Goal: Task Accomplishment & Management: Manage account settings

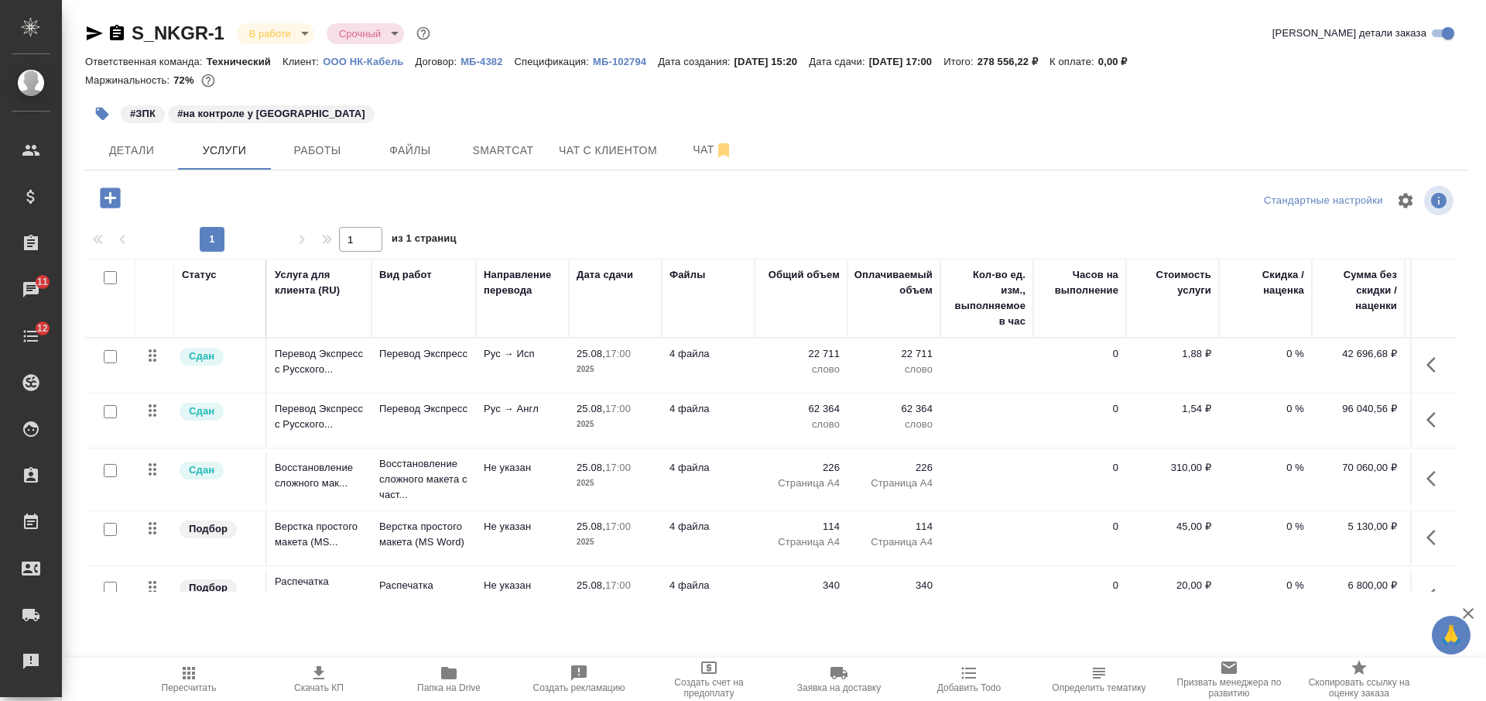
click at [92, 36] on icon "button" at bounding box center [95, 33] width 16 height 14
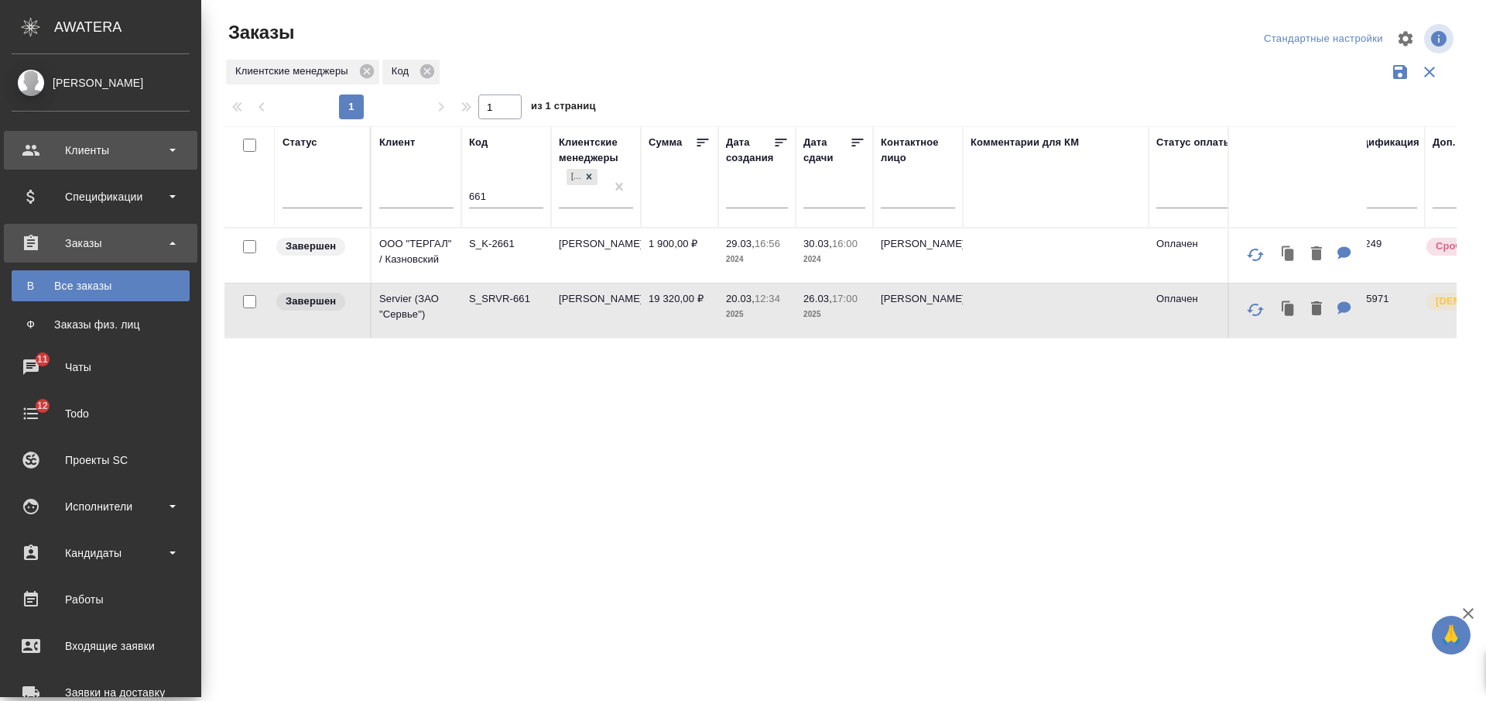
click at [150, 158] on div "Клиенты" at bounding box center [101, 150] width 178 height 23
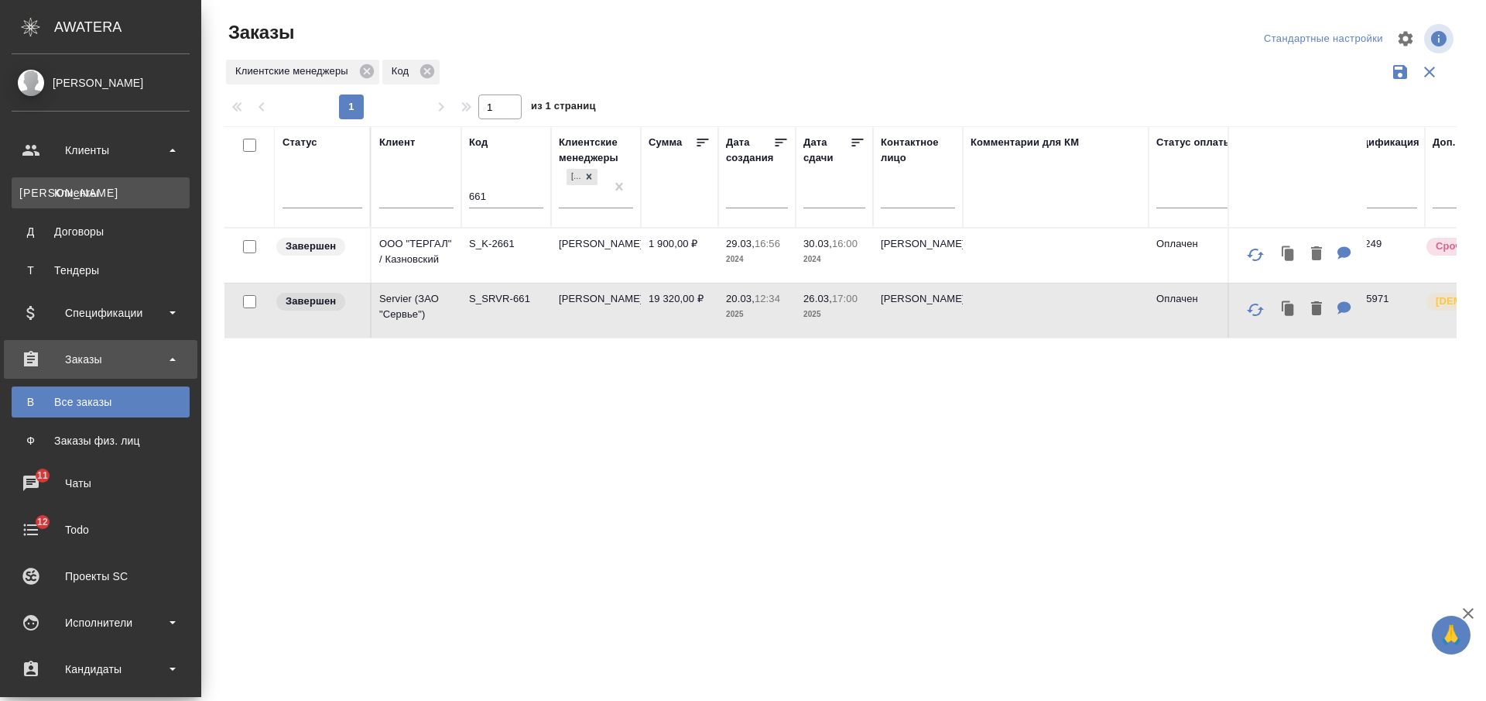
click at [139, 187] on div "Клиенты" at bounding box center [100, 192] width 163 height 15
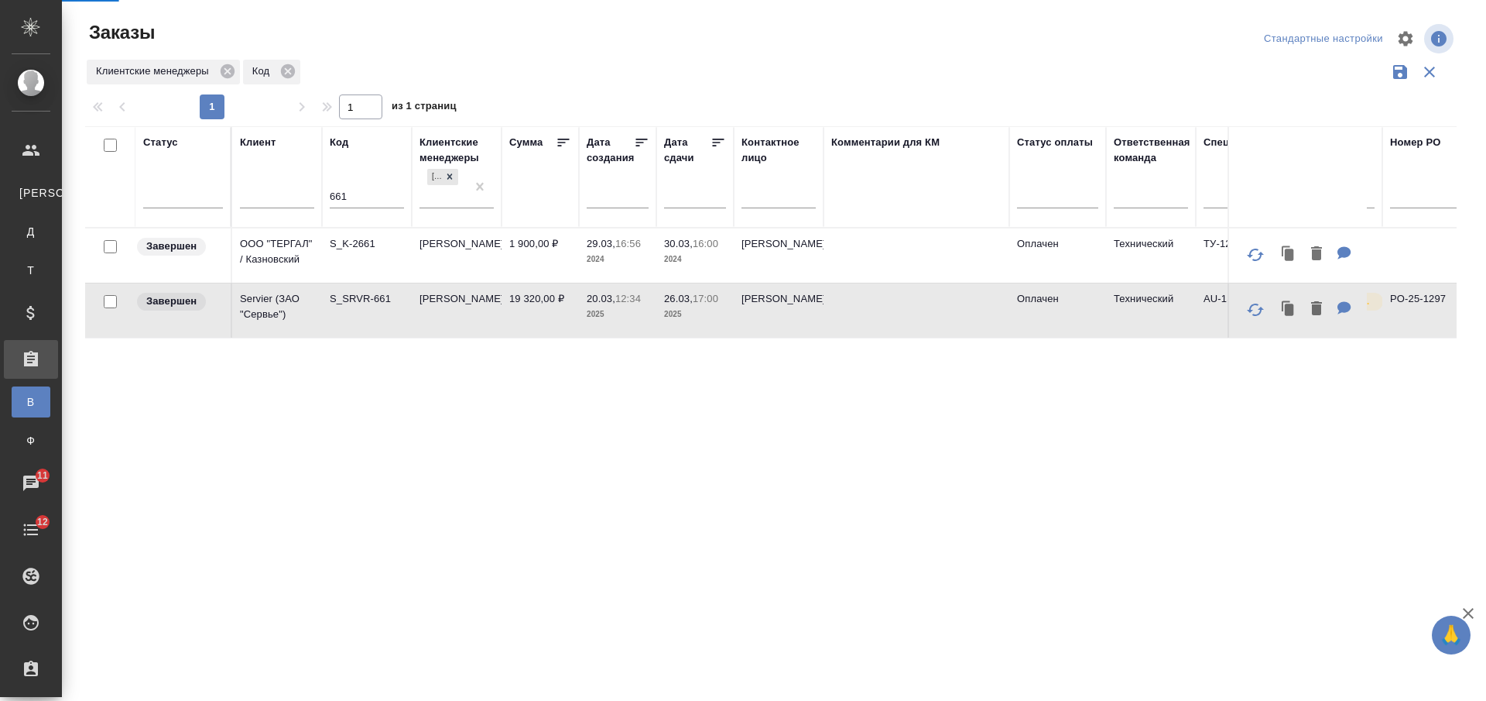
select select "RU"
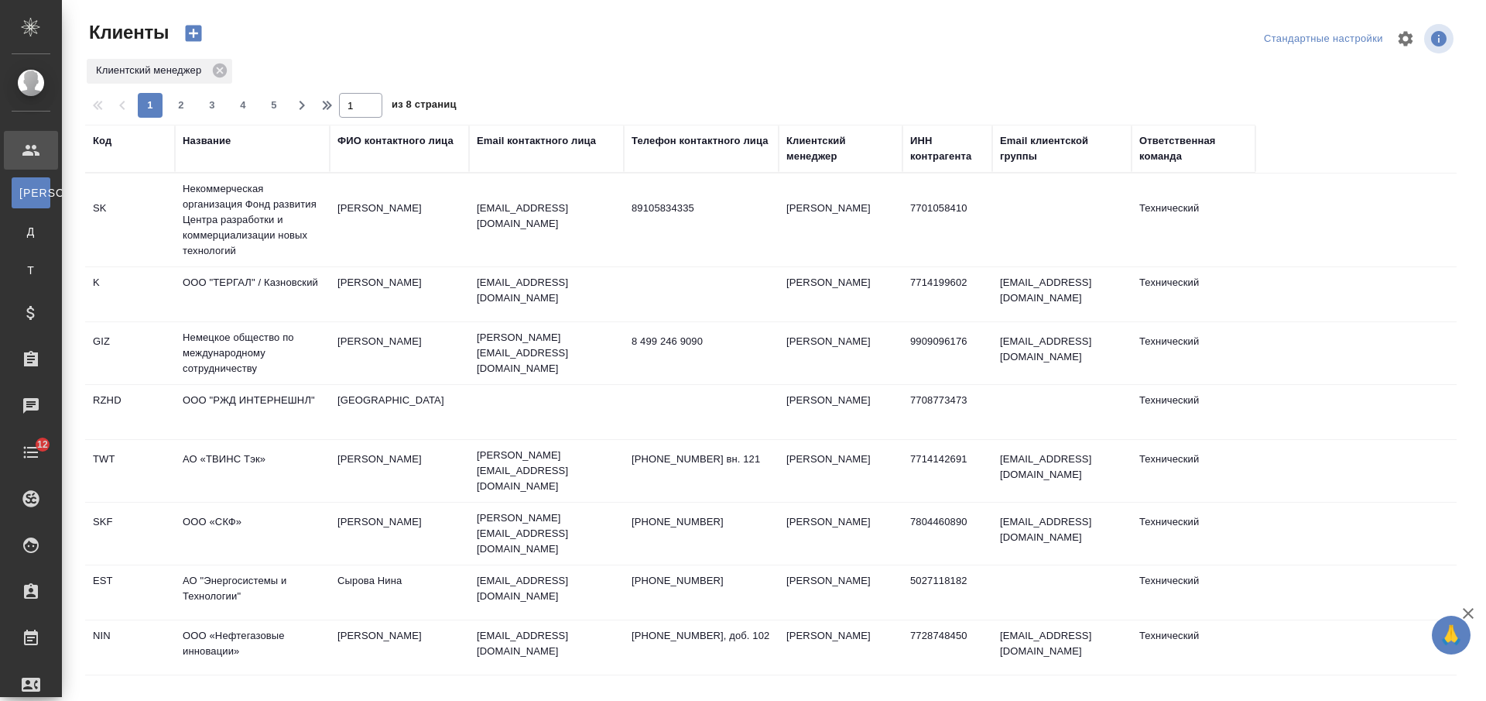
click at [211, 139] on div "Название" at bounding box center [207, 140] width 48 height 15
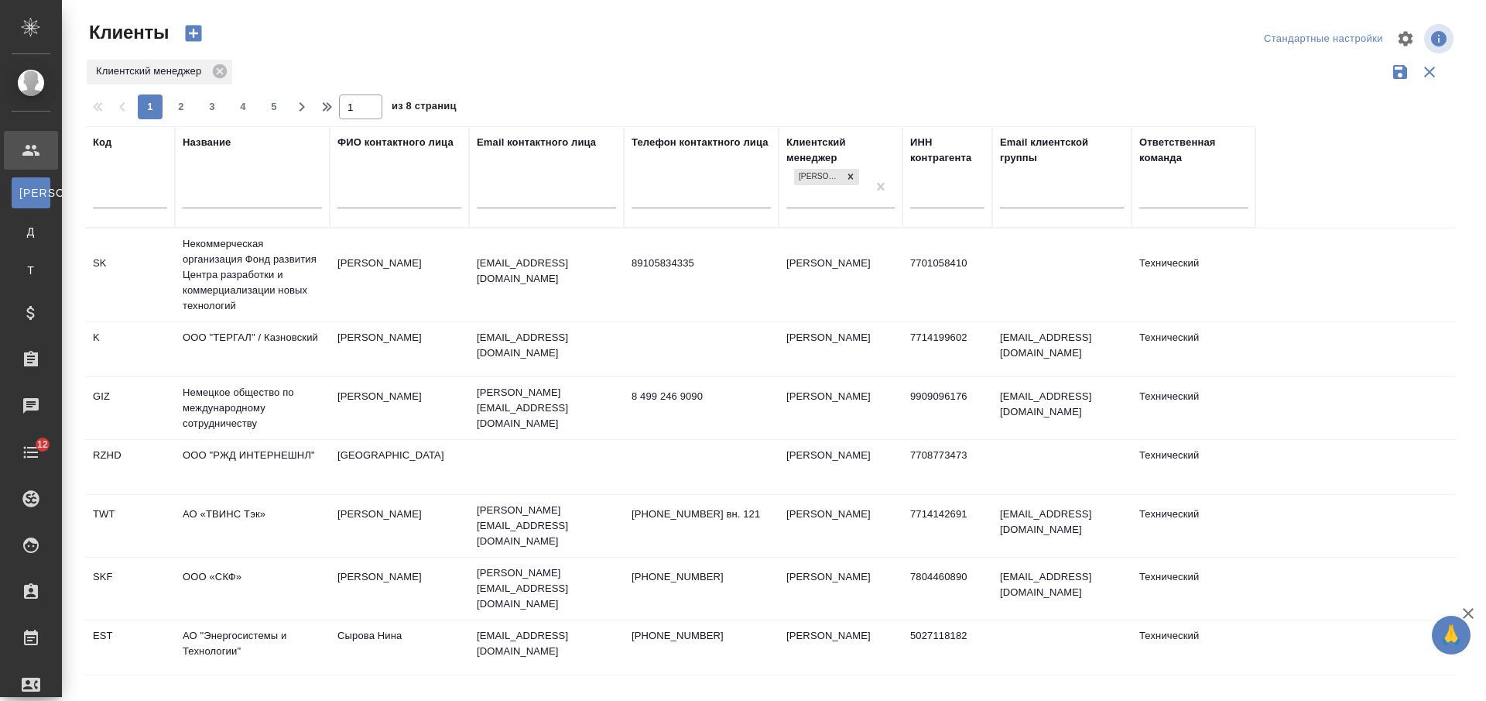
click at [229, 198] on input "text" at bounding box center [252, 197] width 139 height 19
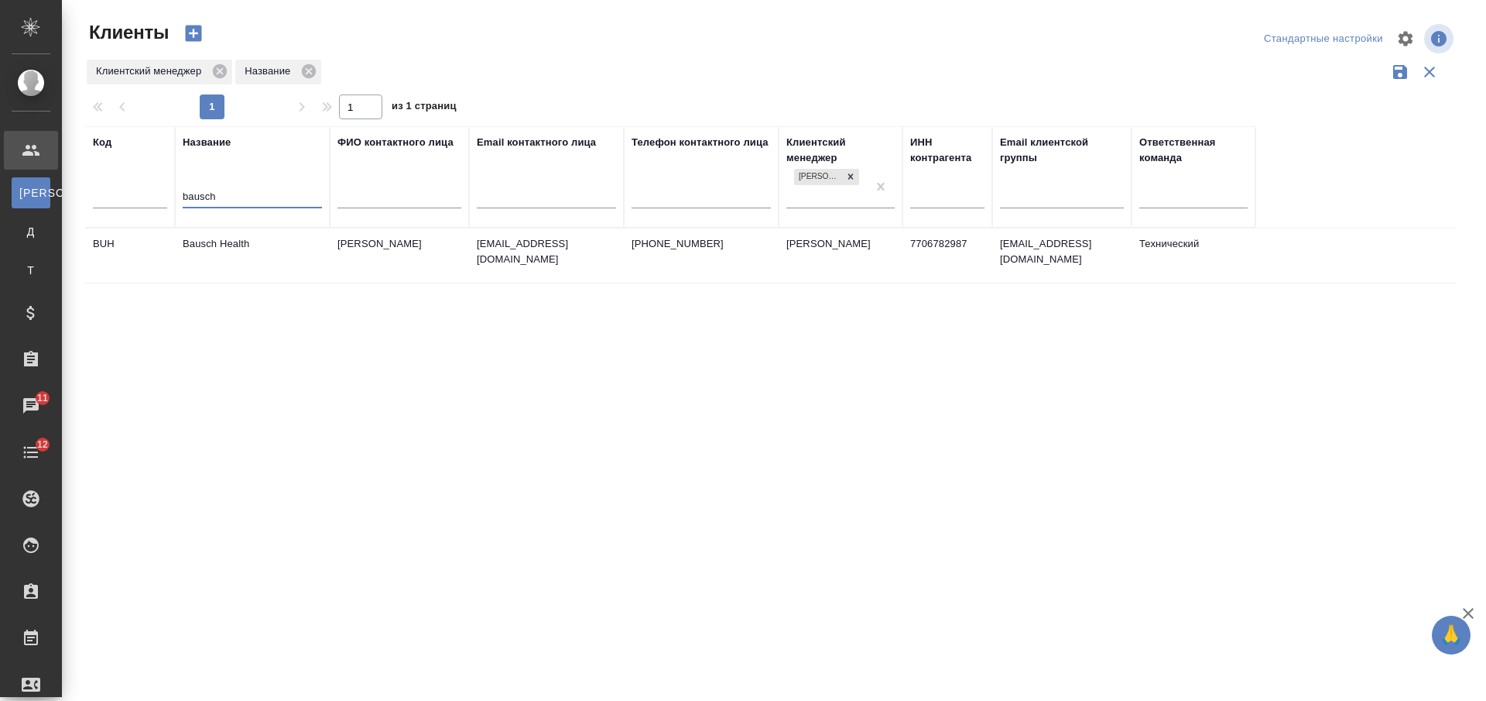
type input "bausch"
click at [266, 264] on td "Bausch Health" at bounding box center [252, 255] width 155 height 54
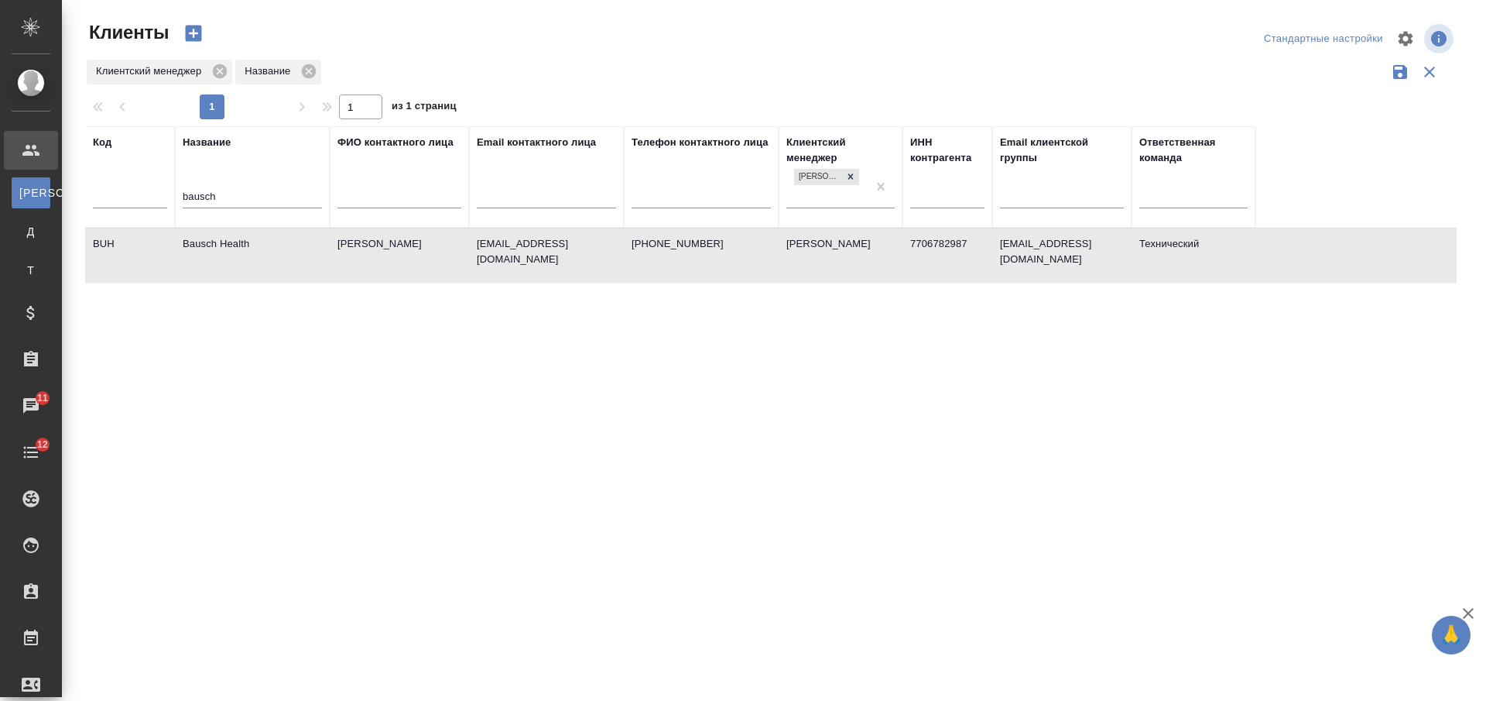
click at [266, 264] on td "Bausch Health" at bounding box center [252, 255] width 155 height 54
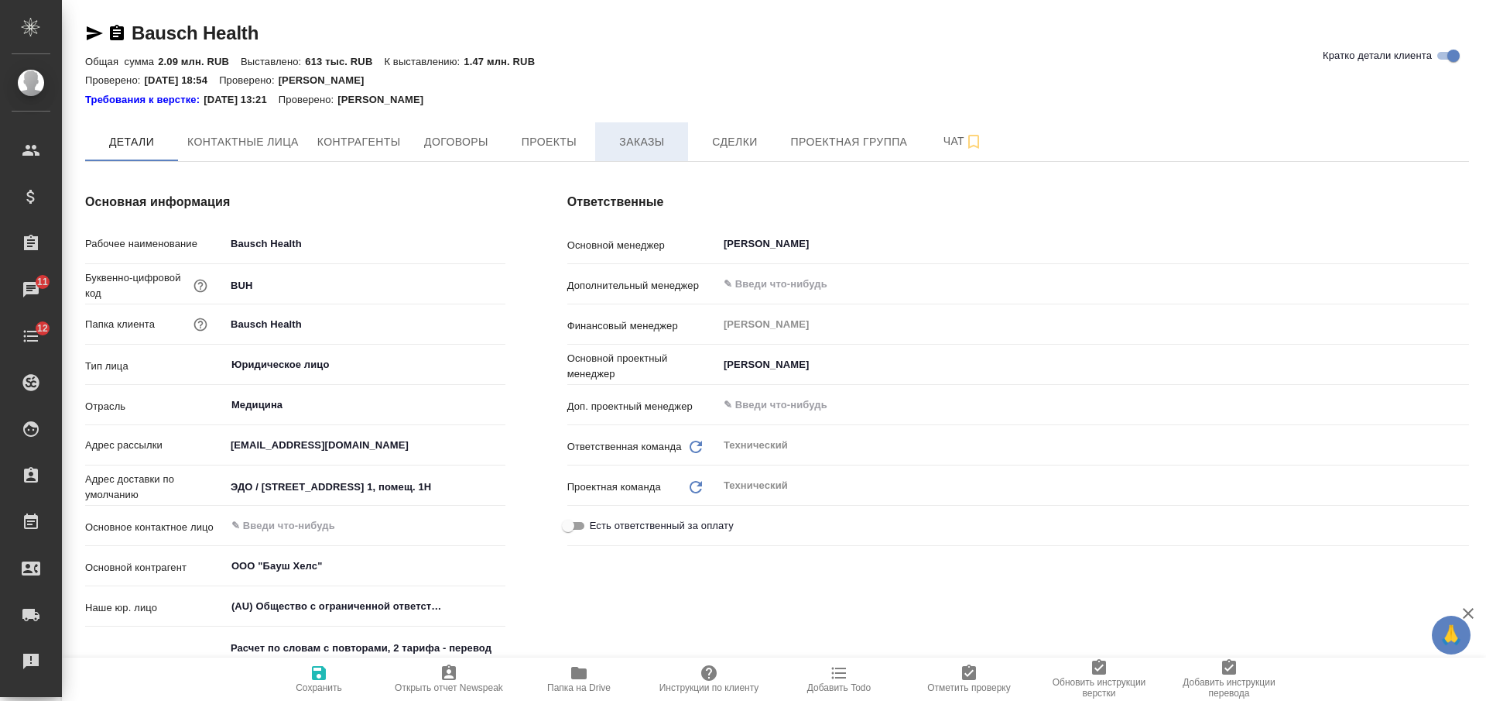
click at [635, 156] on button "Заказы" at bounding box center [641, 141] width 93 height 39
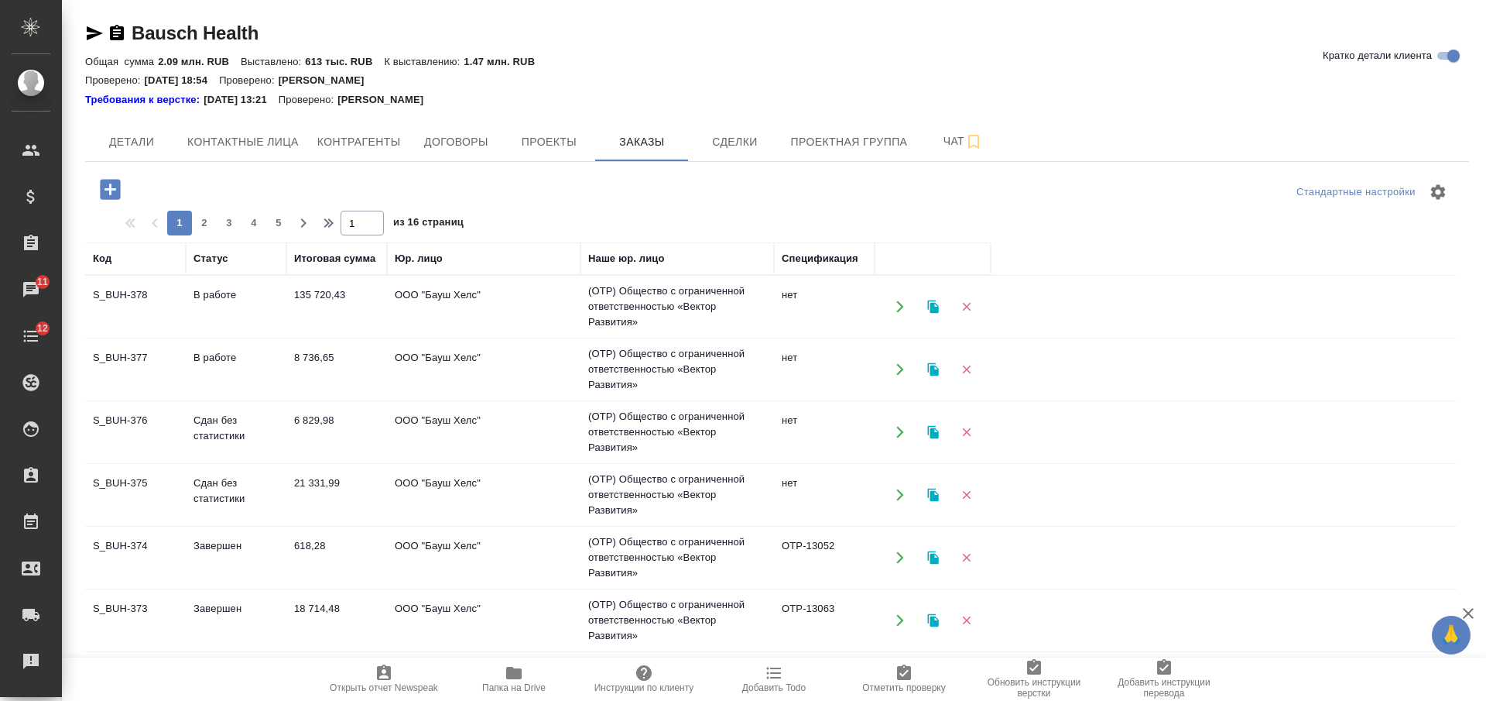
click at [112, 194] on icon "button" at bounding box center [110, 189] width 20 height 20
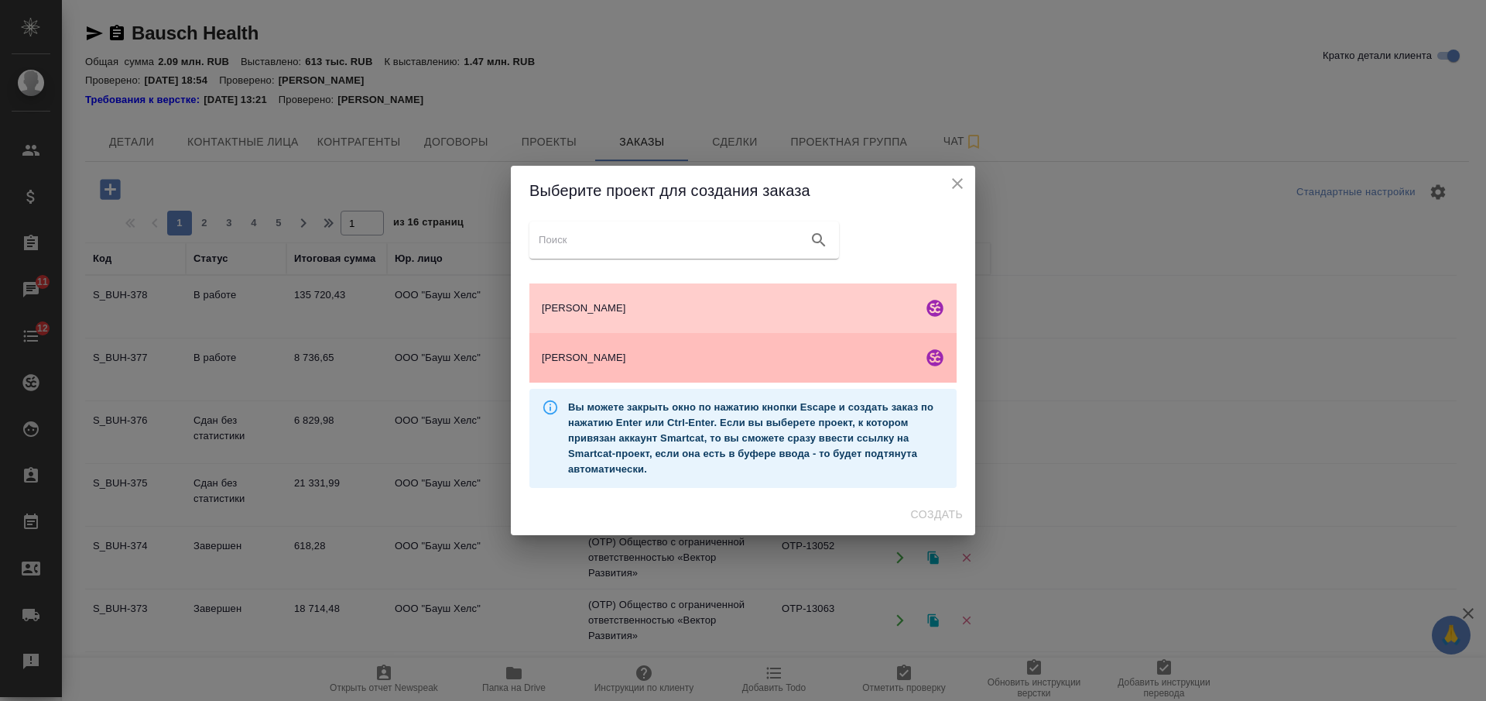
click at [727, 363] on span "Бауш Хелс" at bounding box center [729, 357] width 375 height 15
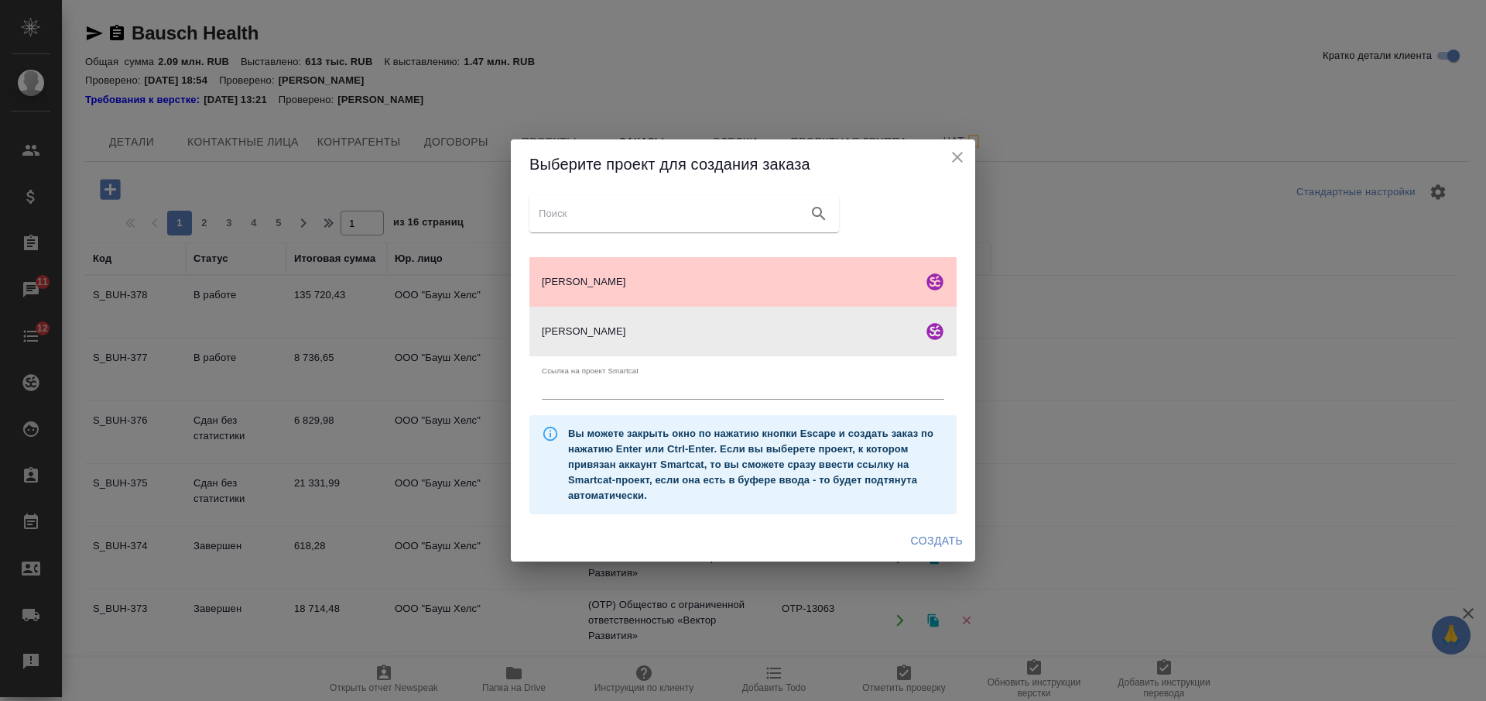
click at [920, 540] on span "Создать" at bounding box center [937, 540] width 52 height 19
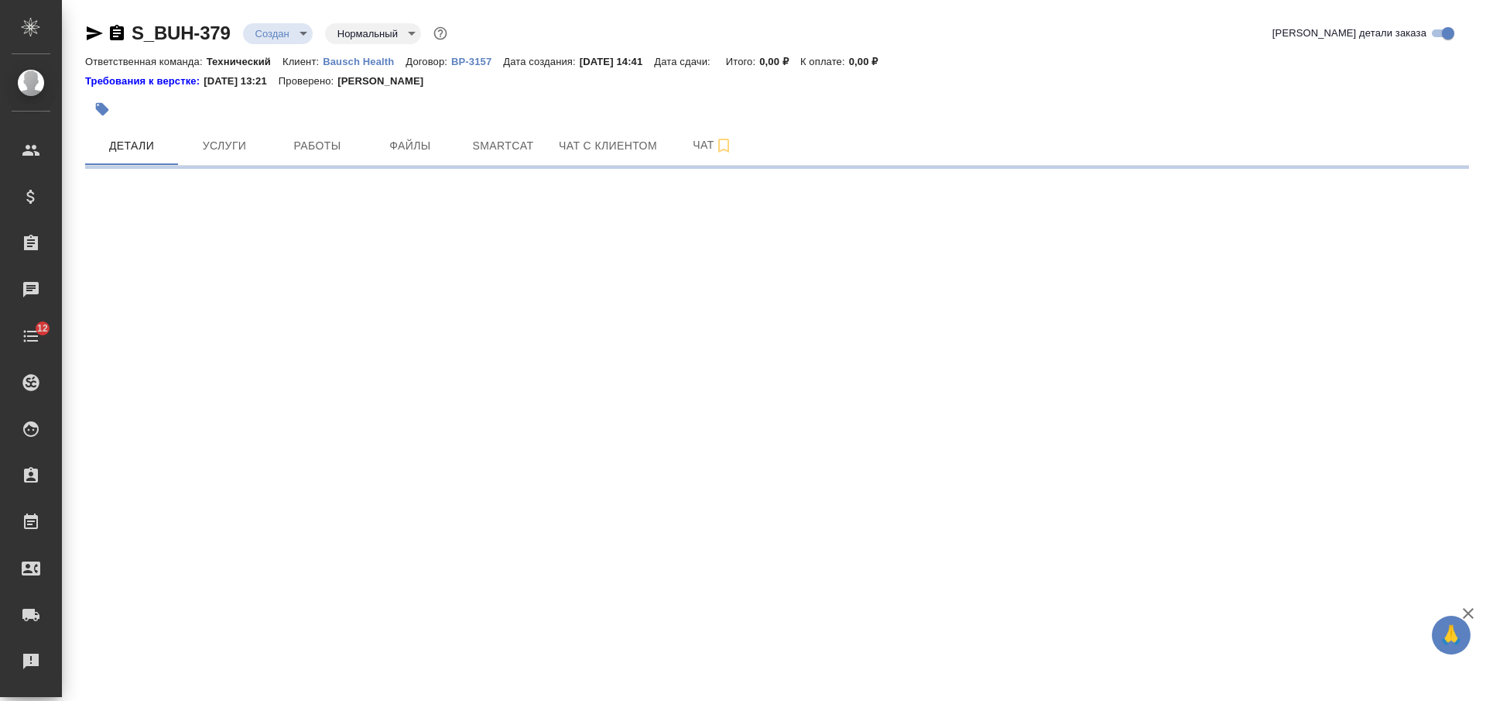
select select "RU"
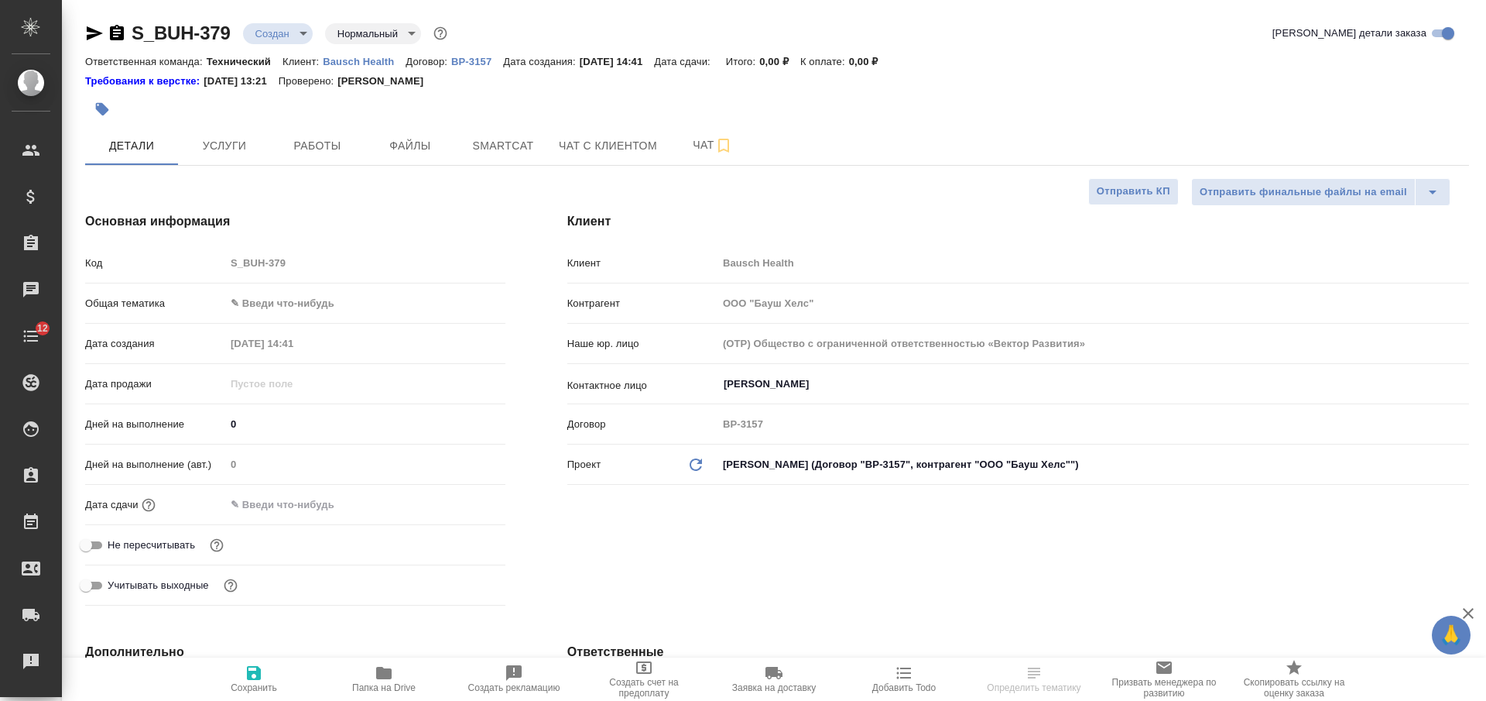
type textarea "x"
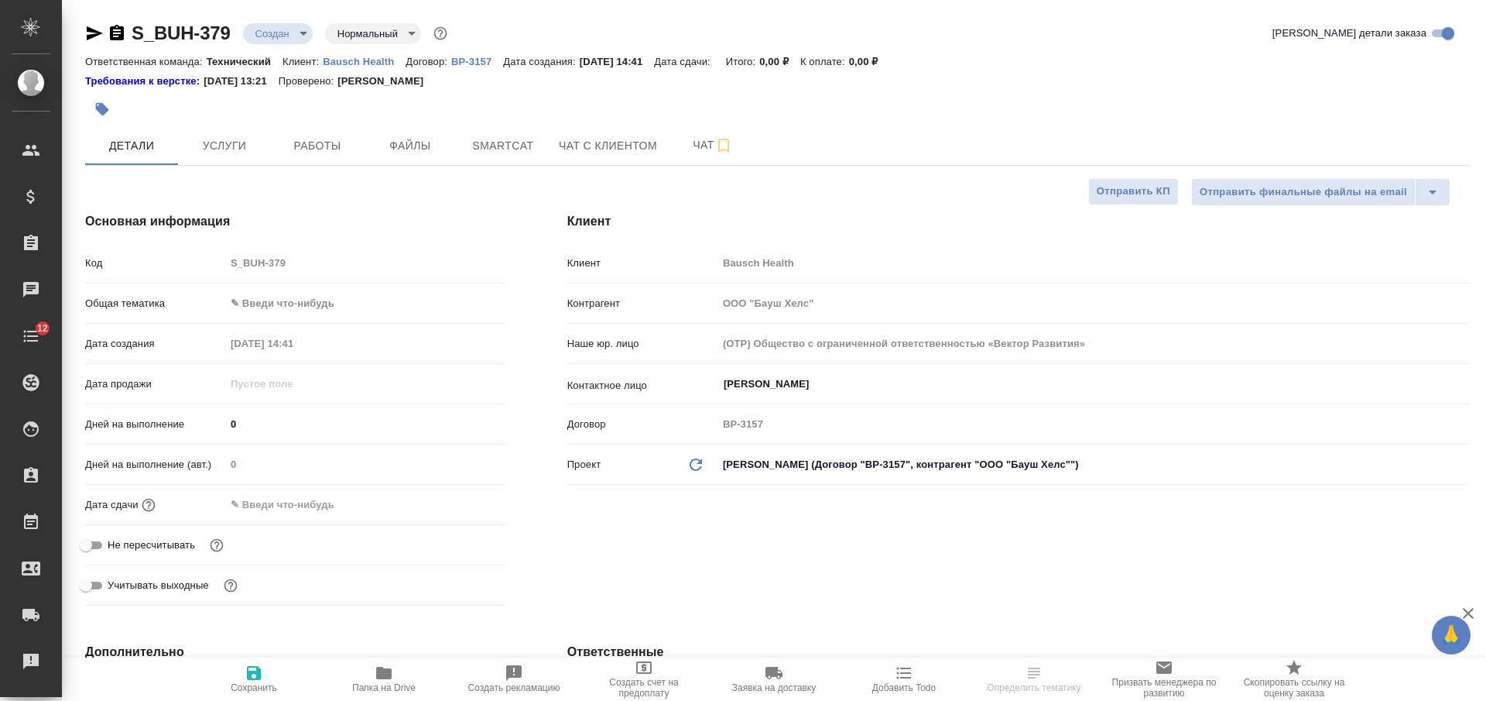
type textarea "x"
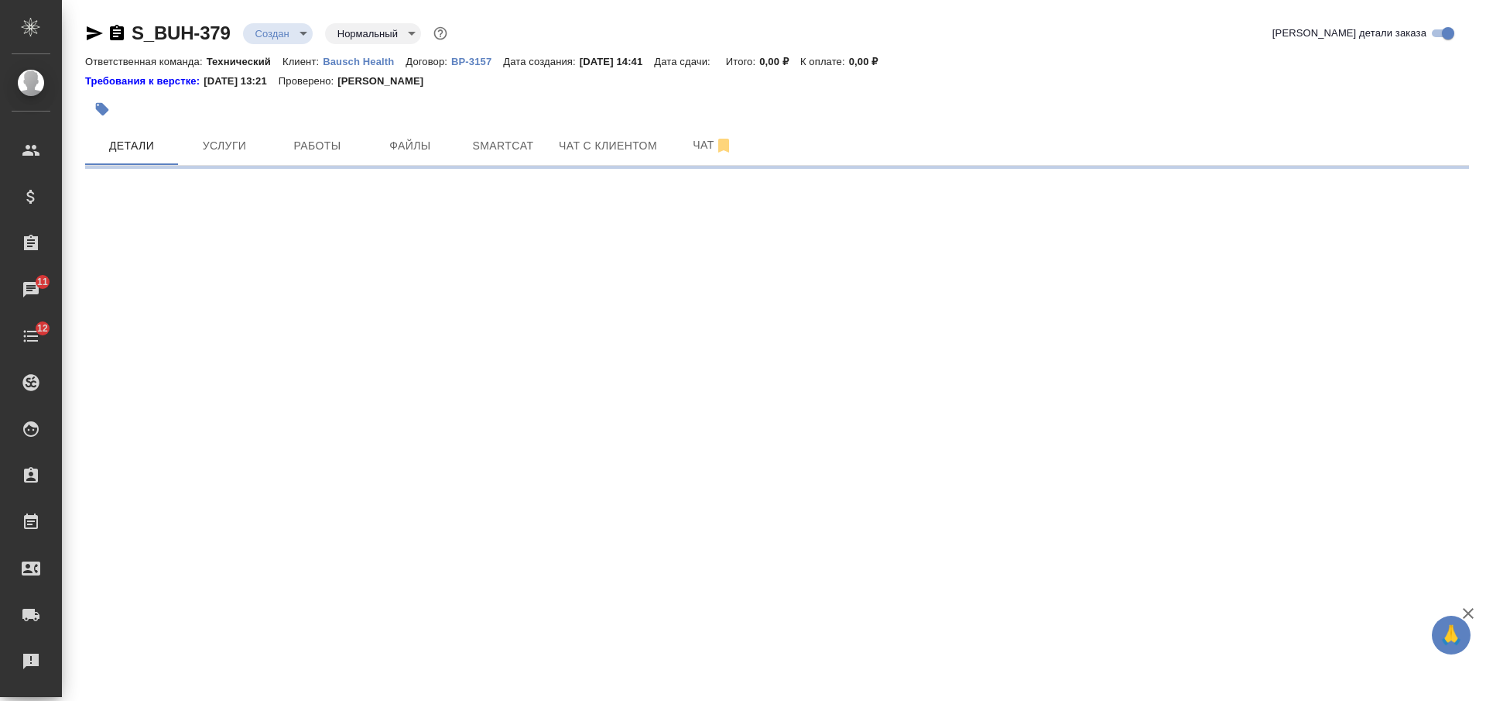
select select "RU"
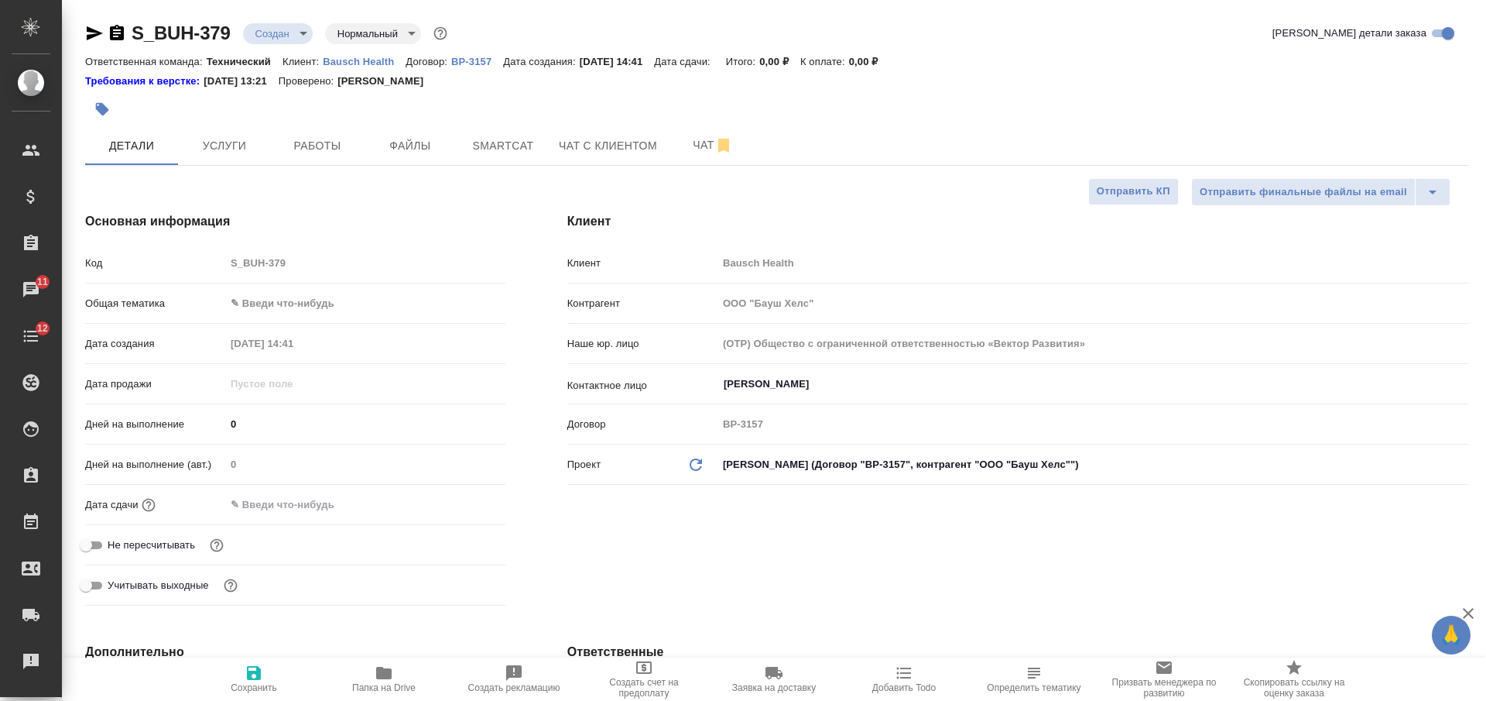
type textarea "x"
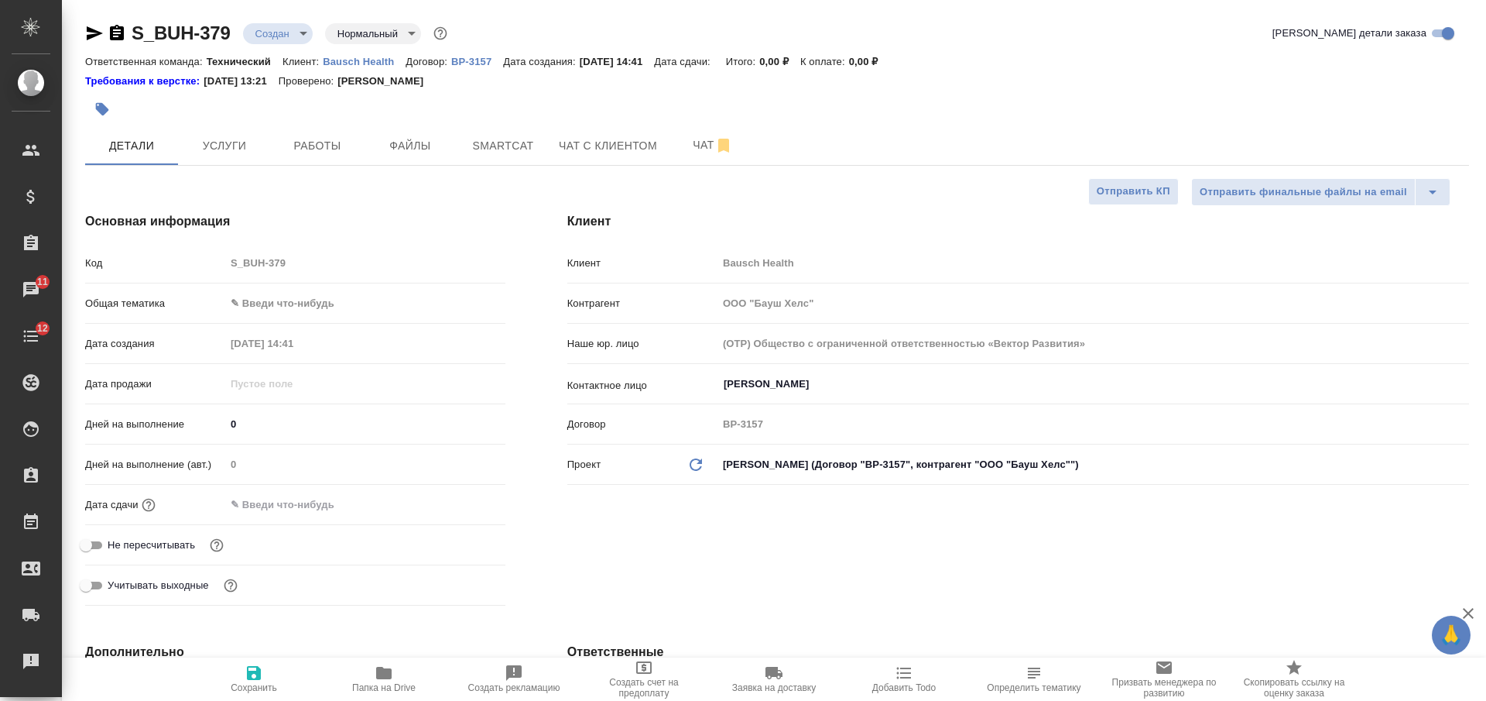
type textarea "x"
click at [1322, 459] on body "🙏 .cls-1 fill:#fff; AWATERA Nikiforova Valeria Клиенты Спецификации Заказы 11 Ч…" at bounding box center [743, 350] width 1486 height 701
type textarea "x"
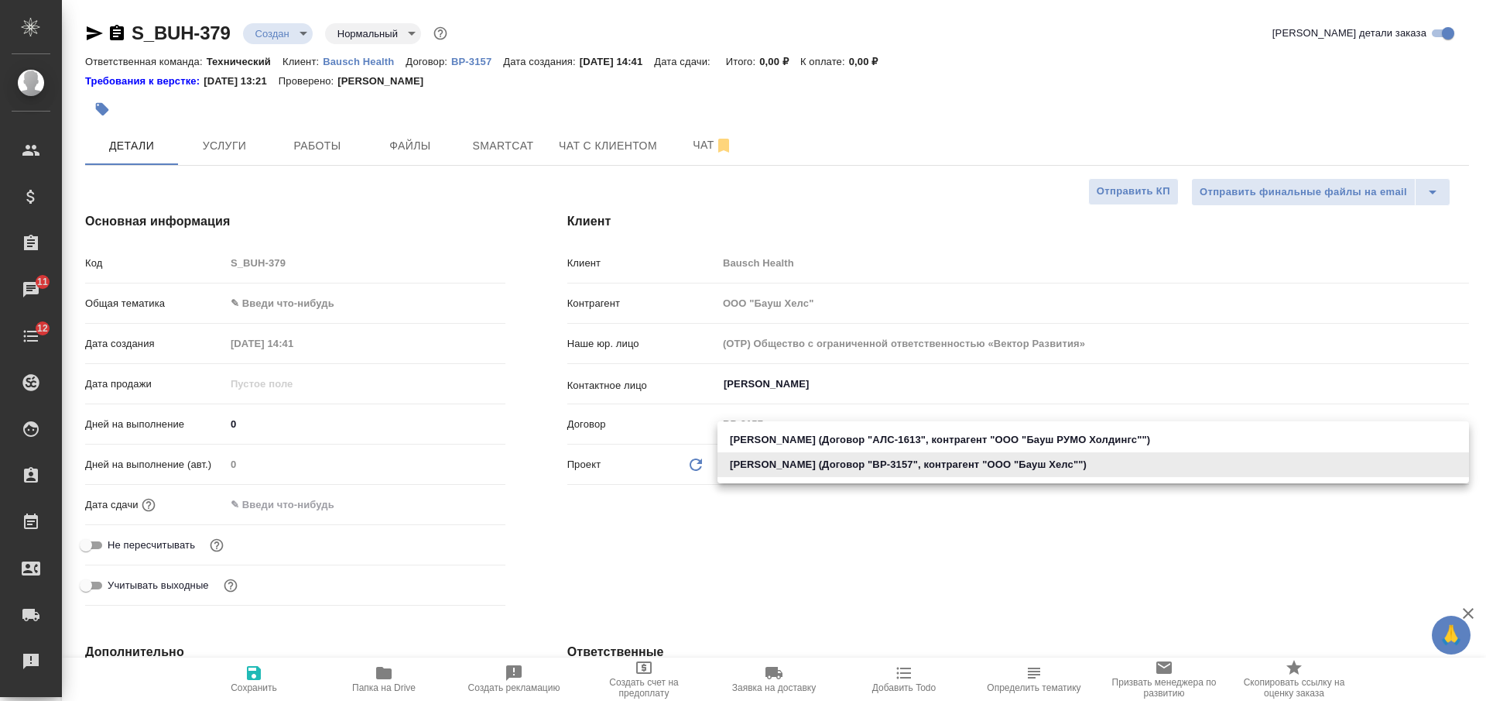
click at [854, 206] on div at bounding box center [743, 350] width 1486 height 701
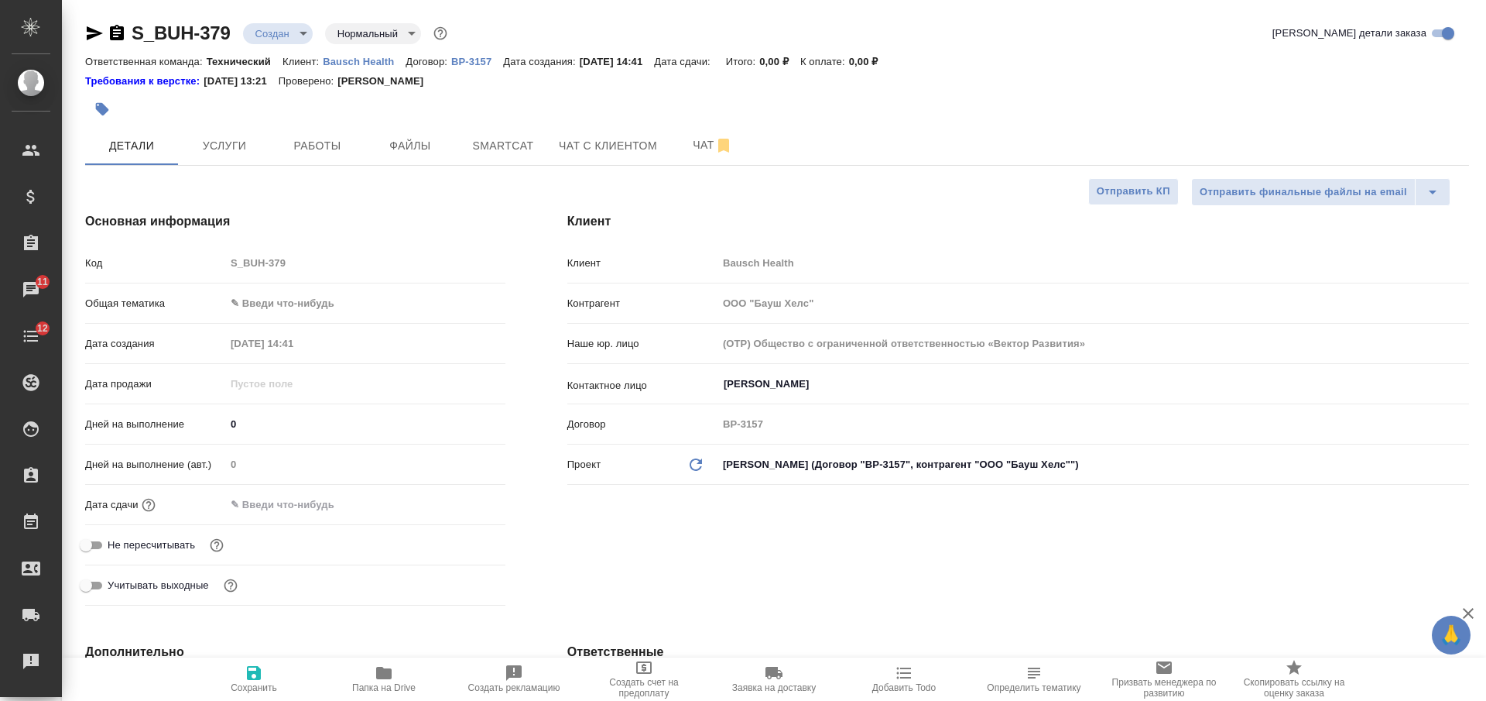
type textarea "x"
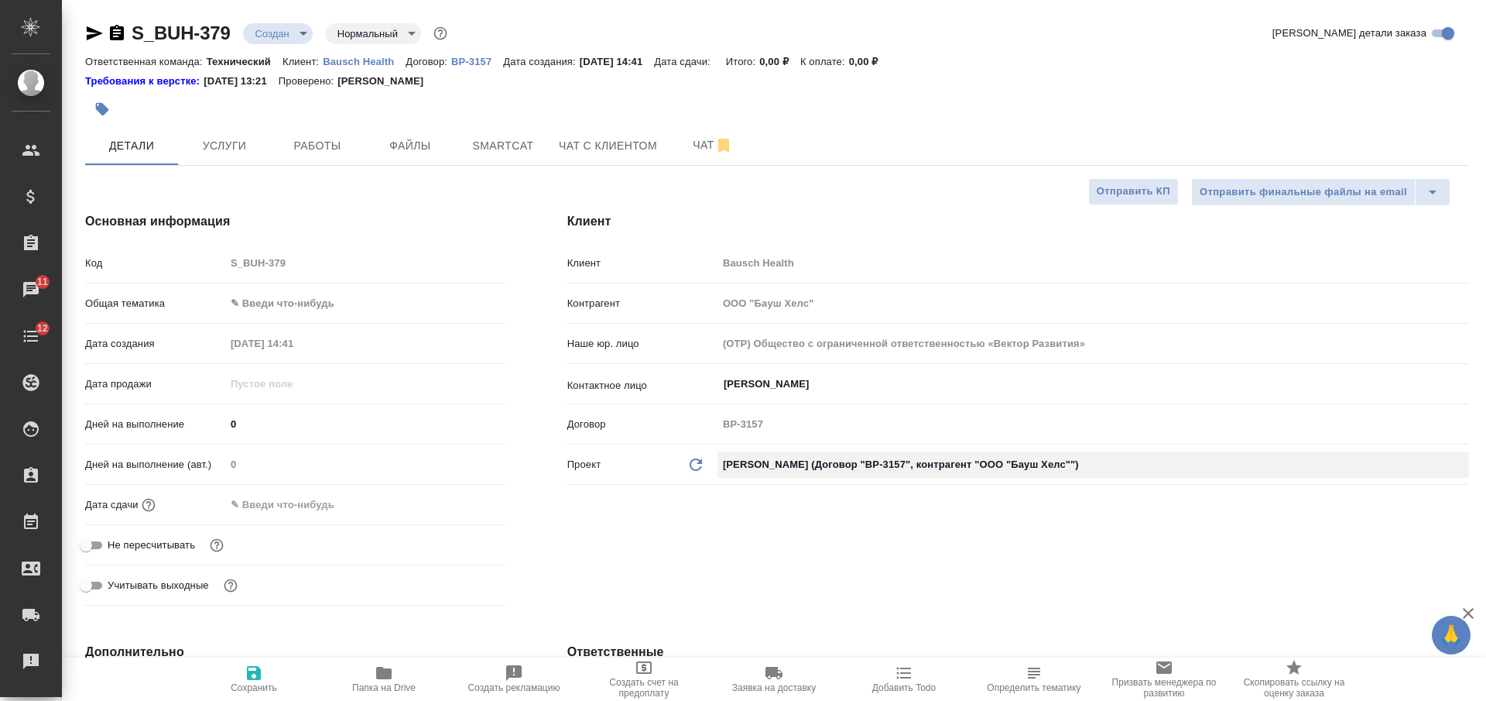
type textarea "x"
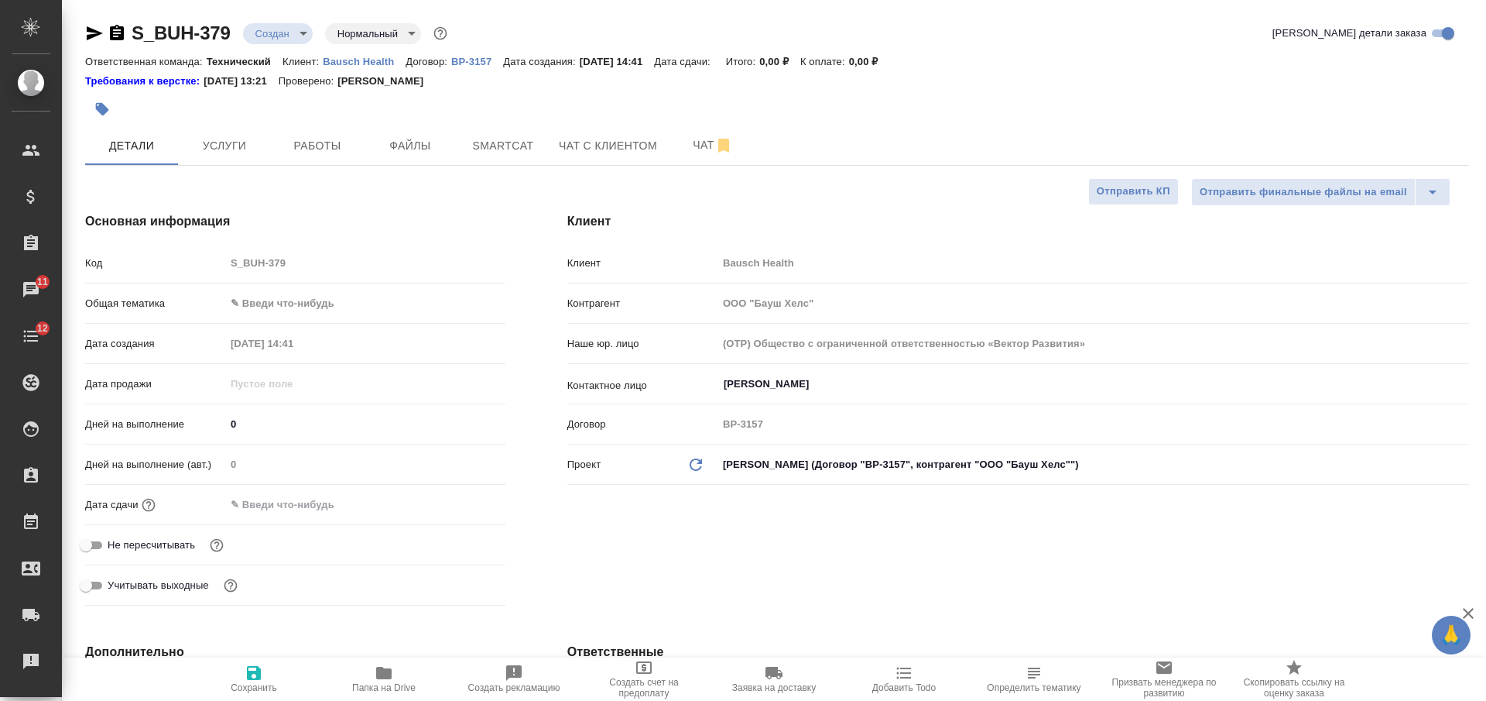
type textarea "x"
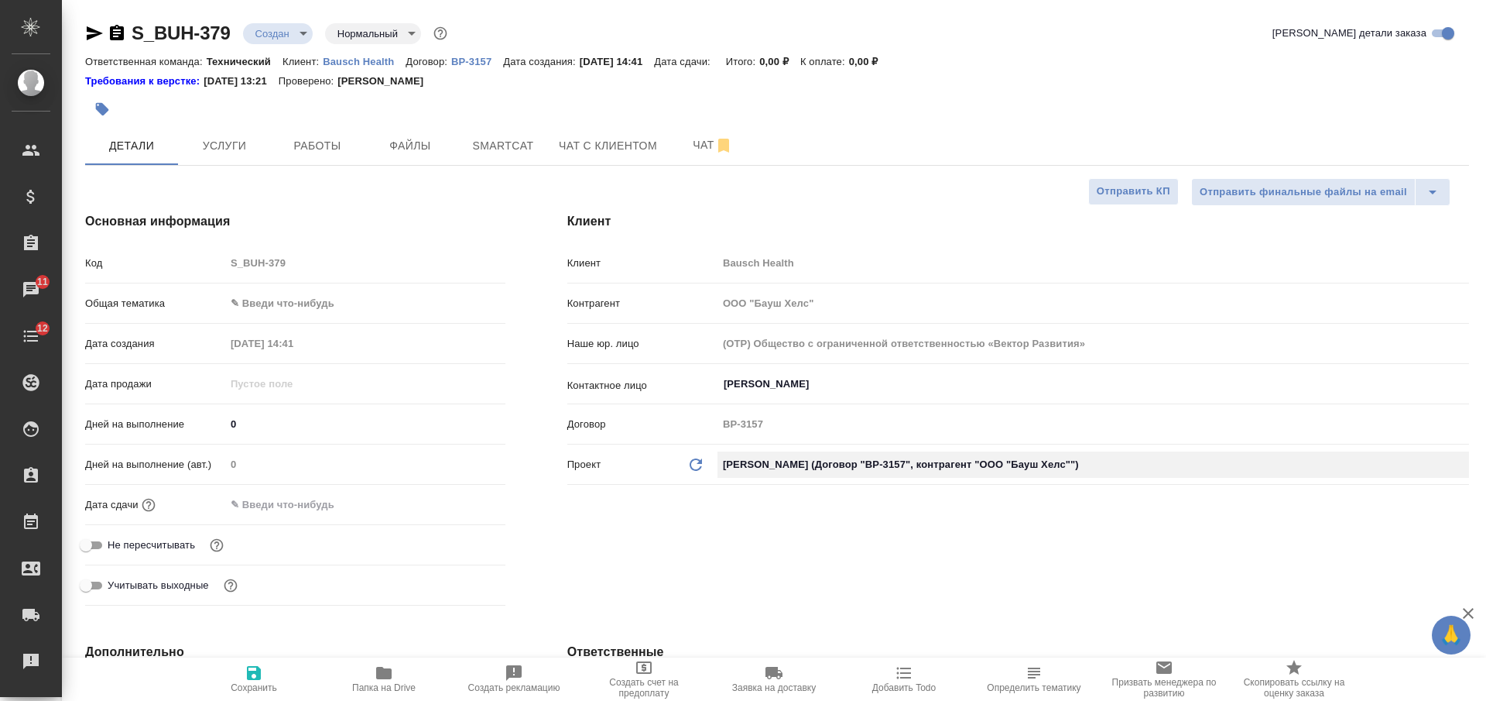
type textarea "x"
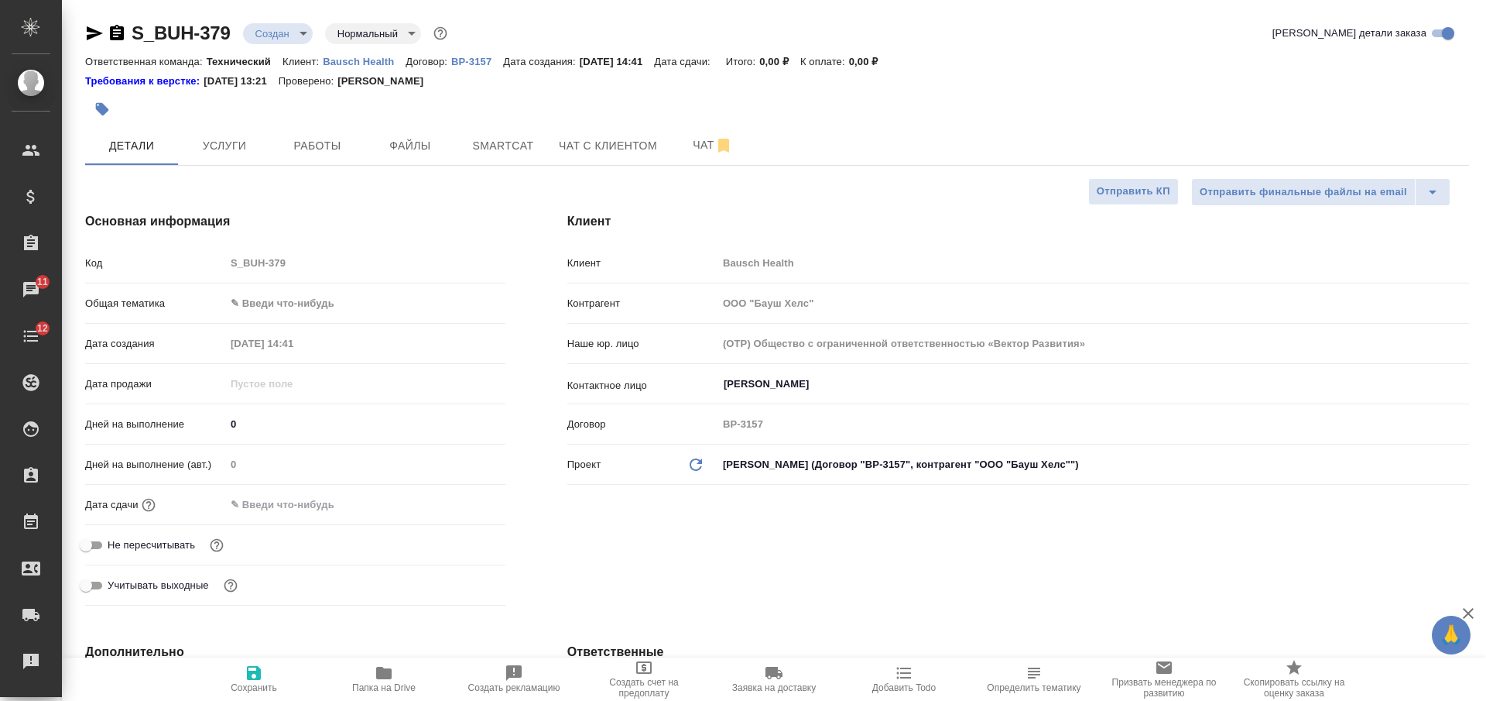
type textarea "x"
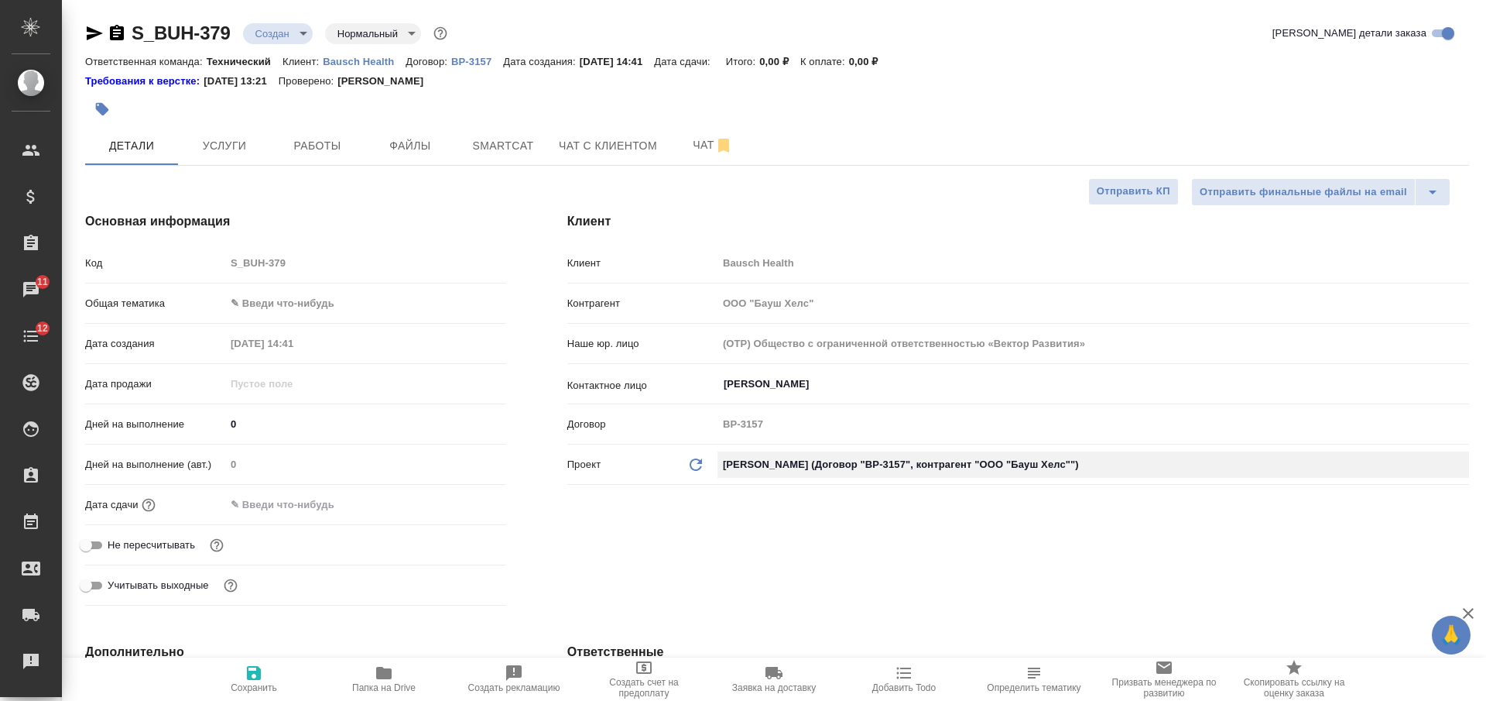
type textarea "x"
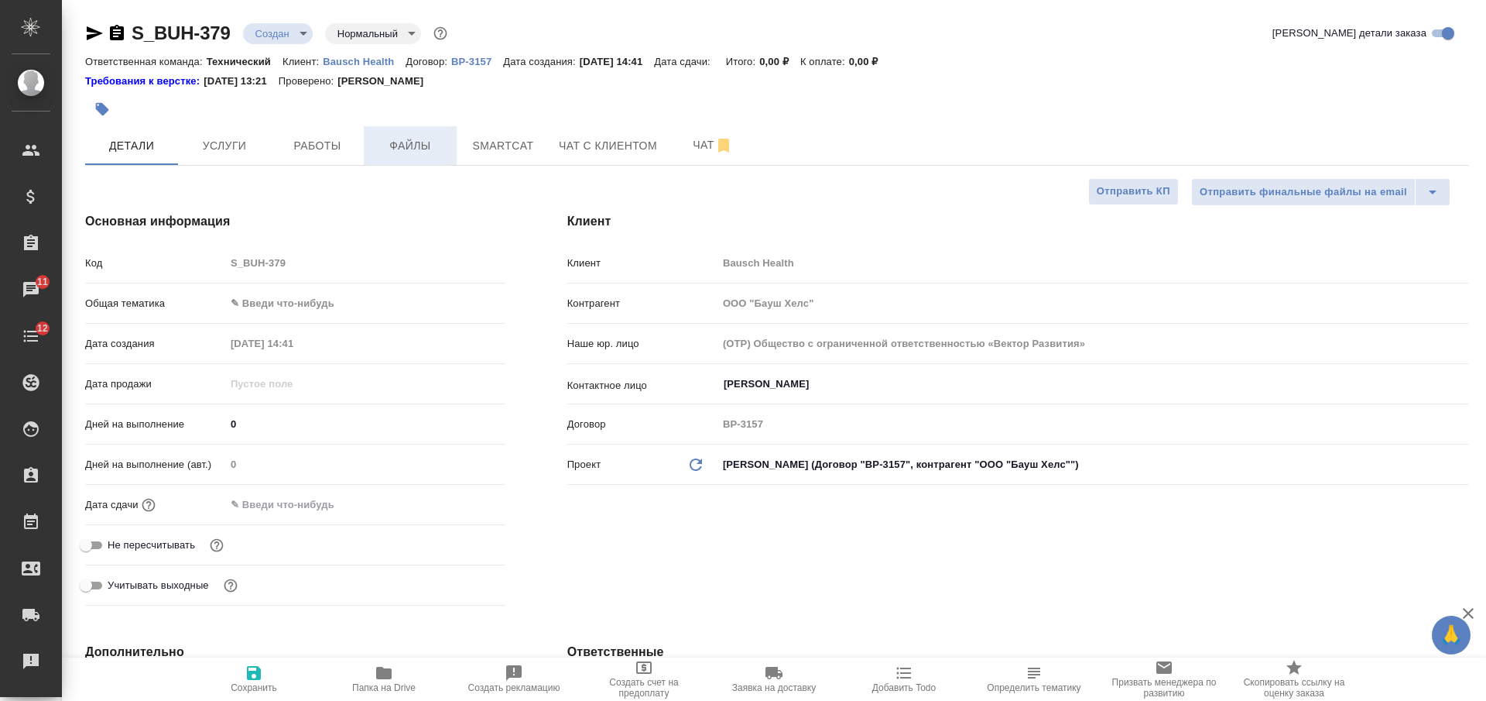
click at [402, 139] on span "Файлы" at bounding box center [410, 145] width 74 height 19
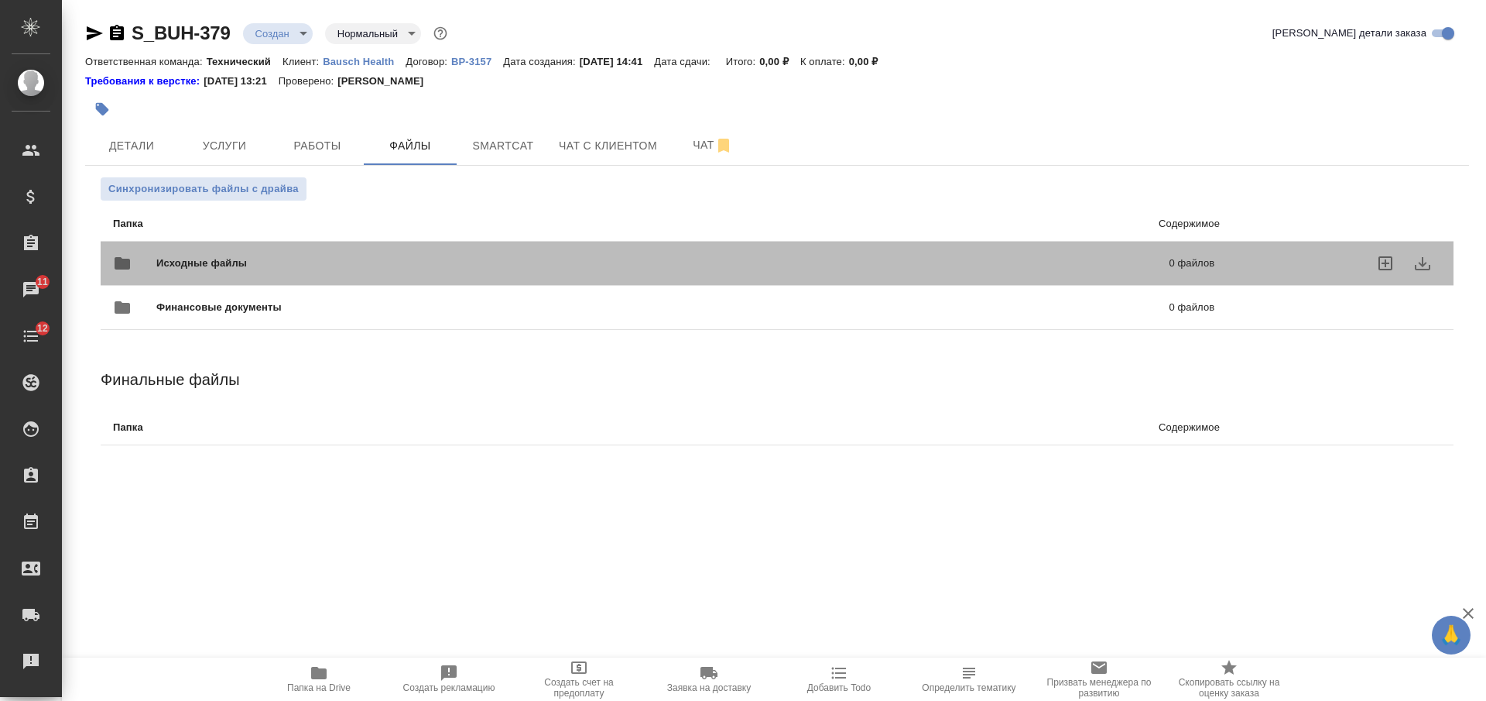
click at [415, 259] on span "Исходные файлы" at bounding box center [432, 262] width 552 height 15
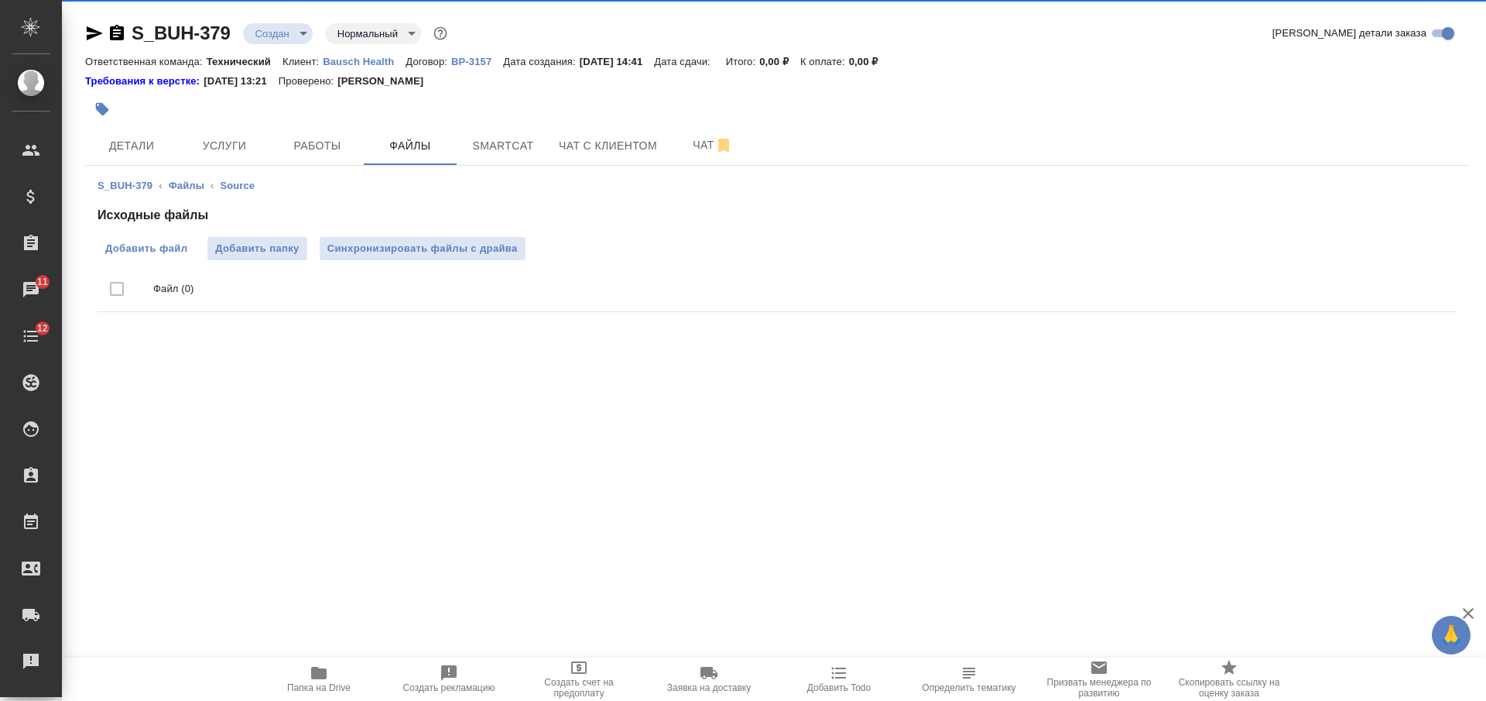
click at [180, 248] on span "Добавить файл" at bounding box center [146, 248] width 82 height 15
click at [0, 0] on input "Добавить файл" at bounding box center [0, 0] width 0 height 0
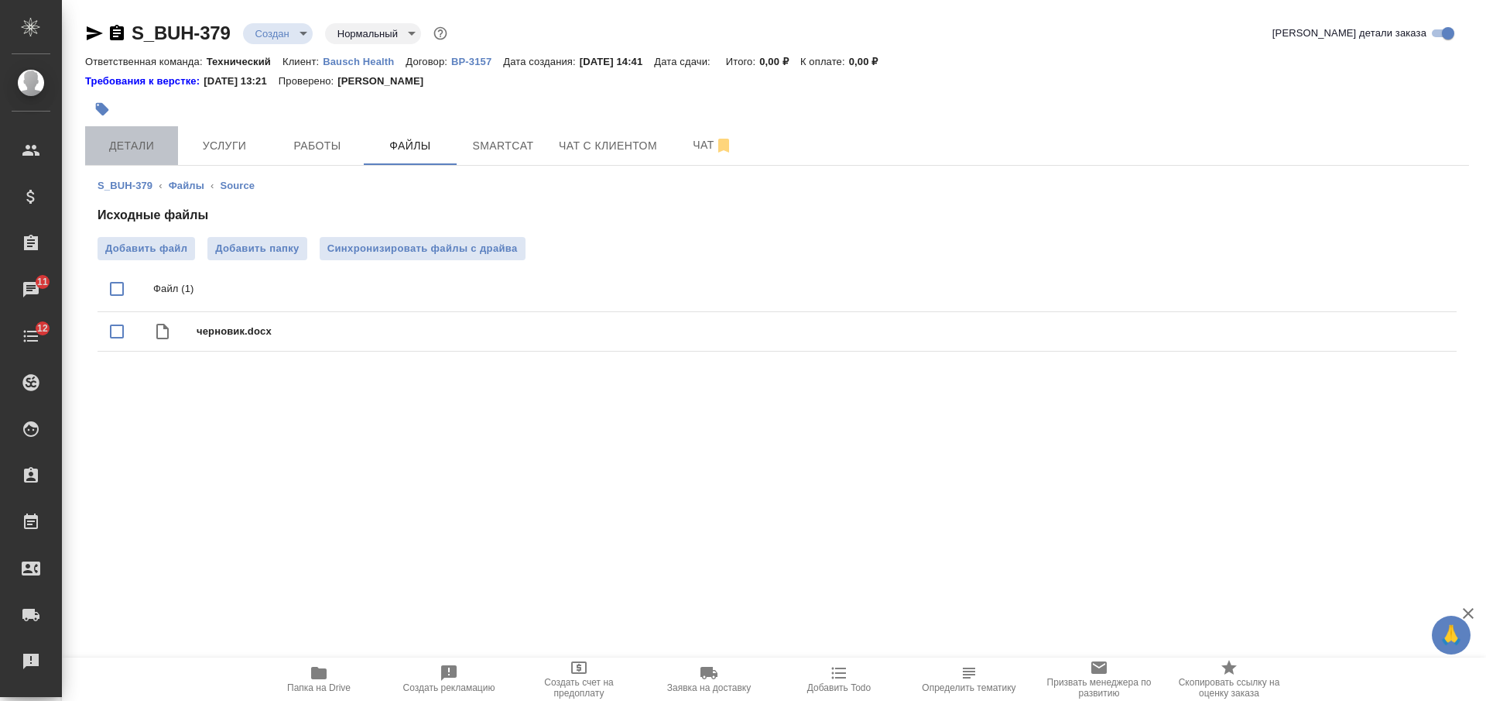
click at [141, 144] on span "Детали" at bounding box center [131, 145] width 74 height 19
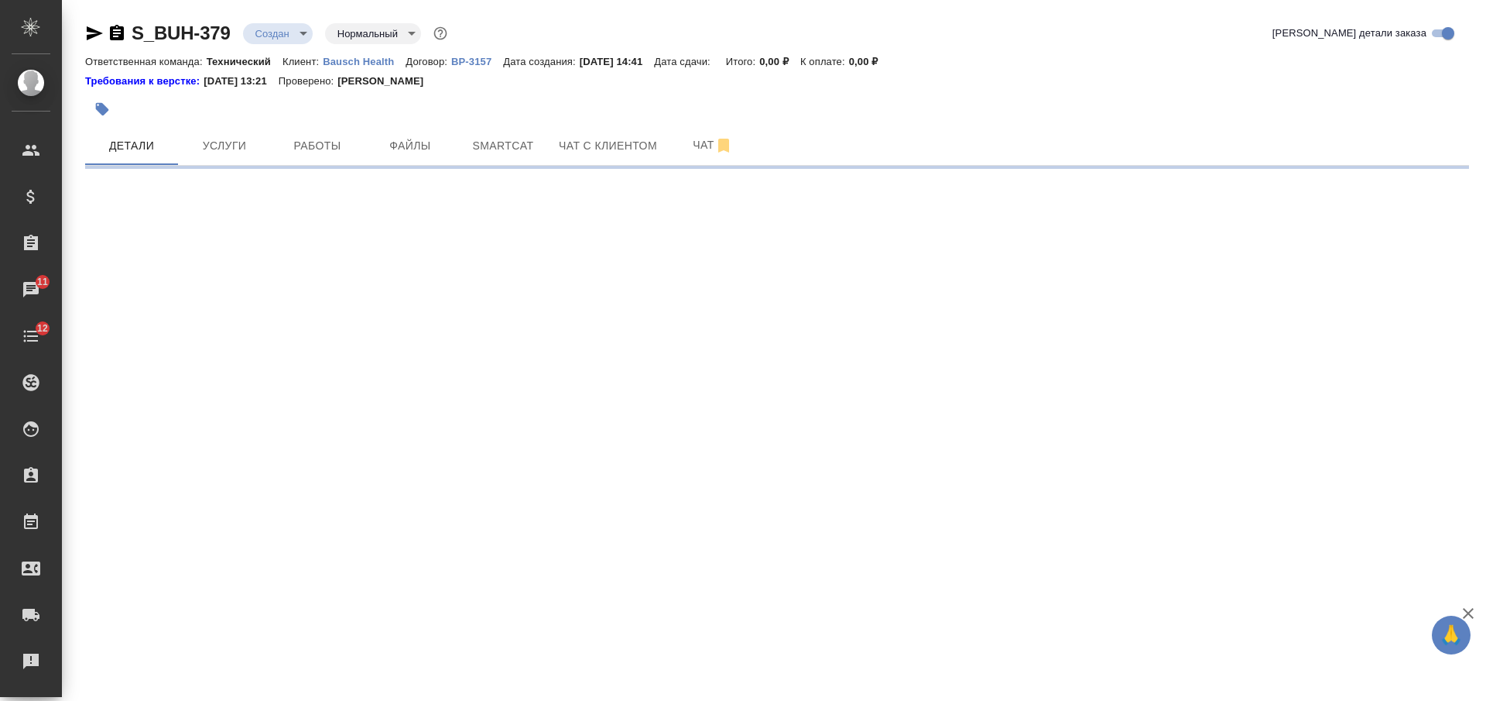
select select "RU"
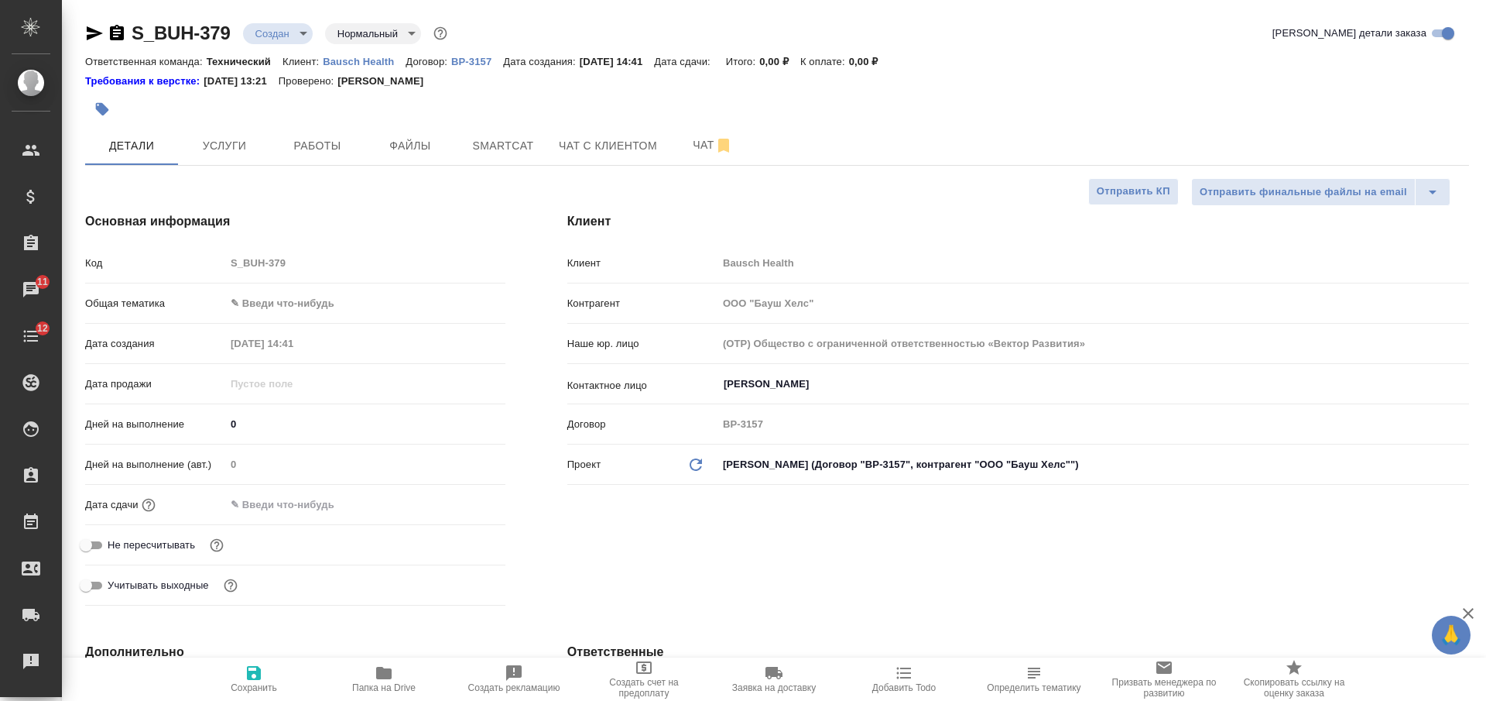
type textarea "x"
type input "Сергеева Анастасия"
type input "Переверзева Анна a.pereverzeva"
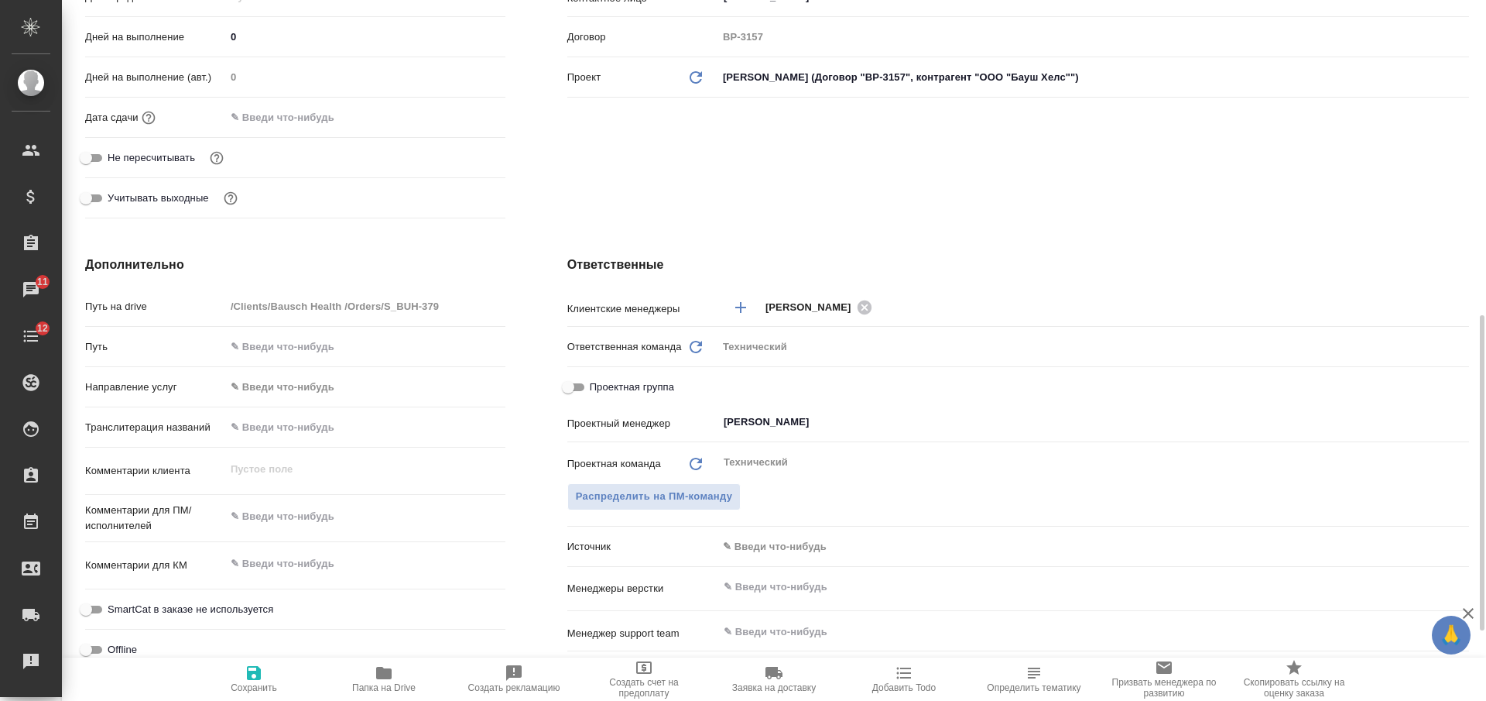
scroll to position [484, 0]
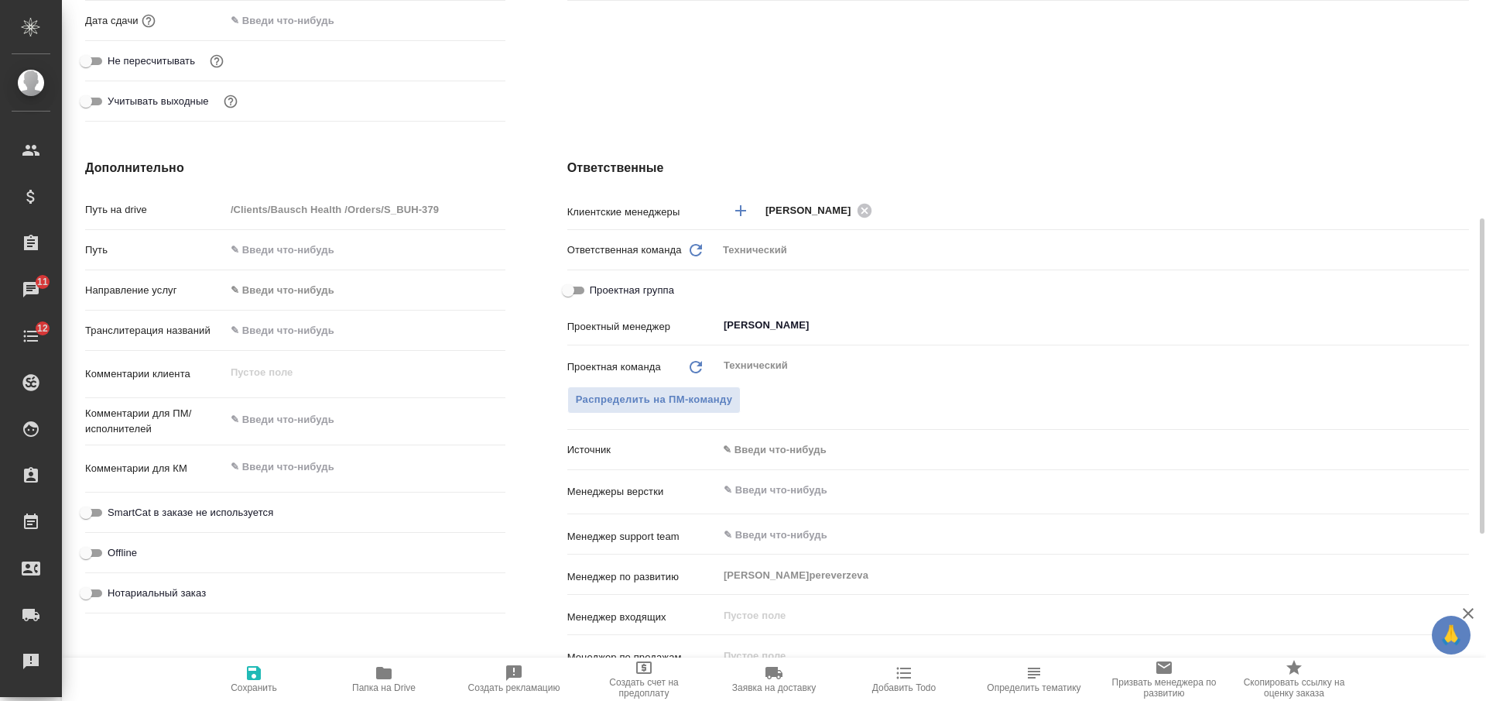
type textarea "x"
click at [318, 423] on textarea at bounding box center [365, 419] width 280 height 26
type textarea "а"
type textarea "x"
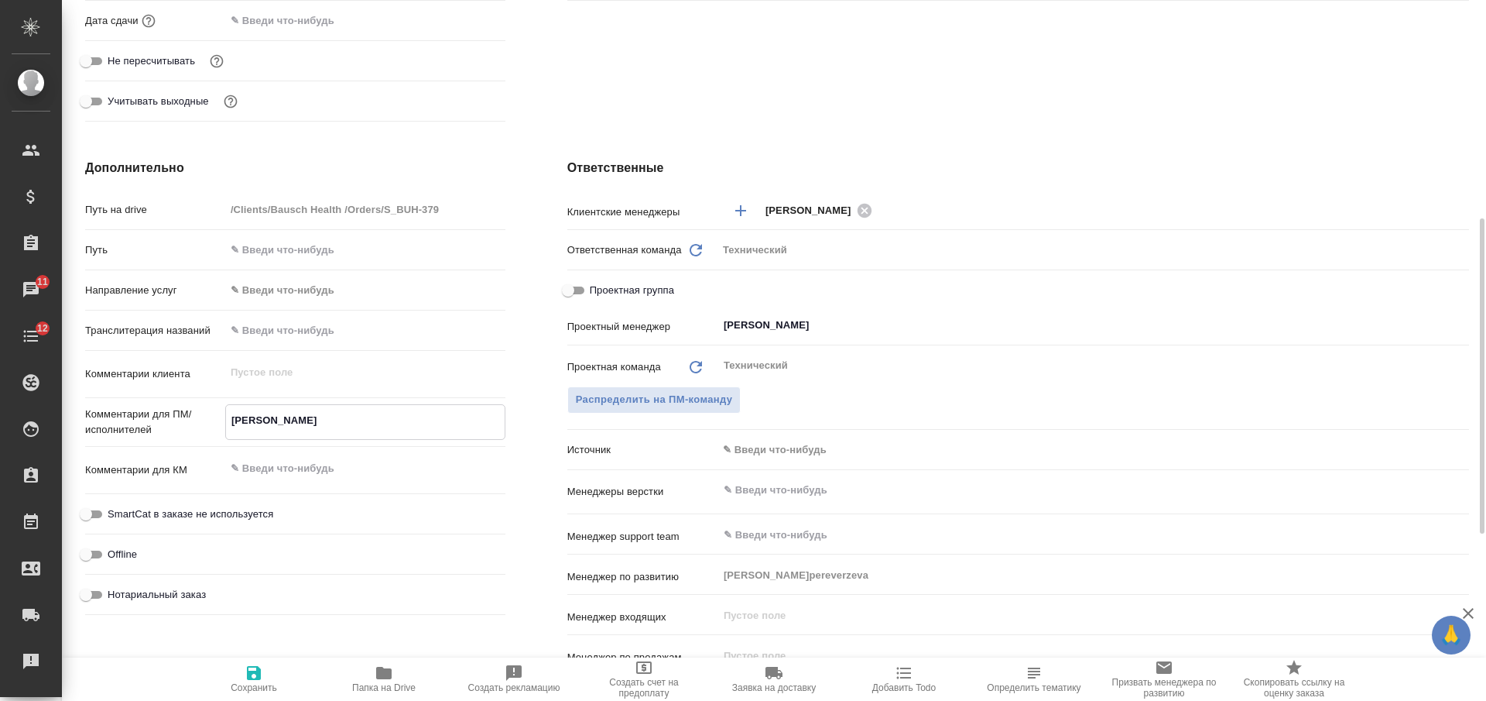
type textarea "x"
type textarea "ан"
type textarea "x"
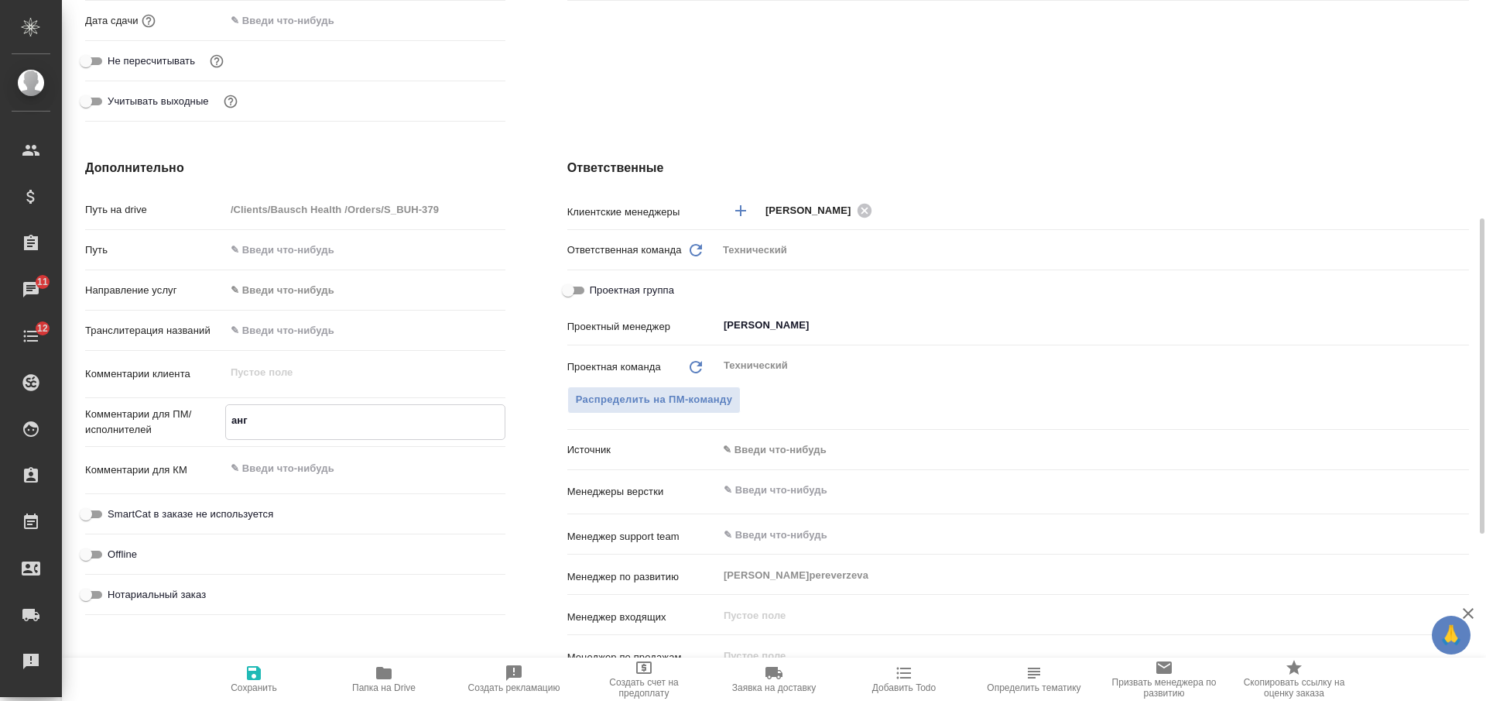
type textarea "ангш"
type textarea "x"
type textarea "ангшл"
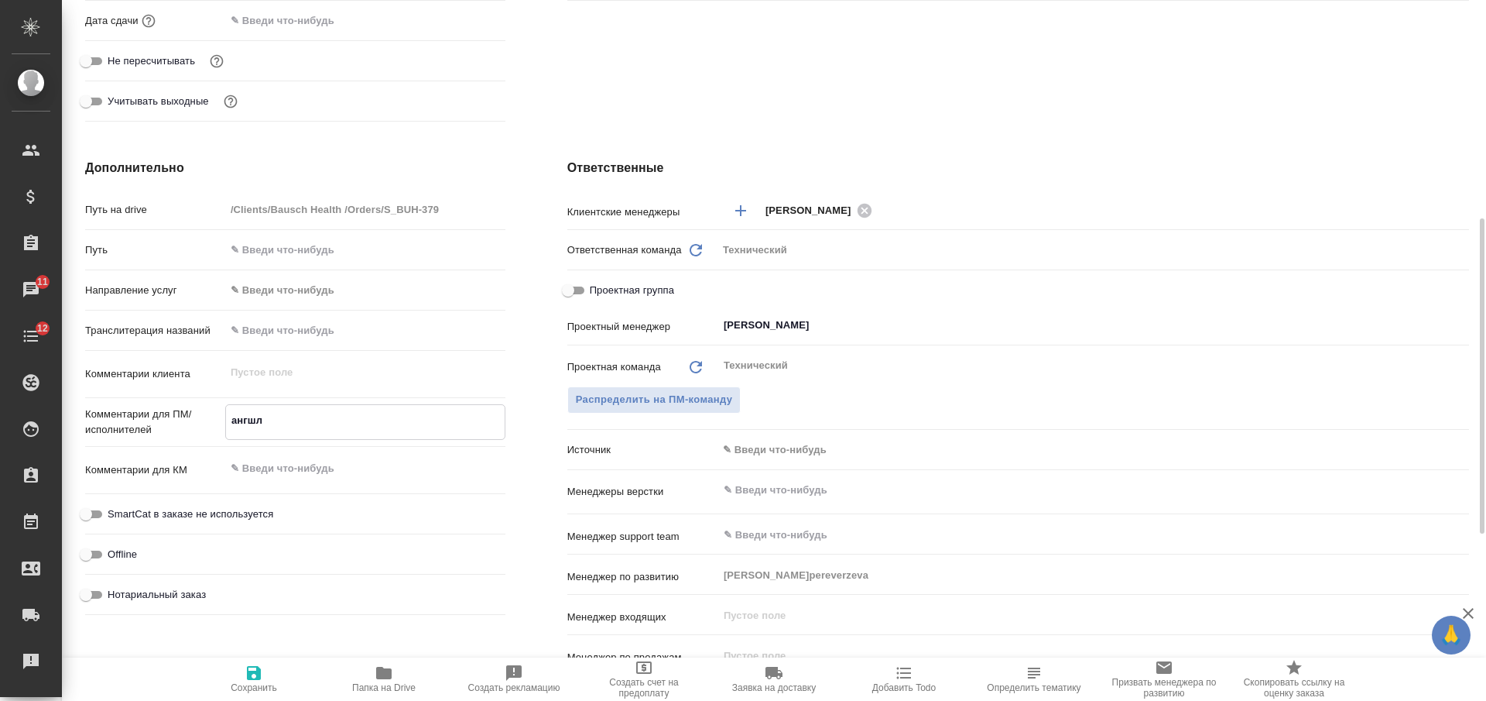
type textarea "x"
type textarea "ангш"
type textarea "x"
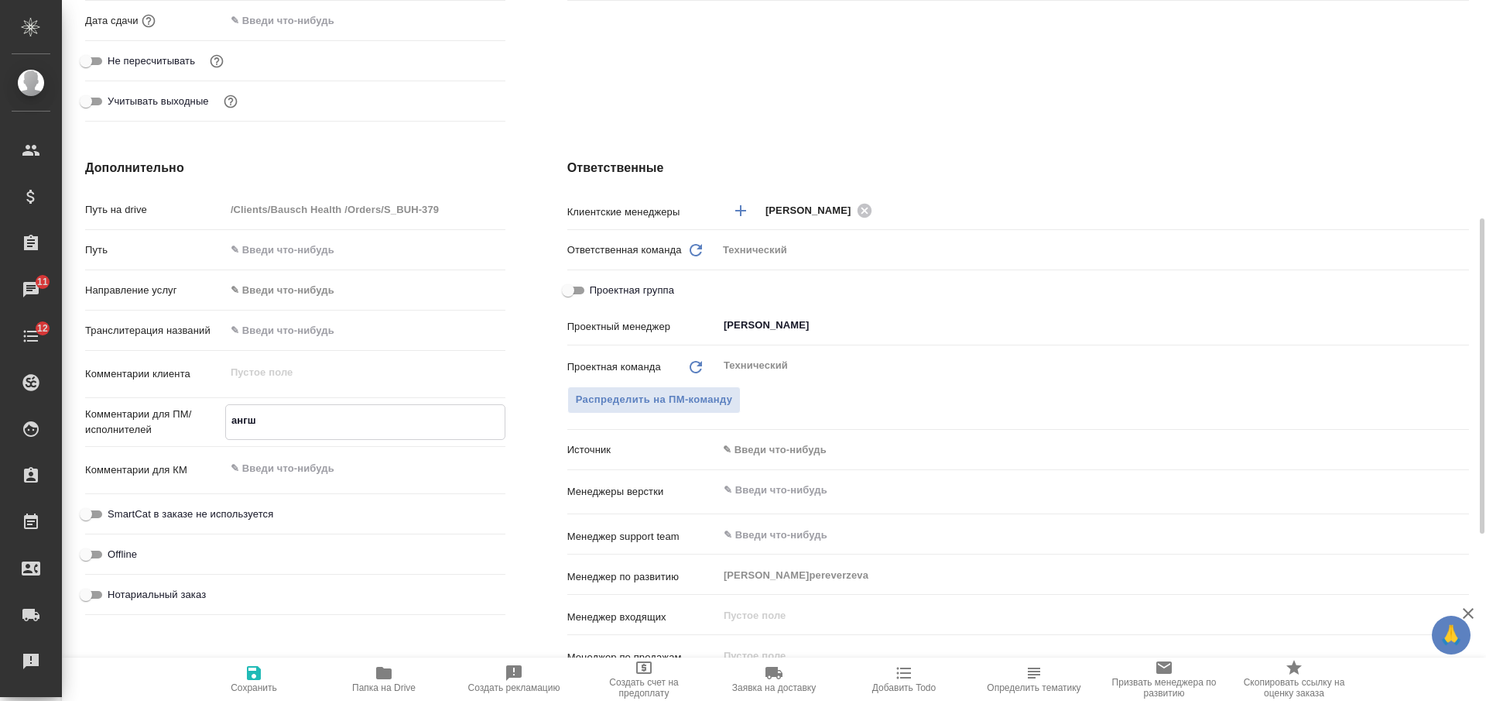
type textarea "x"
type textarea "анг"
type textarea "x"
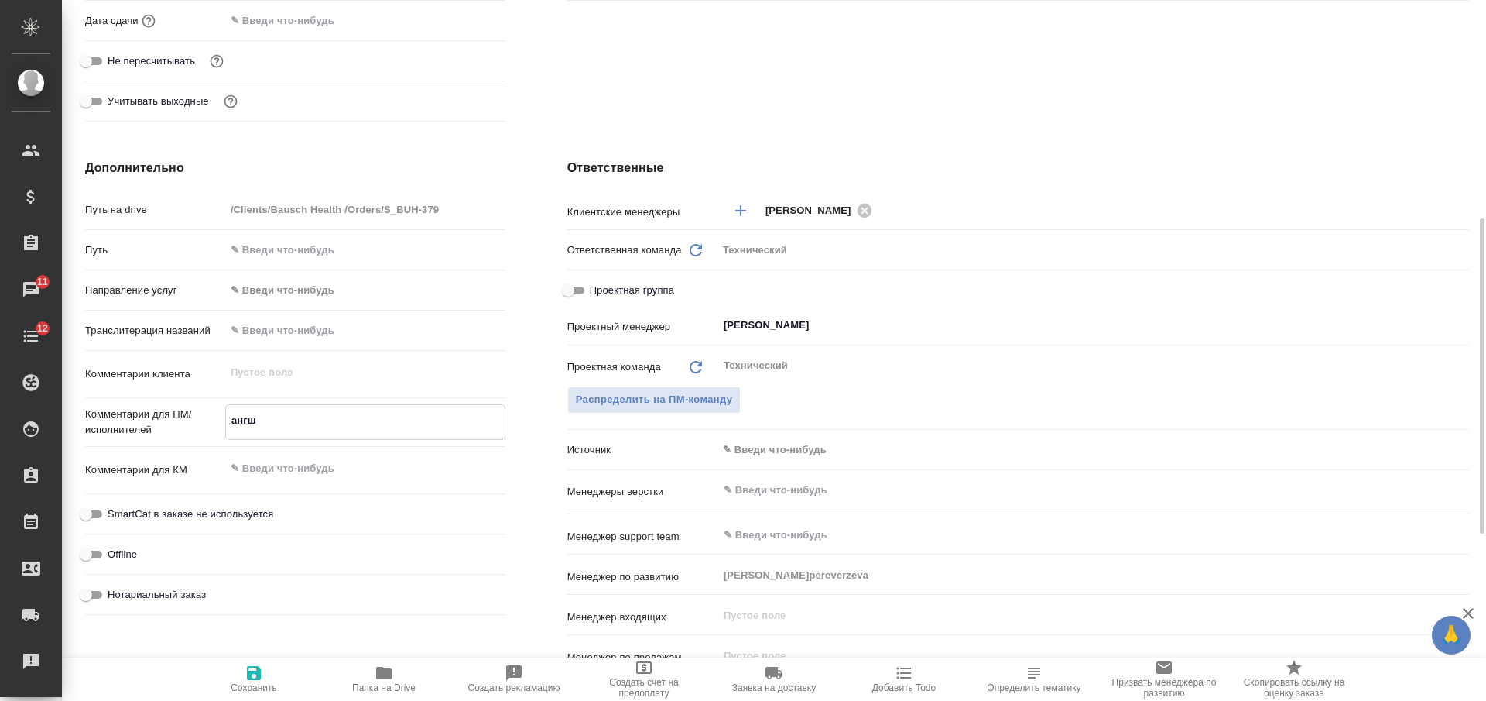
type textarea "x"
type textarea "англ"
type textarea "x"
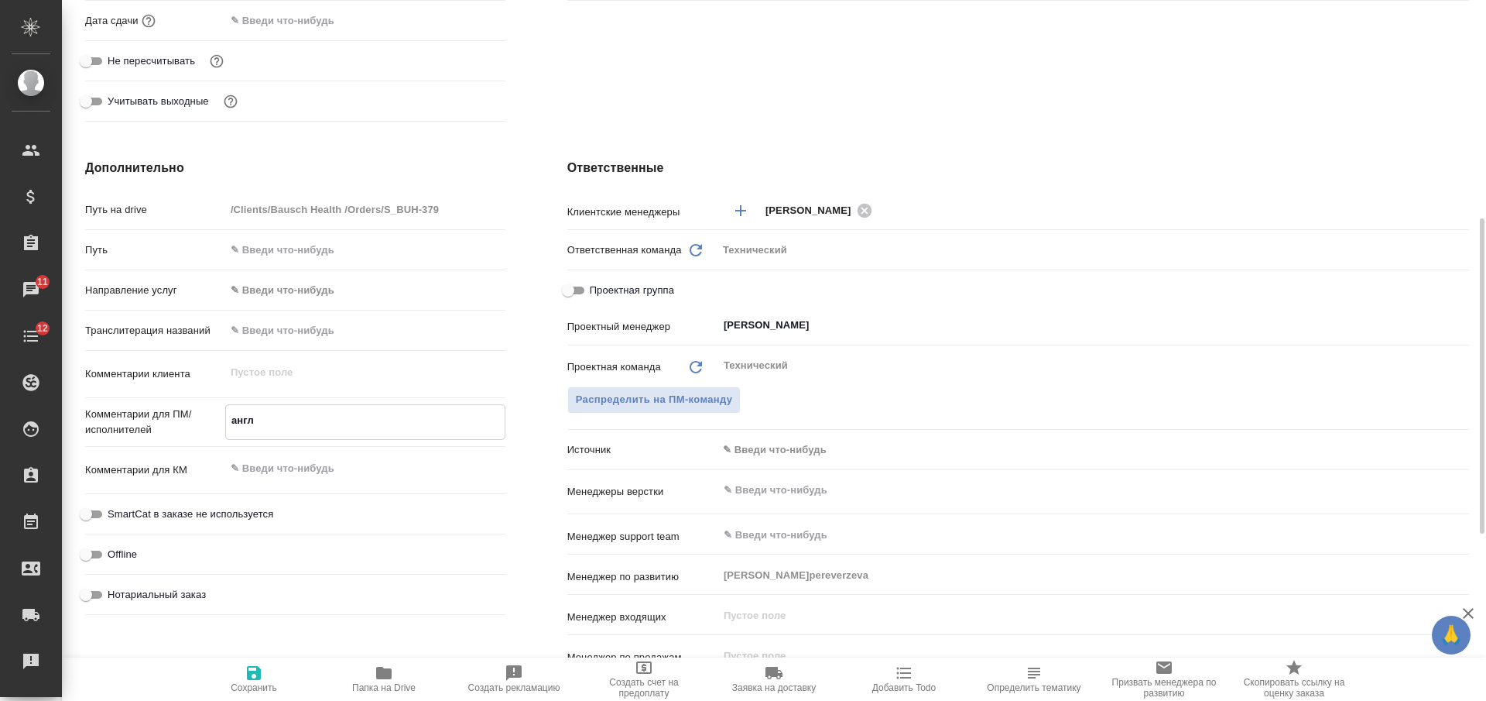
type textarea "англ-"
type textarea "x"
type textarea "англ-р"
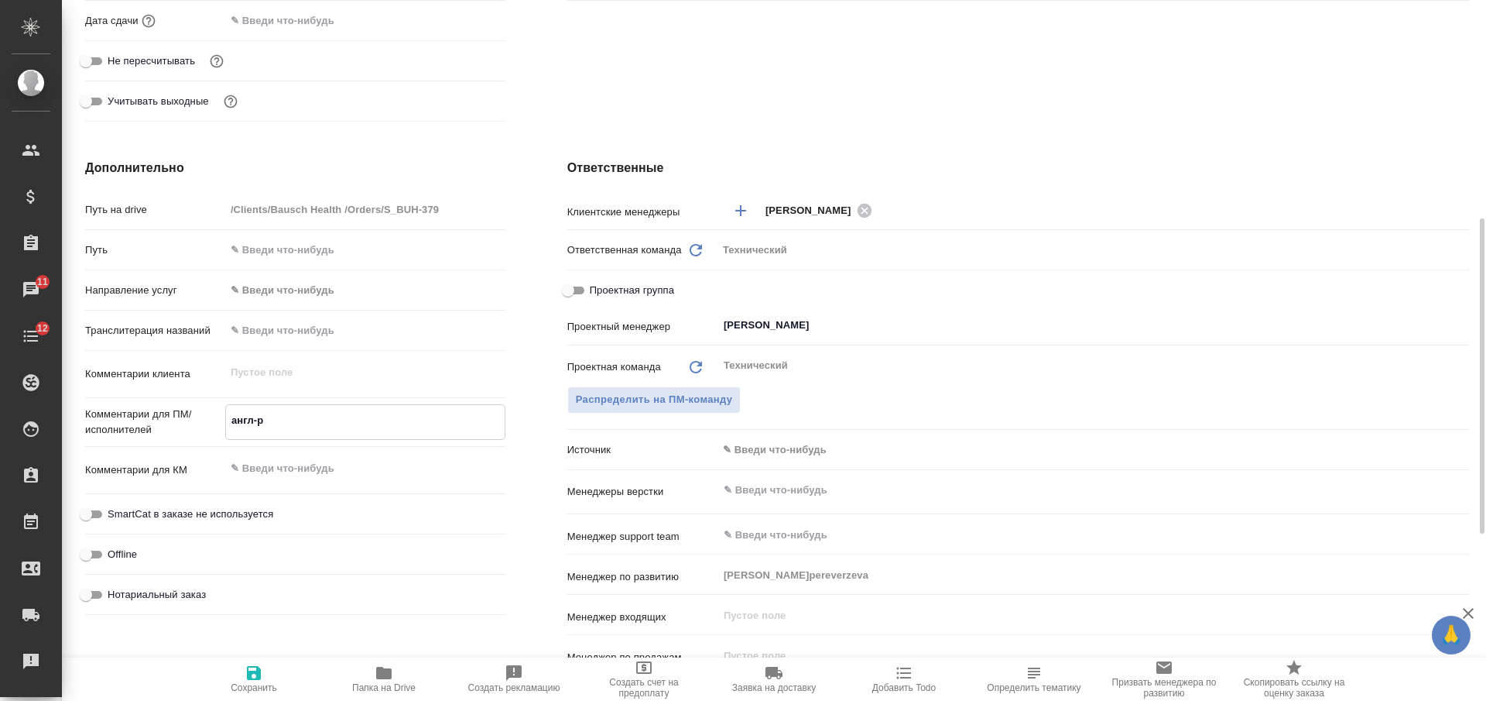
type textarea "x"
type textarea "англ-ру"
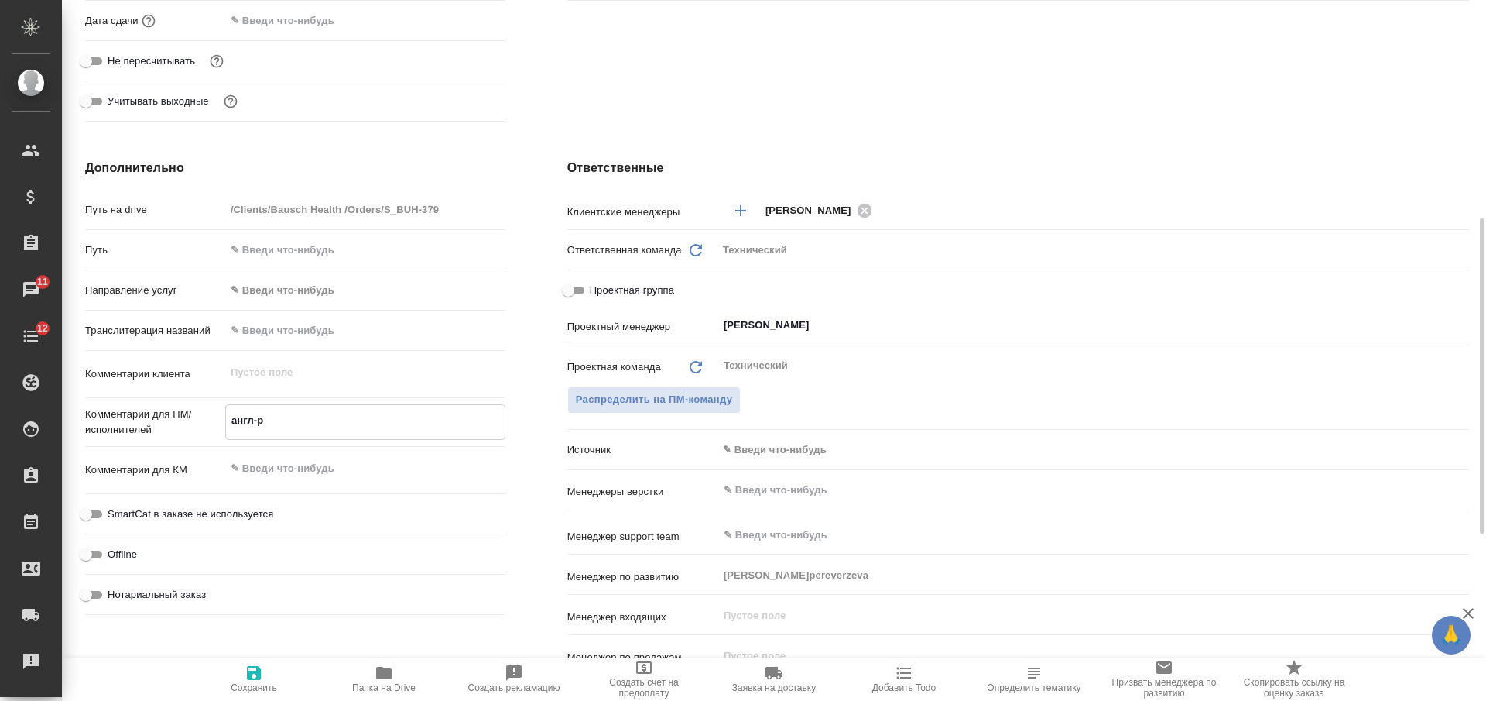
type textarea "x"
type textarea "англ-рус"
type textarea "x"
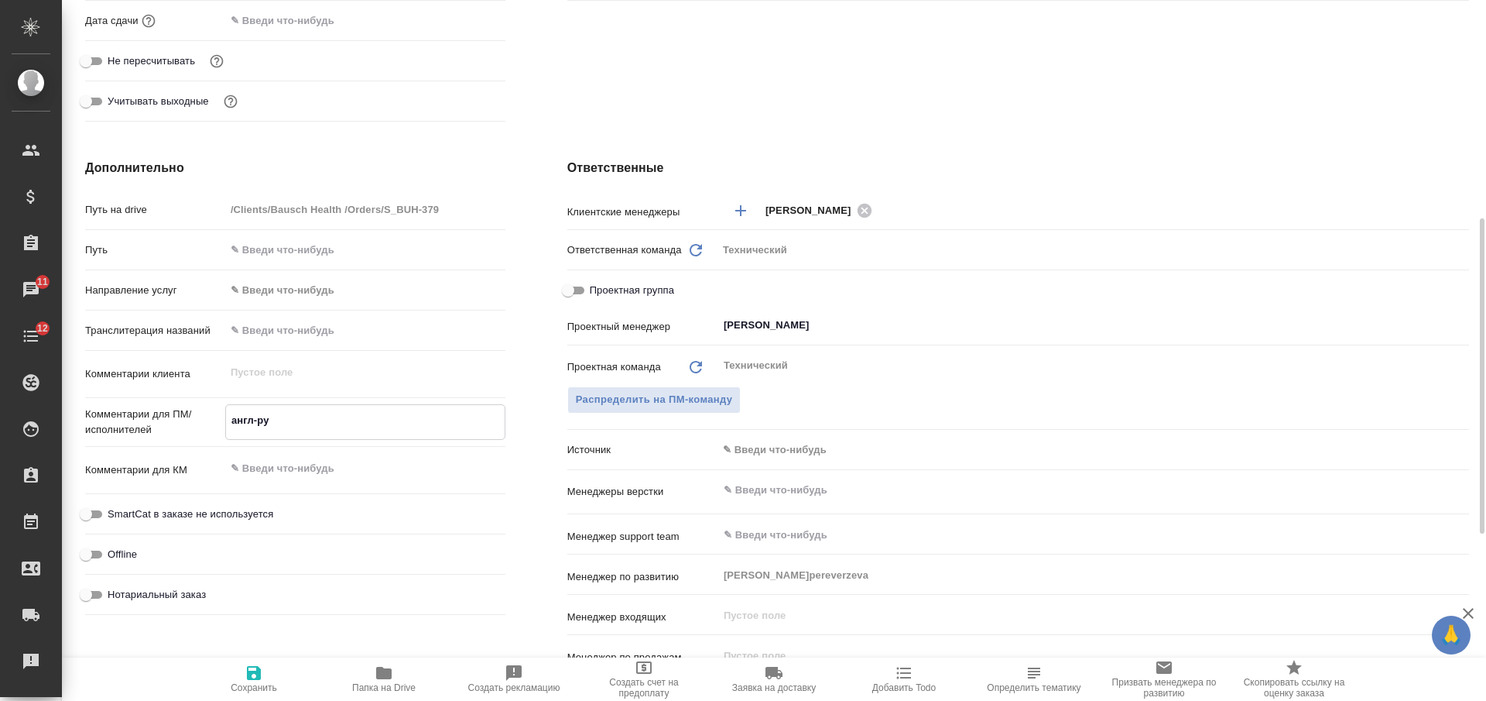
type textarea "x"
type textarea "англ-рус"
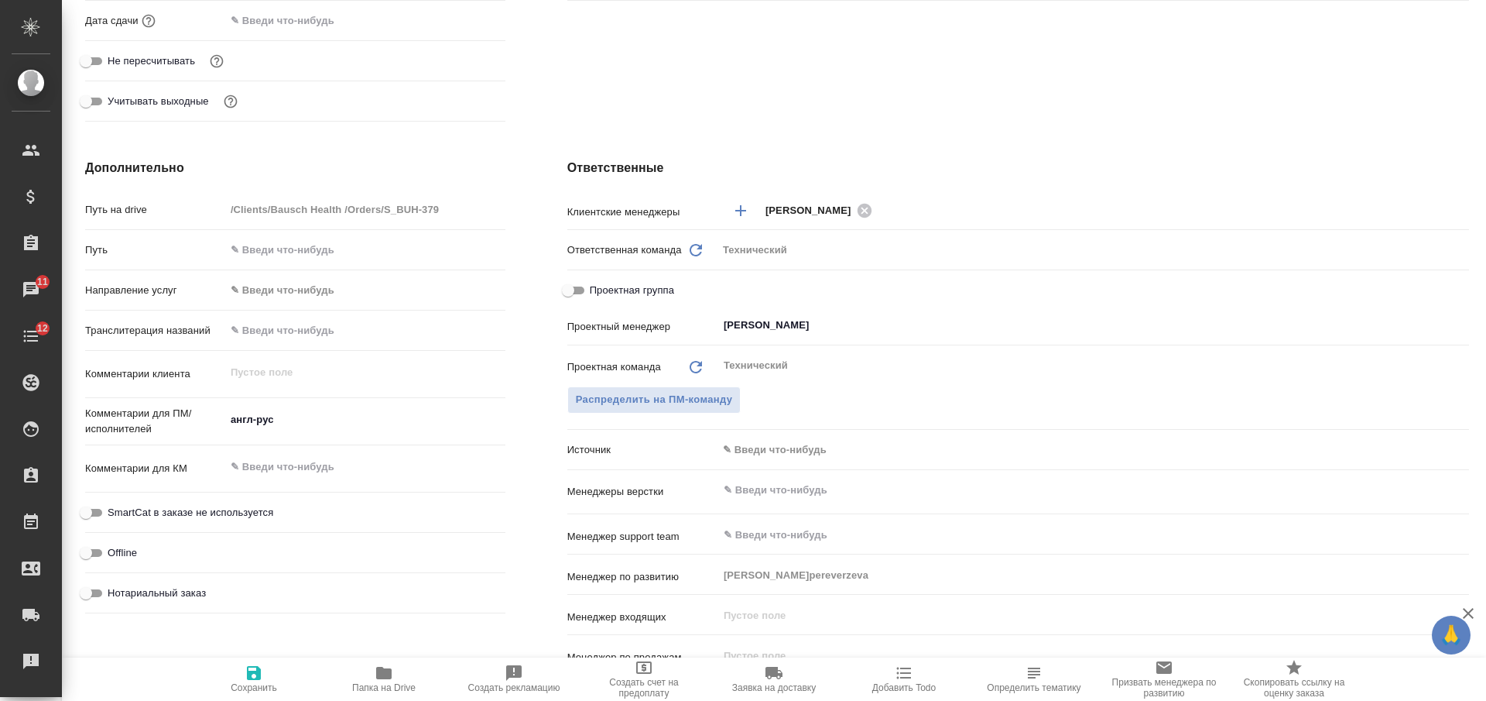
type textarea "x"
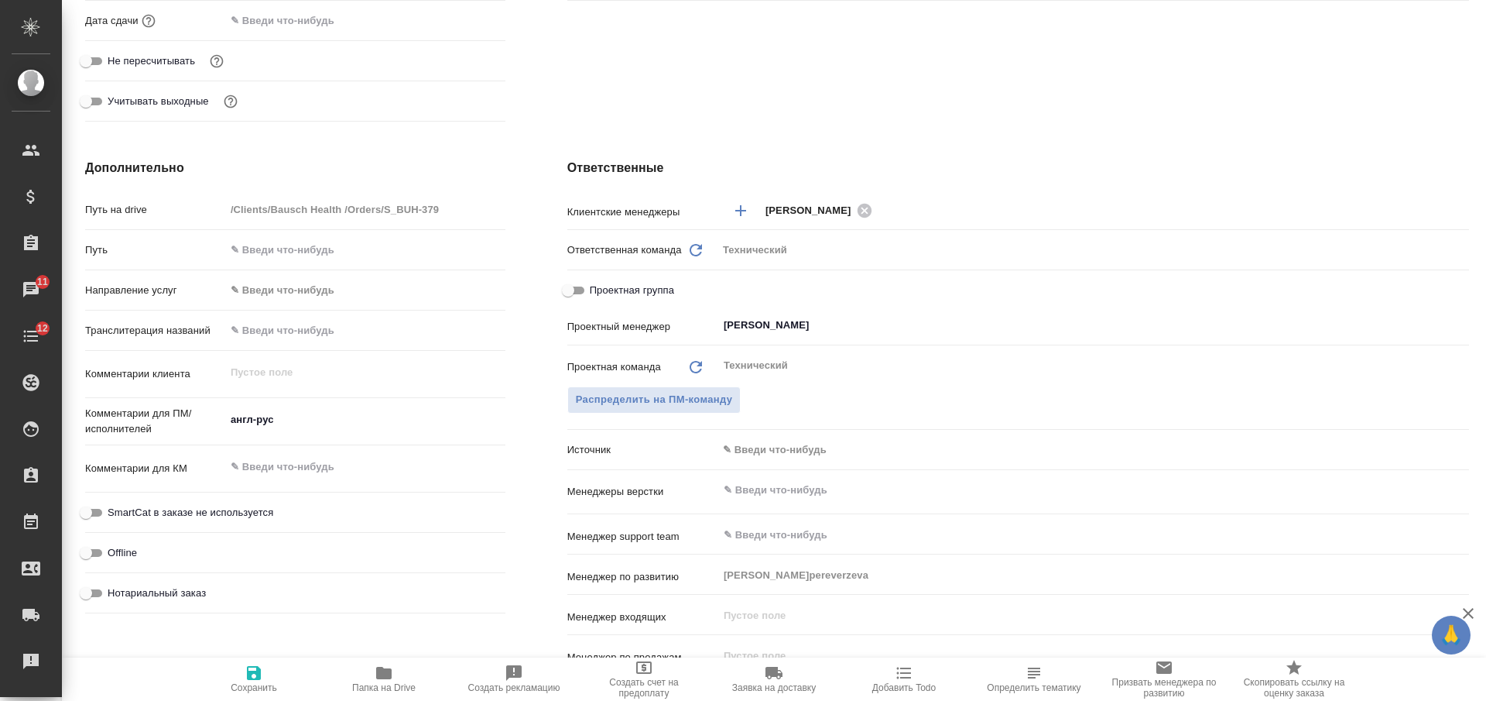
type textarea "x"
type textarea "англ-рус"
type textarea "x"
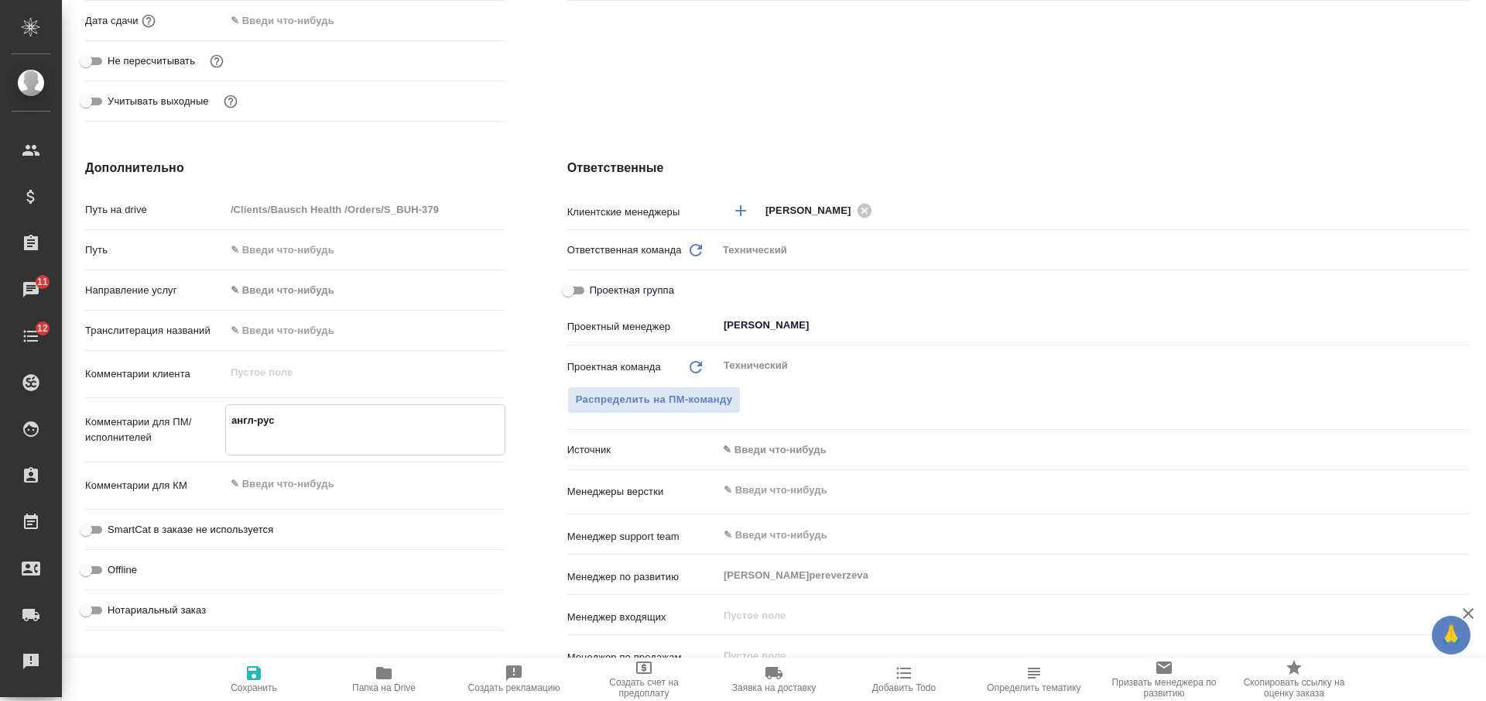
paste textarea "красиво перевести глобальные ценности корпорации"
type textarea "x"
type textarea "англ-рус красиво перевести глобальные ценности корпорации"
type textarea "x"
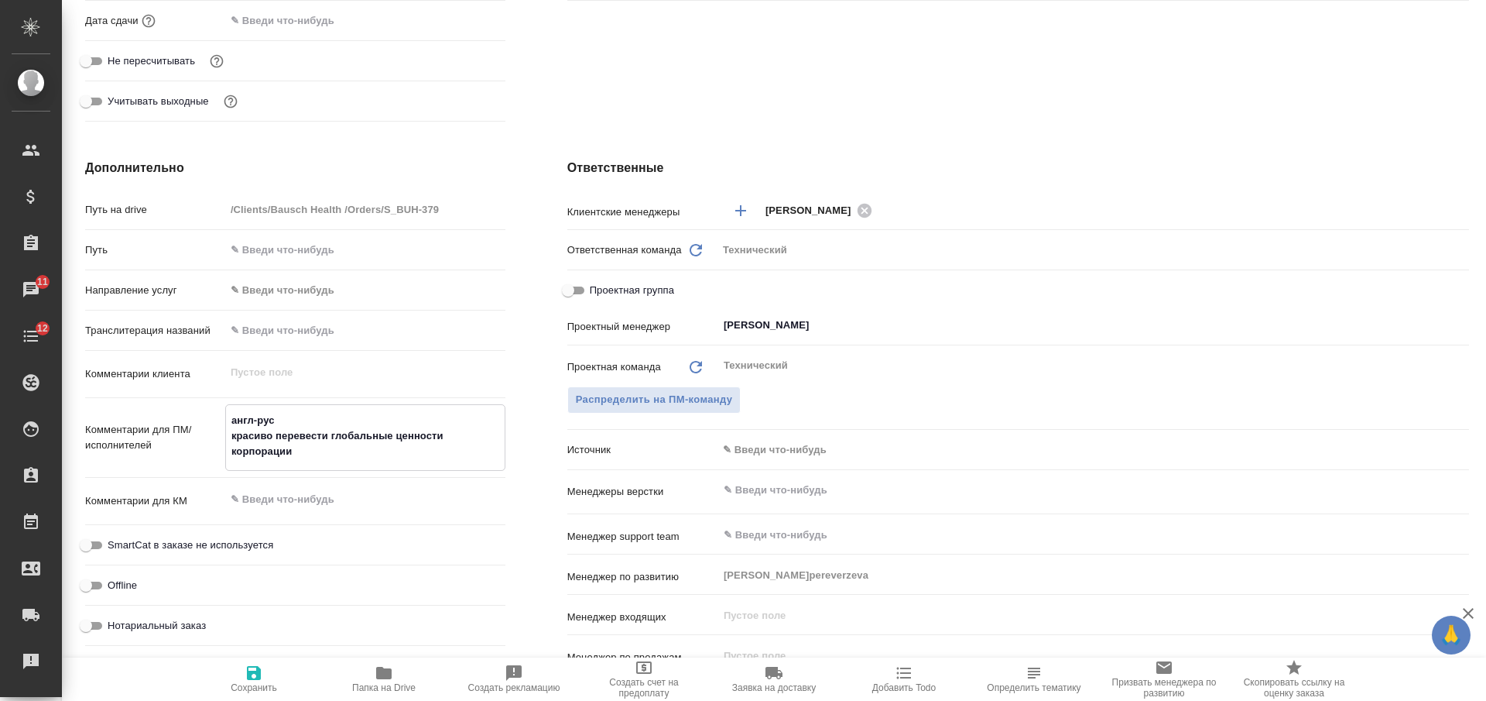
type textarea "англ-рус красиво перевести глобальные ценности корпорации"
type textarea "x"
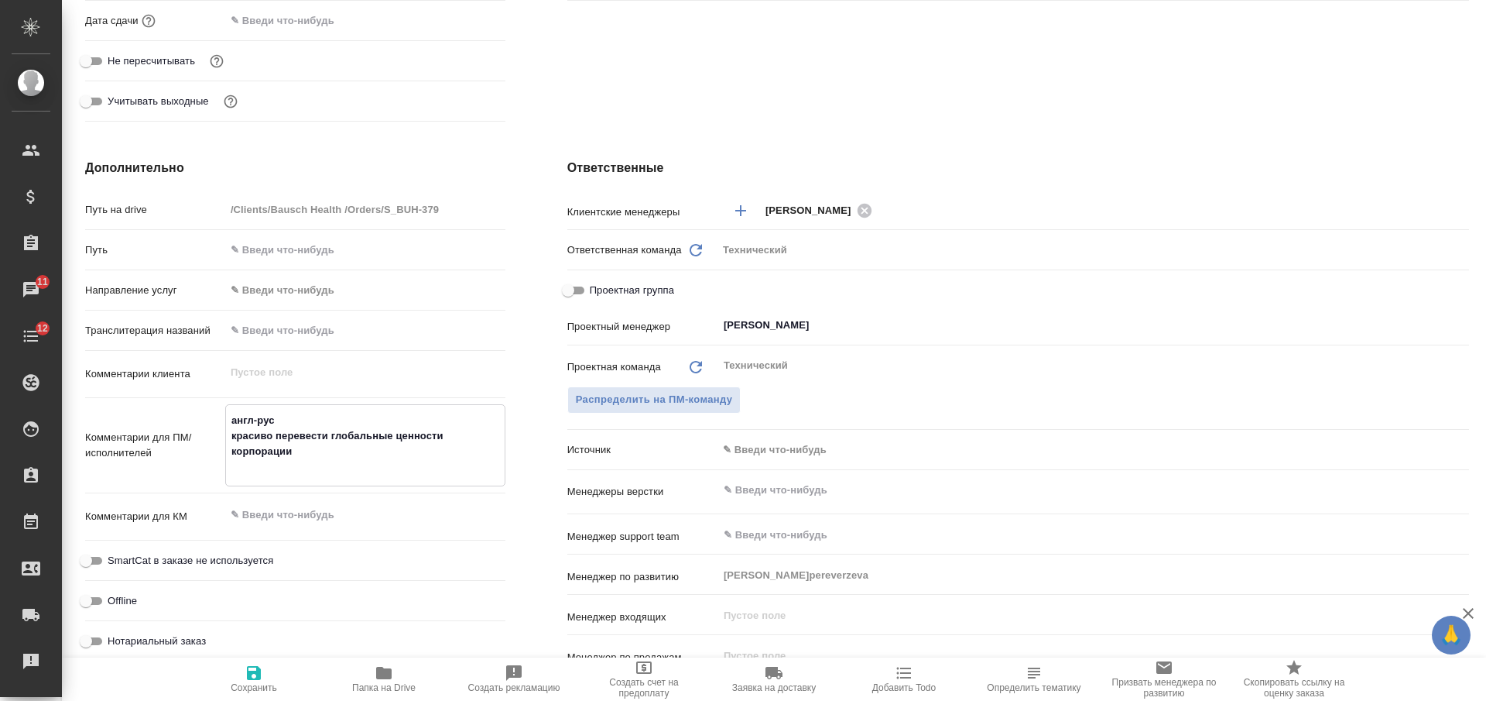
type textarea "x"
type textarea "англ-рус красиво перевести глобальные ценности корпорации в"
type textarea "x"
type textarea "англ-рус красиво перевести глобальные ценности корпорации в"
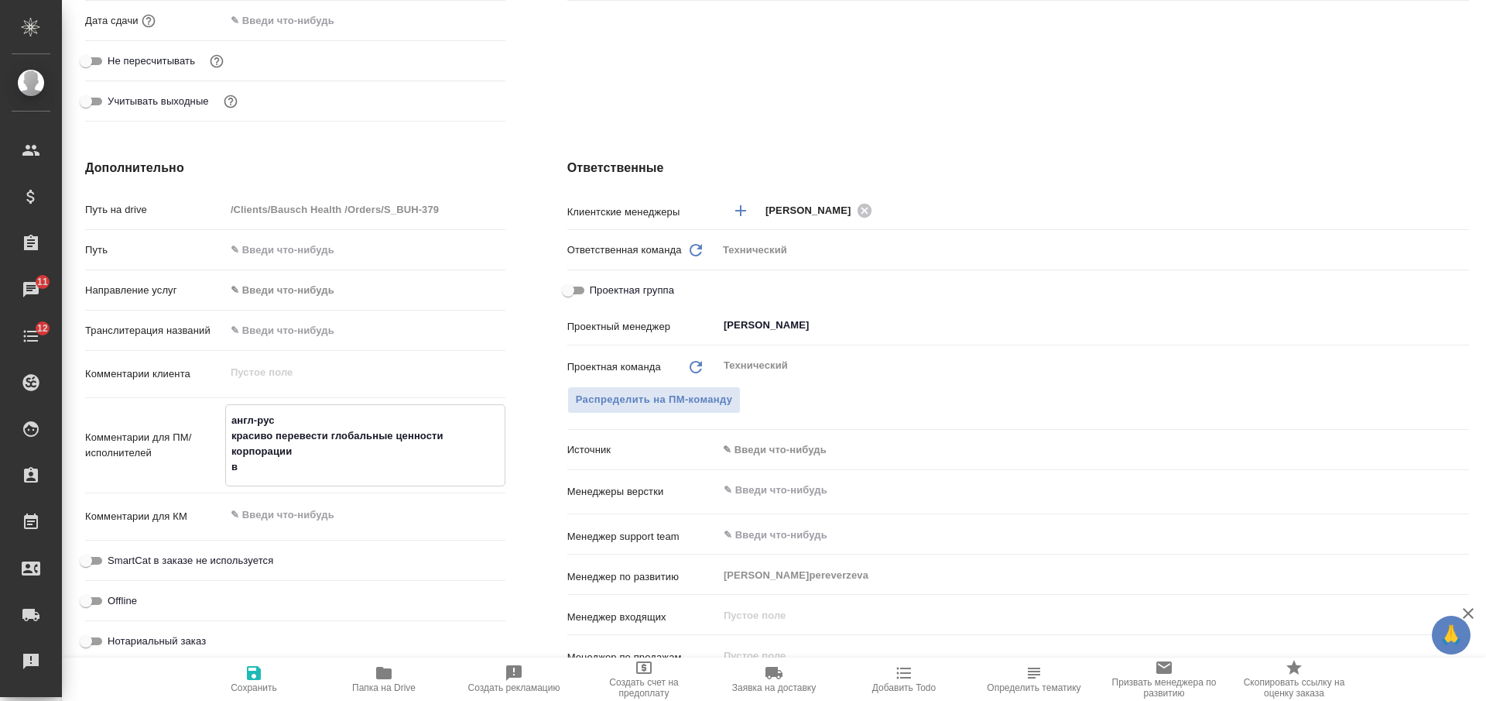
type textarea "x"
type textarea "англ-рус красиво перевести глобальные ценности корпорации в с"
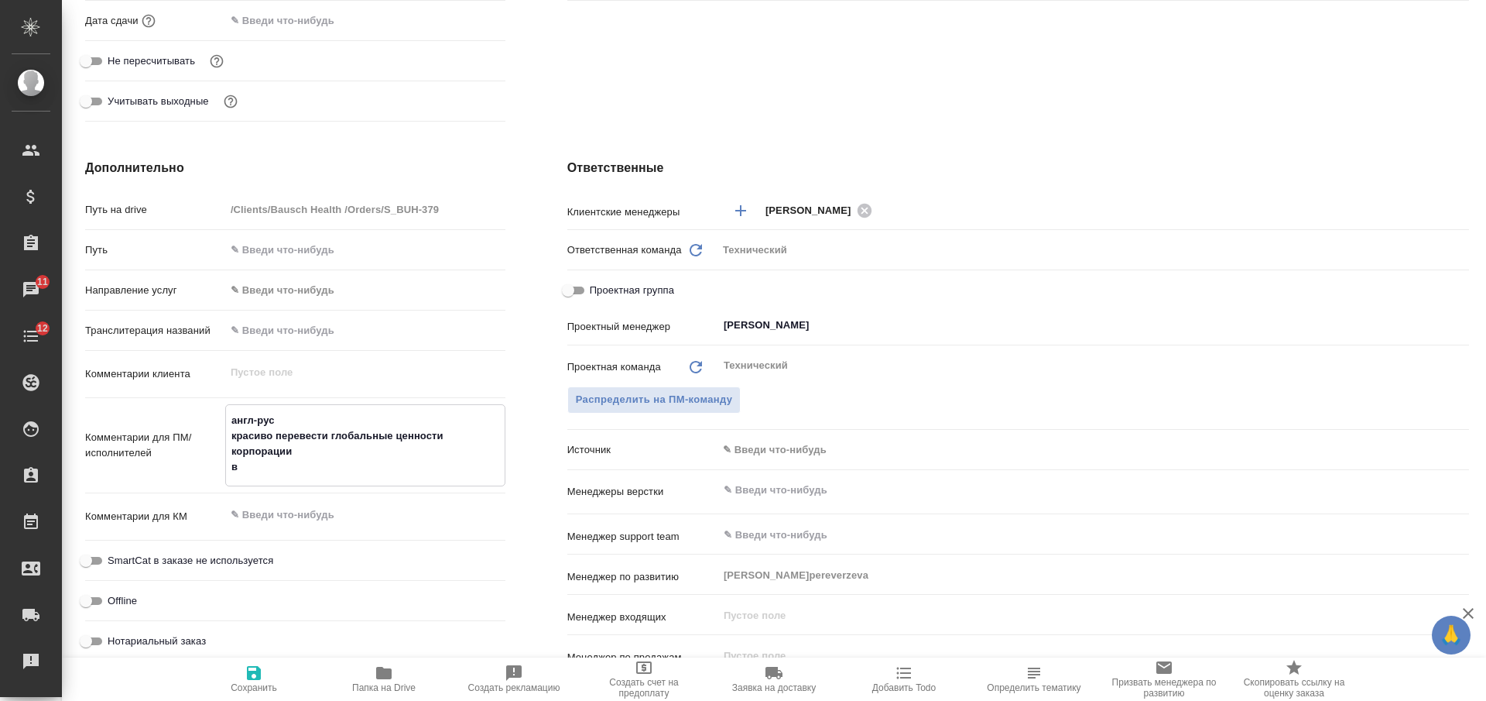
type textarea "x"
type textarea "англ-рус красиво перевести глобальные ценности корпорации в со"
type textarea "x"
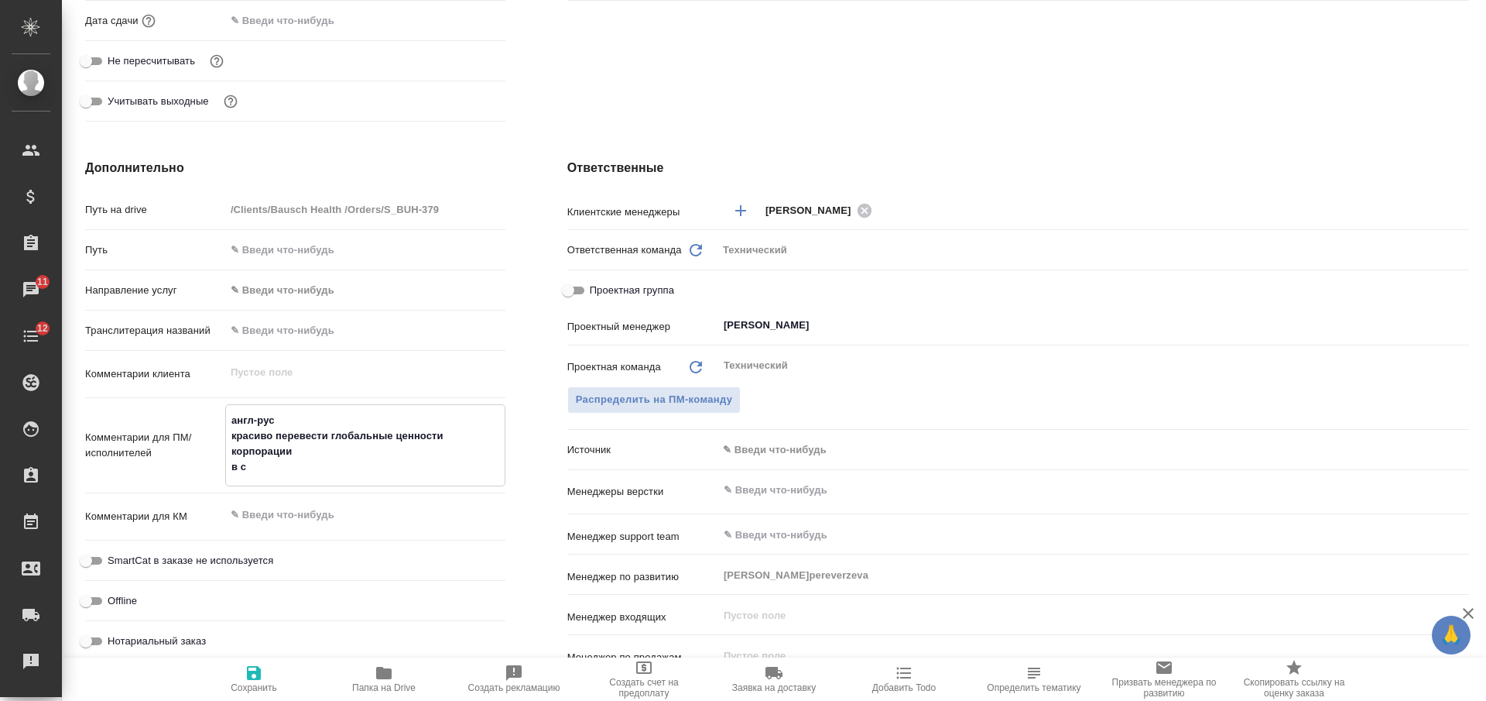
type textarea "x"
type textarea "англ-рус красиво перевести глобальные ценности корпорации в сор"
type textarea "x"
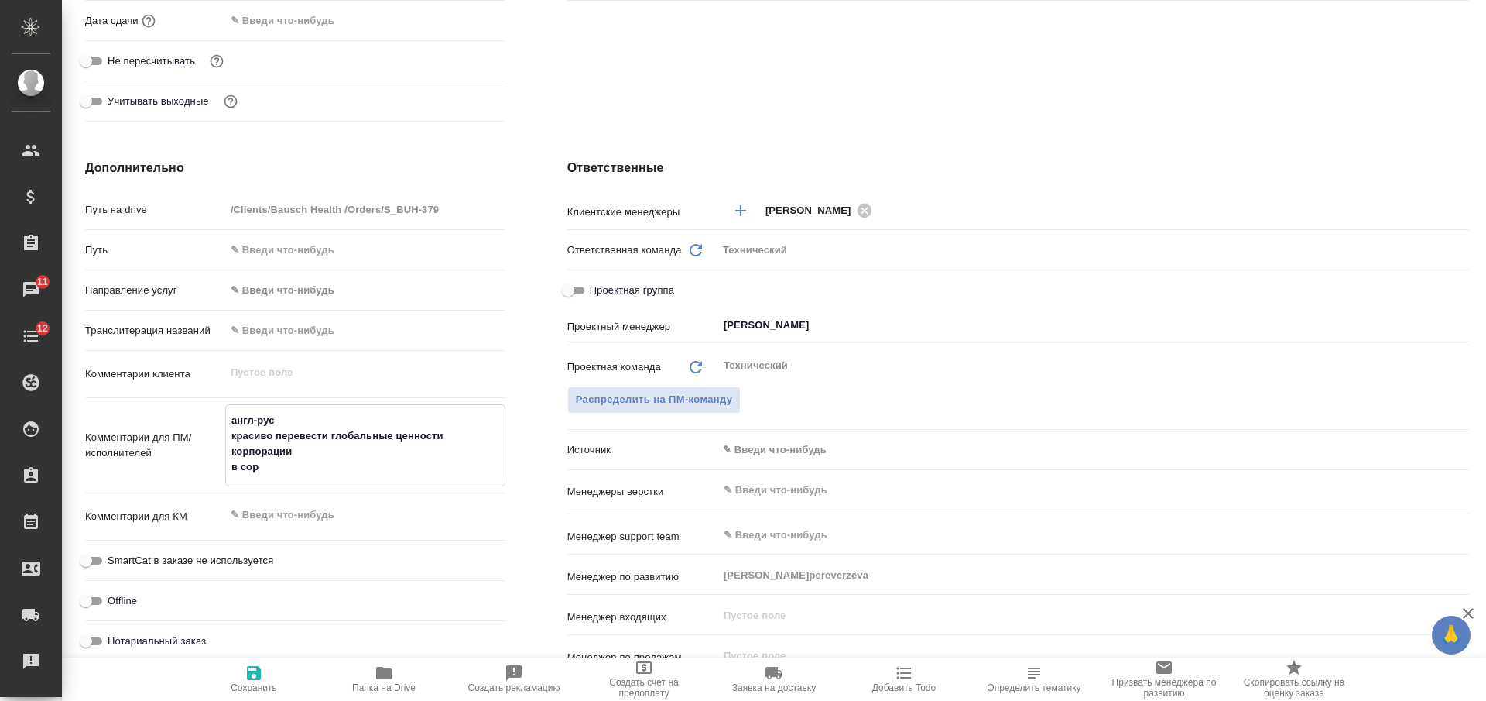
type textarea "x"
type textarea "англ-рус красиво перевести глобальные ценности корпорации в сорс"
type textarea "x"
type textarea "англ-рус красиво перевести глобальные ценности корпорации в сорсе"
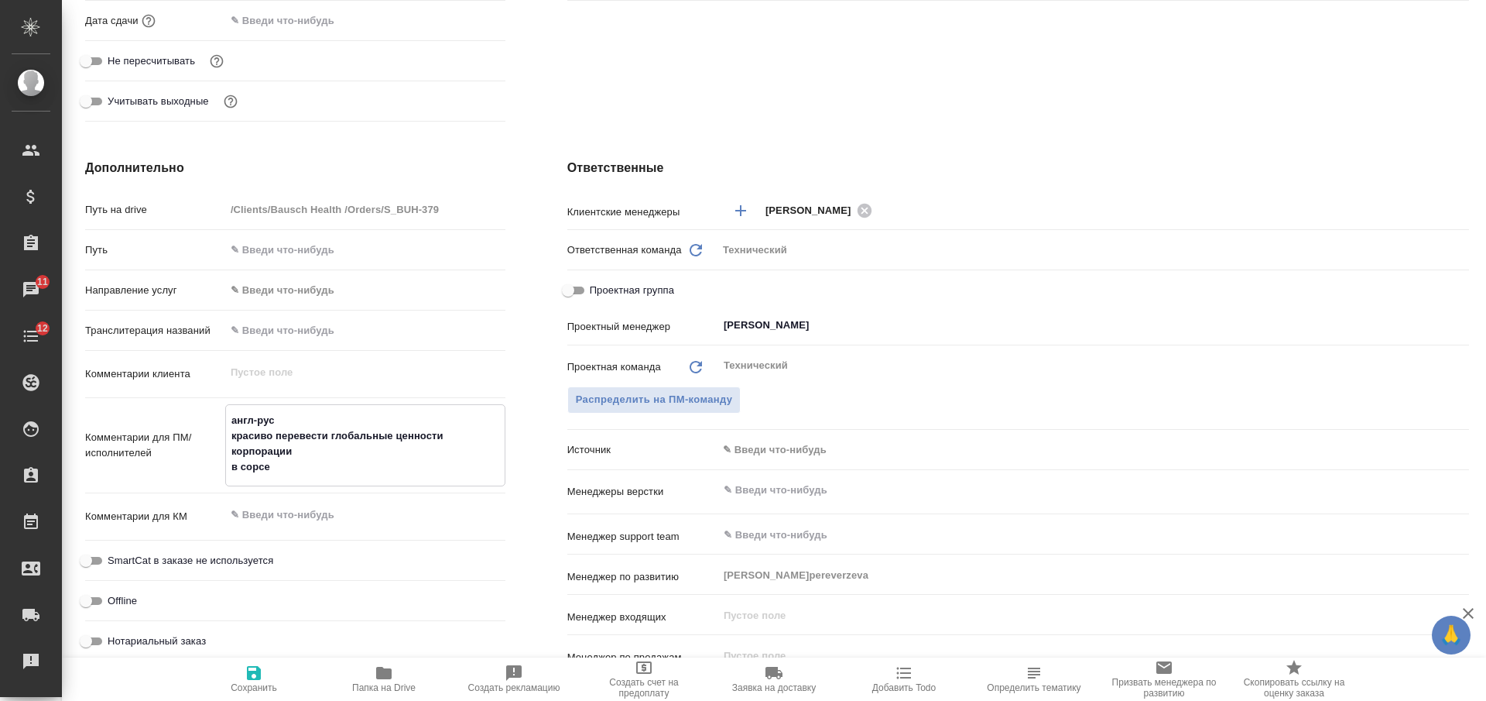
type textarea "x"
type textarea "англ-рус красиво перевести глобальные ценности корпорации в сорсе"
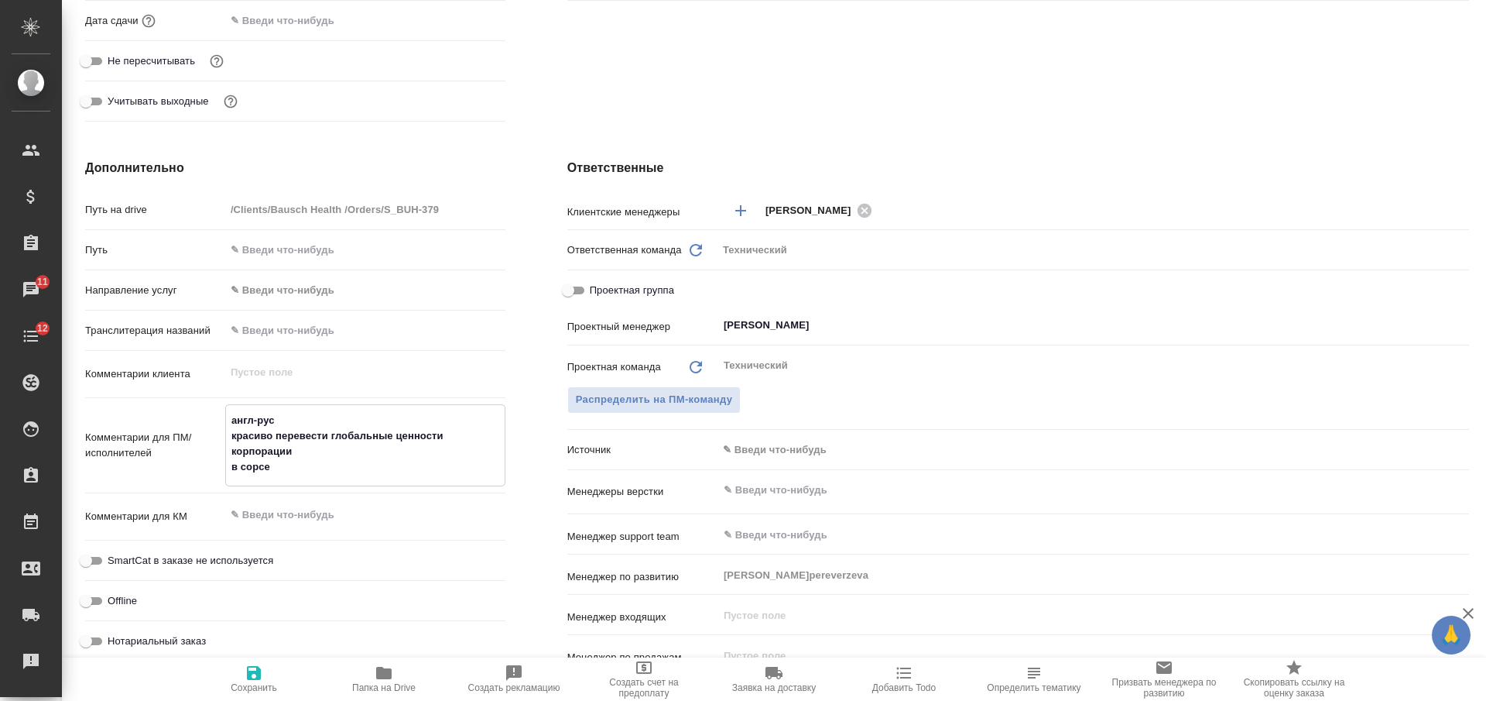
type textarea "x"
type textarea "англ-рус красиво перевести глобальные ценности корпорации в сорсе -"
type textarea "x"
type textarea "англ-рус красиво перевести глобальные ценности корпорации в сорсе -"
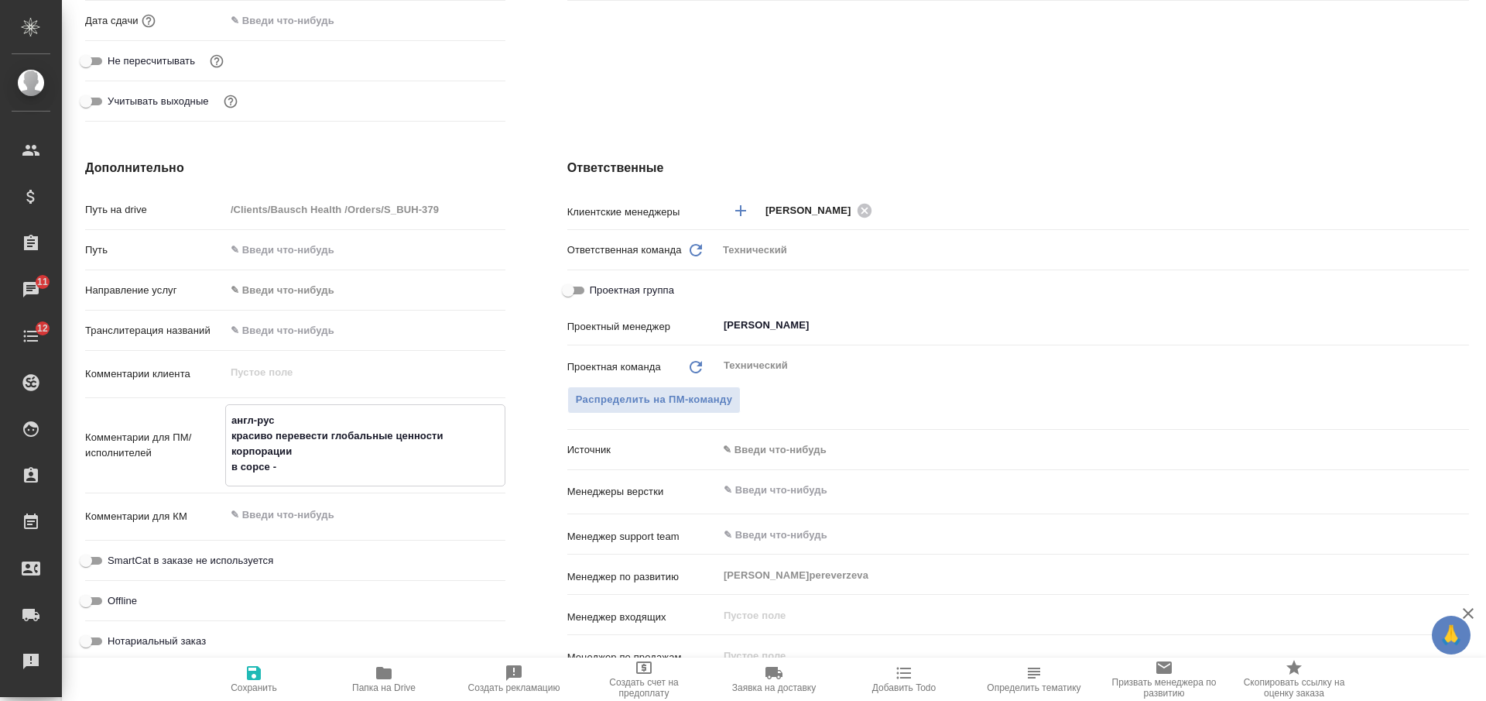
type textarea "x"
type textarea "англ-рус красиво перевести глобальные ценности корпорации в сорсе - ч"
type textarea "x"
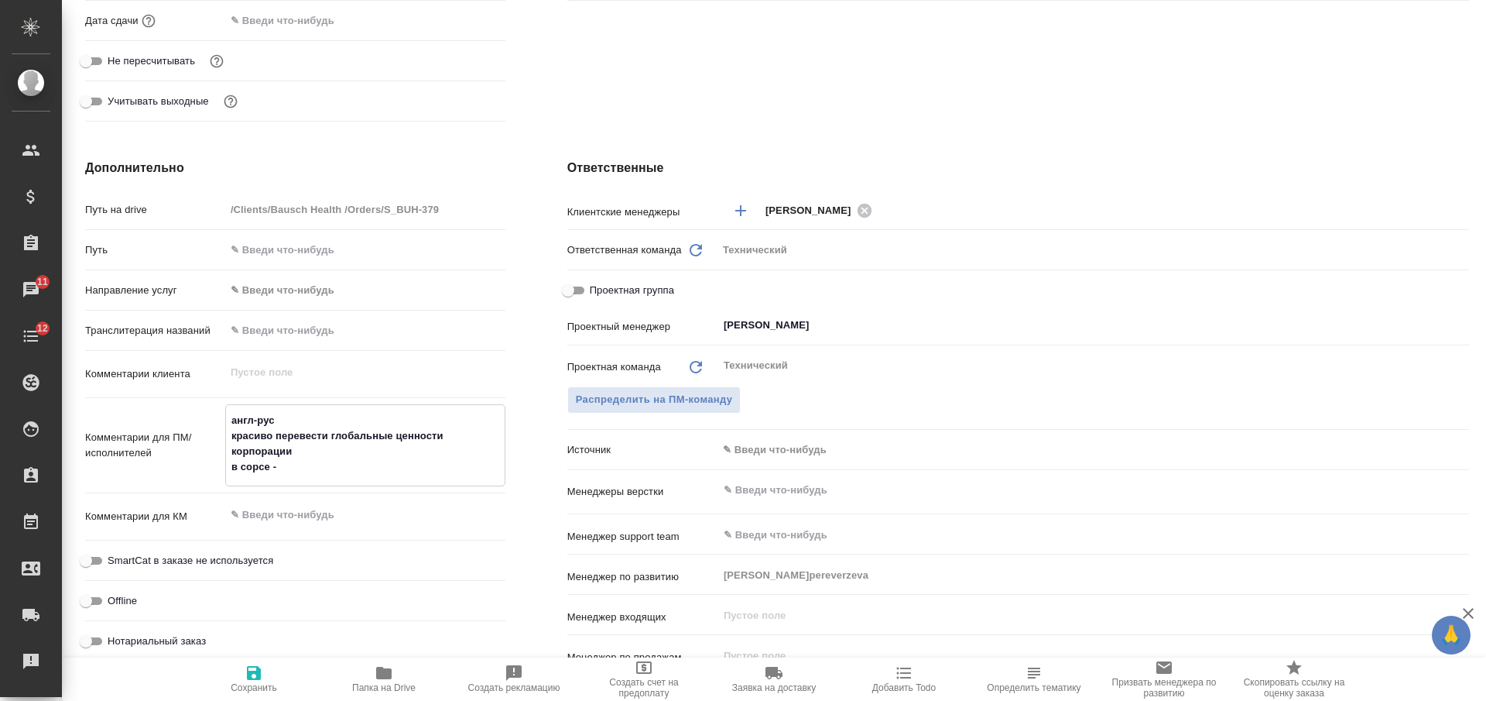
type textarea "x"
type textarea "англ-рус красиво перевести глобальные ценности корпорации в сорсе - чер"
type textarea "x"
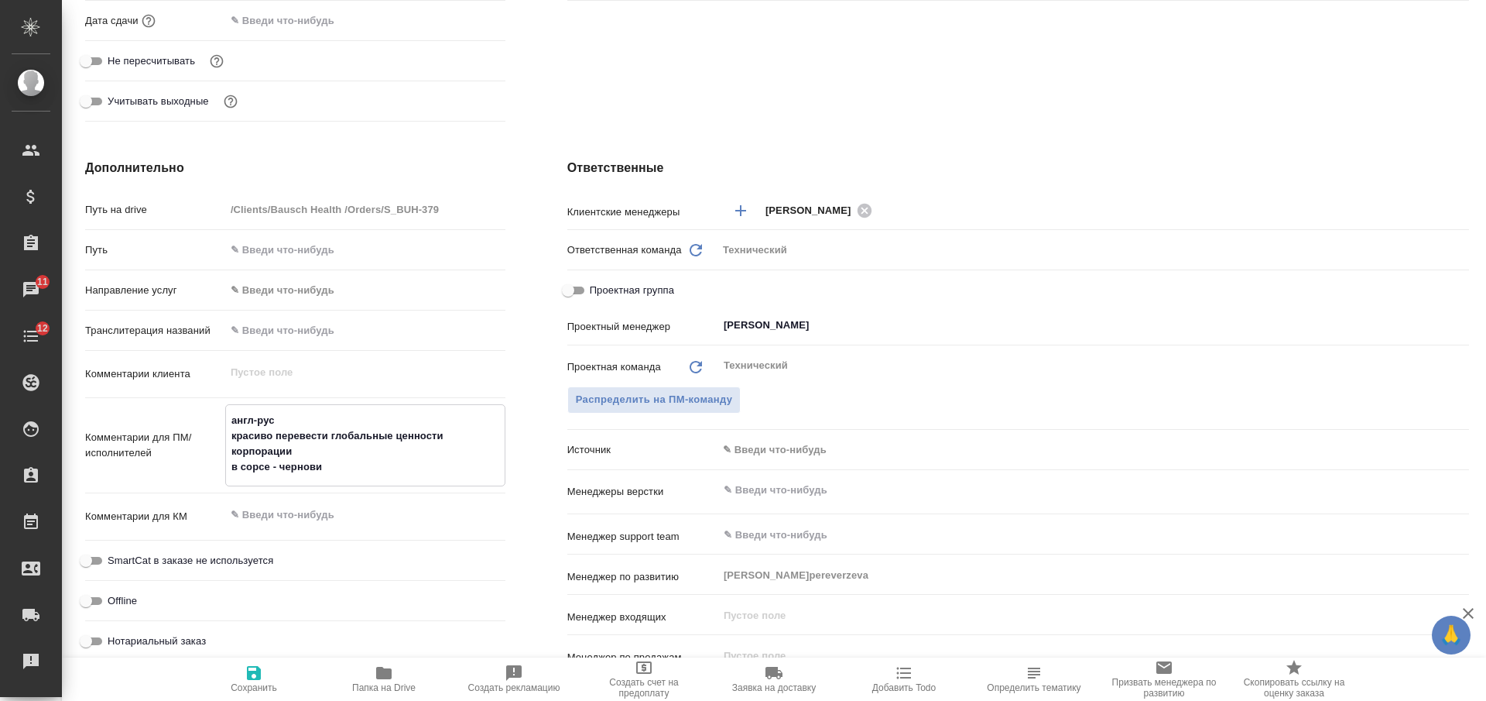
type textarea "англ-рус красиво перевести глобальные ценности корпорации в сорсе - черновик"
type textarea "x"
type textarea "англ-рус красиво перевести глобальные ценности корпорации в сорсе - черновик"
type textarea "x"
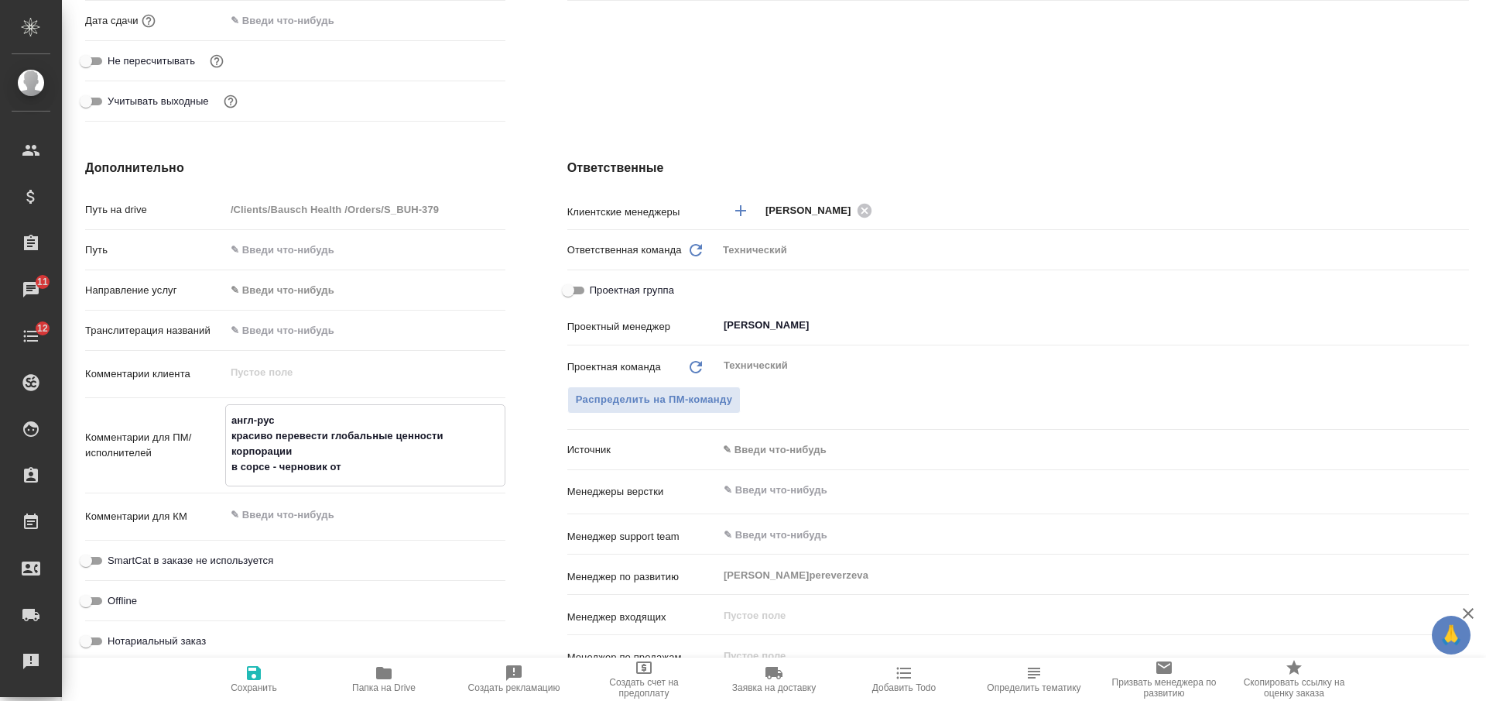
type textarea "англ-рус красиво перевести глобальные ценности корпорации в сорсе - черновик от"
type textarea "x"
type textarea "англ-рус красиво перевести глобальные ценности корпорации в сорсе - черновик от…"
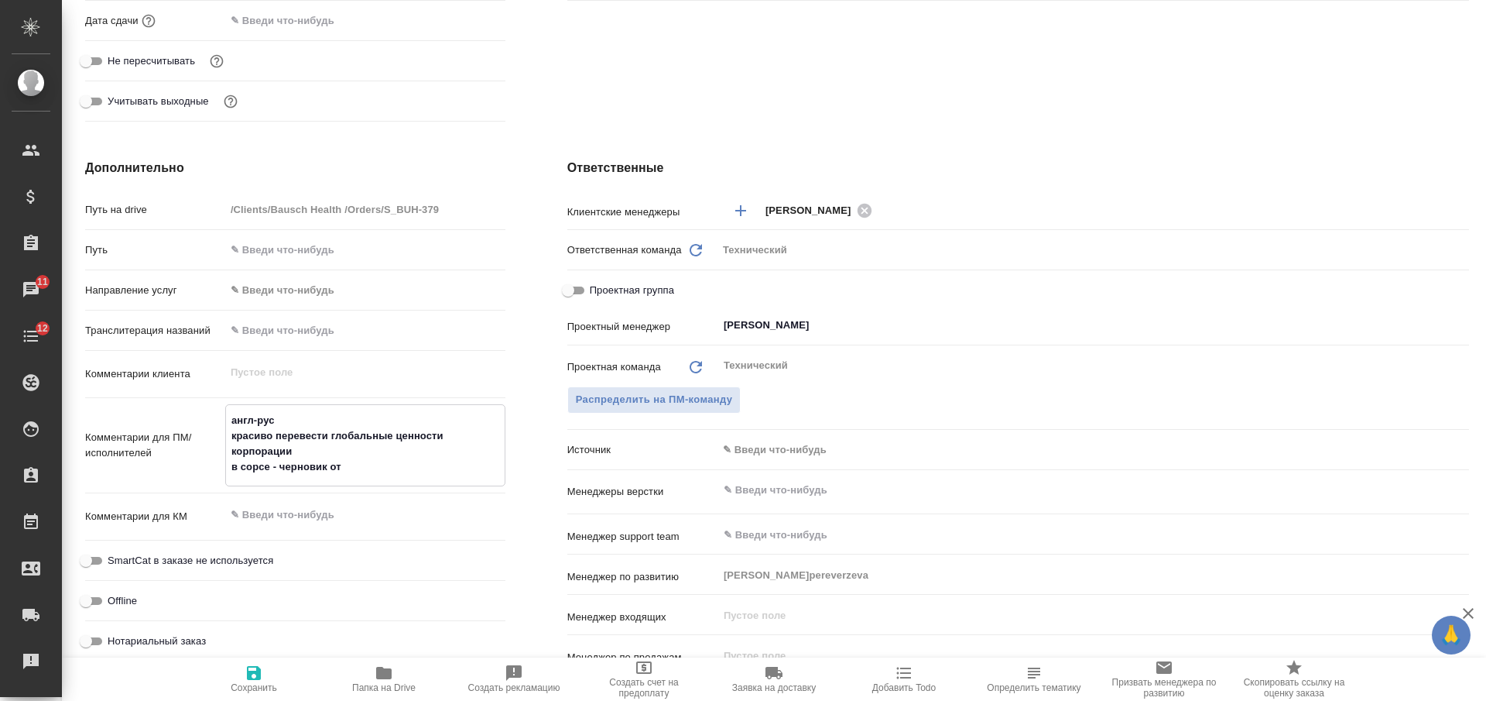
type textarea "x"
type textarea "англ-рус красиво перевести глобальные ценности корпорации в сорсе - черновик от…"
type textarea "x"
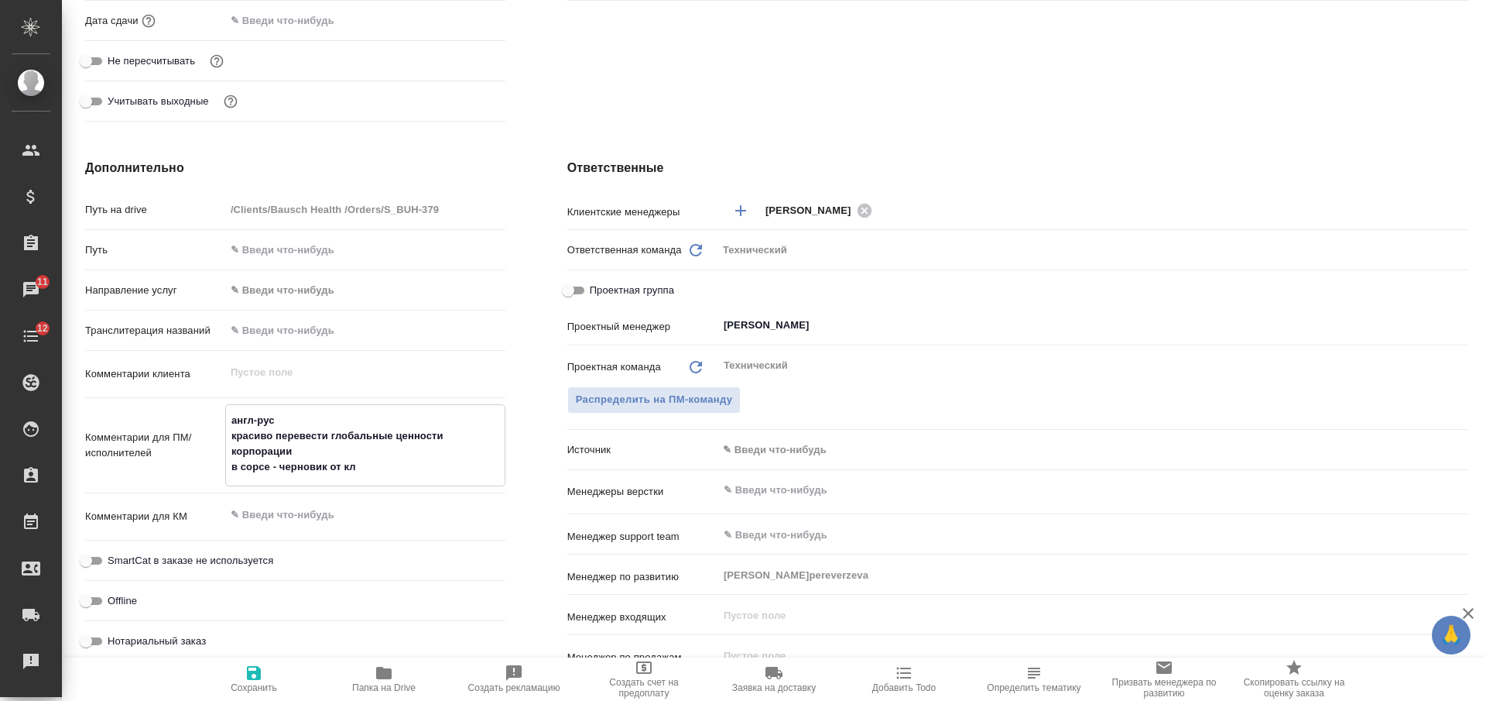
type textarea "x"
type textarea "англ-рус красиво перевести глобальные ценности корпорации в сорсе - черновик от…"
type textarea "x"
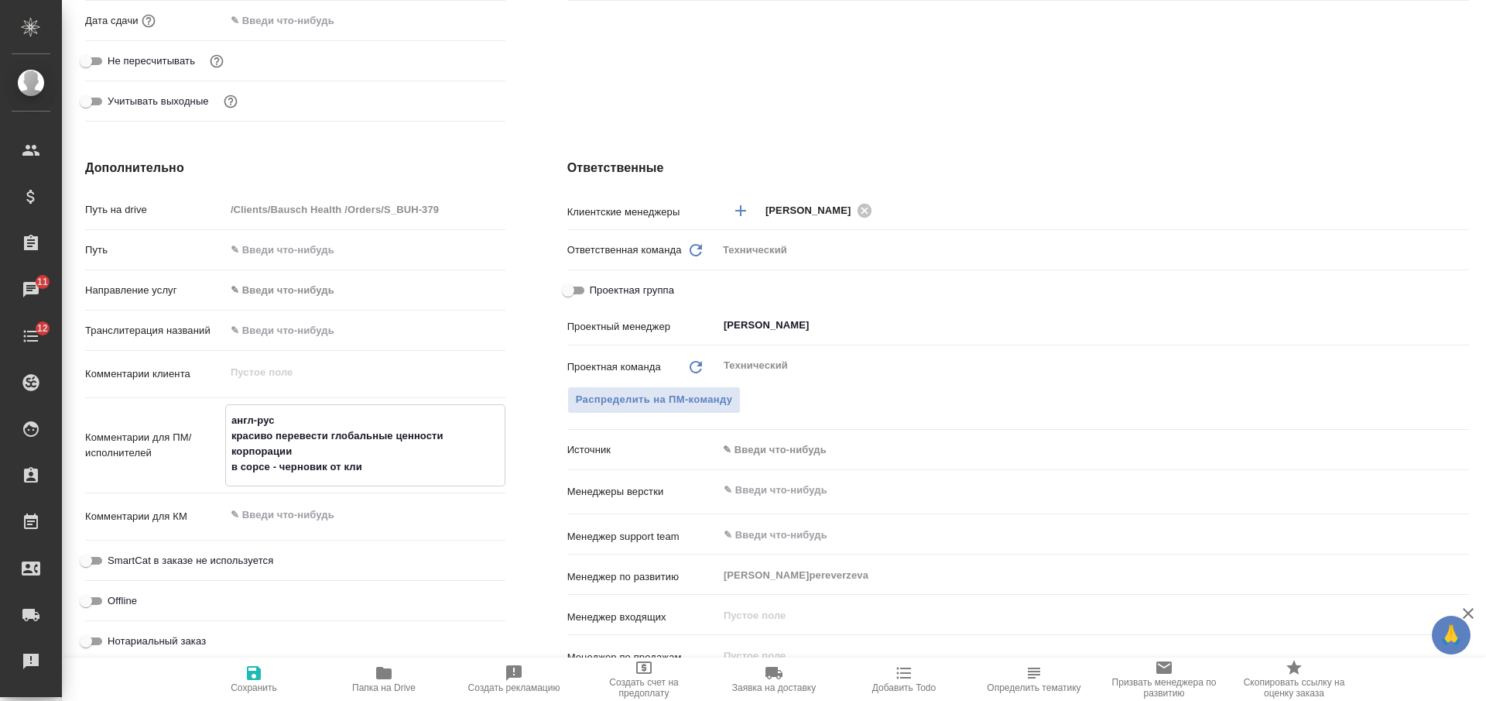
type textarea "x"
type textarea "англ-рус красиво перевести глобальные ценности корпорации в сорсе - черновик от…"
type textarea "x"
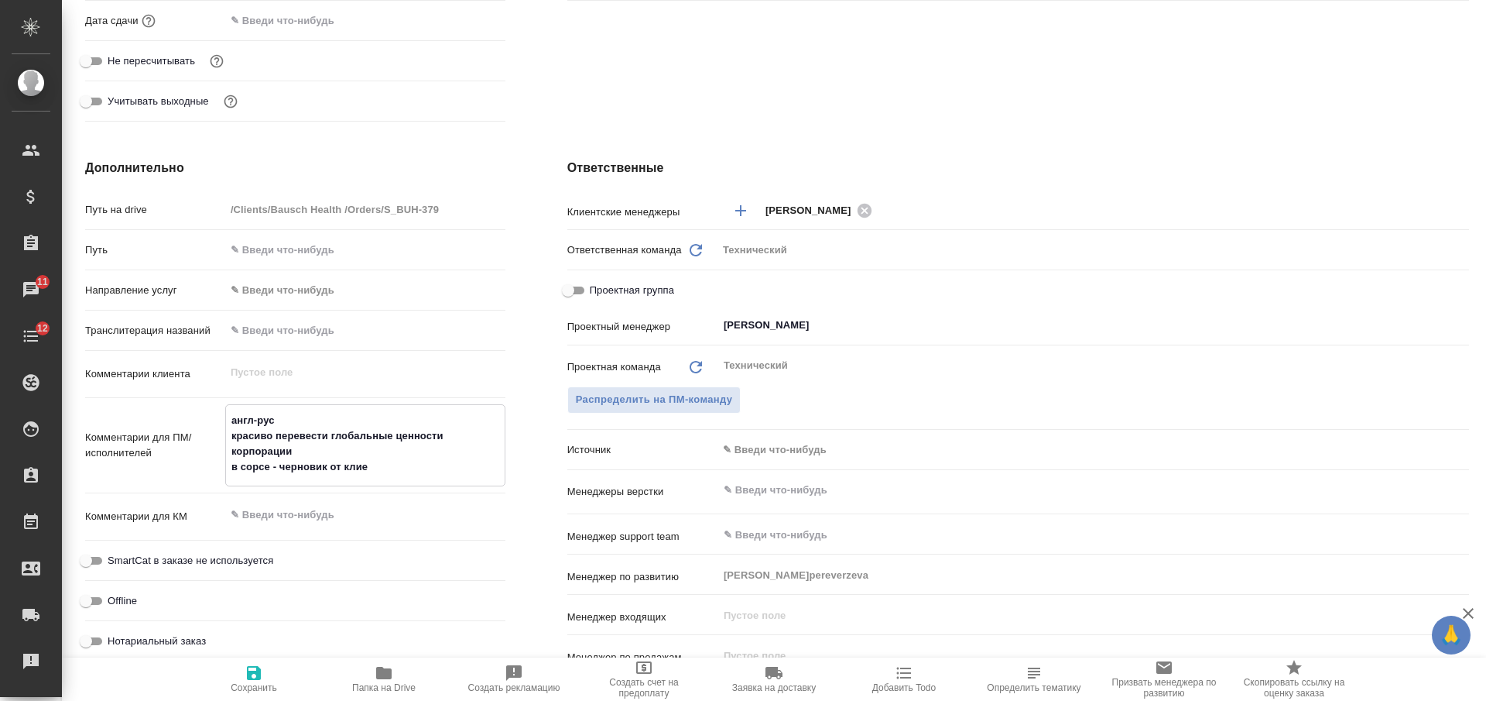
type textarea "x"
type textarea "англ-рус красиво перевести глобальные ценности корпорации в сорсе - черновик от…"
type textarea "x"
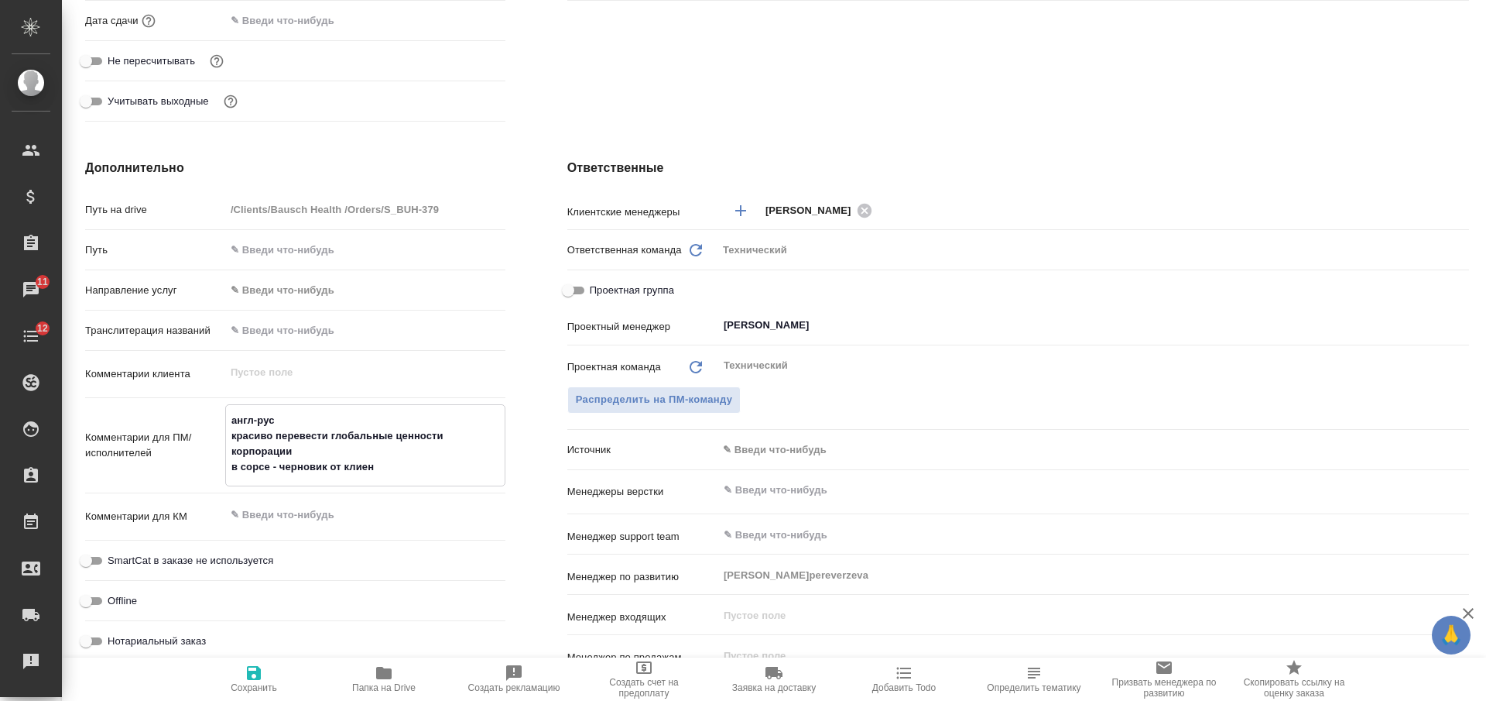
type textarea "англ-рус красиво перевести глобальные ценности корпорации в сорсе - черновик от…"
type textarea "x"
type textarea "англ-рус красиво перевести глобальные ценности корпорации в сорсе - черновик от…"
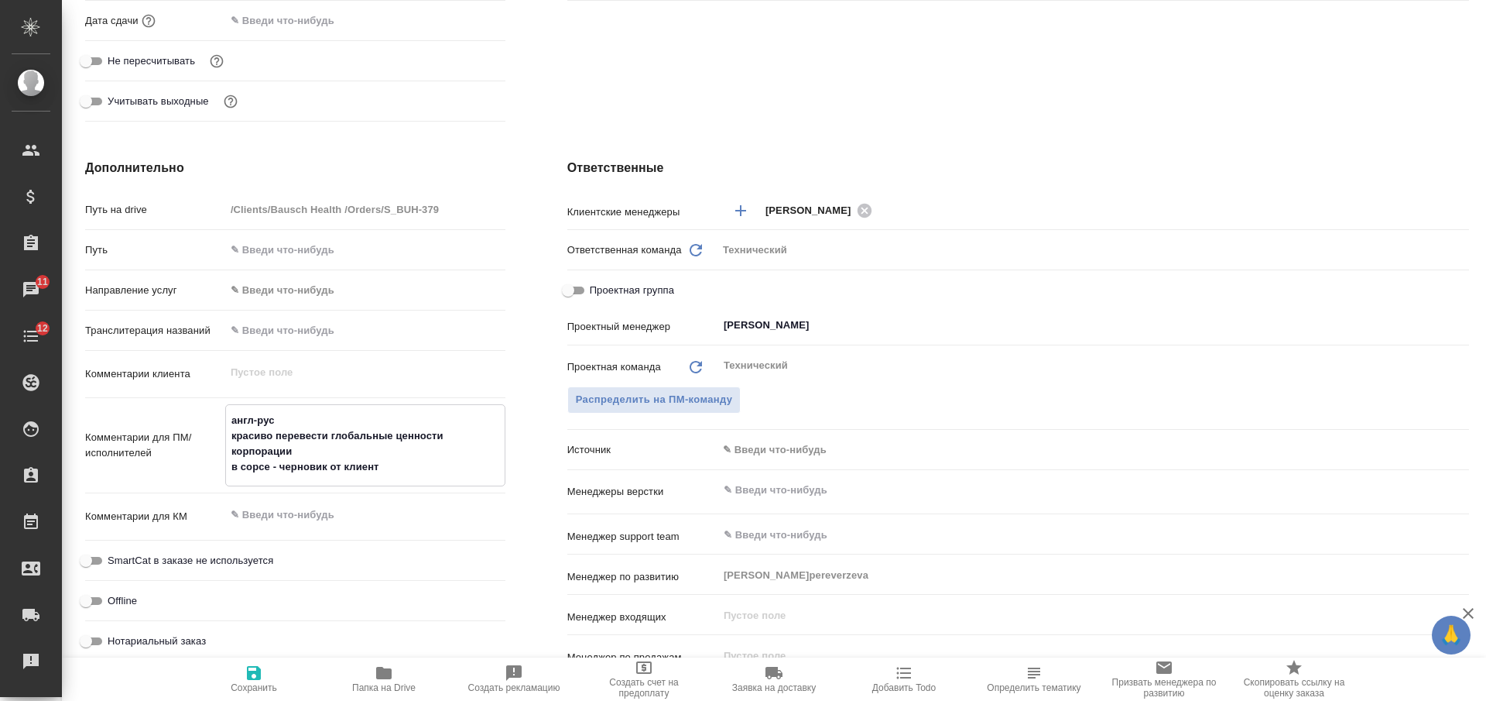
type textarea "x"
type textarea "англ-рус красиво перевести глобальные ценности корпорации в сорсе - черновик от…"
type textarea "x"
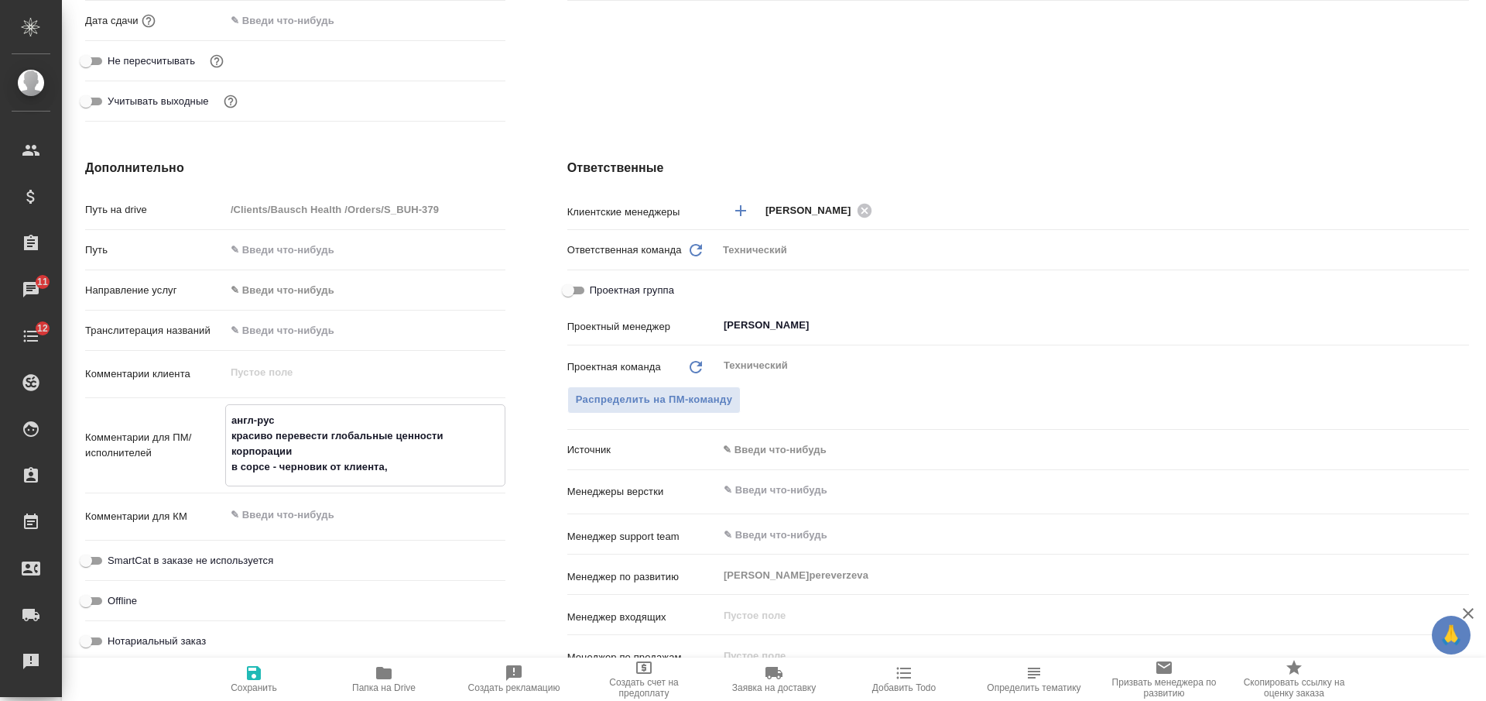
type textarea "x"
type textarea "англ-рус красиво перевести глобальные ценности корпорации в сорсе - черновик от…"
type textarea "x"
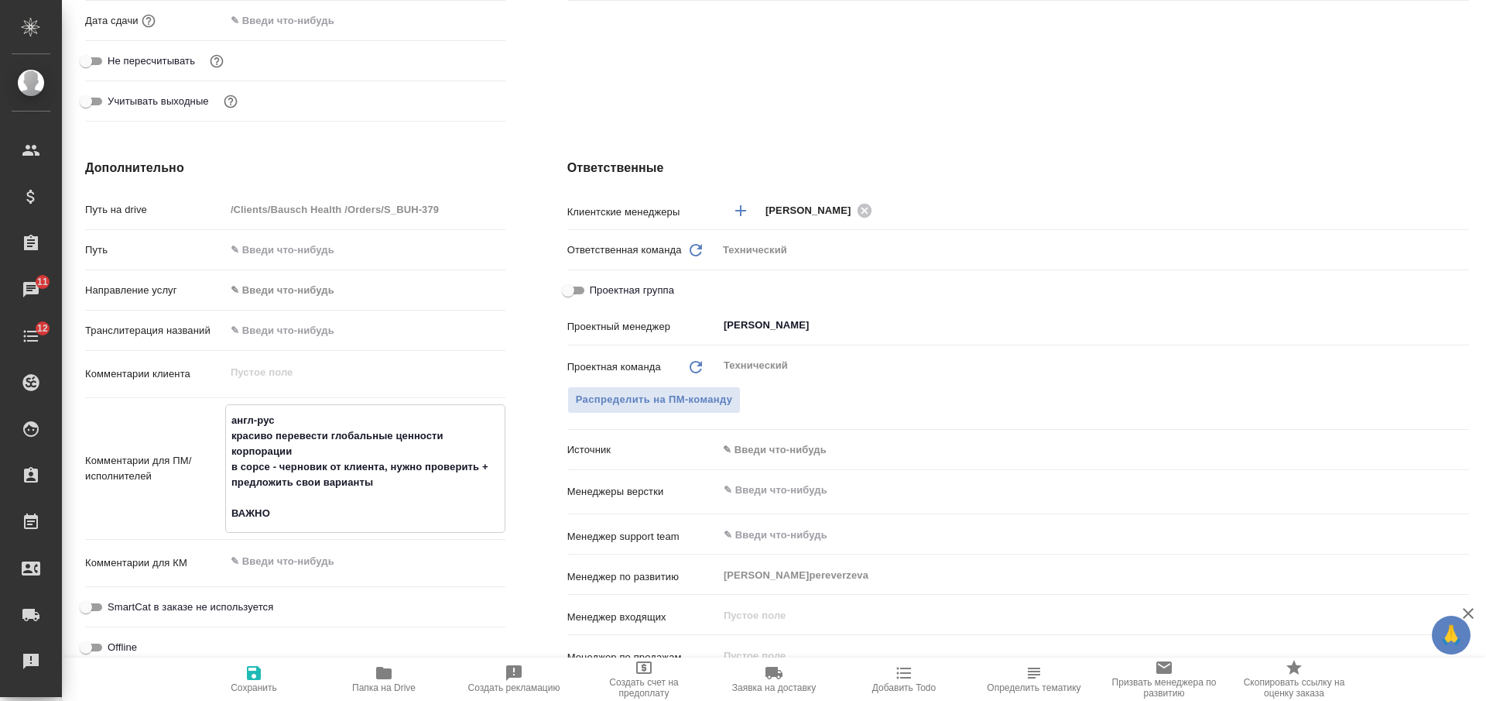
paste textarea "они ожидают, что на след. неделе мы со спецом от нас придем на звонок с чернови…"
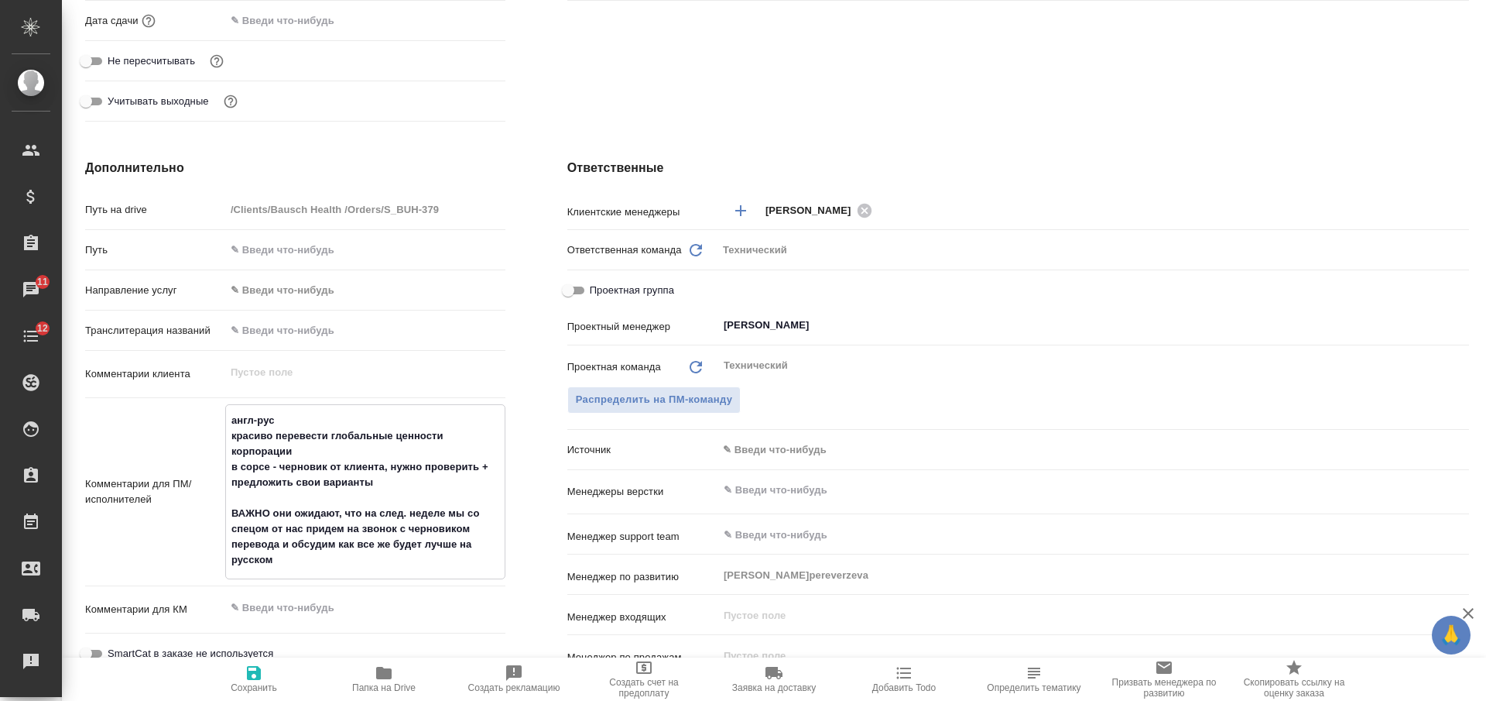
click at [261, 673] on icon "button" at bounding box center [254, 673] width 14 height 14
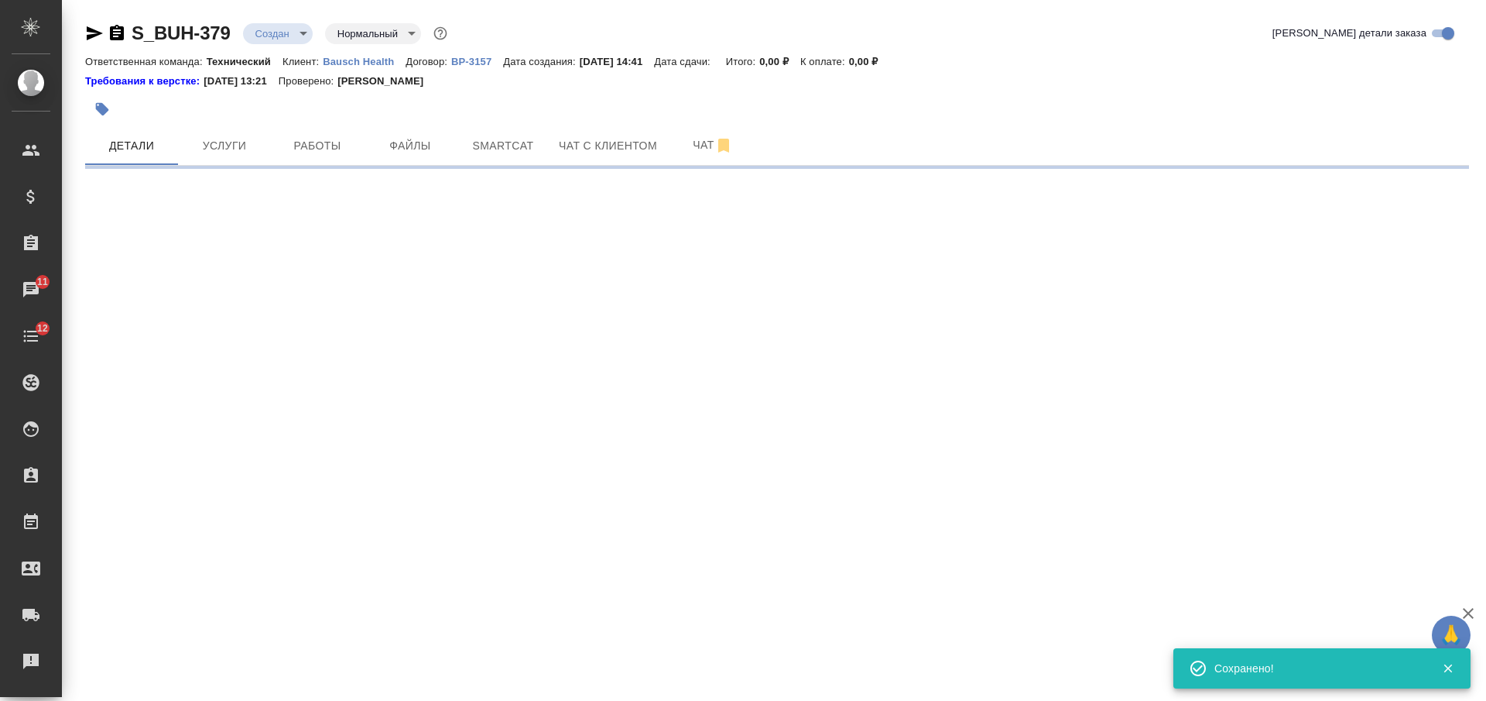
scroll to position [0, 0]
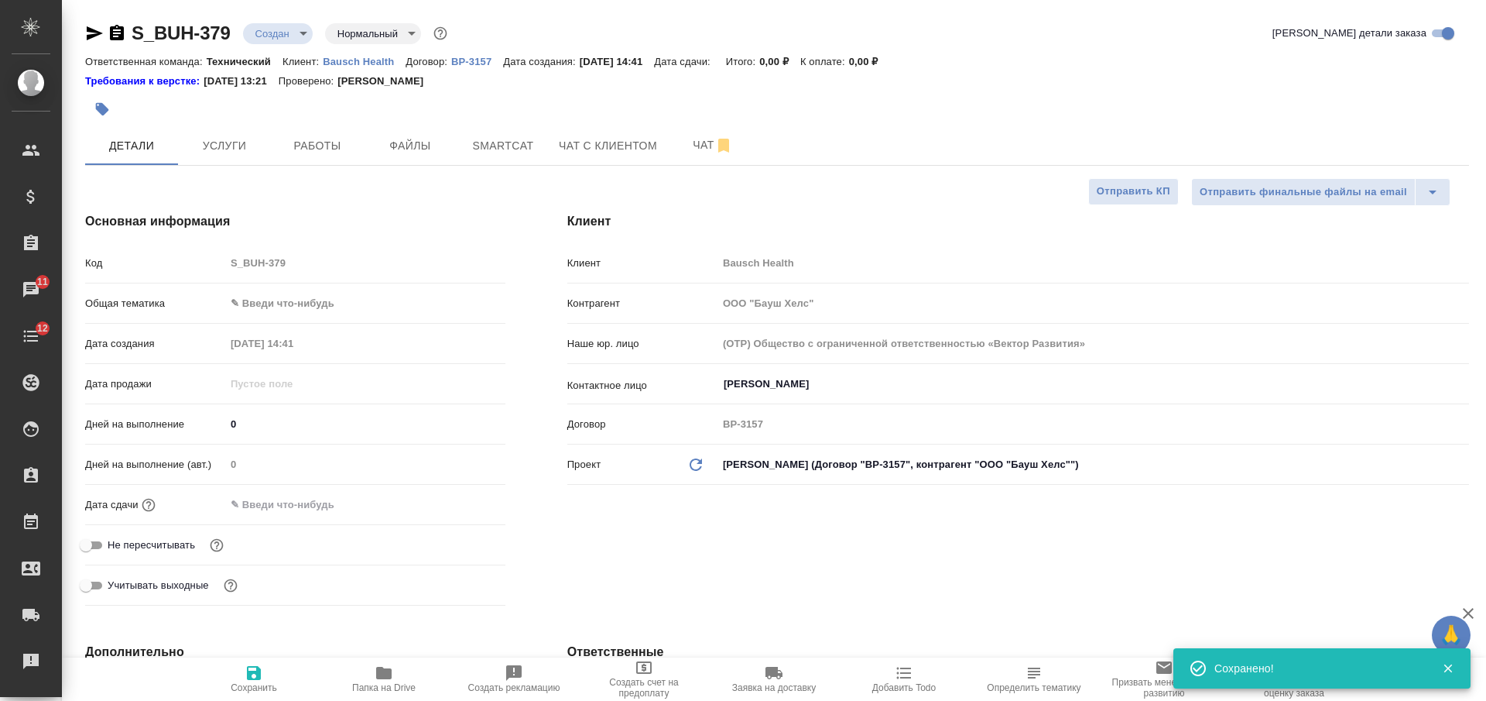
click at [93, 29] on icon "button" at bounding box center [95, 33] width 16 height 14
click at [683, 139] on span "Чат" at bounding box center [713, 144] width 74 height 19
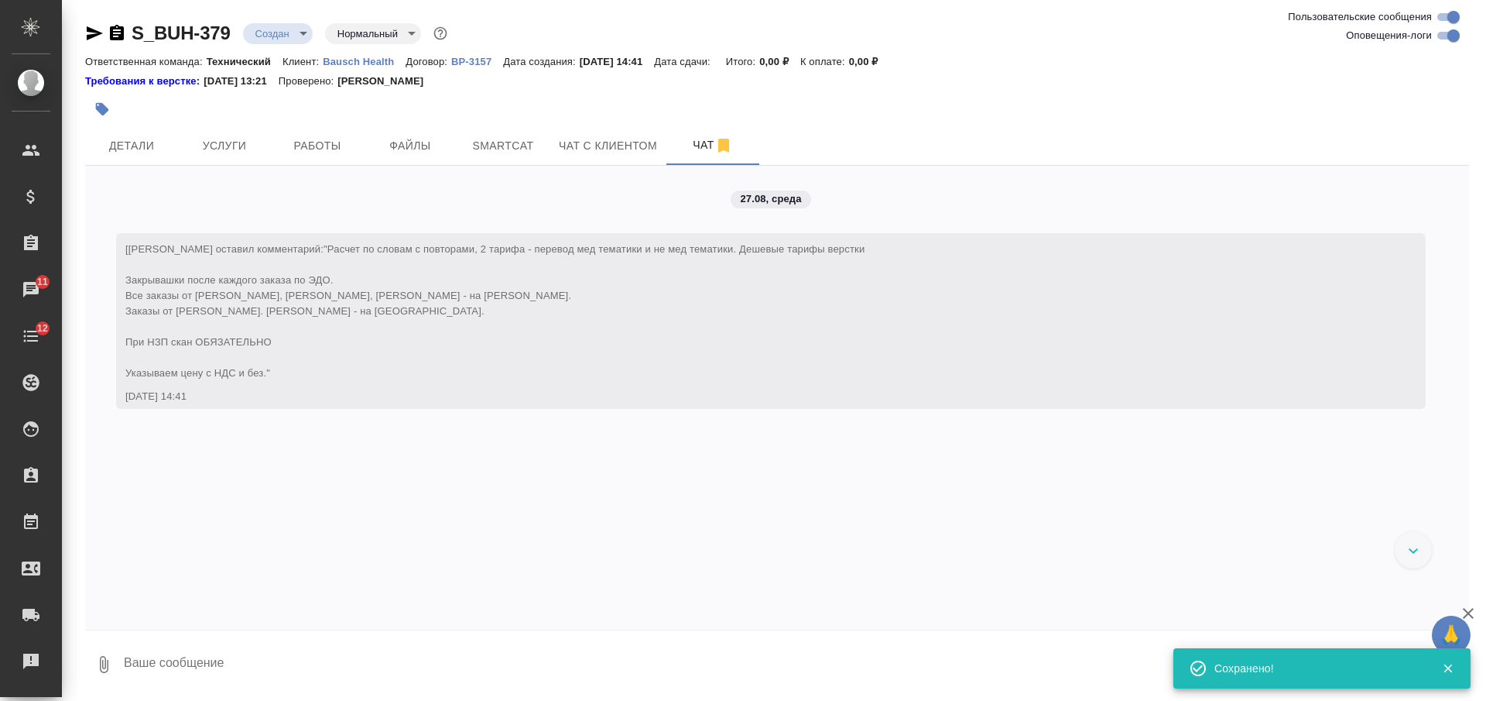
click at [643, 645] on textarea at bounding box center [795, 664] width 1347 height 53
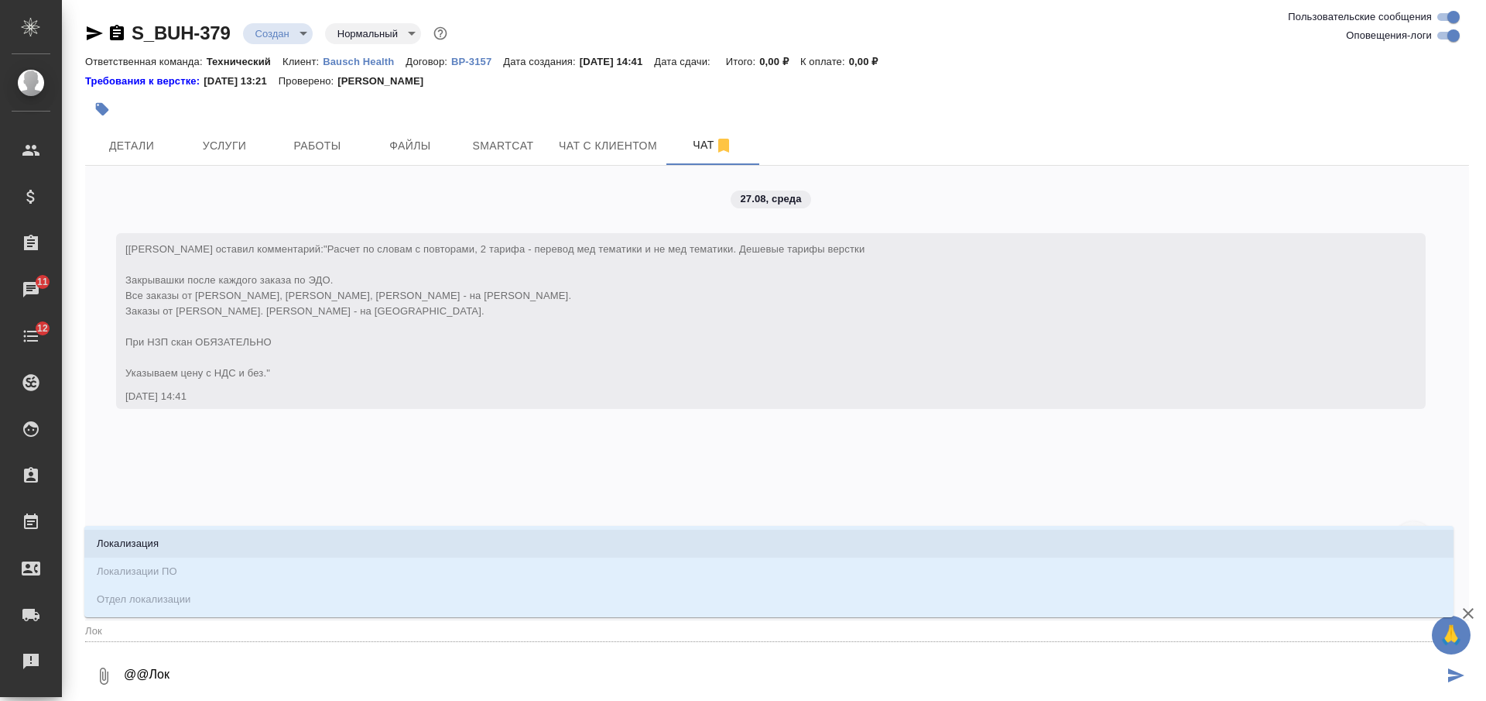
click at [644, 546] on li "Локализация" at bounding box center [768, 543] width 1369 height 28
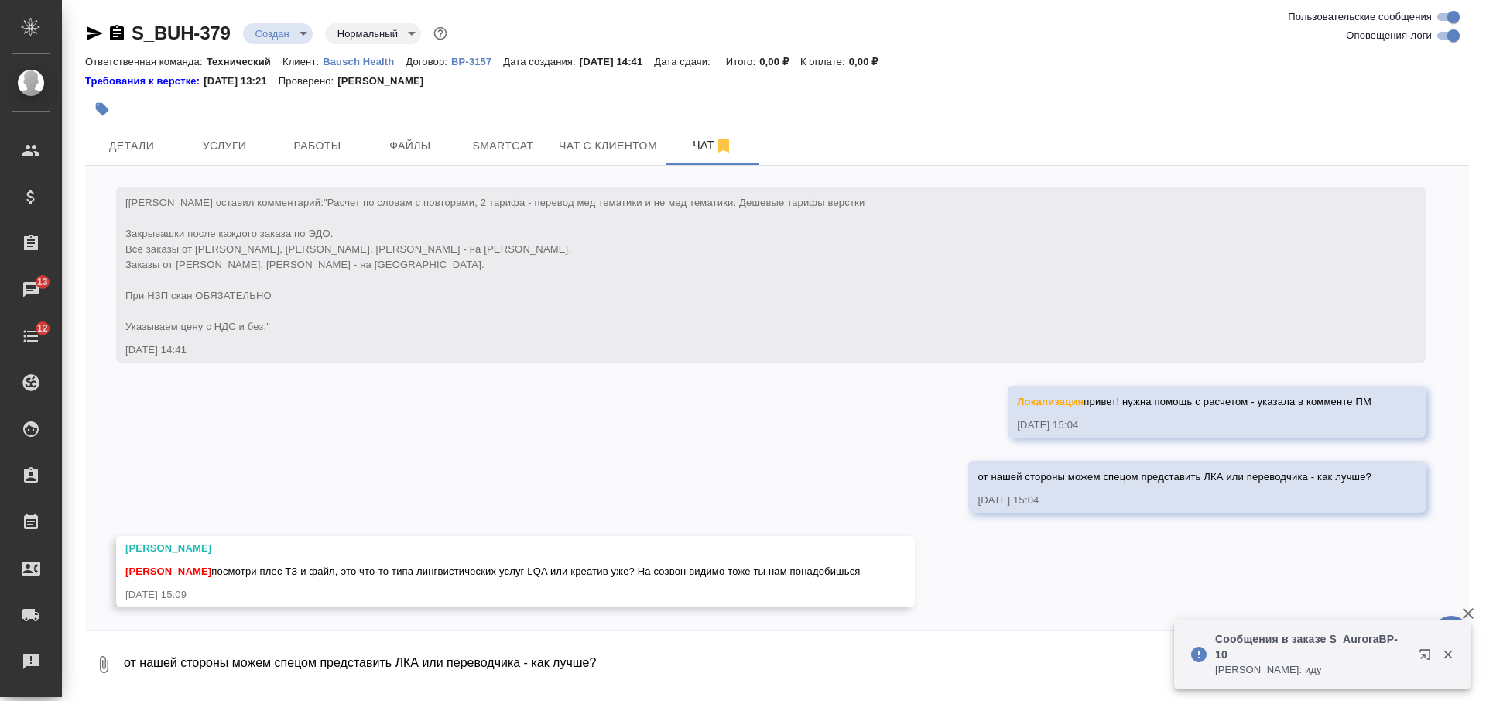
scroll to position [47, 0]
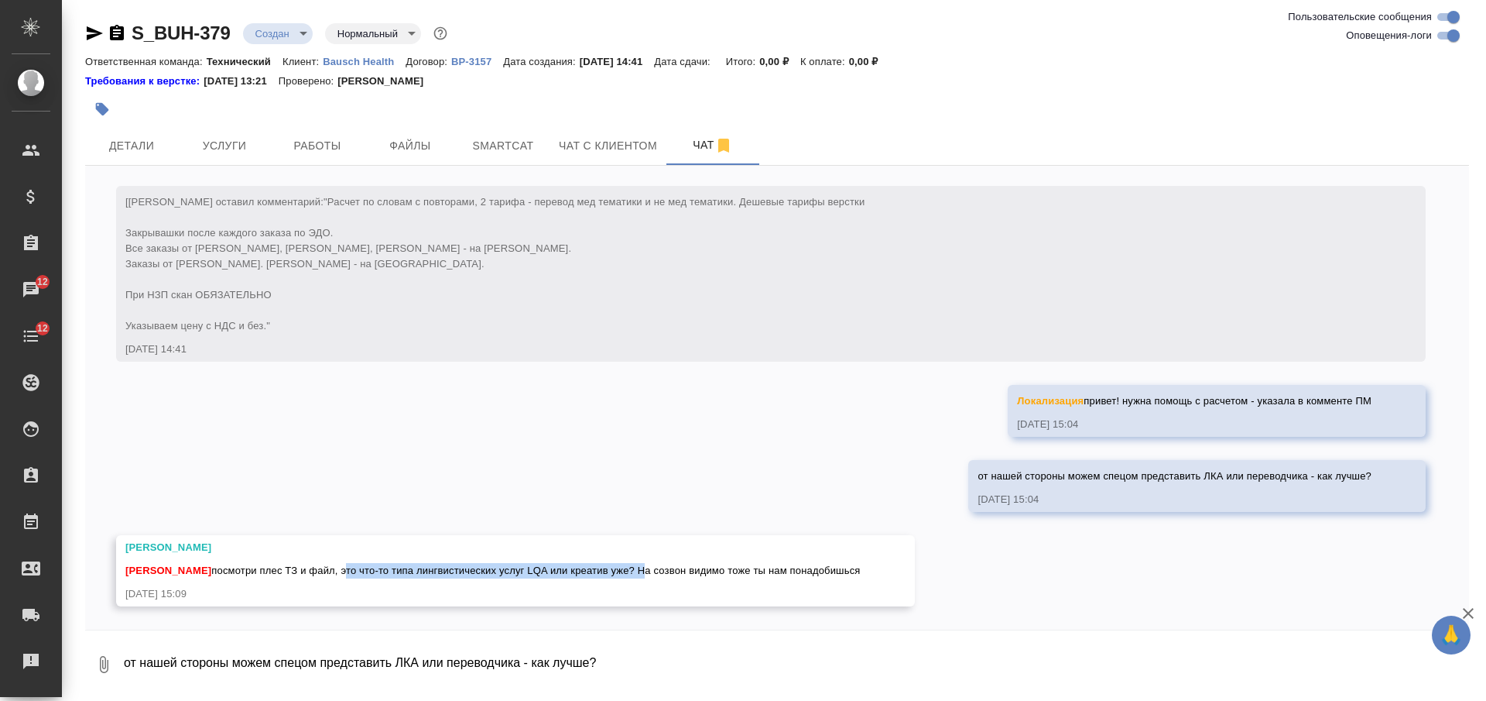
drag, startPoint x: 361, startPoint y: 571, endPoint x: 657, endPoint y: 571, distance: 296.5
click at [659, 571] on span "Магеррамов Руслан посмотри плес ТЗ и файл, это что-то типа лингвистических услу…" at bounding box center [492, 570] width 735 height 12
copy span "это что-то типа лингвистических услуг LQA или креатив уже?"
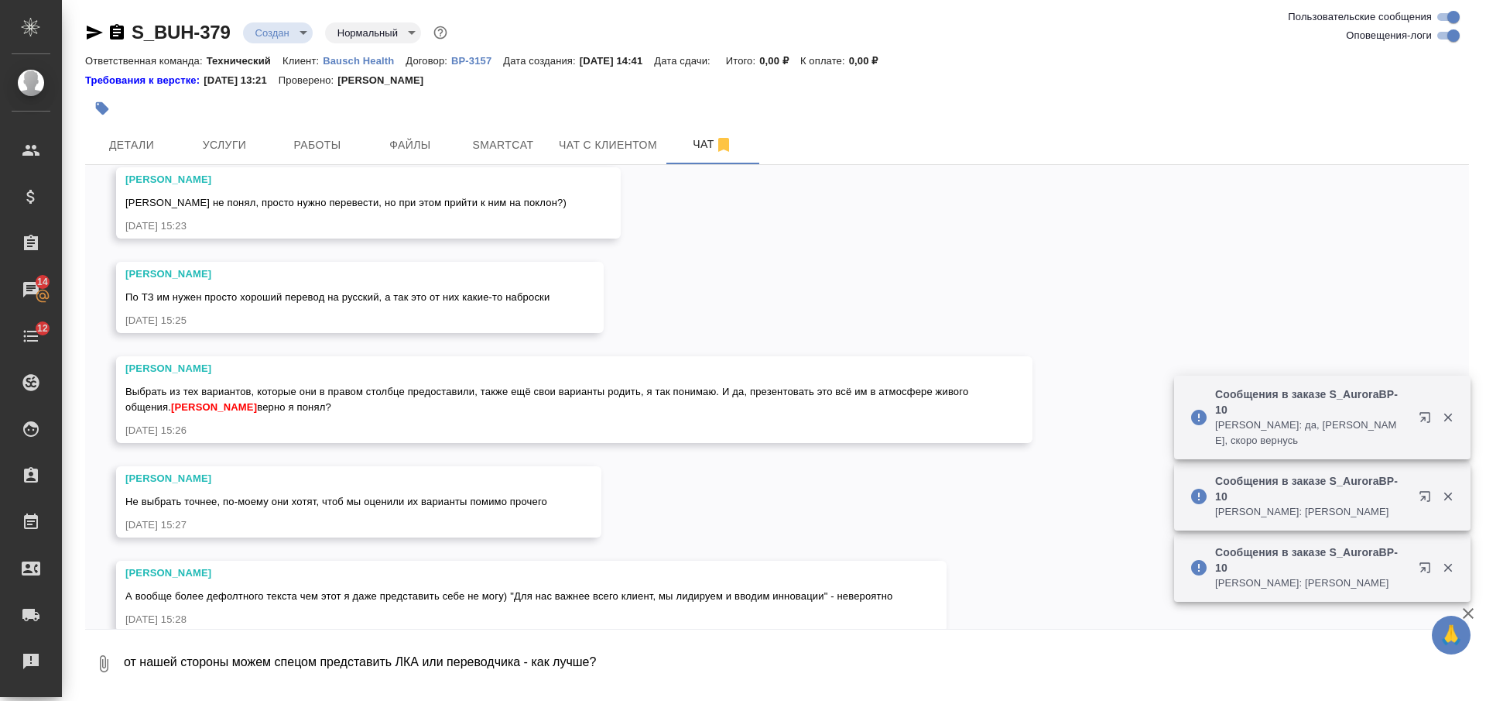
scroll to position [535, 0]
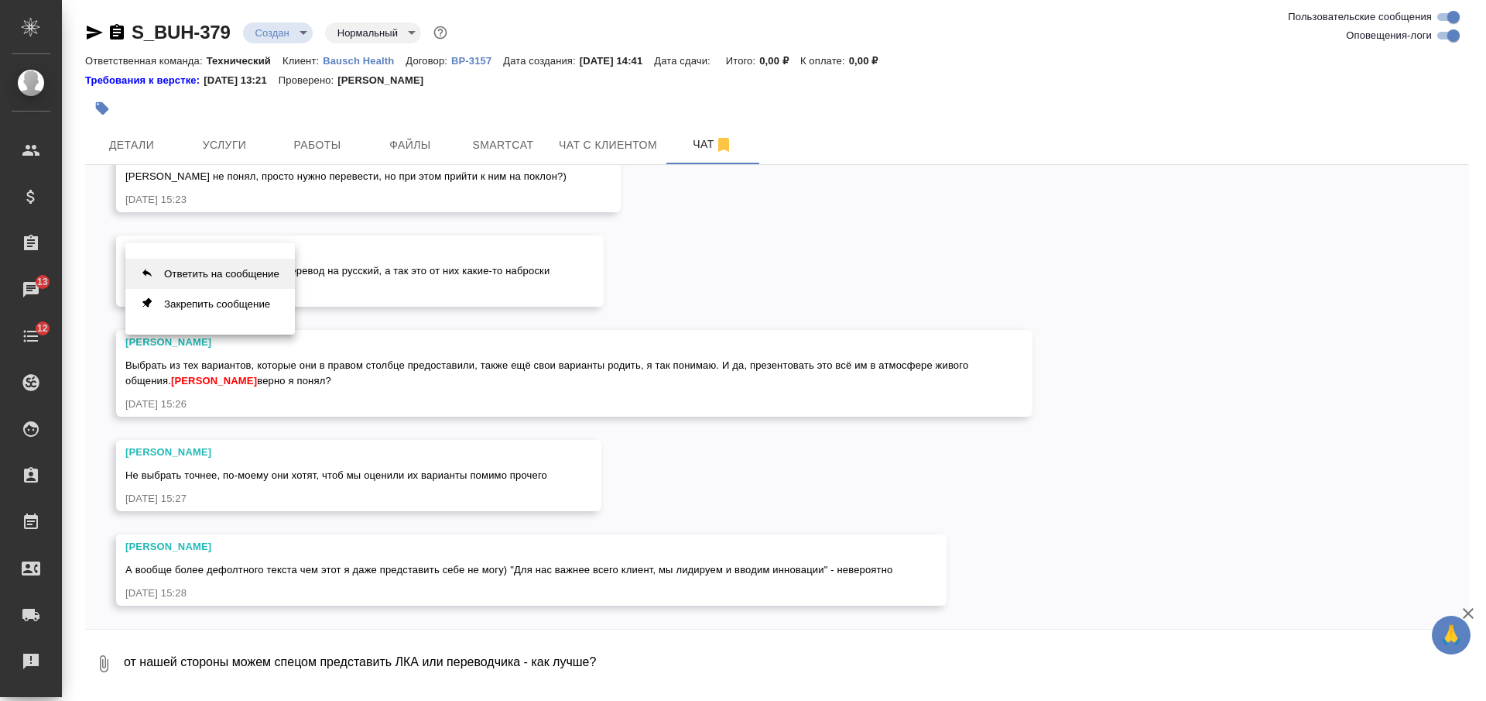
click at [178, 269] on button "Ответить на сообщение" at bounding box center [210, 274] width 170 height 30
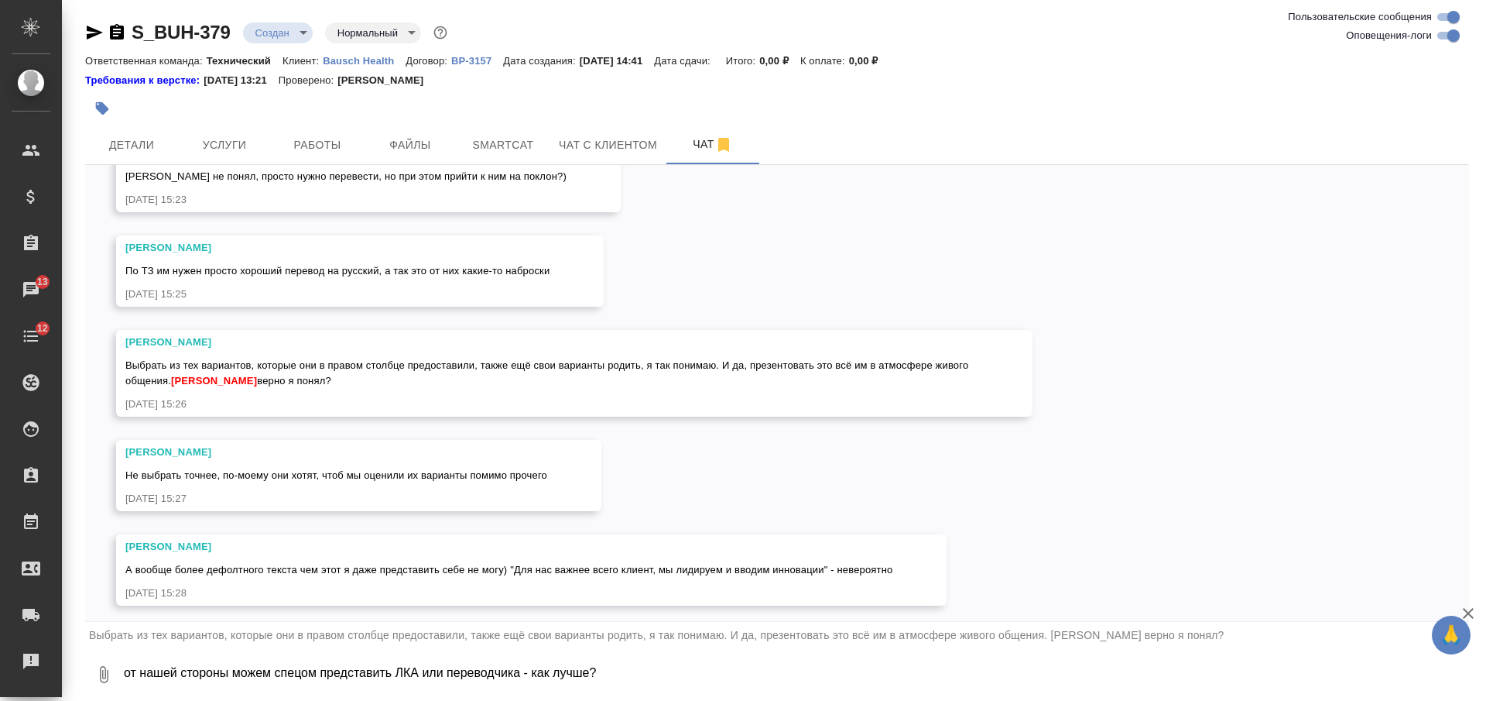
click at [528, 673] on textarea "от нашей стороны можем спецом представить ЛКА или переводчика - как лучше?" at bounding box center [795, 674] width 1347 height 53
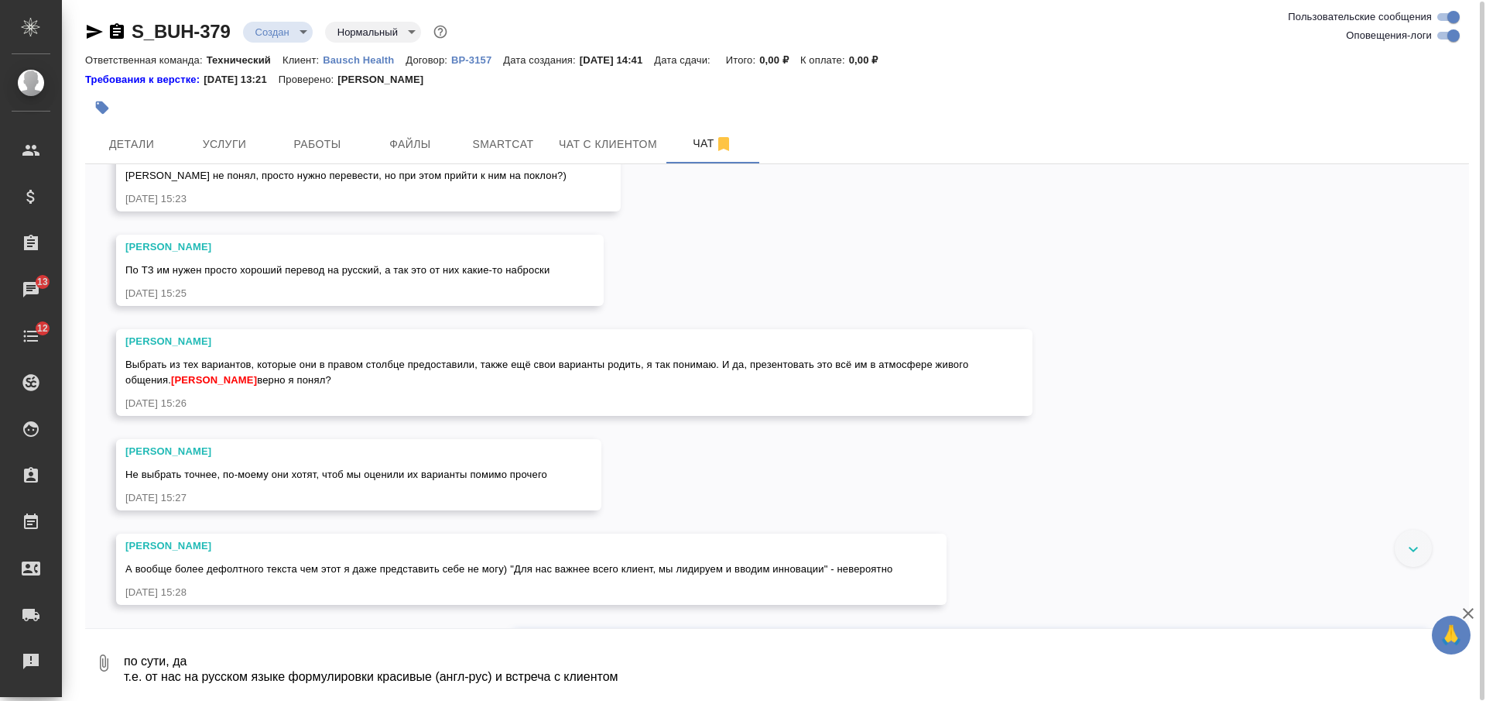
scroll to position [679, 0]
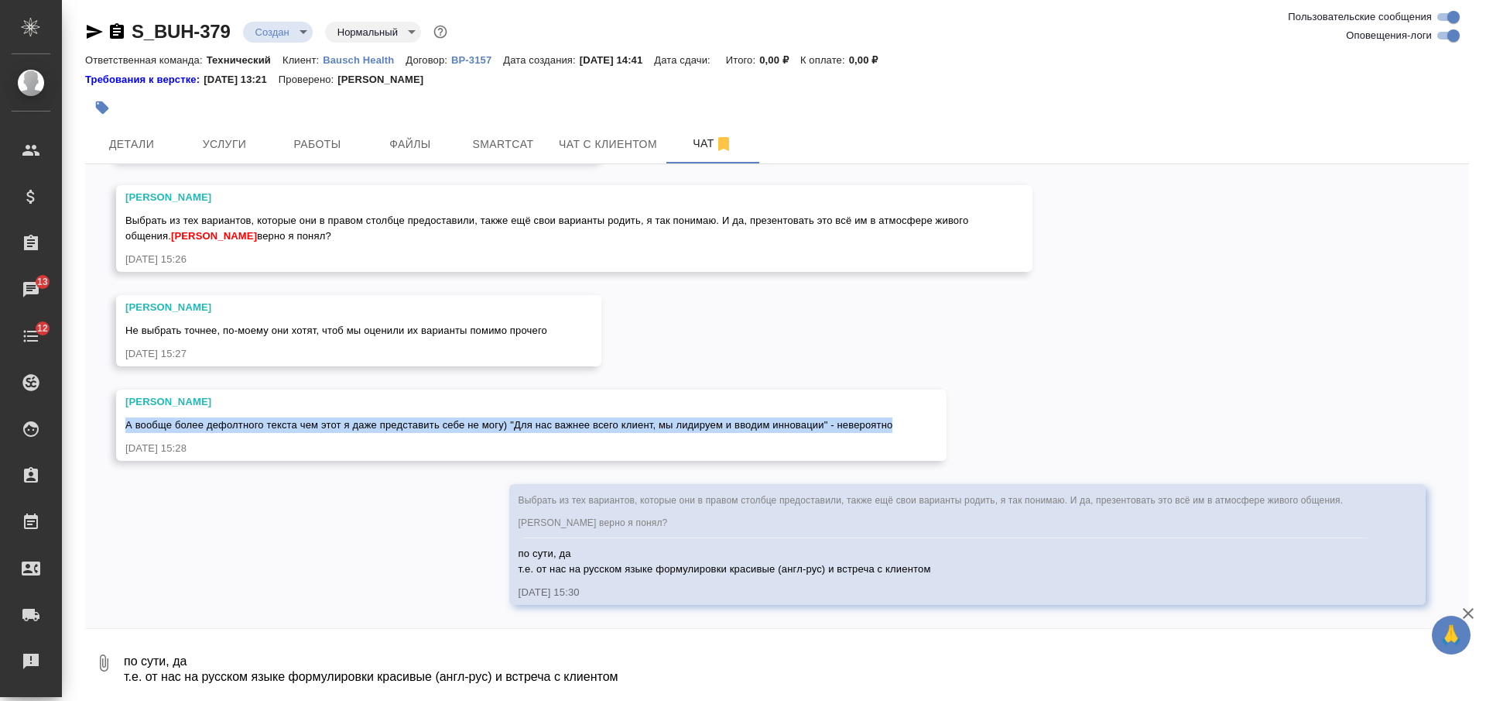
drag, startPoint x: 127, startPoint y: 423, endPoint x: 896, endPoint y: 420, distance: 769.4
click at [896, 420] on div "Магеррамов Руслан А вообще более дефолтного текста чем этот я даже представить …" at bounding box center [531, 424] width 831 height 71
copy span "А вообще более дефолтного текста чем этот я даже представить себе не могу) "Для…"
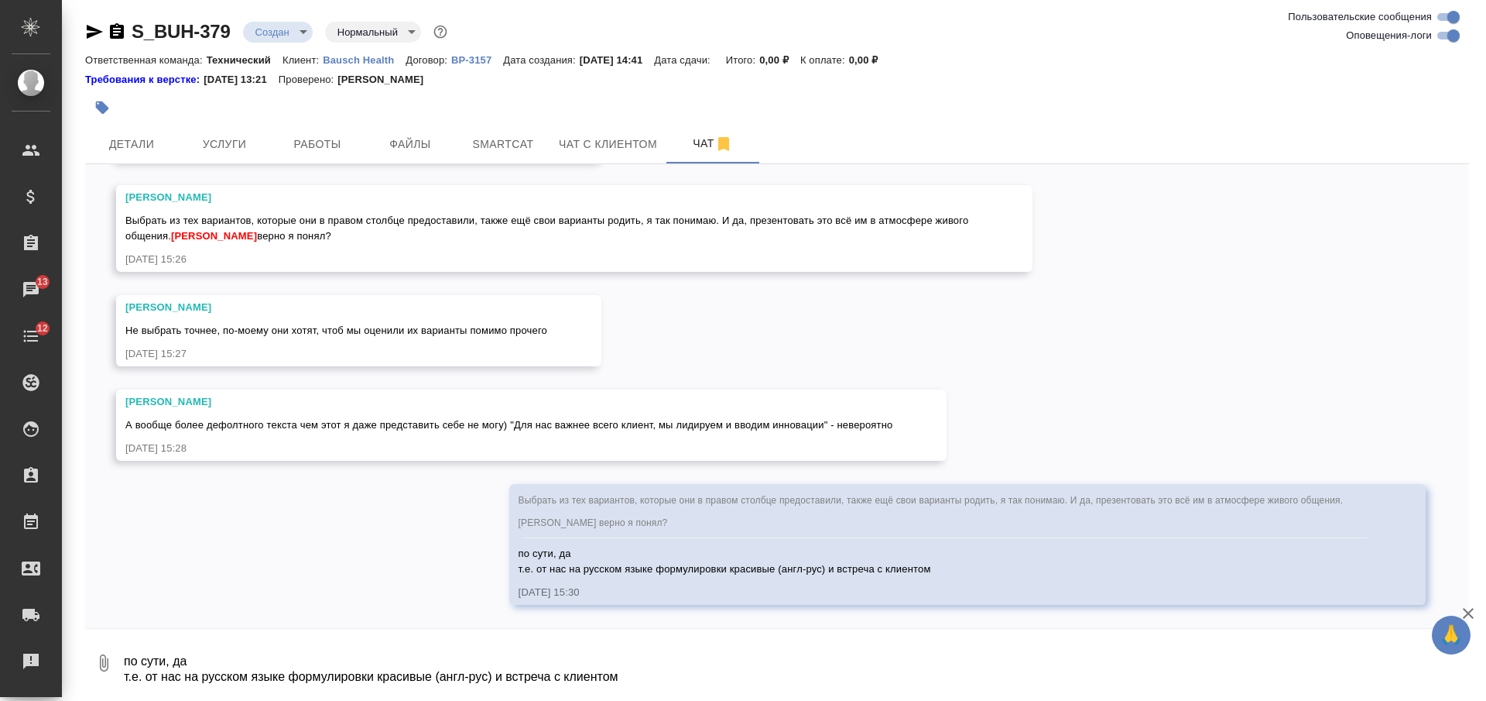
click at [403, 650] on textarea "по сути, да т.е. от нас на русском языке формулировки красивые (англ-рус) и вст…" at bounding box center [795, 662] width 1347 height 53
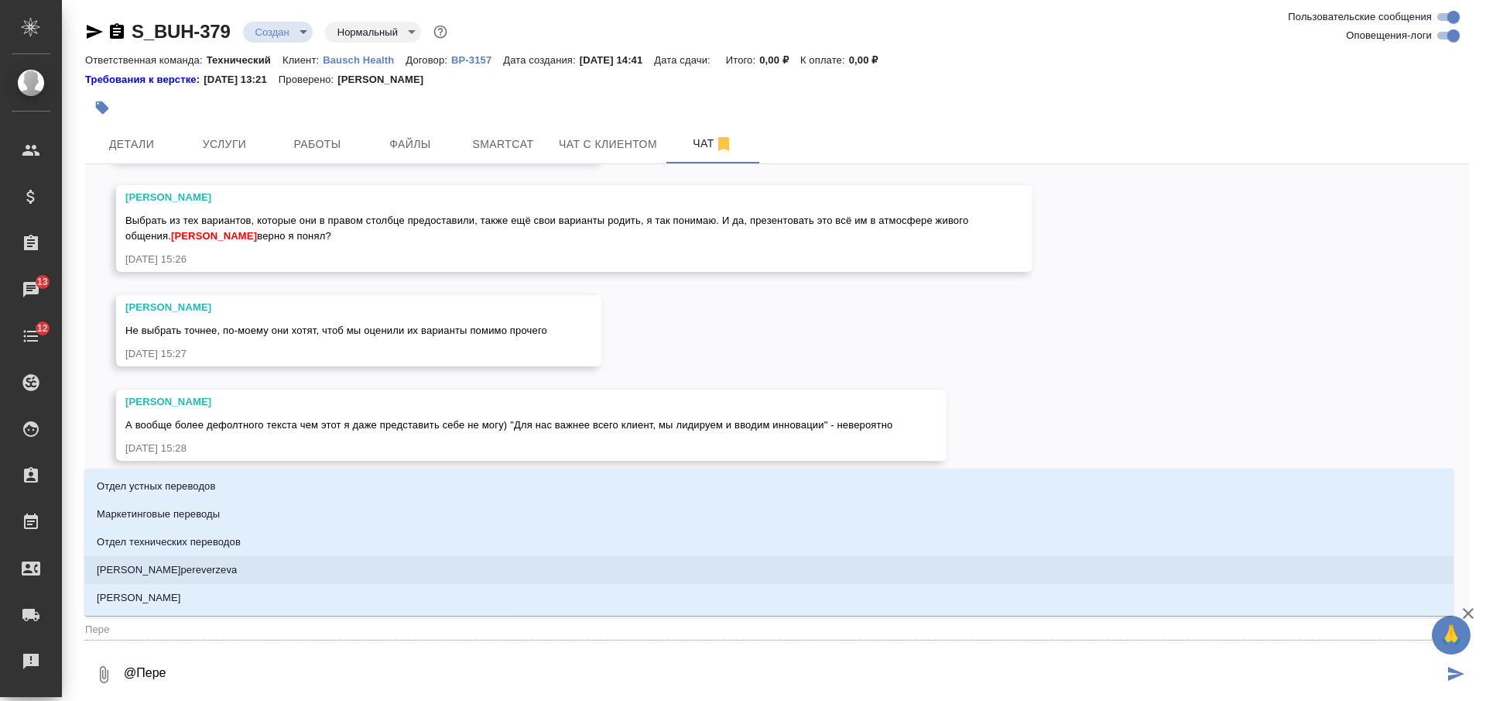
click at [359, 564] on li "Переверзева Анна a.pereverzeva" at bounding box center [768, 570] width 1369 height 28
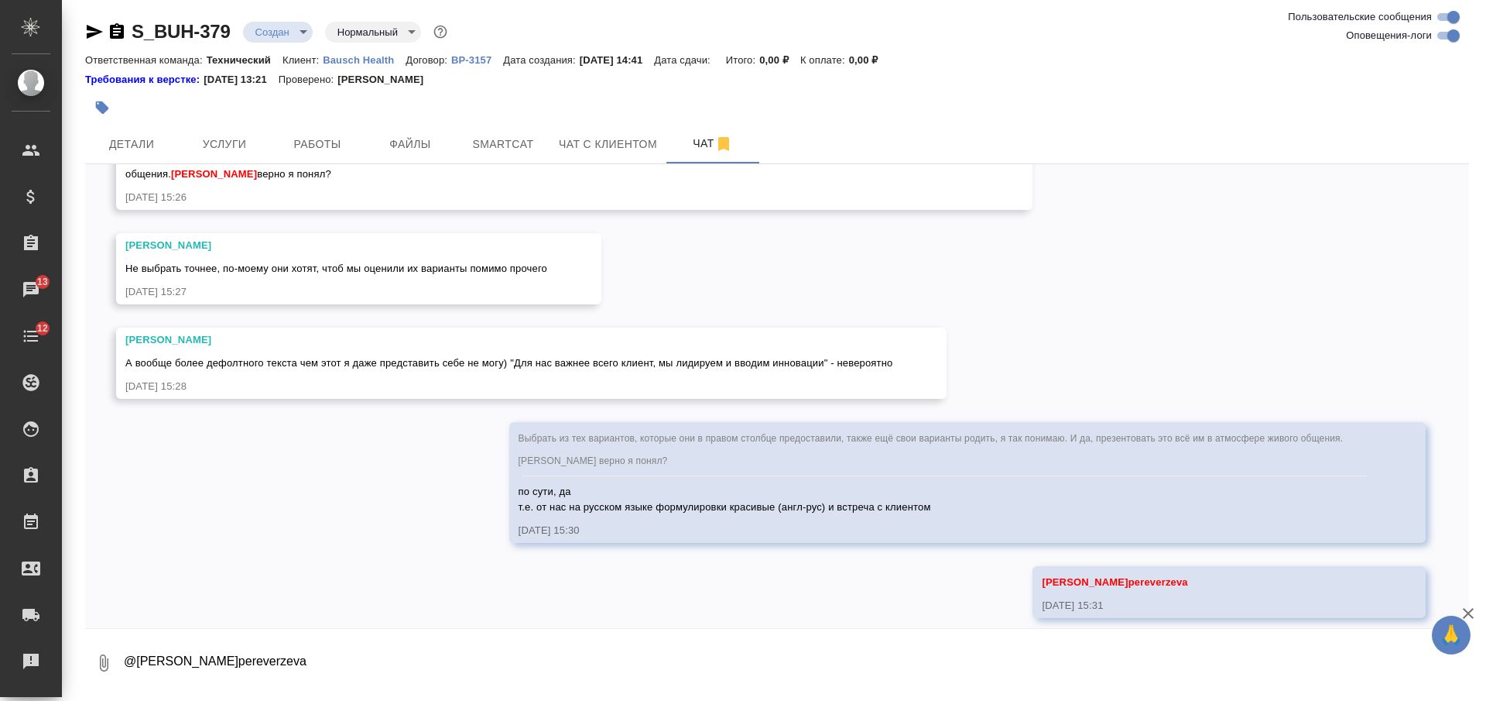
scroll to position [754, 0]
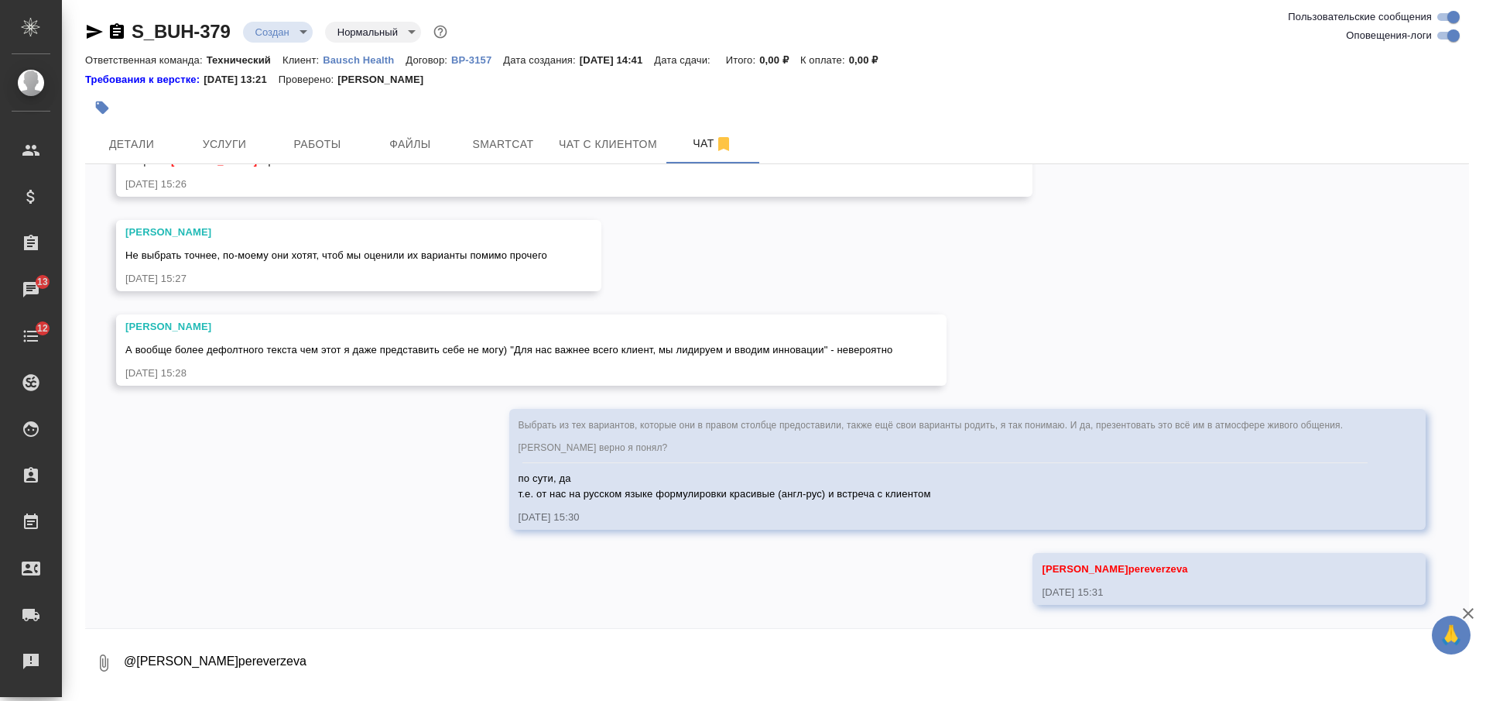
click at [365, 63] on p "Bausch Health" at bounding box center [364, 60] width 83 height 12
click at [371, 66] on div "Ответственная команда: Технический Клиент: Bausch Health Договор: ВР-3157 Дата …" at bounding box center [777, 59] width 1384 height 19
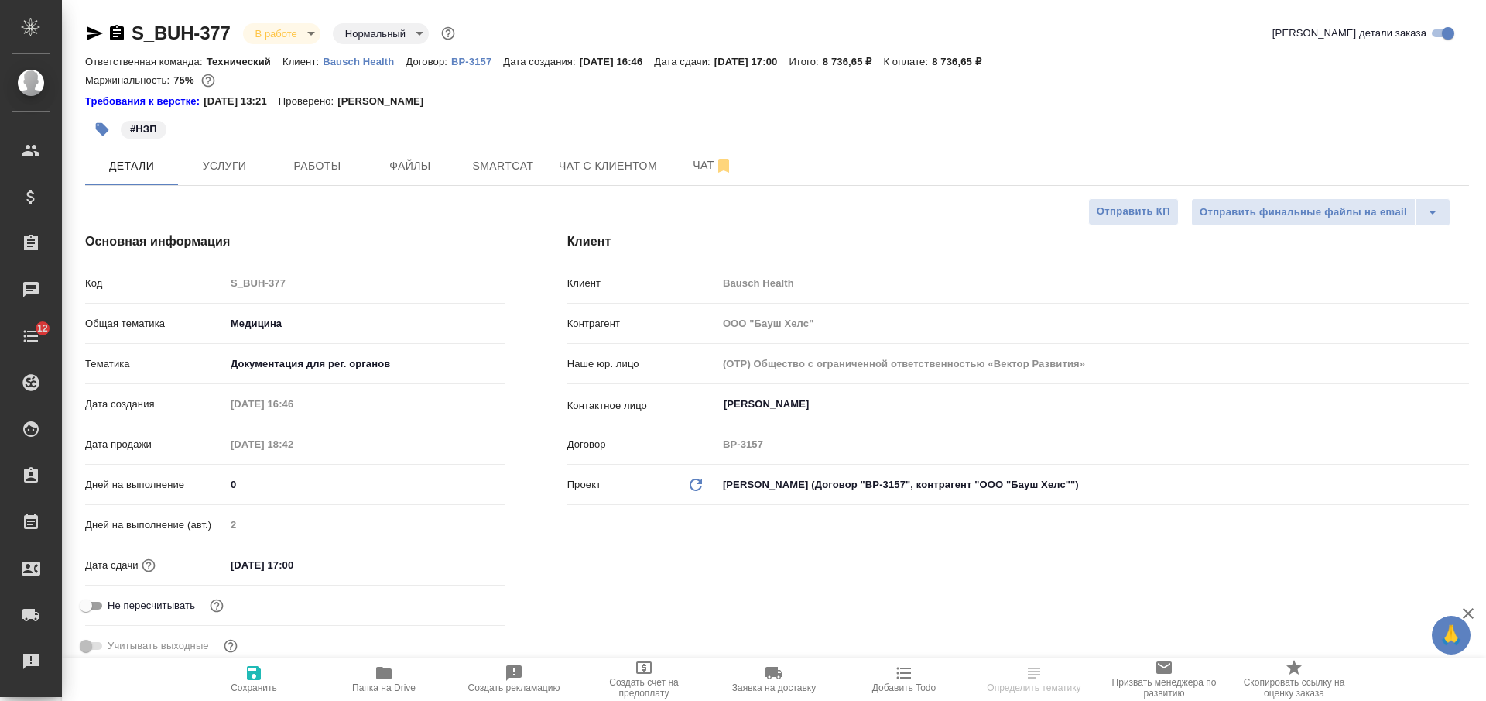
select select "RU"
type textarea "x"
click at [683, 172] on span "Чат" at bounding box center [713, 165] width 74 height 19
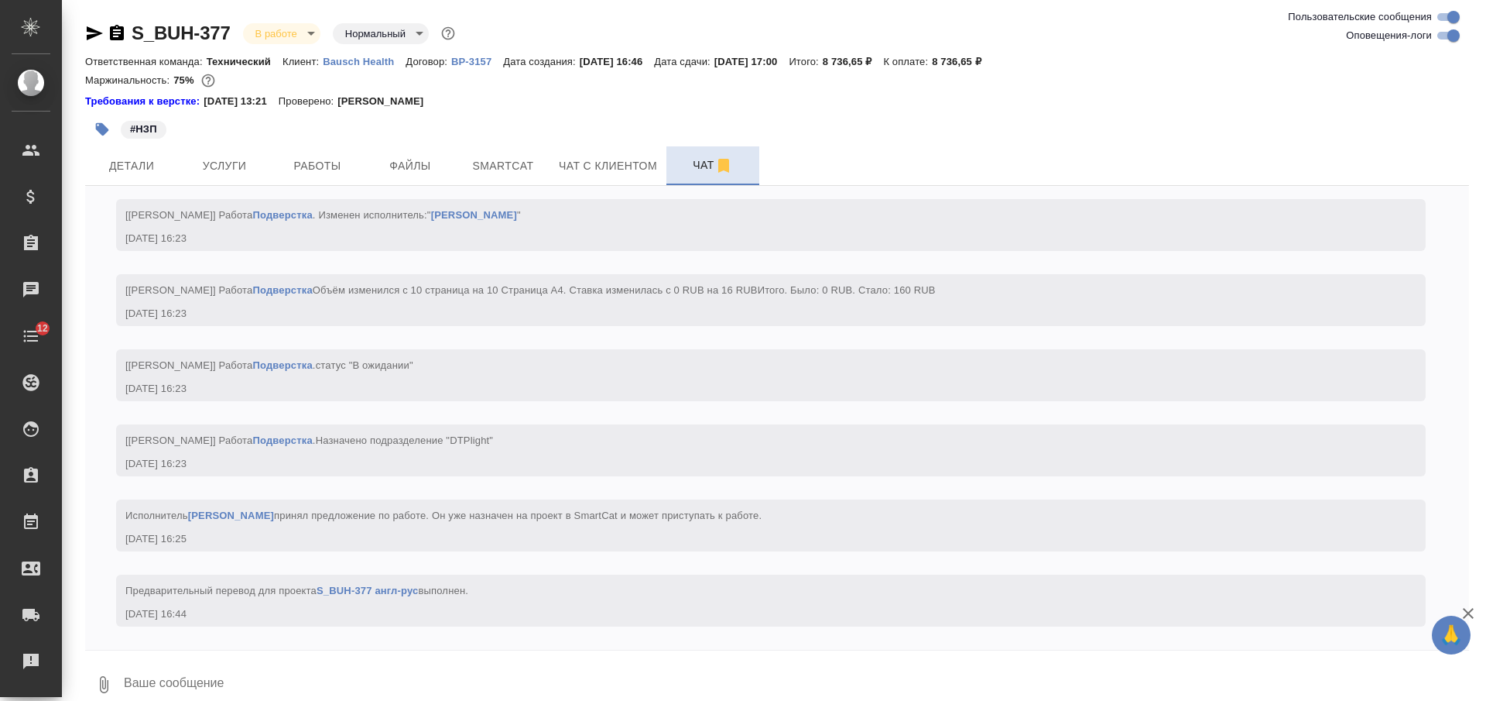
scroll to position [4484, 0]
click at [338, 166] on span "Работы" at bounding box center [317, 165] width 74 height 19
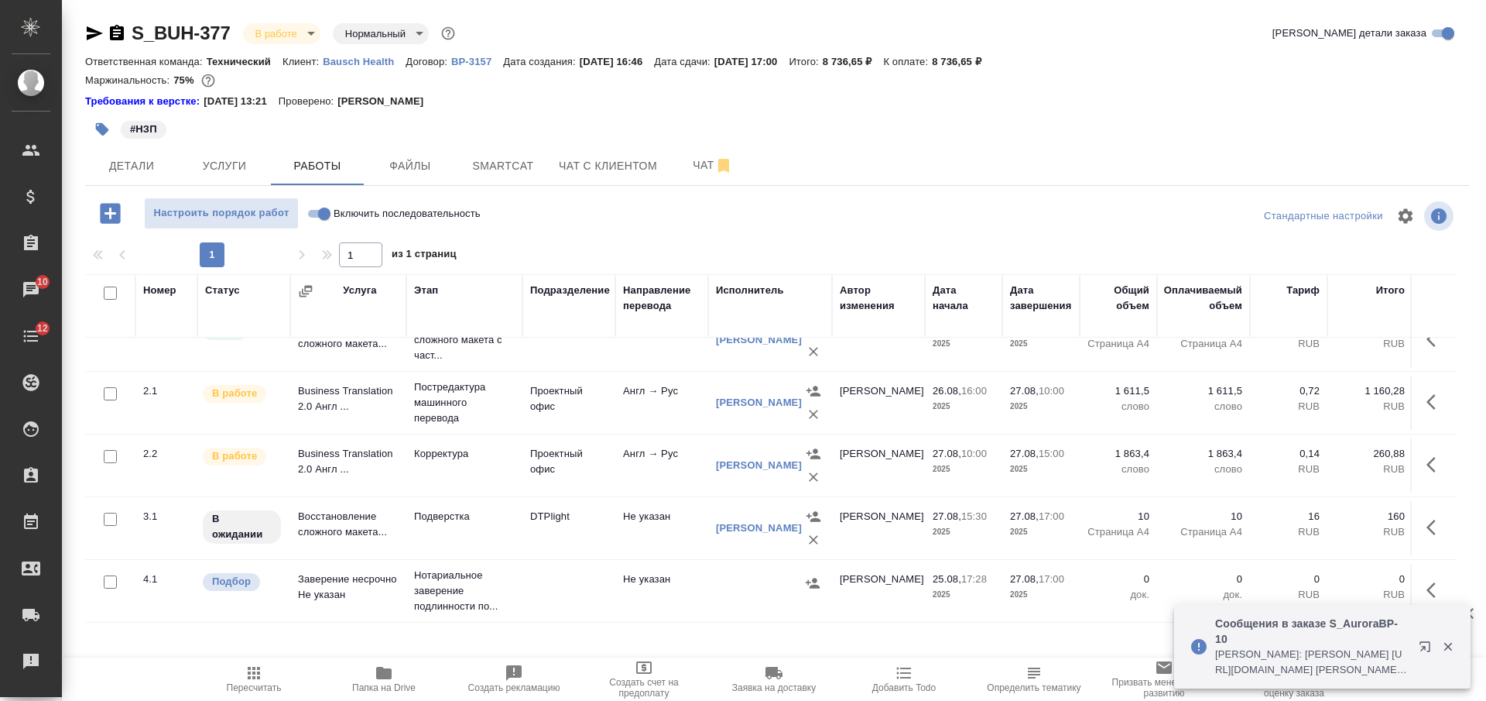
scroll to position [99, 0]
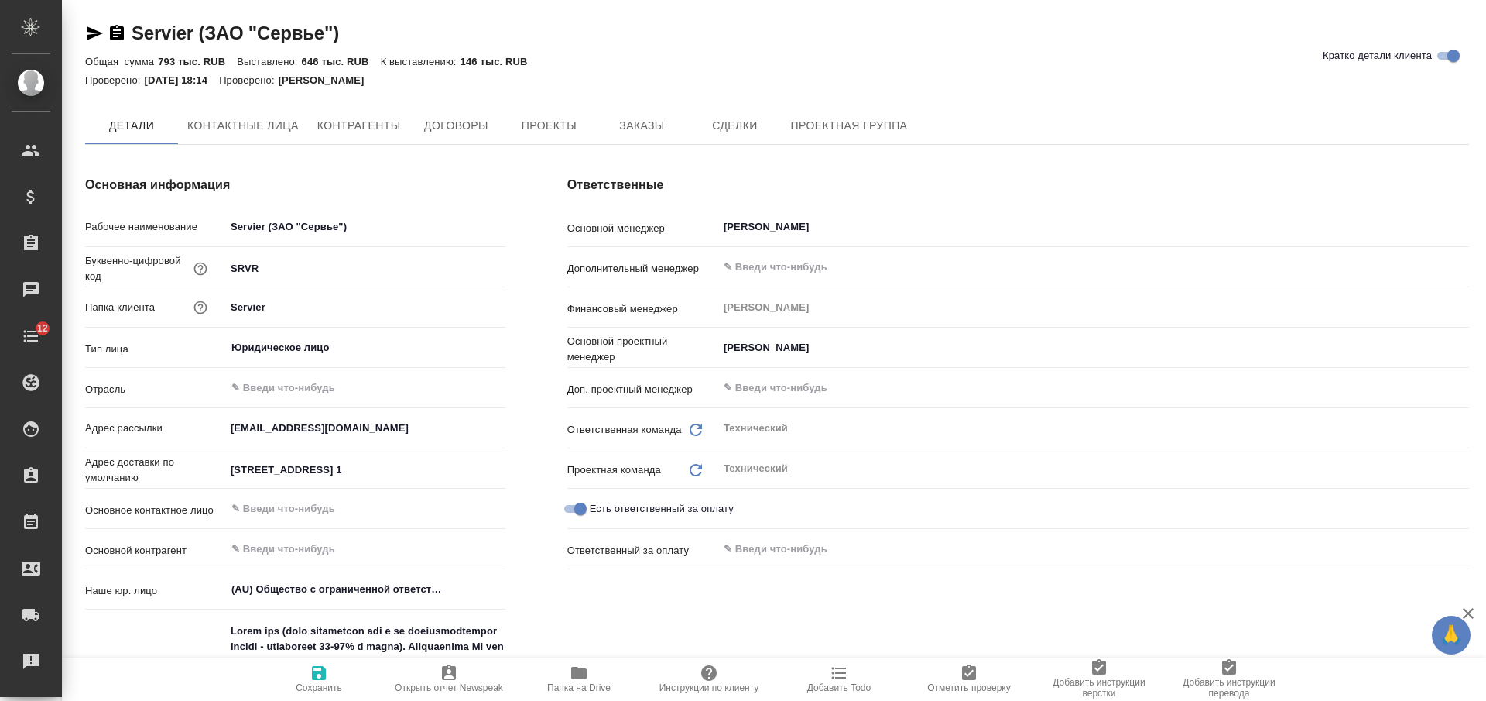
type textarea "x"
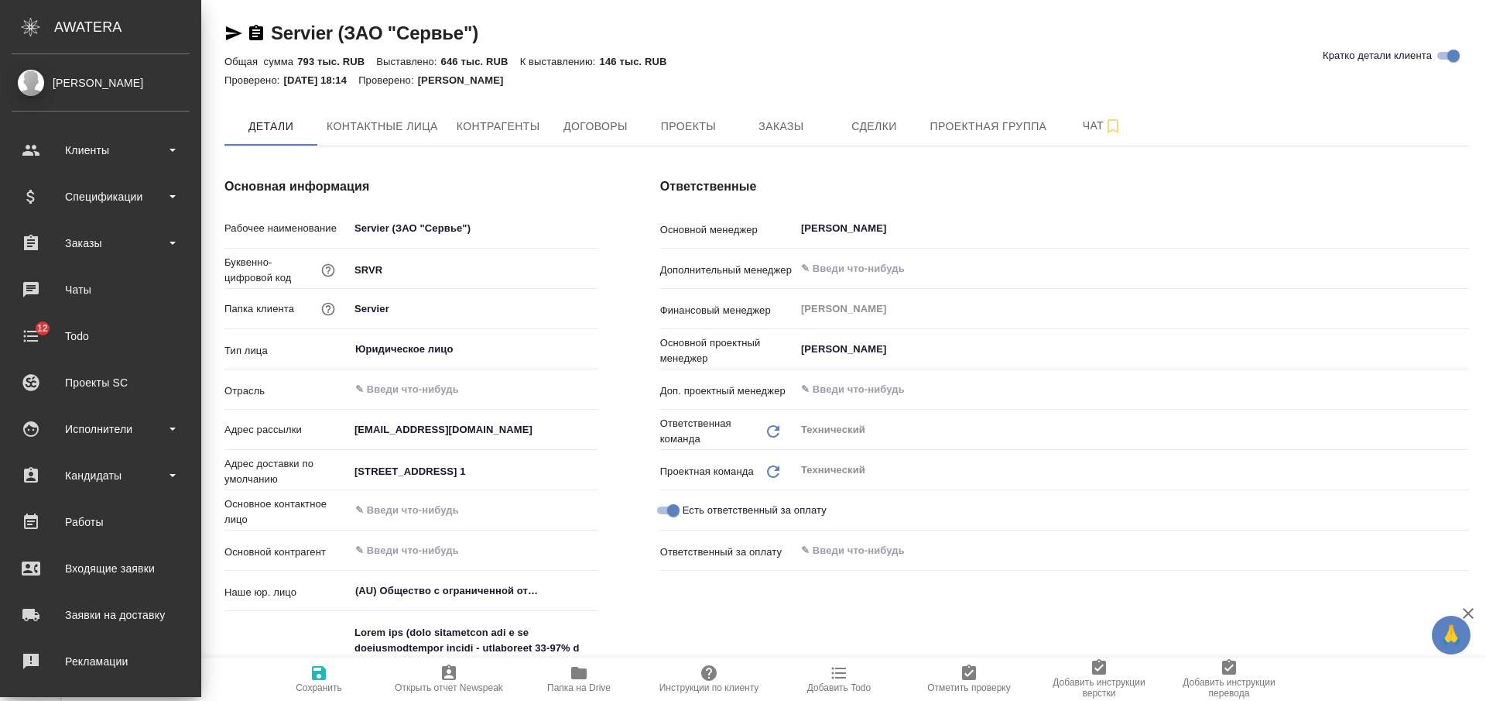
type textarea "x"
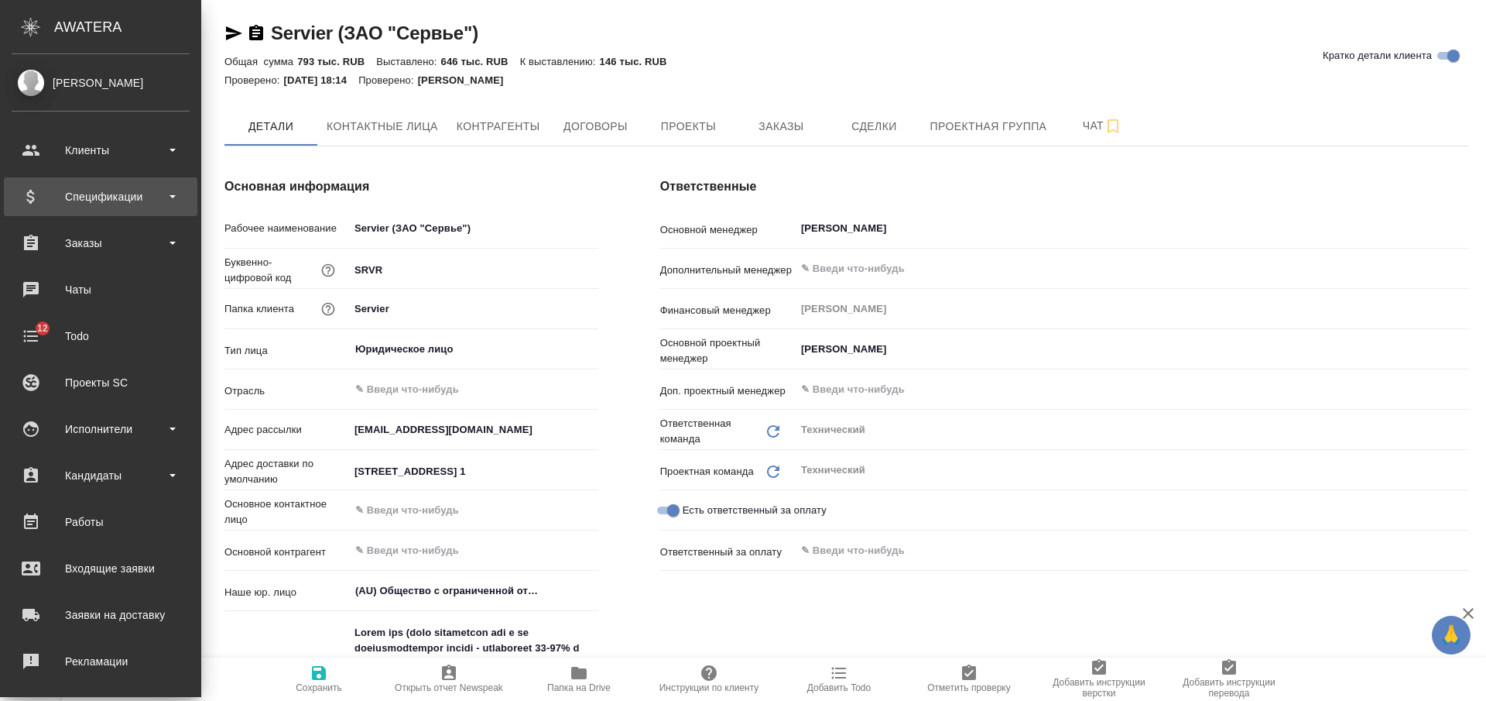
type textarea "x"
click at [115, 192] on div "Спецификации" at bounding box center [101, 196] width 178 height 23
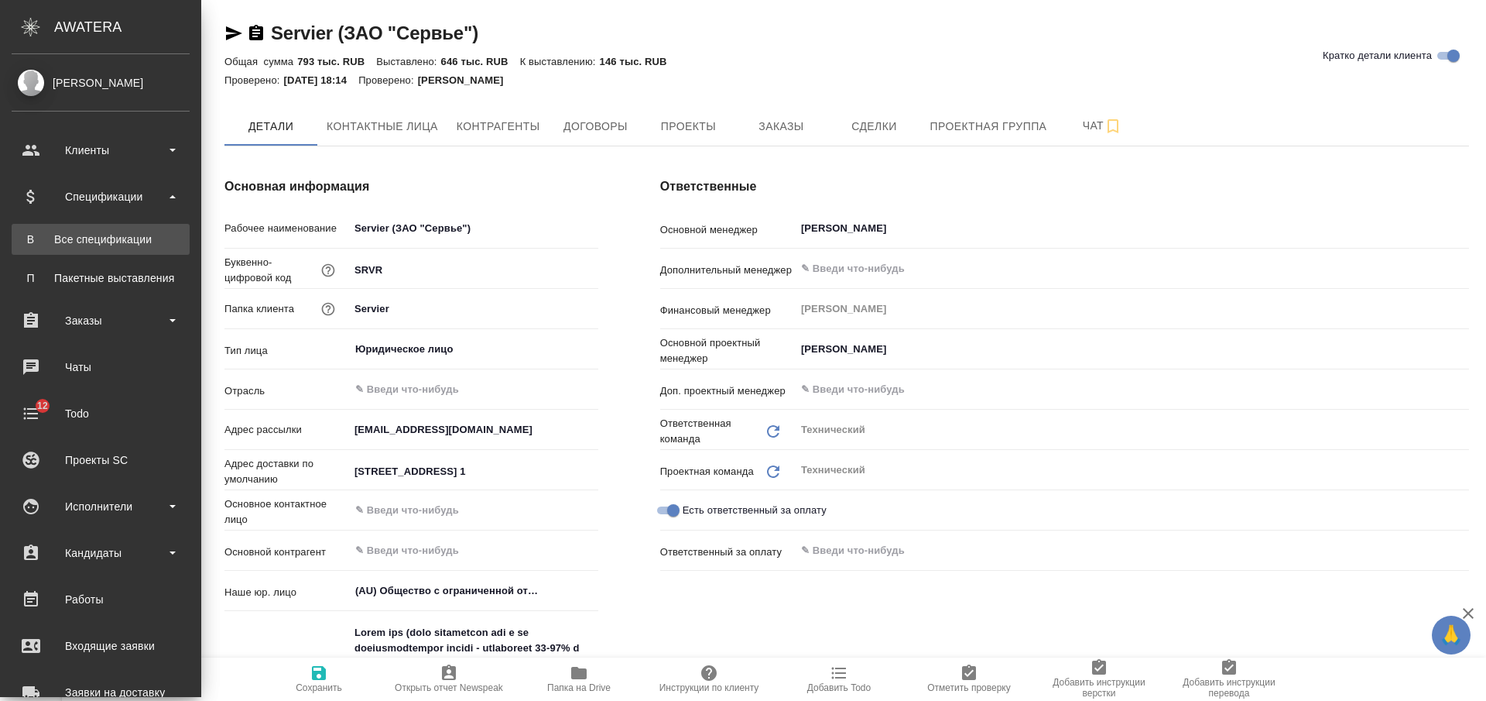
click at [114, 235] on div "Все спецификации" at bounding box center [100, 238] width 163 height 15
type textarea "x"
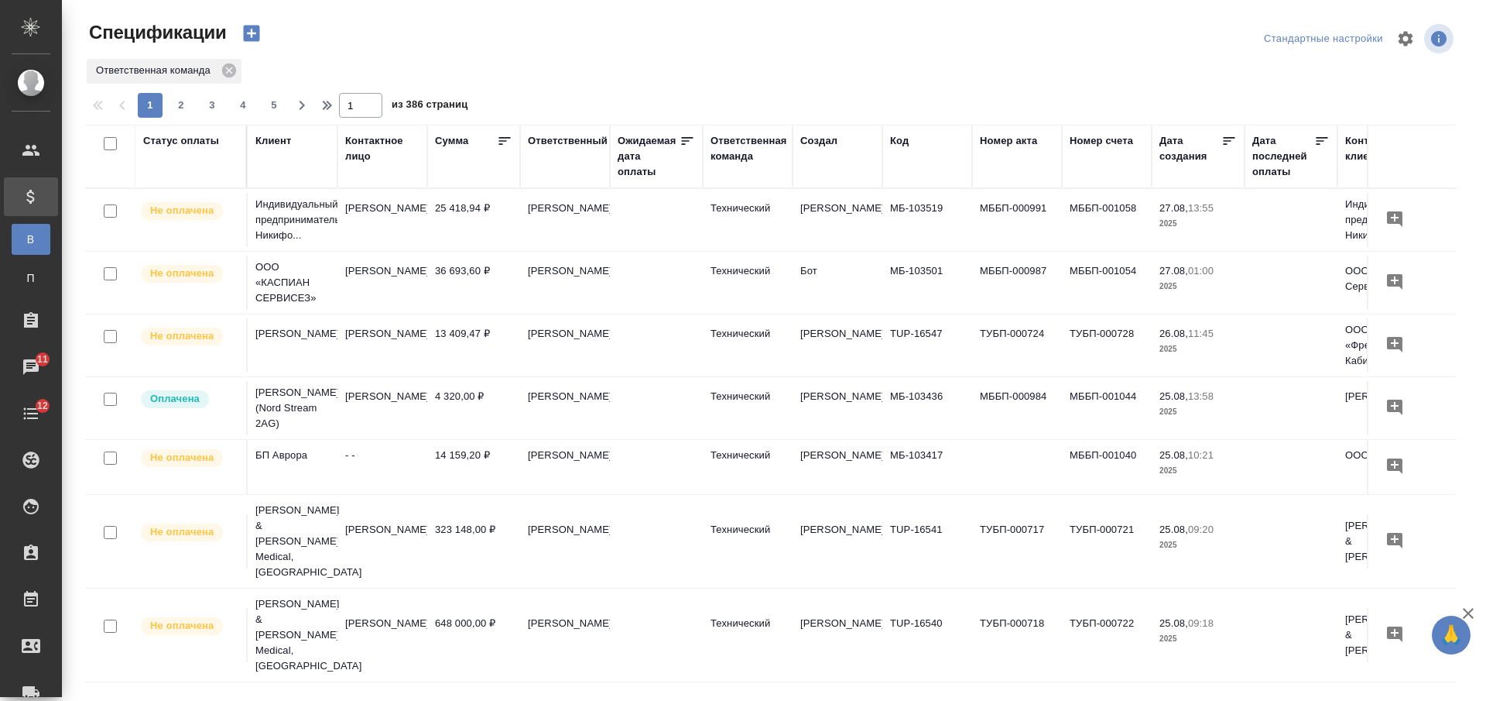
click at [274, 134] on div "Клиент" at bounding box center [273, 140] width 36 height 15
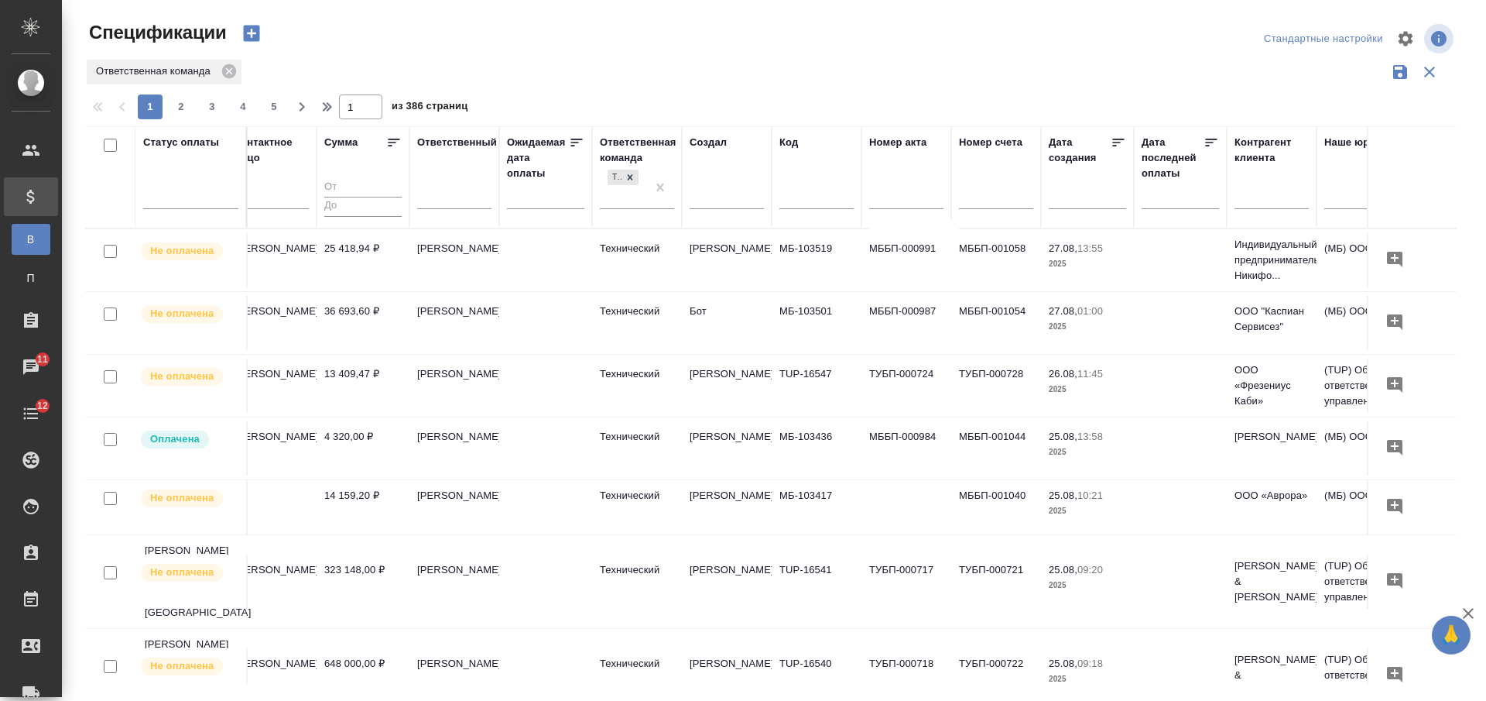
scroll to position [0, 113]
click at [810, 188] on div at bounding box center [814, 200] width 74 height 38
click at [817, 199] on input "text" at bounding box center [814, 198] width 74 height 19
paste input "AU-15971"
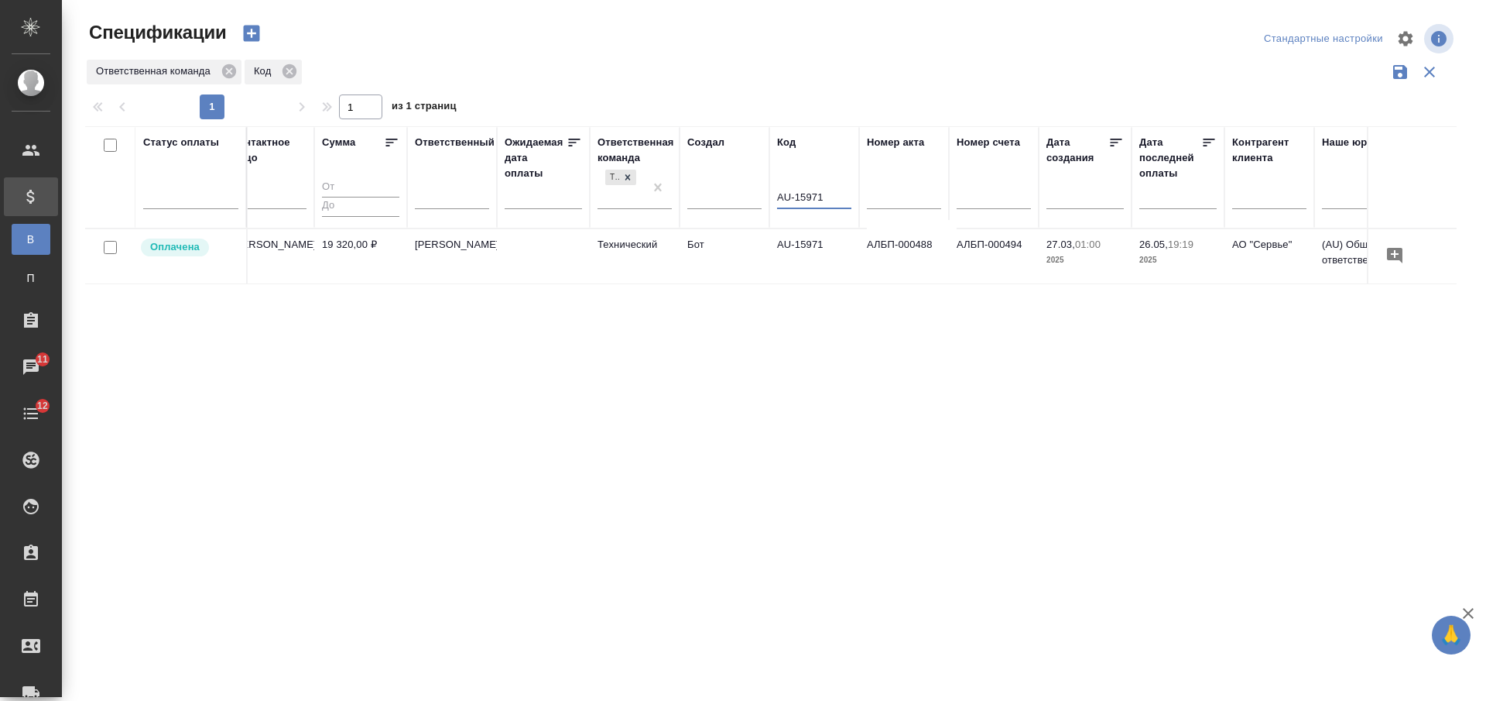
click at [483, 258] on td "[PERSON_NAME]" at bounding box center [452, 256] width 90 height 54
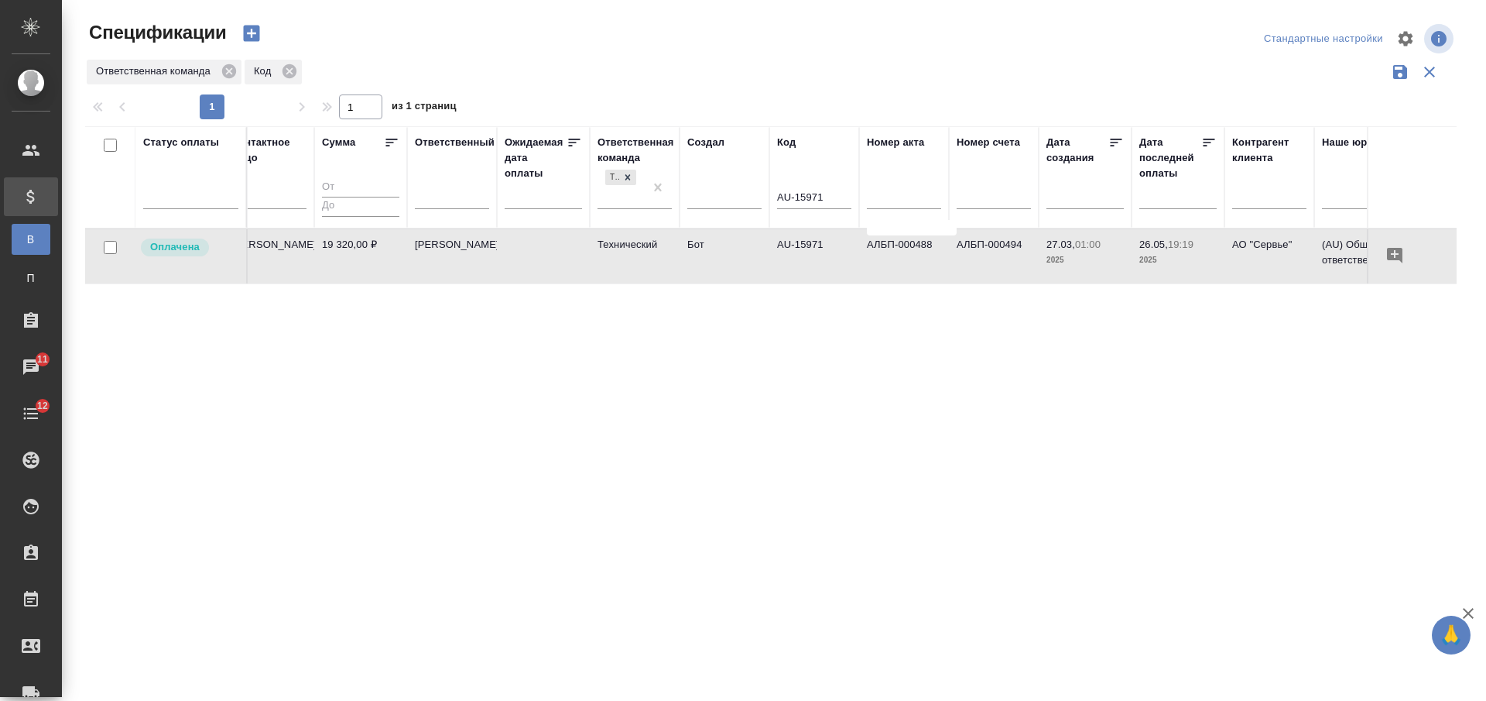
click at [483, 258] on td "[PERSON_NAME]" at bounding box center [452, 256] width 90 height 54
click at [786, 194] on input "AU-15971" at bounding box center [814, 198] width 74 height 19
paste input "6116"
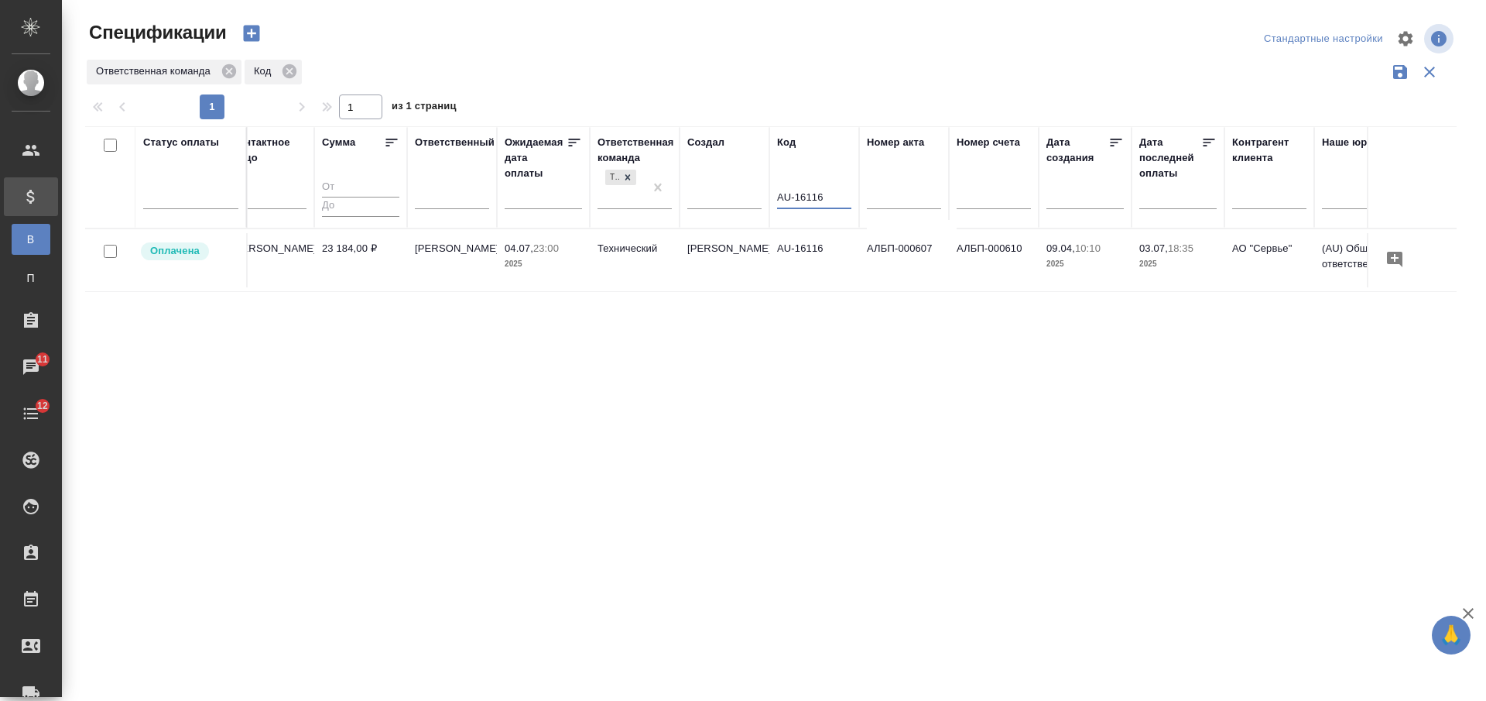
type input "AU-16116"
click at [767, 275] on td "[PERSON_NAME]" at bounding box center [725, 260] width 90 height 54
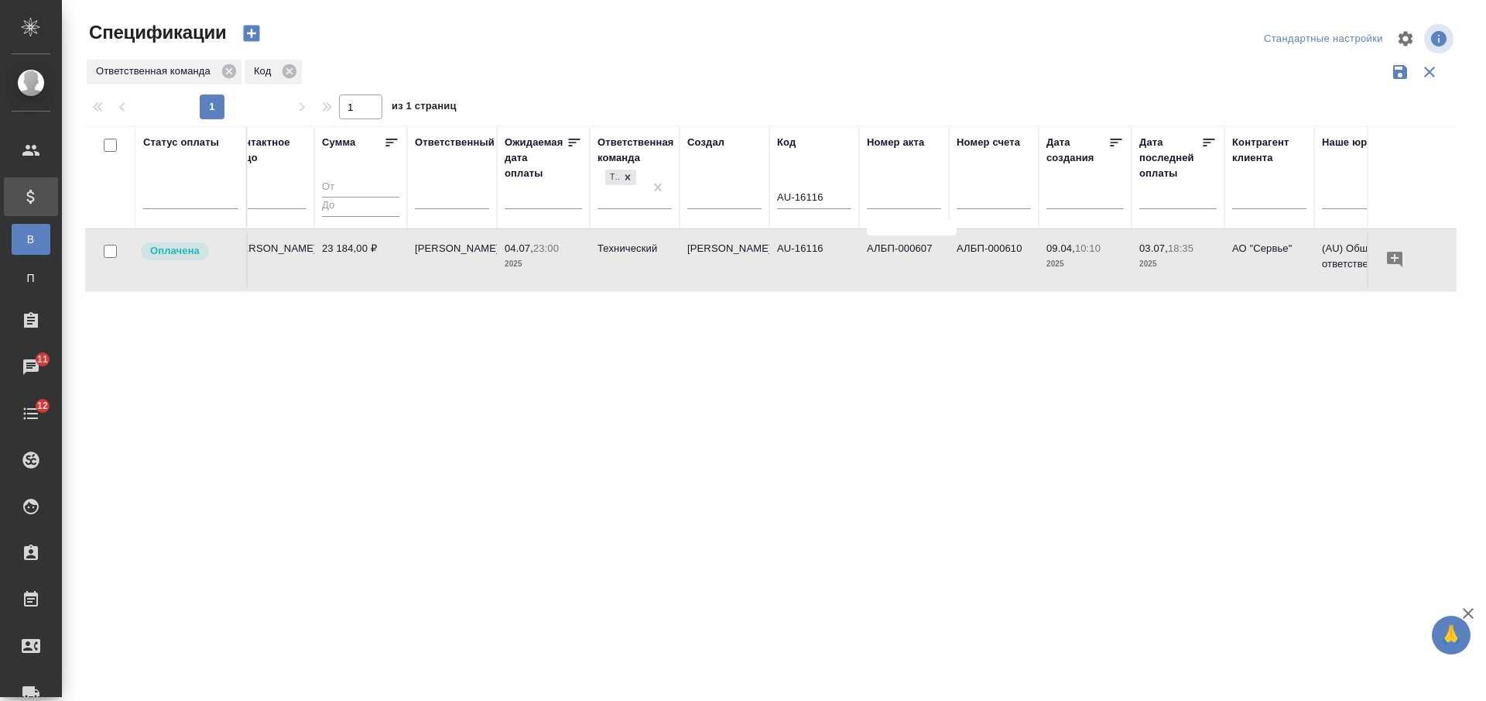
click at [805, 193] on input "AU-16116" at bounding box center [814, 198] width 74 height 19
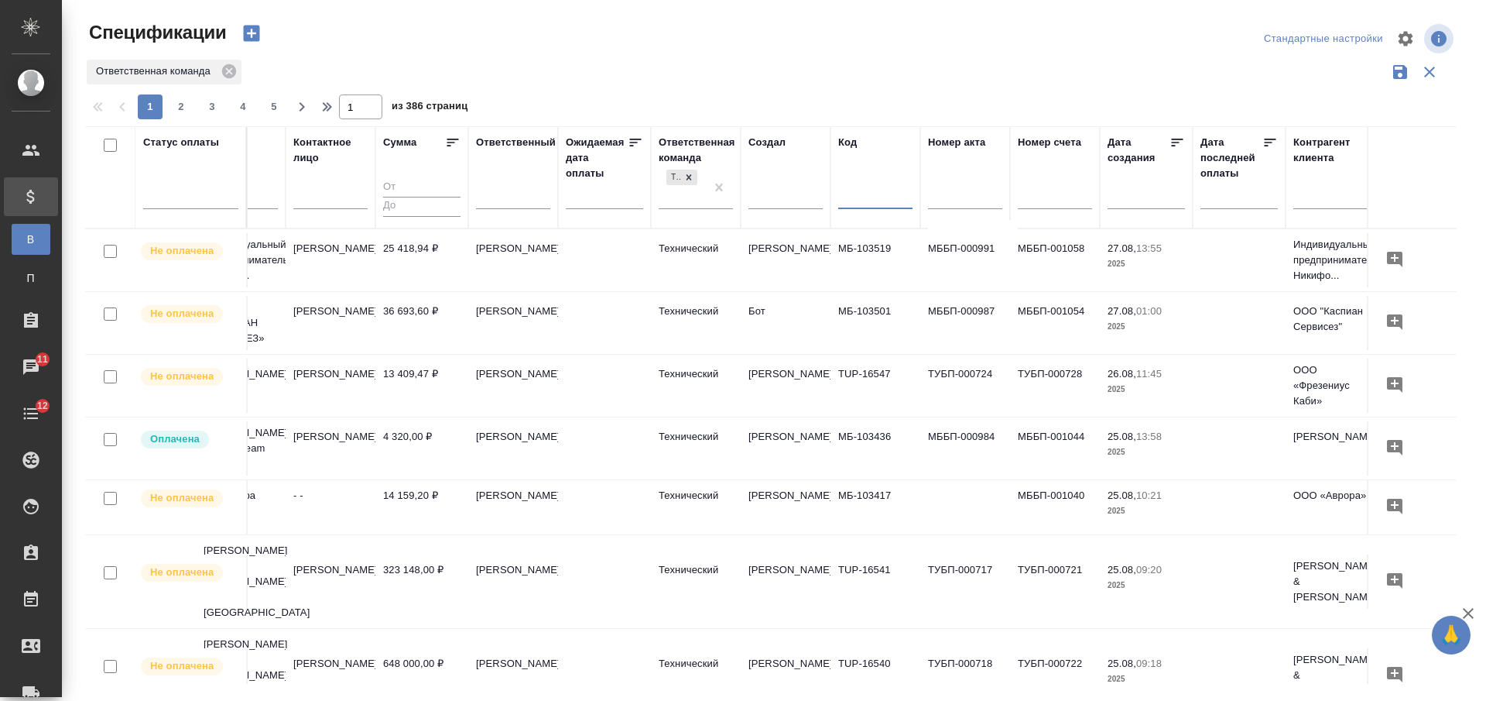
scroll to position [0, 0]
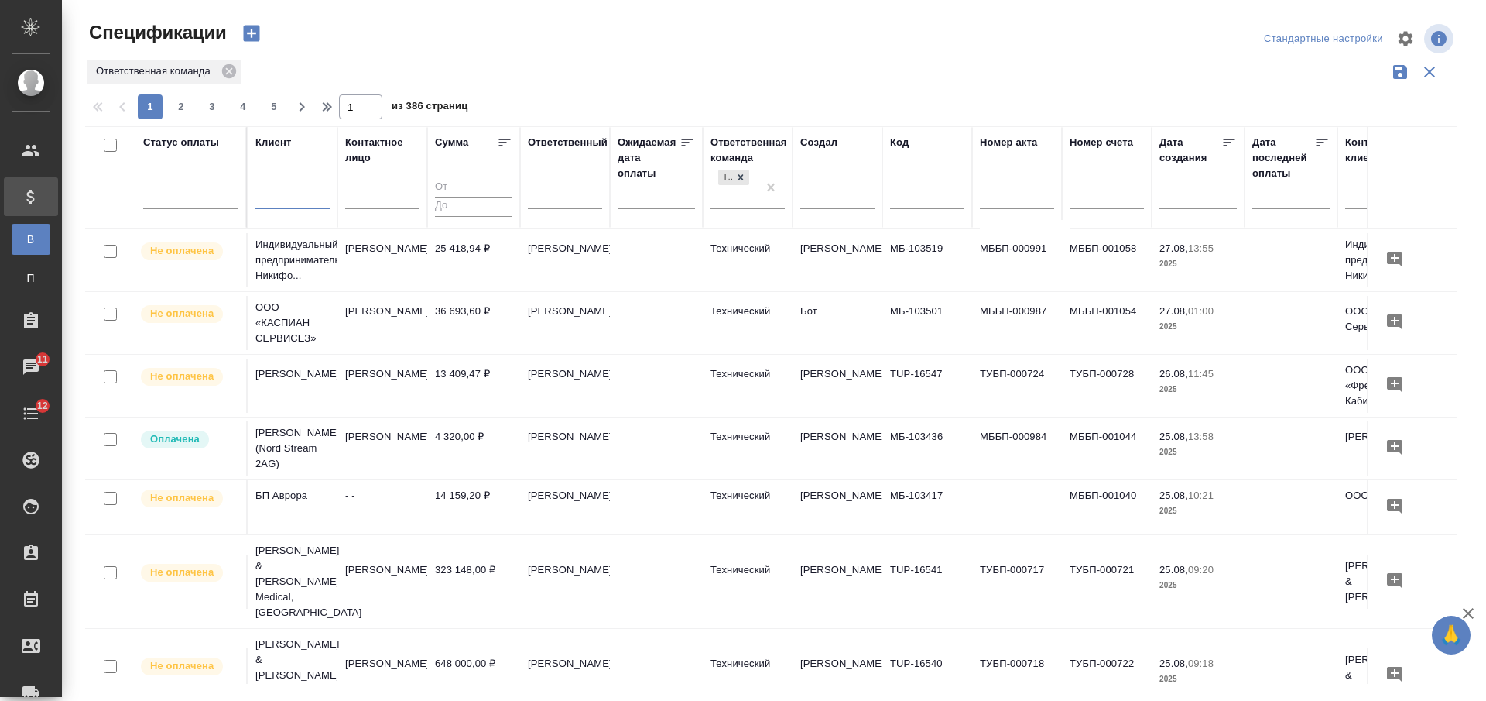
click at [281, 197] on input "text" at bounding box center [292, 198] width 74 height 19
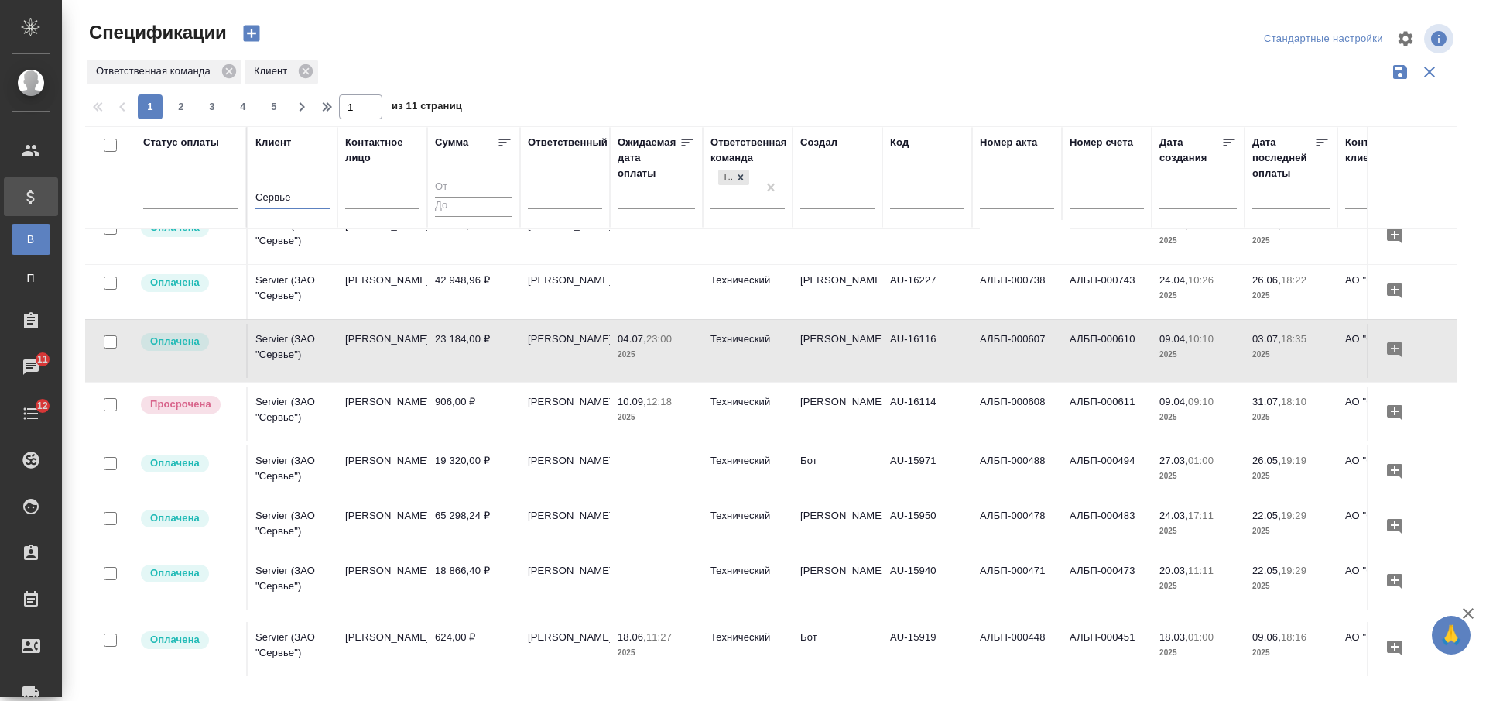
scroll to position [774, 0]
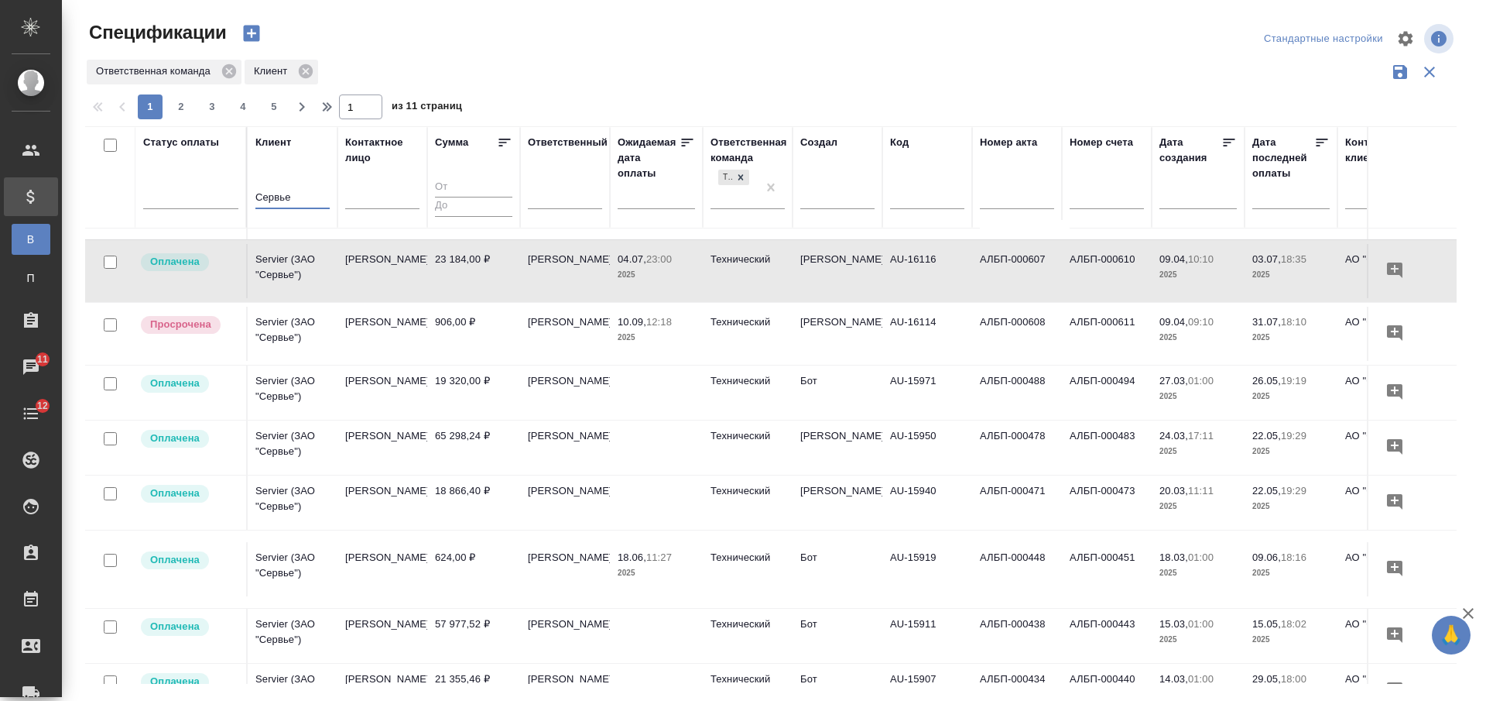
type input "Сервье"
click at [402, 331] on td "Квасников Борис" at bounding box center [382, 334] width 90 height 54
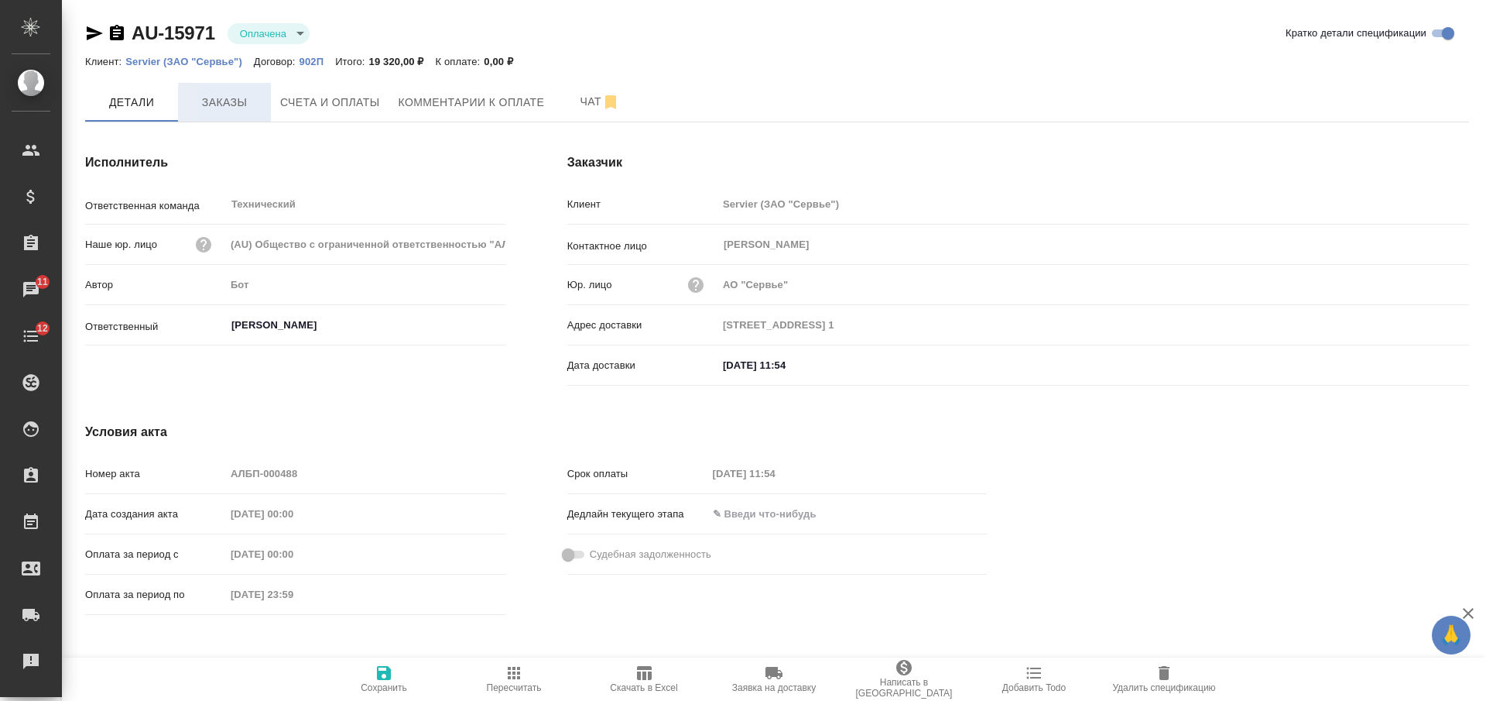
click at [245, 97] on span "Заказы" at bounding box center [224, 102] width 74 height 19
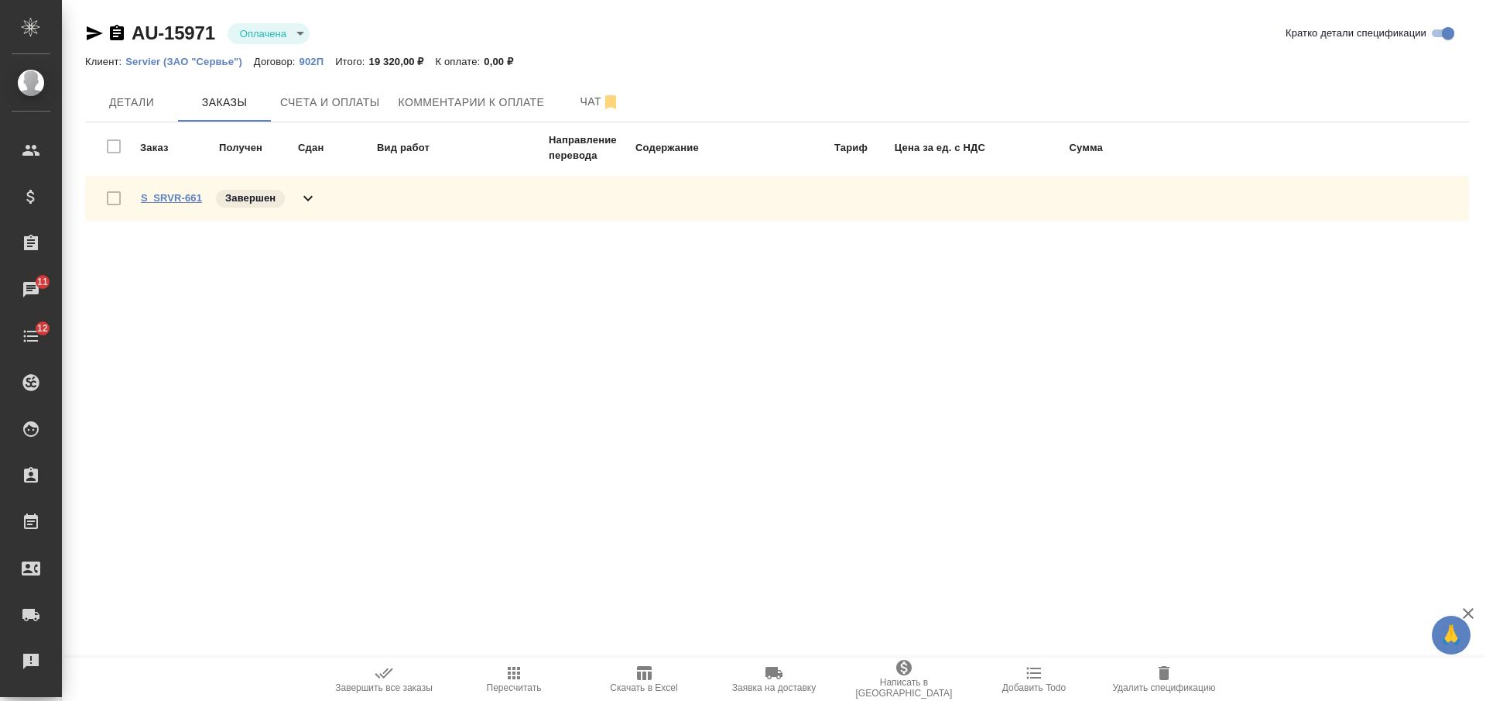
click at [183, 201] on link "S_SRVR-661" at bounding box center [171, 198] width 61 height 12
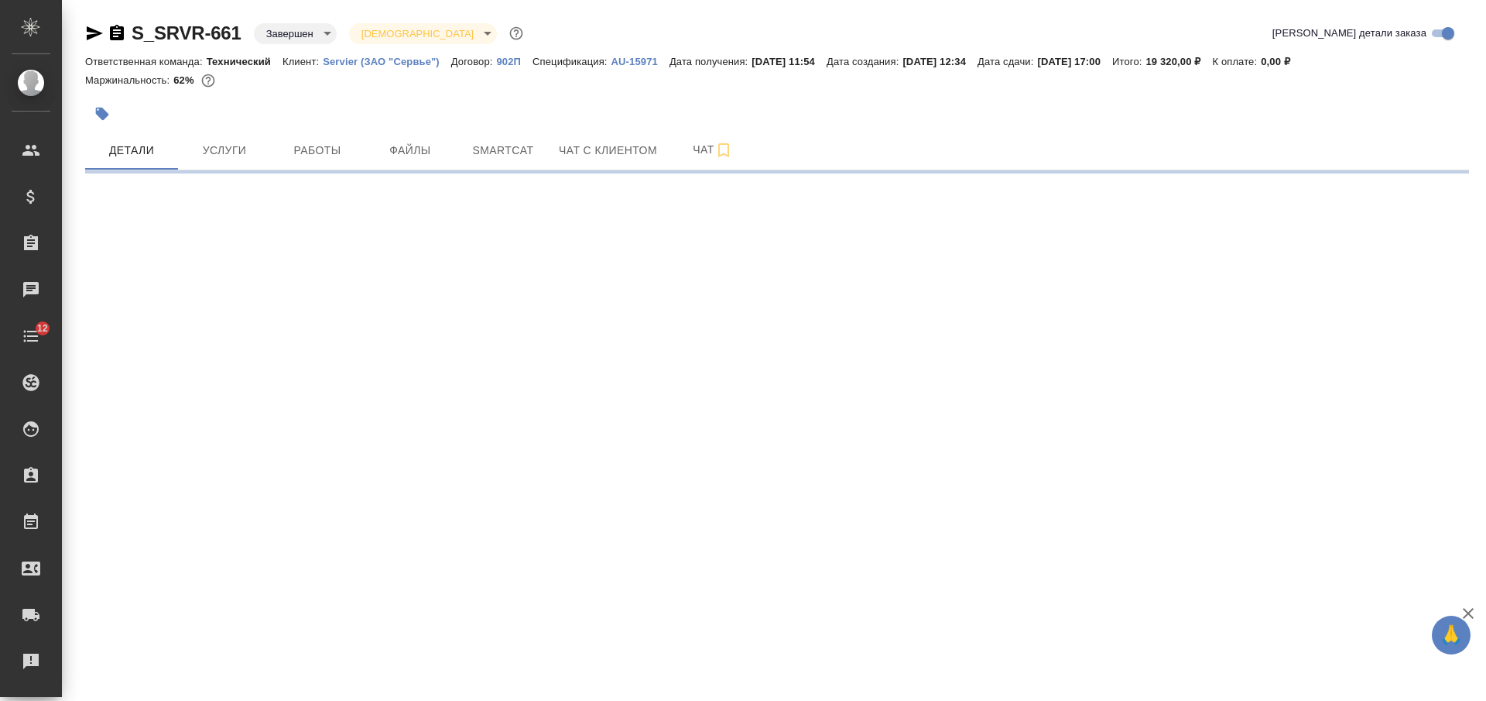
select select "RU"
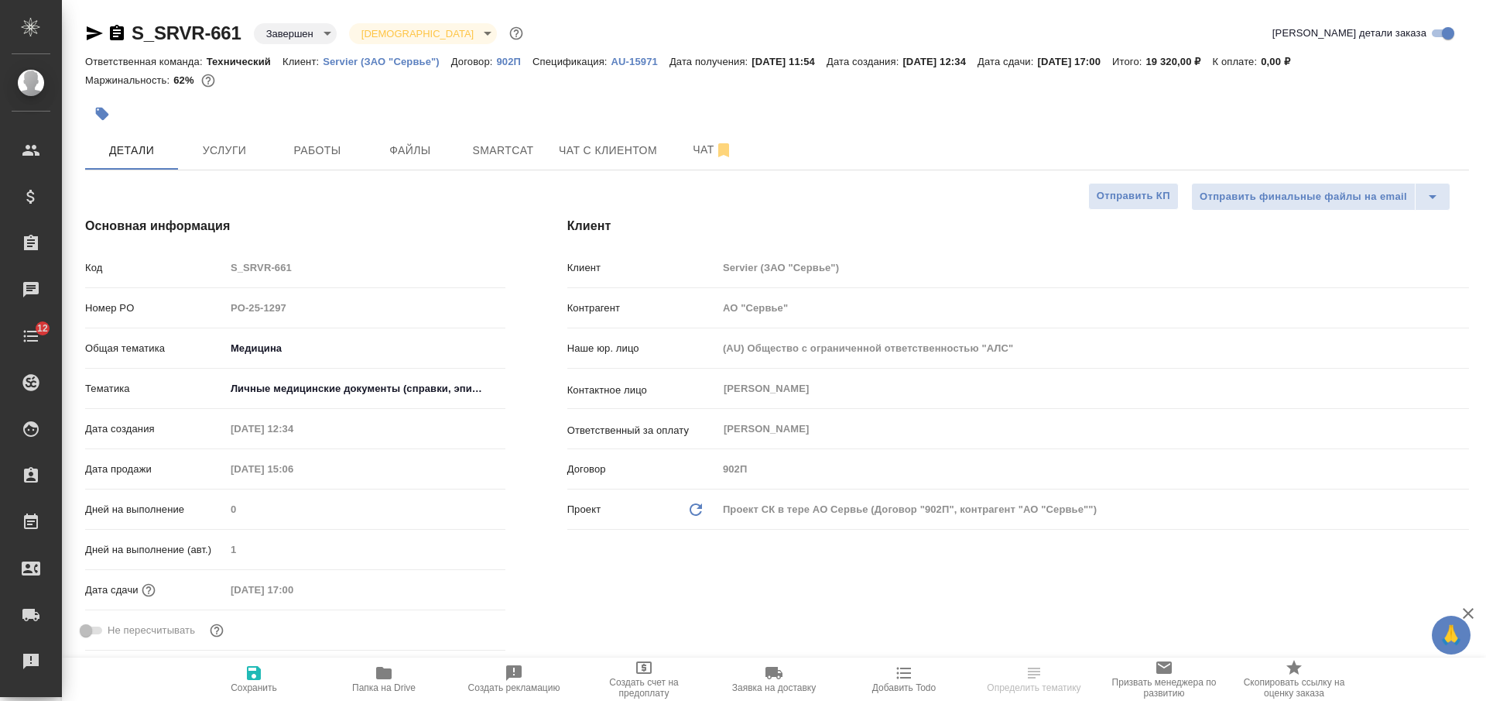
type textarea "x"
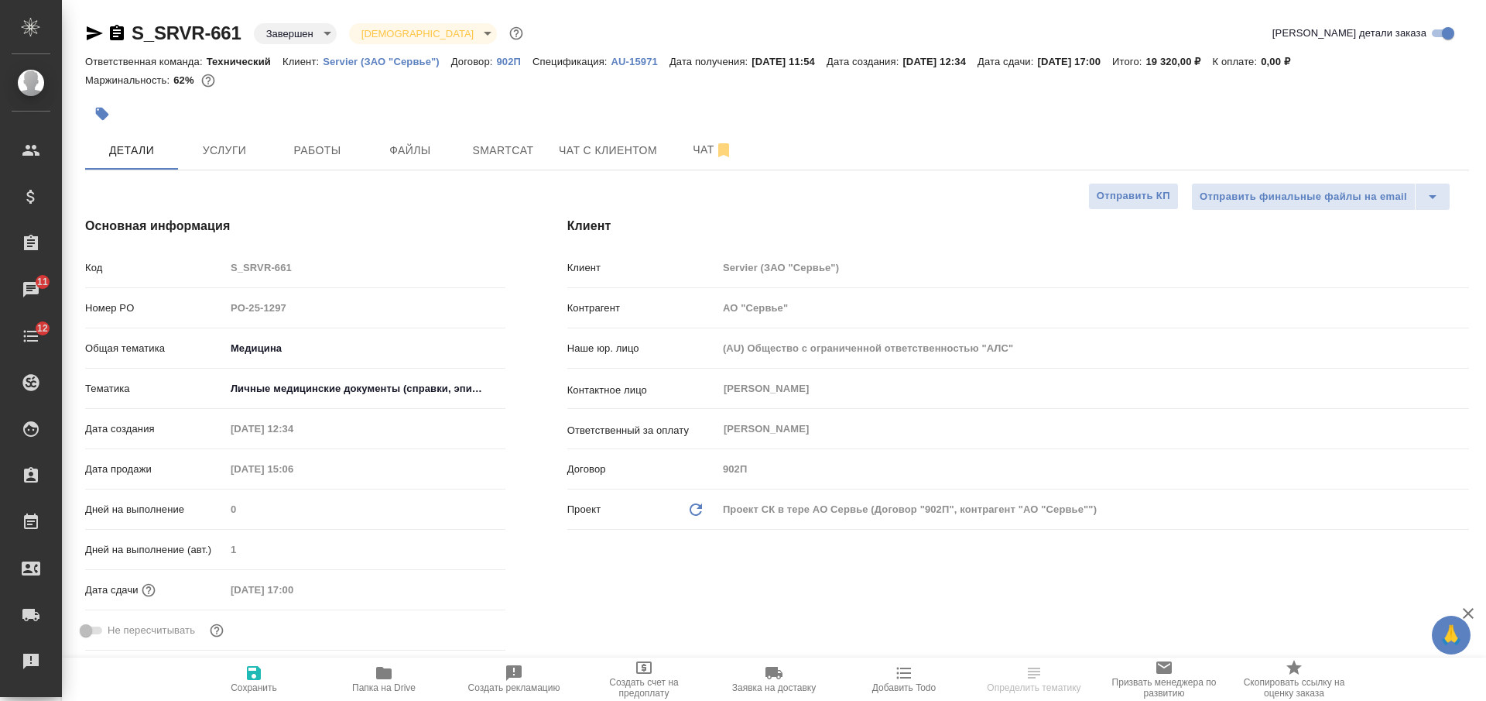
type textarea "x"
select select "RU"
type textarea "x"
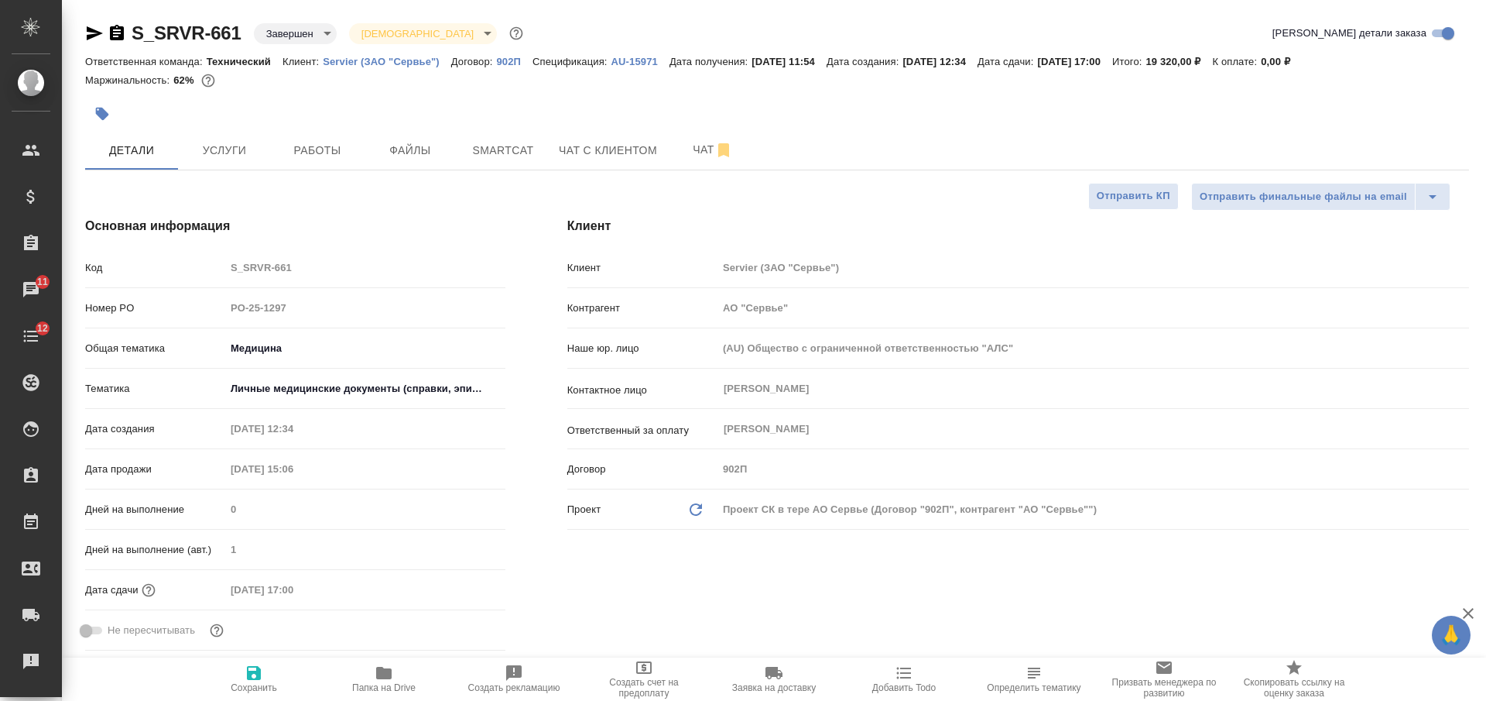
type textarea "x"
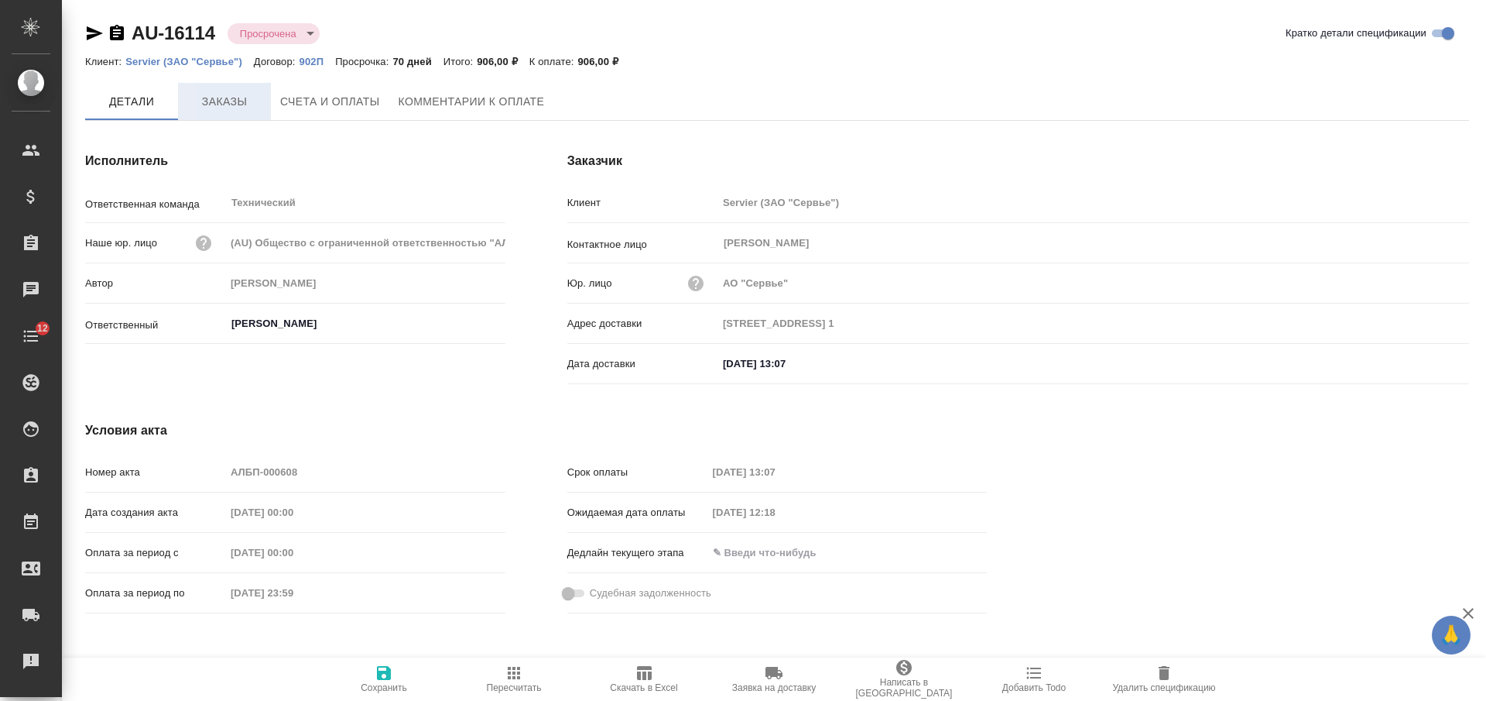
click at [233, 101] on span "Заказы" at bounding box center [224, 101] width 74 height 19
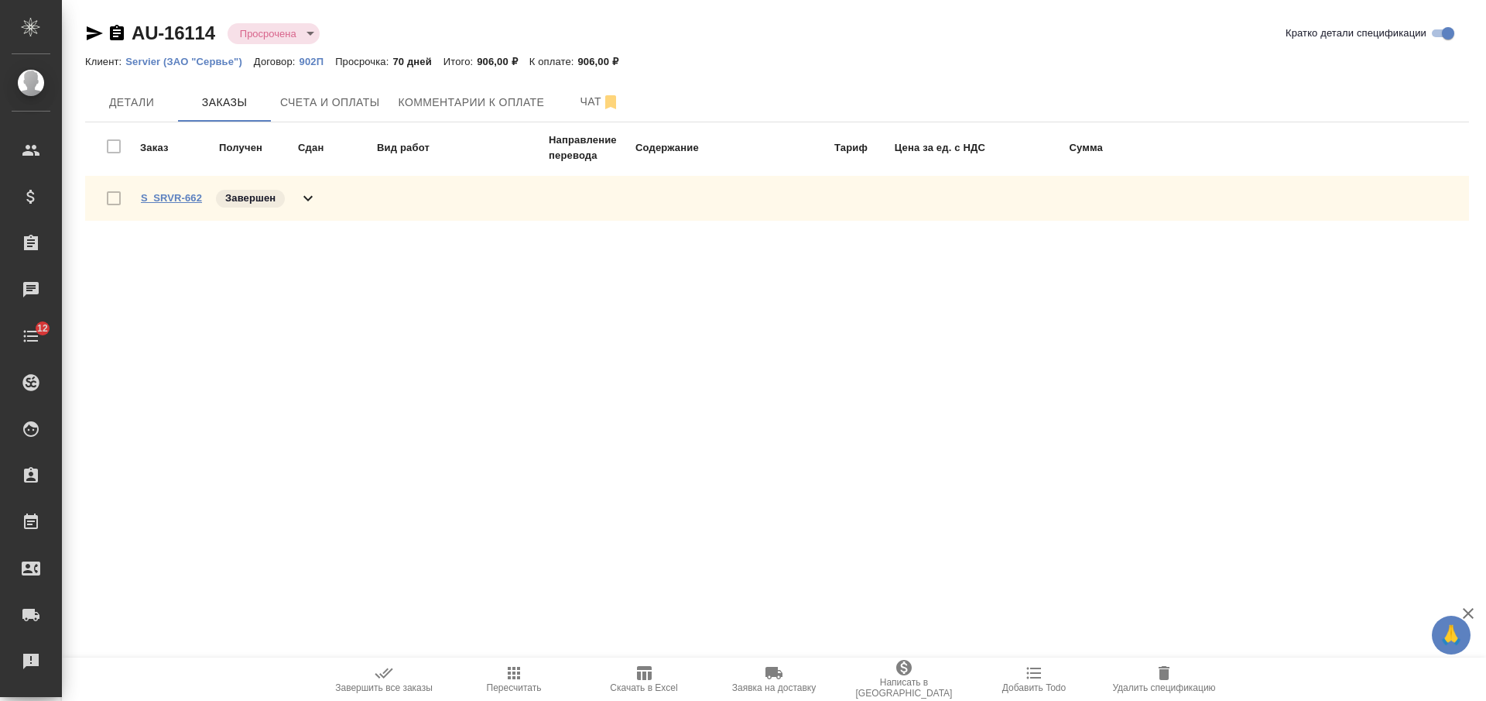
click at [194, 195] on link "S_SRVR-662" at bounding box center [171, 198] width 61 height 12
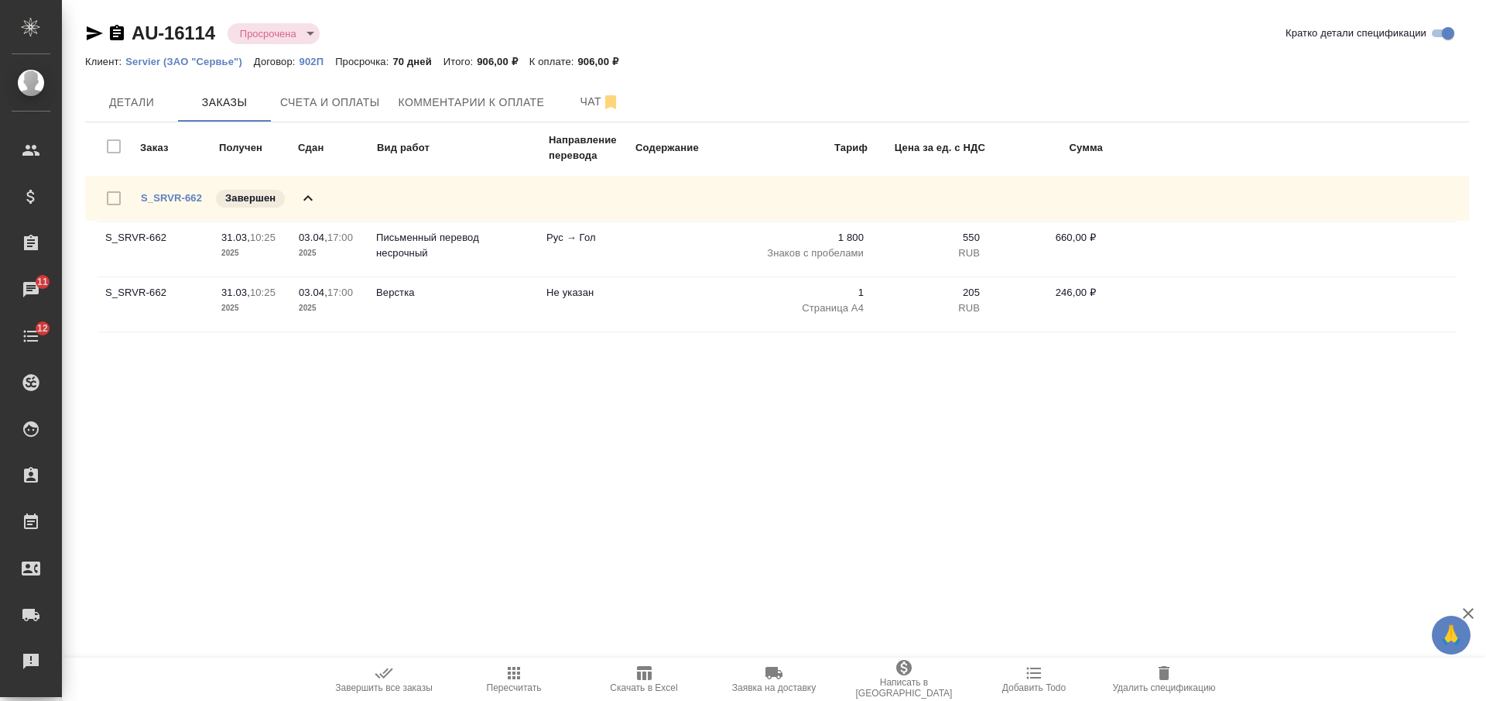
click at [121, 33] on icon "button" at bounding box center [117, 32] width 14 height 15
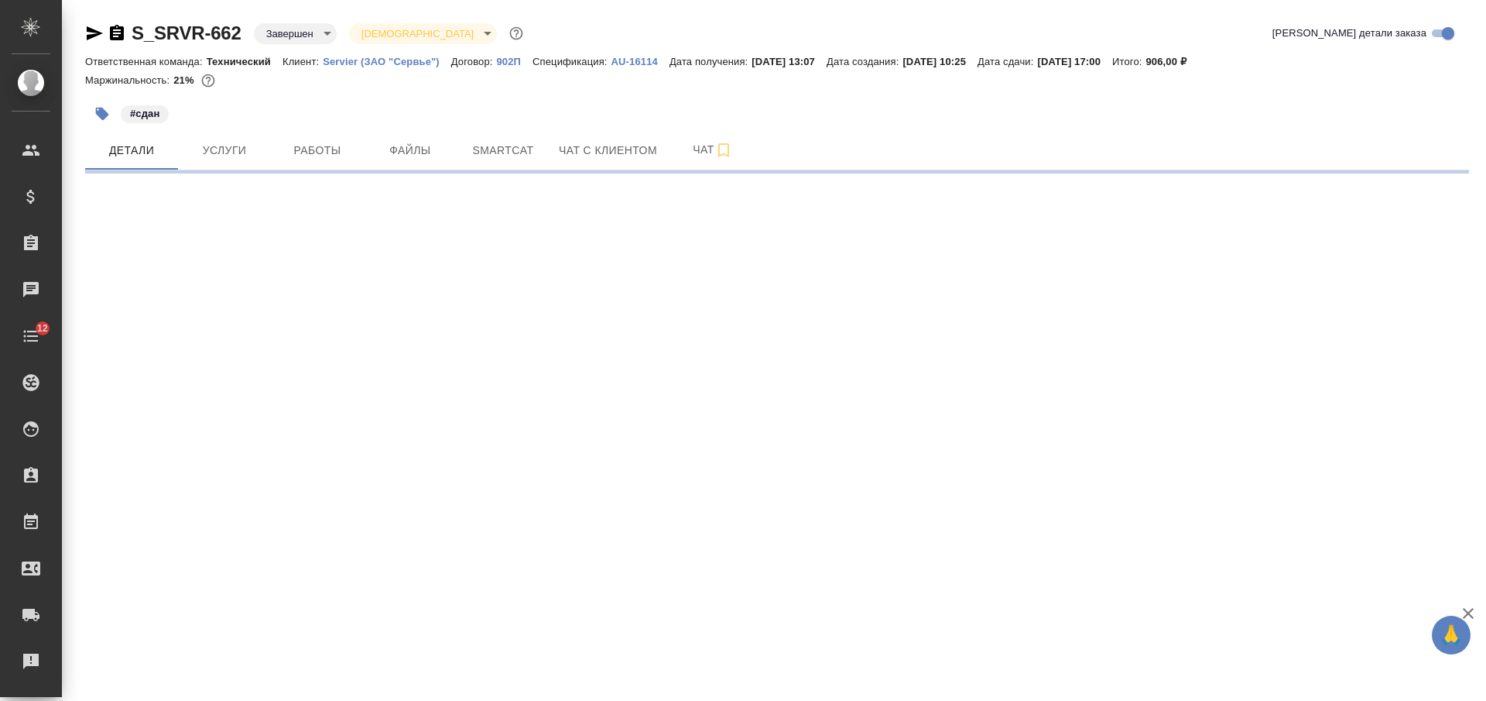
select select "RU"
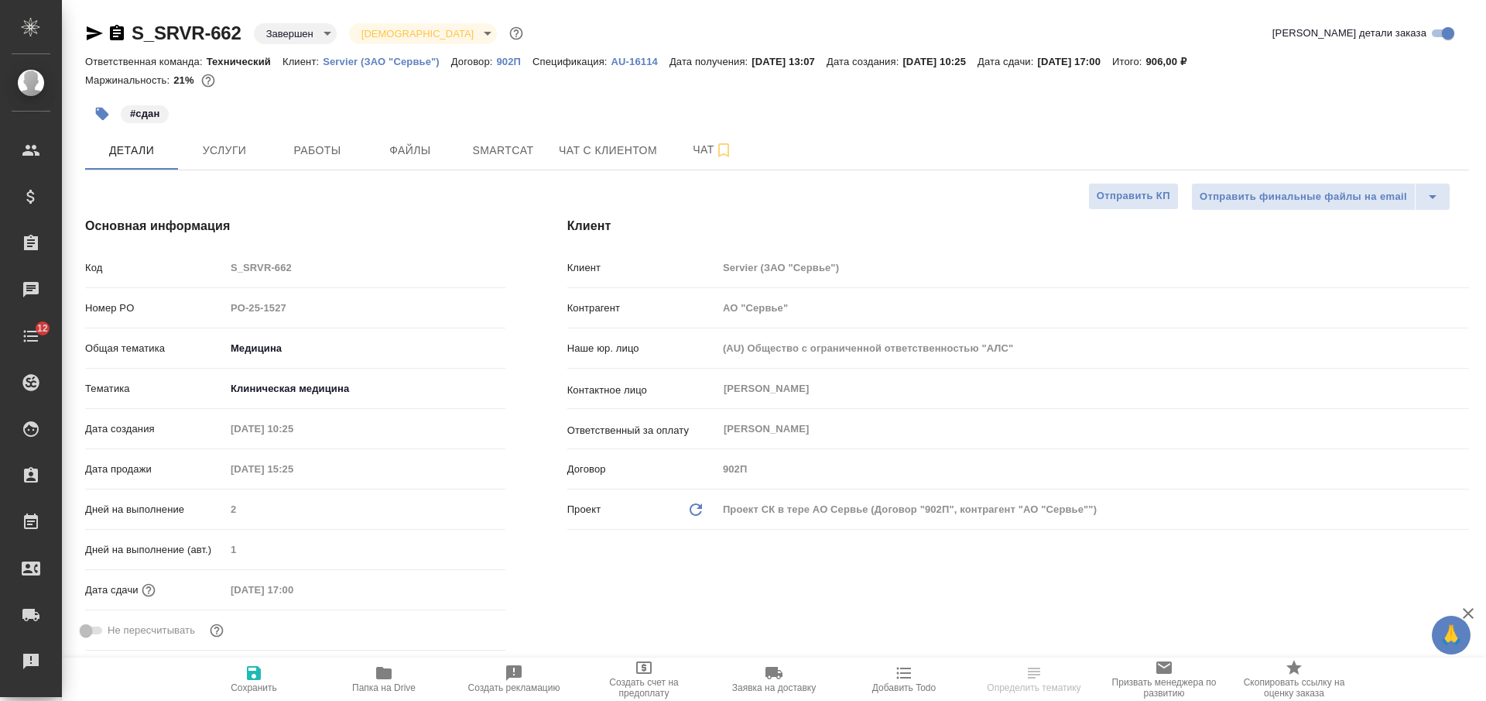
type textarea "x"
click at [385, 677] on icon "button" at bounding box center [383, 672] width 15 height 12
type textarea "x"
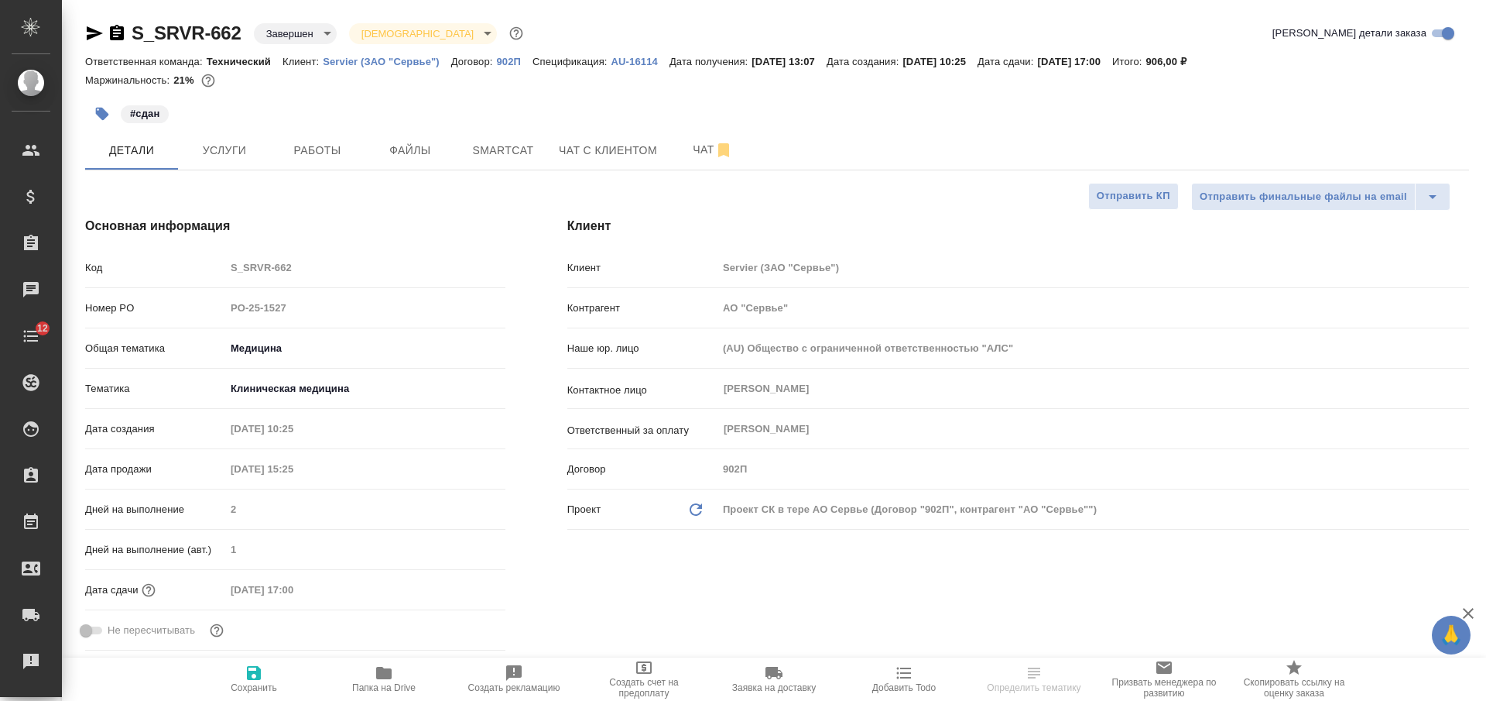
type textarea "x"
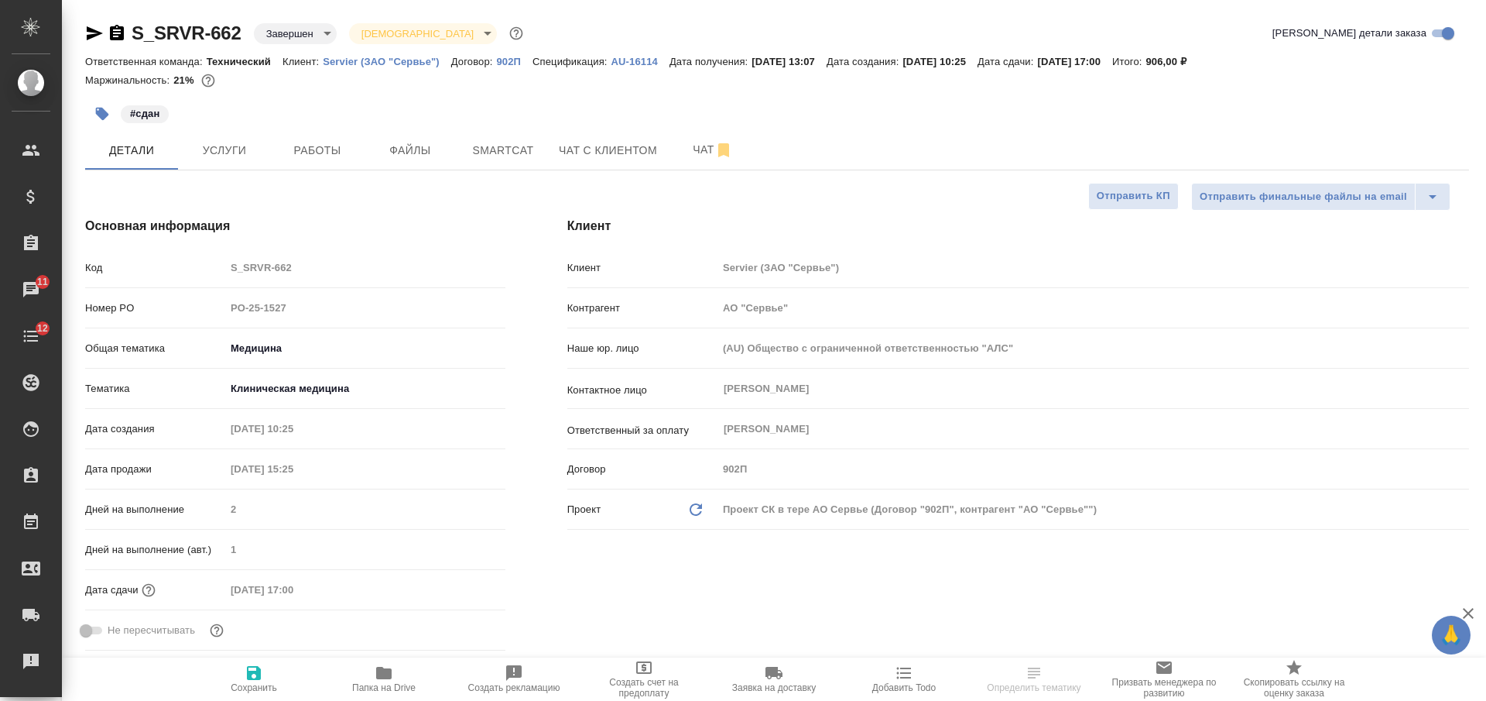
click at [115, 29] on icon "button" at bounding box center [117, 32] width 14 height 15
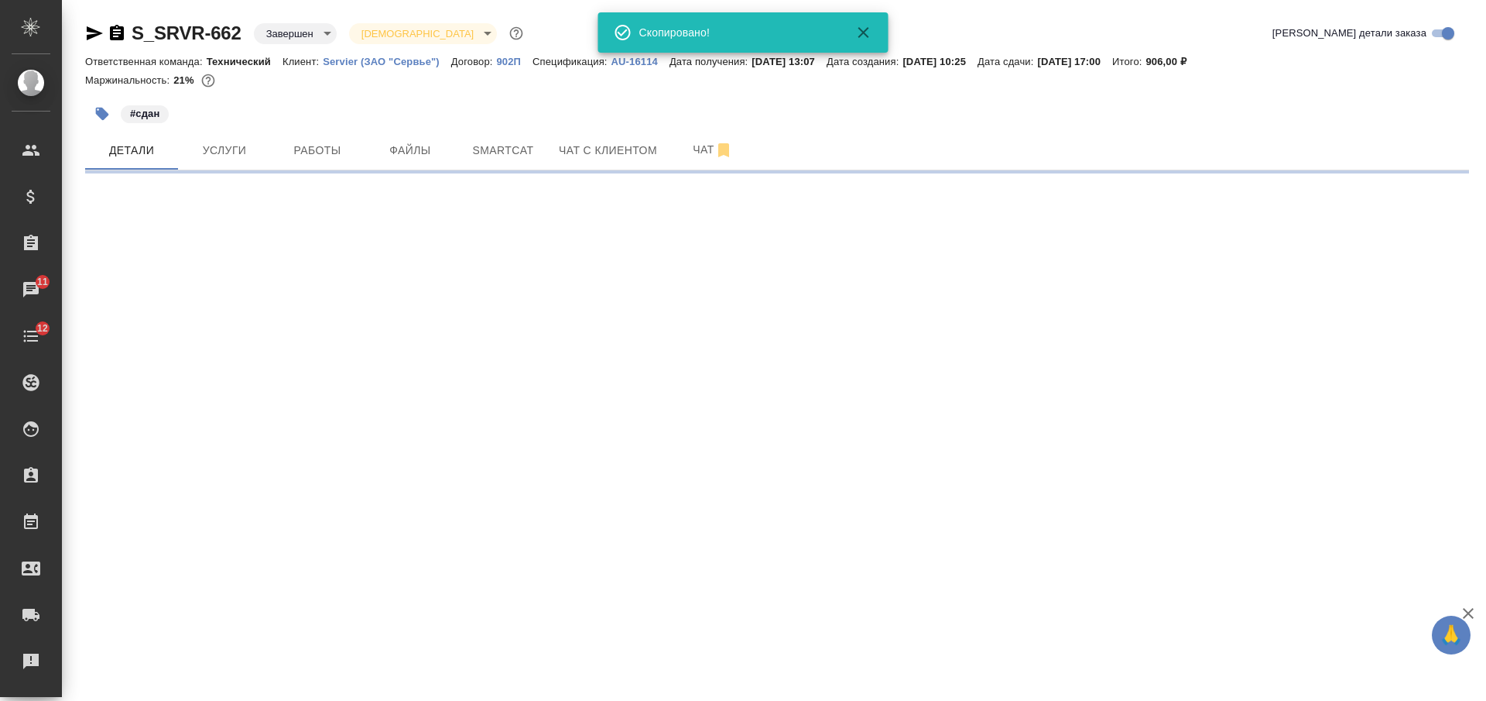
select select "RU"
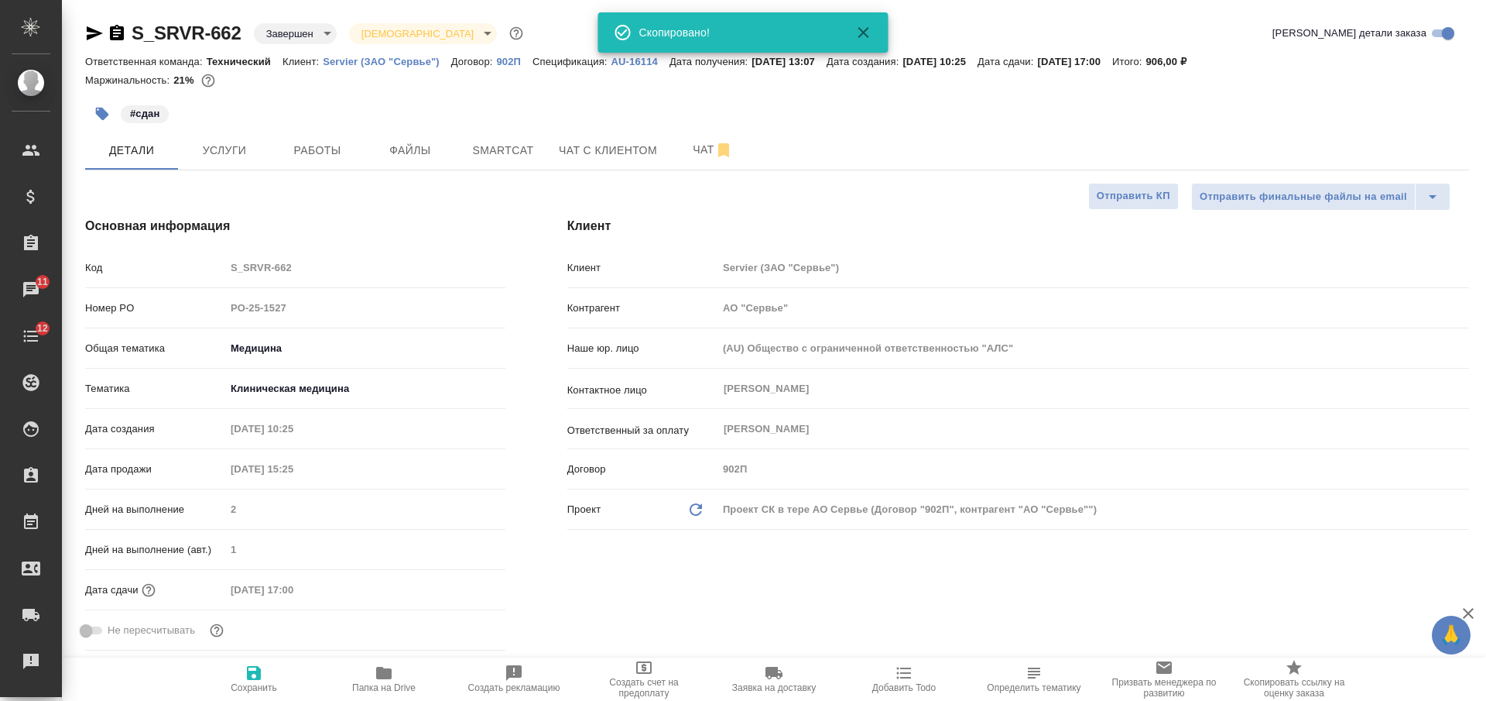
type textarea "x"
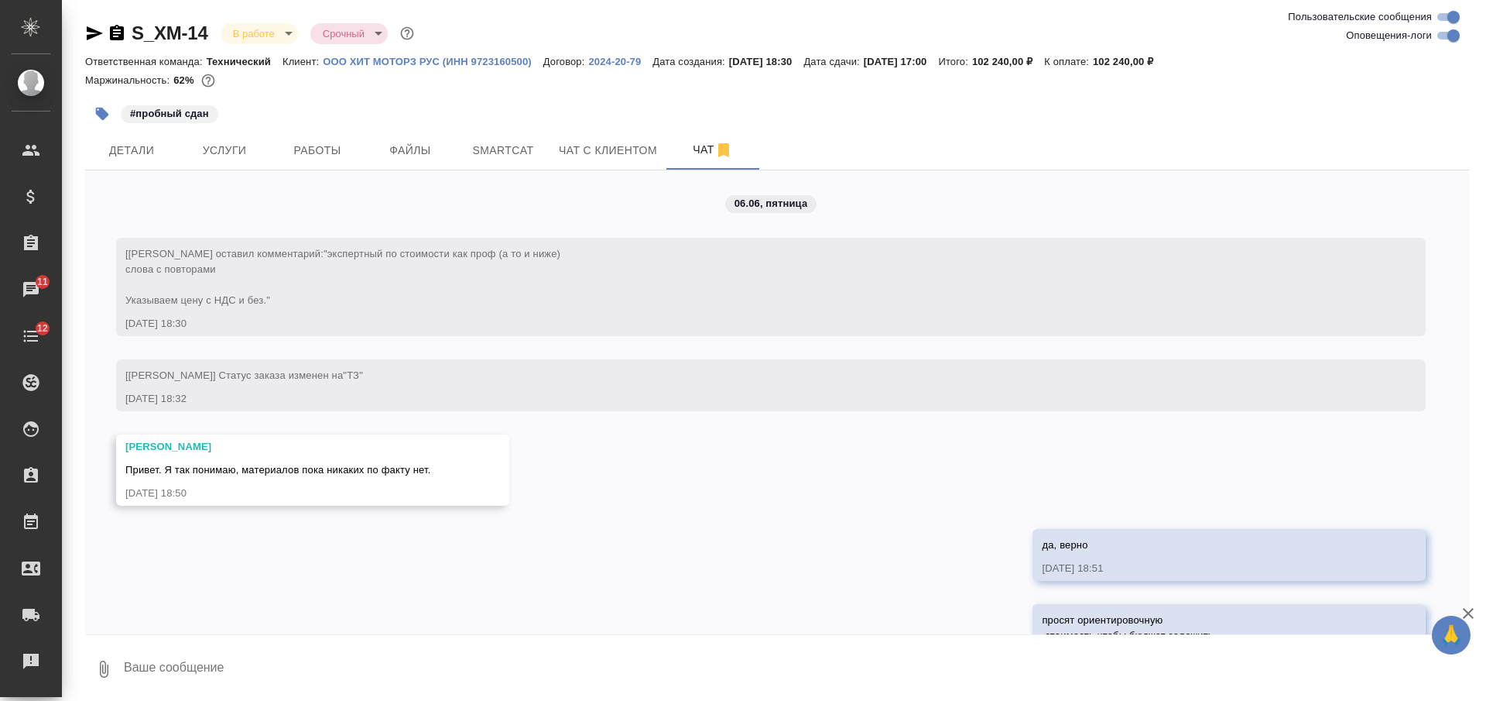
scroll to position [22815, 0]
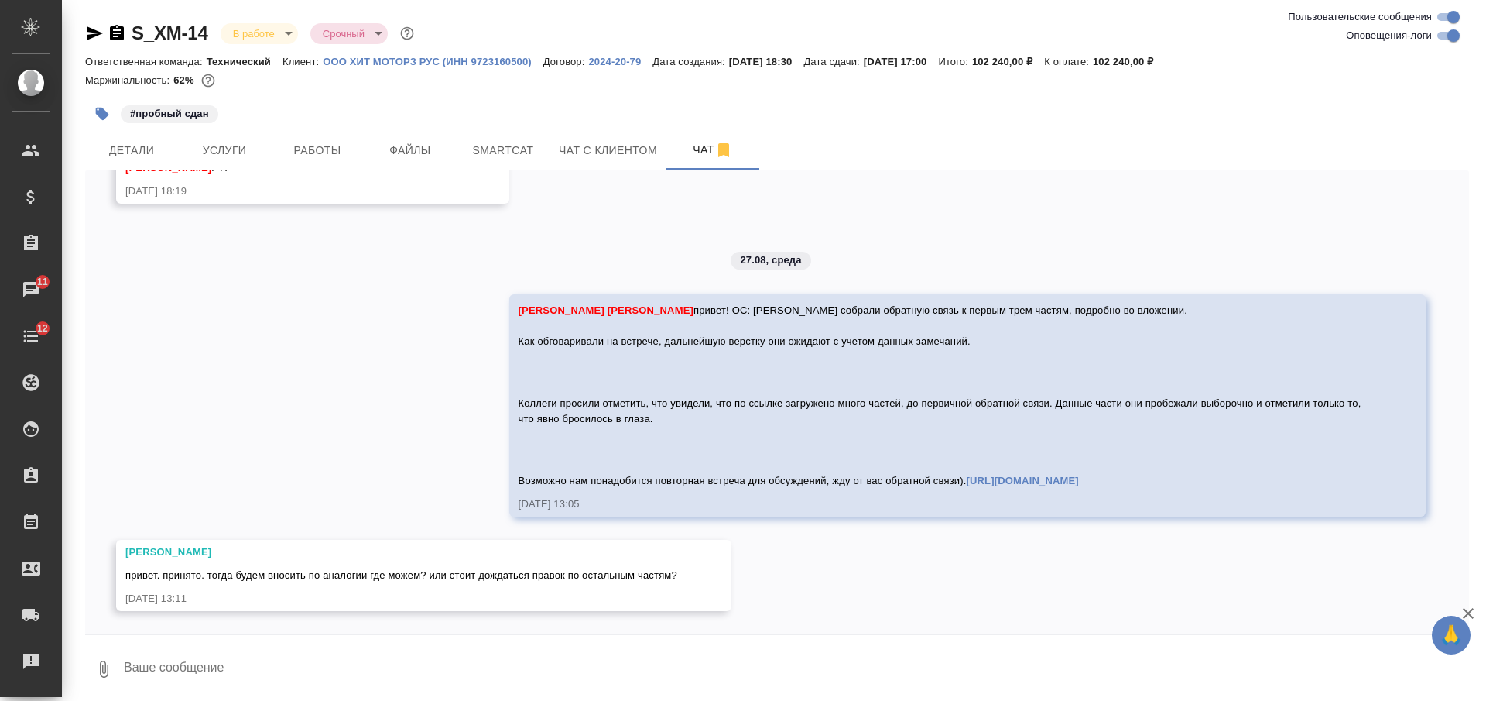
click at [498, 650] on textarea at bounding box center [795, 668] width 1347 height 53
type textarea "мы можем внести правки в первые 3 части, указанные ими - и направить на согл"
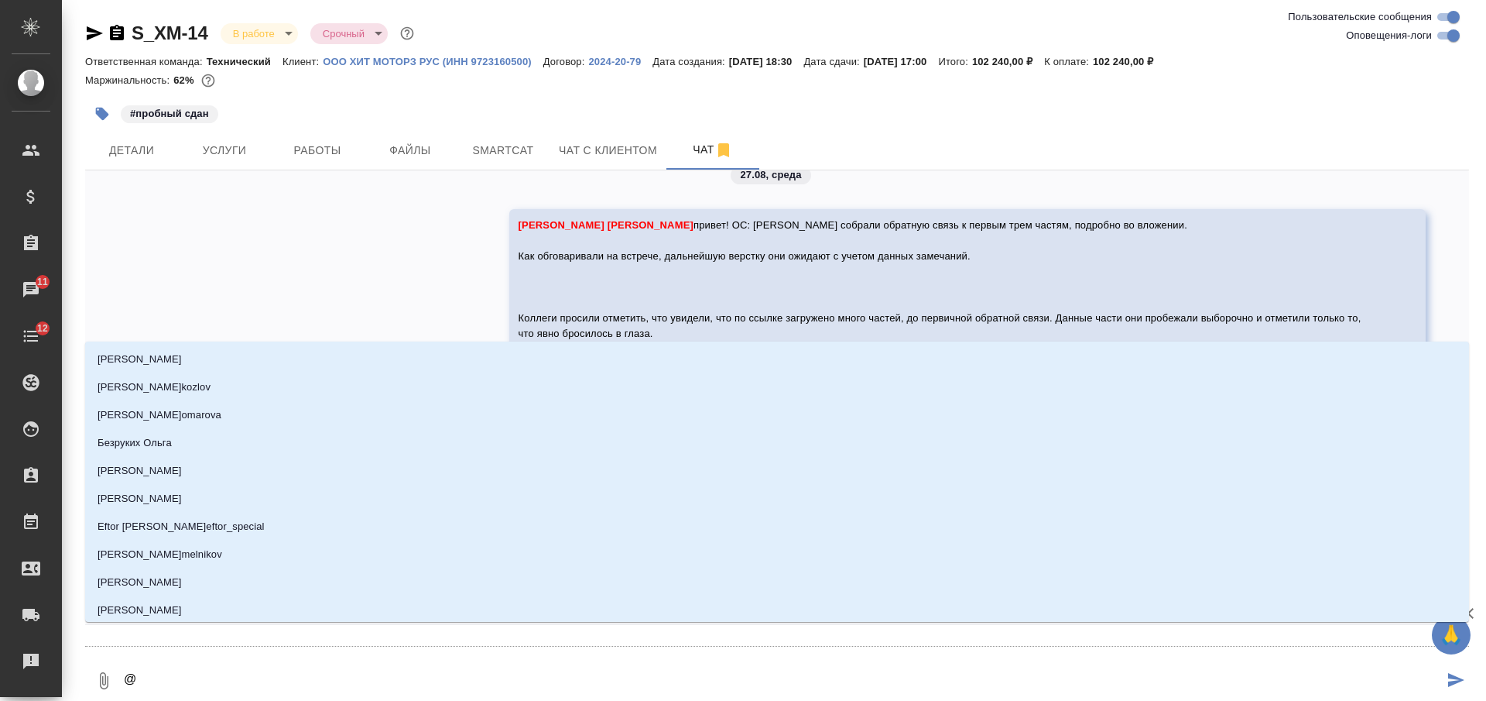
scroll to position [22890, 0]
type textarea "@М"
type input "М"
type textarea "@Ма"
type input "Ма"
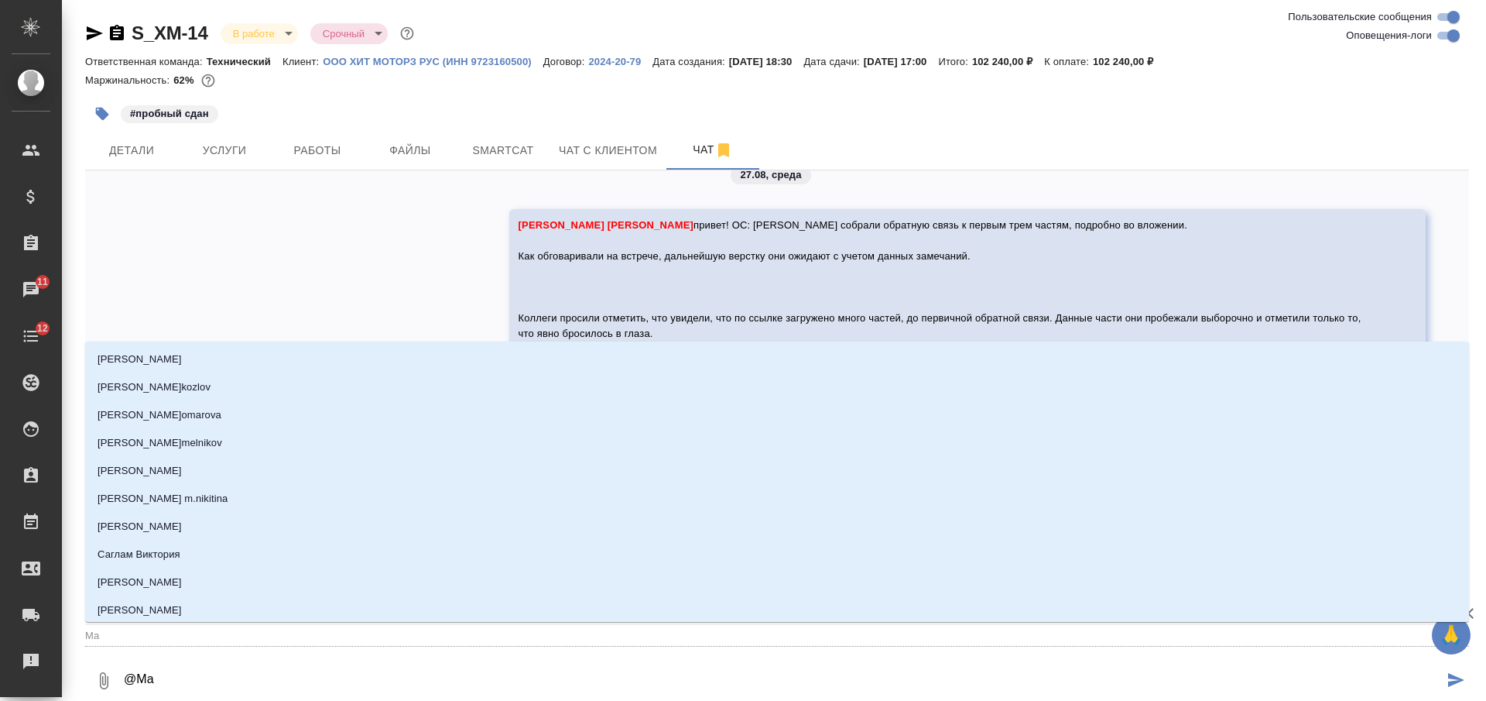
type textarea "@Мал"
type input "Мал"
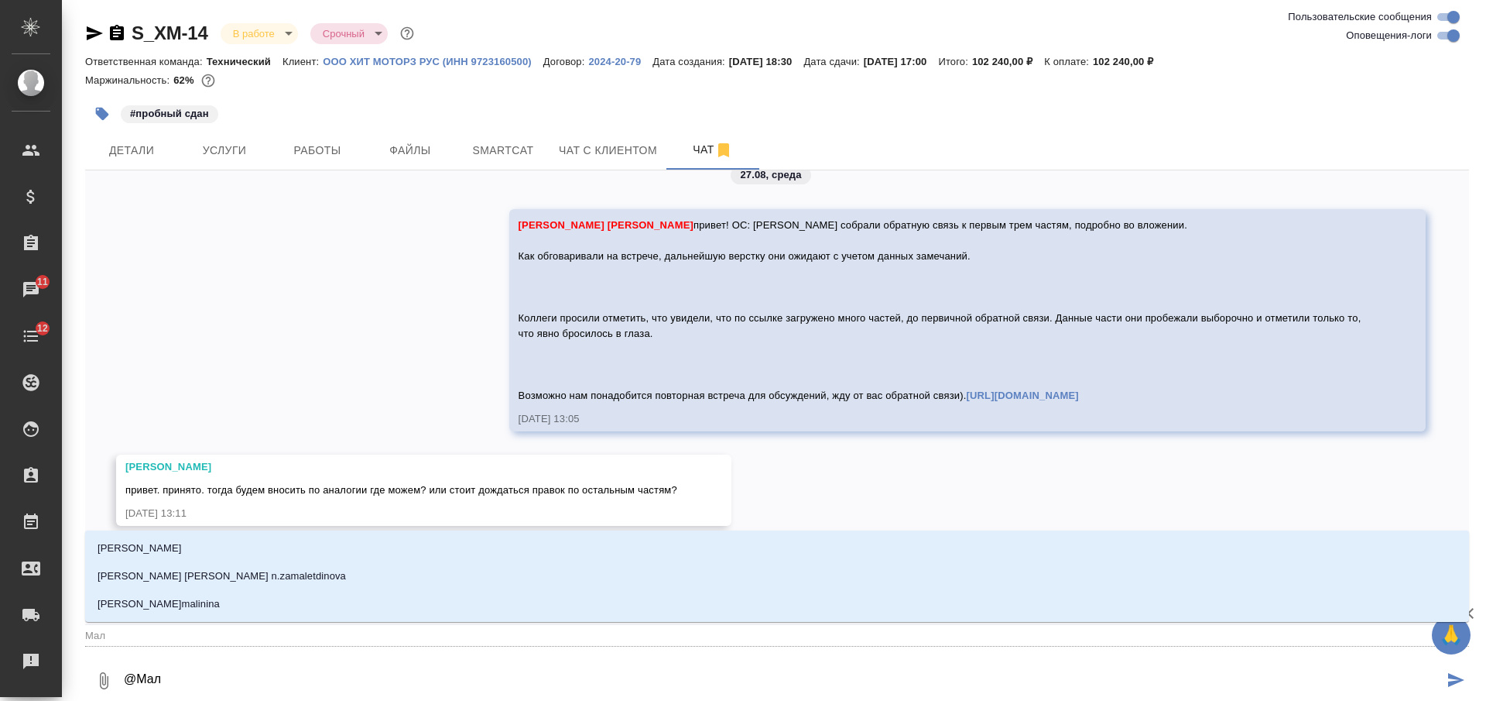
type textarea "@Мало"
type input "Мало"
type textarea "@Малоф"
type input "Малоф"
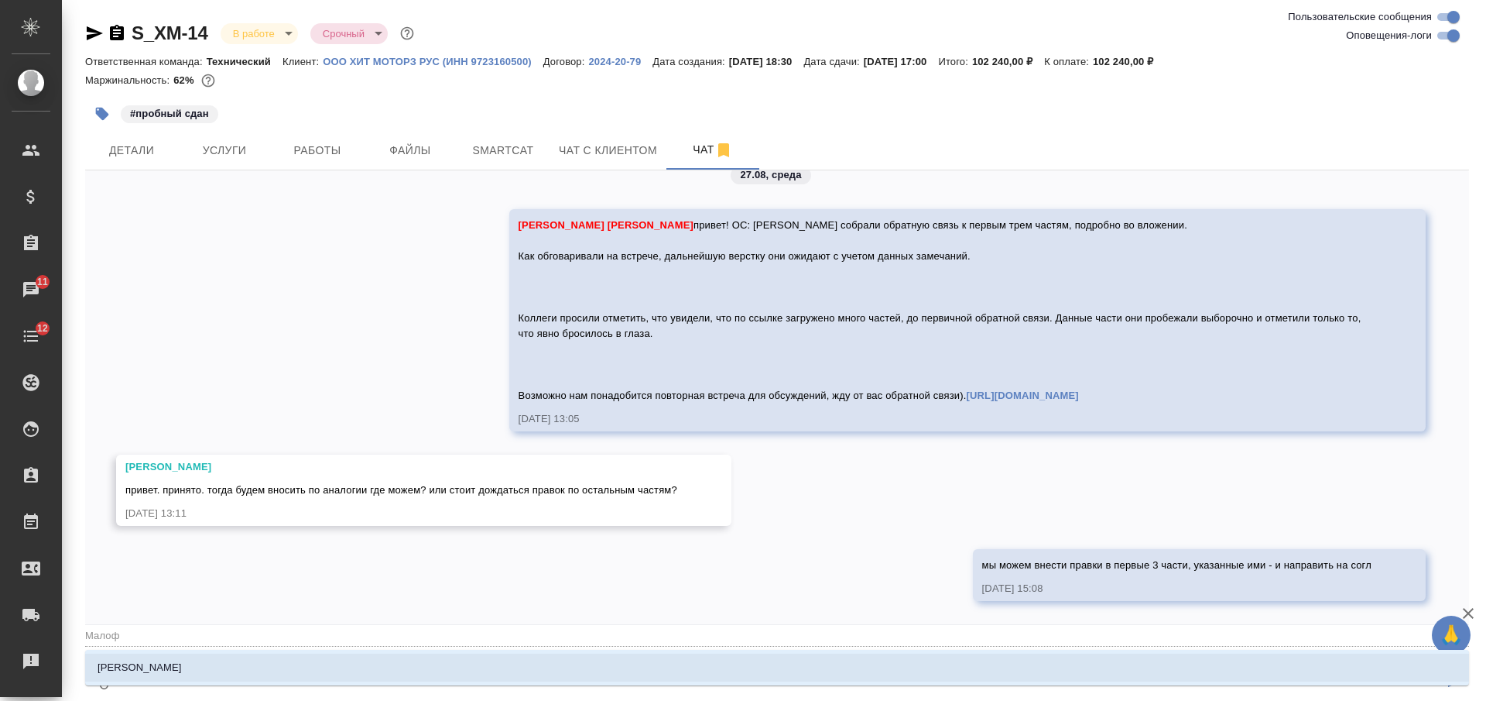
click at [595, 659] on li "[PERSON_NAME]" at bounding box center [777, 667] width 1384 height 28
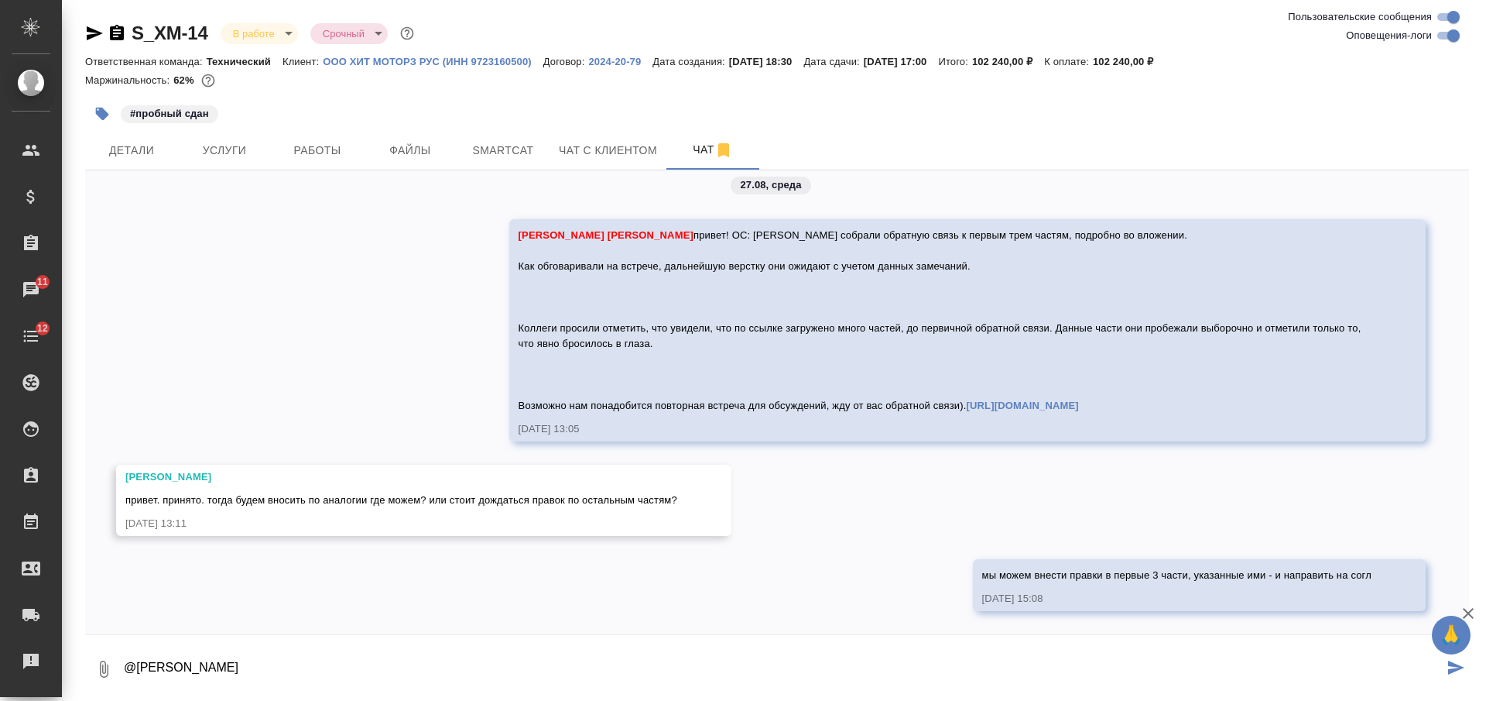
type textarea "@[PERSON_NAME]"
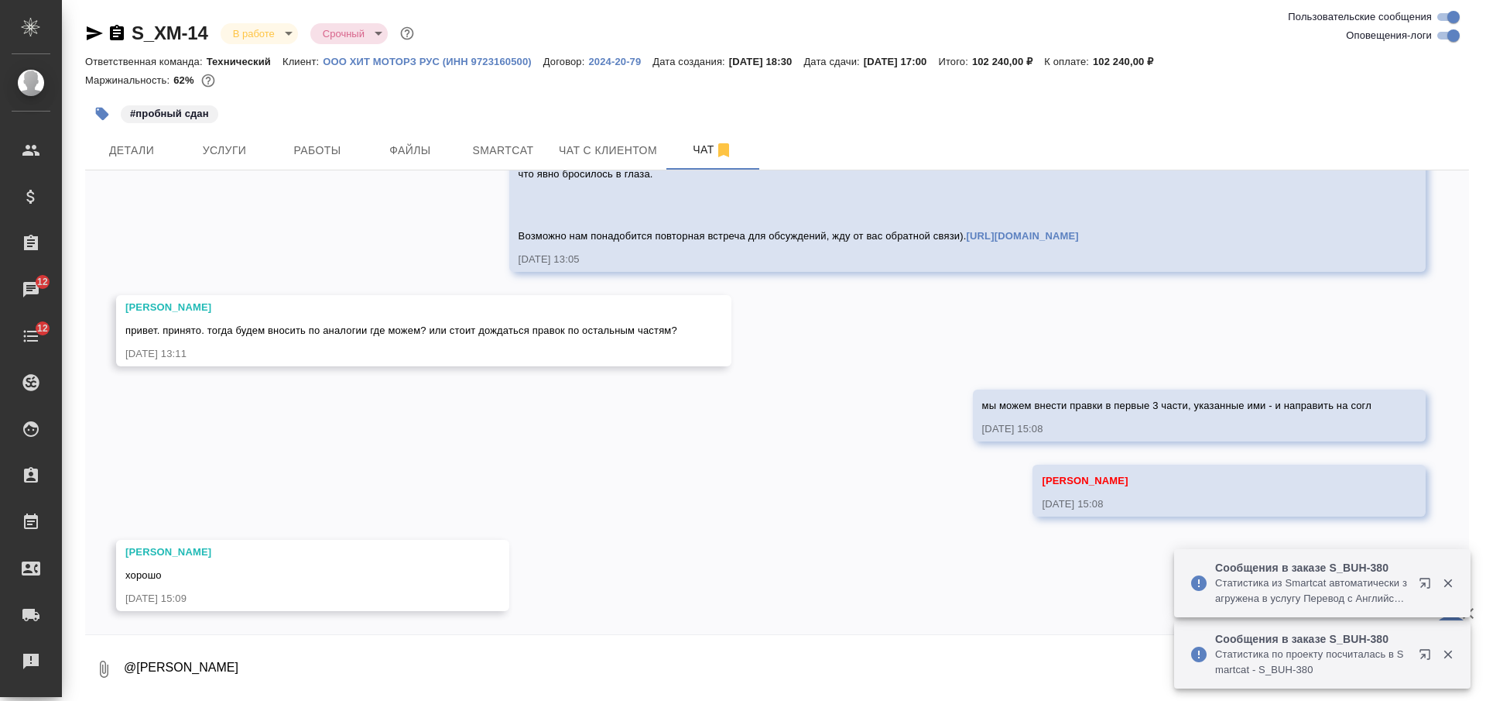
scroll to position [23060, 0]
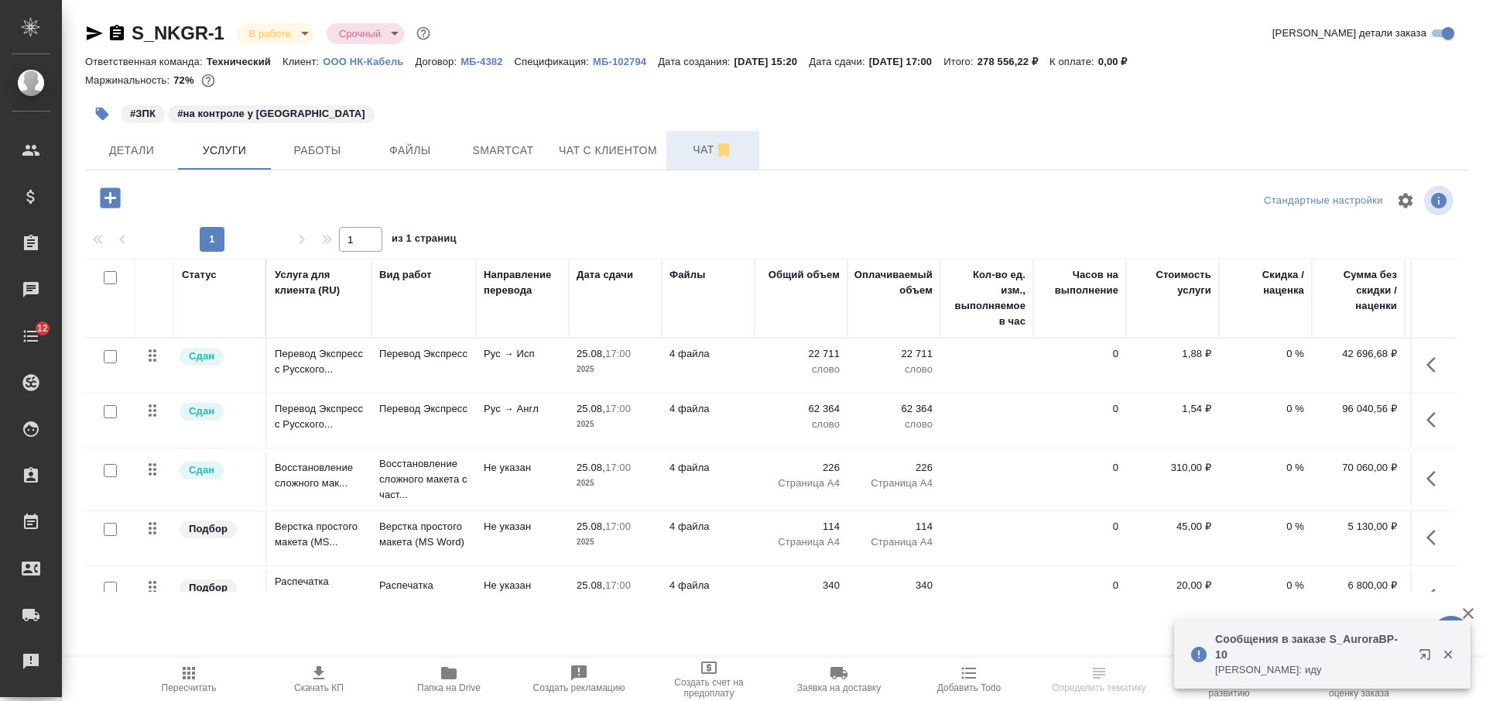
click at [687, 163] on button "Чат" at bounding box center [712, 150] width 93 height 39
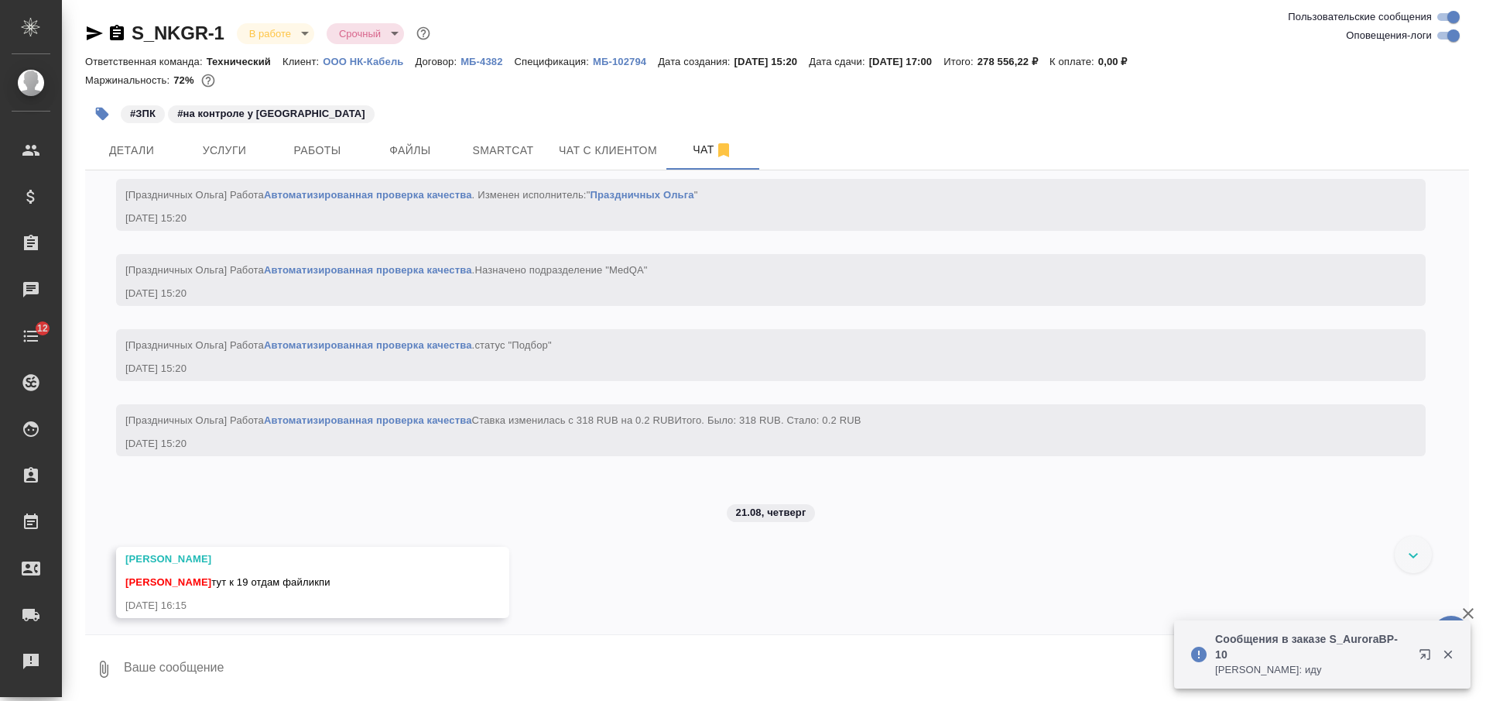
click at [568, 653] on textarea at bounding box center [795, 668] width 1347 height 53
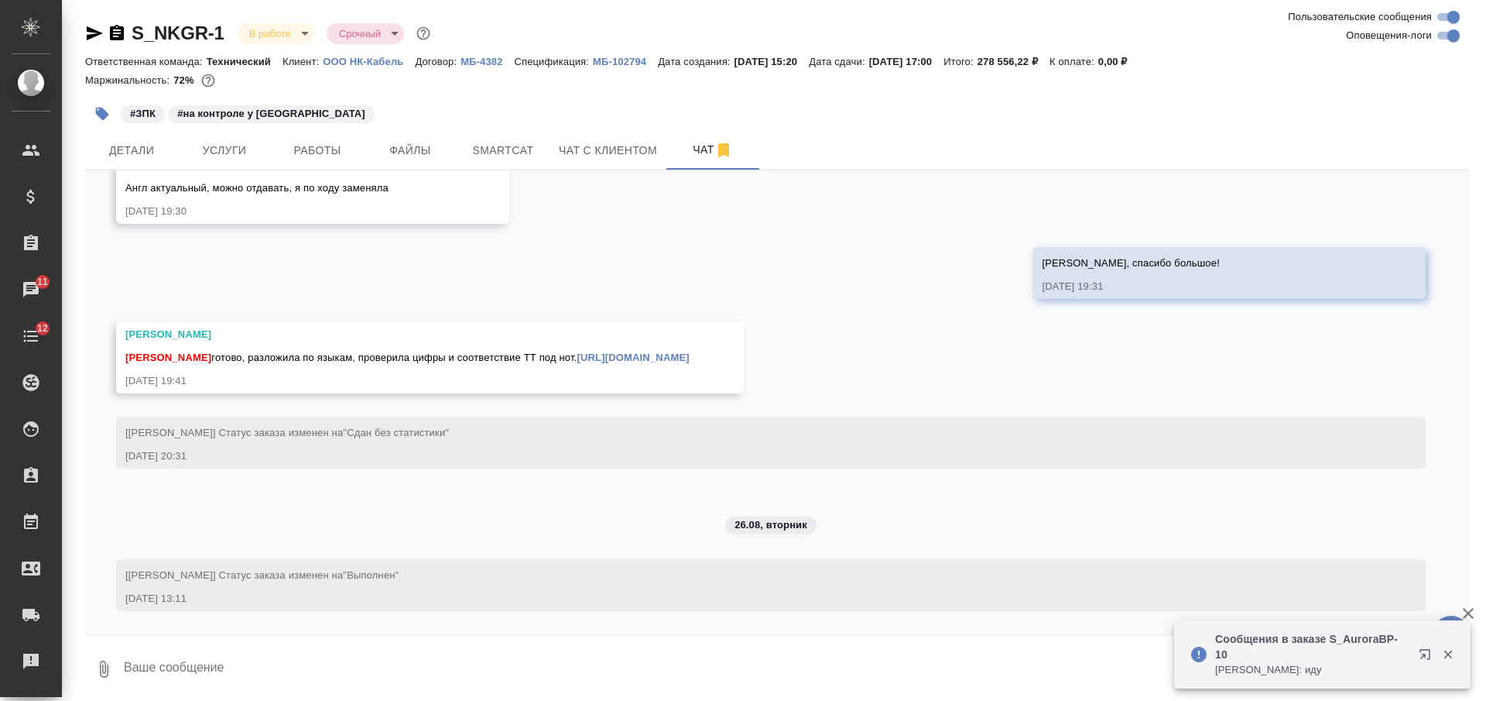
scroll to position [21529, 0]
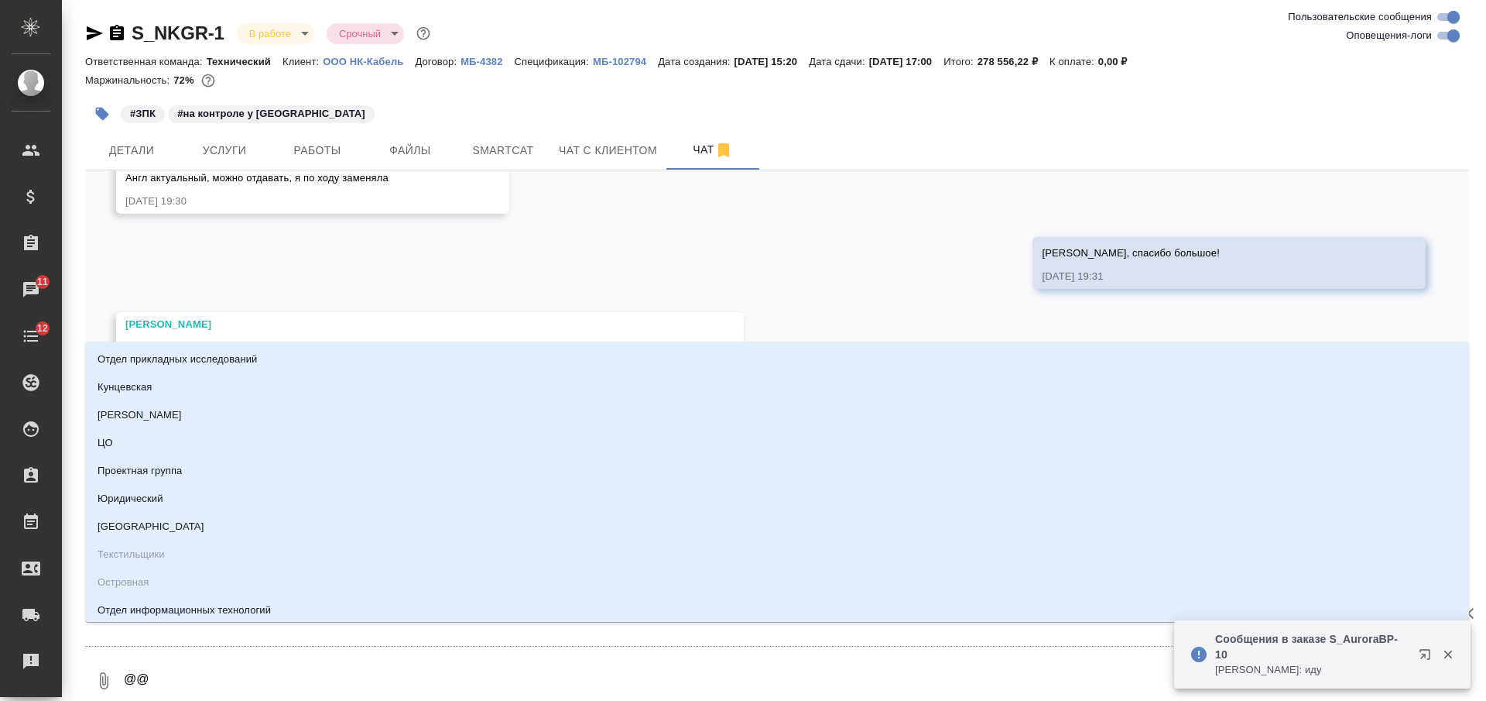
type textarea "@@Ю"
type input "Ю"
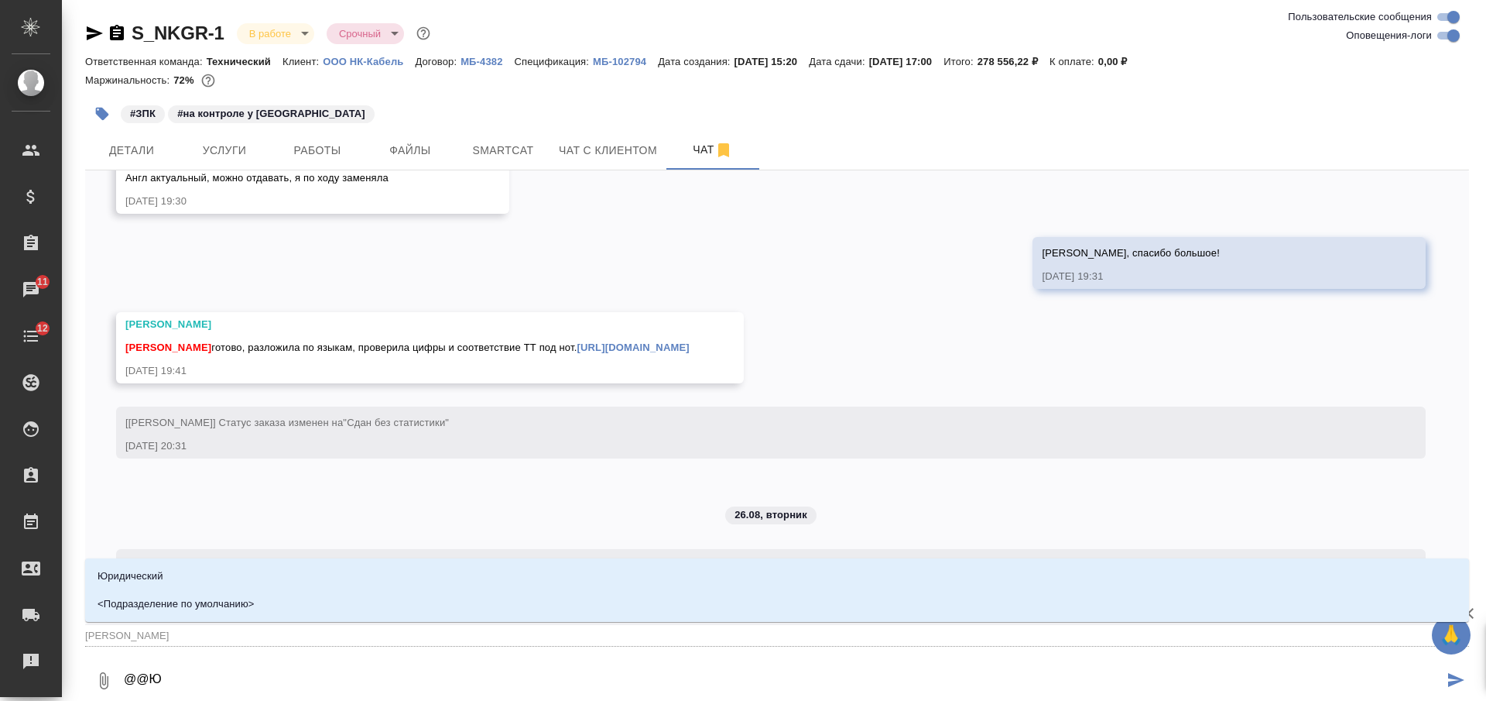
type textarea "@@Юр"
type input "Юр"
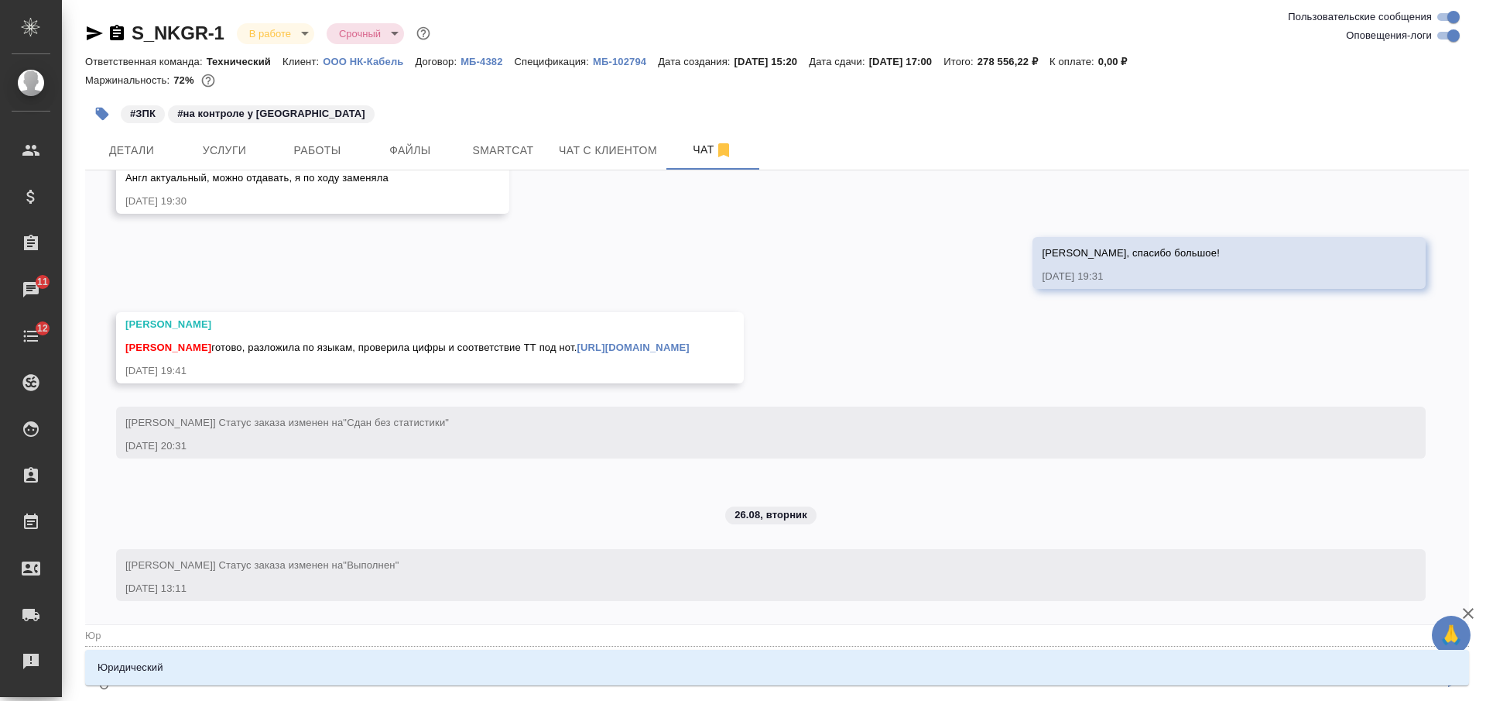
click at [578, 662] on li "Юридический" at bounding box center [777, 667] width 1384 height 28
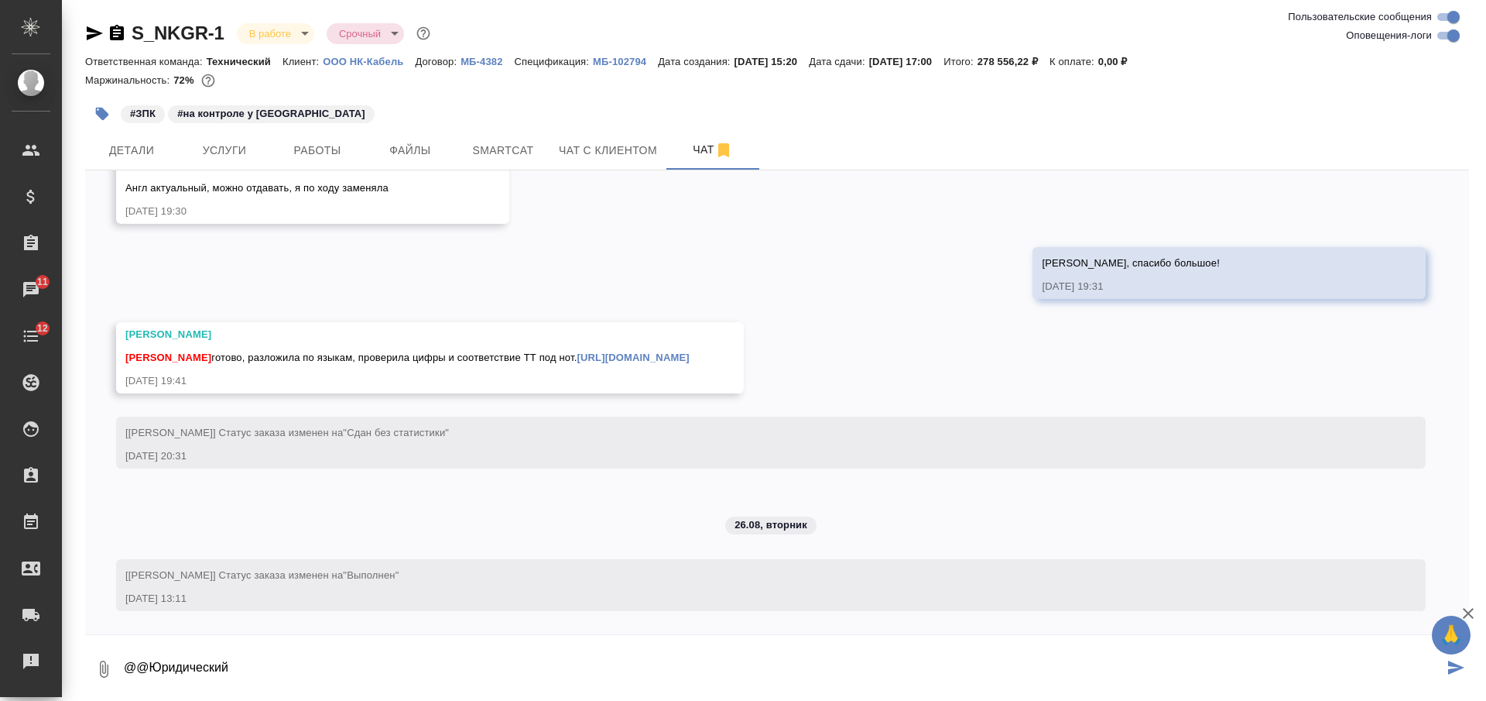
paste textarea "Юль, у меня задачка асап - нужен перевод нашей УДО S_NKGR-1 - можем в этом зака…"
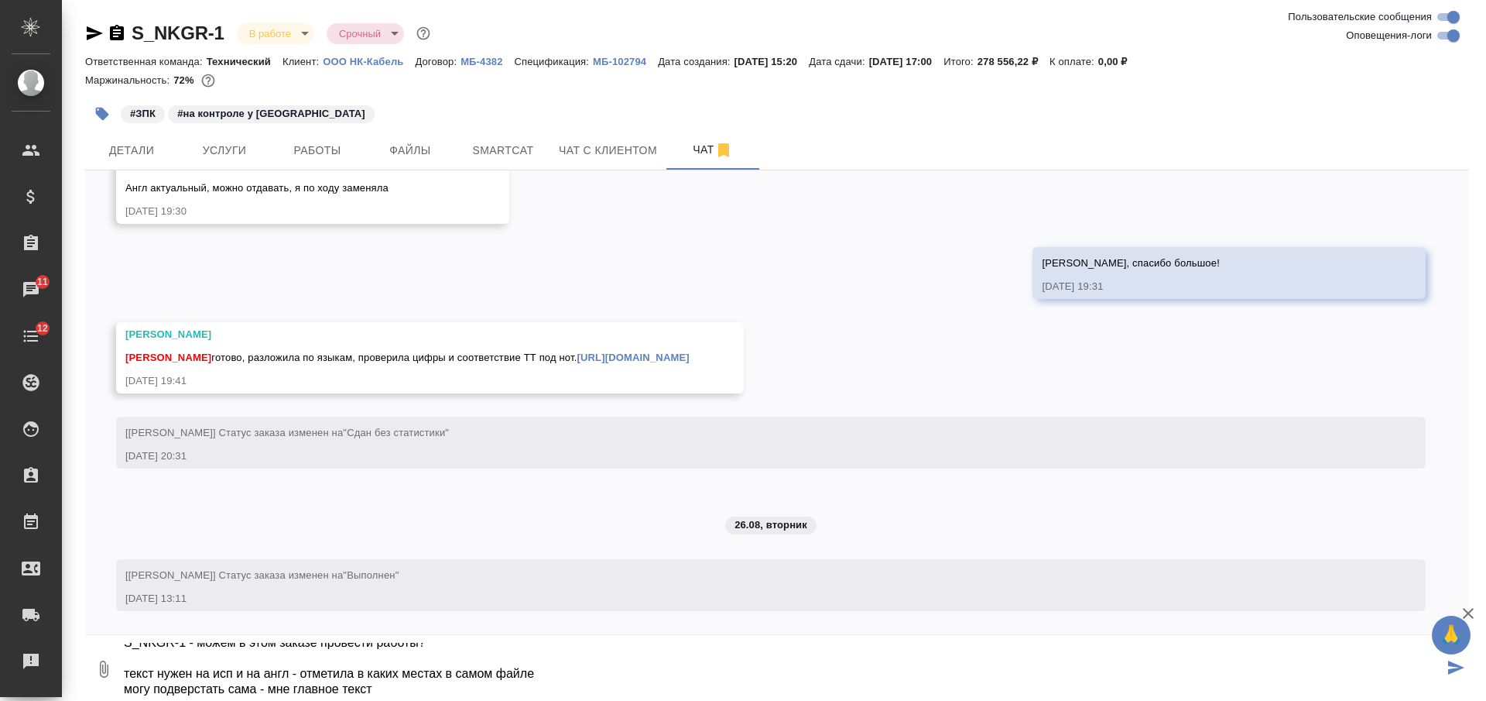
scroll to position [17, 0]
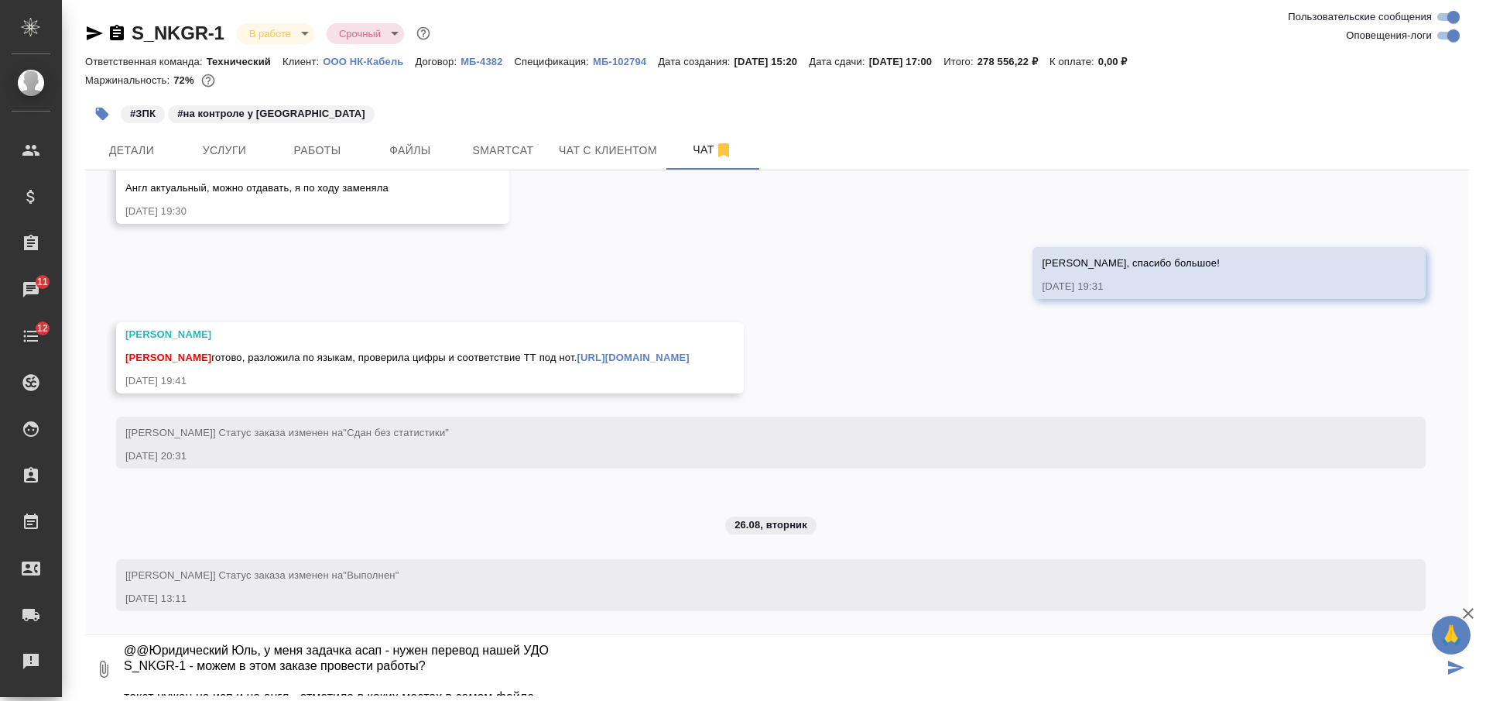
click at [240, 647] on textarea "@@Юридический Юль, у меня задачка асап - нужен перевод нашей УДО S_NKGR-1 - мож…" at bounding box center [782, 668] width 1321 height 53
click at [242, 649] on textarea "@@Юридический Юль, у меня задачка асап - нужен перевод нашей УДО S_NKGR-1 - мож…" at bounding box center [782, 668] width 1321 height 53
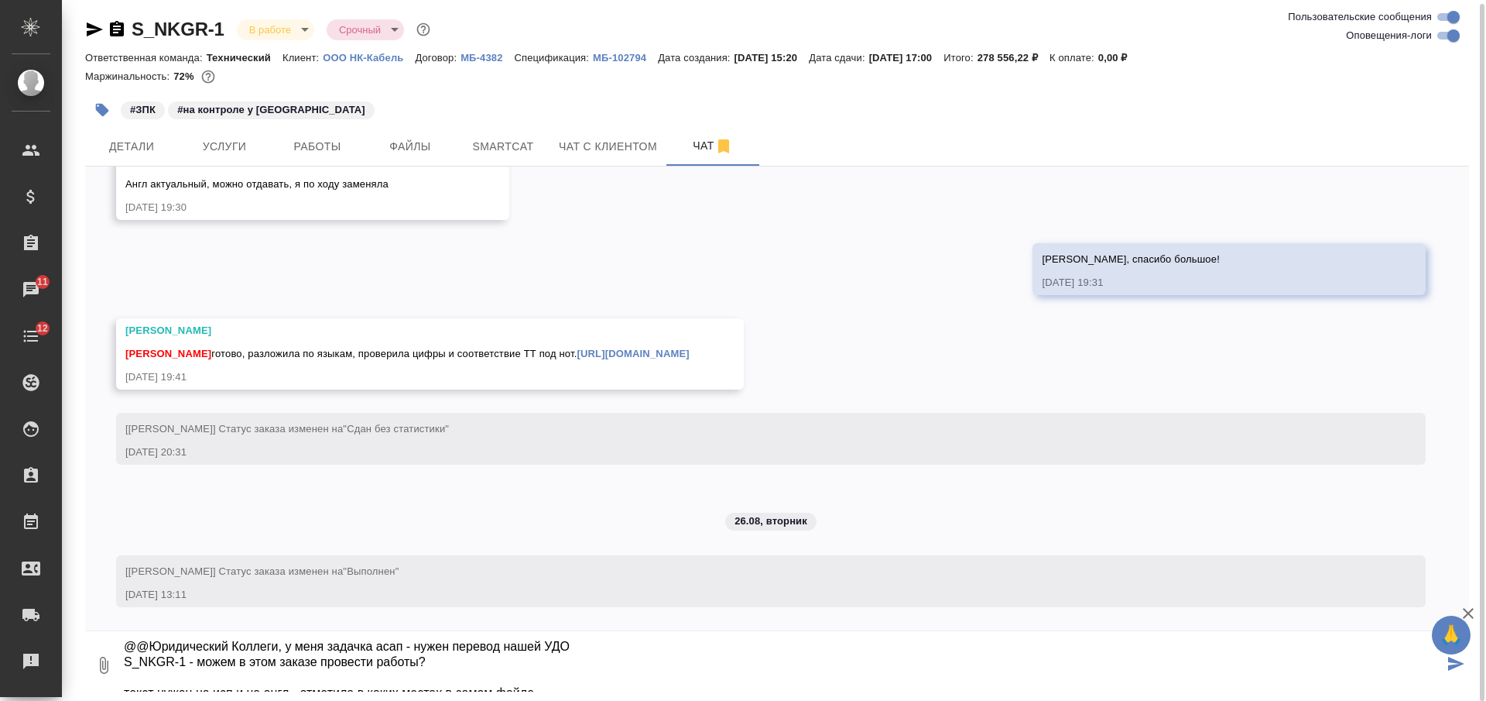
click at [513, 657] on textarea "@@Юридический Коллеги, у меня задачка асап - нужен перевод нашей УДО S_NKGR-1 -…" at bounding box center [782, 665] width 1321 height 53
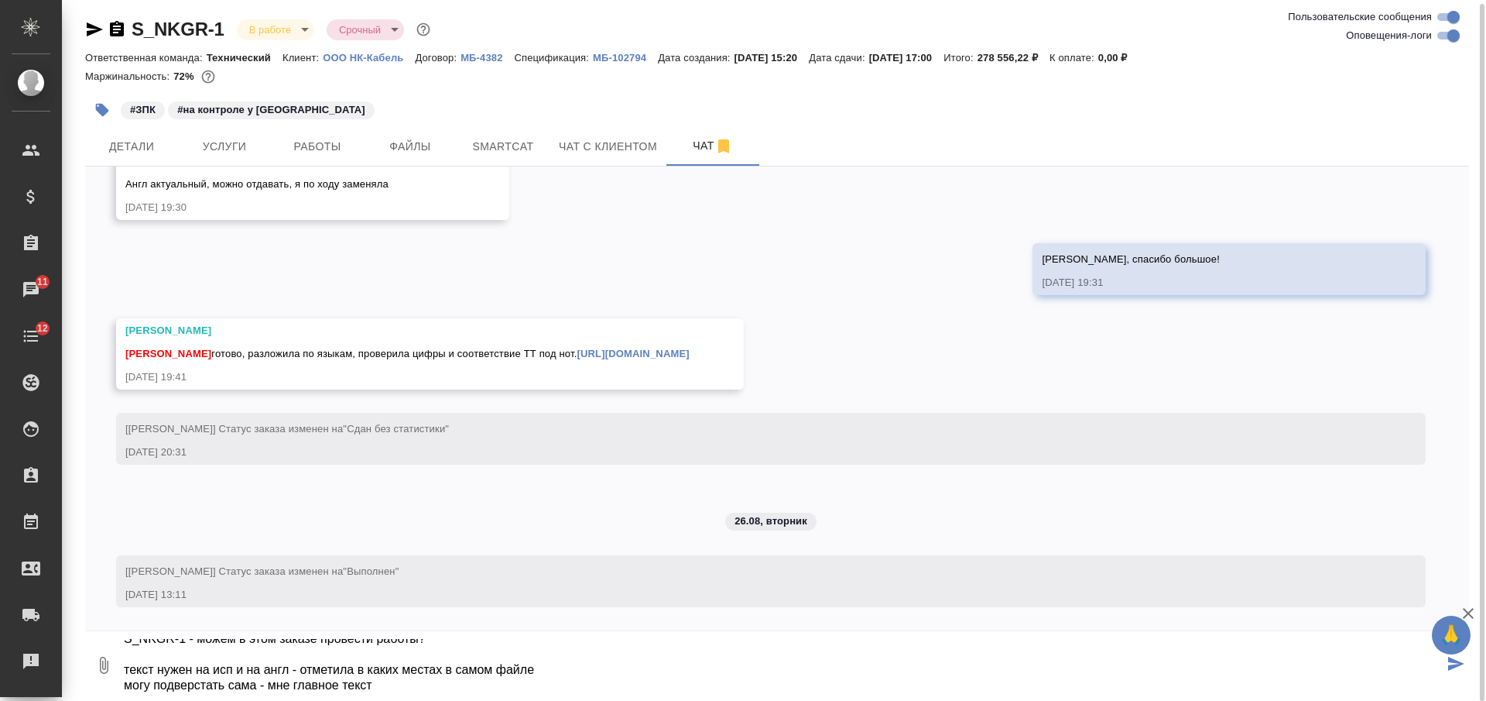
click at [108, 665] on icon "button" at bounding box center [104, 664] width 9 height 17
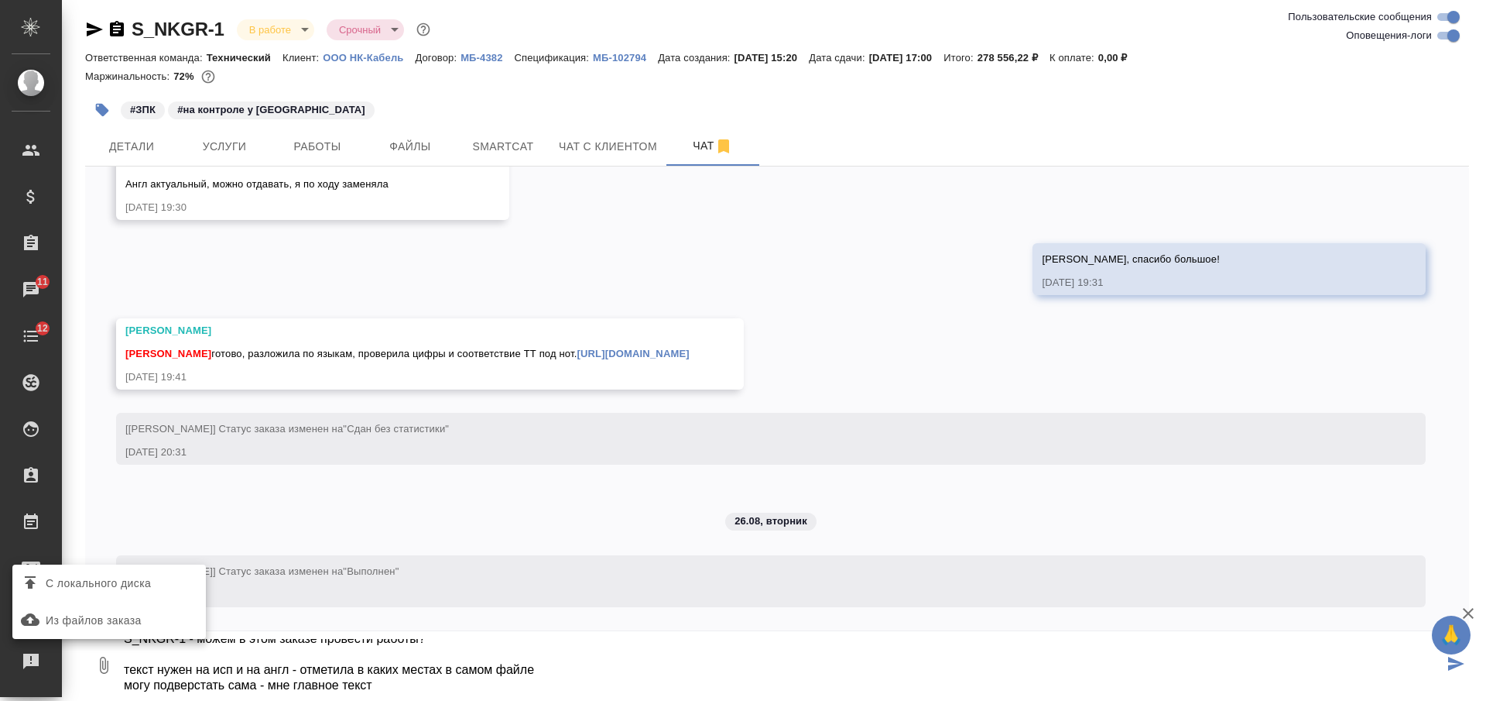
click at [137, 575] on span "С локального диска" at bounding box center [98, 583] width 105 height 19
click at [0, 0] on input "С локального диска" at bounding box center [0, 0] width 0 height 0
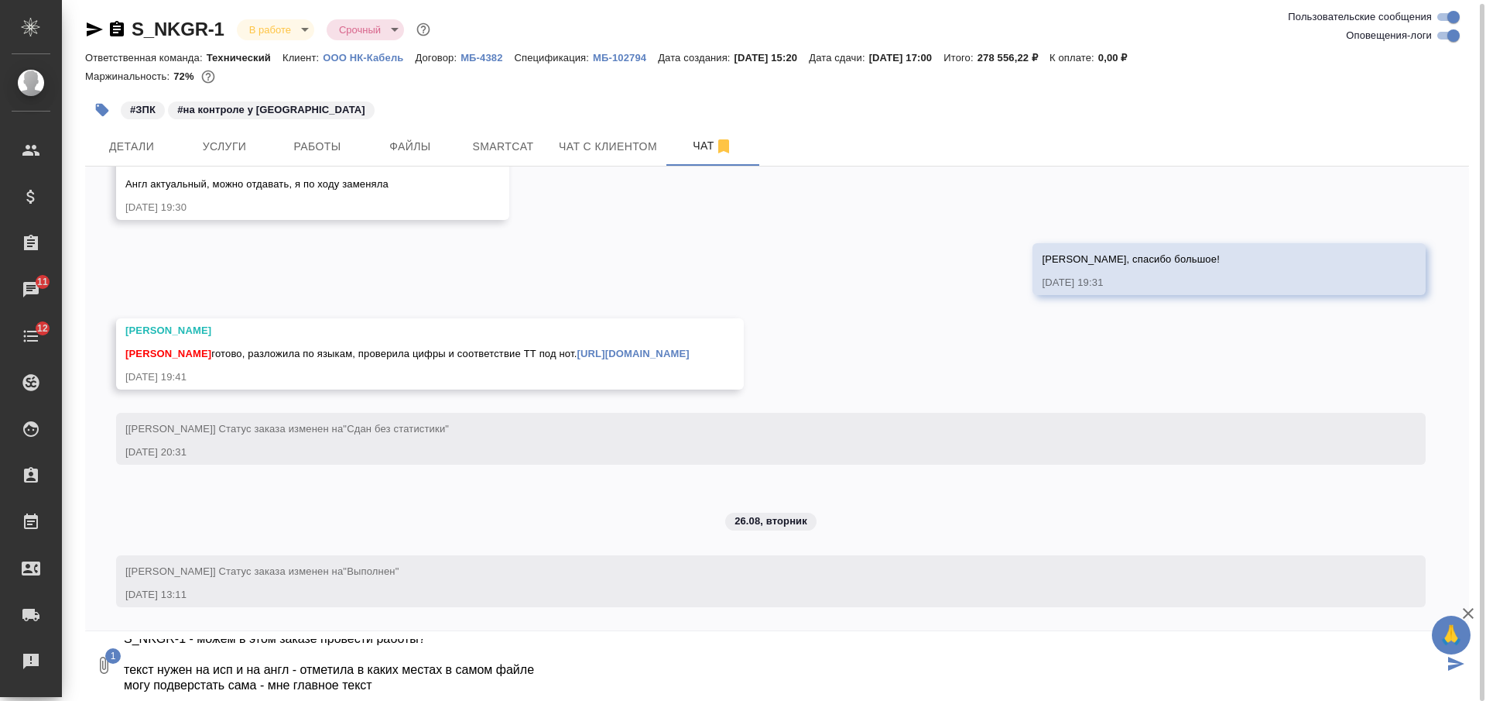
click at [576, 676] on textarea "@@Юридический Коллеги, у меня задачка асап - нужен перевод нашей УДО S_NKGR-1 -…" at bounding box center [782, 665] width 1321 height 53
type textarea "@@Юридический Коллеги, у меня задачка асап - нужен перевод нашей УДО S_NKGR-1 -…"
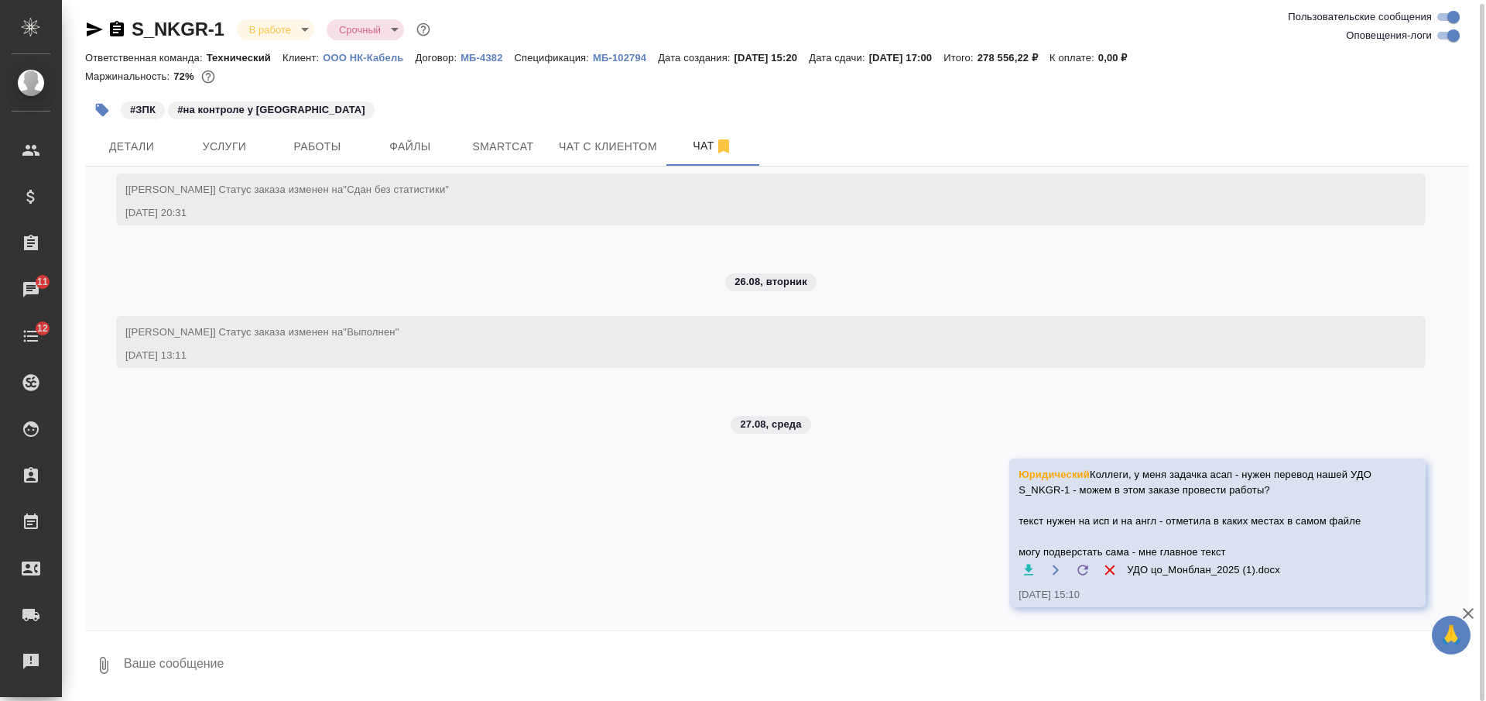
scroll to position [21768, 0]
click at [764, 652] on textarea at bounding box center [795, 665] width 1347 height 53
type textarea "можно в виде таблицы - в любом удобном и быстром виде"
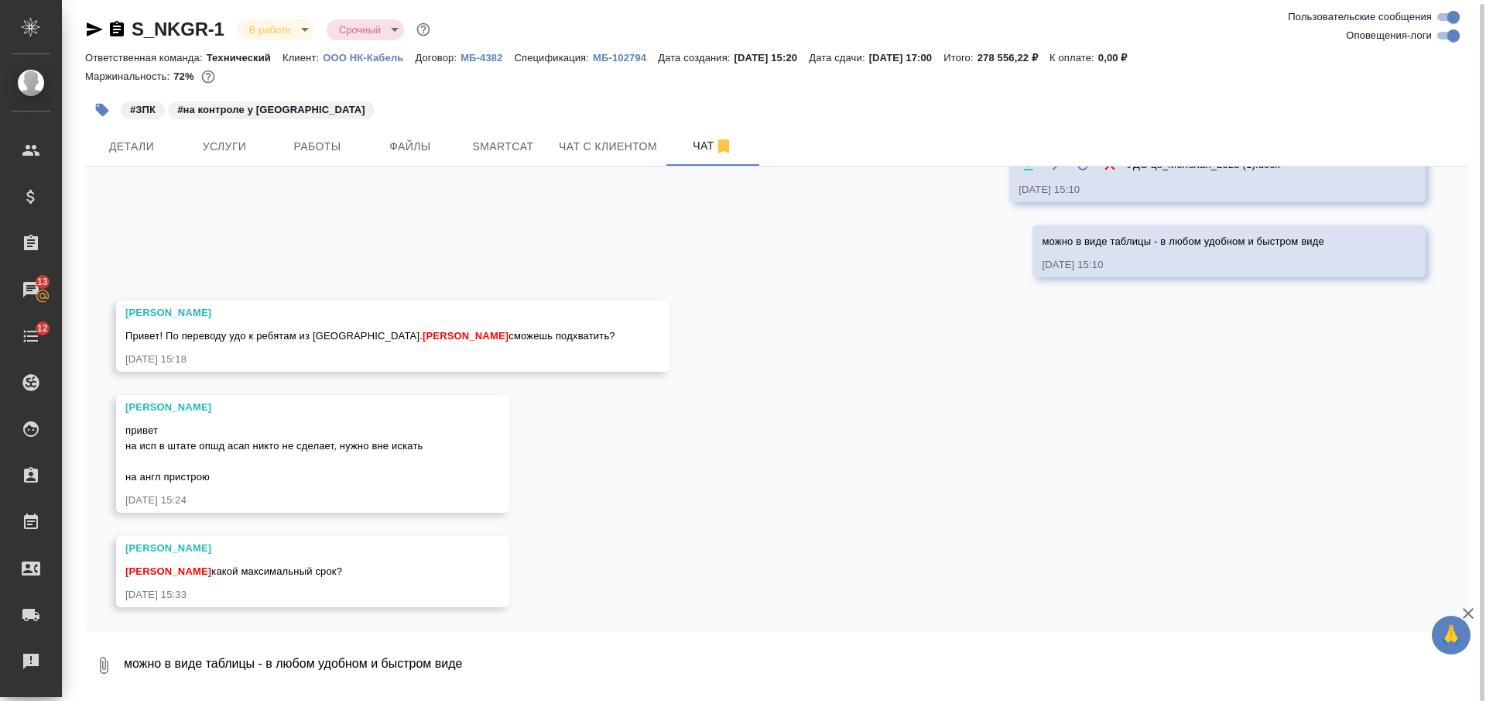
scroll to position [22173, 0]
click at [415, 639] on textarea "можно в виде таблицы - в любом удобном и быстром виде" at bounding box center [795, 665] width 1347 height 53
type textarea "н"
type textarea "@"
type textarea "максимально скоро - англ можно в первую очередь можем до 17:00 сделать?"
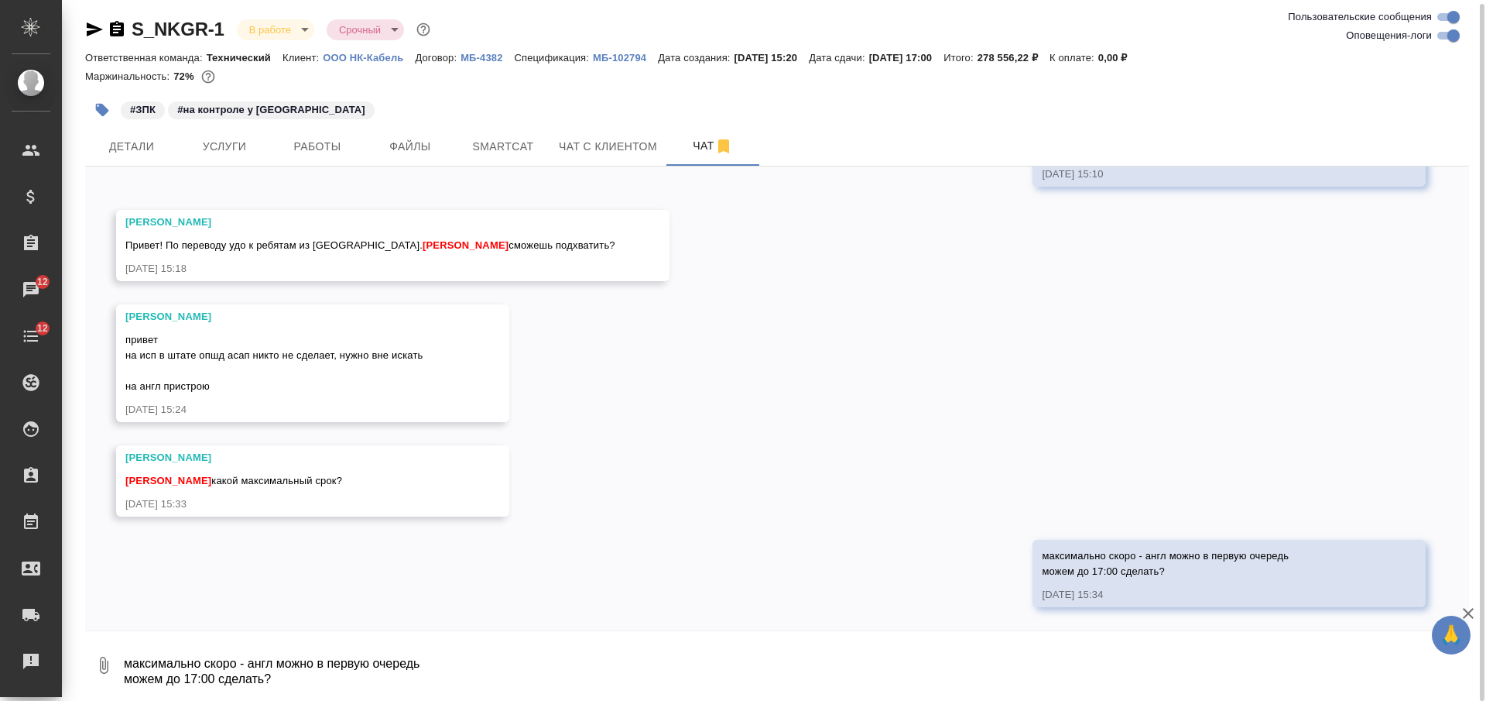
scroll to position [22263, 0]
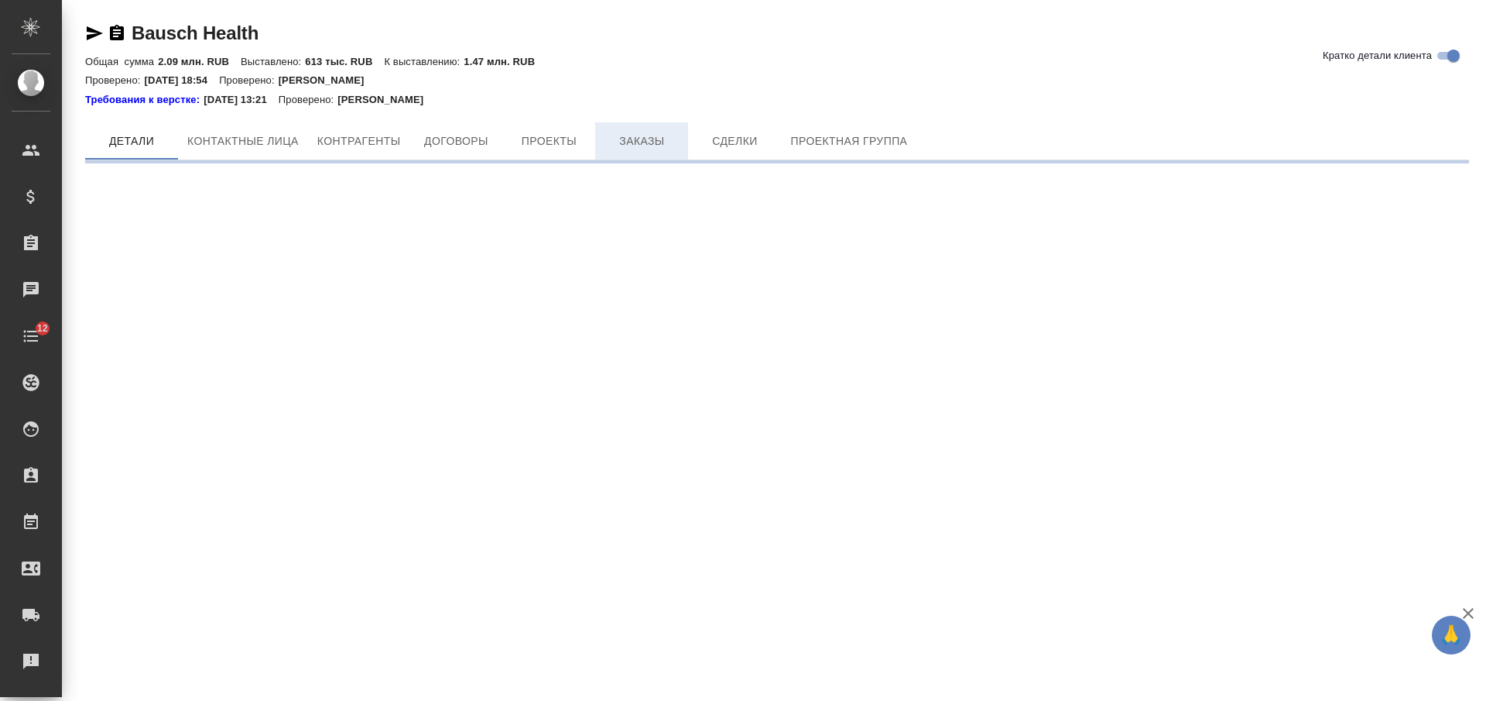
click at [639, 97] on div "Требования к верстке: [DATE] 13:21 Проверено: [PERSON_NAME]" at bounding box center [777, 99] width 1384 height 15
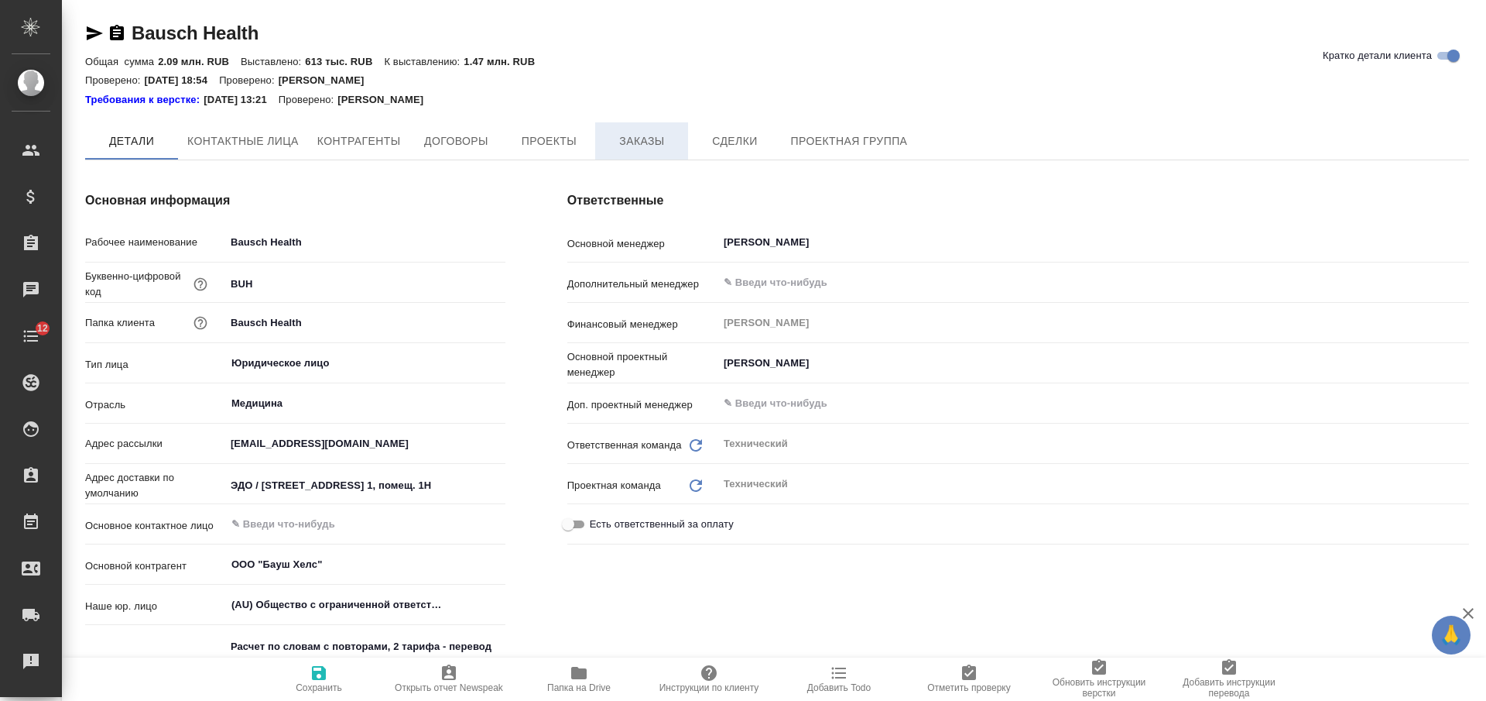
type textarea "x"
click at [645, 127] on button "Заказы" at bounding box center [641, 141] width 93 height 39
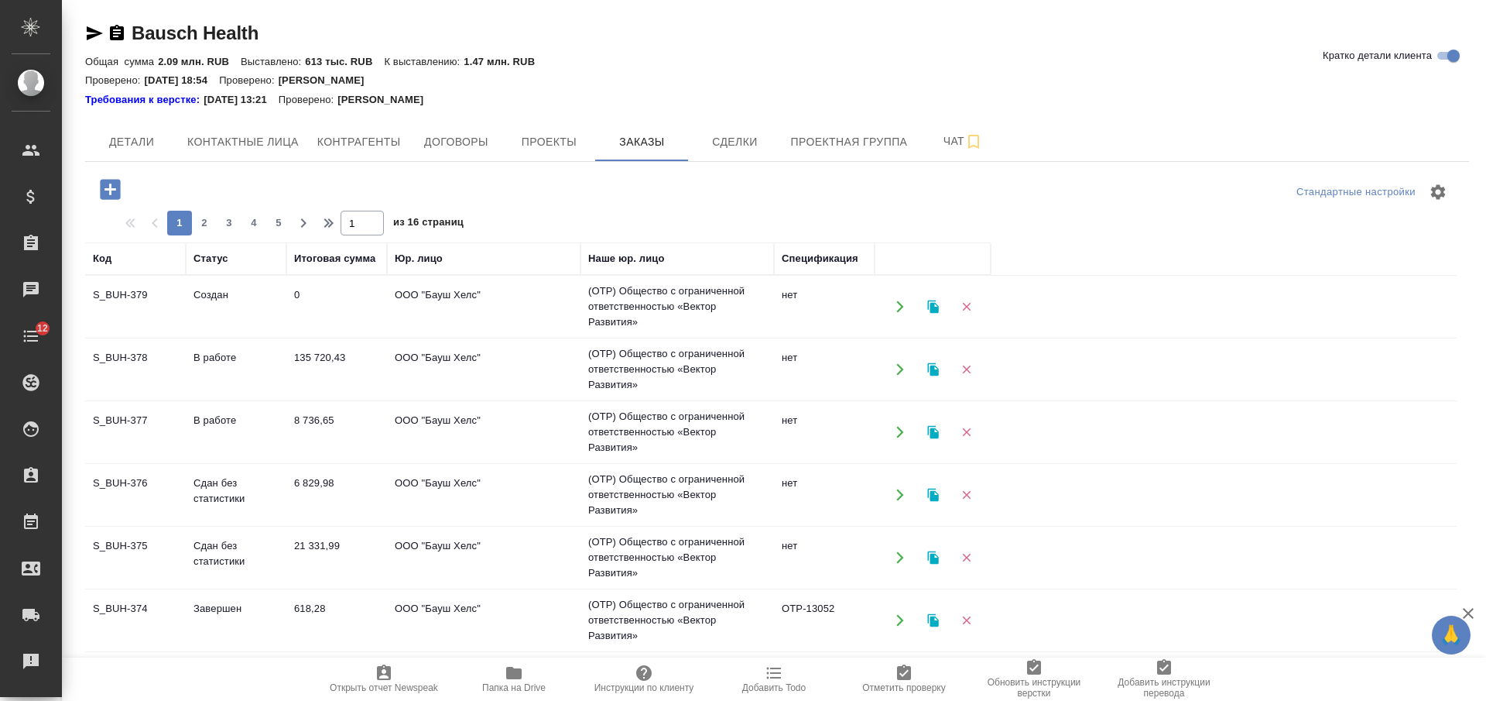
click at [116, 186] on icon "button" at bounding box center [110, 189] width 20 height 20
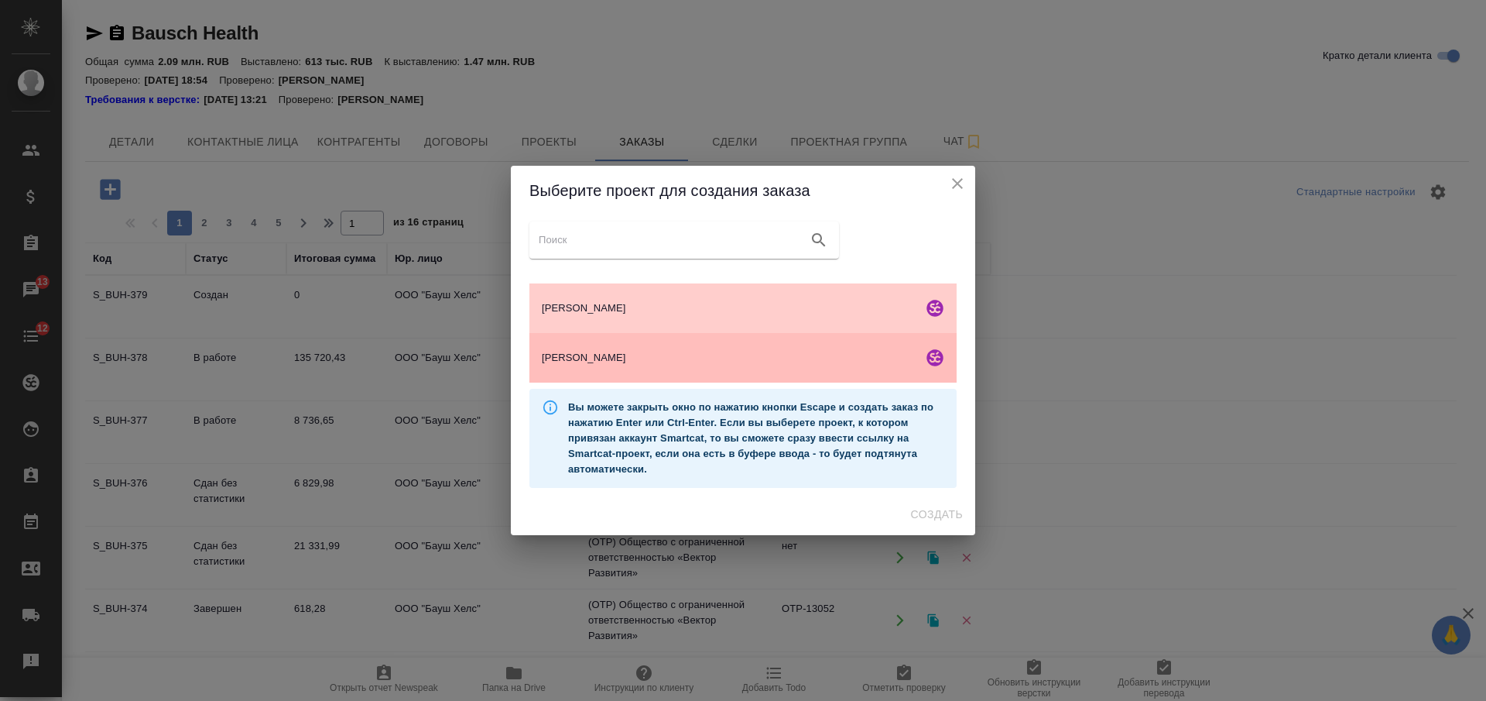
click at [764, 362] on span "Бауш Хелс" at bounding box center [729, 357] width 375 height 15
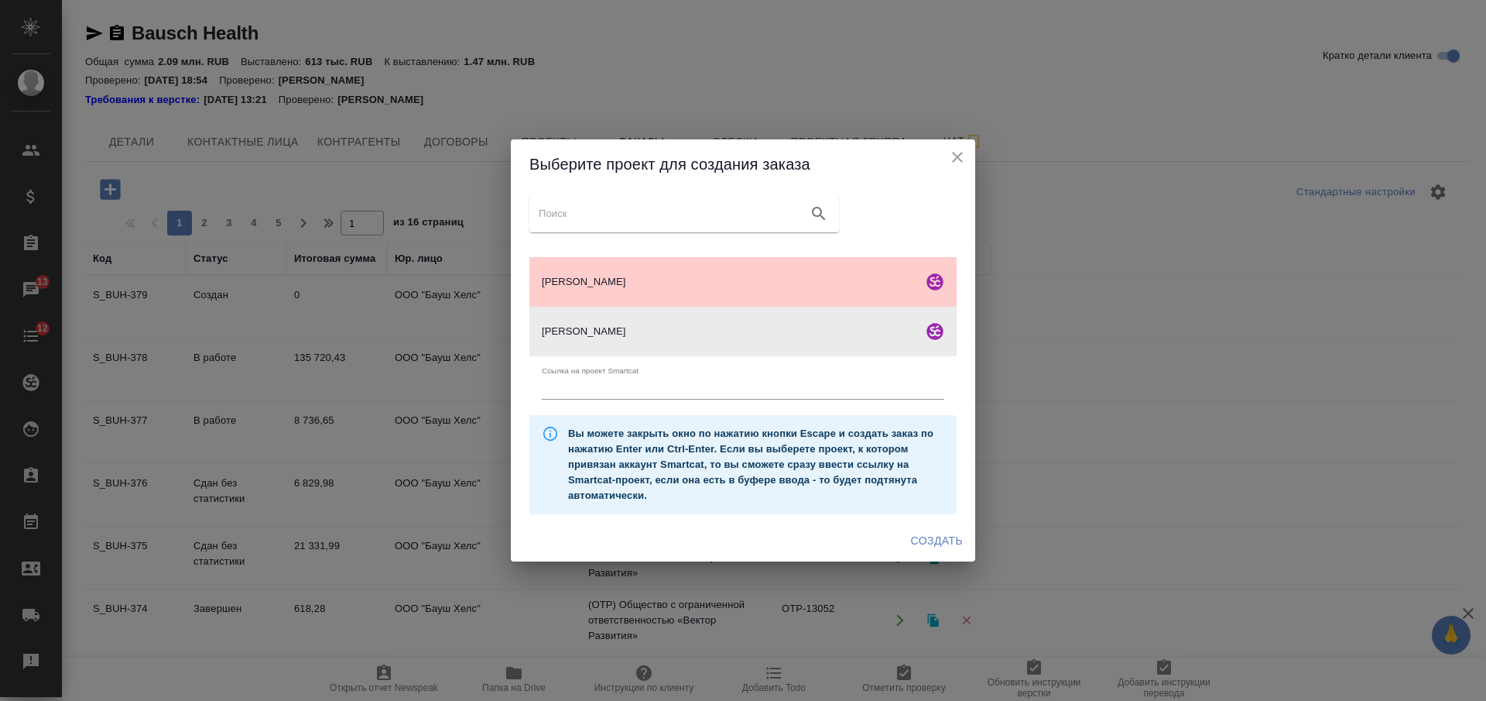
click at [927, 537] on span "Создать" at bounding box center [937, 540] width 52 height 19
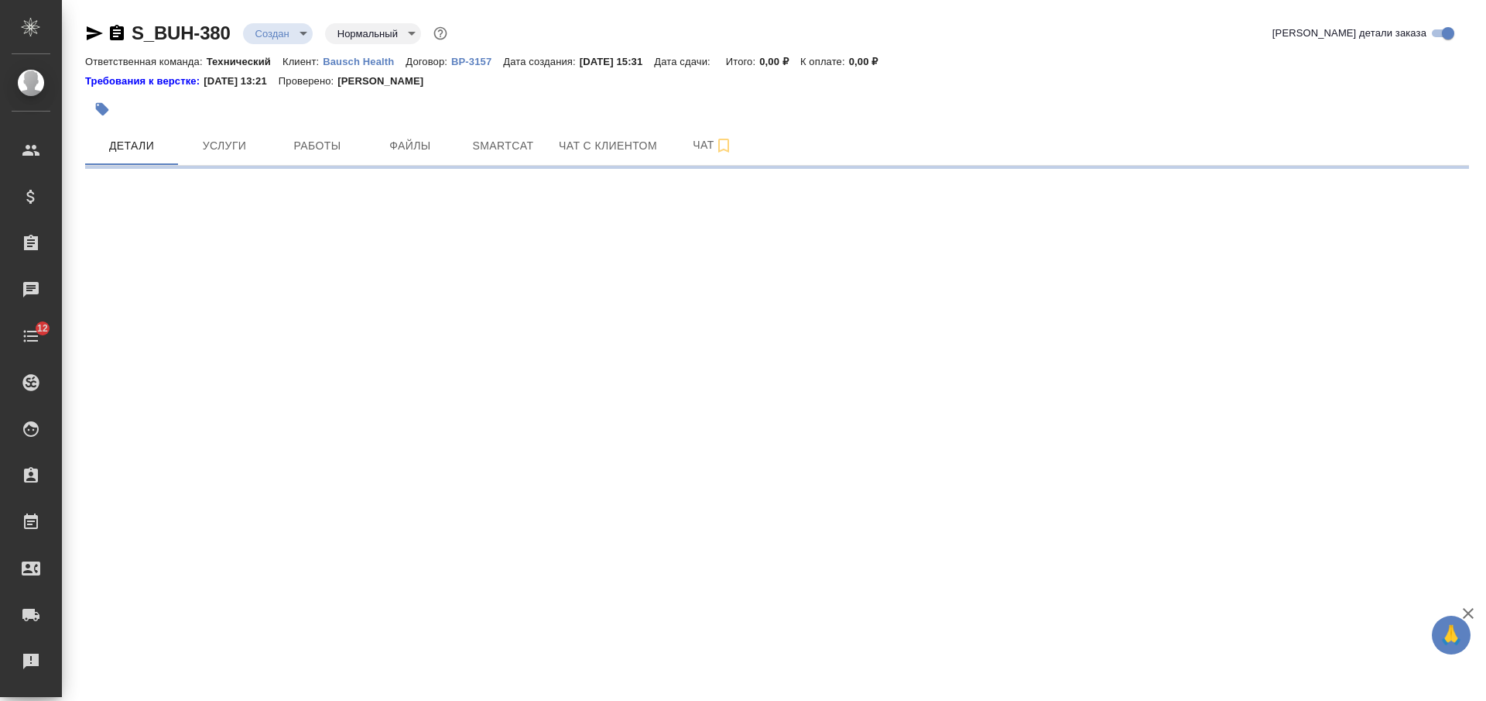
select select "RU"
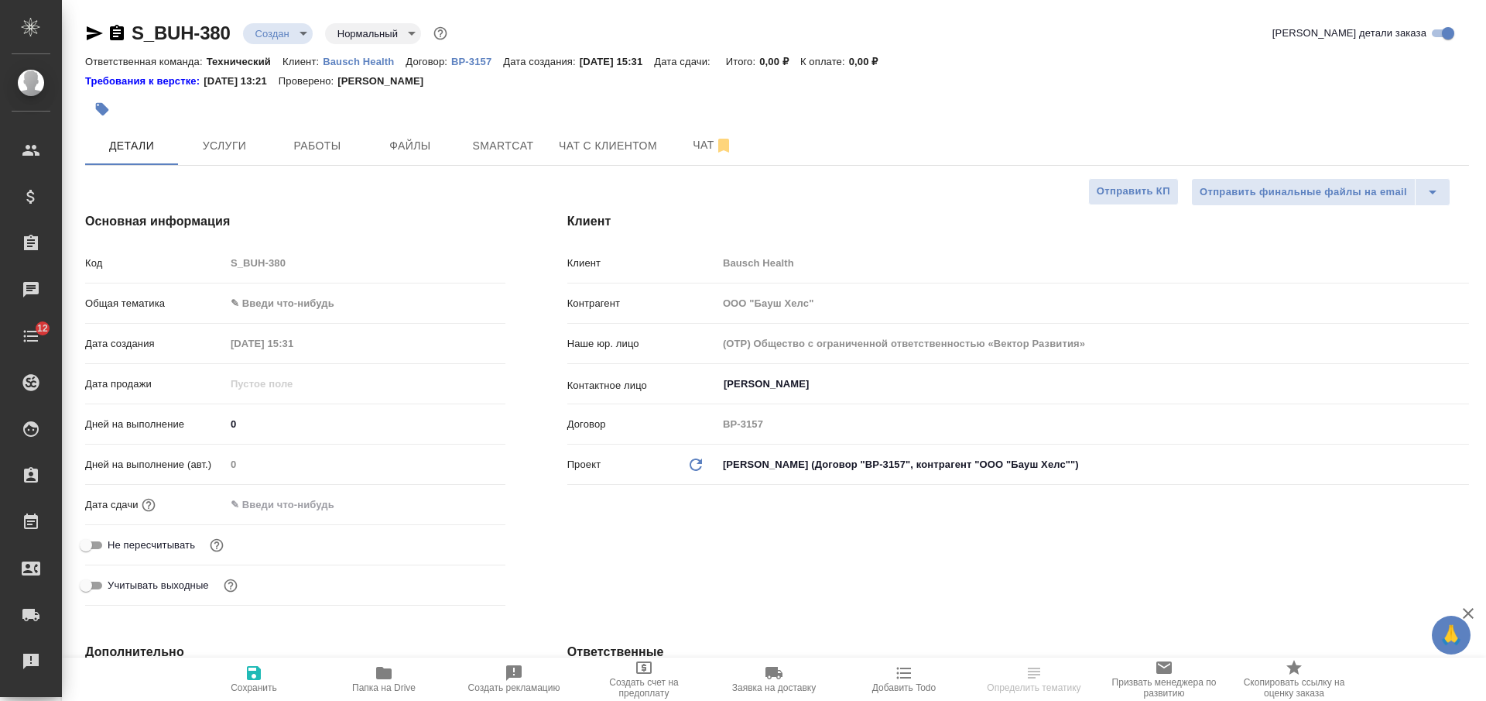
type textarea "x"
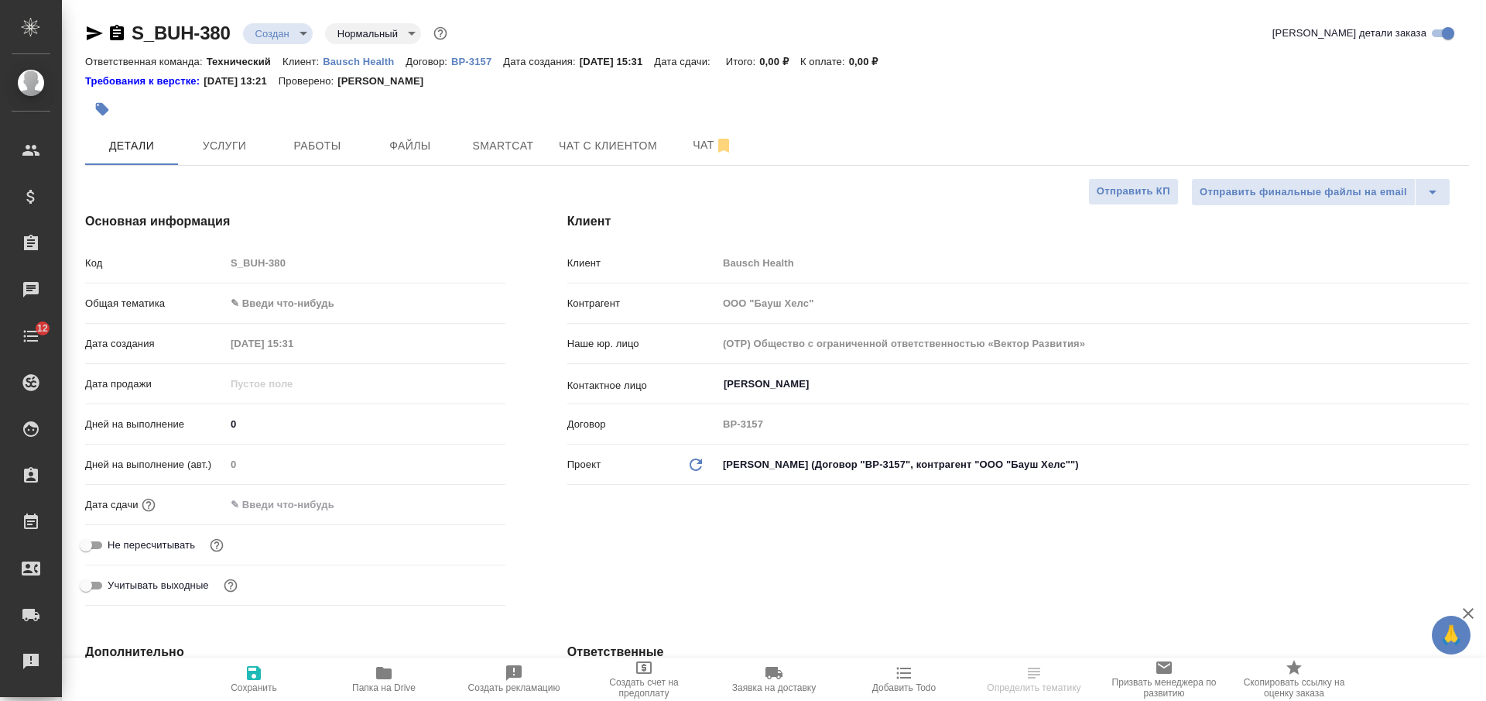
type textarea "x"
click at [416, 147] on span "Файлы" at bounding box center [410, 145] width 74 height 19
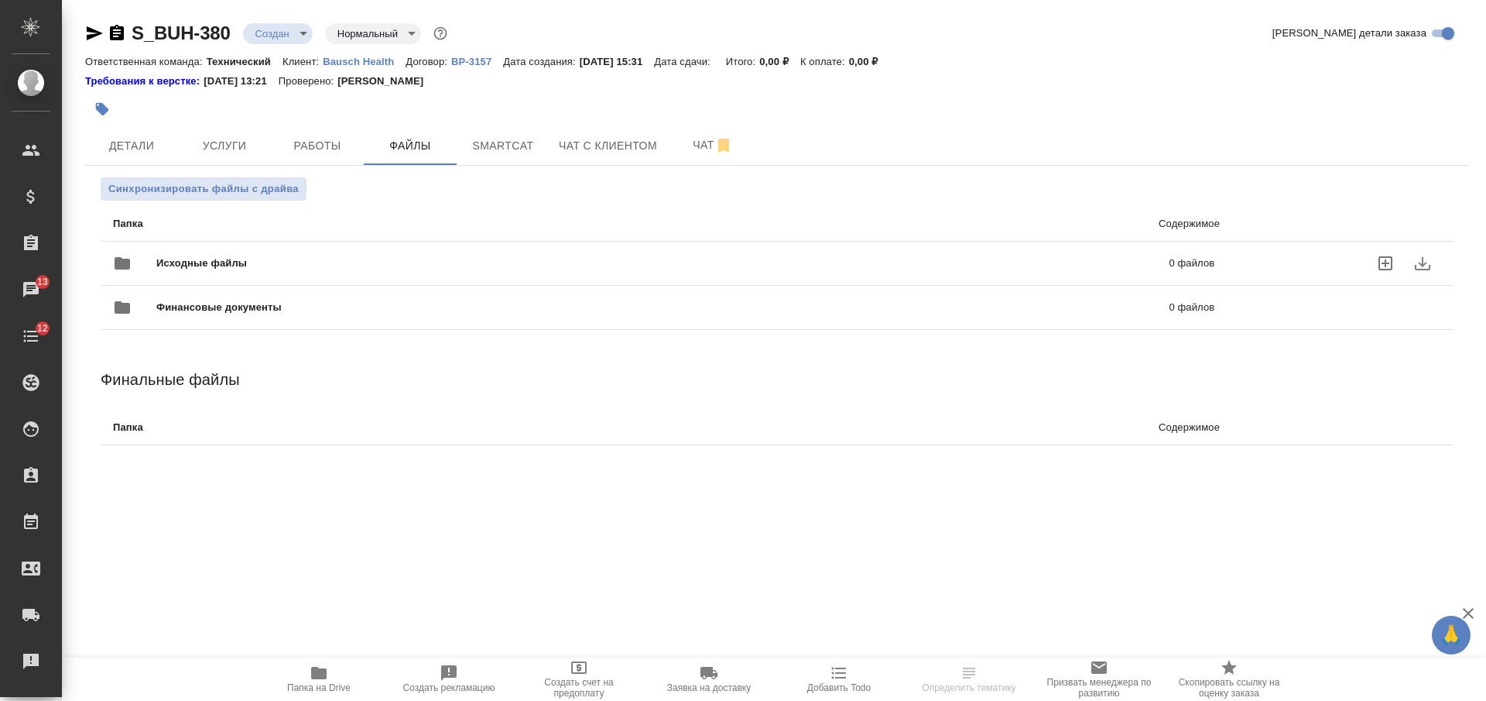
click at [444, 259] on span "Исходные файлы" at bounding box center [432, 262] width 552 height 15
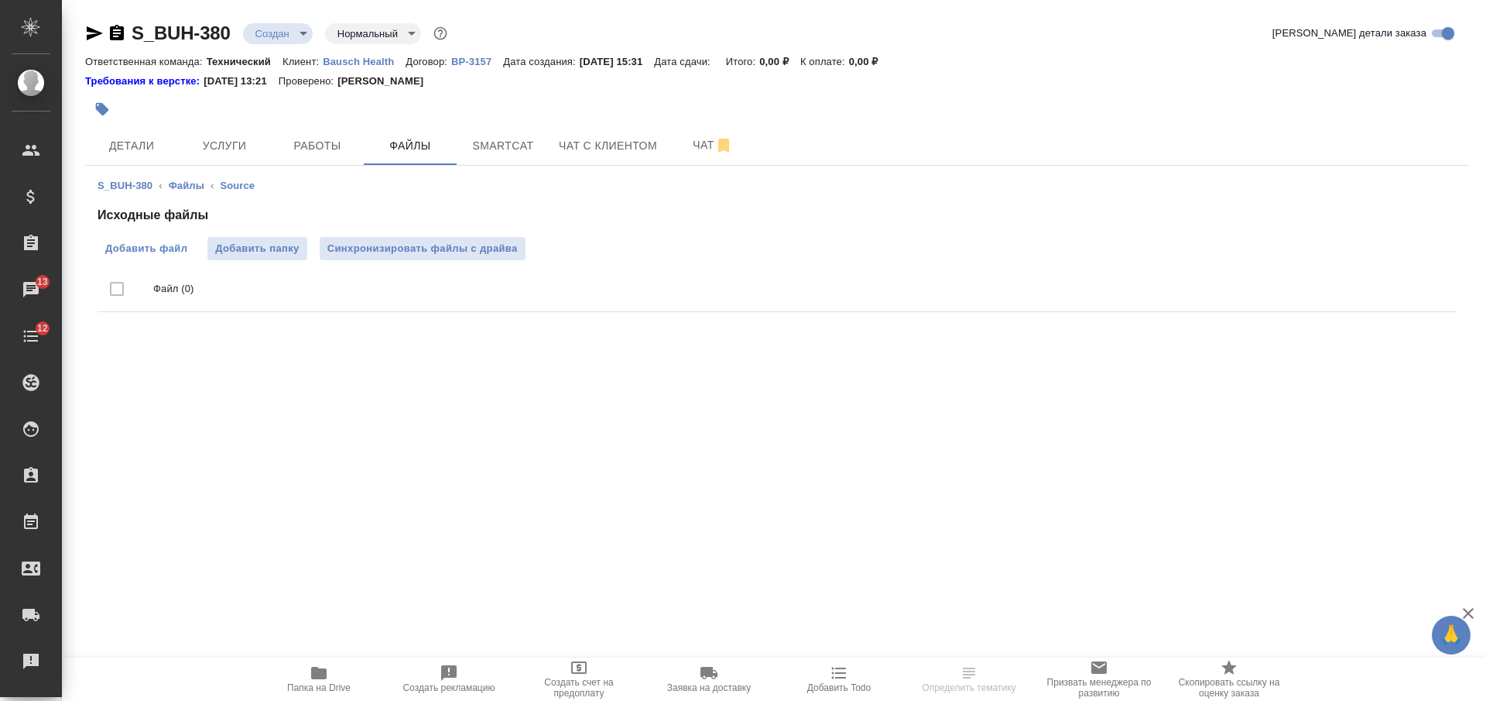
click at [163, 245] on span "Добавить файл" at bounding box center [146, 248] width 82 height 15
click at [0, 0] on input "Добавить файл" at bounding box center [0, 0] width 0 height 0
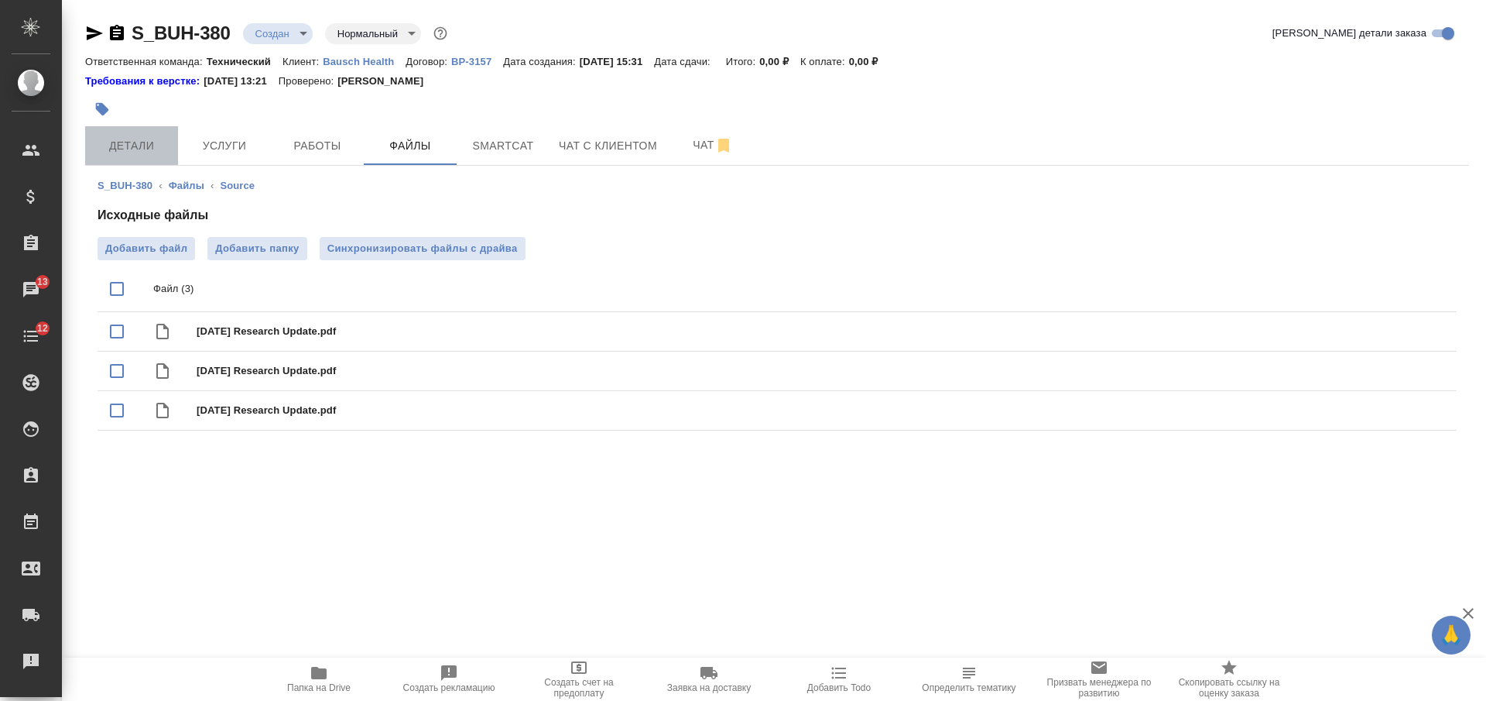
click at [169, 146] on button "Детали" at bounding box center [131, 145] width 93 height 39
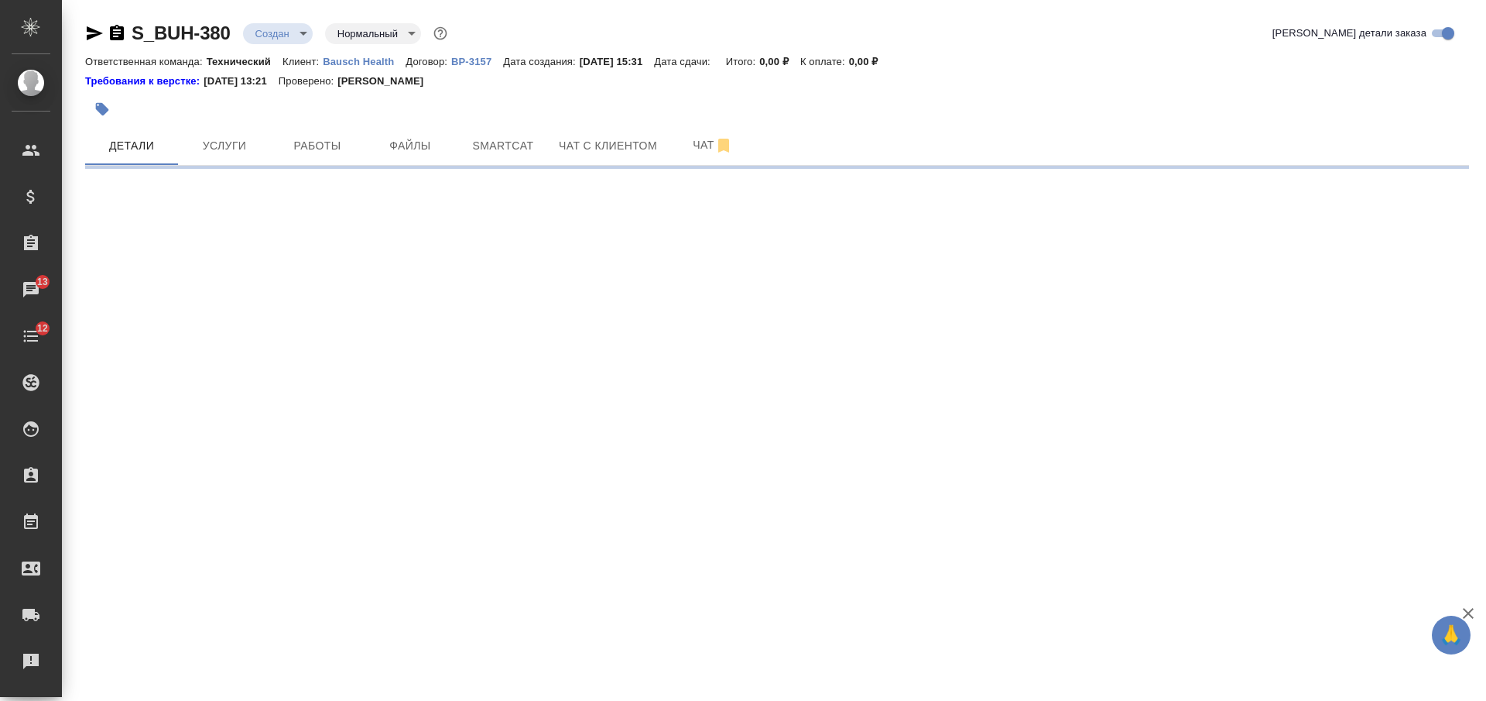
select select "RU"
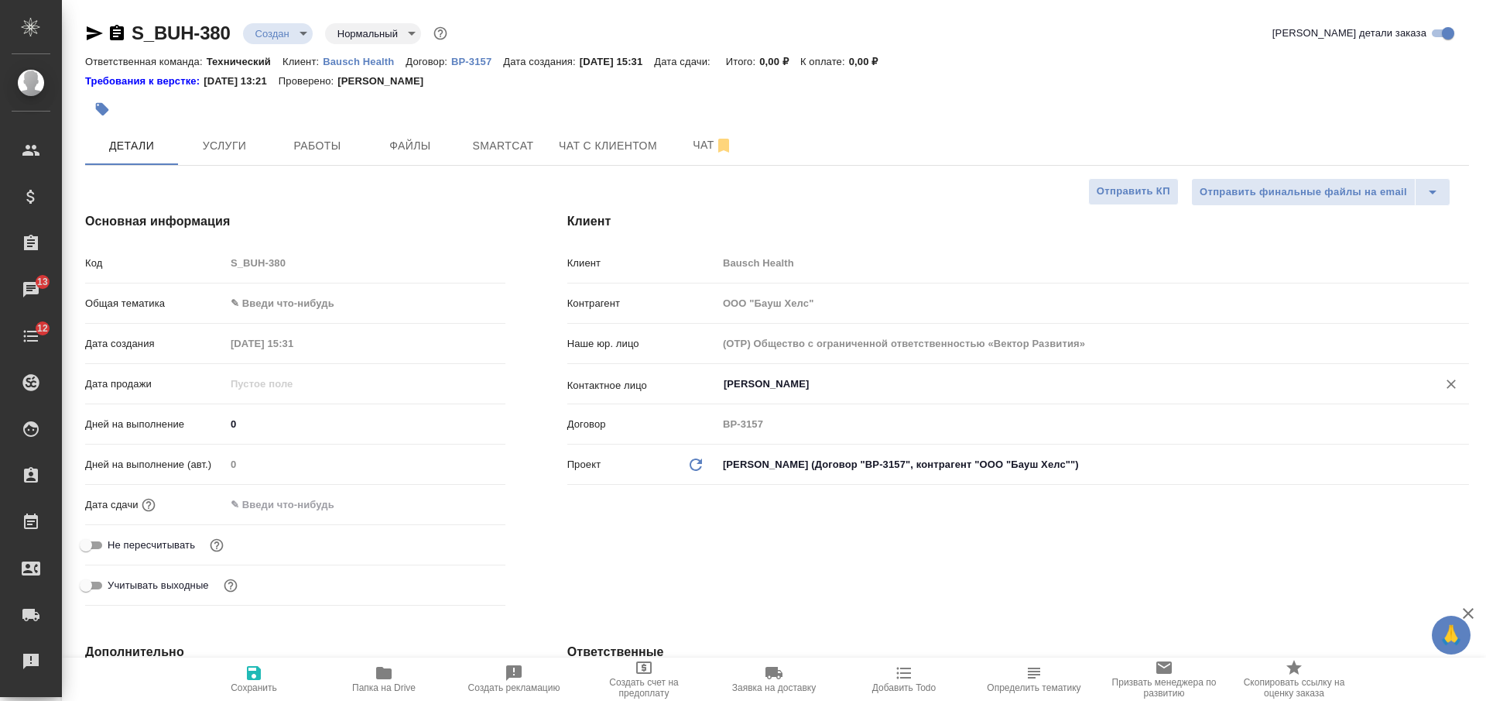
type textarea "x"
click at [824, 381] on input "Долгополова Любовь" at bounding box center [1067, 384] width 690 height 19
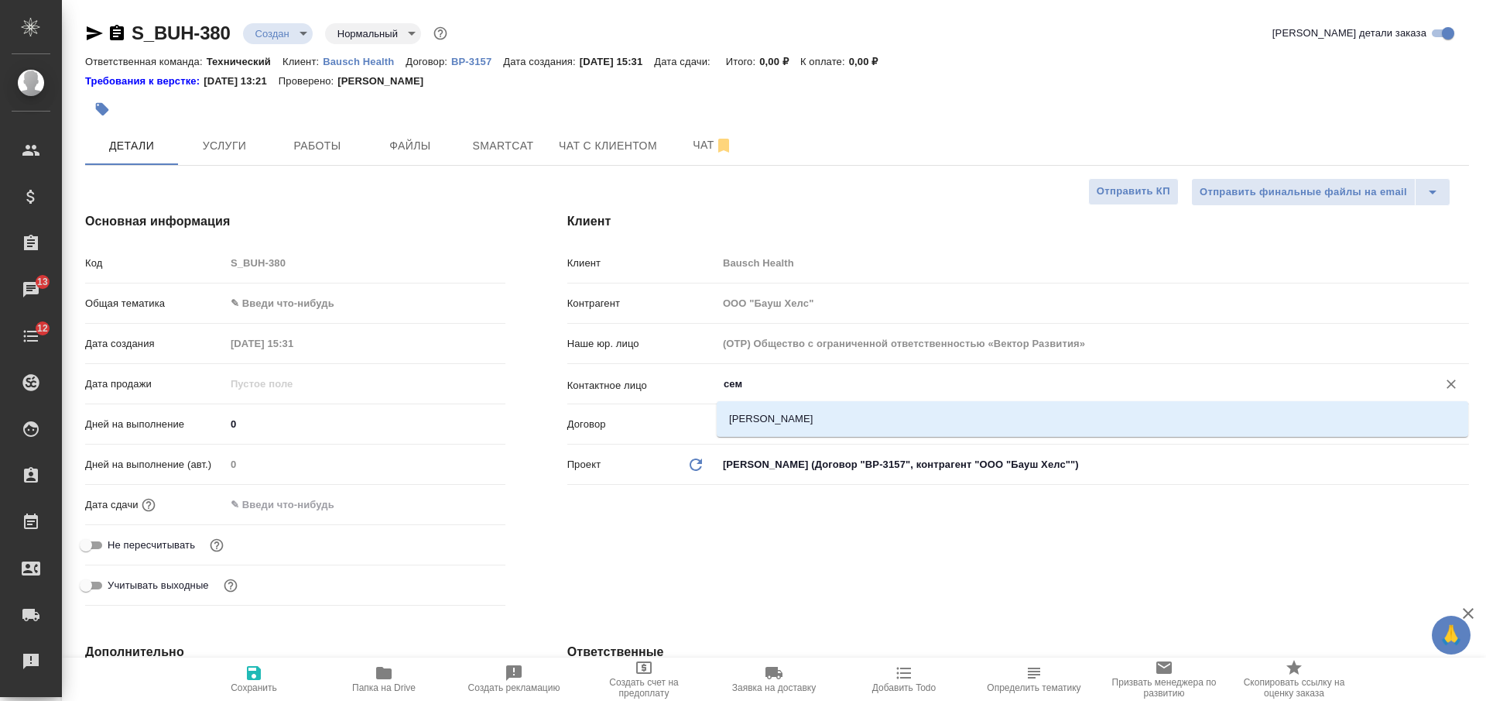
click at [835, 406] on li "Семыкин Александр" at bounding box center [1093, 419] width 752 height 28
type input "Семыкин Александр"
type textarea "x"
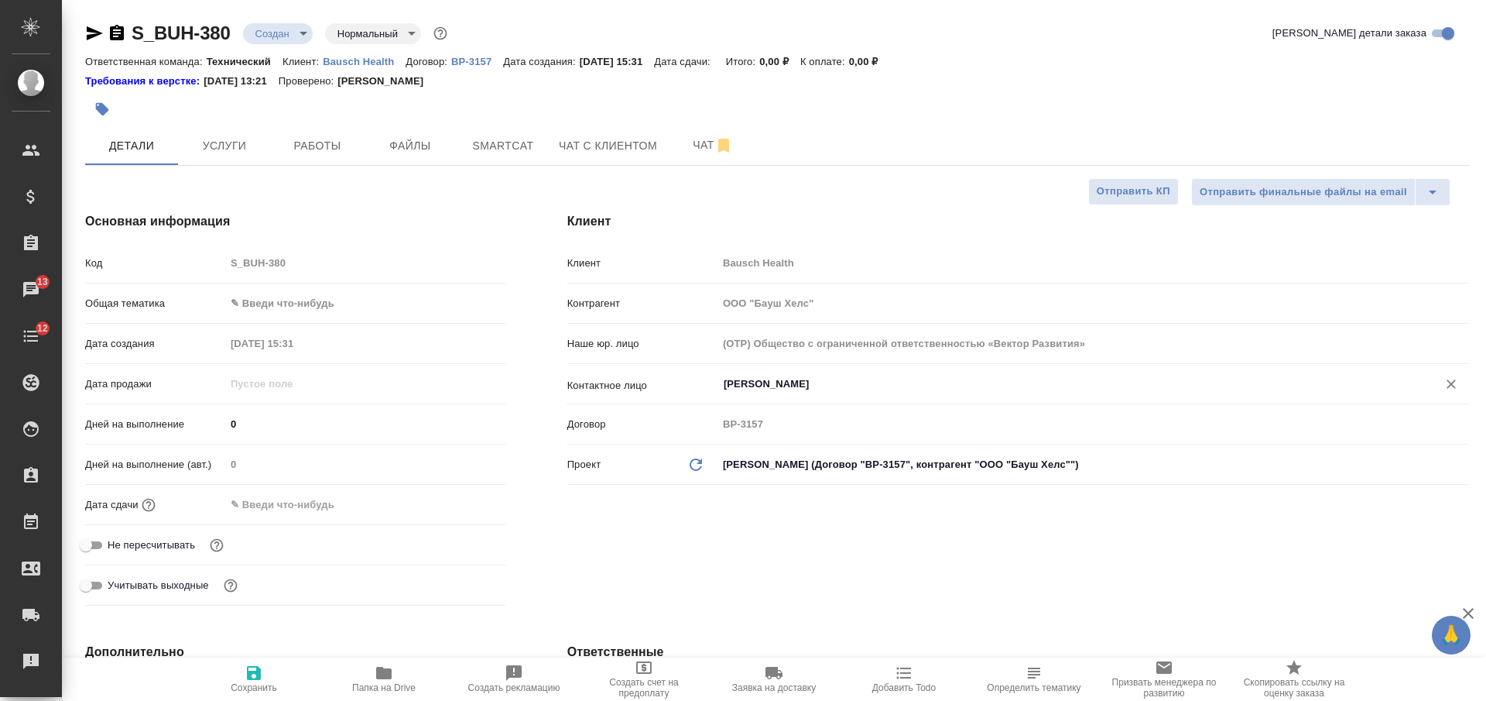
scroll to position [484, 0]
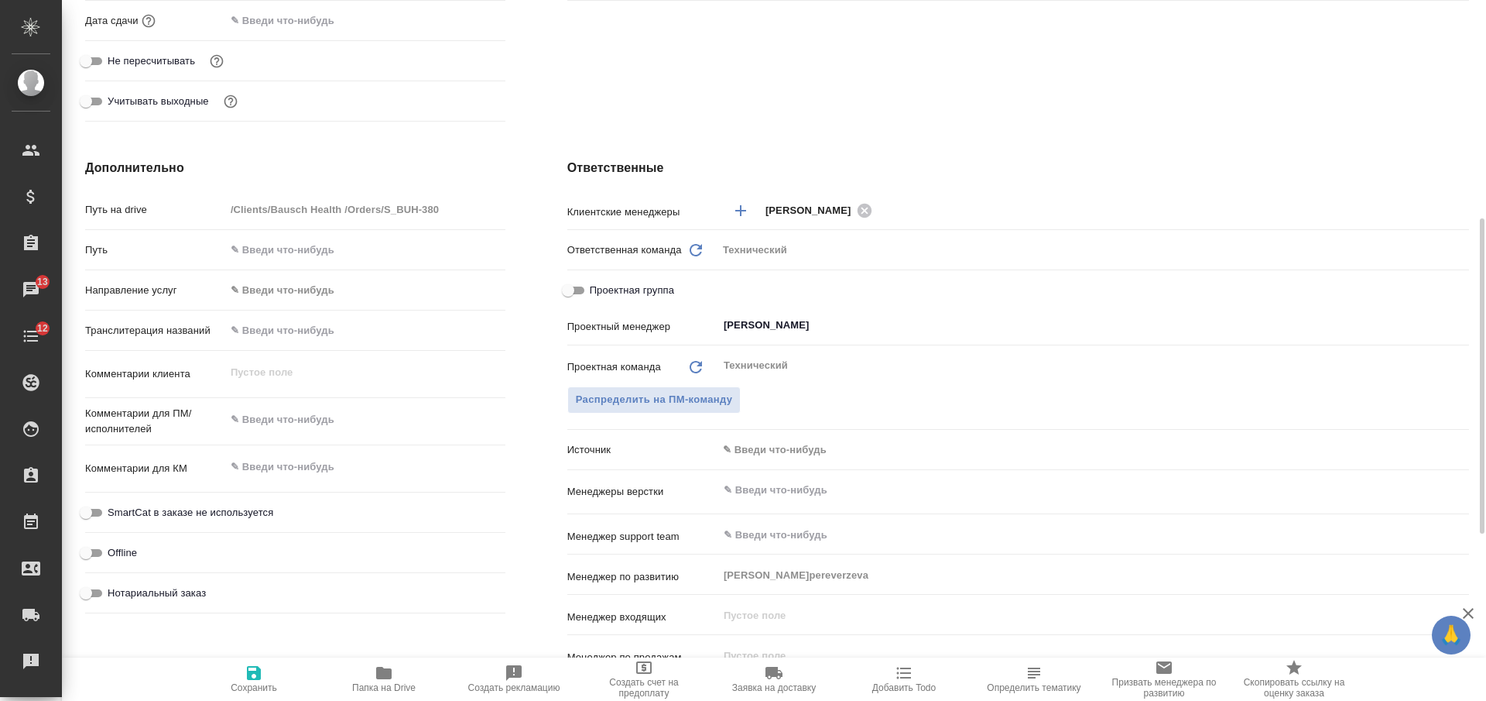
type input "Семыкин Александр"
type textarea "x"
click at [317, 459] on textarea at bounding box center [365, 467] width 280 height 26
paste textarea "Перевод научных обзоров Oct, Nov, Dec"
type textarea "x"
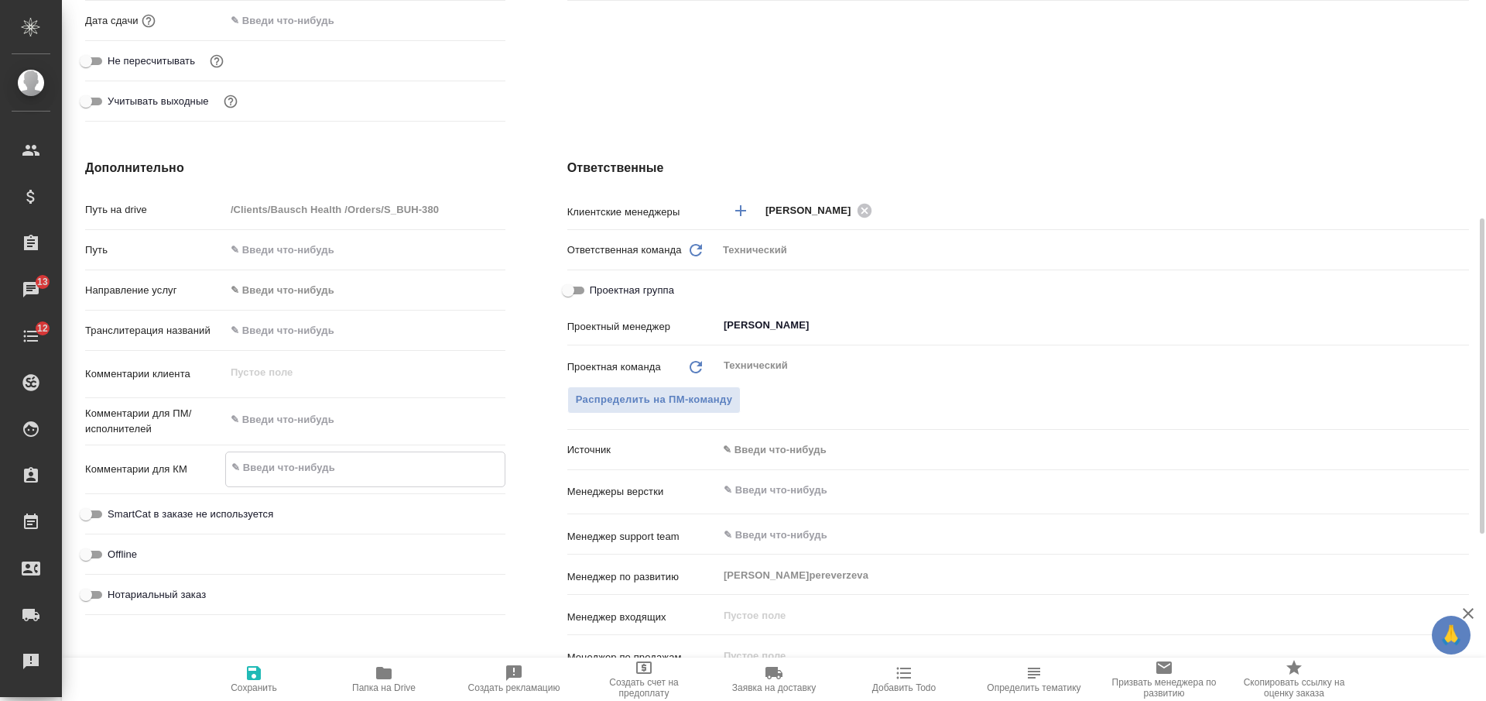
type textarea "x"
type textarea "Перевод научных обзоров Oct, Nov, Dec"
type textarea "x"
type textarea "Перевод научных обзоров Oct, Nov, Dec"
click at [809, 493] on input "text" at bounding box center [1067, 490] width 690 height 19
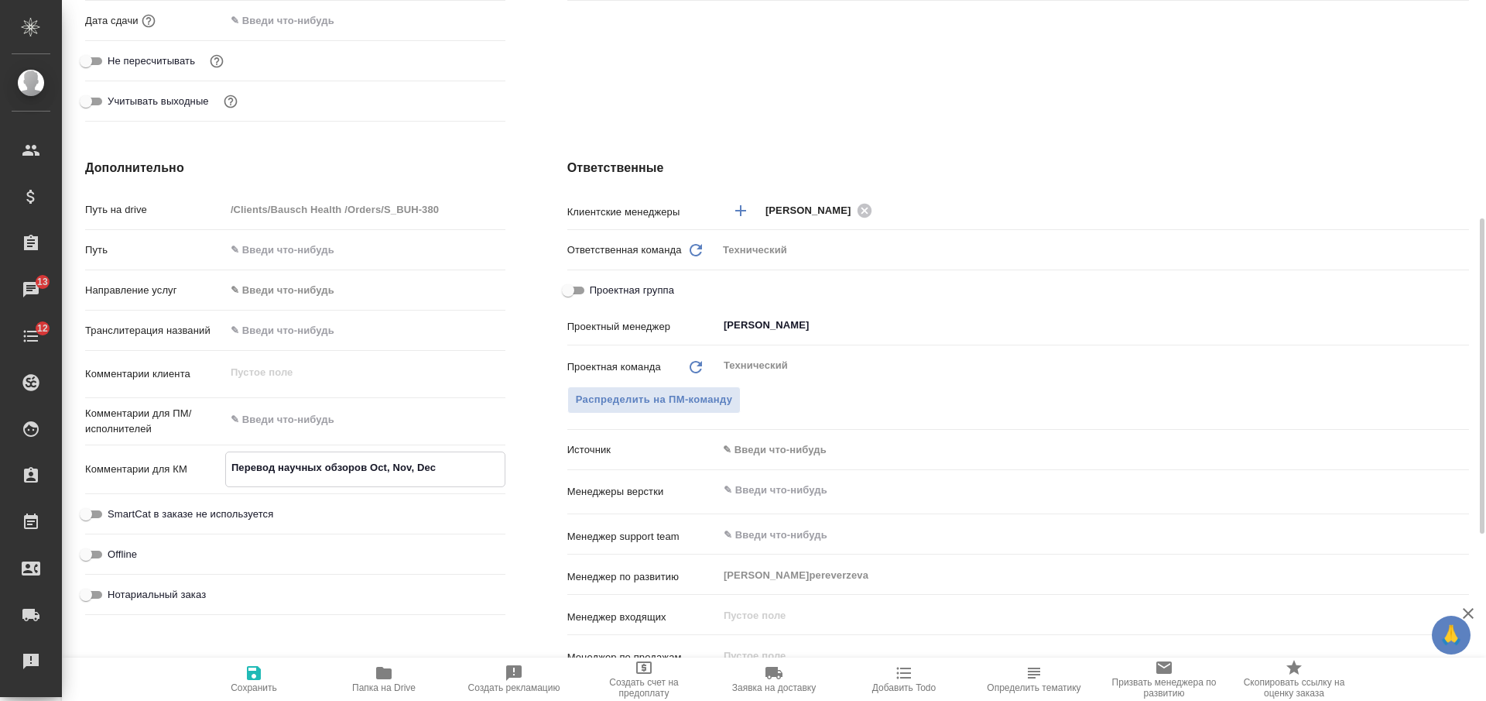
type textarea "x"
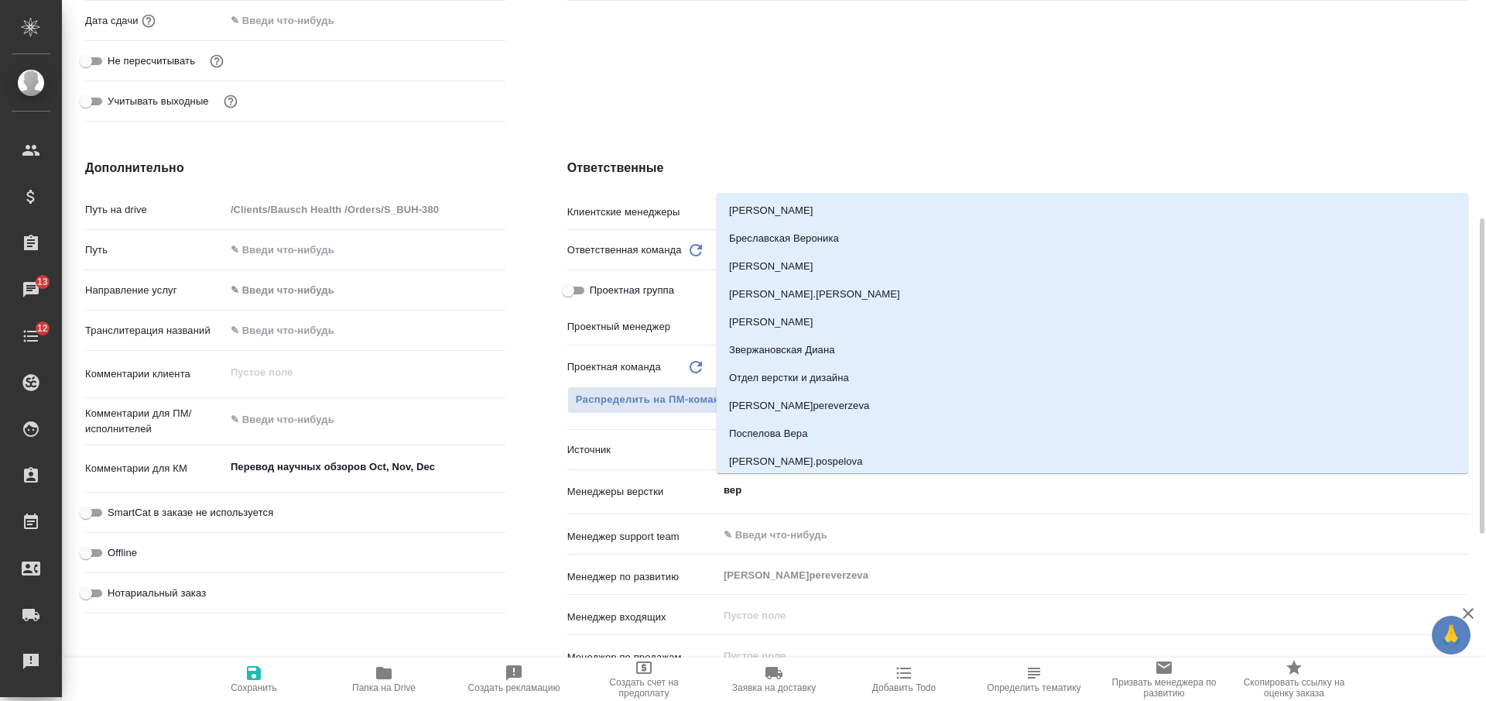
type input "верс"
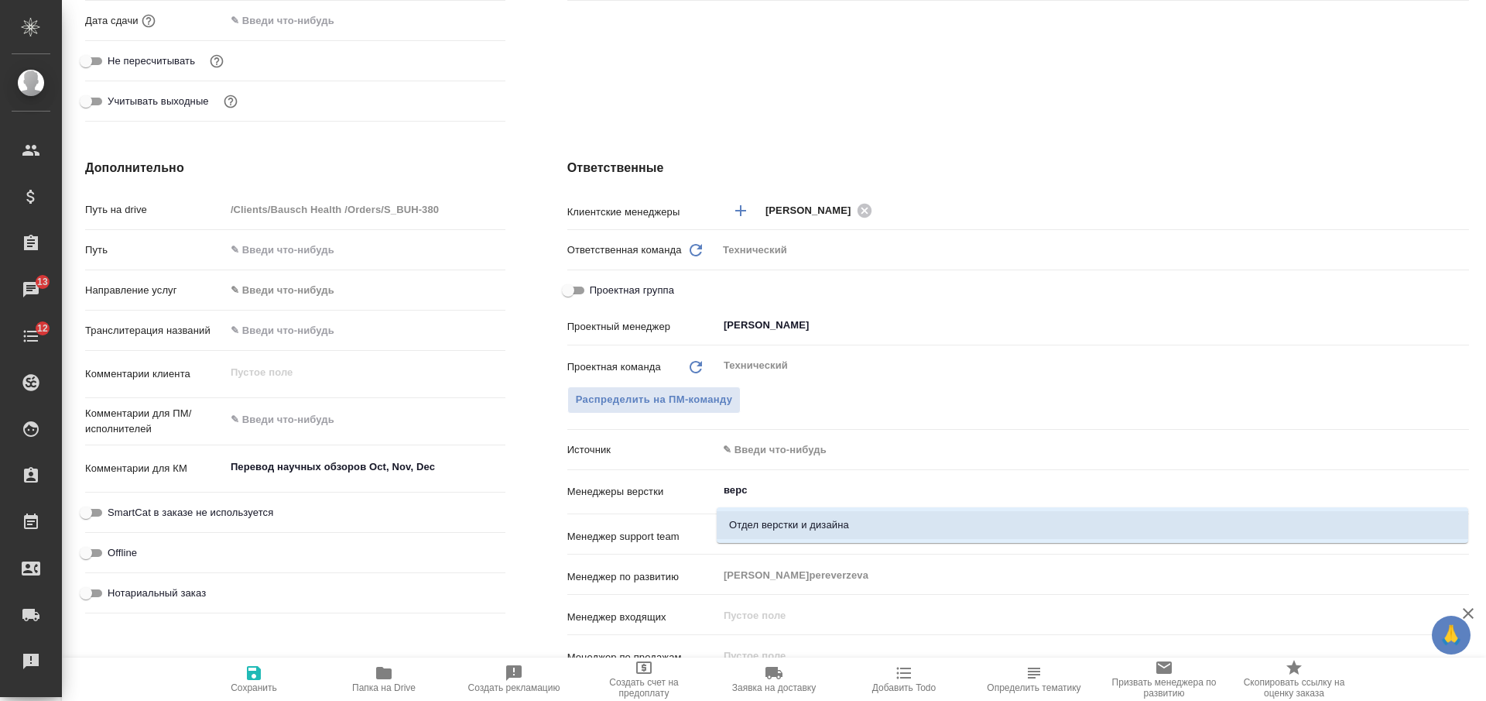
drag, startPoint x: 795, startPoint y: 517, endPoint x: 576, endPoint y: 563, distance: 223.8
click at [793, 517] on li "Отдел верстки и дизайна" at bounding box center [1093, 525] width 752 height 28
type textarea "x"
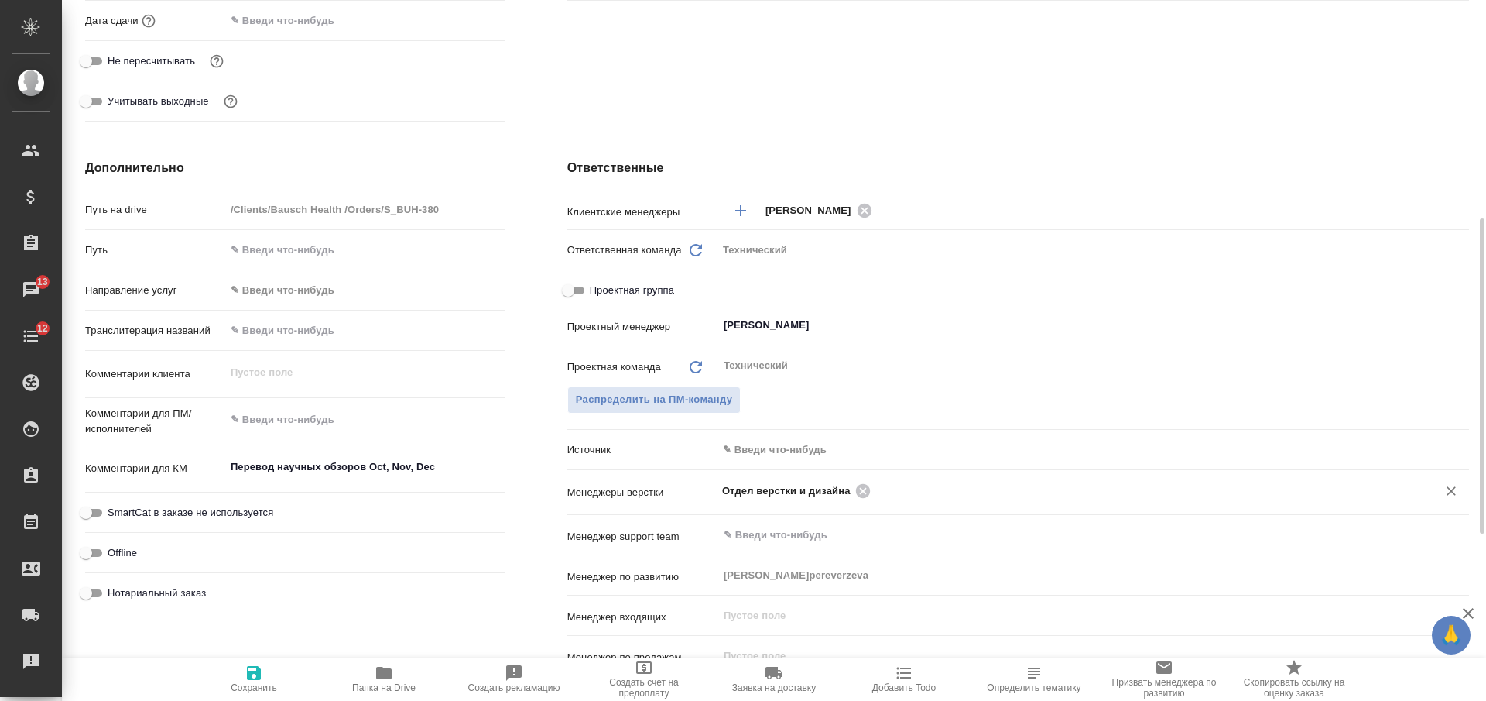
click at [238, 680] on span "Сохранить" at bounding box center [253, 677] width 111 height 29
type textarea "x"
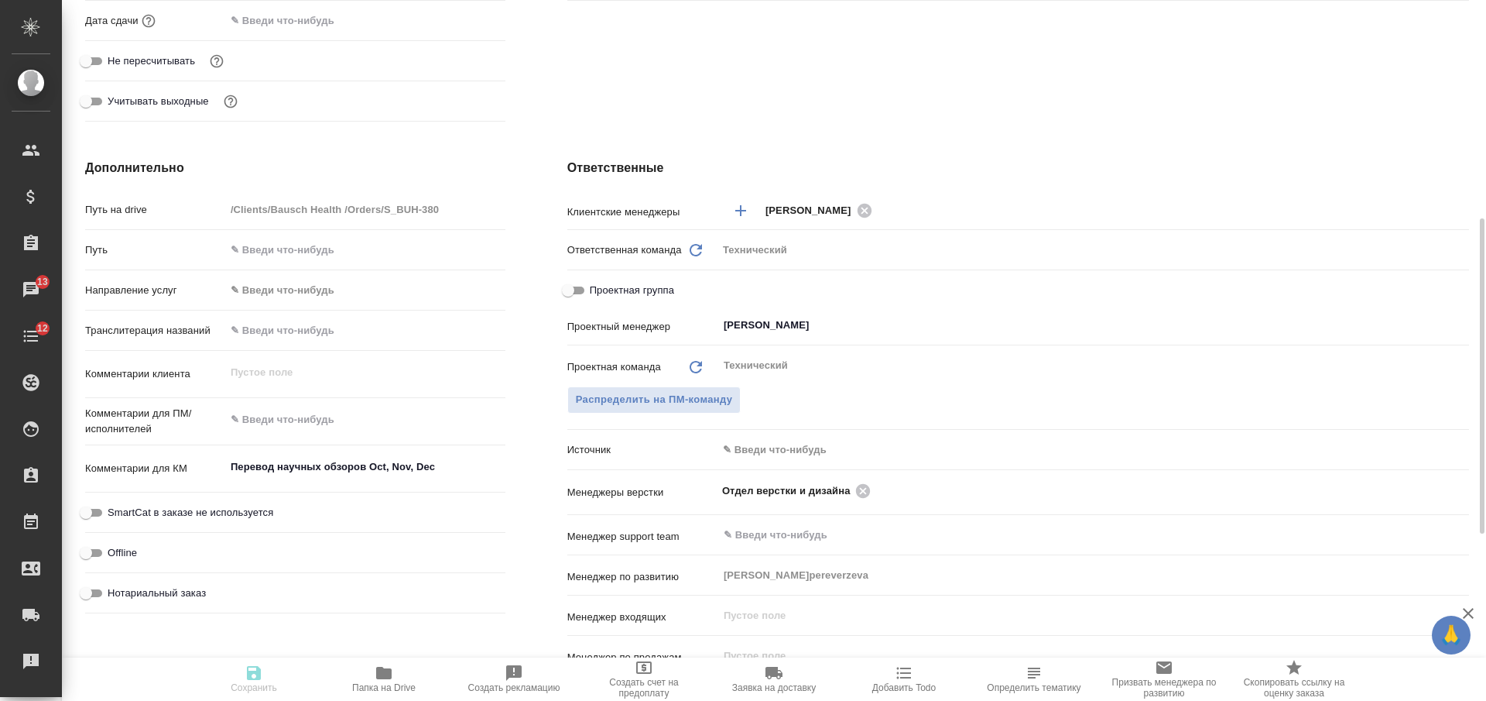
type textarea "x"
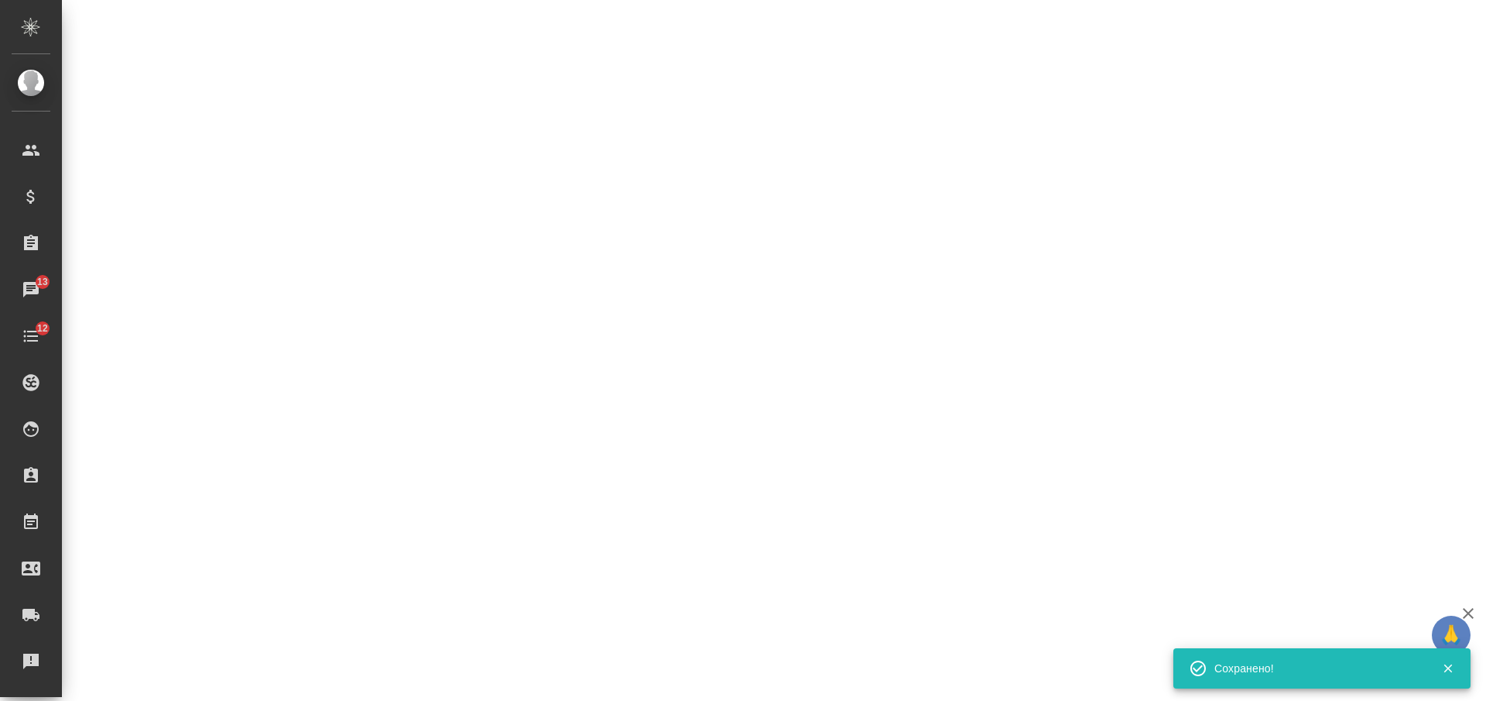
select select "RU"
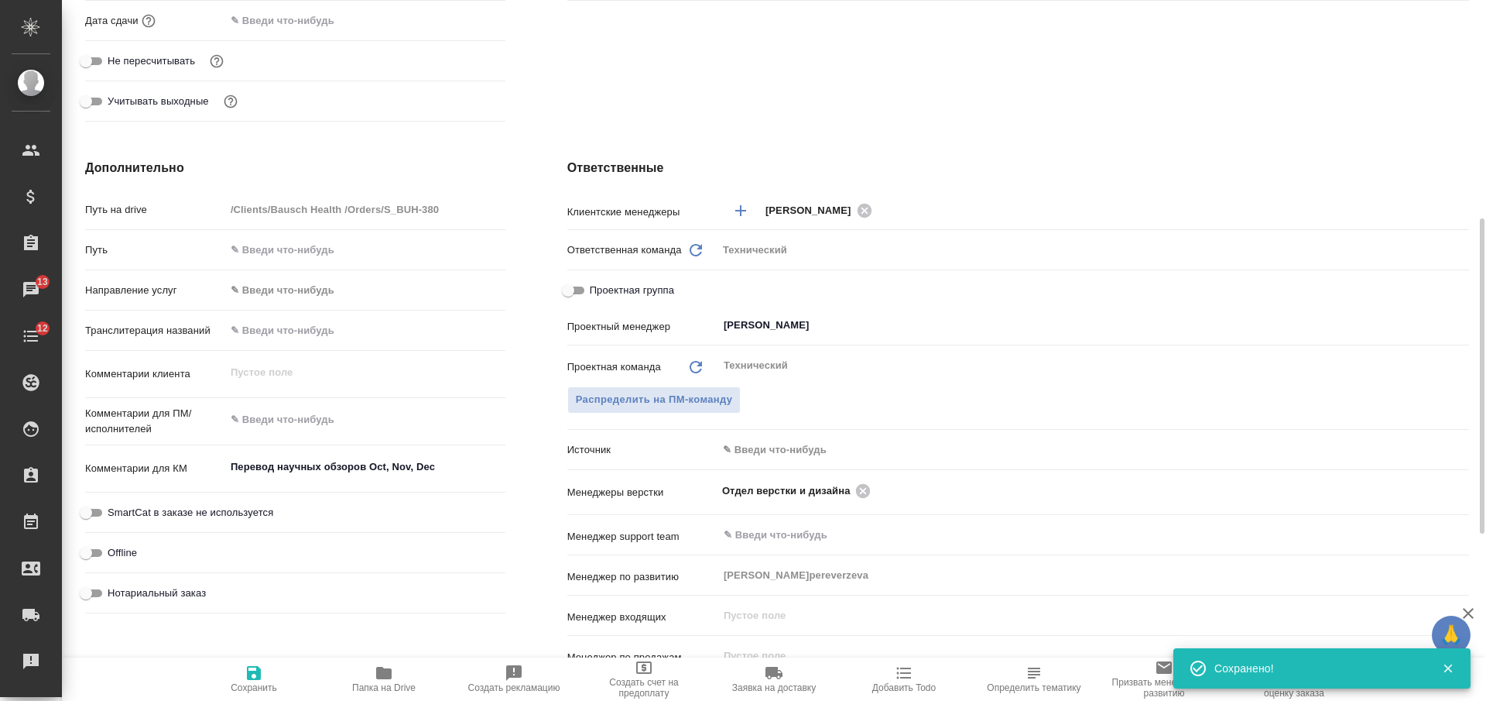
type textarea "x"
click at [372, 407] on textarea at bounding box center [365, 419] width 280 height 26
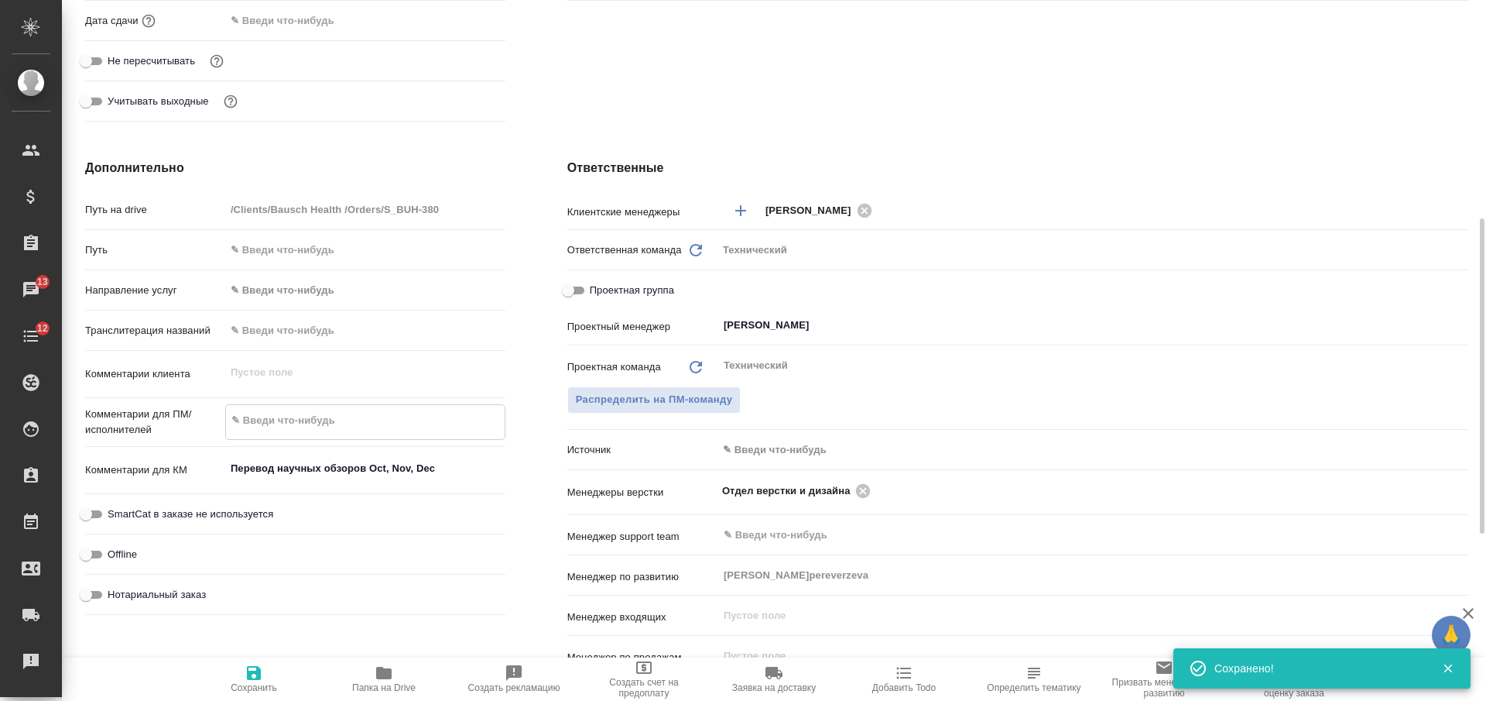
type textarea "а"
type textarea "x"
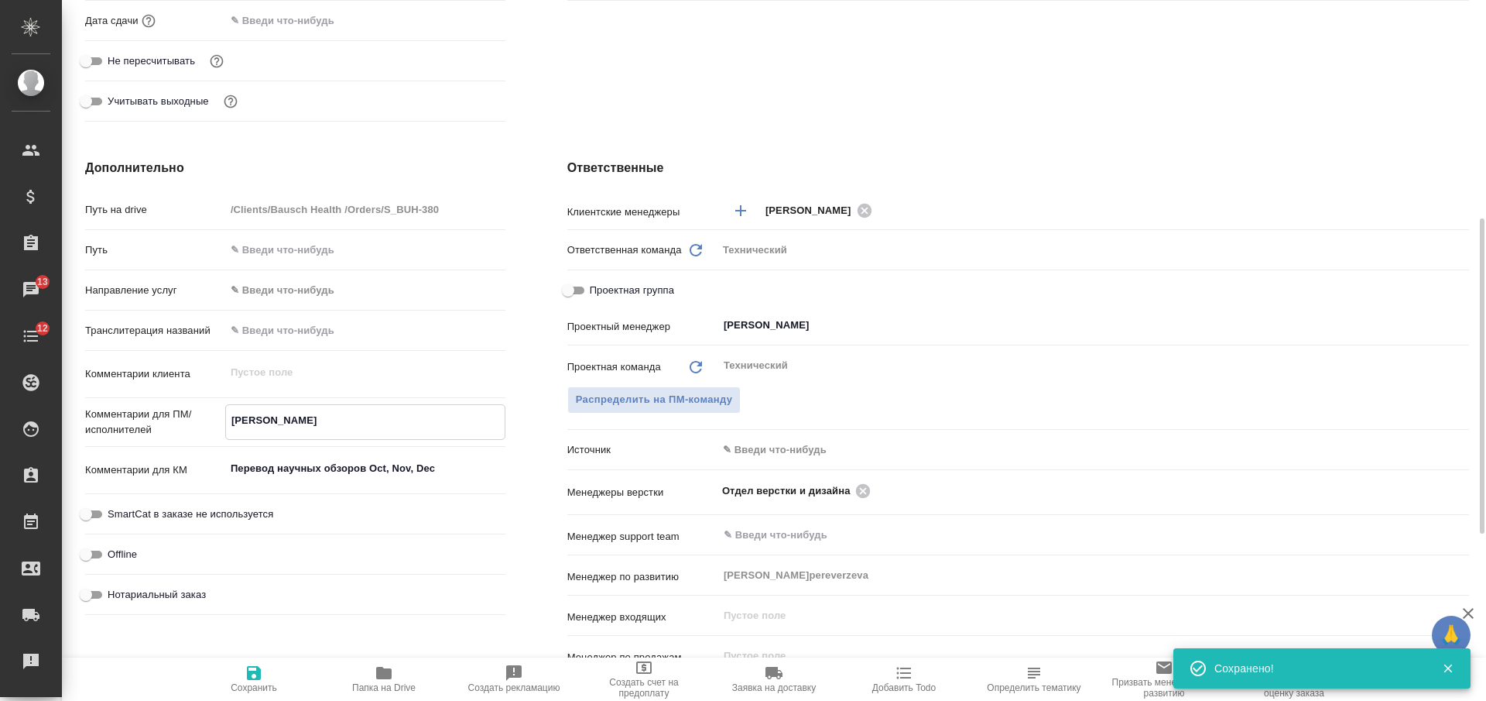
type textarea "ан"
type textarea "x"
type textarea "анг"
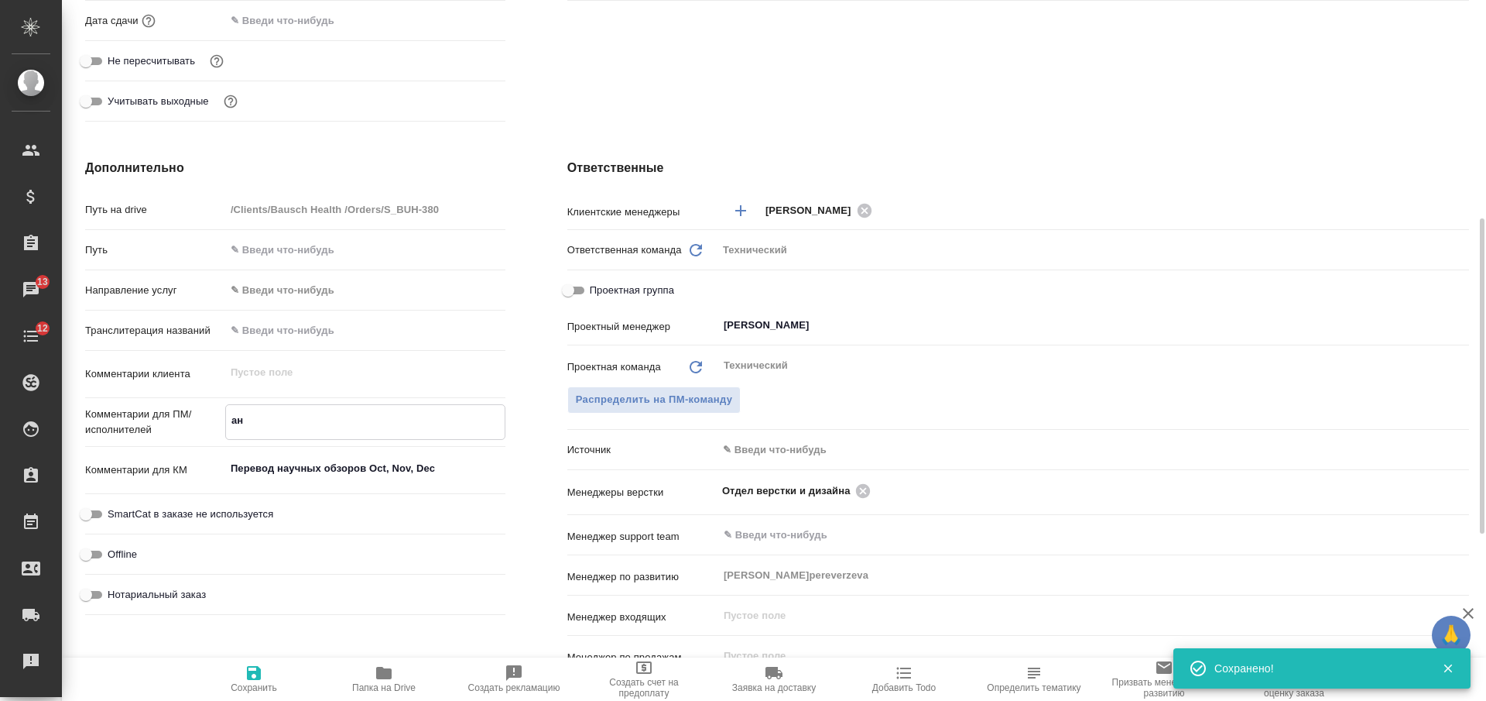
type textarea "x"
type textarea "англ"
type textarea "x"
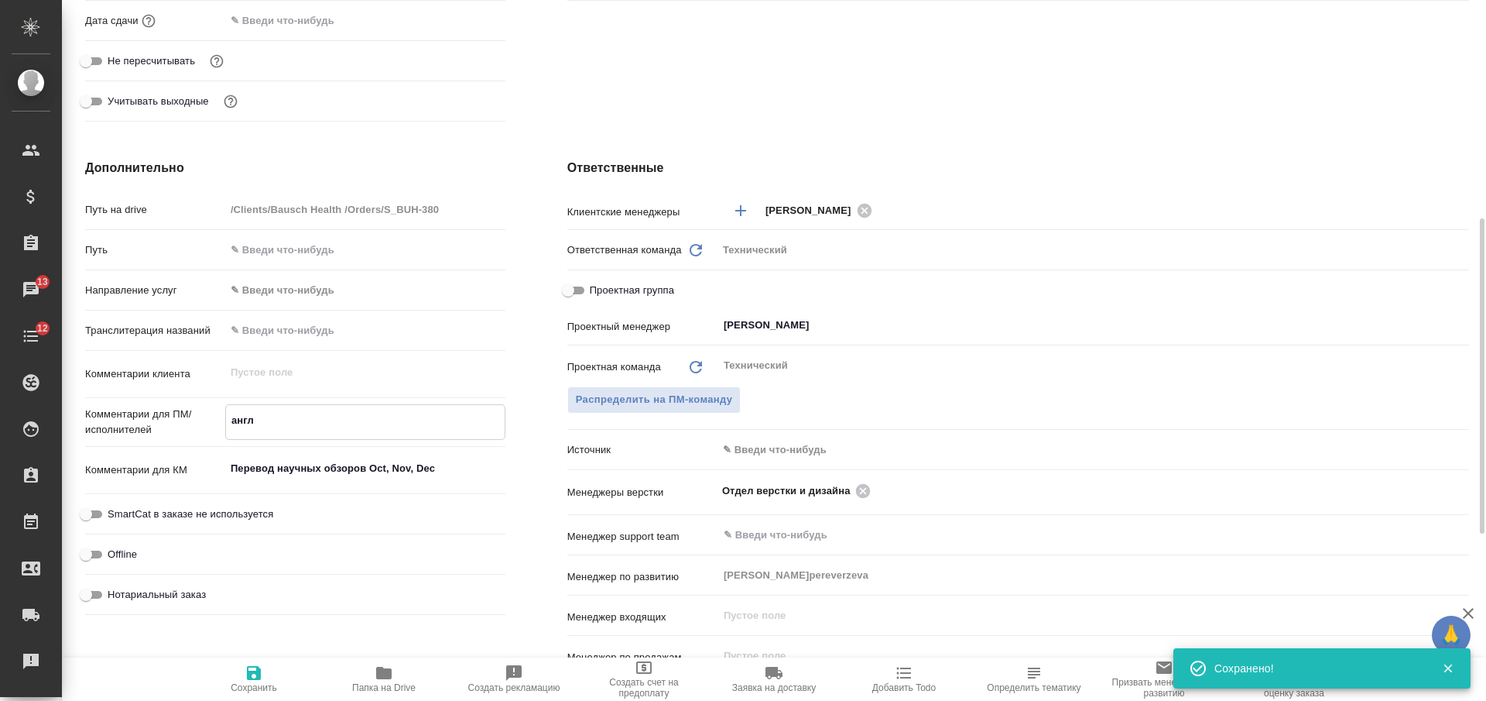
type textarea "x"
type textarea "англ-"
type textarea "x"
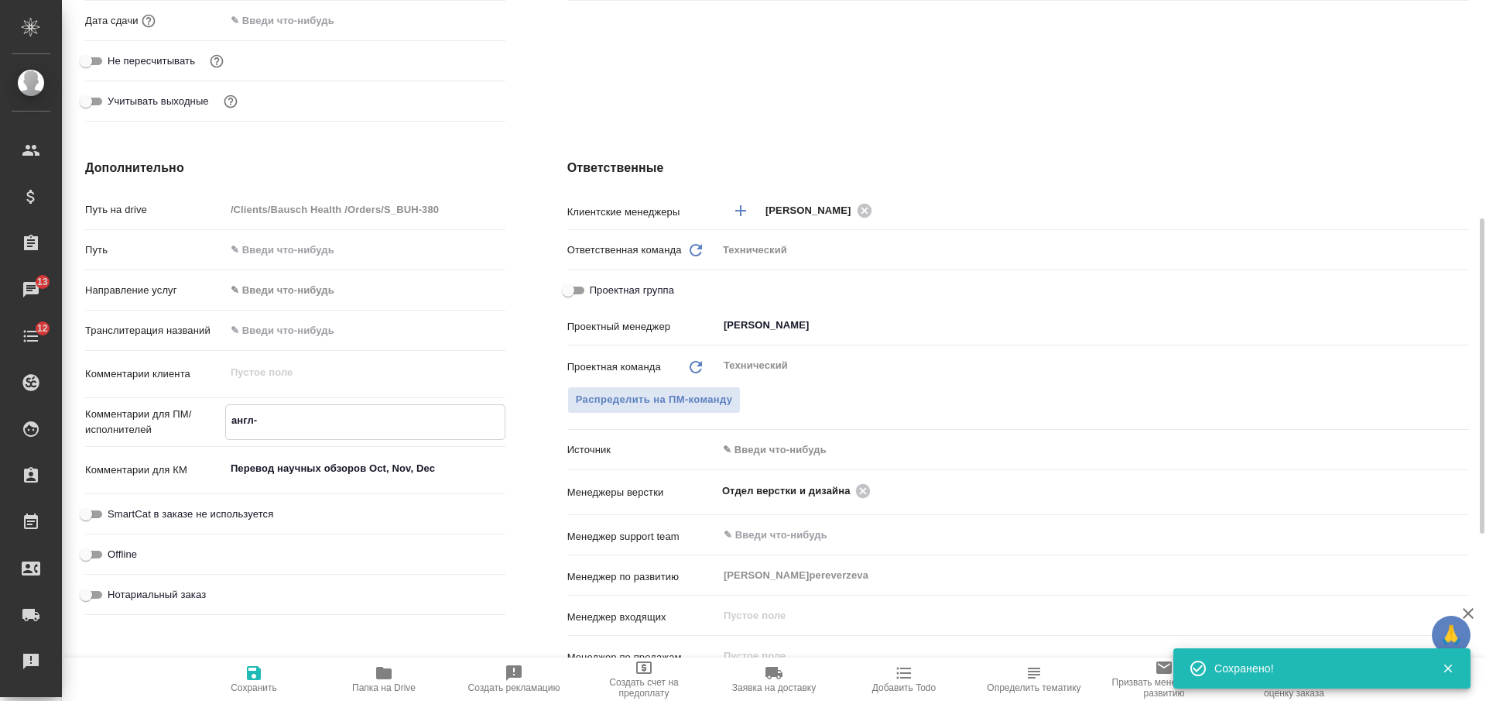
type textarea "x"
type textarea "англ-р"
type textarea "x"
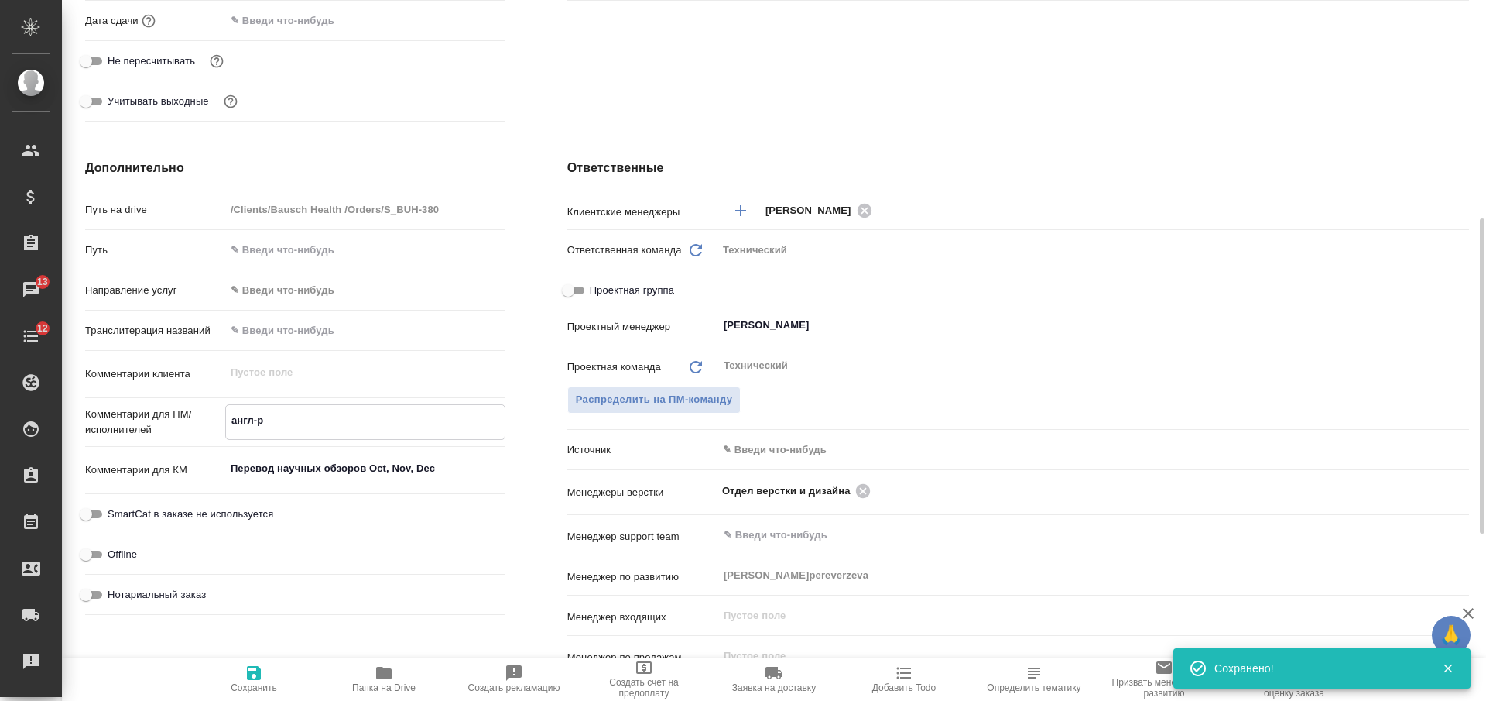
type textarea "англ-ру"
type textarea "x"
type textarea "англ-рус"
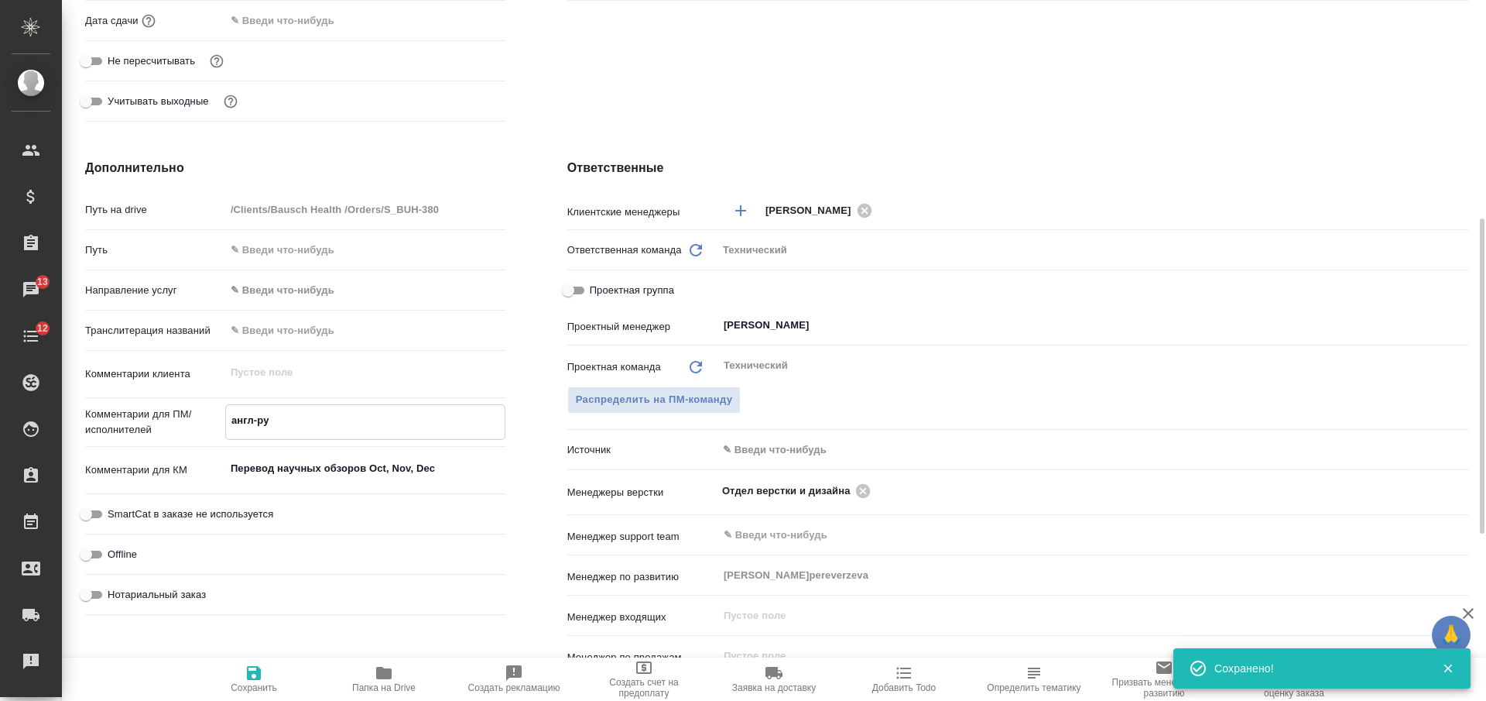
type textarea "x"
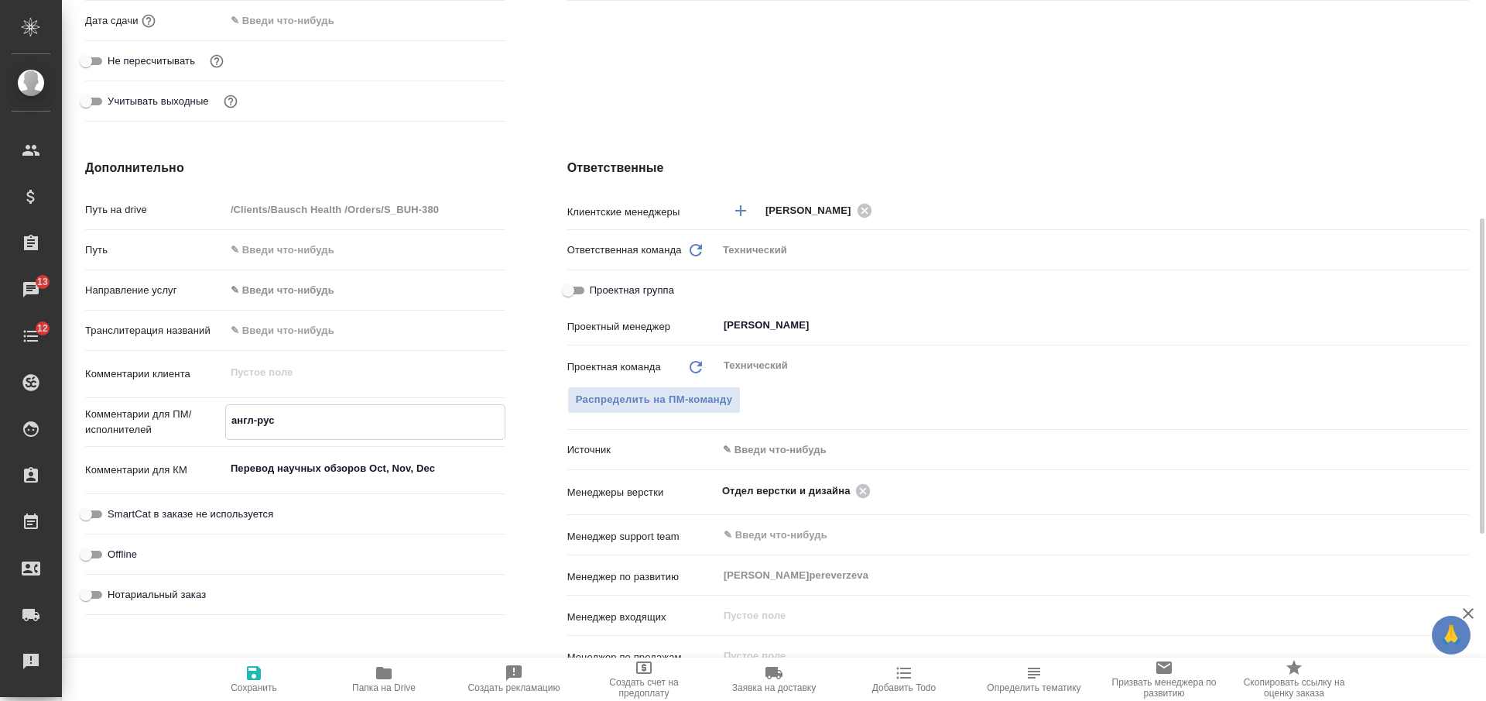
type textarea "англ-рус"
type textarea "x"
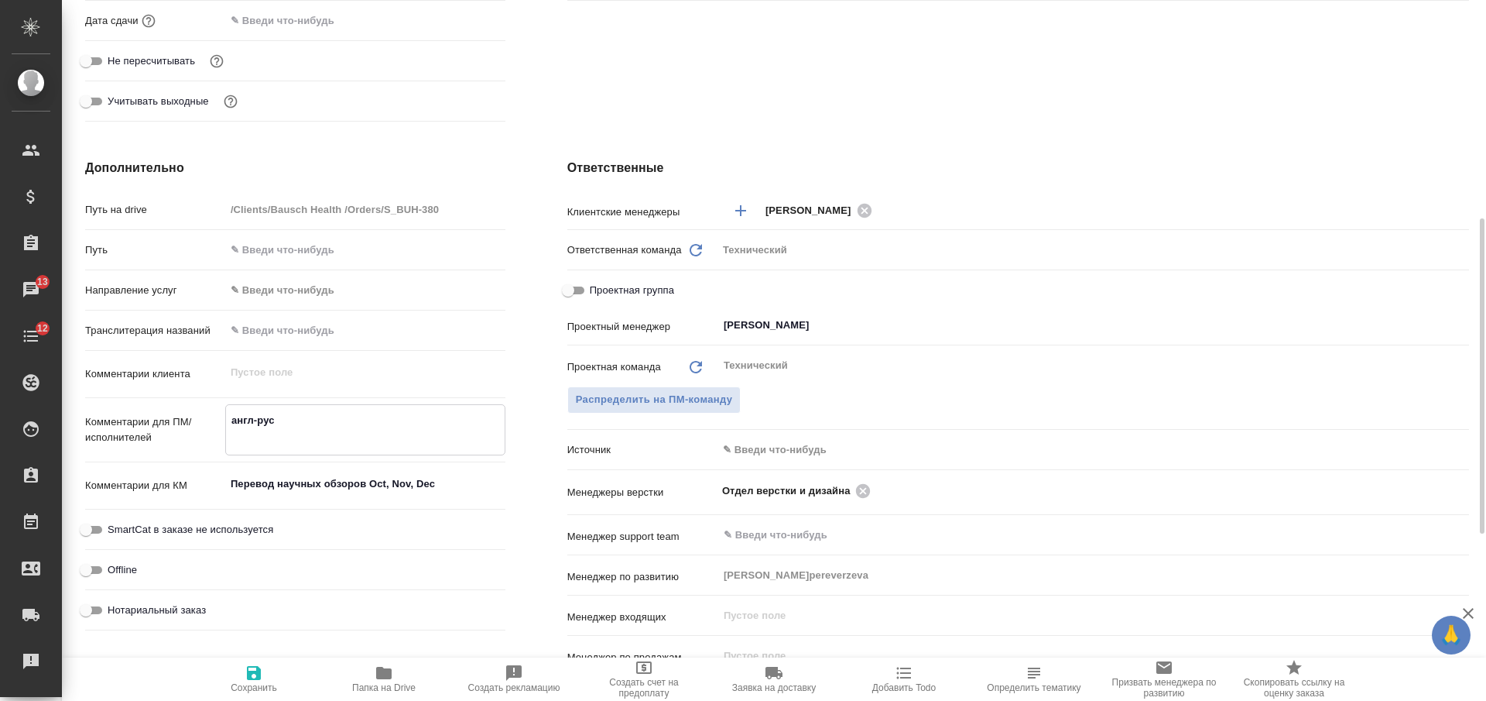
type textarea "англ-рус в"
type textarea "x"
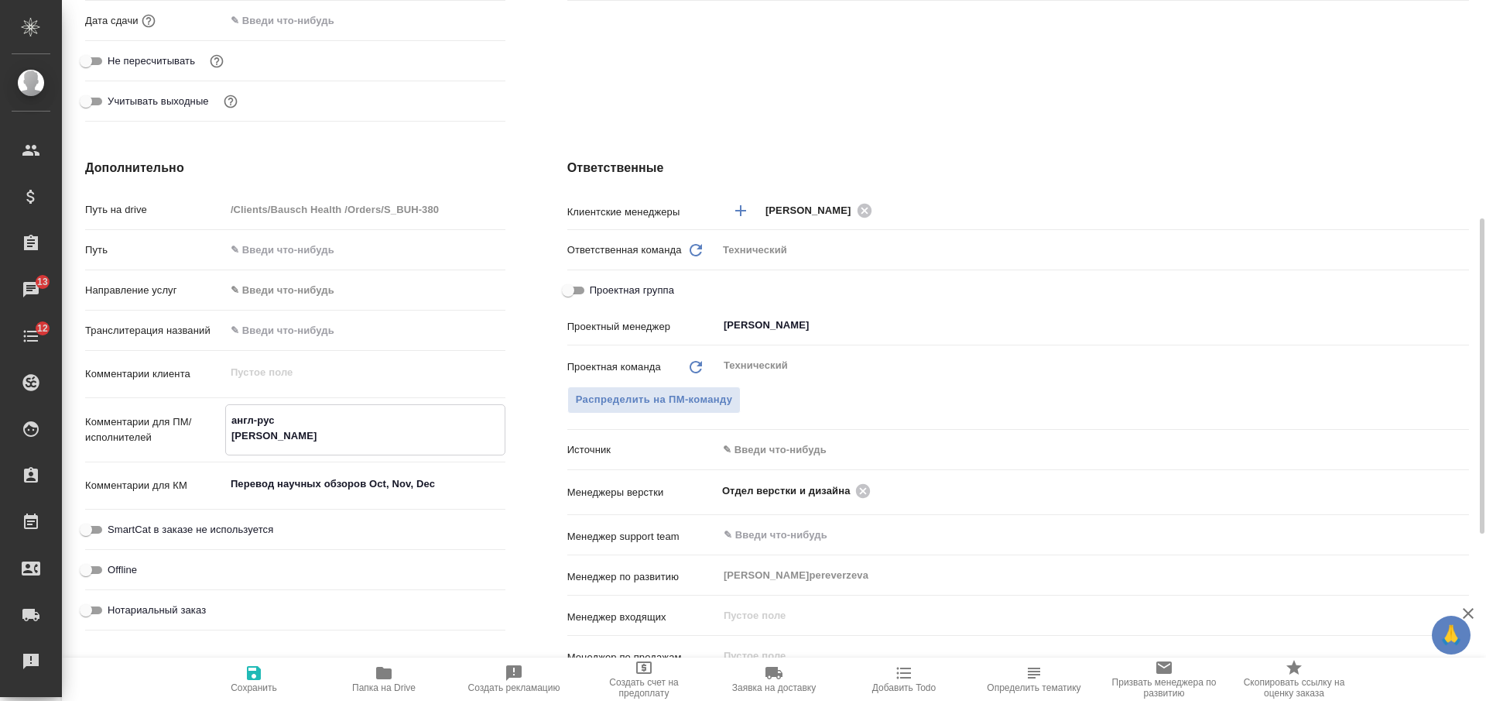
type textarea "англ-рус в"
type textarea "x"
type textarea "англ-рус в в"
type textarea "x"
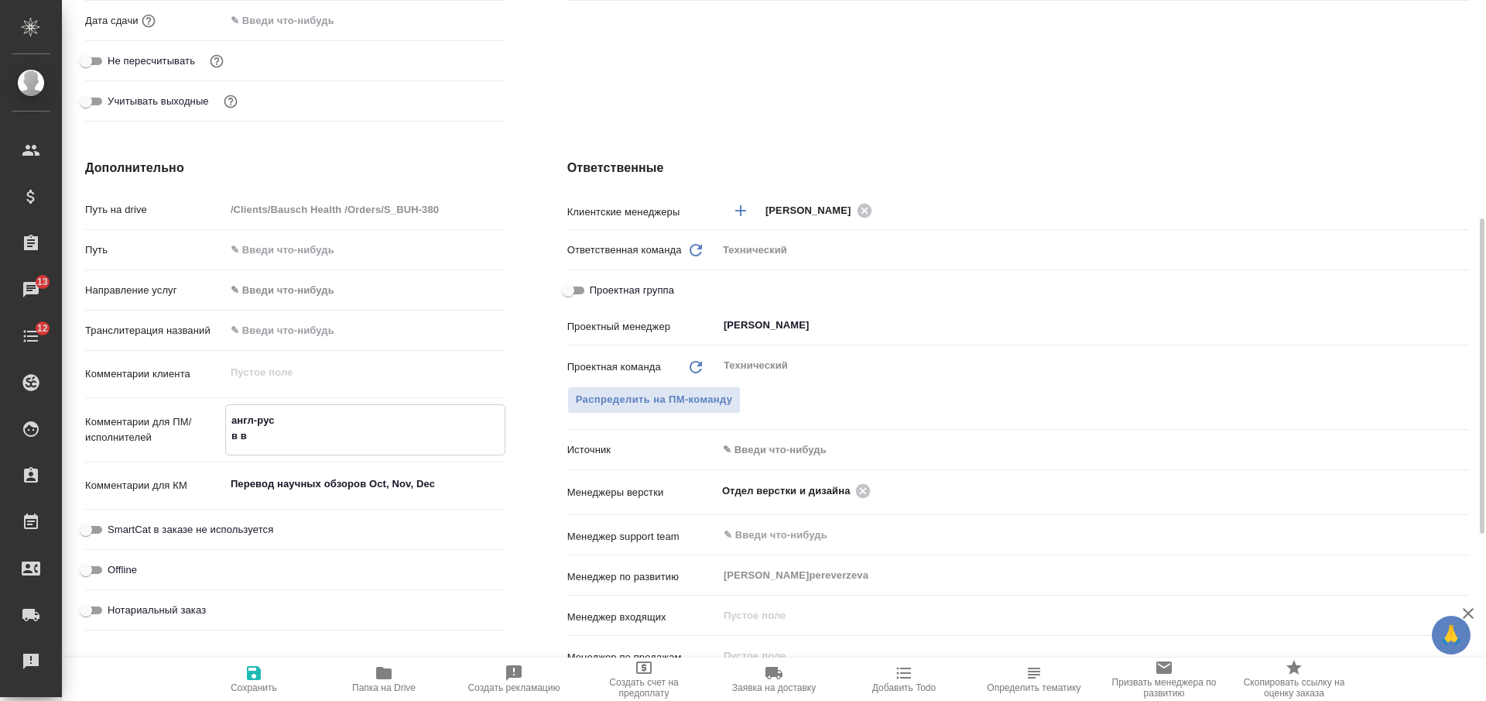
type textarea "x"
type textarea "англ-рус в во"
type textarea "x"
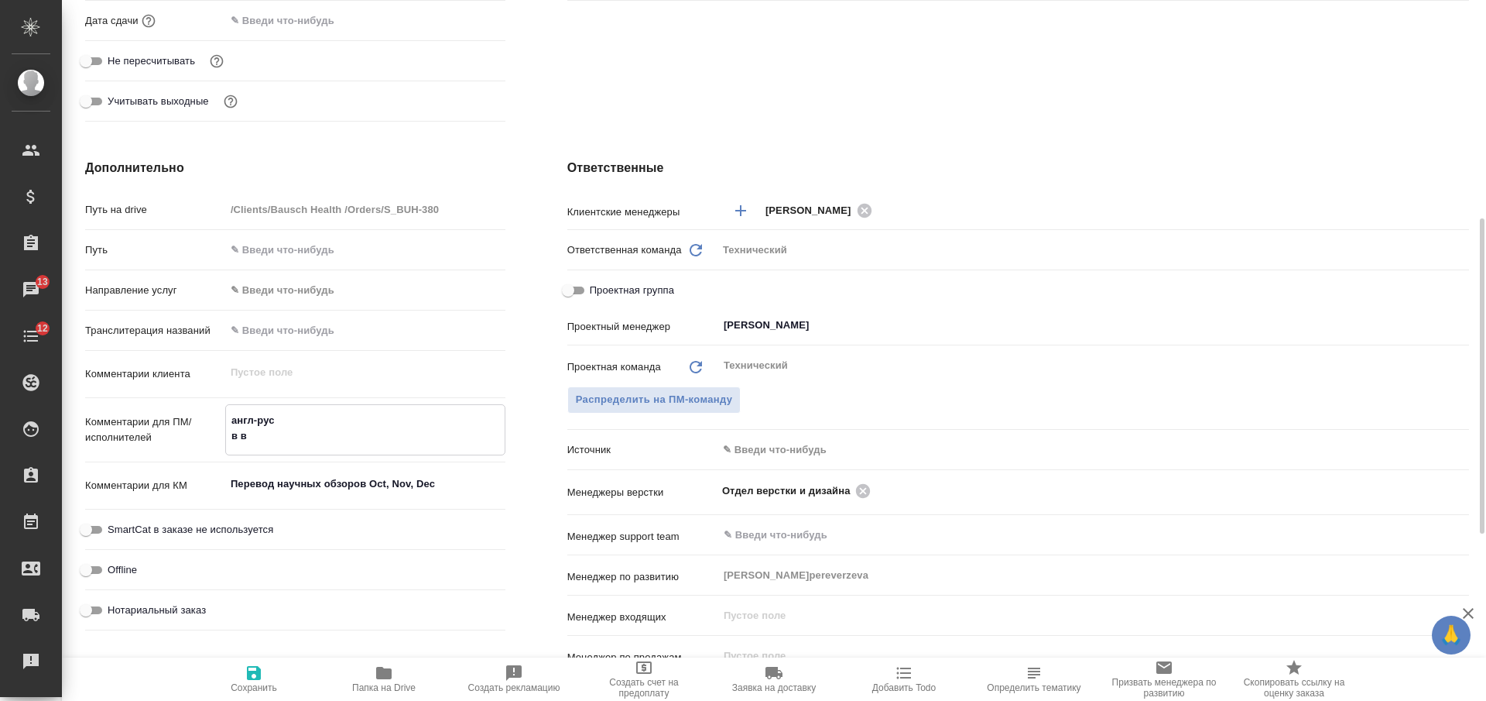
type textarea "x"
type textarea "англ-рус в вор"
type textarea "x"
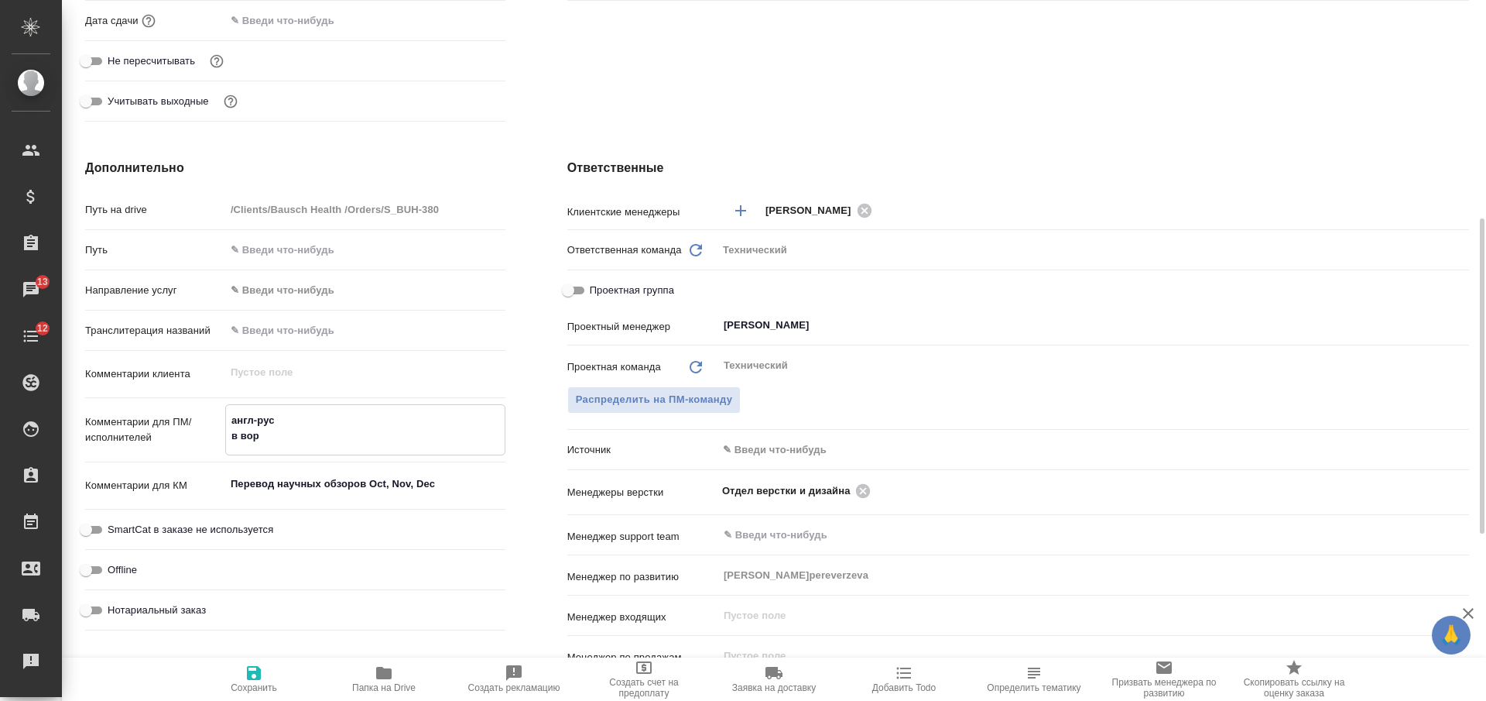
type textarea "англ-рус в ворд"
type textarea "x"
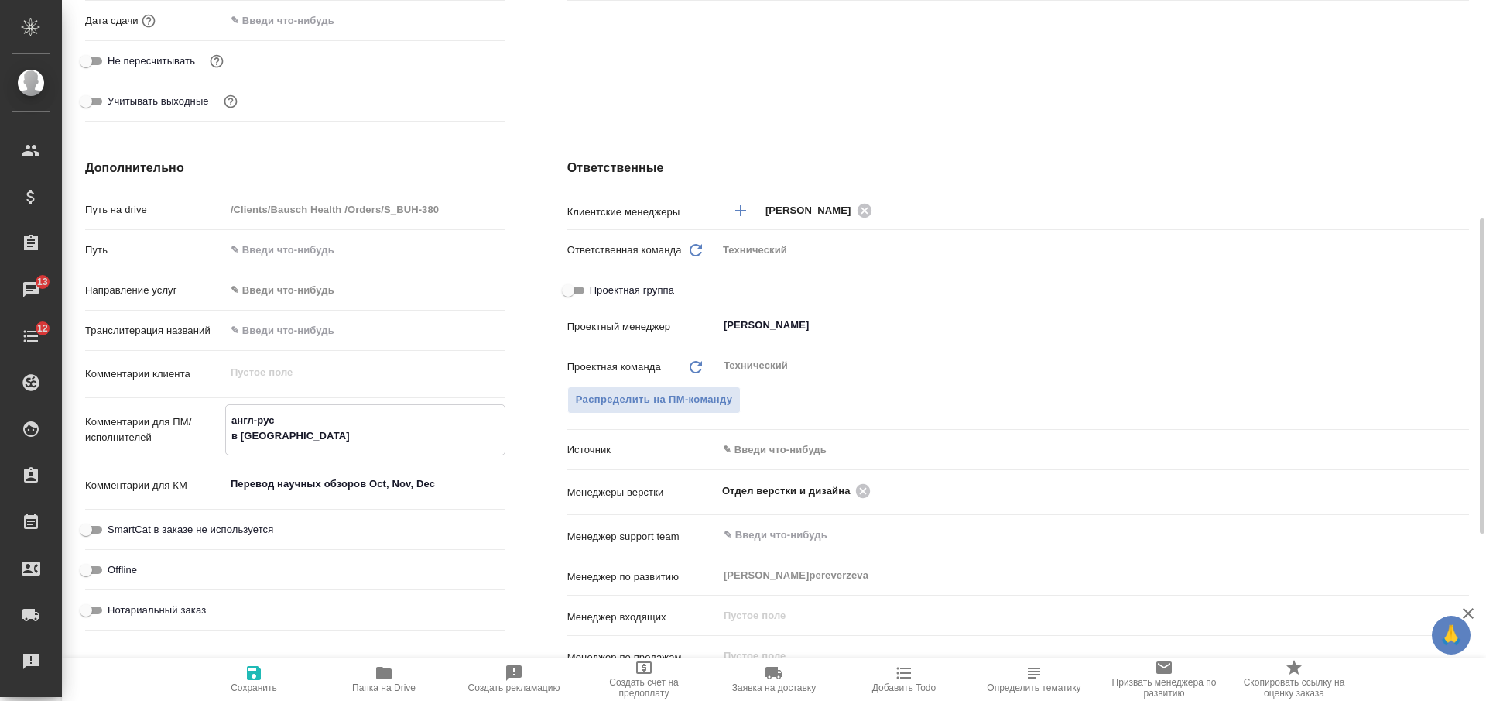
type textarea "англ-рус в ворде"
type textarea "x"
type textarea "англ-рус в ворде"
type textarea "x"
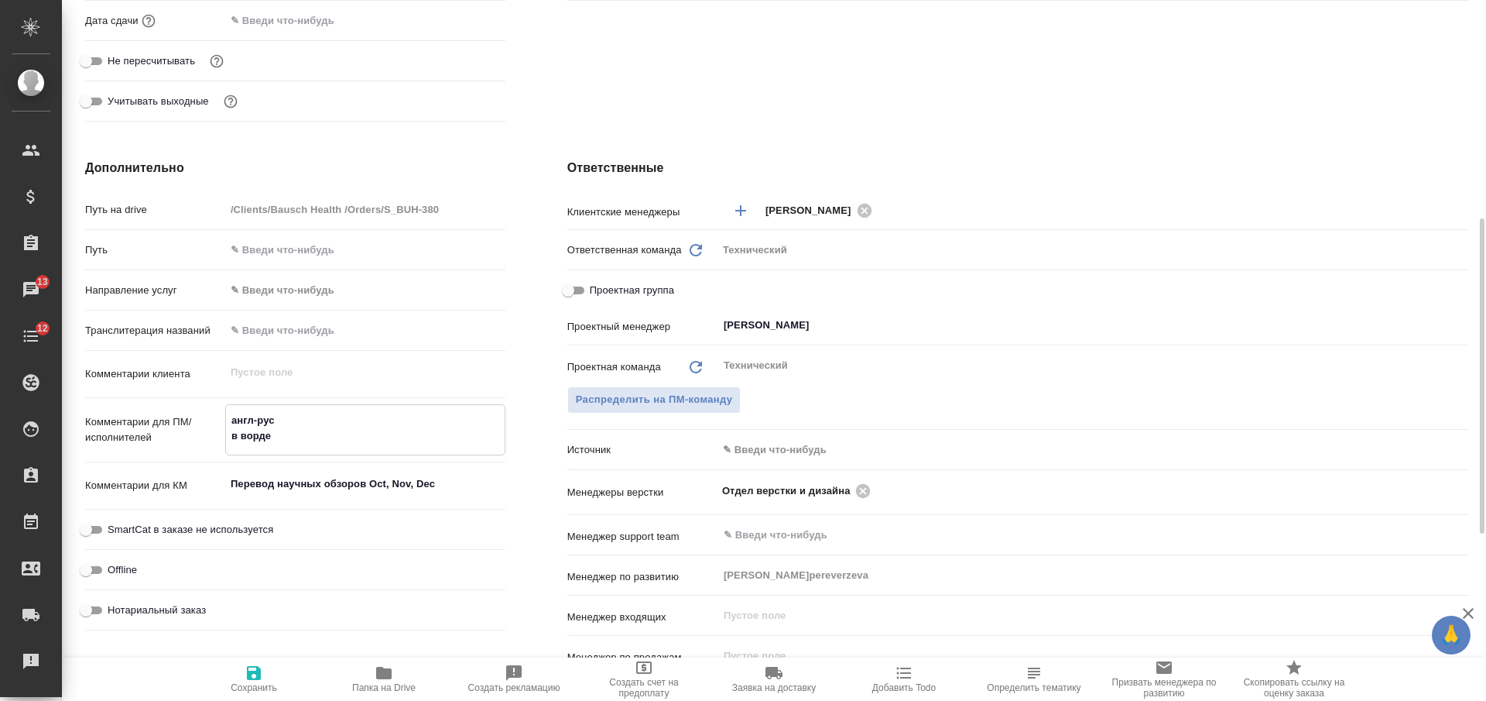
type textarea "x"
type textarea "англ-рус в ворде с"
type textarea "x"
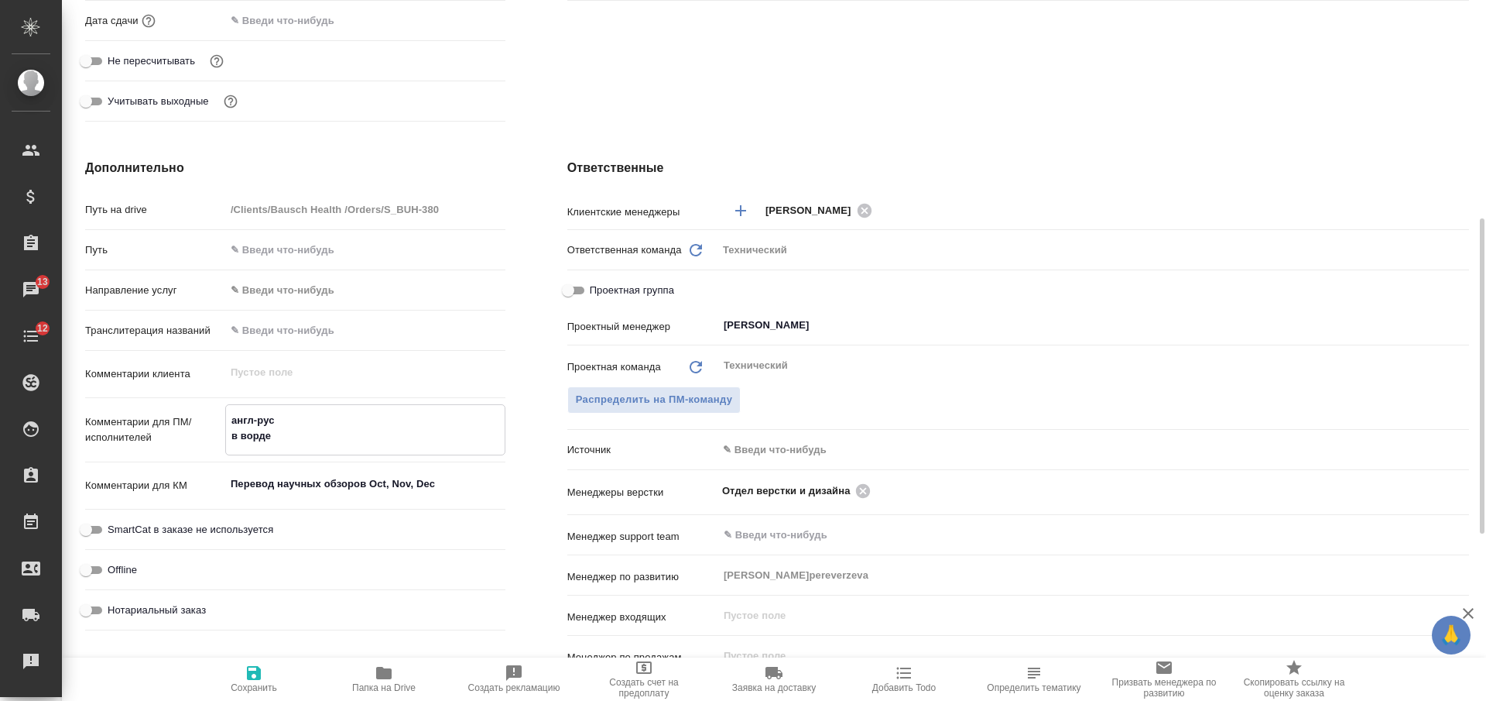
type textarea "x"
type textarea "англ-рус в ворде сд"
type textarea "x"
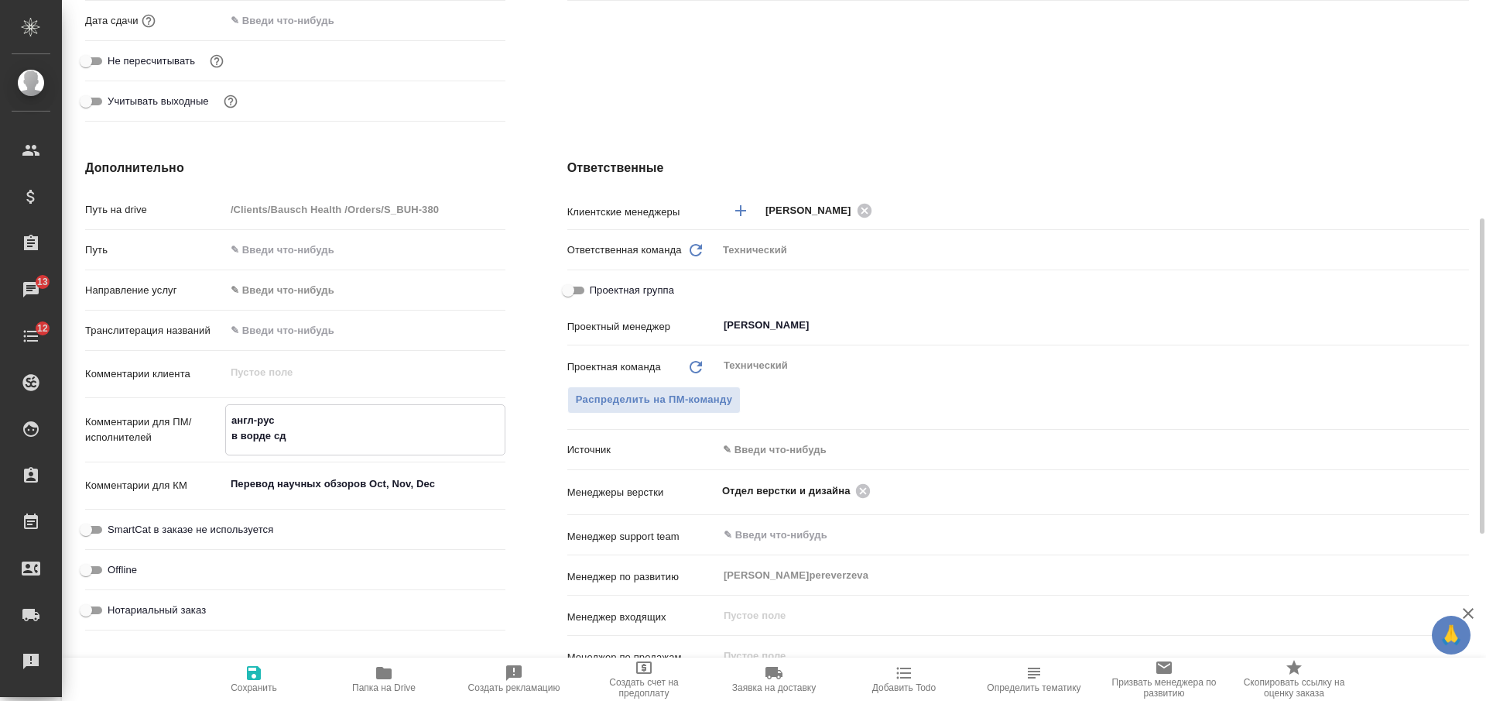
type textarea "x"
type textarea "англ-рус в ворде сда"
type textarea "x"
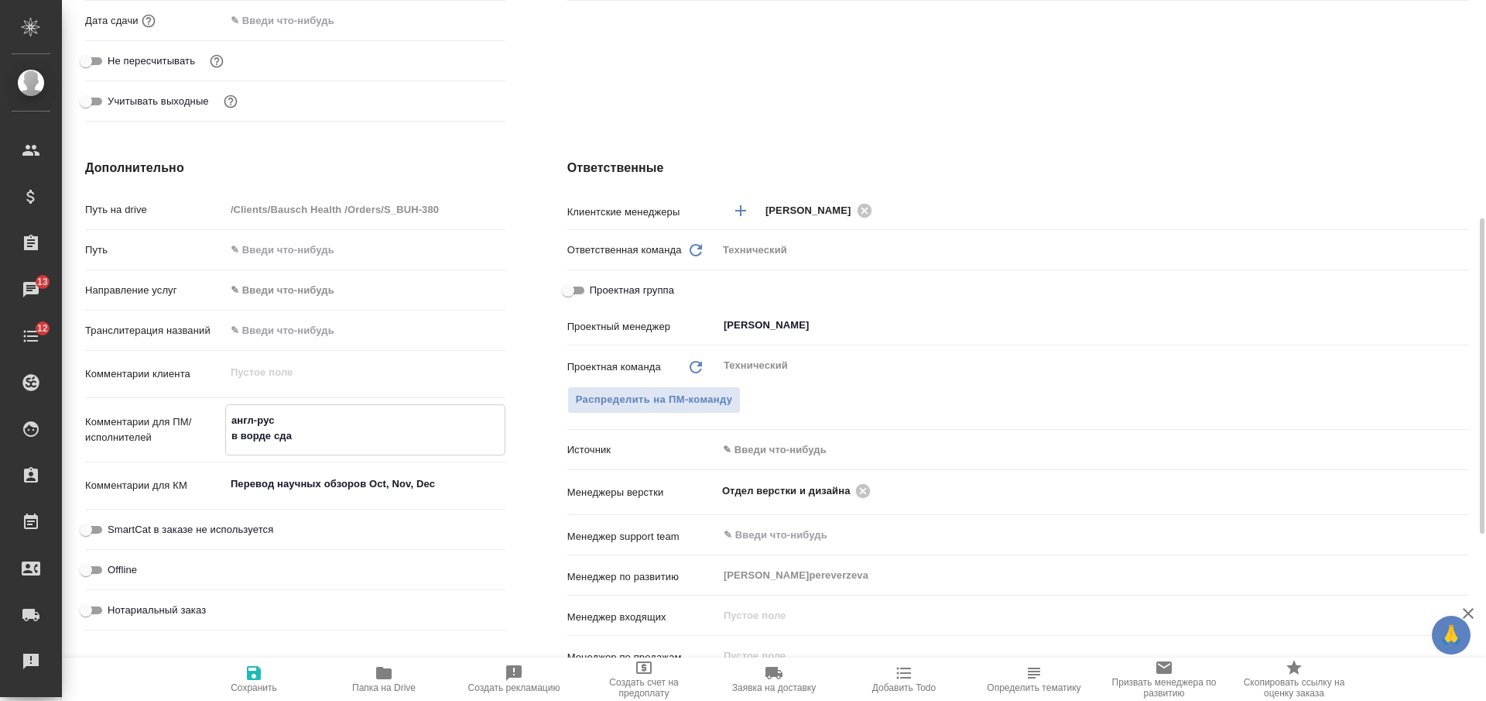
type textarea "англ-рус в ворде сдае"
type textarea "x"
type textarea "англ-рус в ворде сдаем"
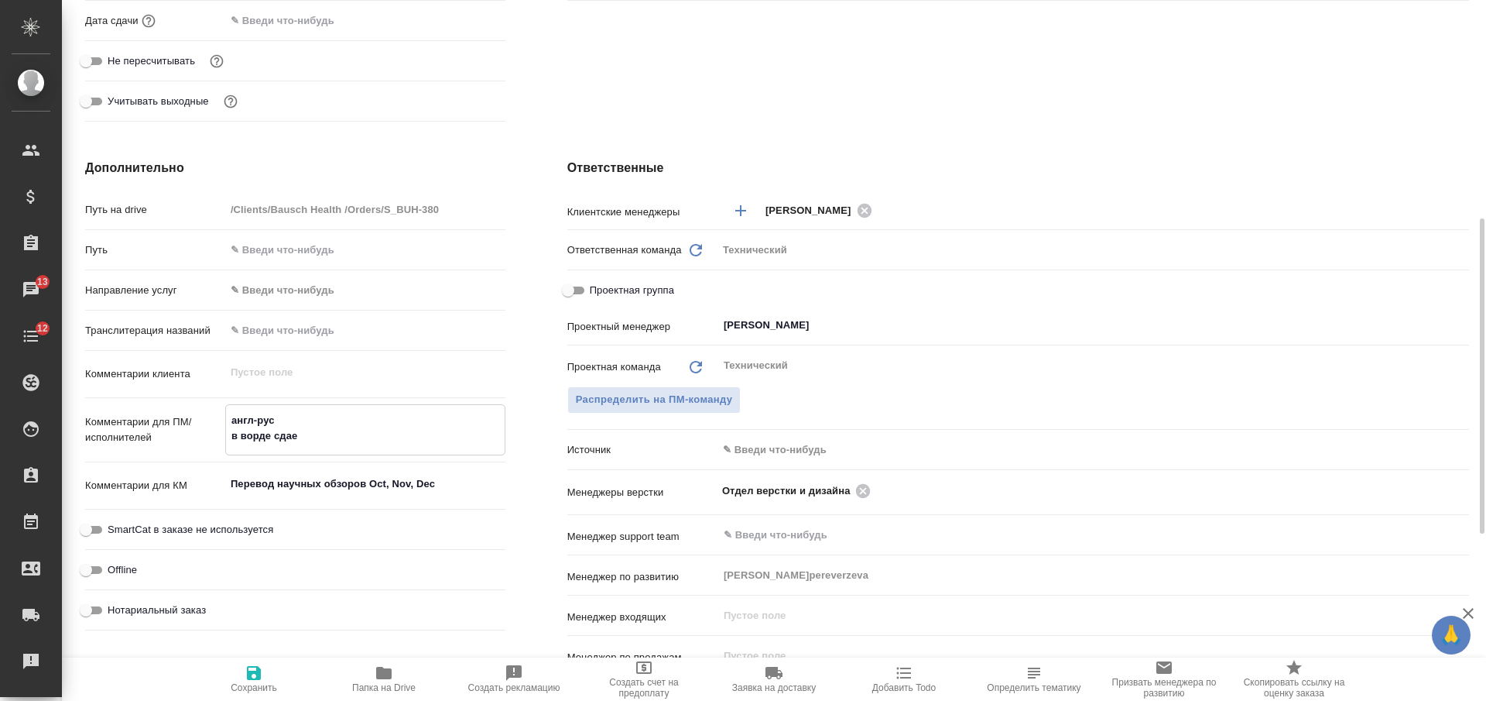
type textarea "x"
type textarea "англ-рус в ворде сдаем"
type textarea "x"
click at [266, 680] on span "Сохранить" at bounding box center [253, 677] width 111 height 29
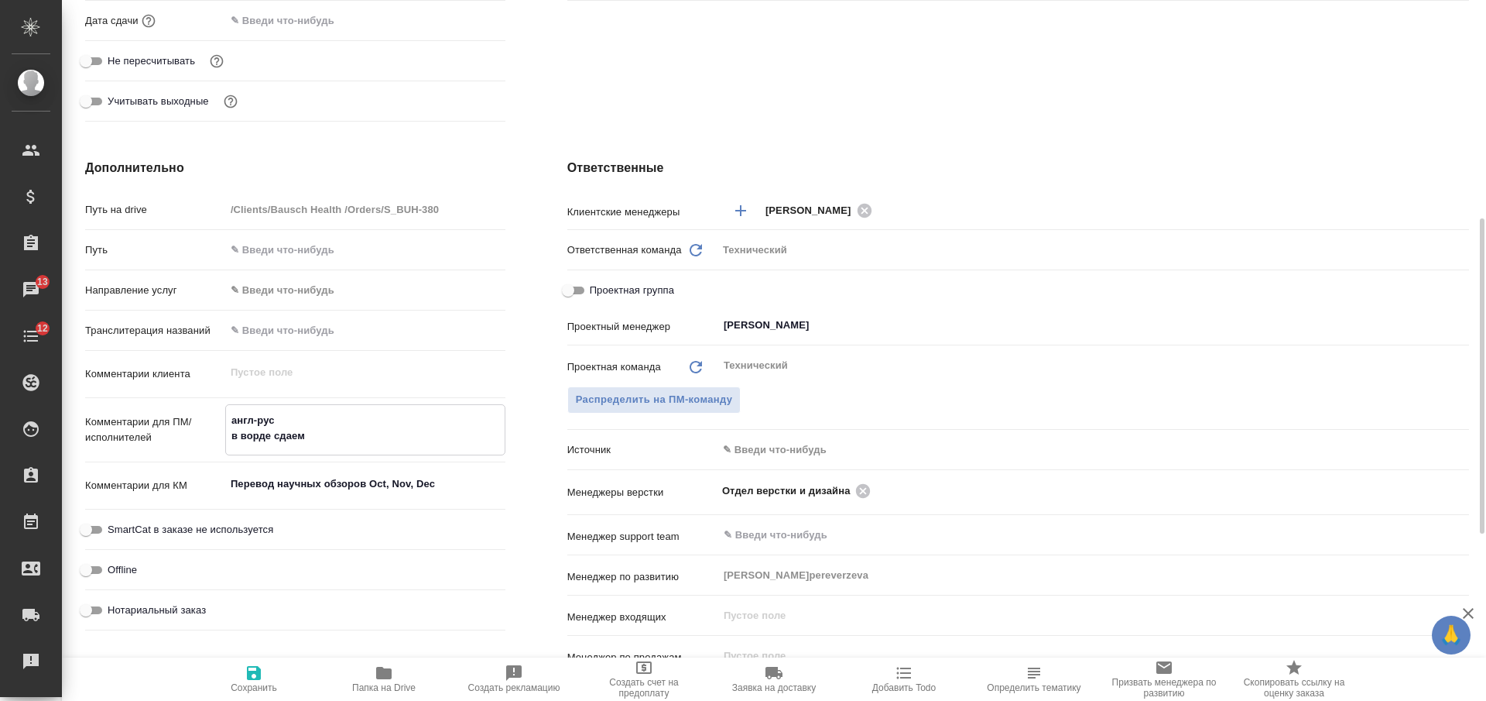
type textarea "x"
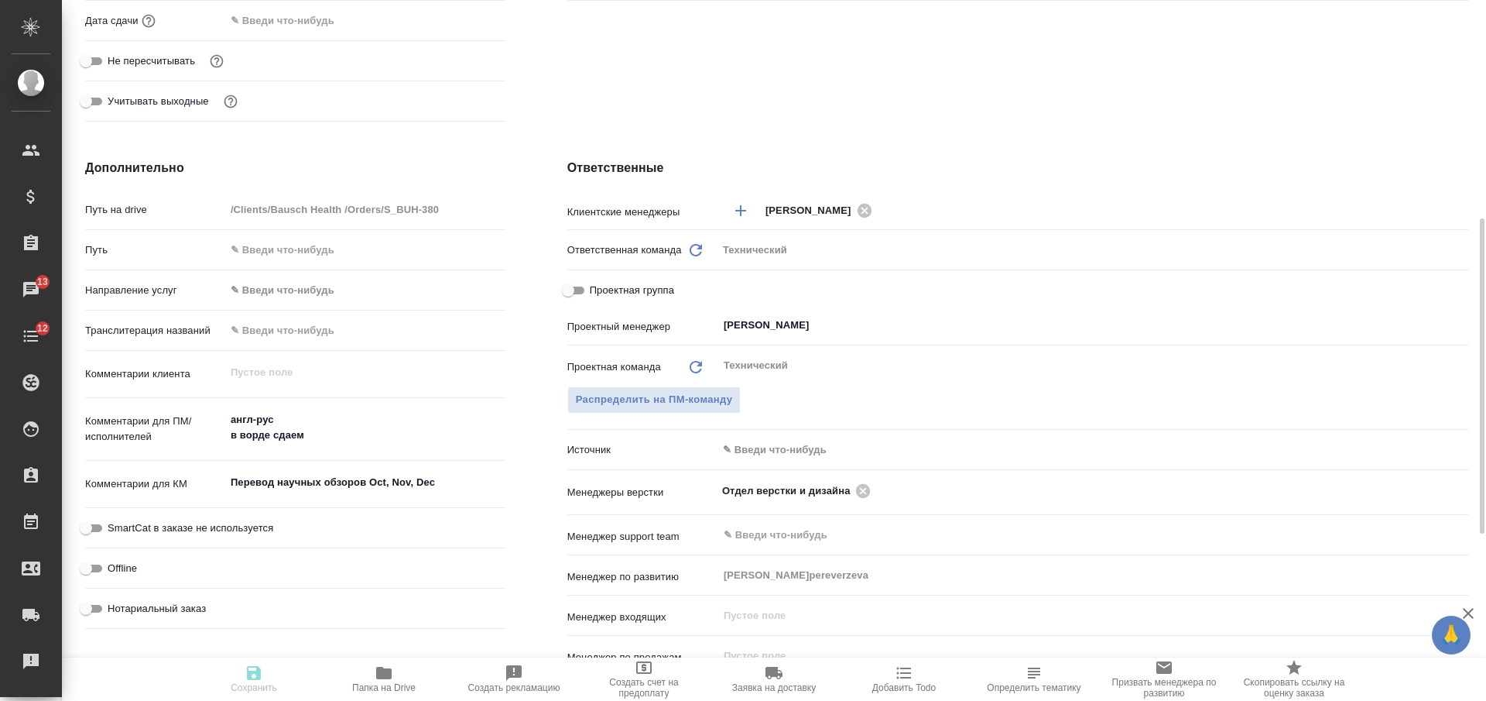
type textarea "x"
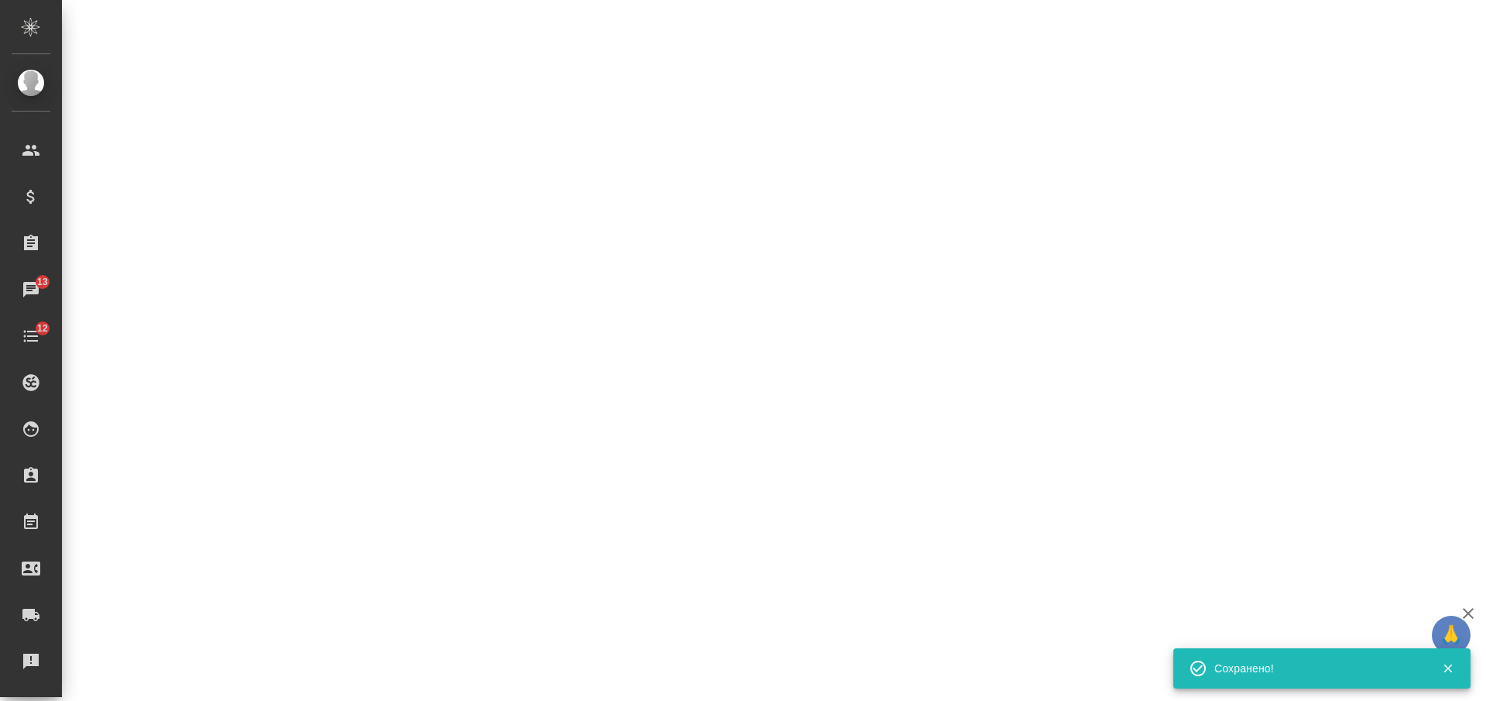
select select "RU"
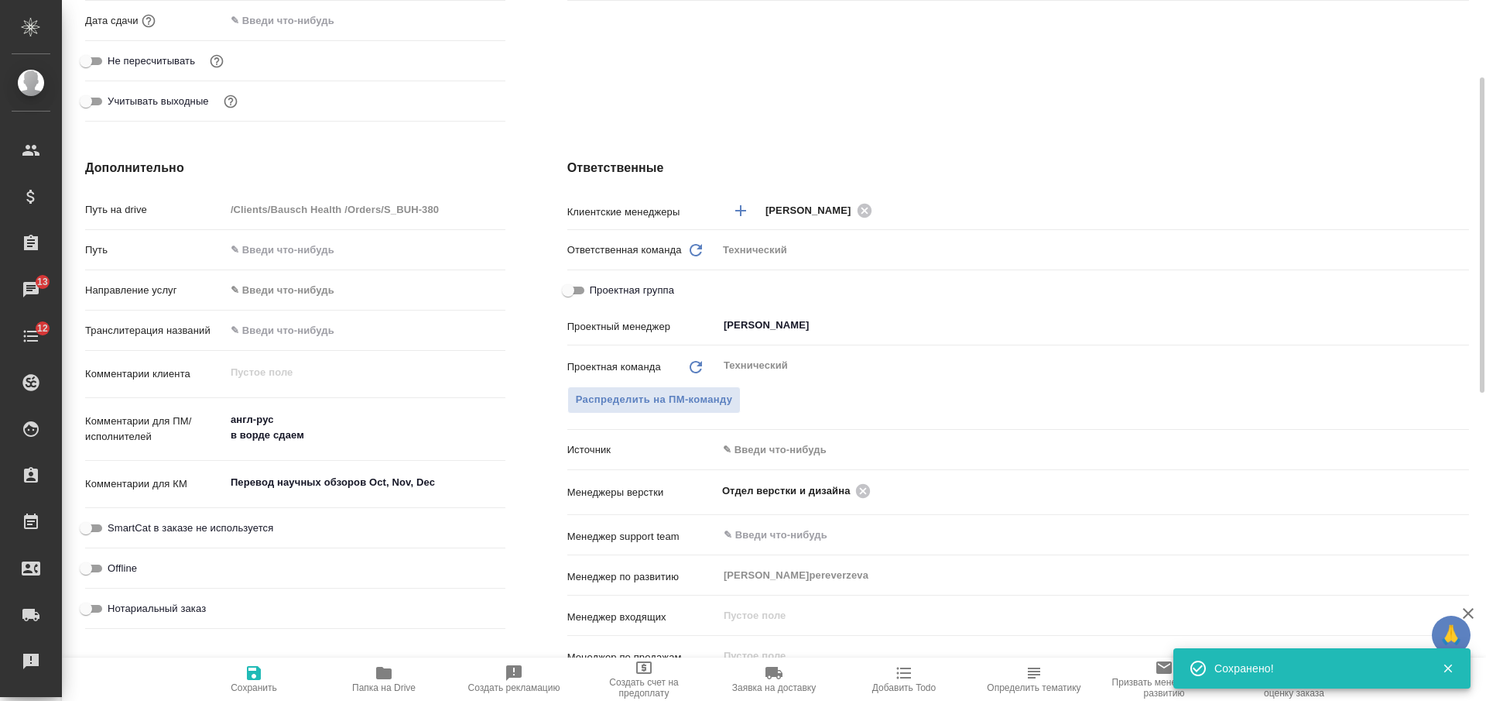
type textarea "x"
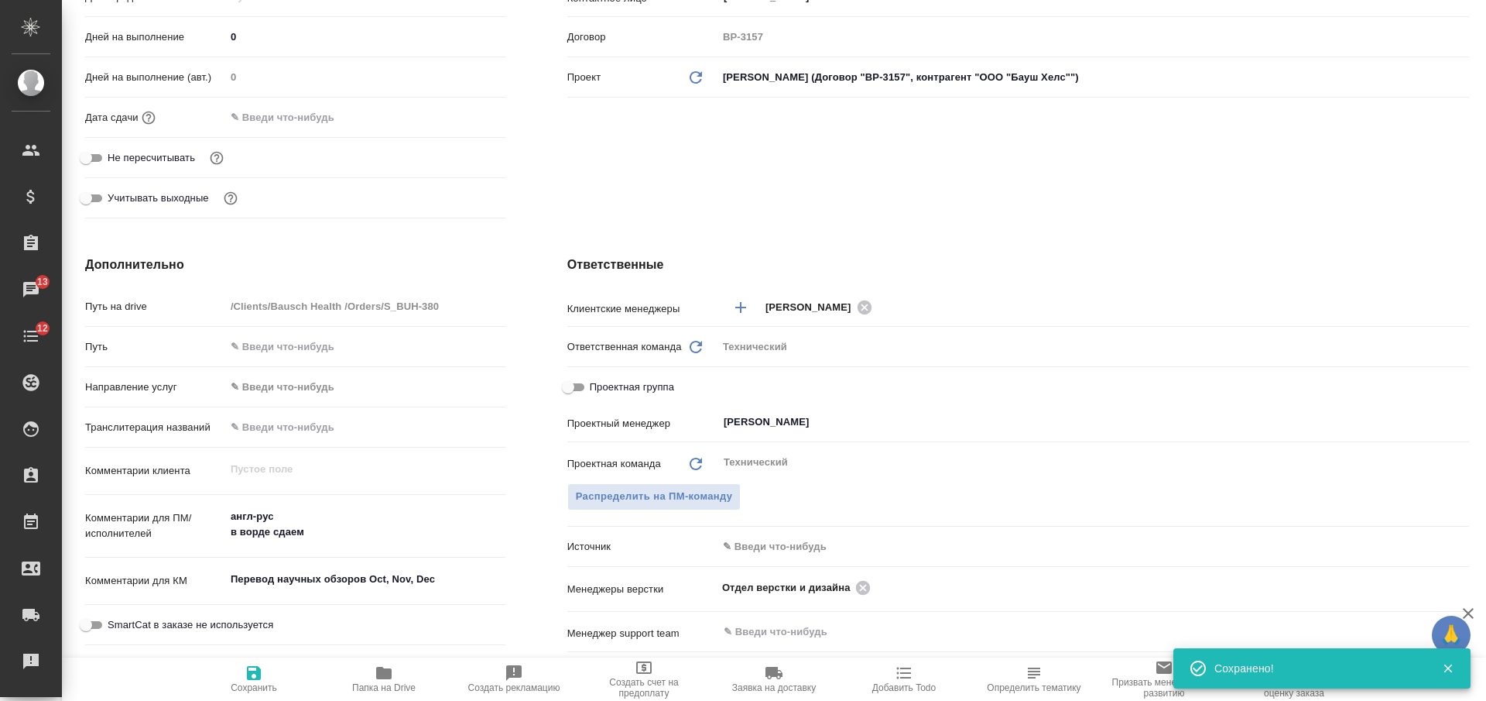
scroll to position [0, 0]
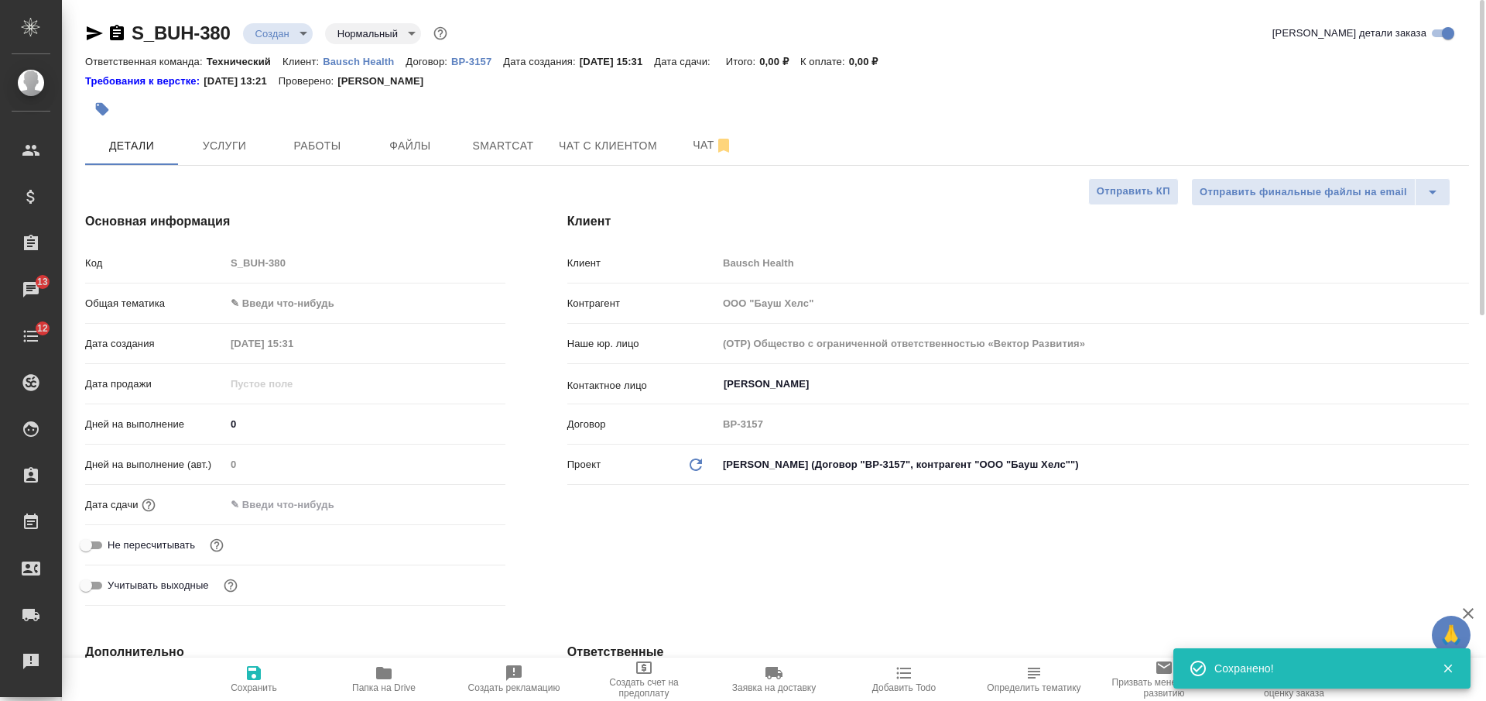
click at [279, 32] on body "🙏 .cls-1 fill:#fff; AWATERA Nikiforova Valeria Клиенты Спецификации Заказы 13 Ч…" at bounding box center [743, 350] width 1486 height 701
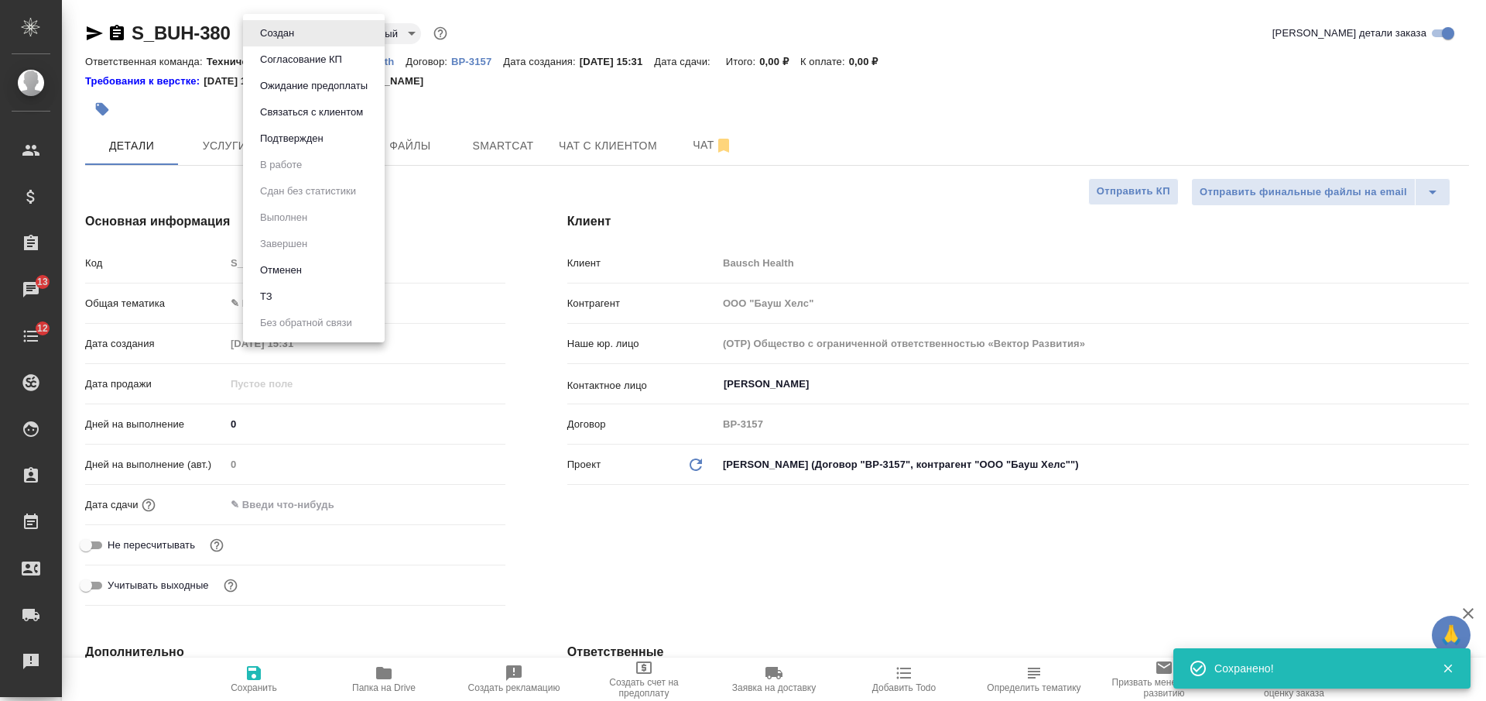
click at [293, 297] on li "ТЗ" at bounding box center [314, 296] width 142 height 26
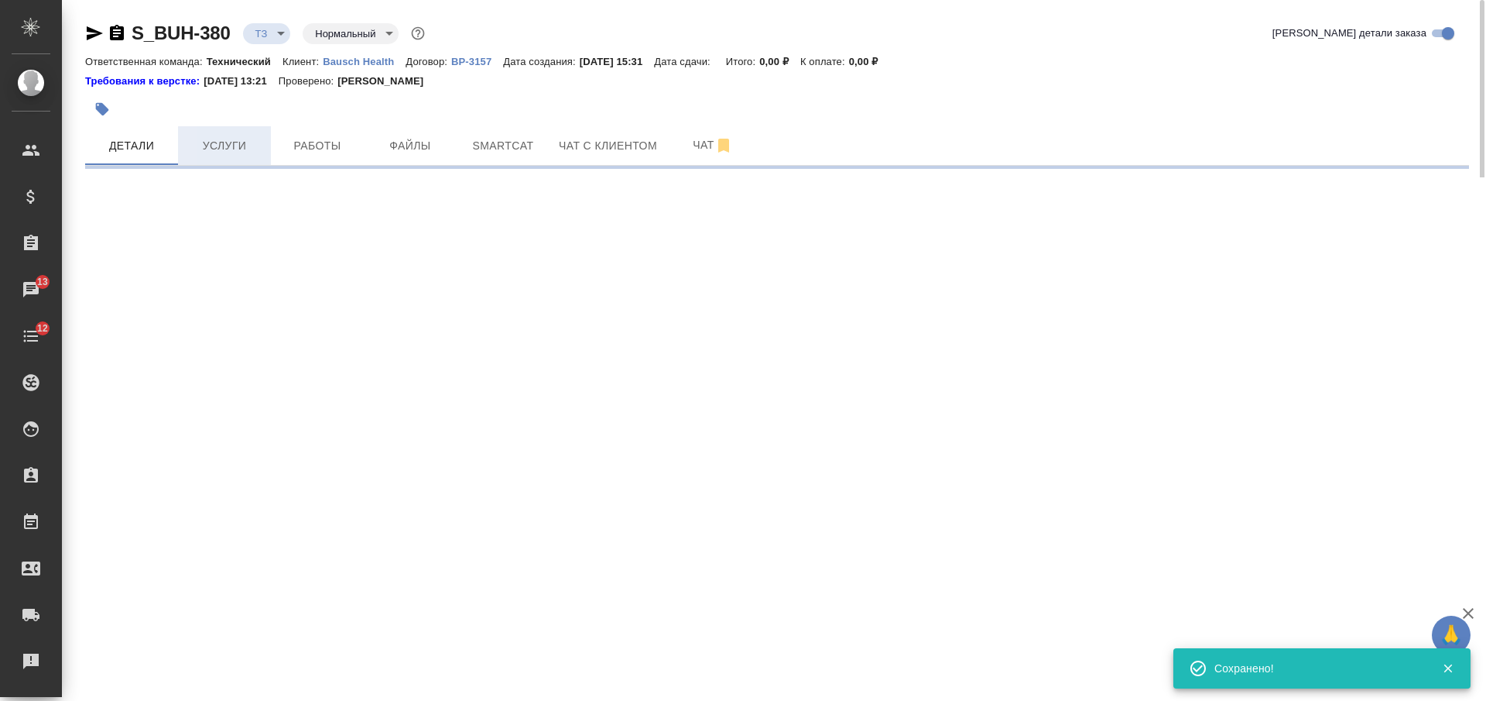
select select "RU"
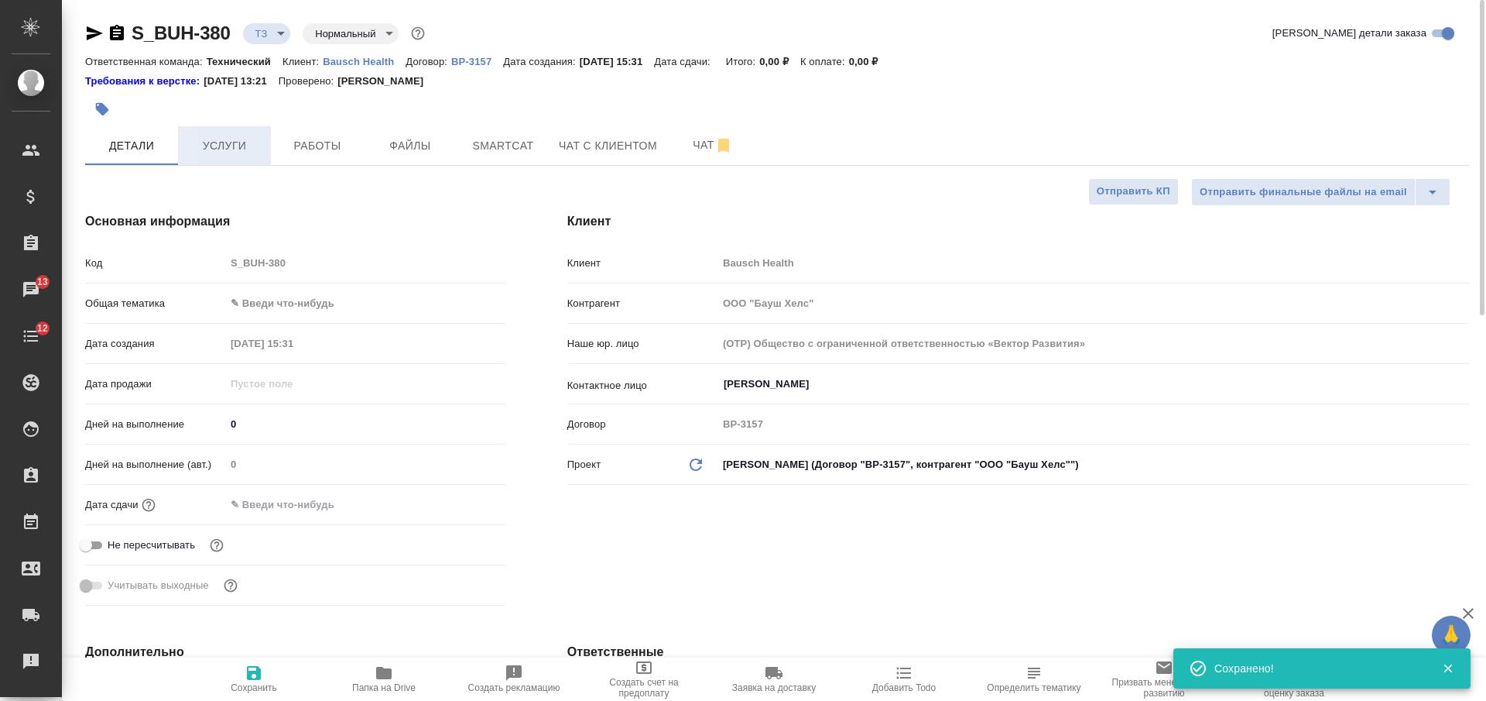
type textarea "x"
click at [238, 152] on span "Услуги" at bounding box center [224, 145] width 74 height 19
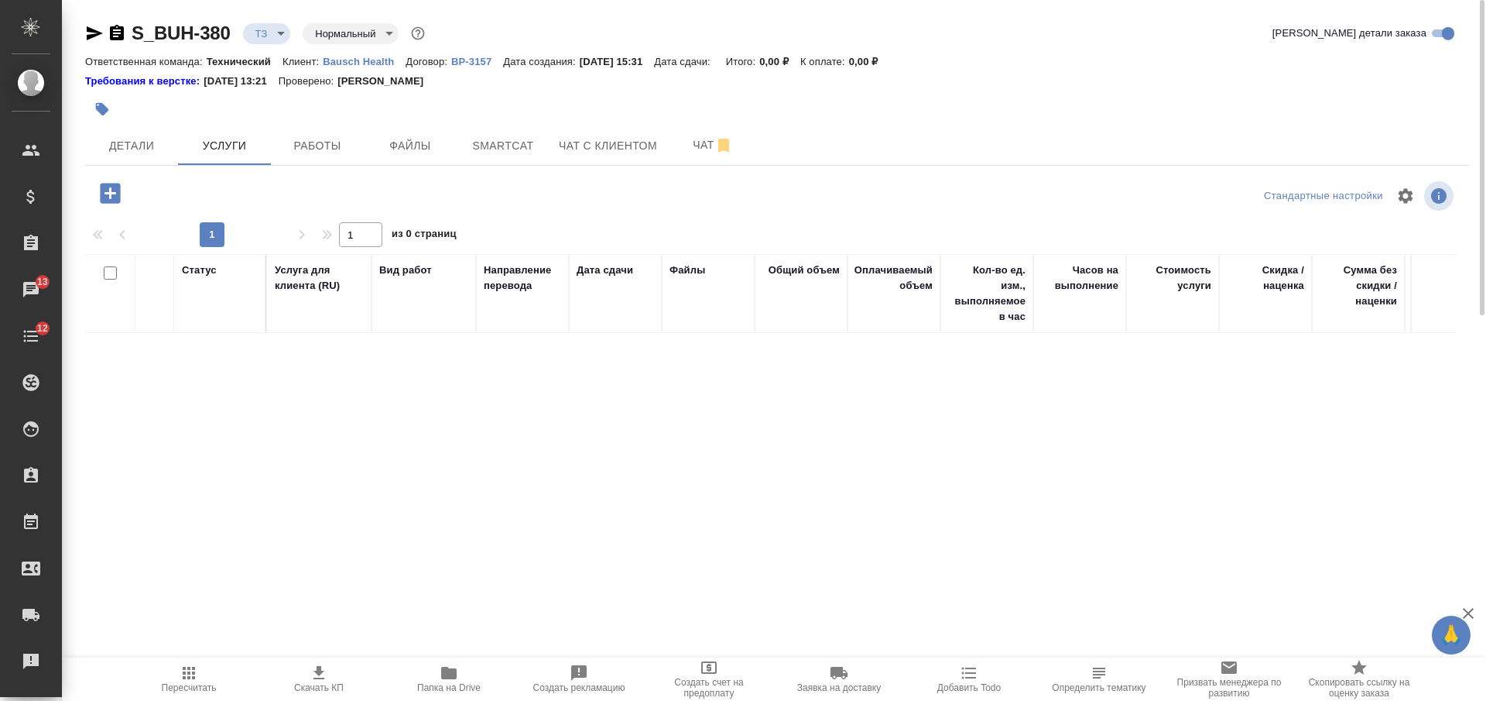
click at [115, 195] on icon "button" at bounding box center [110, 193] width 20 height 20
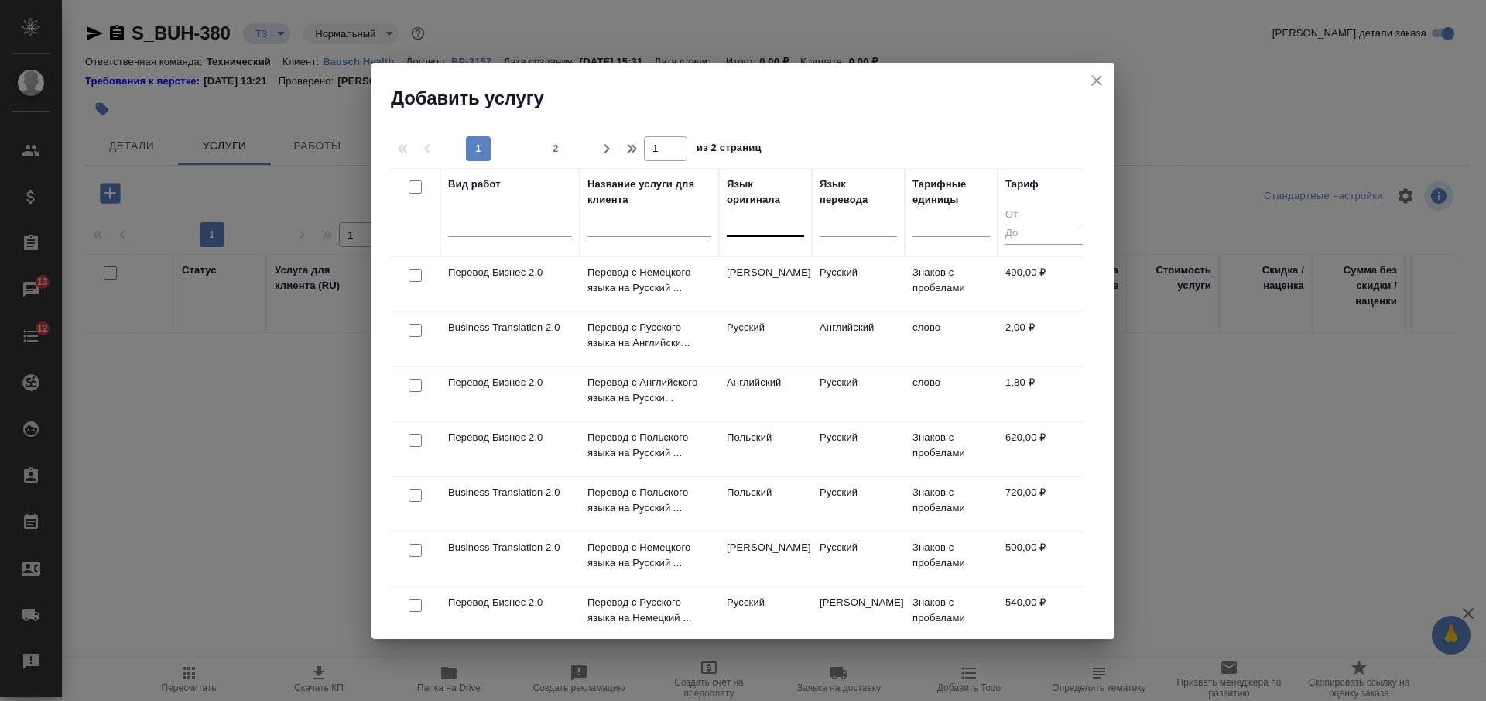
click at [767, 224] on div at bounding box center [765, 221] width 77 height 22
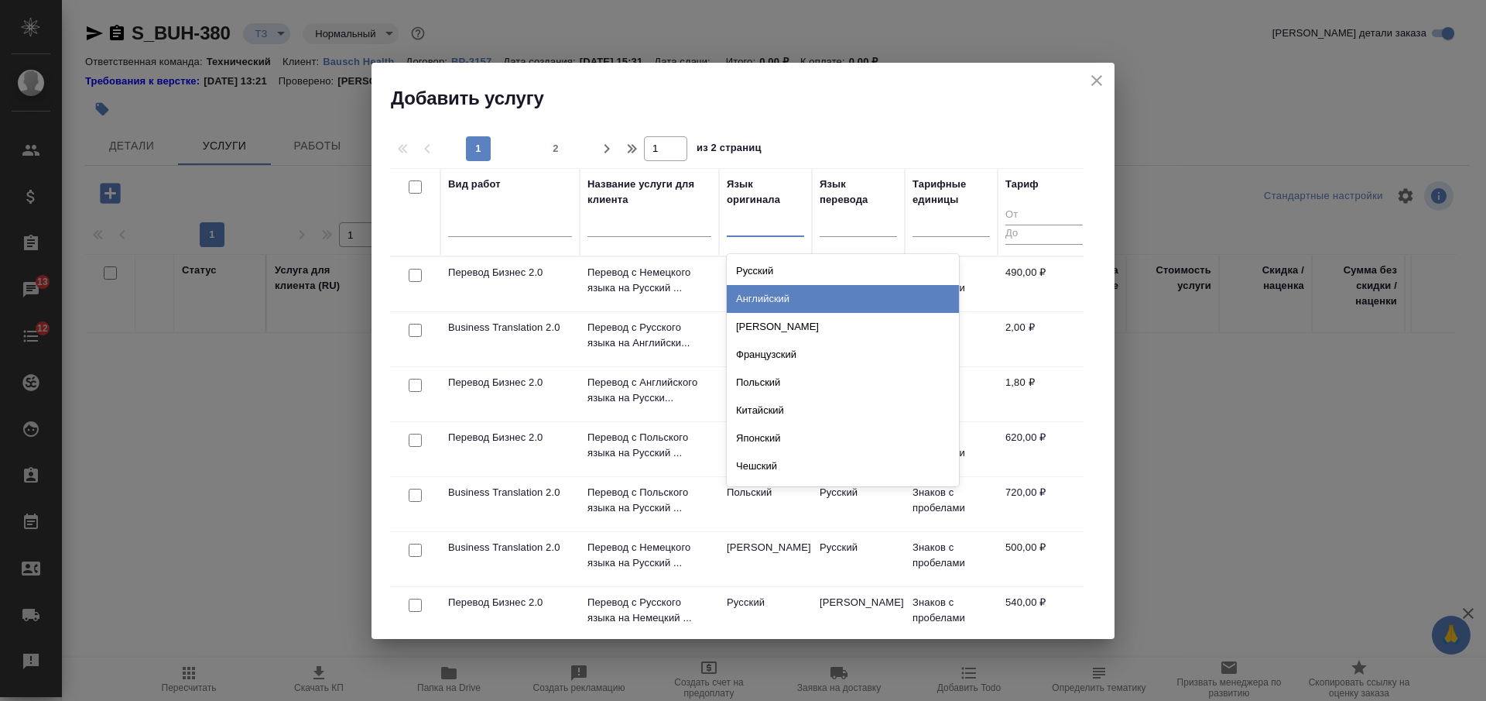
click at [755, 307] on div "Английский" at bounding box center [843, 299] width 232 height 28
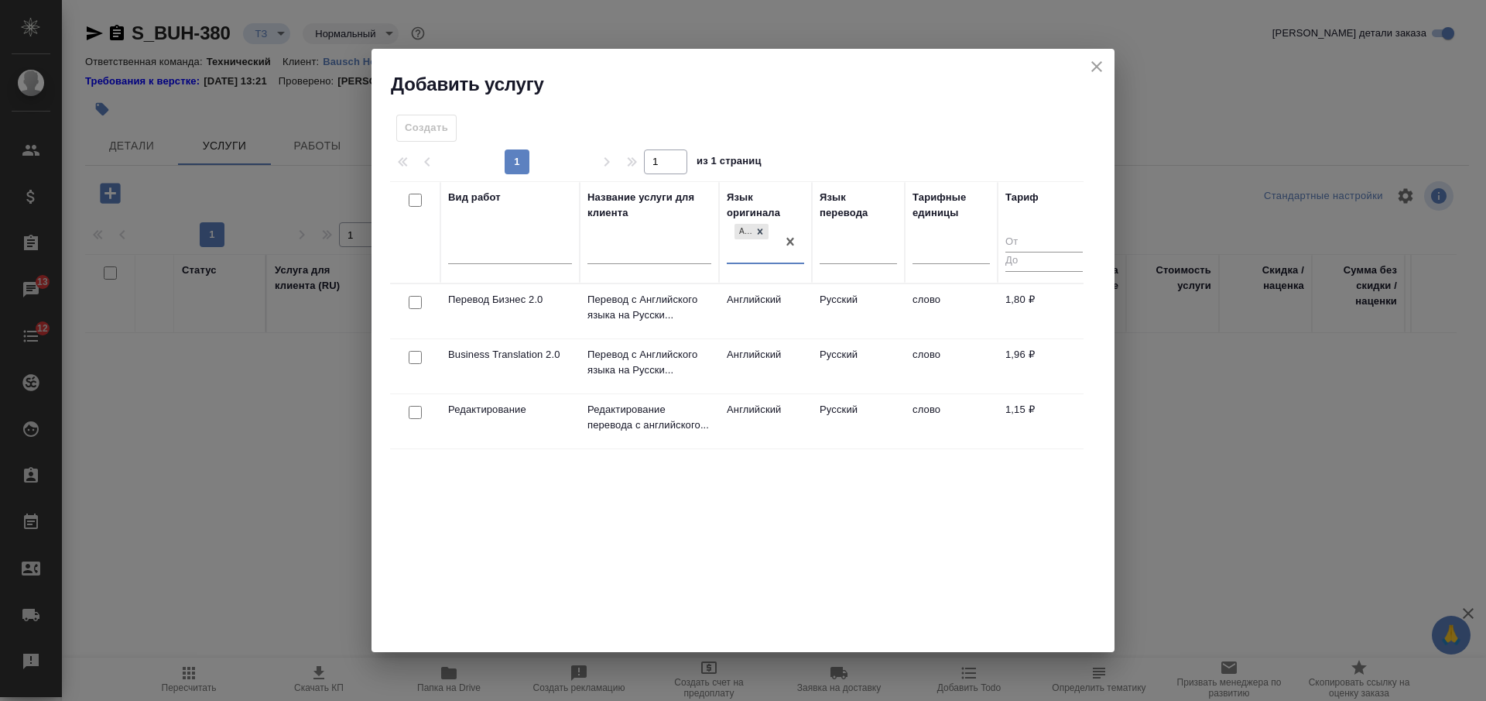
click at [416, 357] on input "checkbox" at bounding box center [415, 357] width 13 height 13
checkbox input "true"
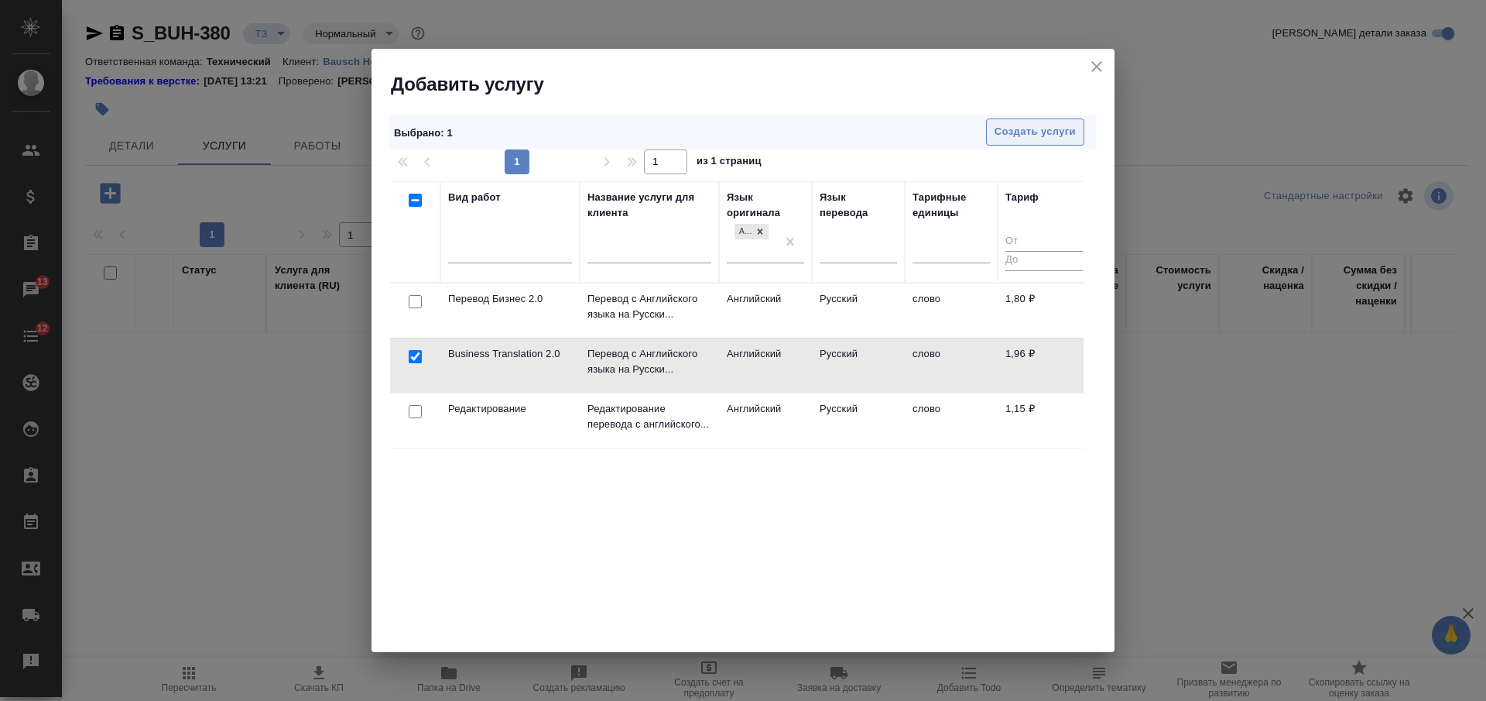
click at [1022, 133] on span "Создать услуги" at bounding box center [1035, 132] width 81 height 18
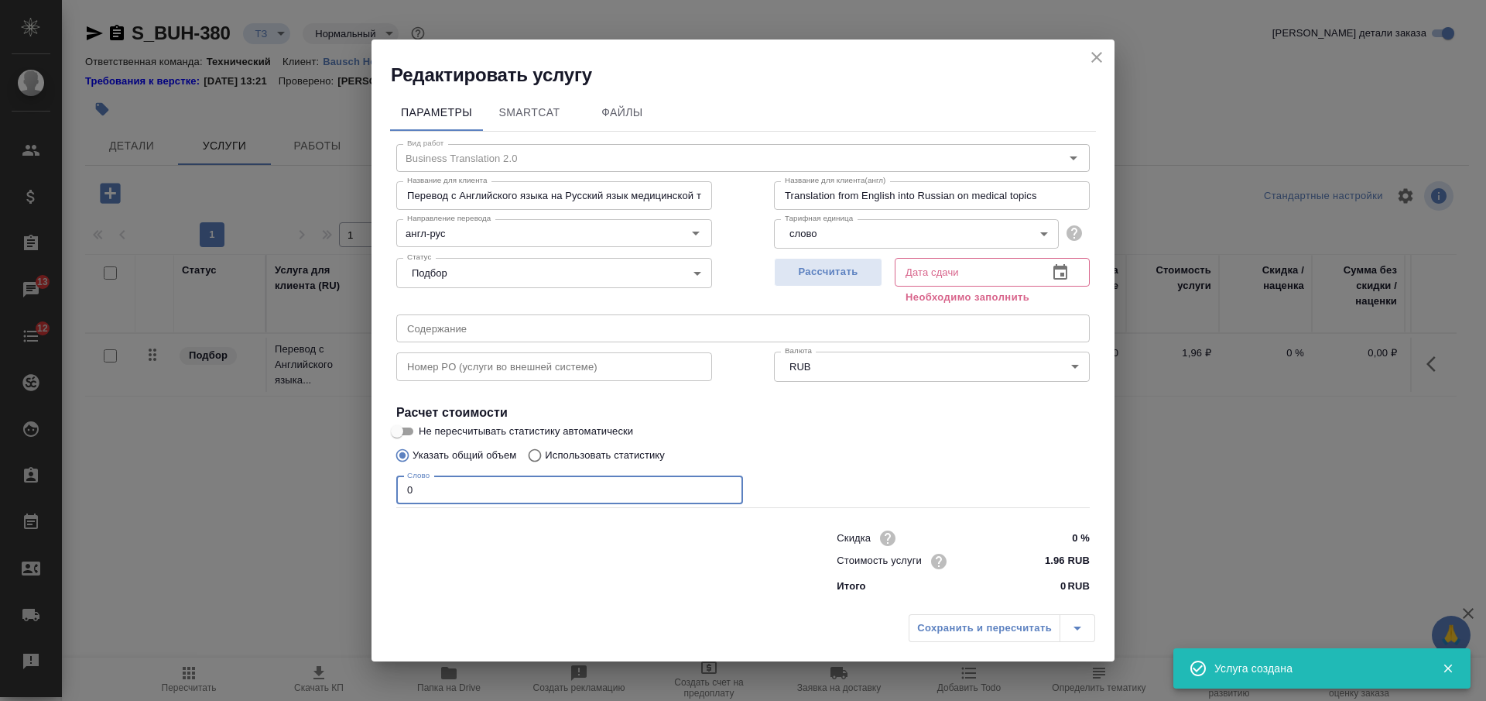
drag, startPoint x: 446, startPoint y: 492, endPoint x: 339, endPoint y: 479, distance: 107.6
click at [336, 482] on div "Редактировать услугу Параметры SmartCat Файлы Вид работ Business Translation 2.…" at bounding box center [743, 350] width 1486 height 701
type input "1"
click at [801, 280] on span "Рассчитать" at bounding box center [828, 272] width 91 height 18
type input "27.08.2025 15:32"
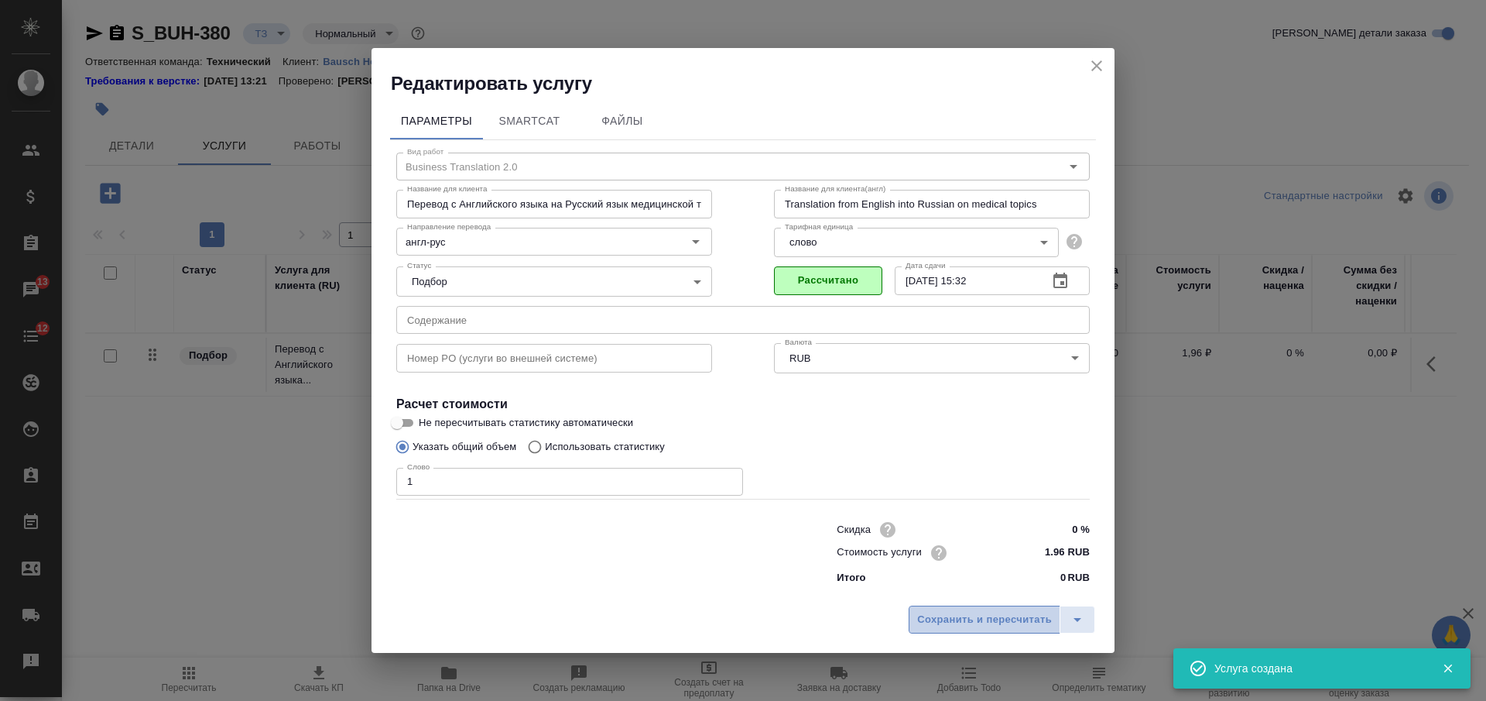
click at [1005, 620] on span "Сохранить и пересчитать" at bounding box center [984, 620] width 135 height 18
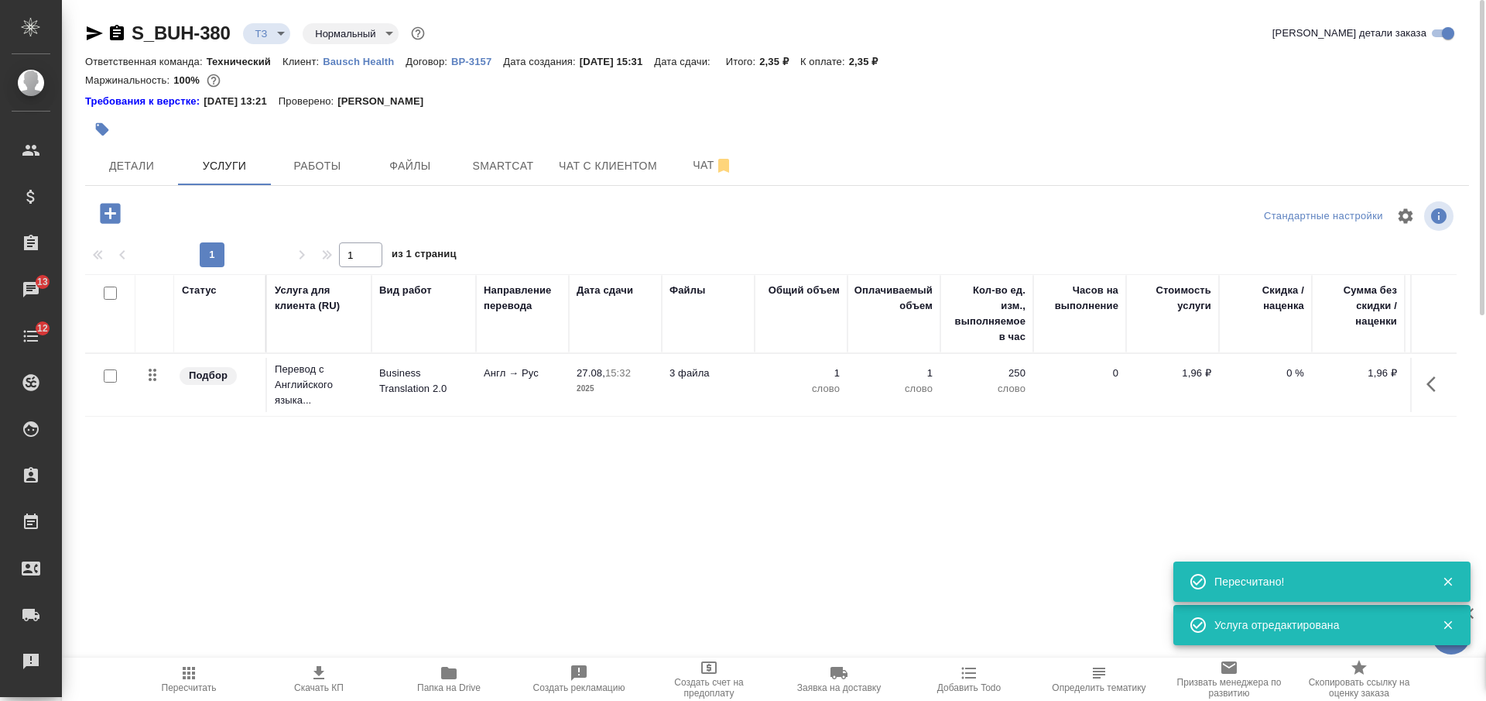
click at [117, 291] on div at bounding box center [106, 294] width 26 height 22
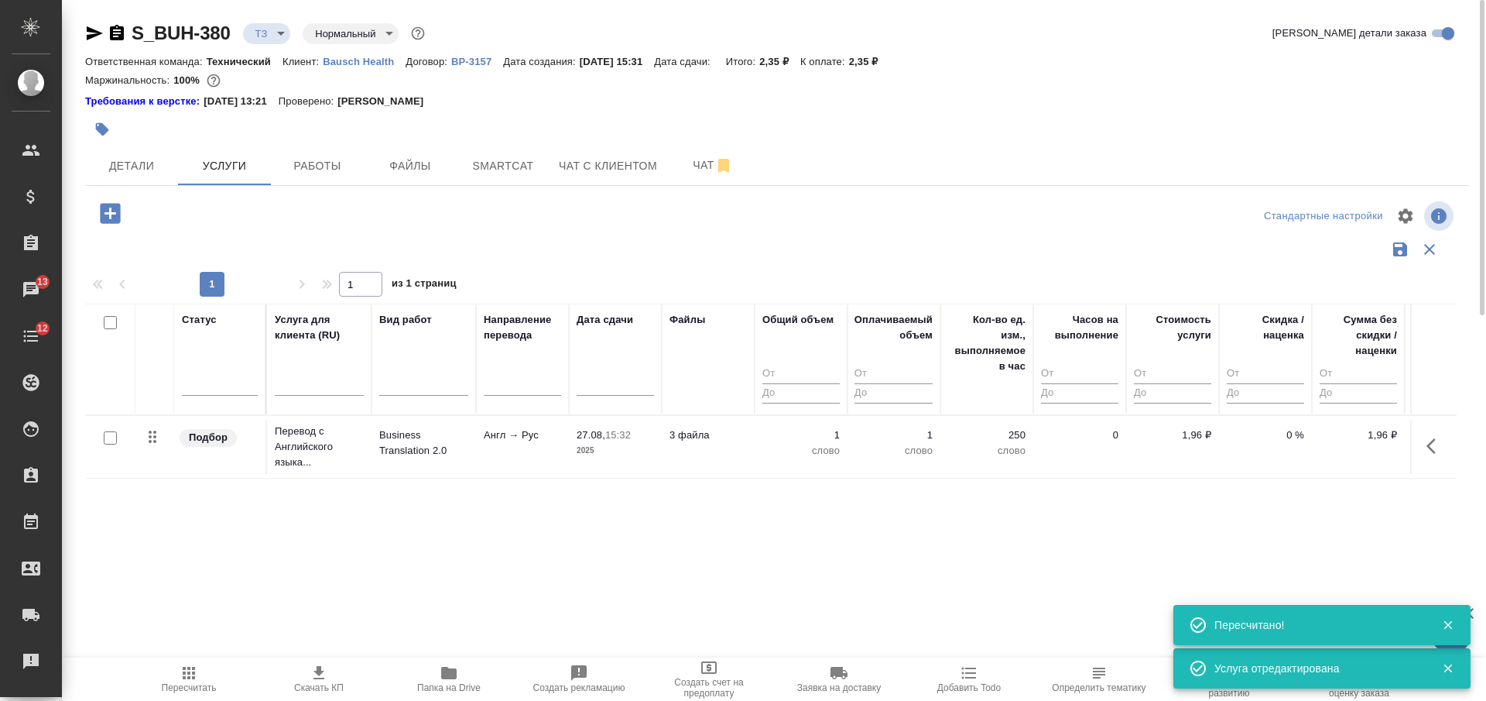
click at [111, 324] on input "checkbox" at bounding box center [110, 322] width 13 height 13
checkbox input "true"
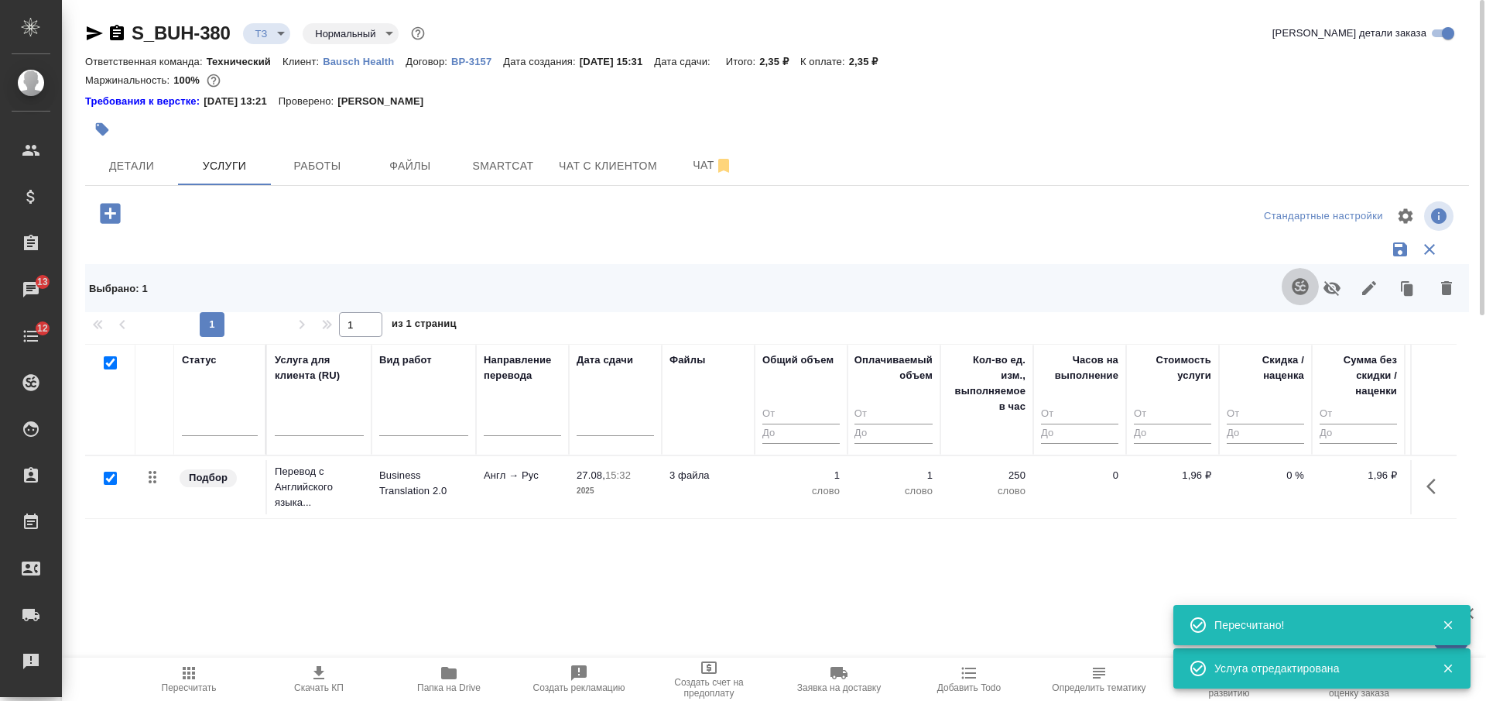
click at [1296, 293] on icon "button" at bounding box center [1300, 286] width 19 height 19
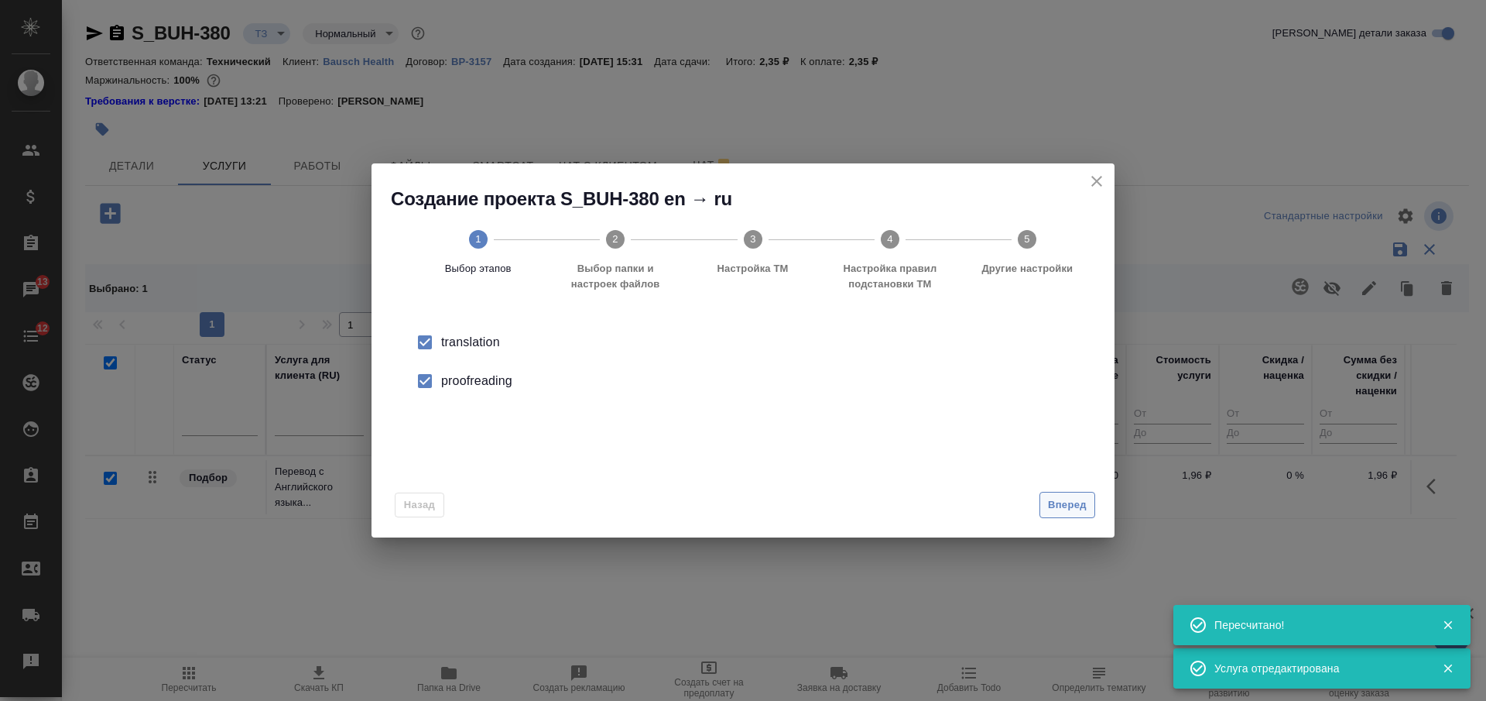
click at [1076, 513] on span "Вперед" at bounding box center [1067, 505] width 39 height 18
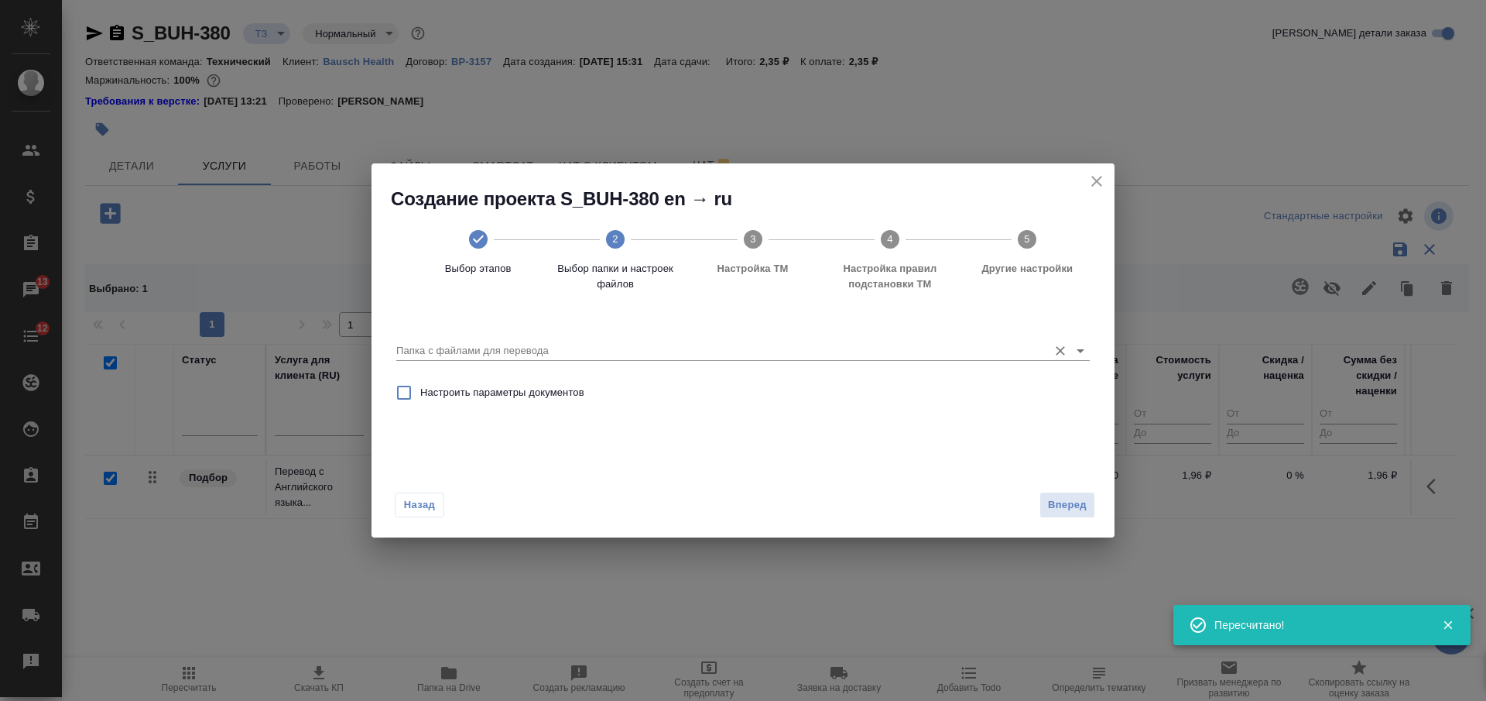
click at [751, 358] on input "Папка с файлами для перевода" at bounding box center [718, 350] width 644 height 19
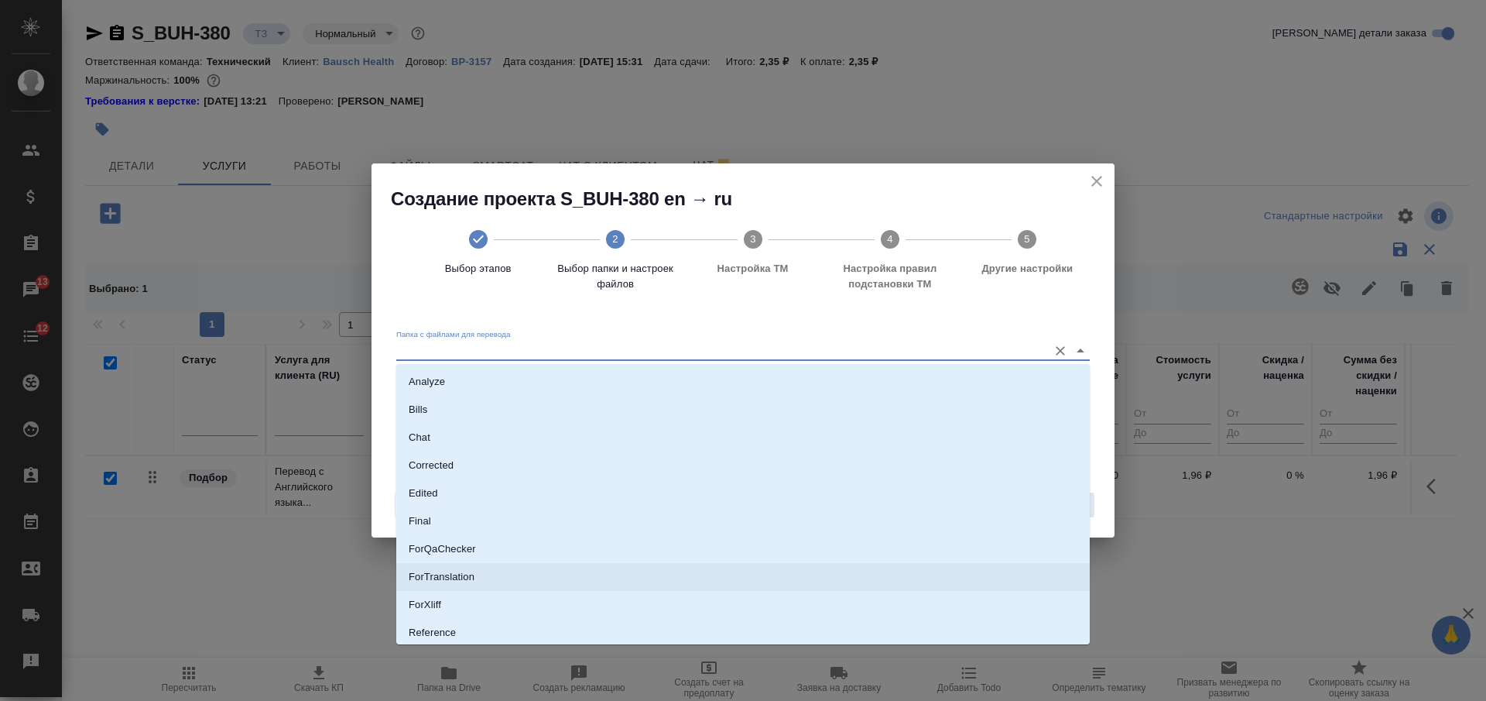
scroll to position [87, 0]
click at [701, 571] on li "Source" at bounding box center [743, 574] width 694 height 28
type input "Source"
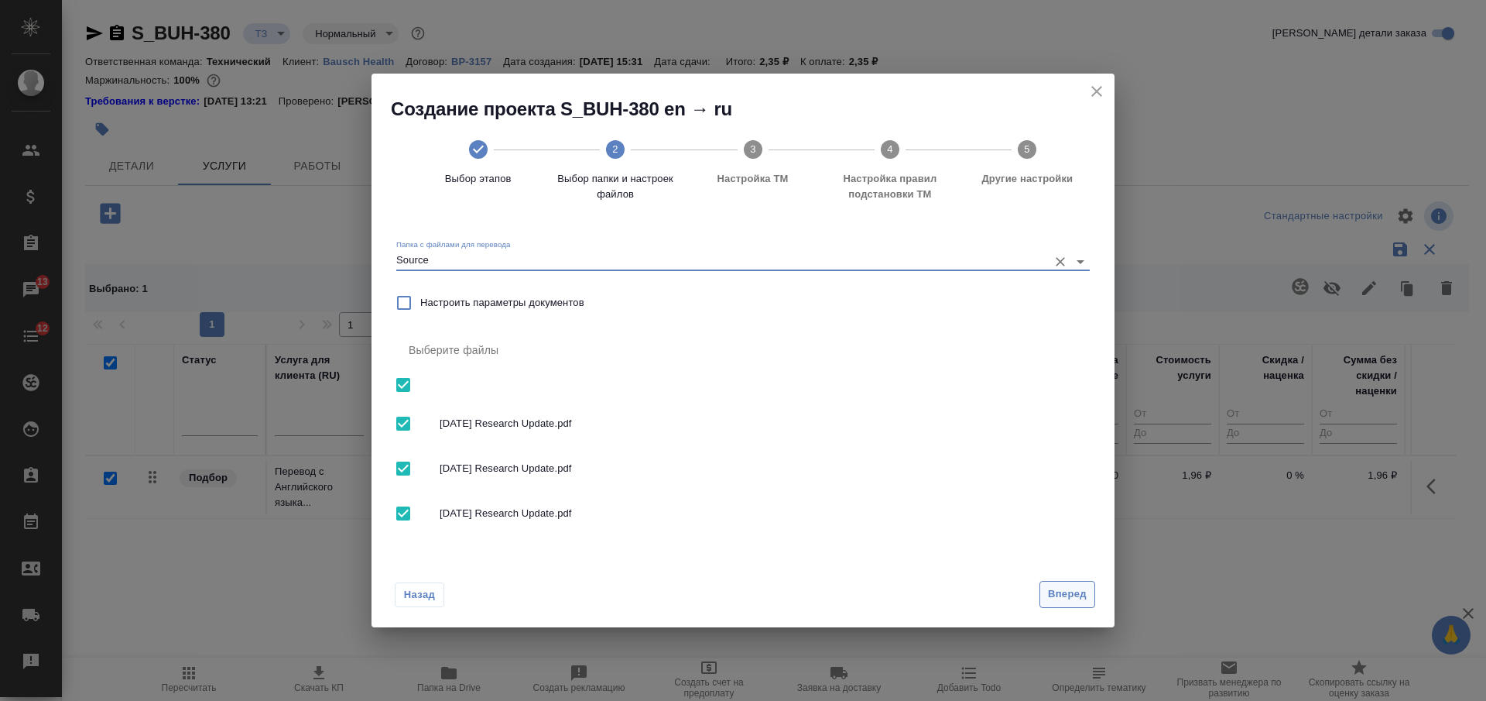
click at [1053, 596] on span "Вперед" at bounding box center [1067, 594] width 39 height 18
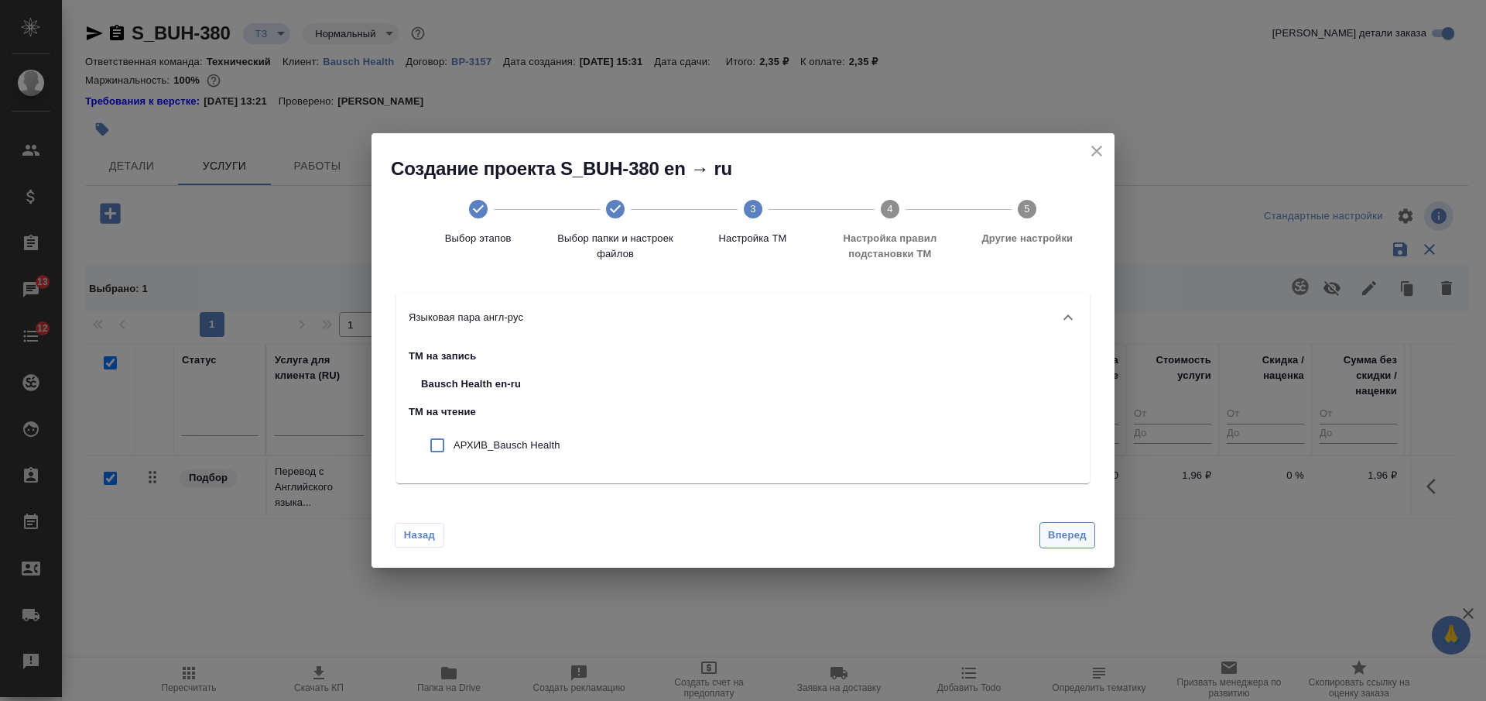
click at [1063, 536] on span "Вперед" at bounding box center [1067, 535] width 39 height 18
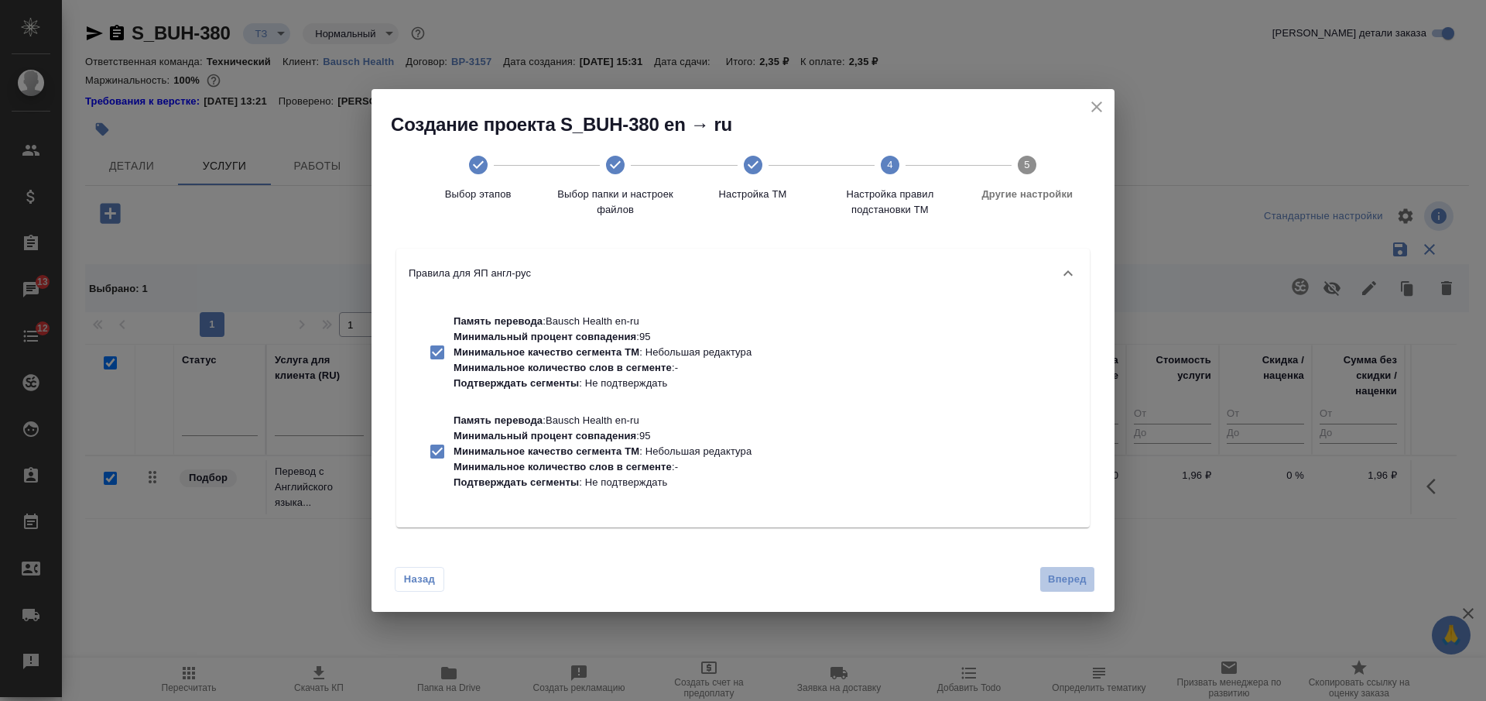
click at [1068, 584] on span "Вперед" at bounding box center [1067, 579] width 39 height 18
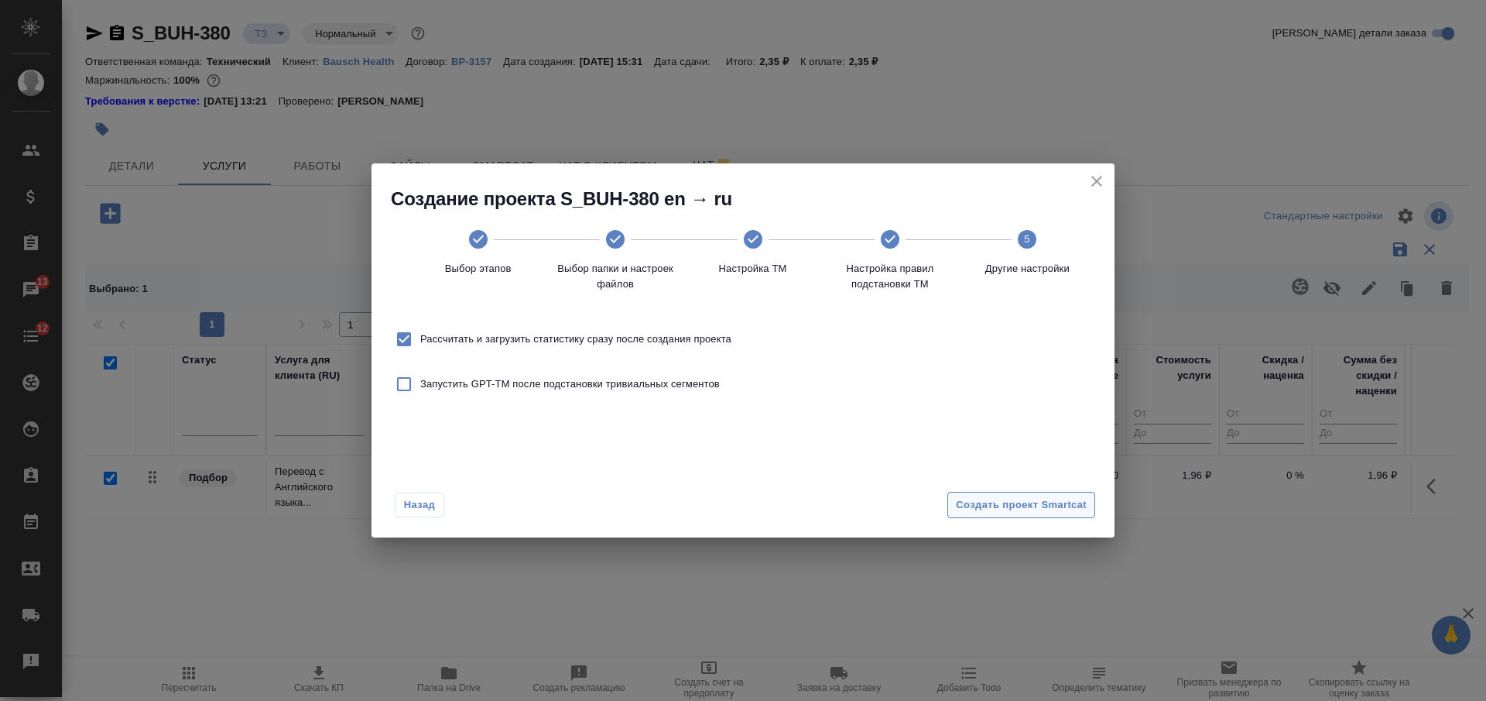
click at [1060, 505] on span "Создать проект Smartcat" at bounding box center [1021, 505] width 131 height 18
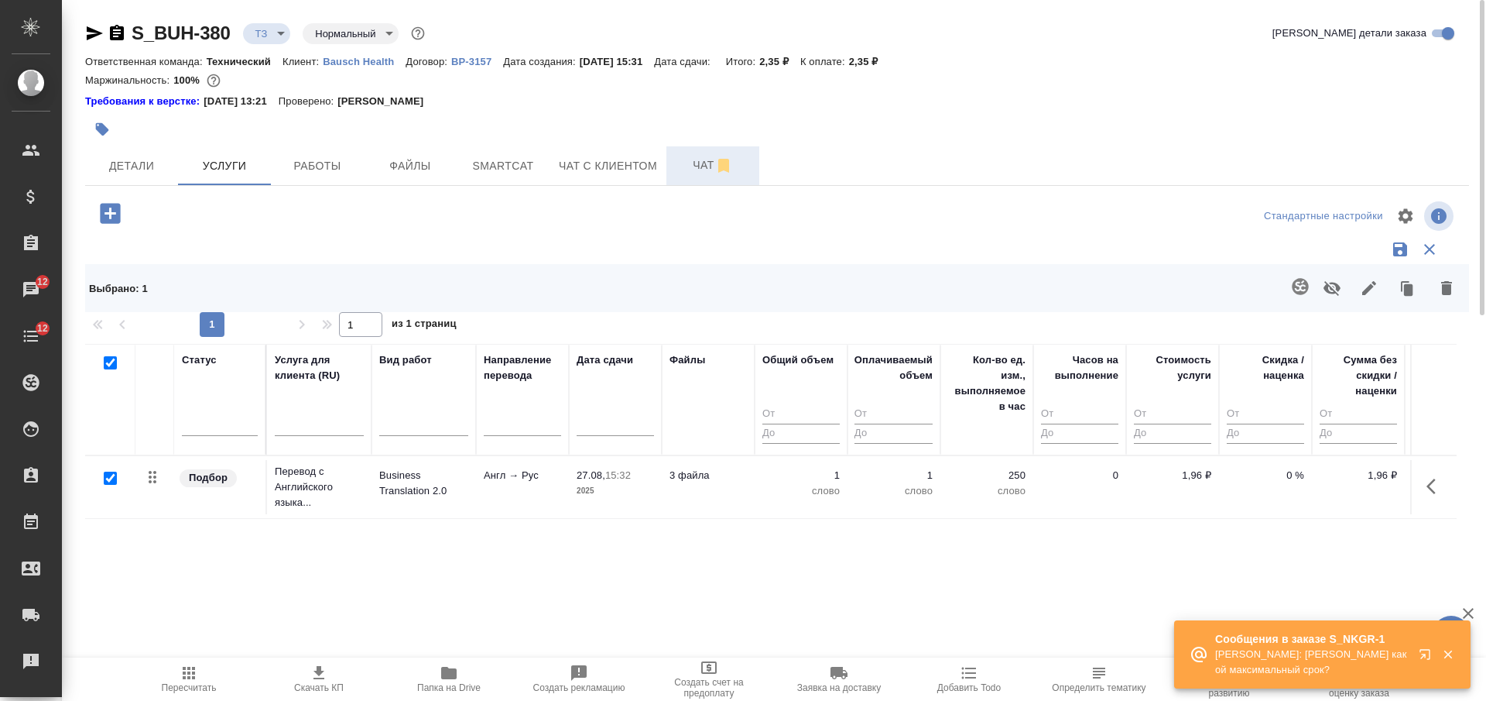
click at [697, 162] on span "Чат" at bounding box center [713, 165] width 74 height 19
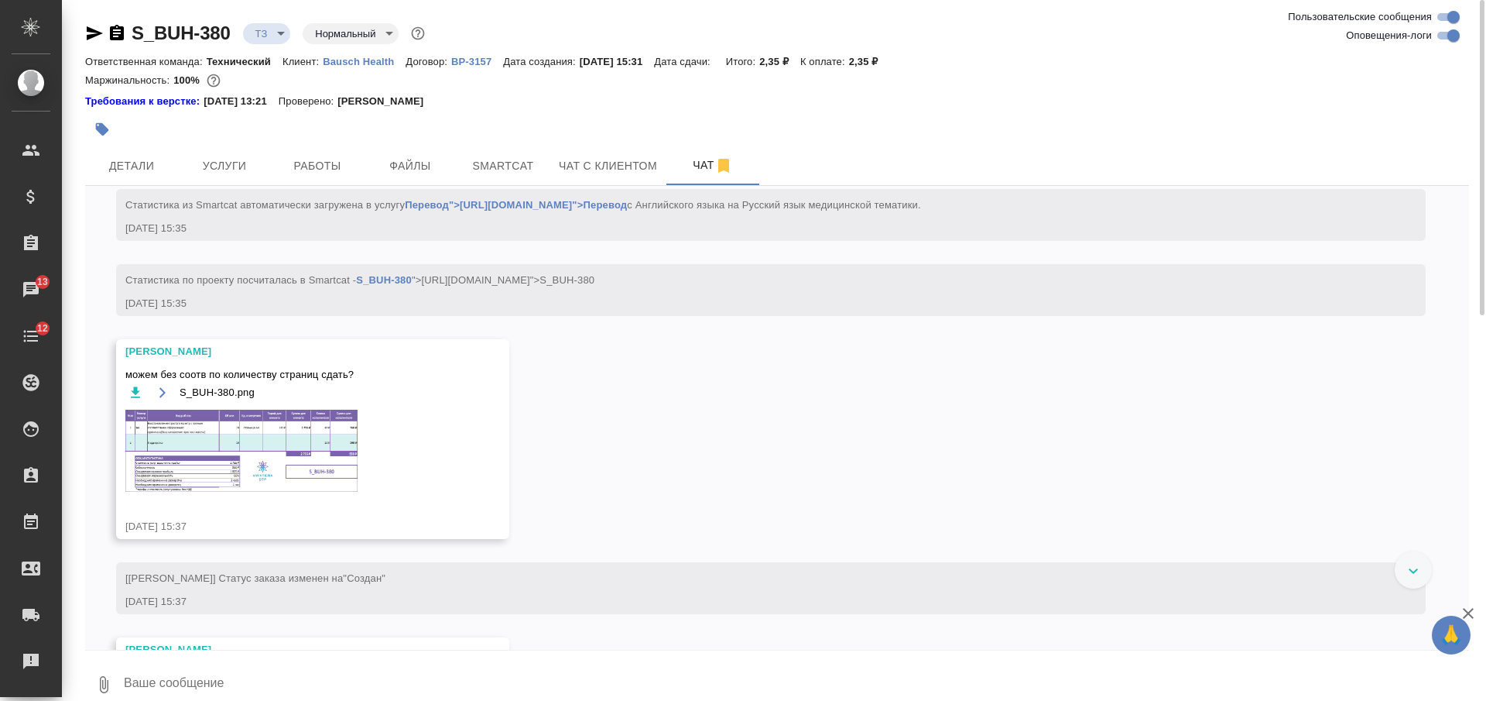
scroll to position [511, 0]
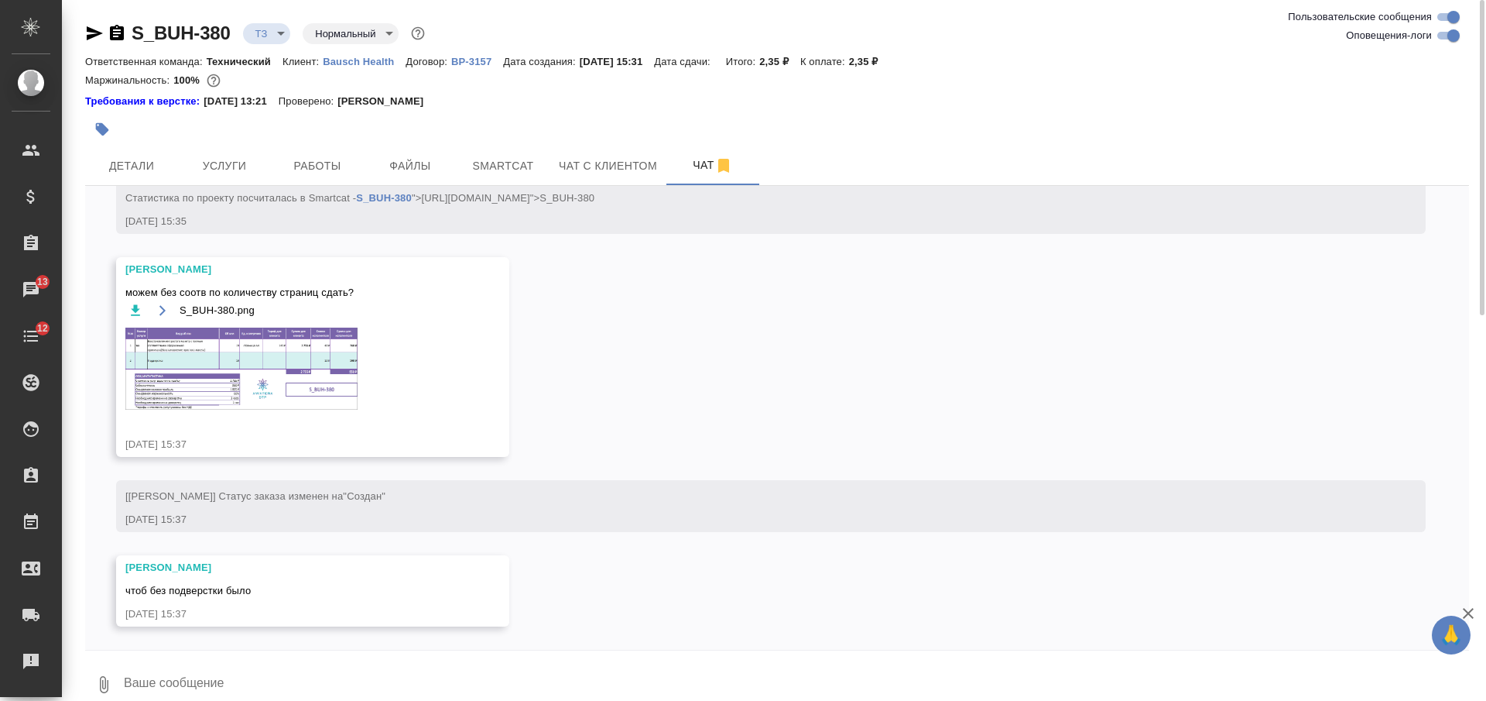
click at [269, 350] on img at bounding box center [241, 368] width 232 height 82
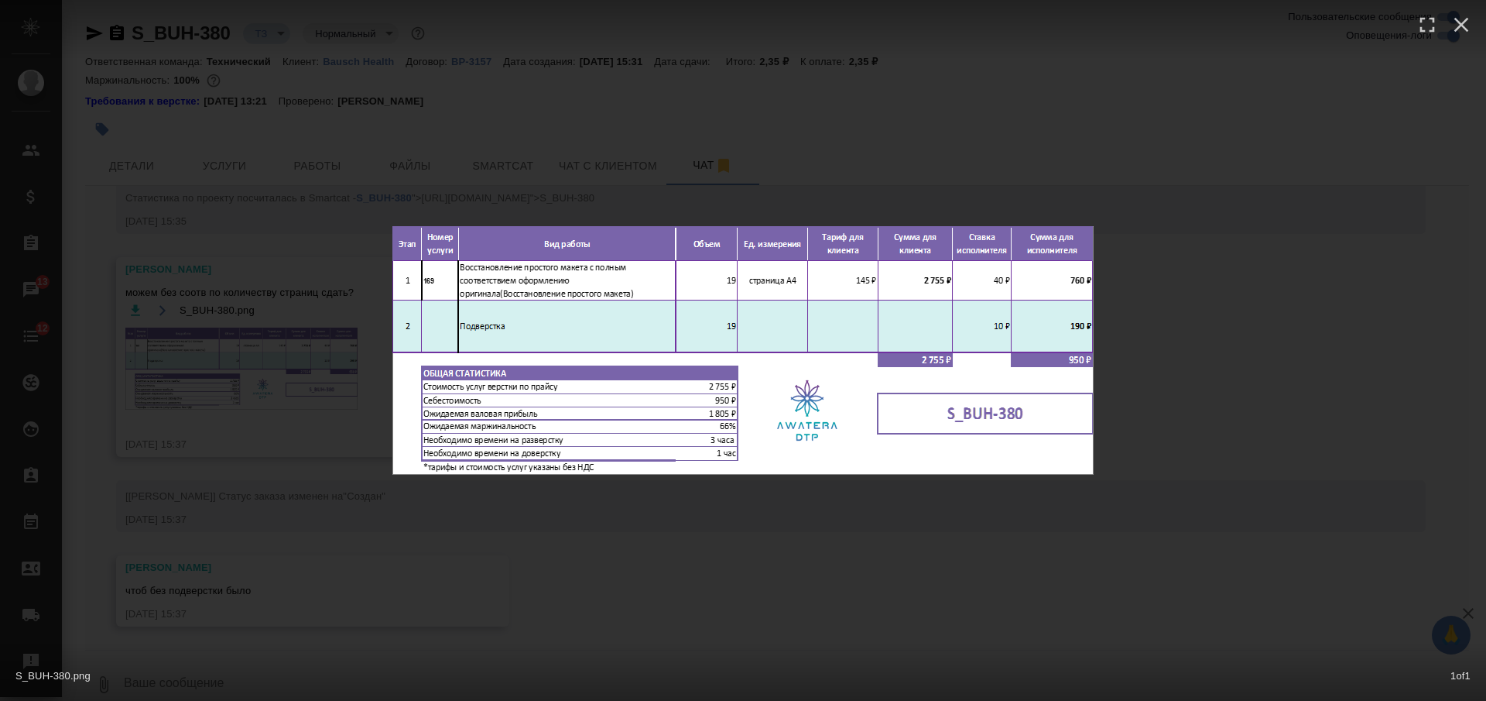
click at [657, 558] on div "S_BUH-380.png 1 of 1" at bounding box center [743, 350] width 1486 height 701
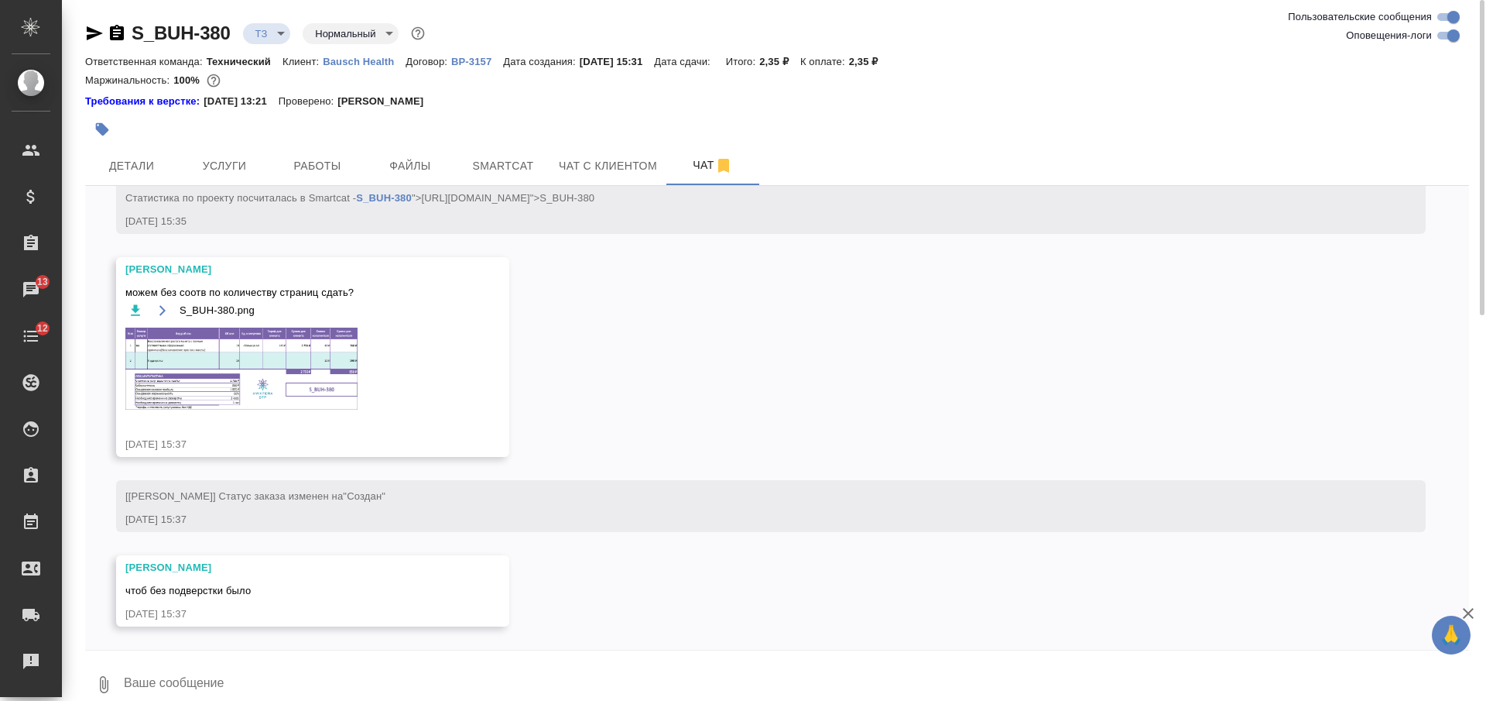
click at [407, 675] on textarea at bounding box center [795, 684] width 1347 height 53
type textarea "да, ок"
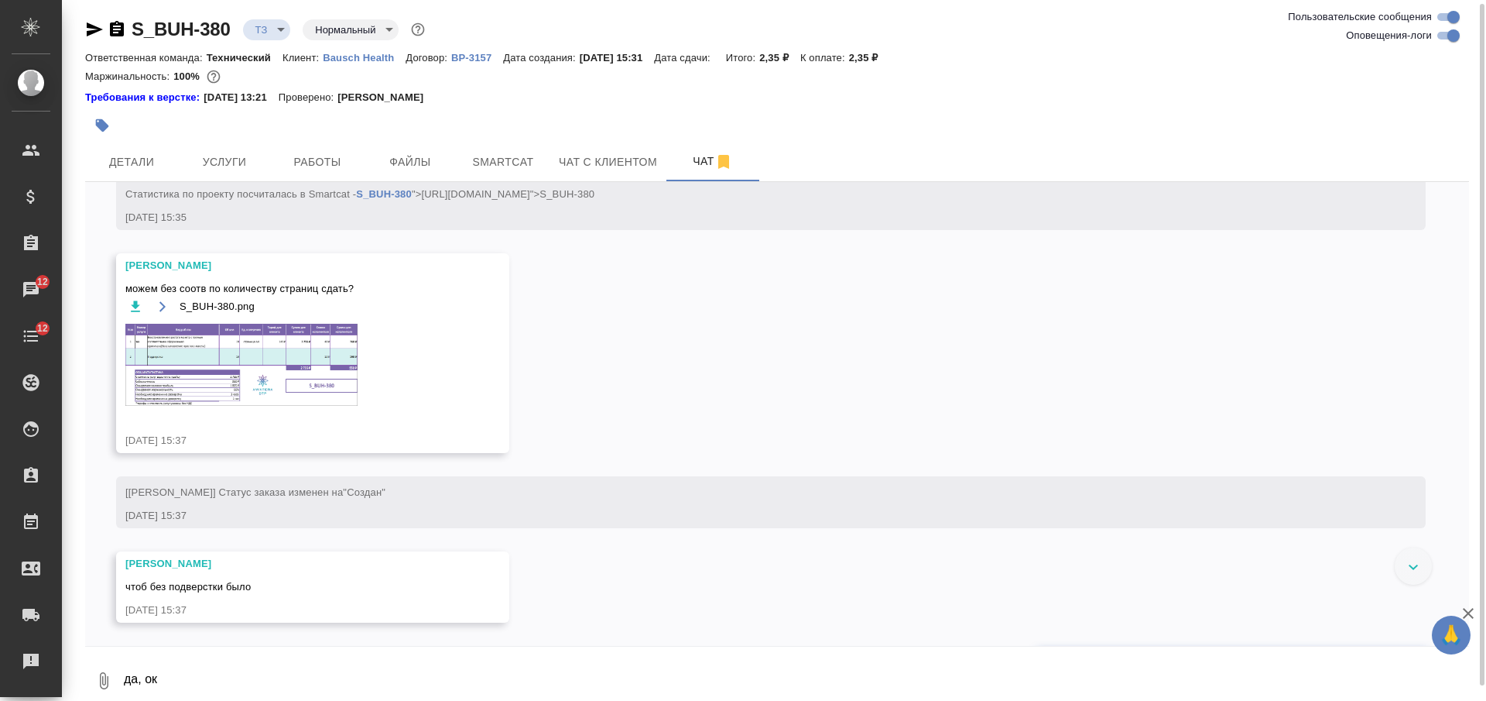
scroll to position [586, 0]
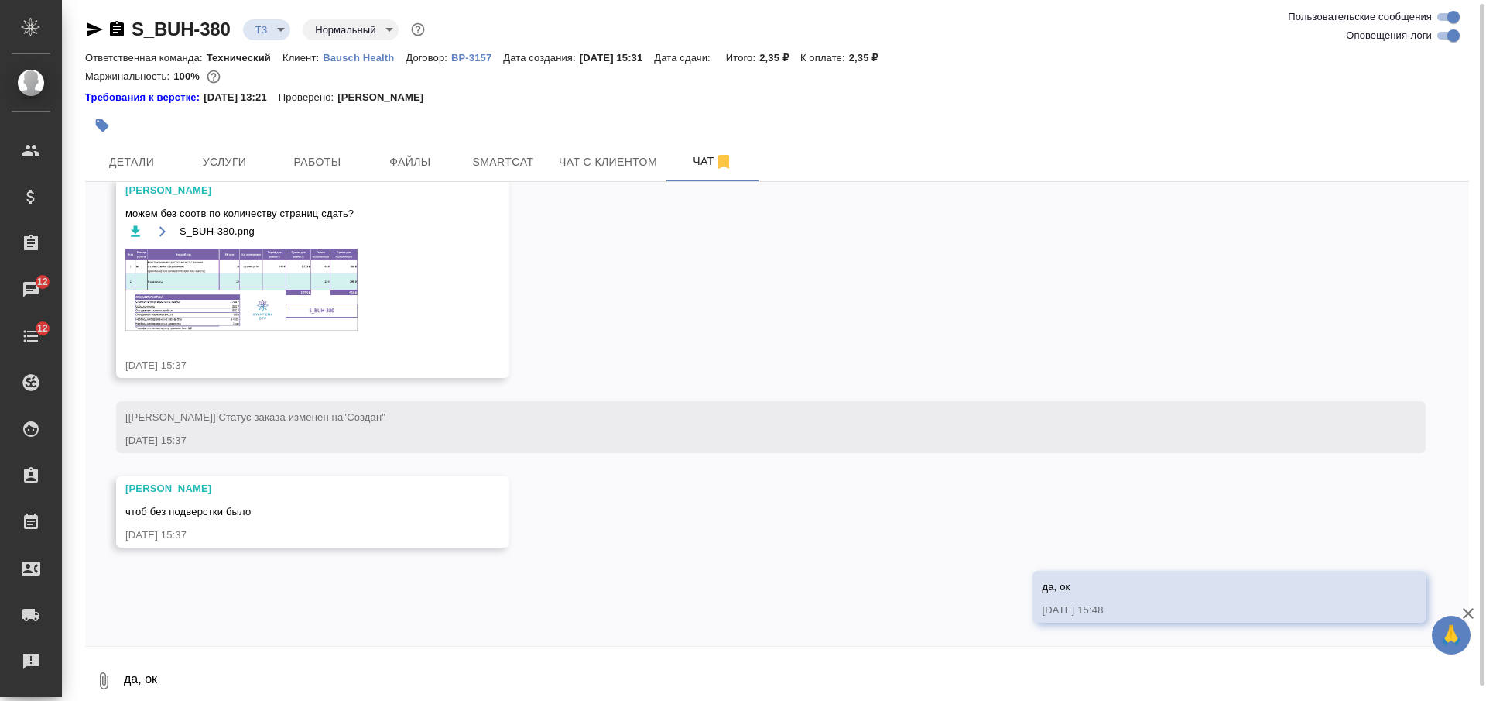
click at [245, 141] on div at bounding box center [546, 125] width 923 height 34
click at [244, 159] on span "Услуги" at bounding box center [224, 161] width 74 height 19
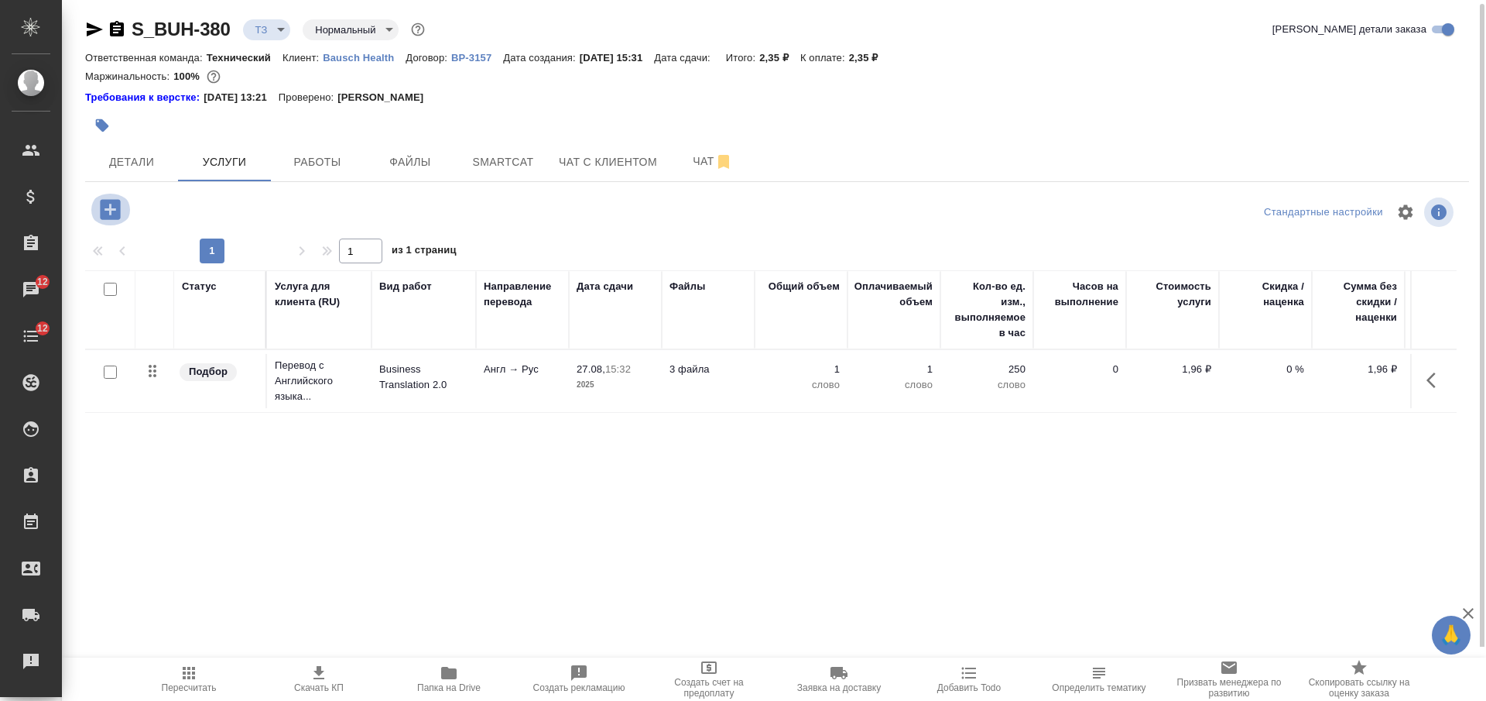
click at [118, 210] on icon "button" at bounding box center [110, 209] width 20 height 20
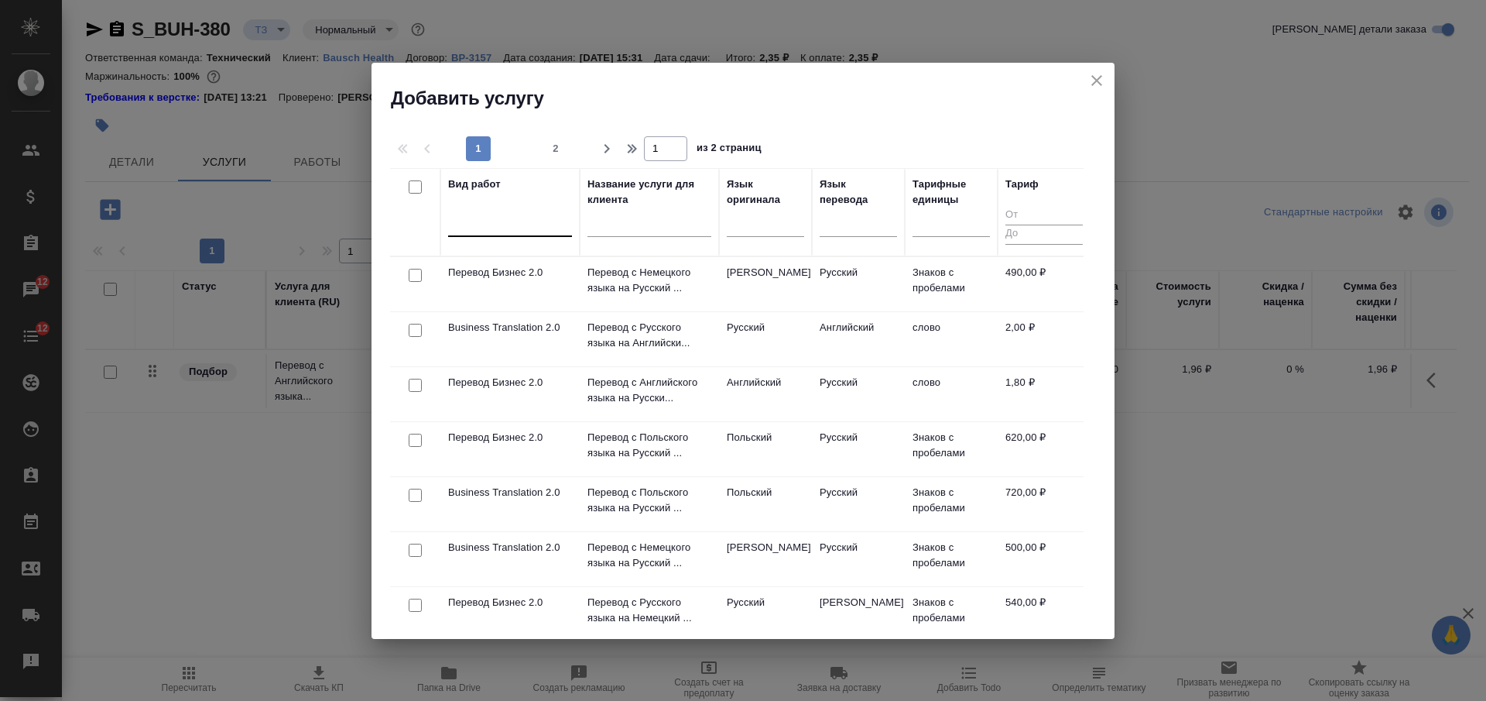
click at [513, 225] on div at bounding box center [510, 221] width 124 height 22
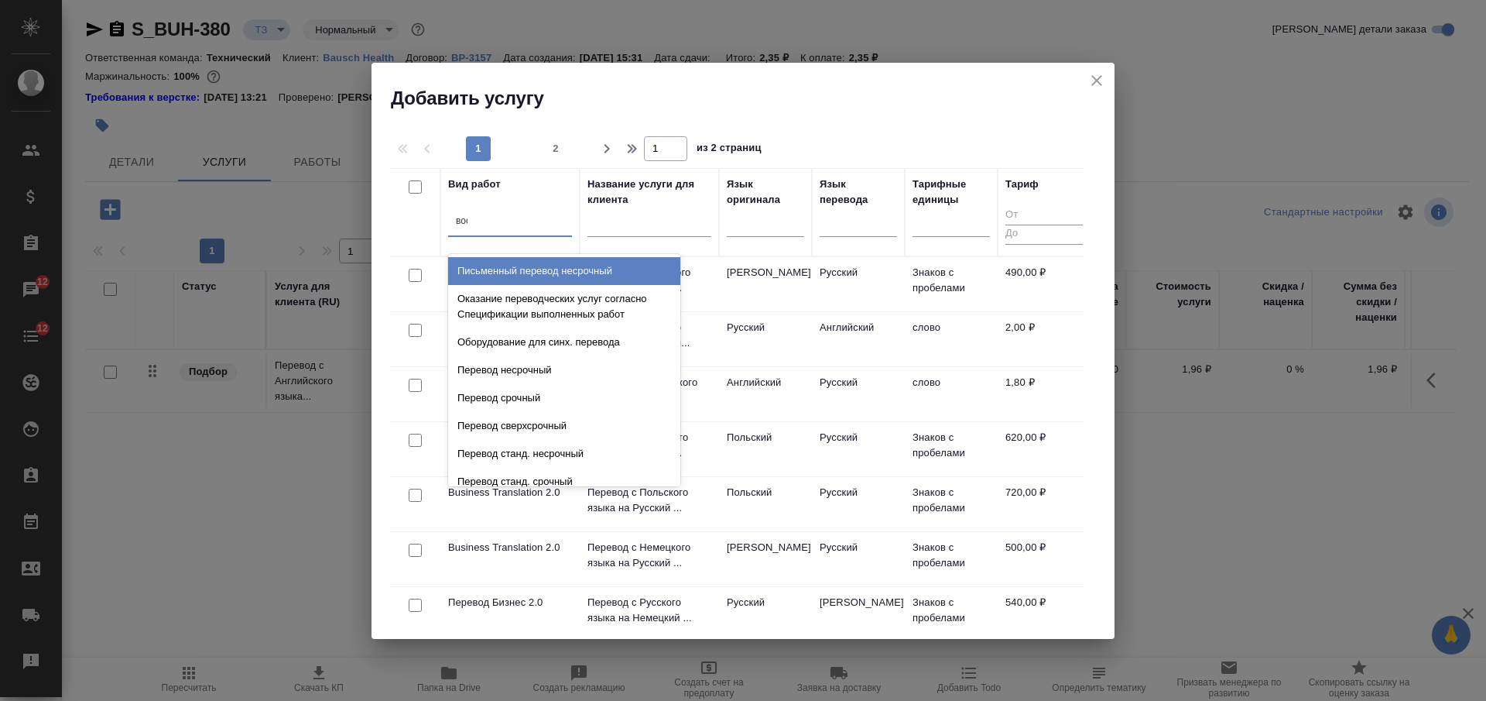
type input "восс"
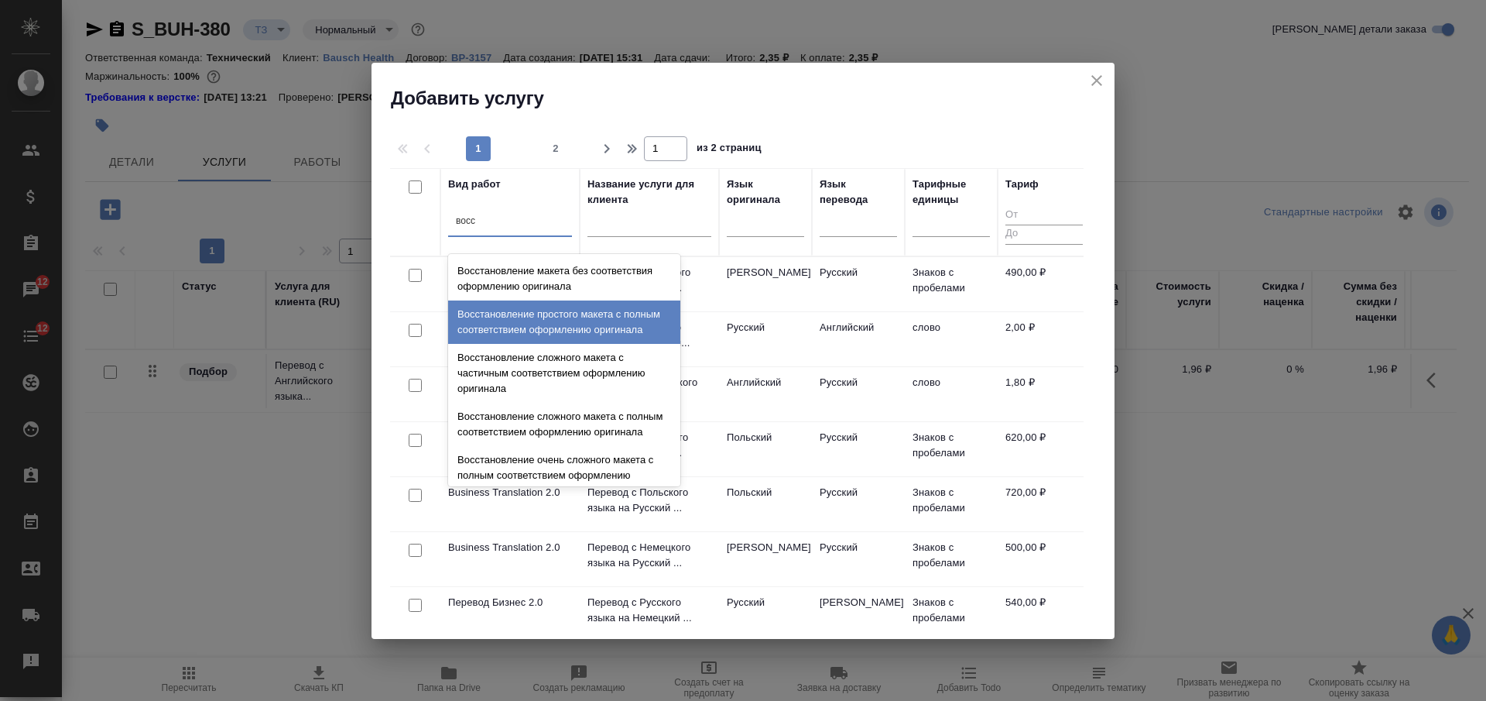
click at [557, 331] on div "Восстановление простого макета с полным соответствием оформлению оригинала" at bounding box center [564, 321] width 232 height 43
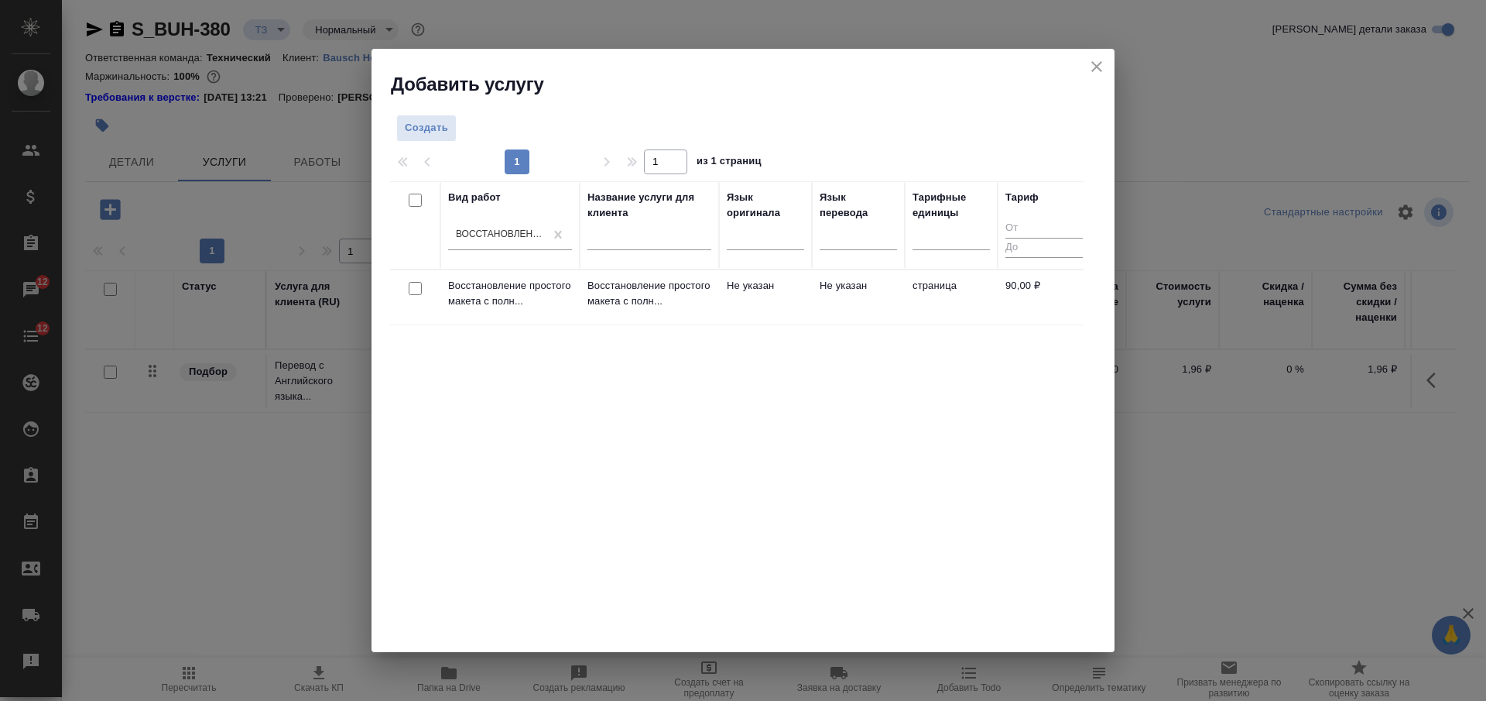
click at [414, 288] on input "checkbox" at bounding box center [415, 288] width 13 height 13
checkbox input "true"
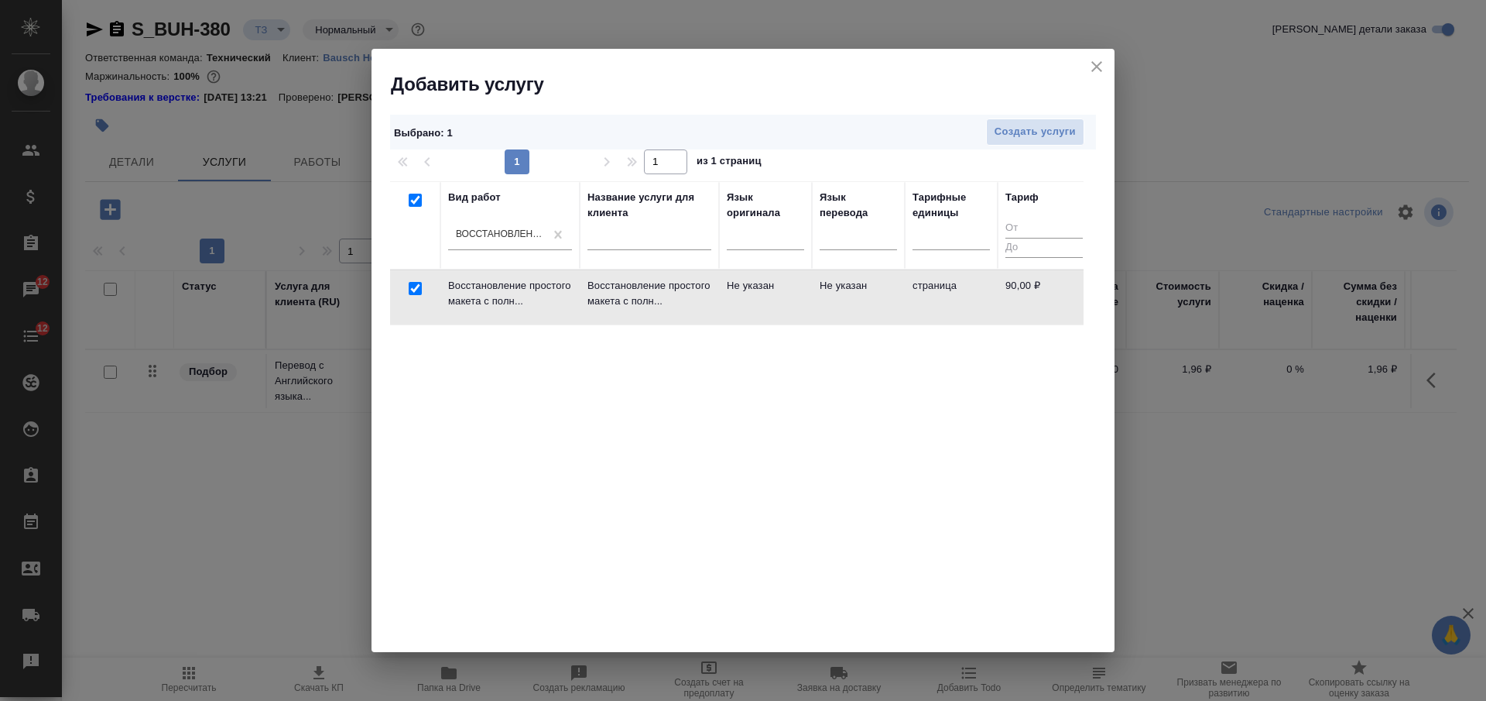
click at [1007, 112] on div "Выбрано : 1 Создать услуги 1 1 из 1 страниц Вид работ Восстановление простого м…" at bounding box center [743, 374] width 743 height 555
click at [1010, 120] on button "Создать услуги" at bounding box center [1035, 131] width 98 height 27
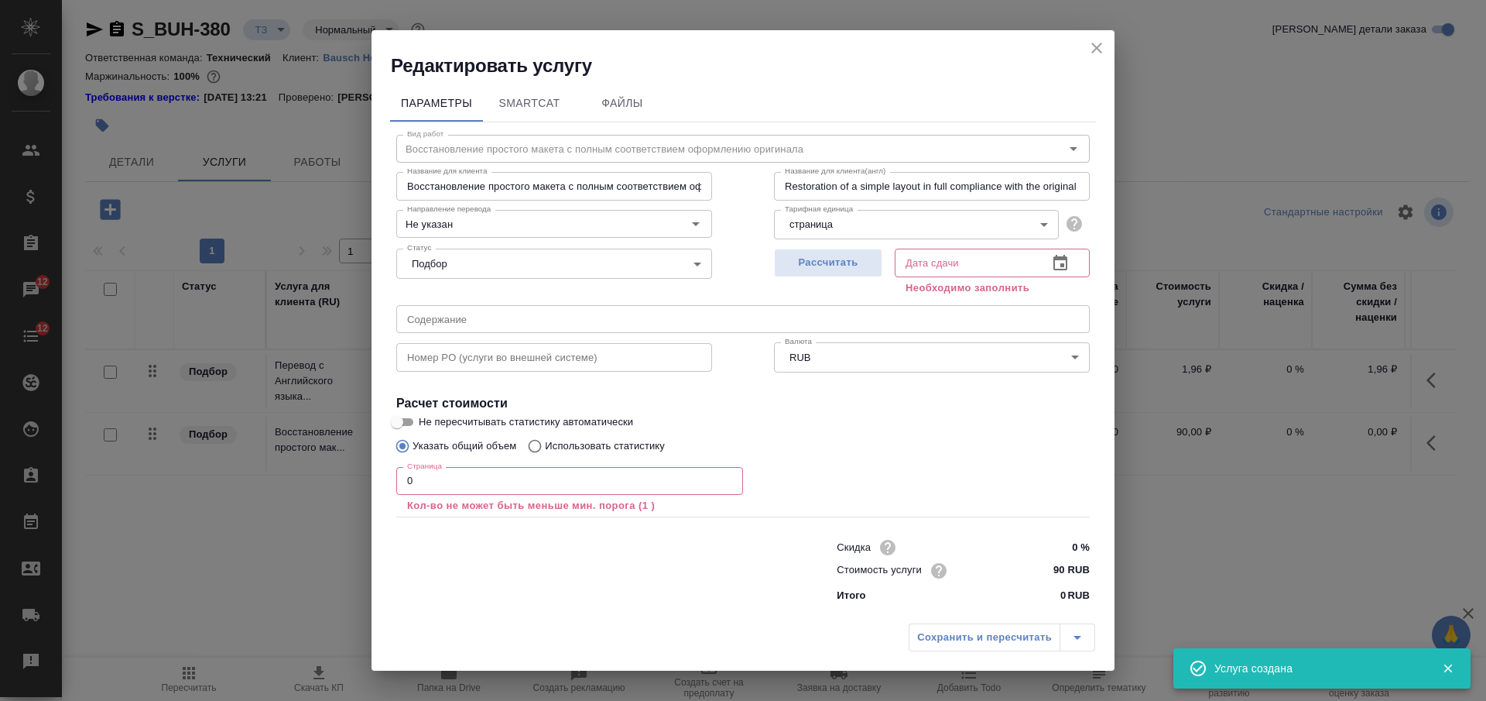
drag, startPoint x: 474, startPoint y: 480, endPoint x: 345, endPoint y: 470, distance: 128.9
click at [345, 470] on div "Редактировать услугу Параметры SmartCat Файлы Вид работ Восстановление простого…" at bounding box center [743, 350] width 1486 height 701
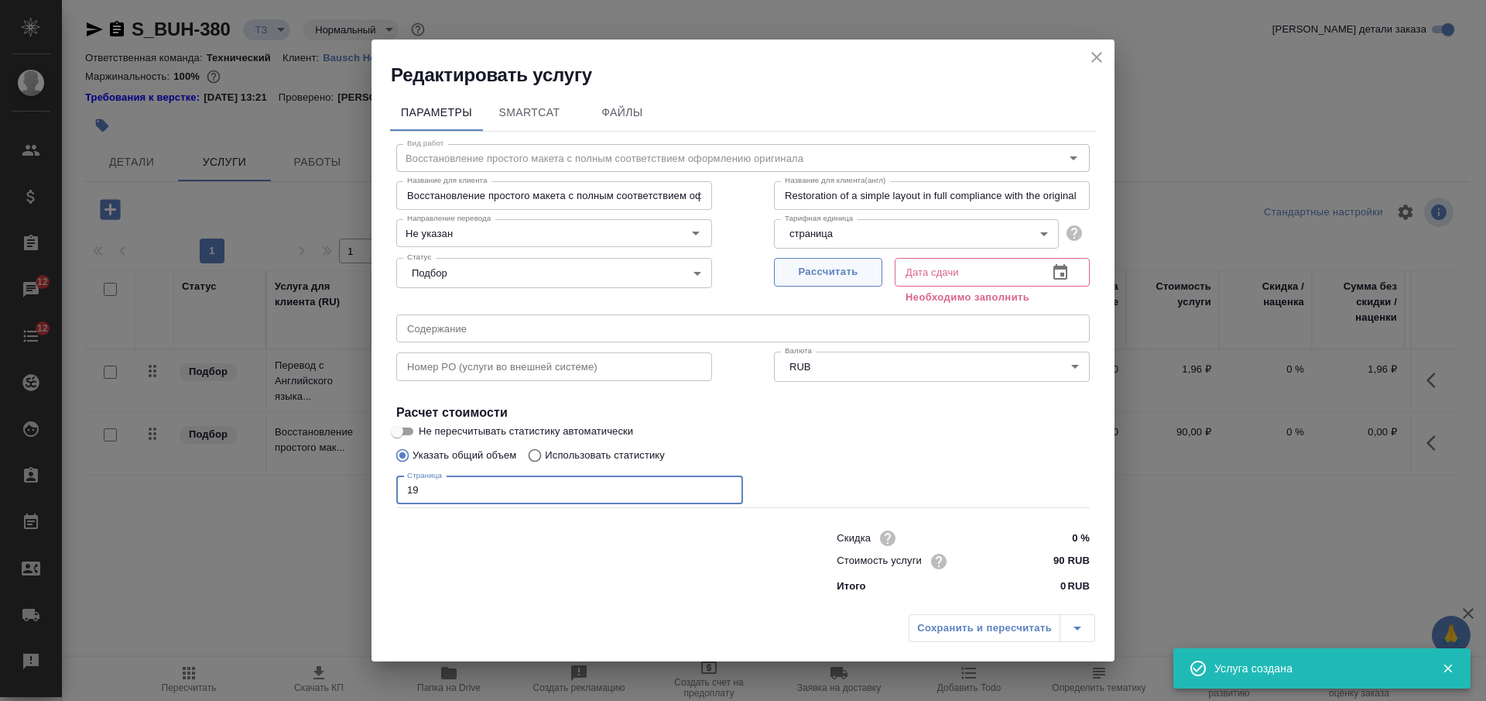
type input "19"
click at [806, 261] on button "Рассчитать" at bounding box center [828, 272] width 108 height 29
type input "27.08.2025 15:48"
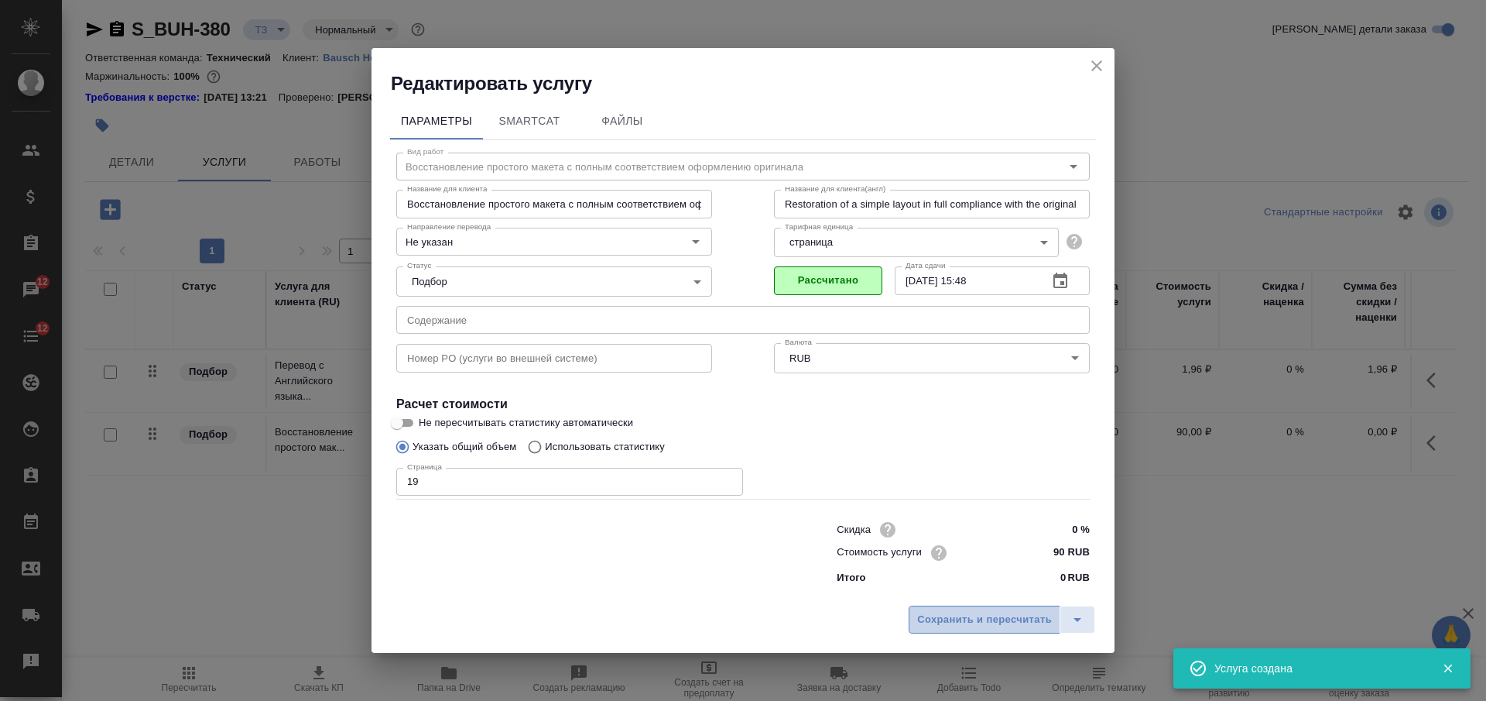
click at [949, 617] on span "Сохранить и пересчитать" at bounding box center [984, 620] width 135 height 18
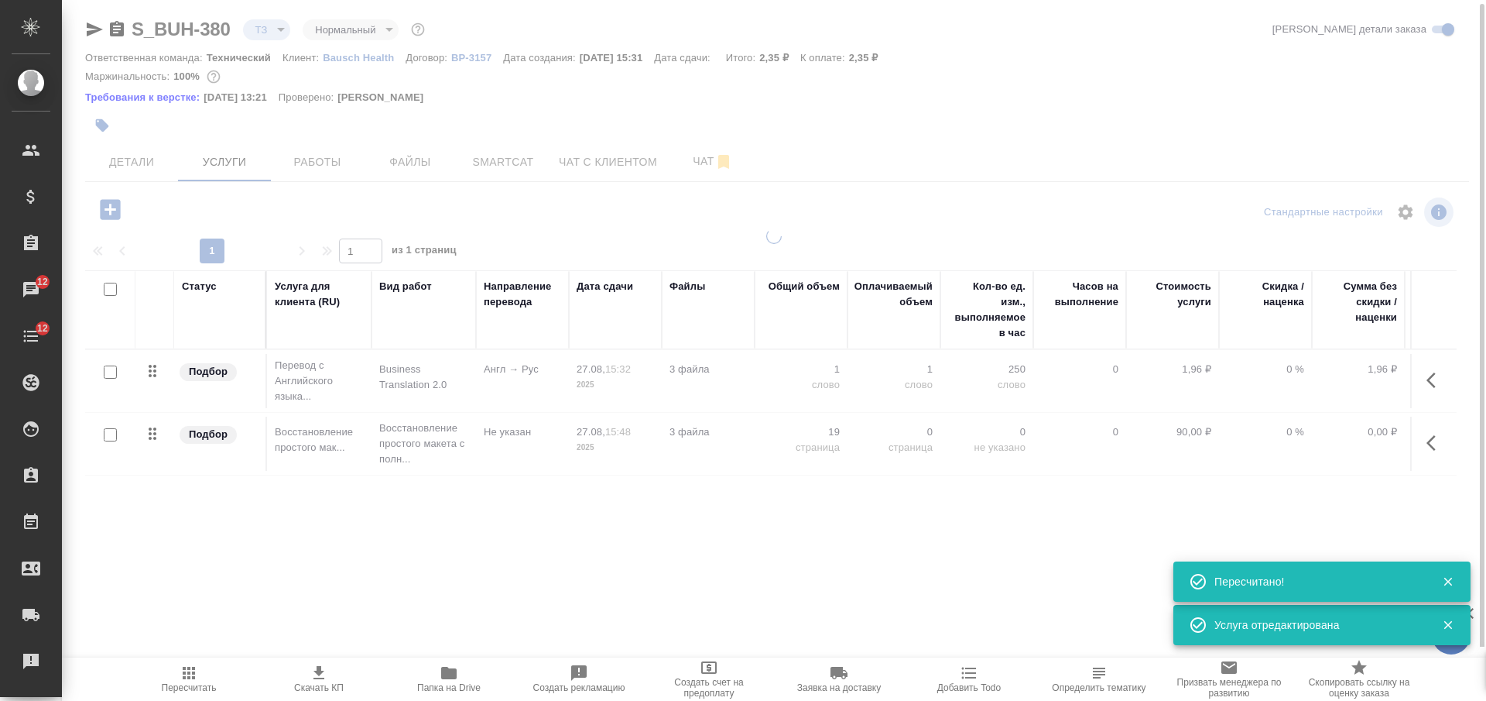
type input "new"
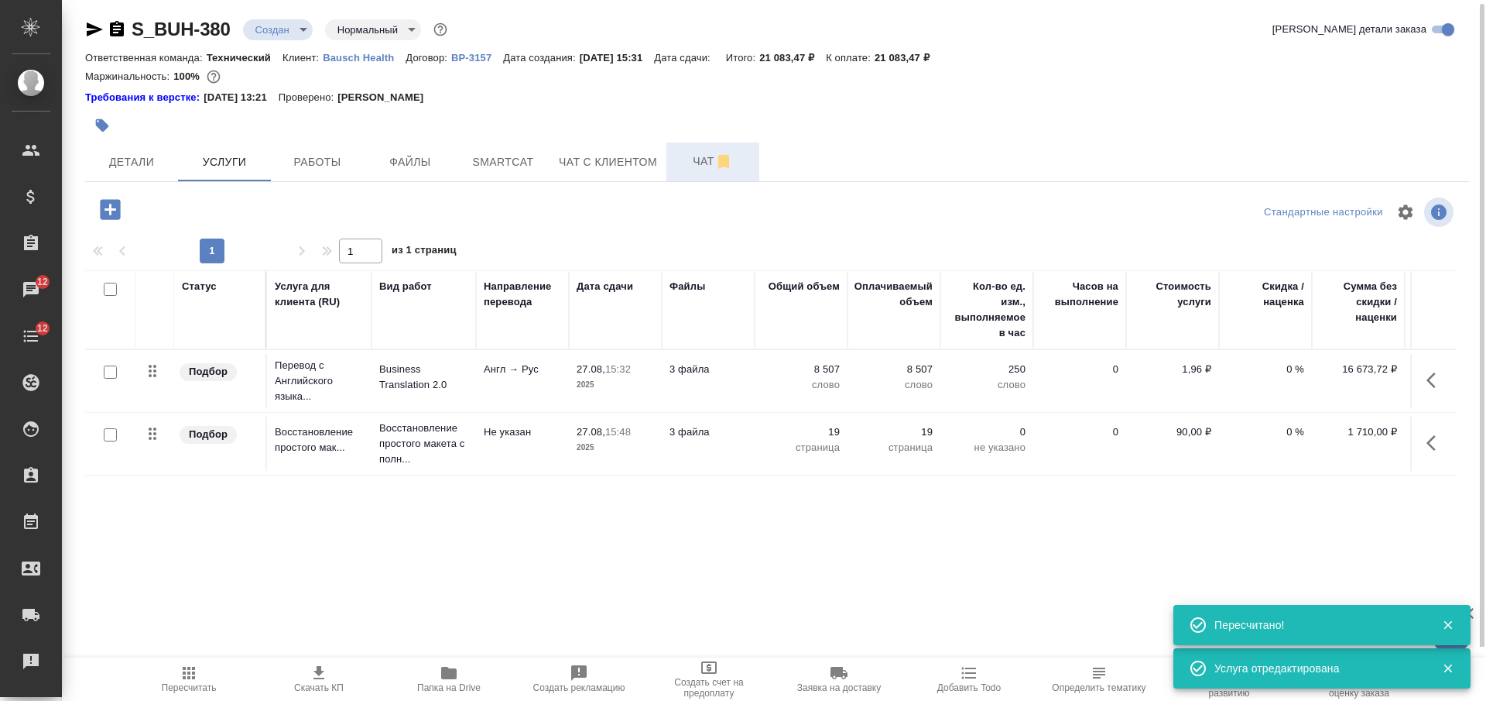
click at [702, 150] on button "Чат" at bounding box center [712, 161] width 93 height 39
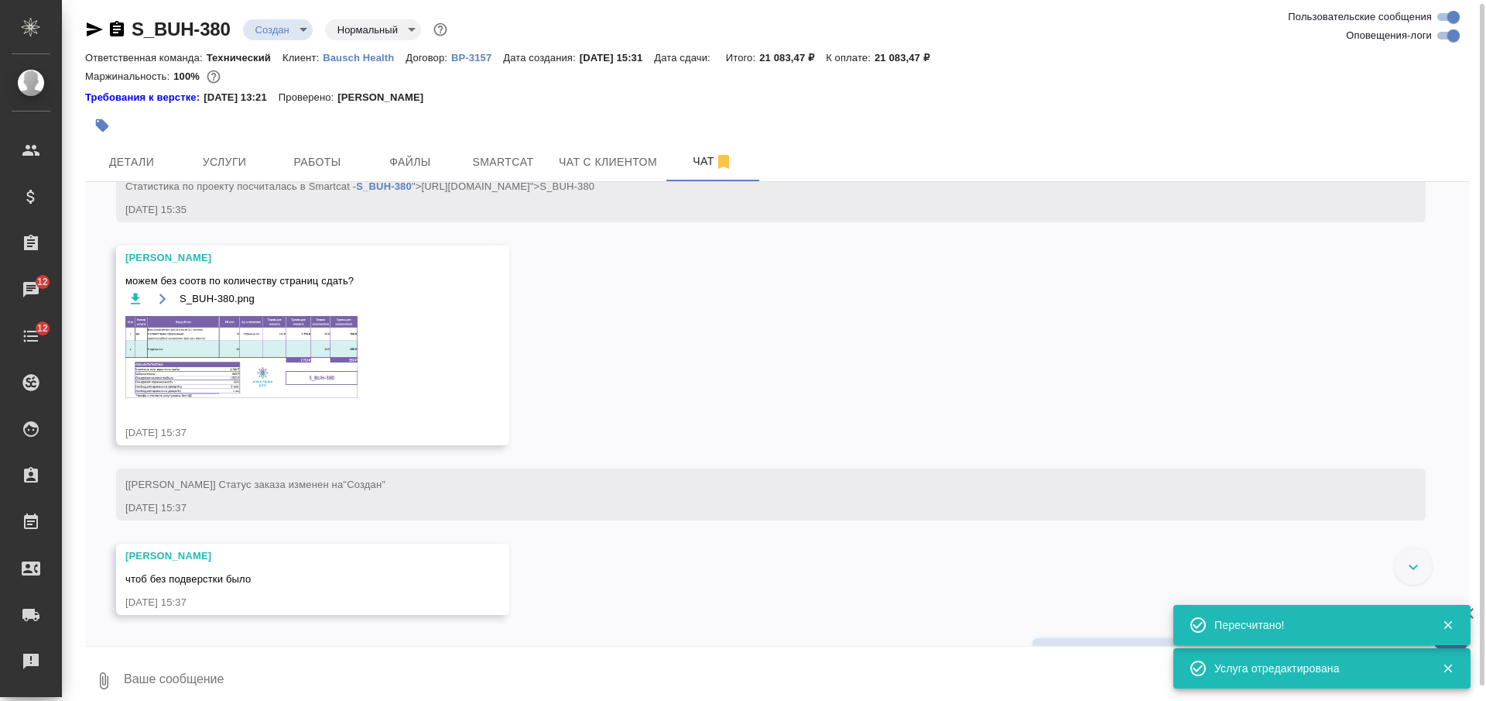
scroll to position [586, 0]
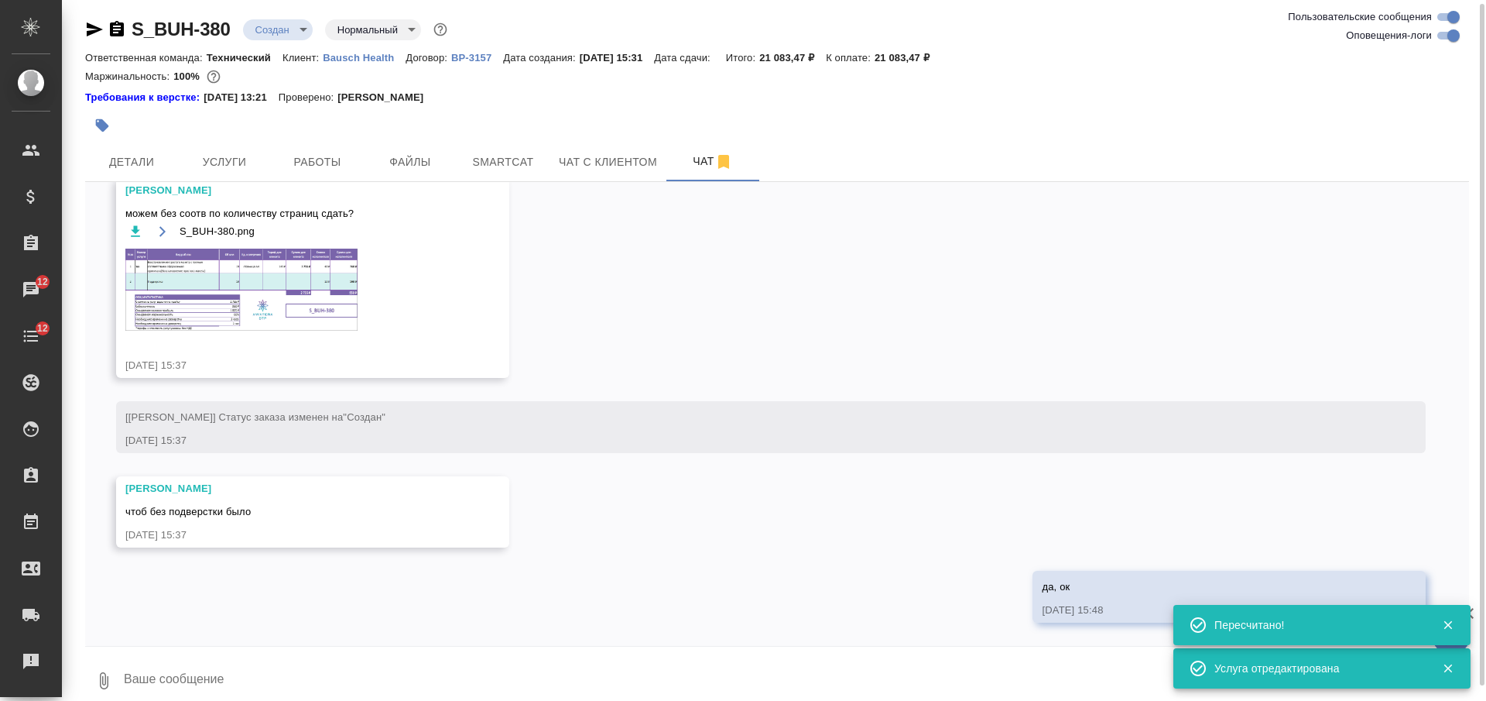
click at [302, 289] on img at bounding box center [241, 289] width 232 height 82
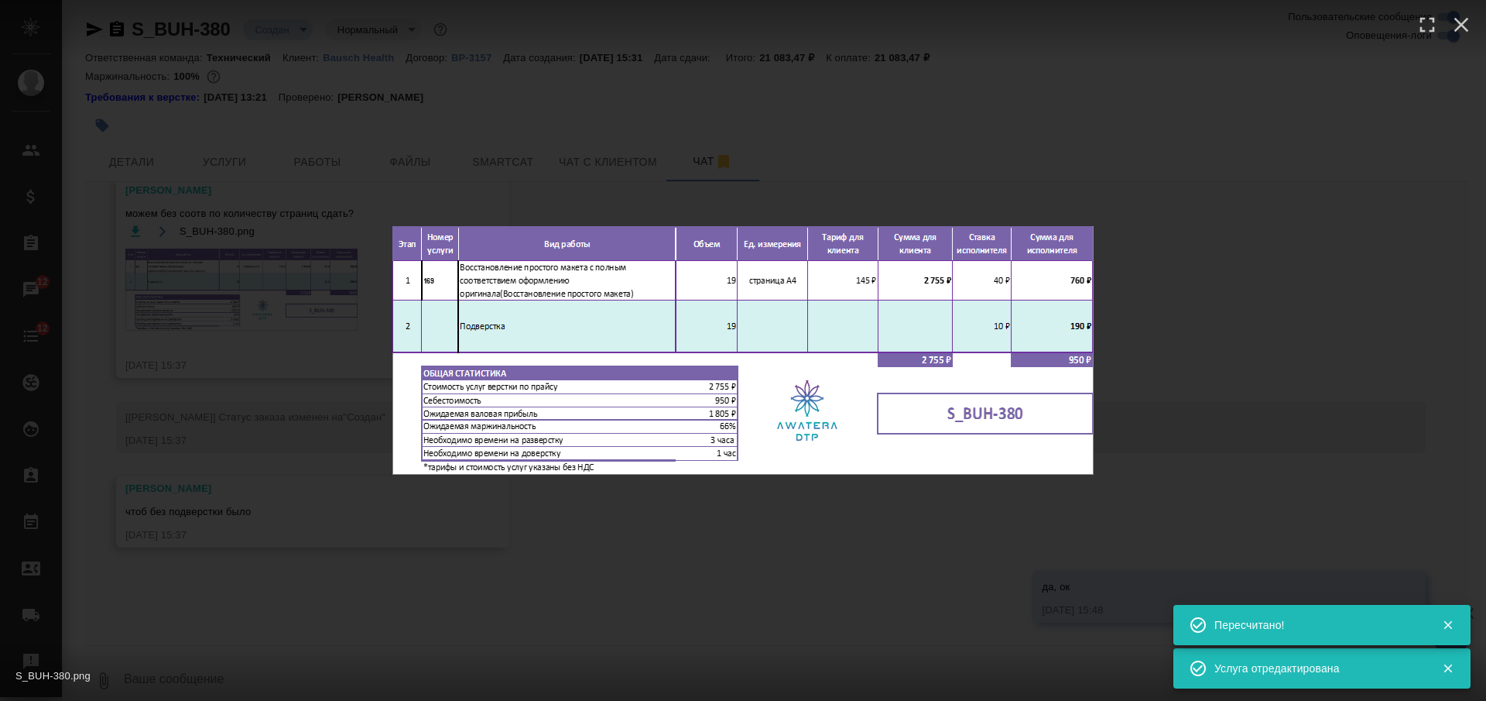
click at [577, 583] on div "S_BUH-380.png 1 of 1" at bounding box center [743, 350] width 1486 height 701
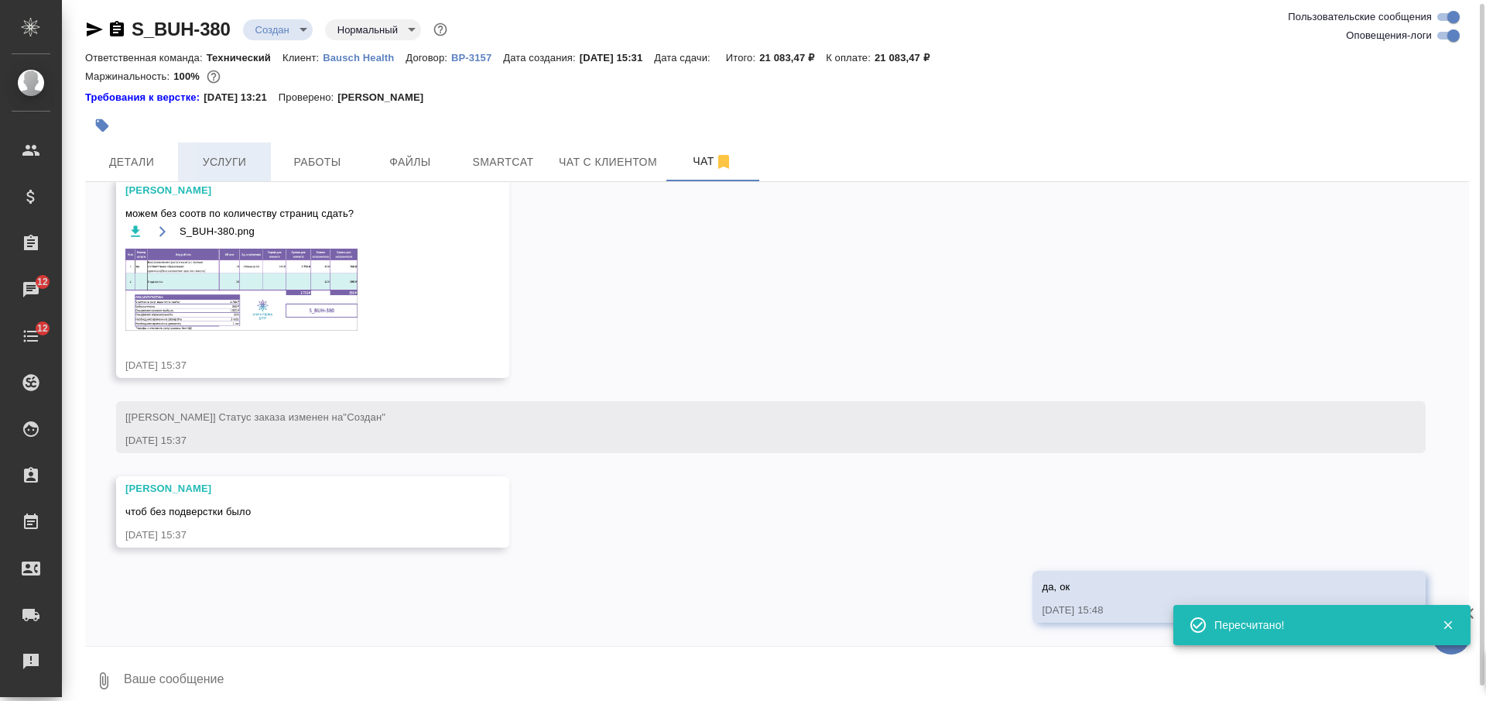
click at [237, 164] on span "Услуги" at bounding box center [224, 161] width 74 height 19
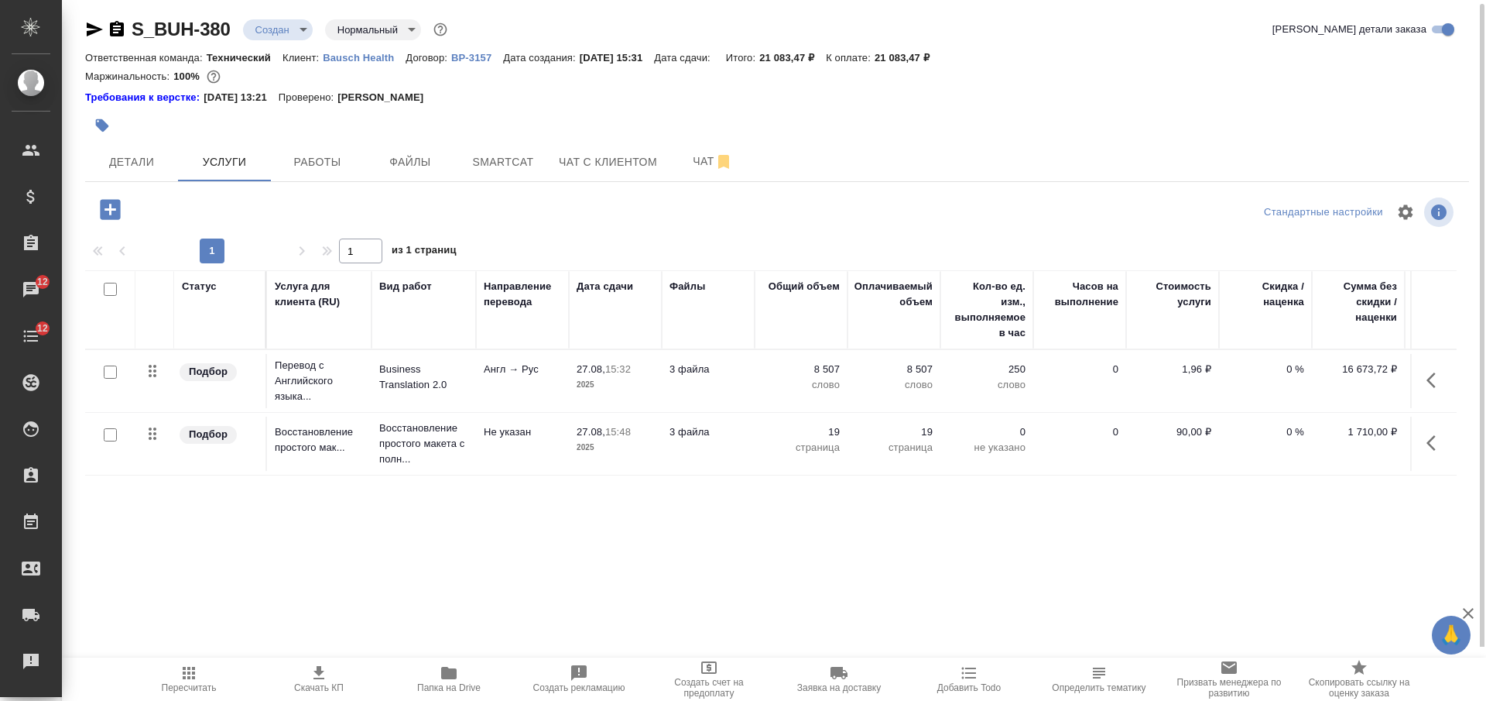
click at [193, 694] on button "Пересчитать" at bounding box center [189, 678] width 130 height 43
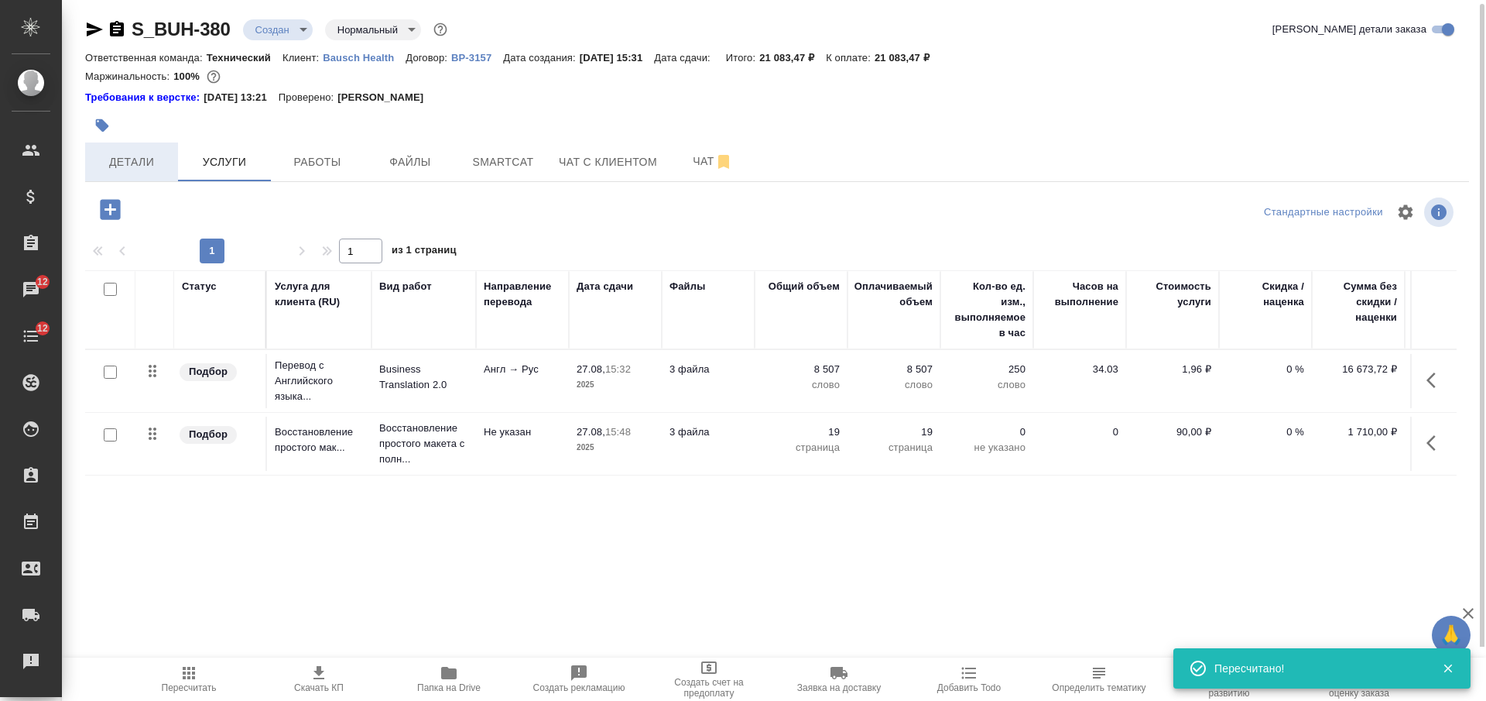
click at [164, 157] on span "Детали" at bounding box center [131, 161] width 74 height 19
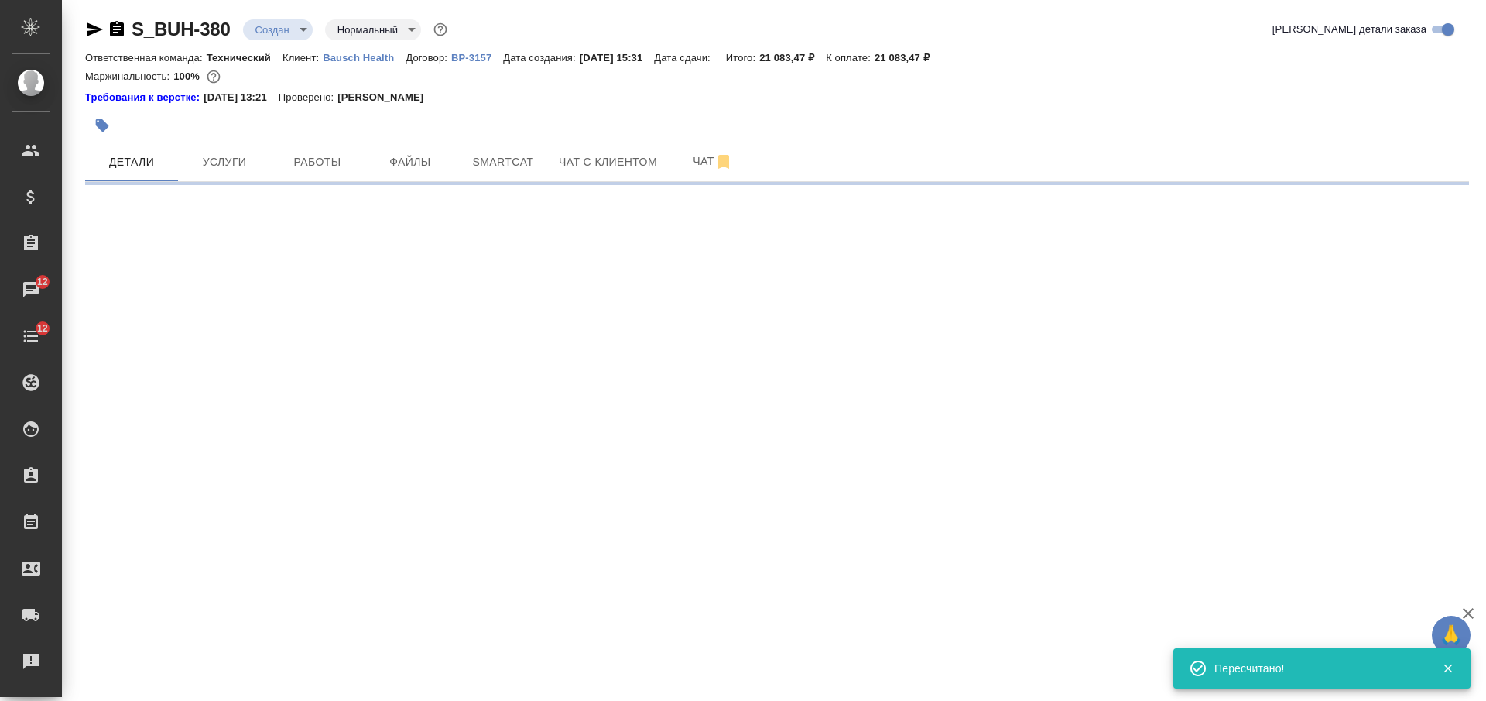
select select "RU"
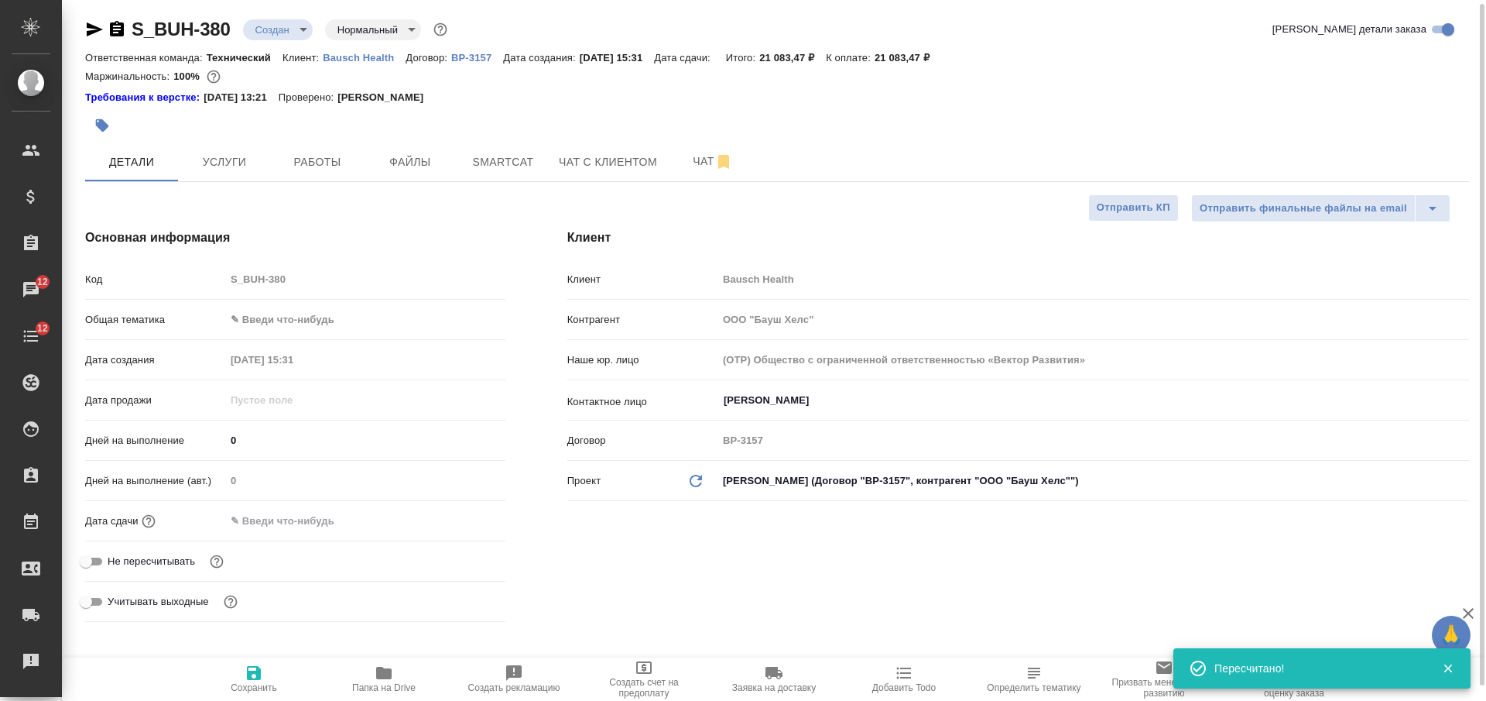
type textarea "x"
drag, startPoint x: 249, startPoint y: 670, endPoint x: 237, endPoint y: 666, distance: 13.0
click at [250, 670] on icon "button" at bounding box center [254, 673] width 14 height 14
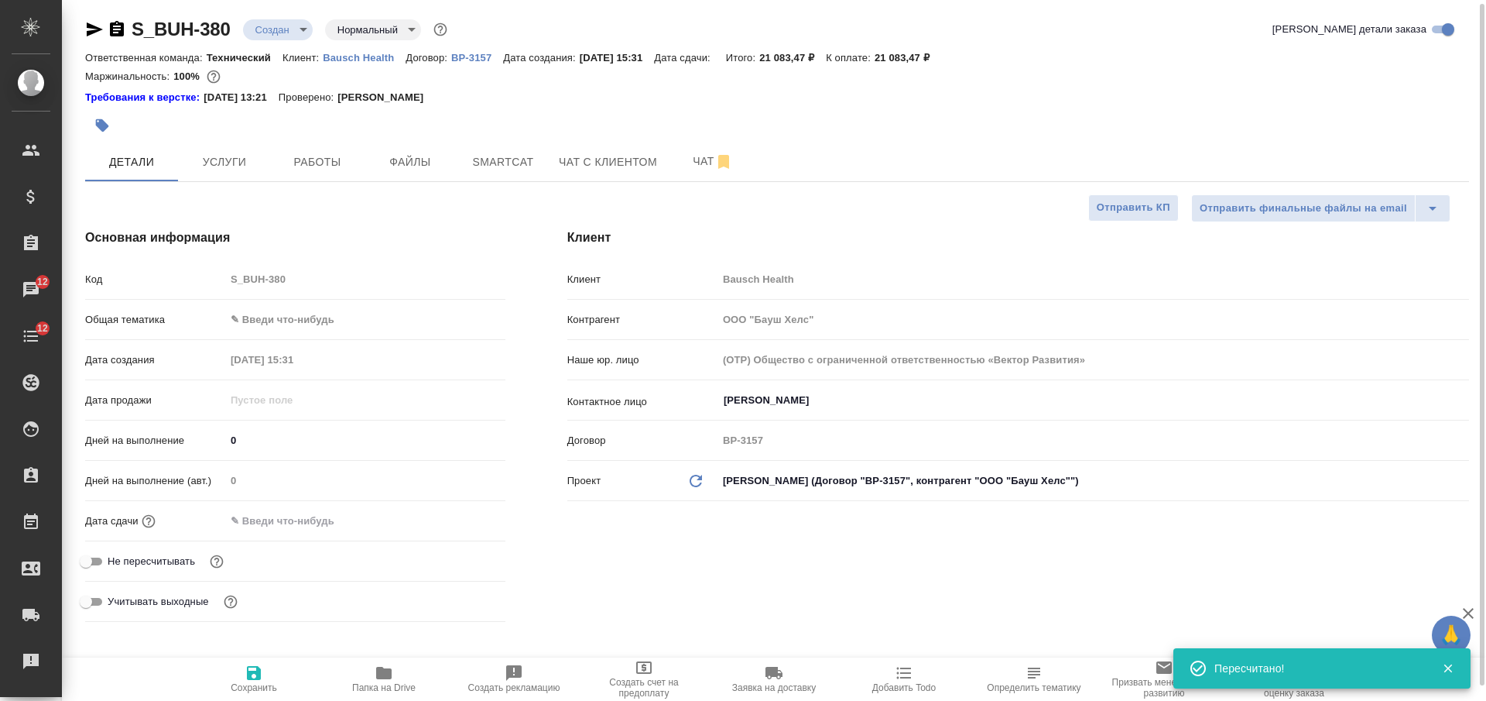
type textarea "x"
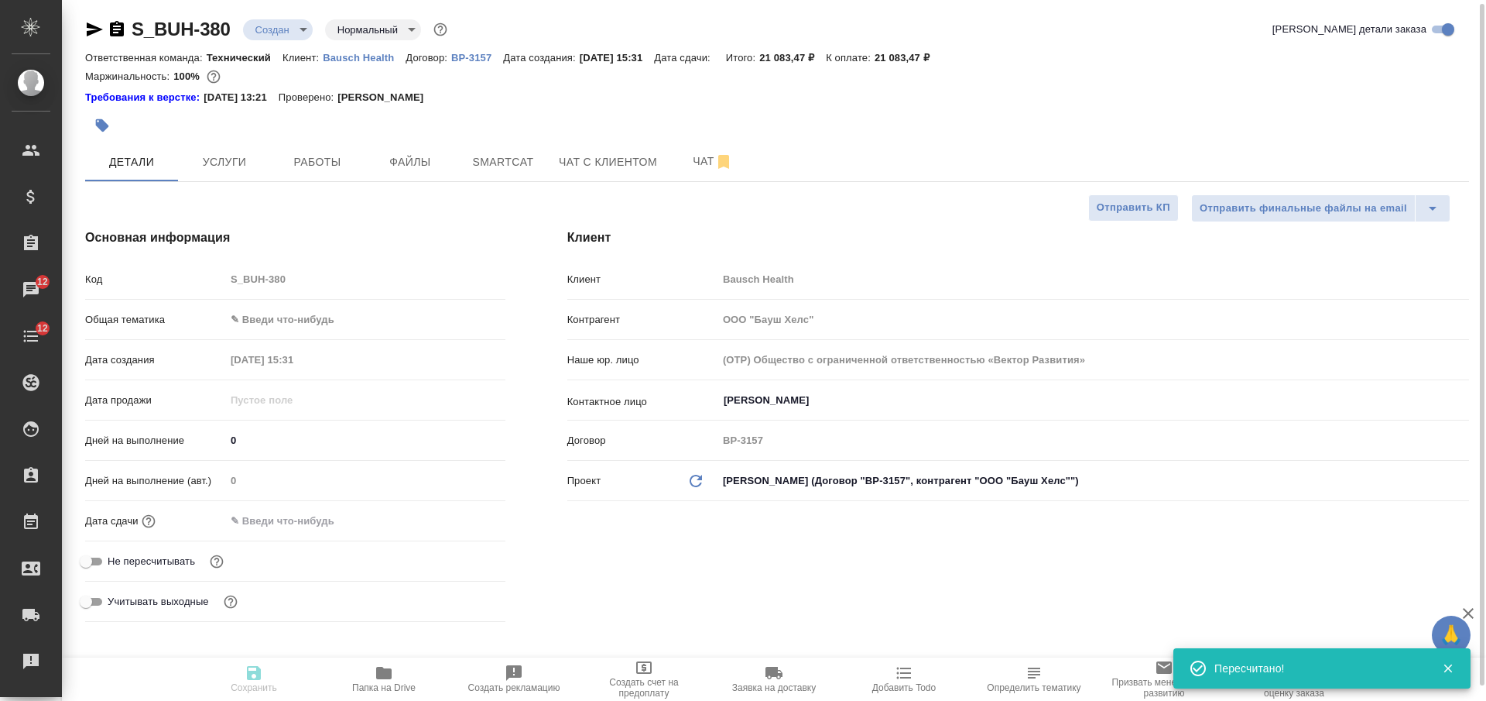
type textarea "x"
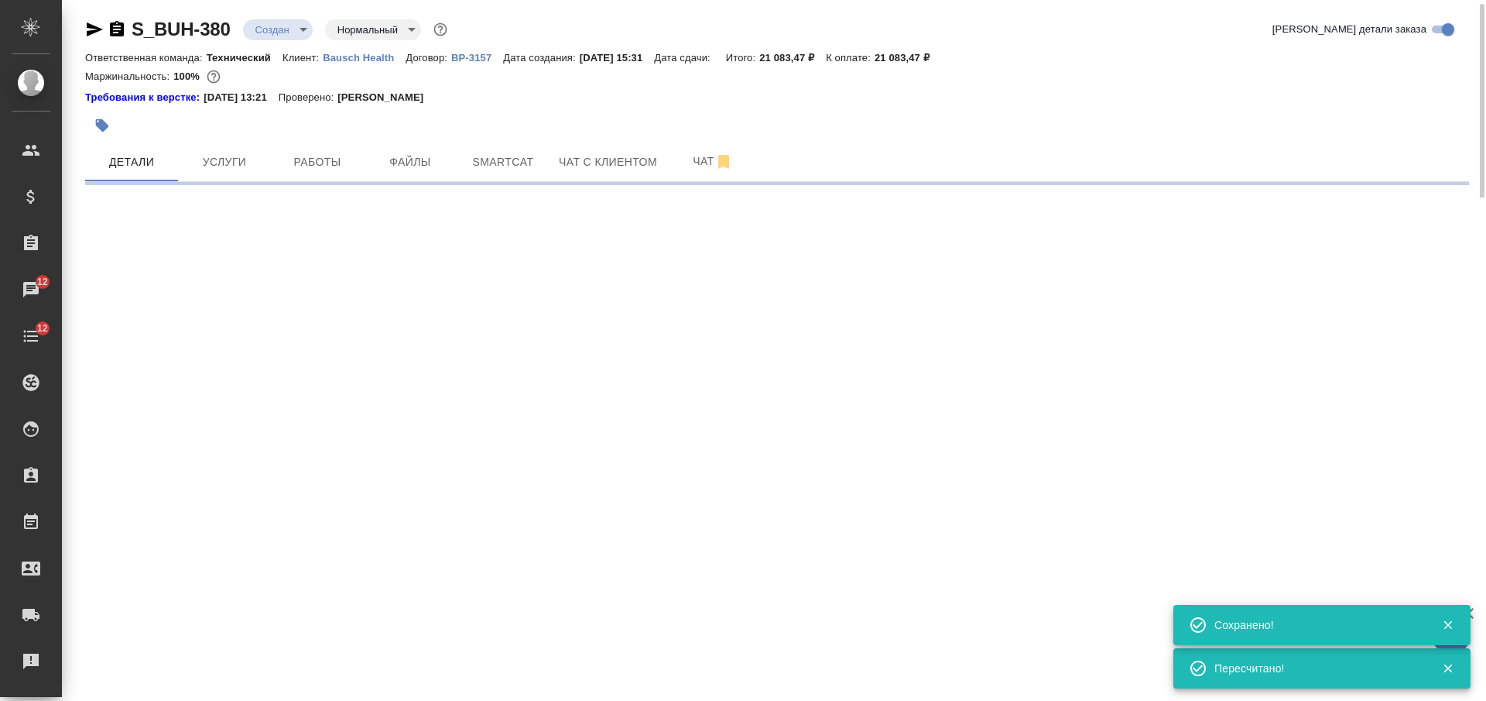
select select "RU"
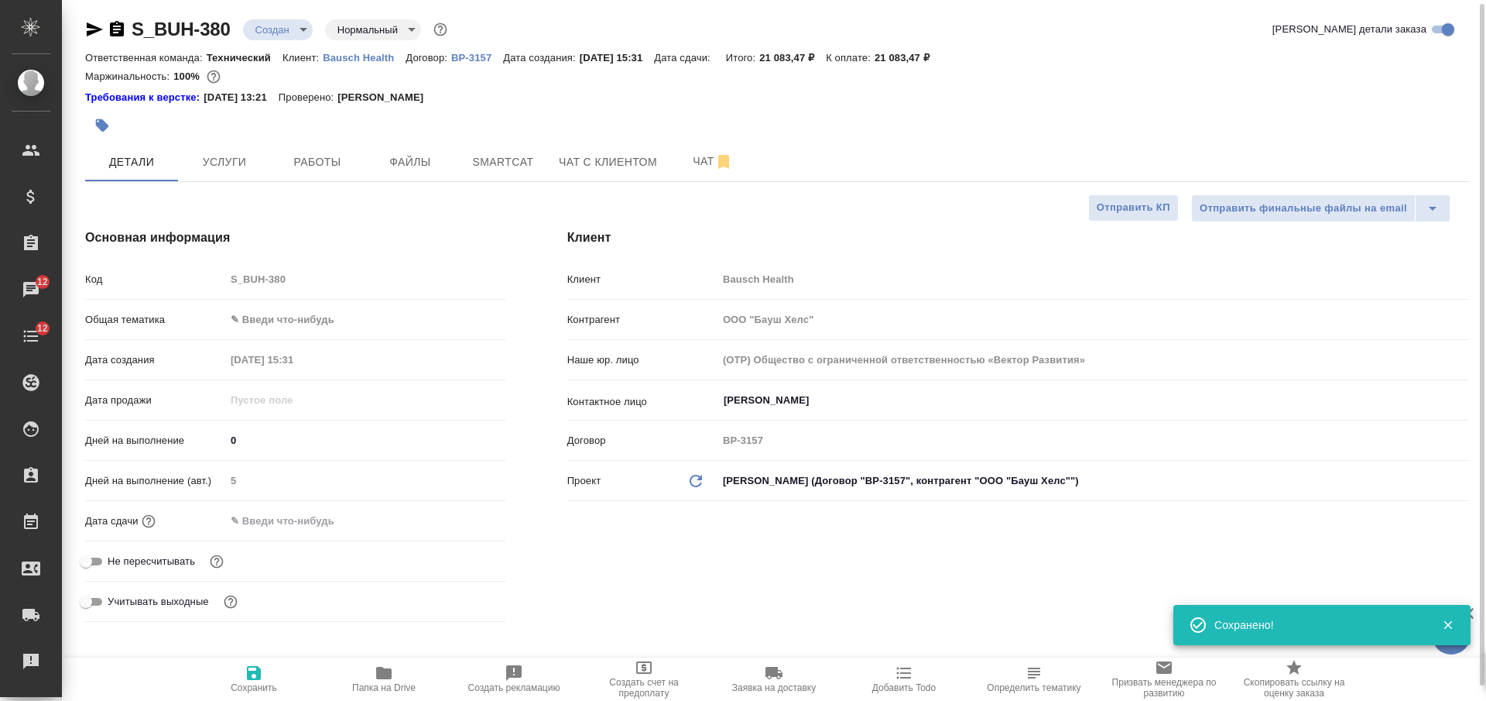
type textarea "x"
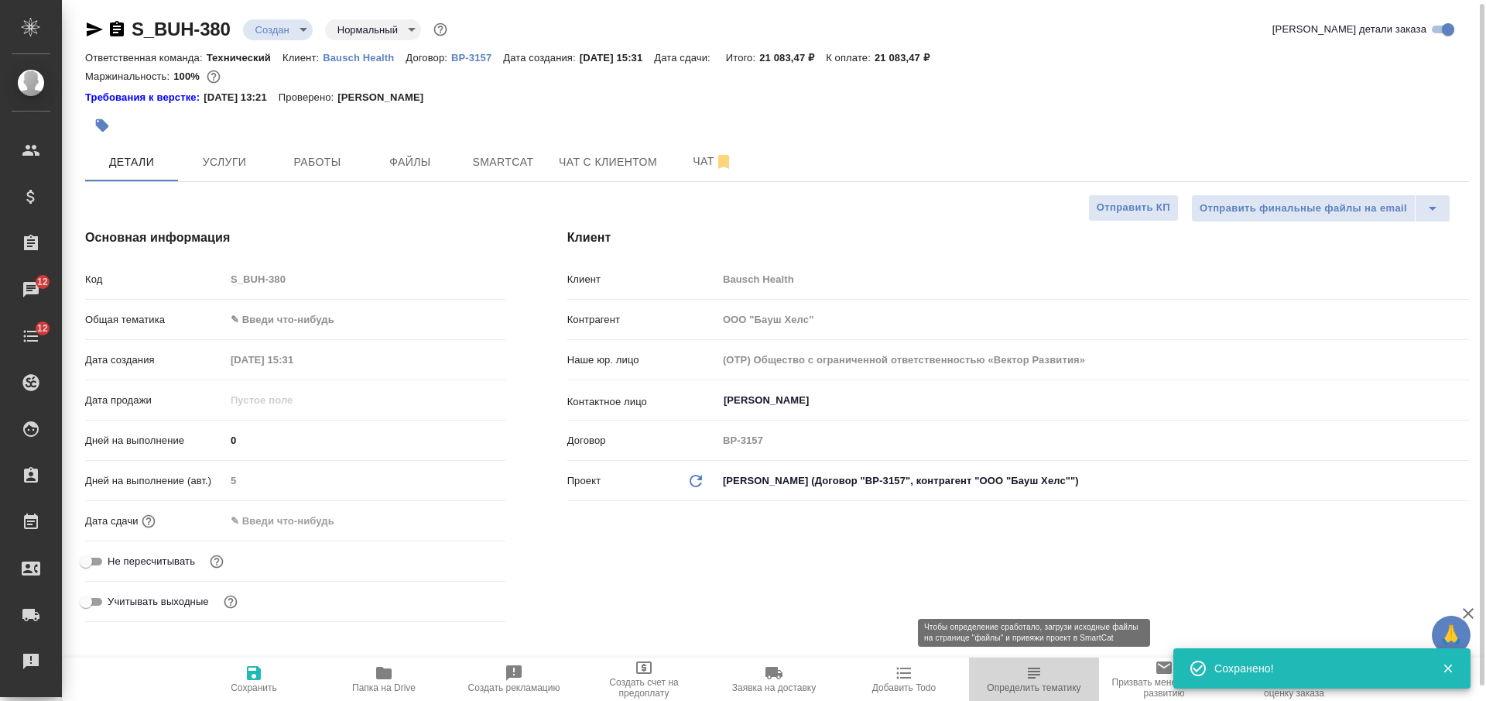
click at [1024, 675] on span "Определить тематику" at bounding box center [1033, 677] width 111 height 29
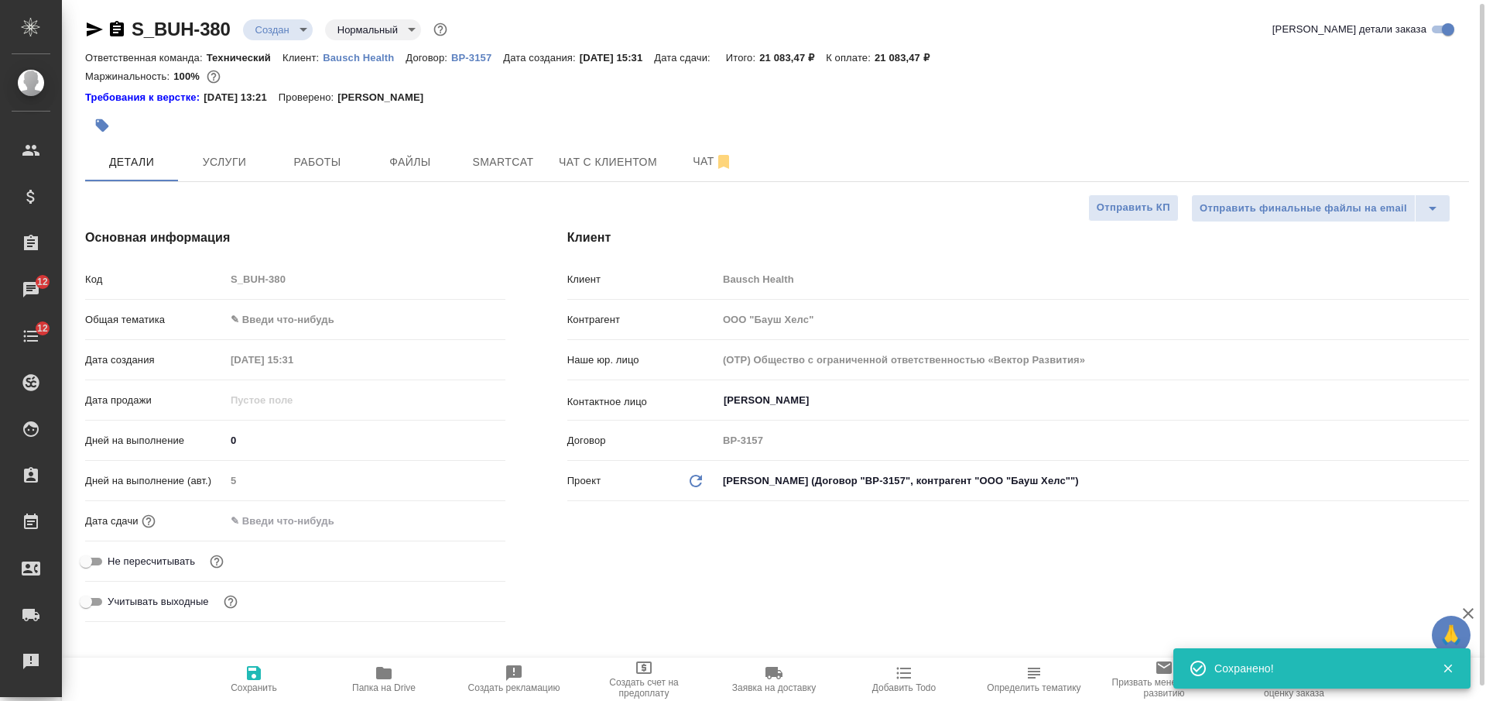
type textarea "x"
click at [117, 29] on icon "button" at bounding box center [117, 28] width 14 height 15
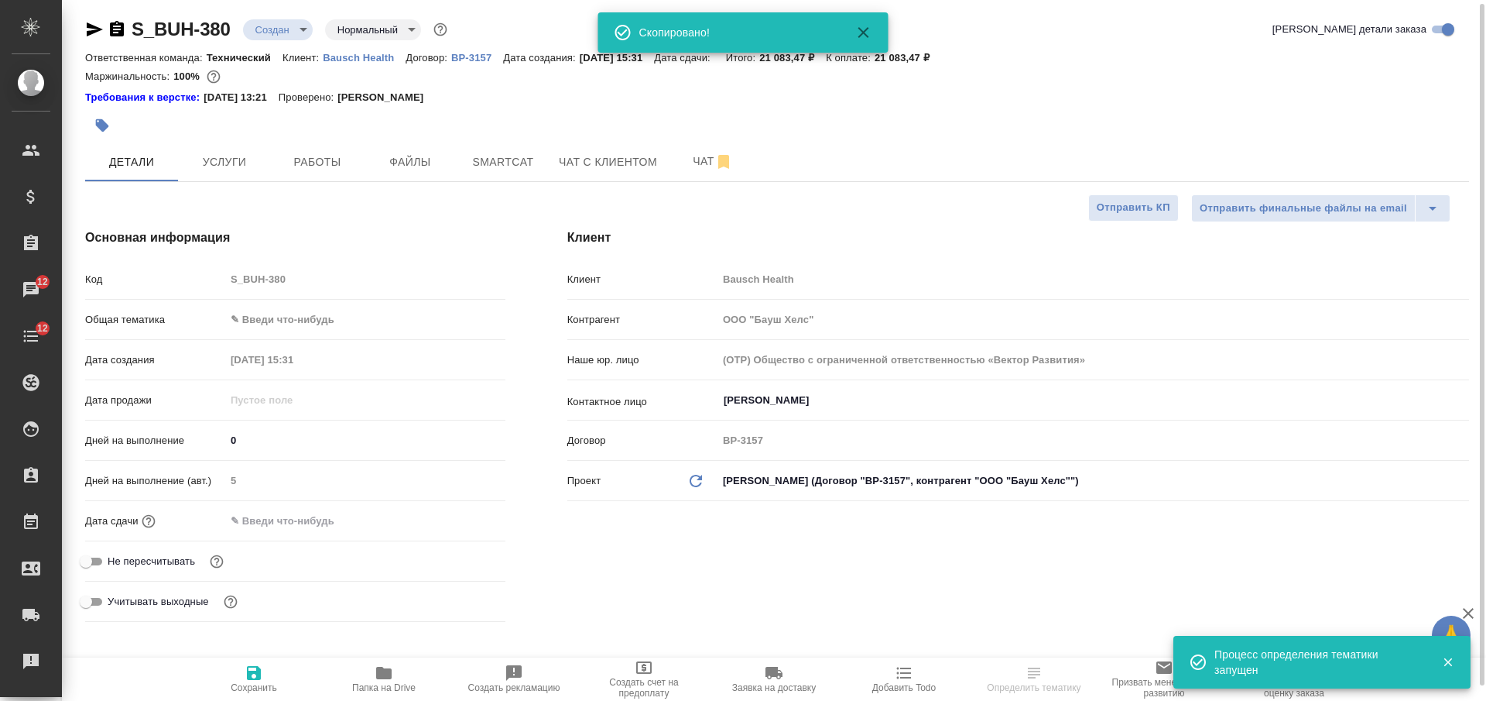
type textarea "x"
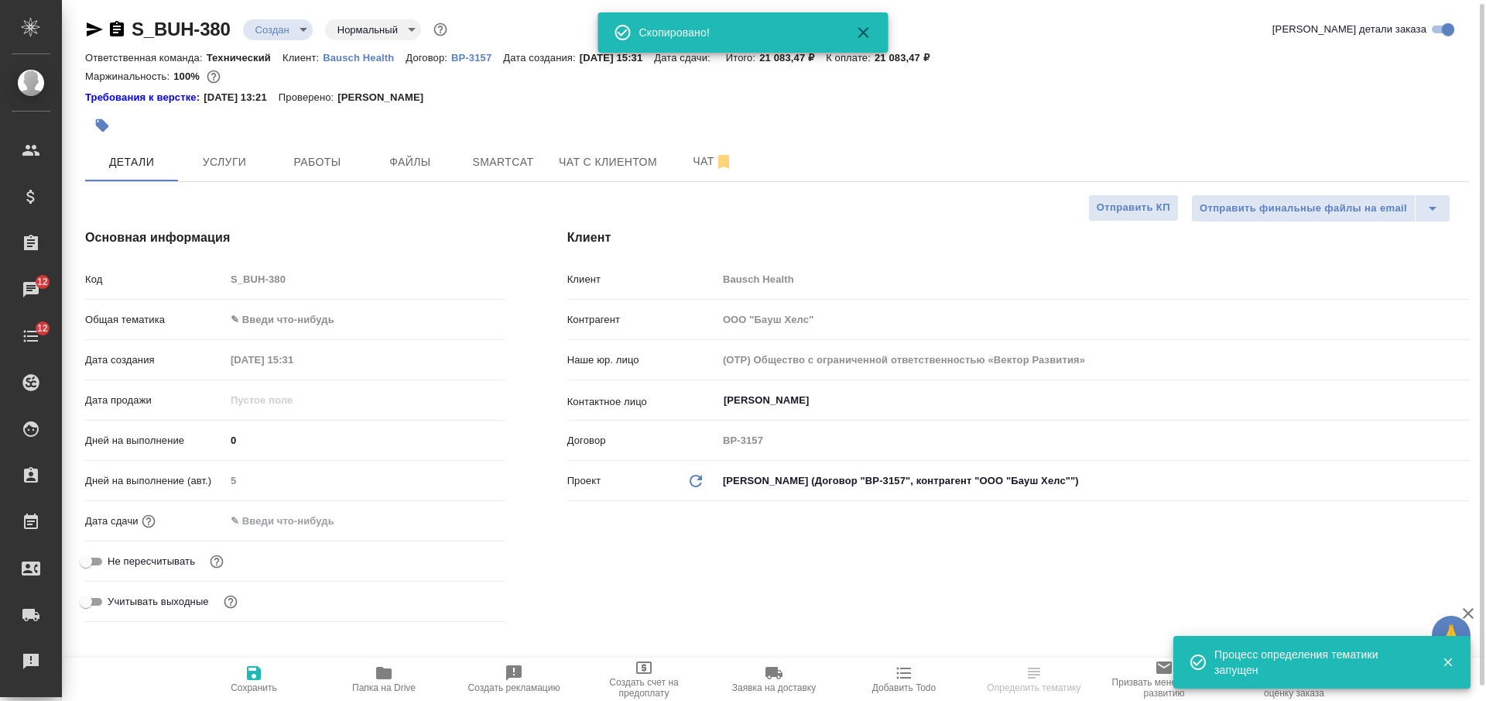
type textarea "x"
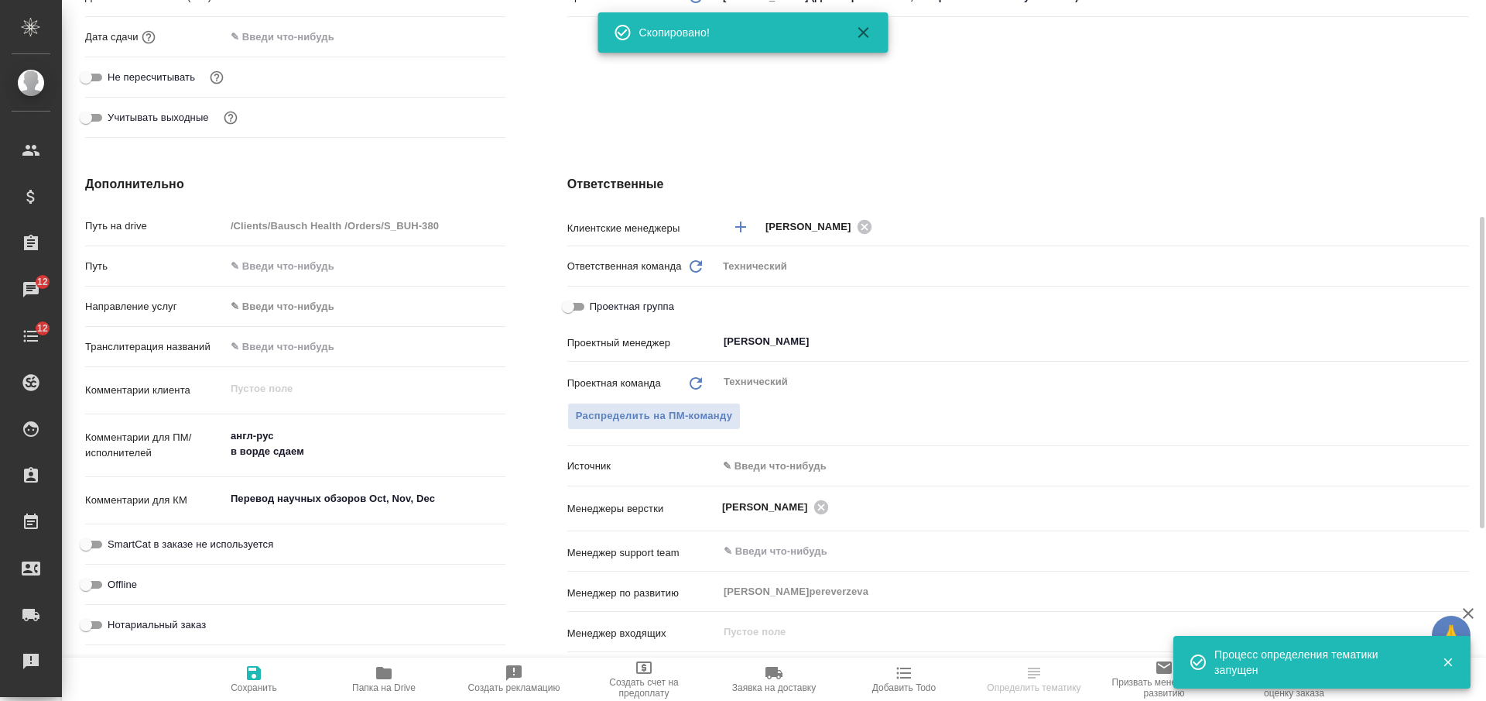
scroll to position [584, 0]
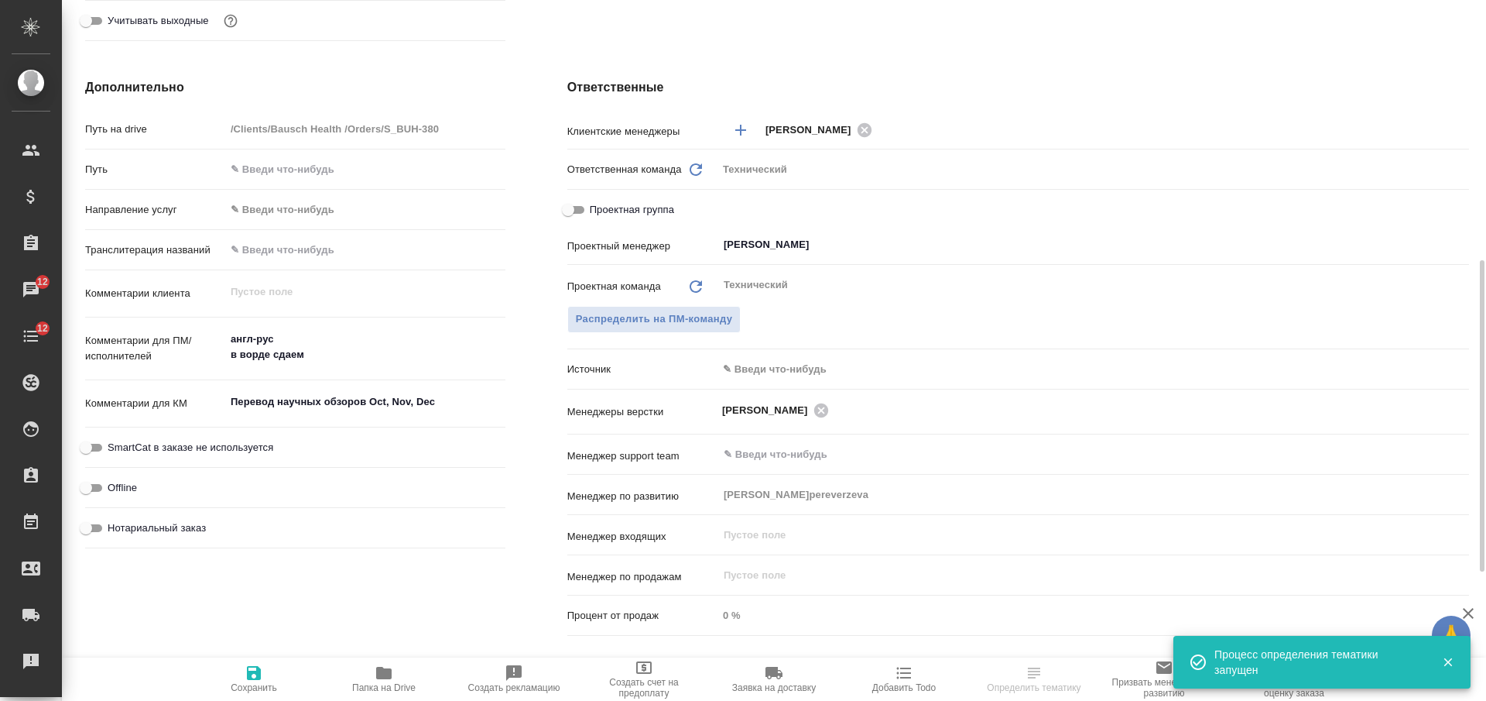
click at [375, 406] on textarea "Перевод научных обзоров Oct, Nov, Dec" at bounding box center [365, 402] width 280 height 26
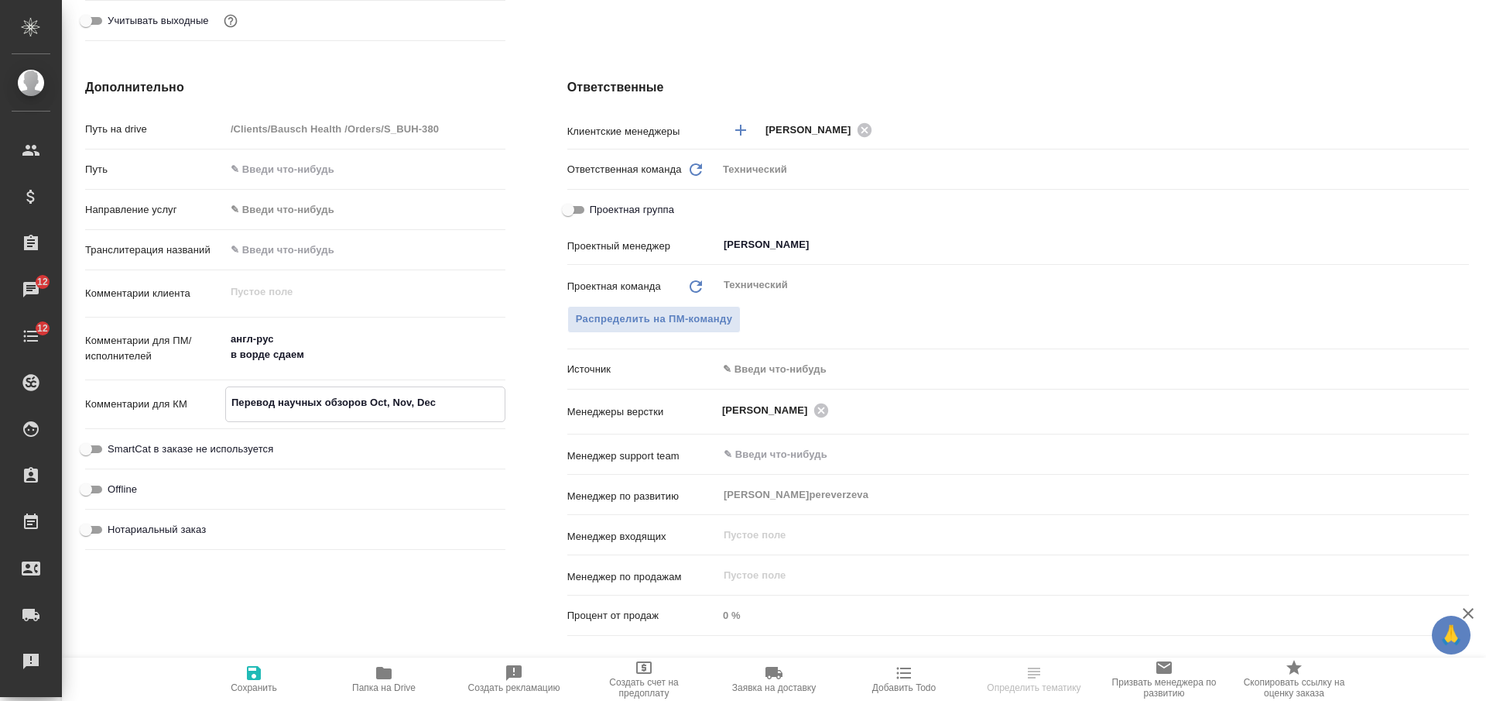
scroll to position [0, 0]
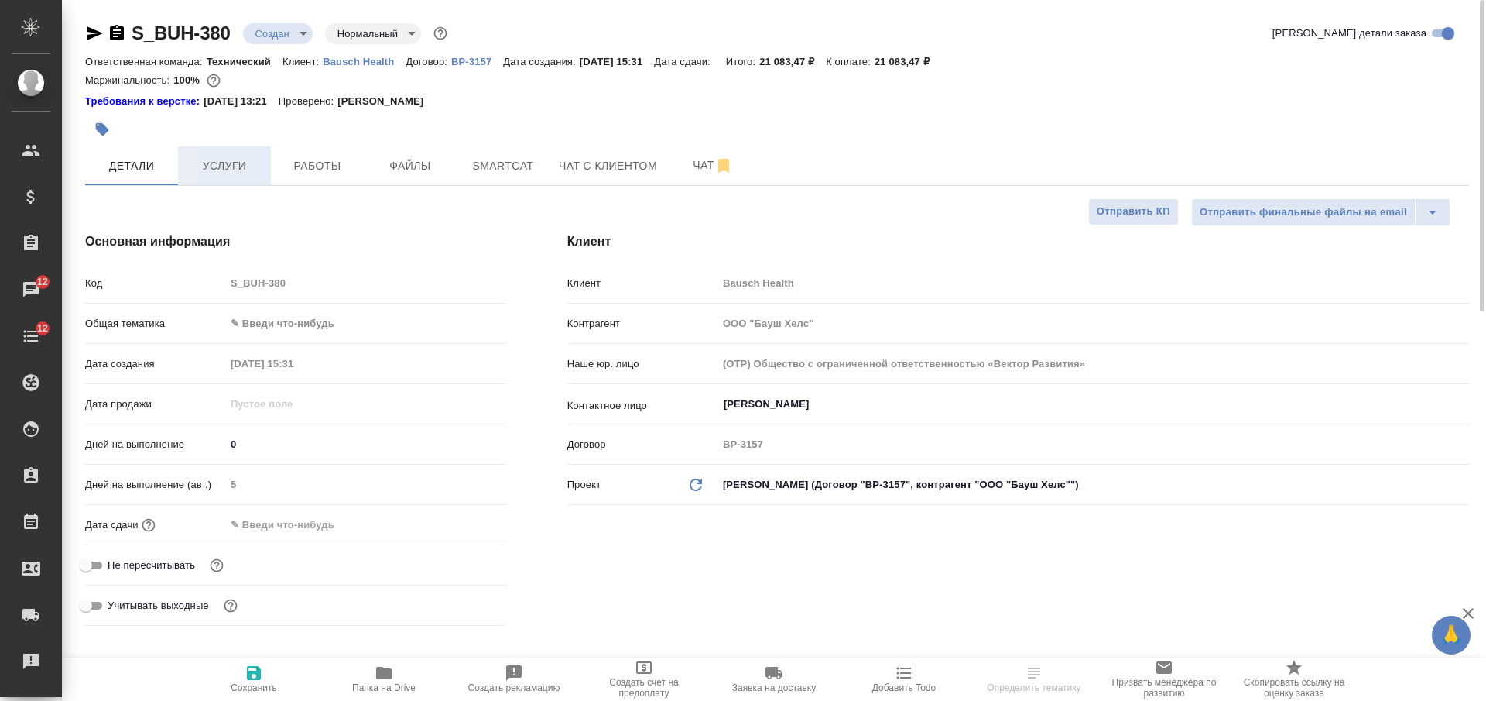
type textarea "x"
click at [218, 153] on button "Услуги" at bounding box center [224, 165] width 93 height 39
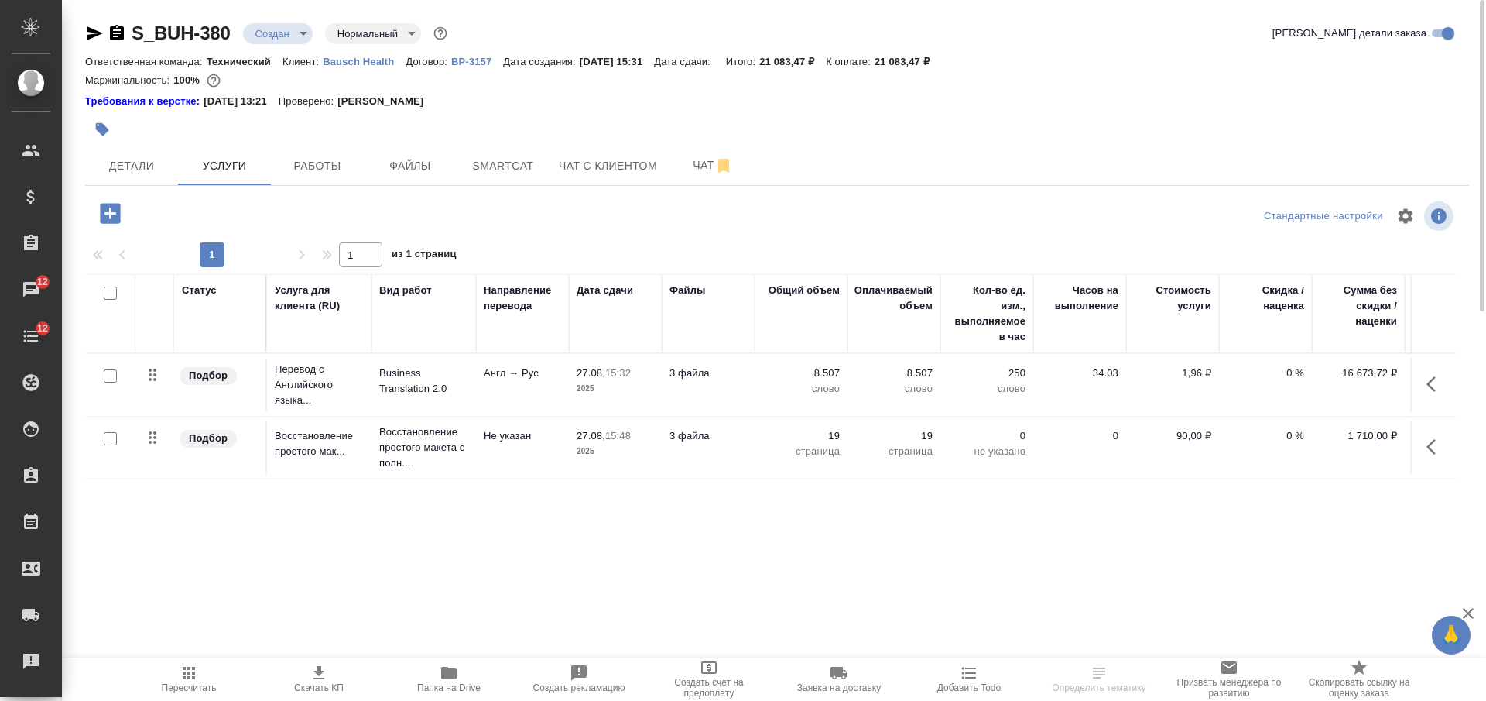
click at [108, 289] on input "checkbox" at bounding box center [110, 292] width 13 height 13
checkbox input "true"
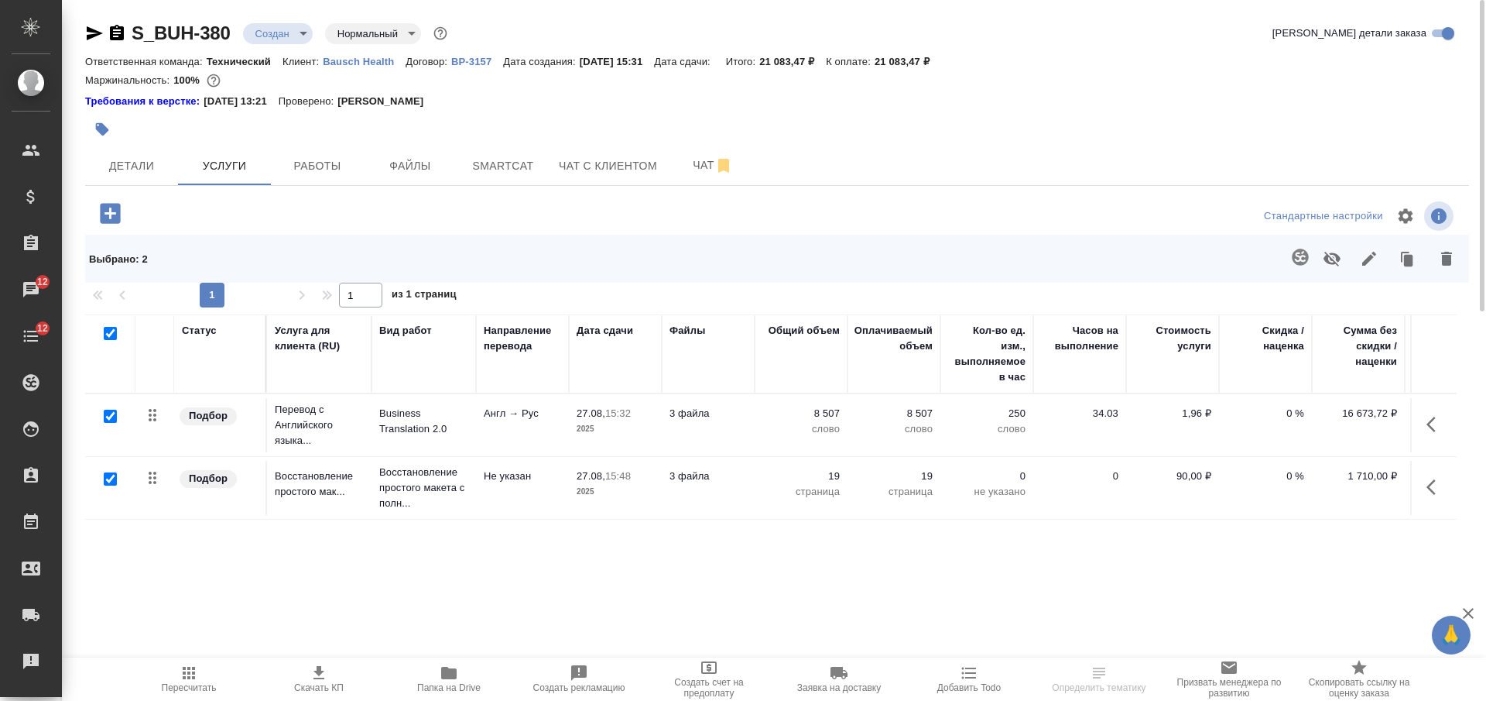
click at [1363, 255] on icon "button" at bounding box center [1369, 258] width 19 height 19
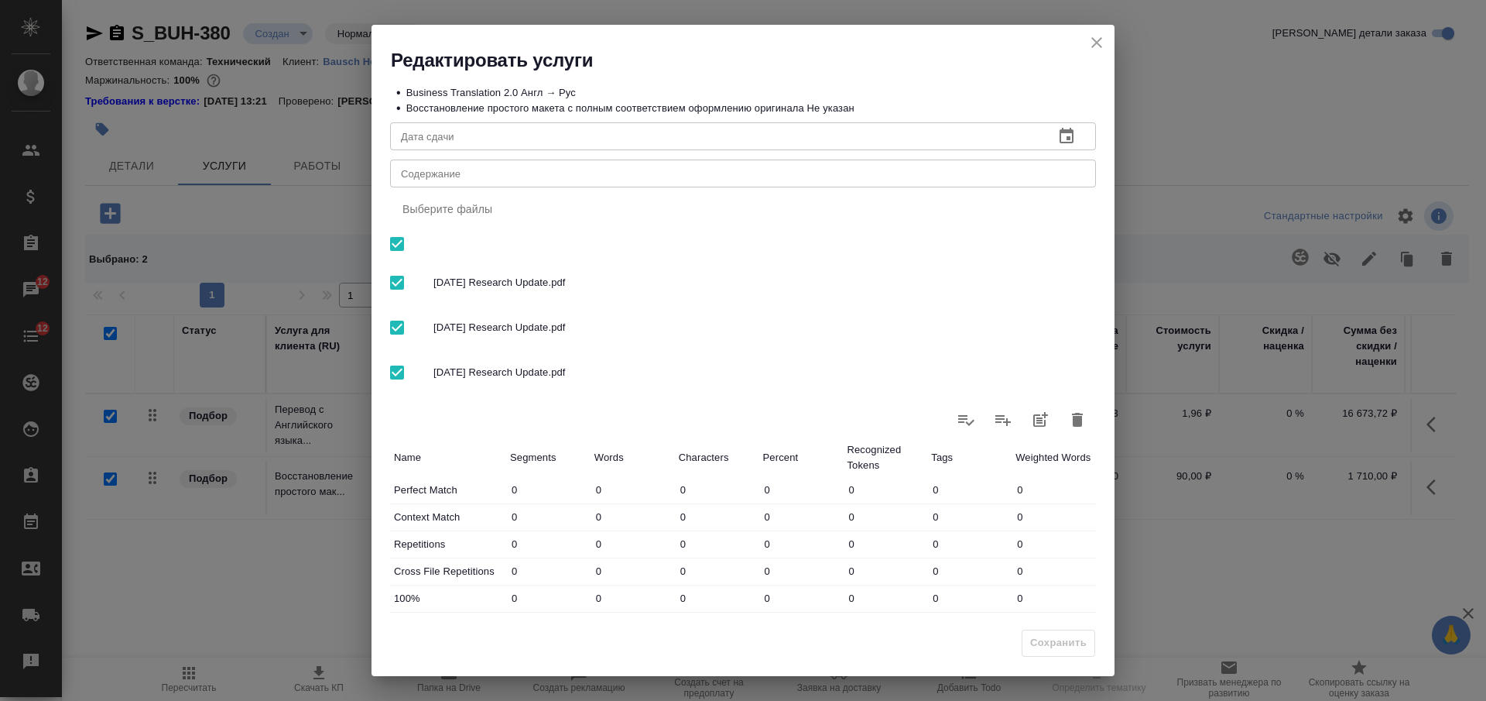
click at [693, 174] on textarea "Содержание" at bounding box center [743, 174] width 684 height 12
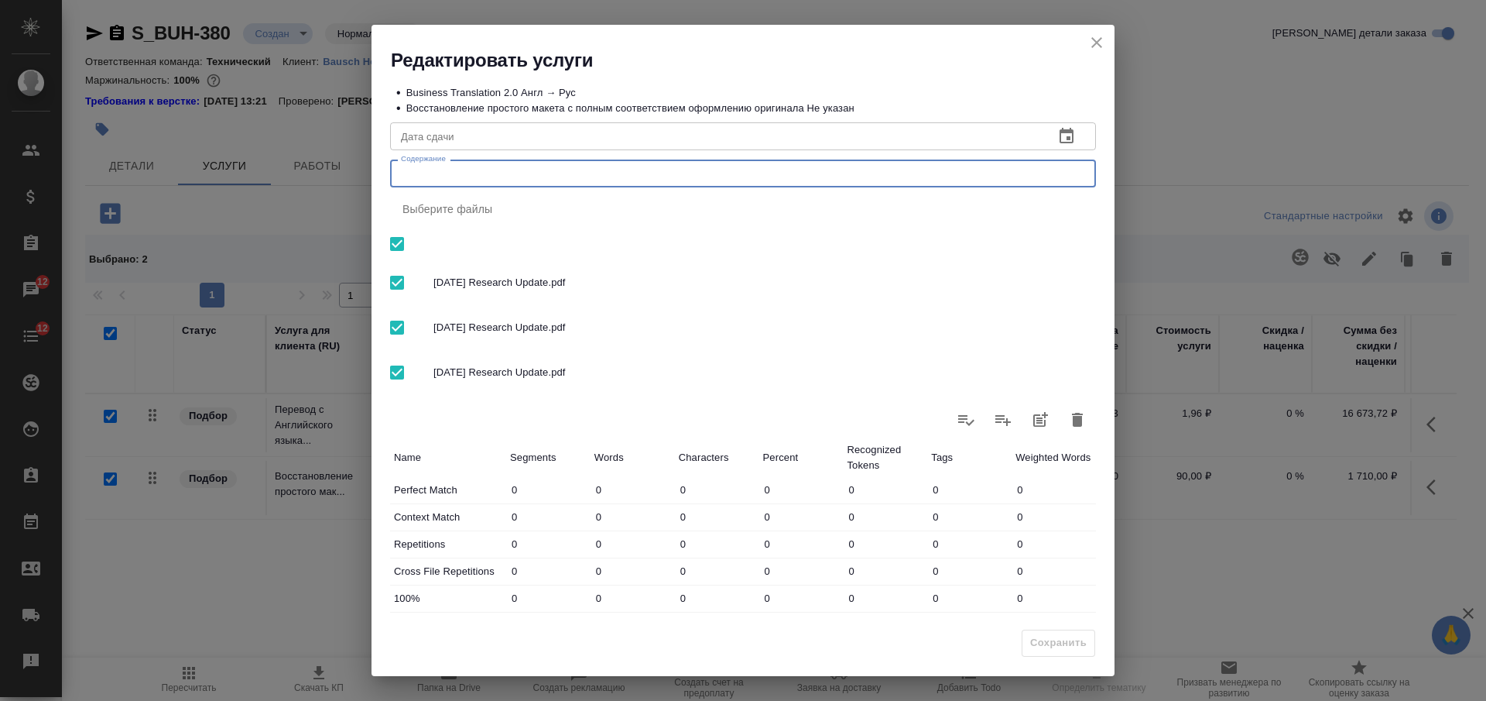
paste textarea "Перевод научных обзоров Oct, Nov, Dec"
type textarea "Перевод научных обзоров Oct, Nov, Dec"
click at [1071, 643] on span "Сохранить" at bounding box center [1058, 643] width 57 height 18
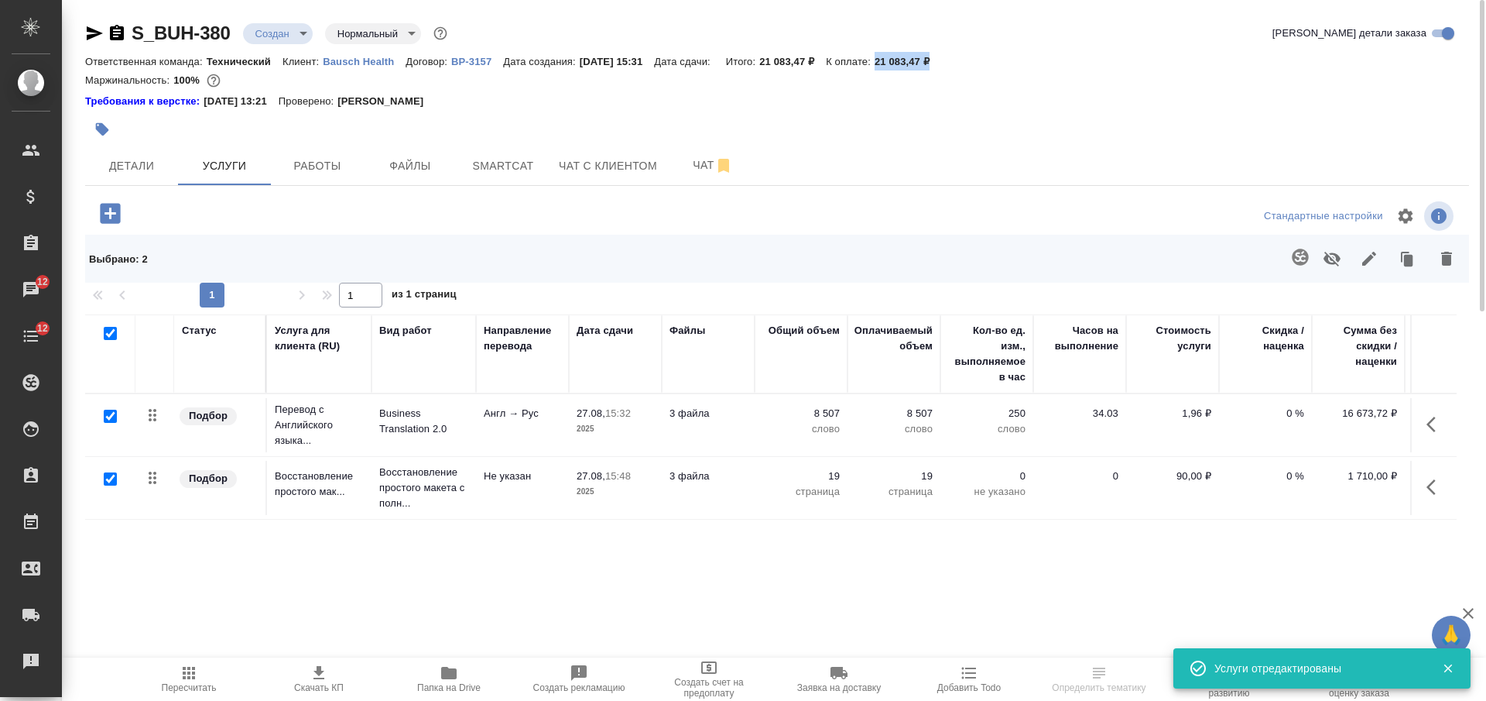
drag, startPoint x: 958, startPoint y: 59, endPoint x: 892, endPoint y: 53, distance: 65.2
click at [892, 53] on div "Ответственная команда: Технический Клиент: Bausch Health Договор: ВР-3157 Дата …" at bounding box center [777, 61] width 1384 height 19
copy p "21 083,47 ₽"
click at [320, 668] on icon "button" at bounding box center [318, 672] width 11 height 13
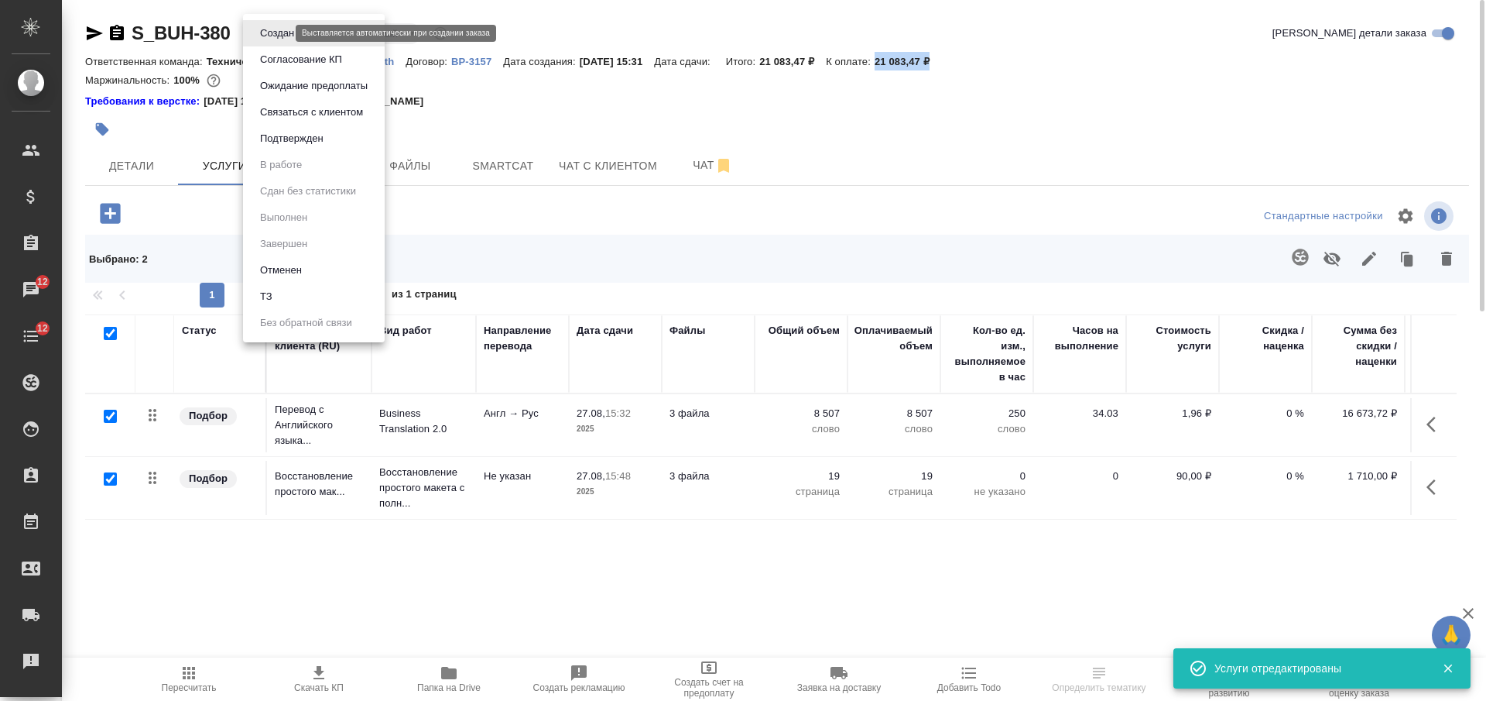
click at [284, 29] on body "🙏 .cls-1 fill:#fff; AWATERA Nikiforova Valeria Клиенты Спецификации Заказы 12 Ч…" at bounding box center [743, 350] width 1486 height 701
click at [286, 60] on button "Согласование КП" at bounding box center [300, 59] width 91 height 17
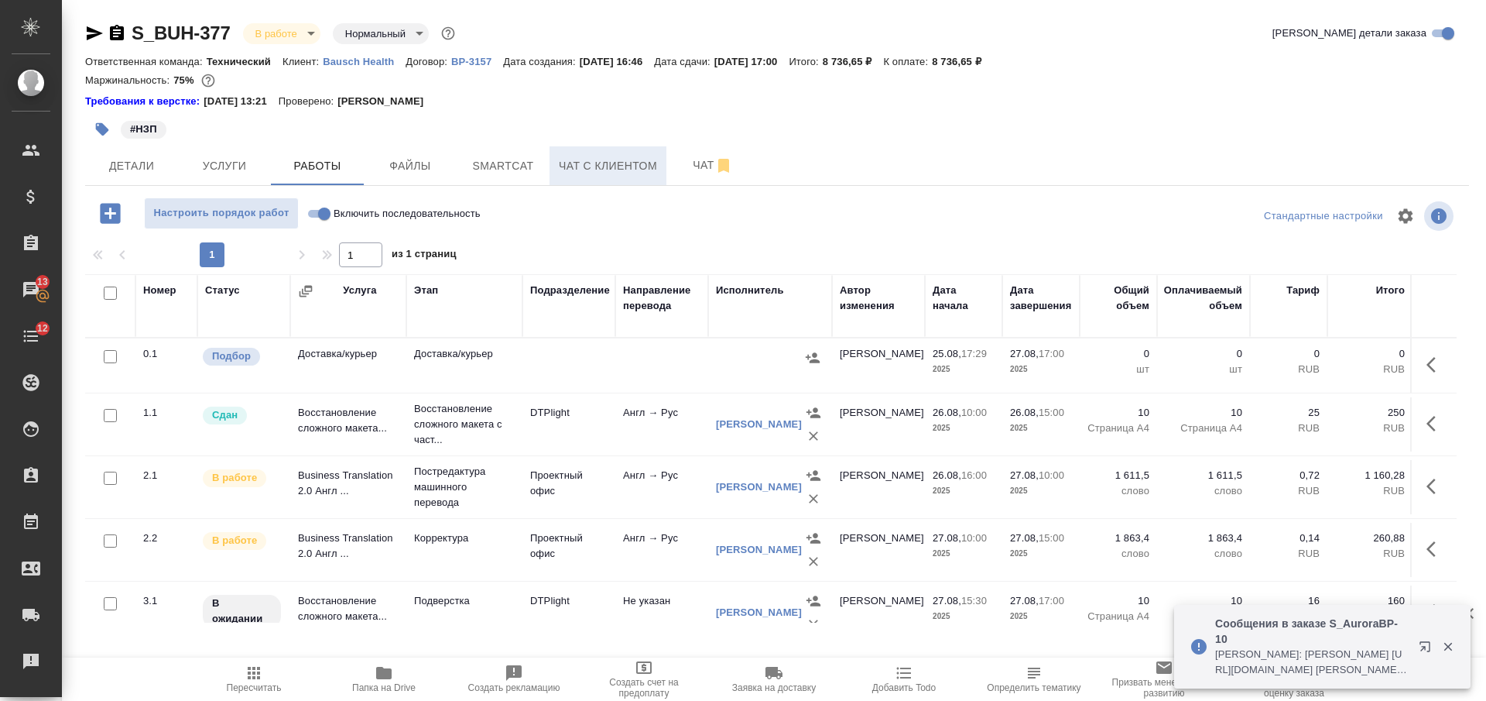
scroll to position [99, 0]
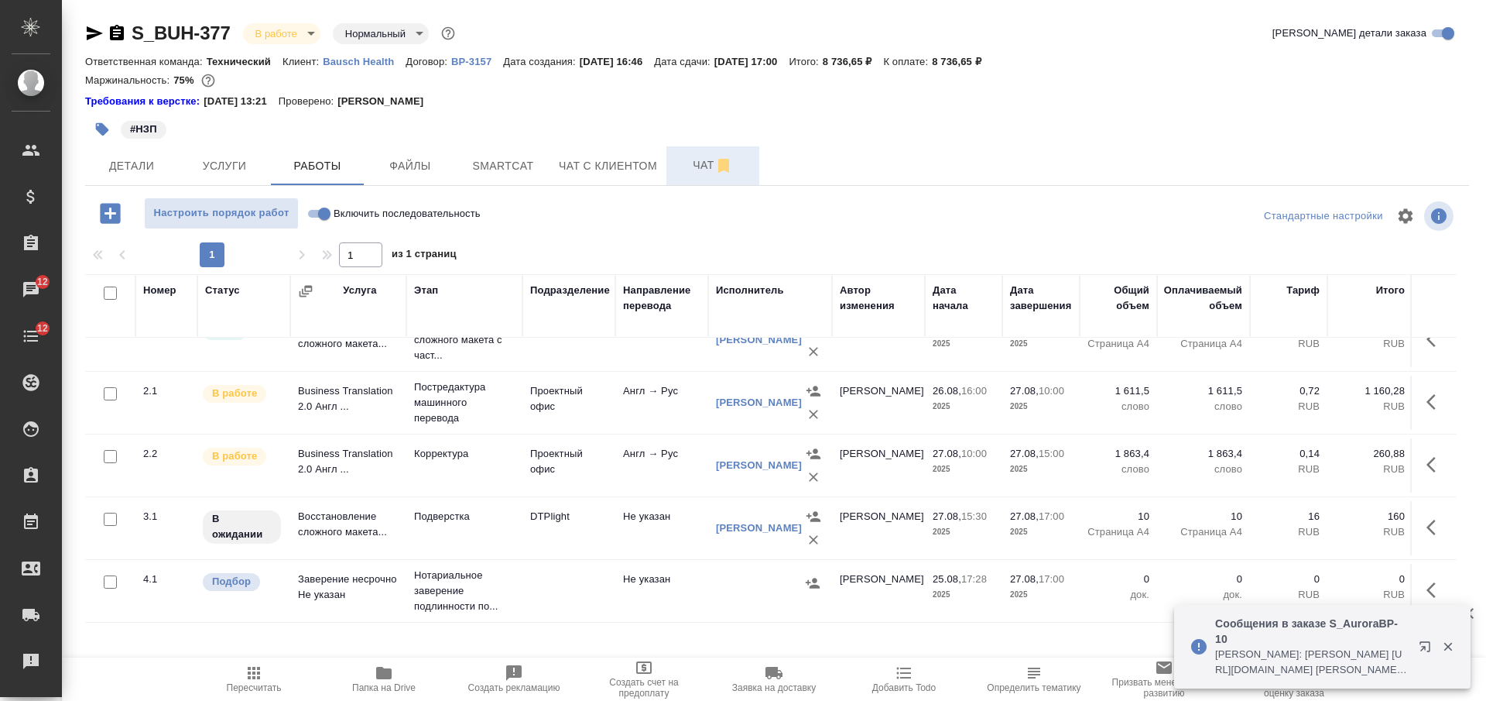
click at [687, 170] on span "Чат" at bounding box center [713, 165] width 74 height 19
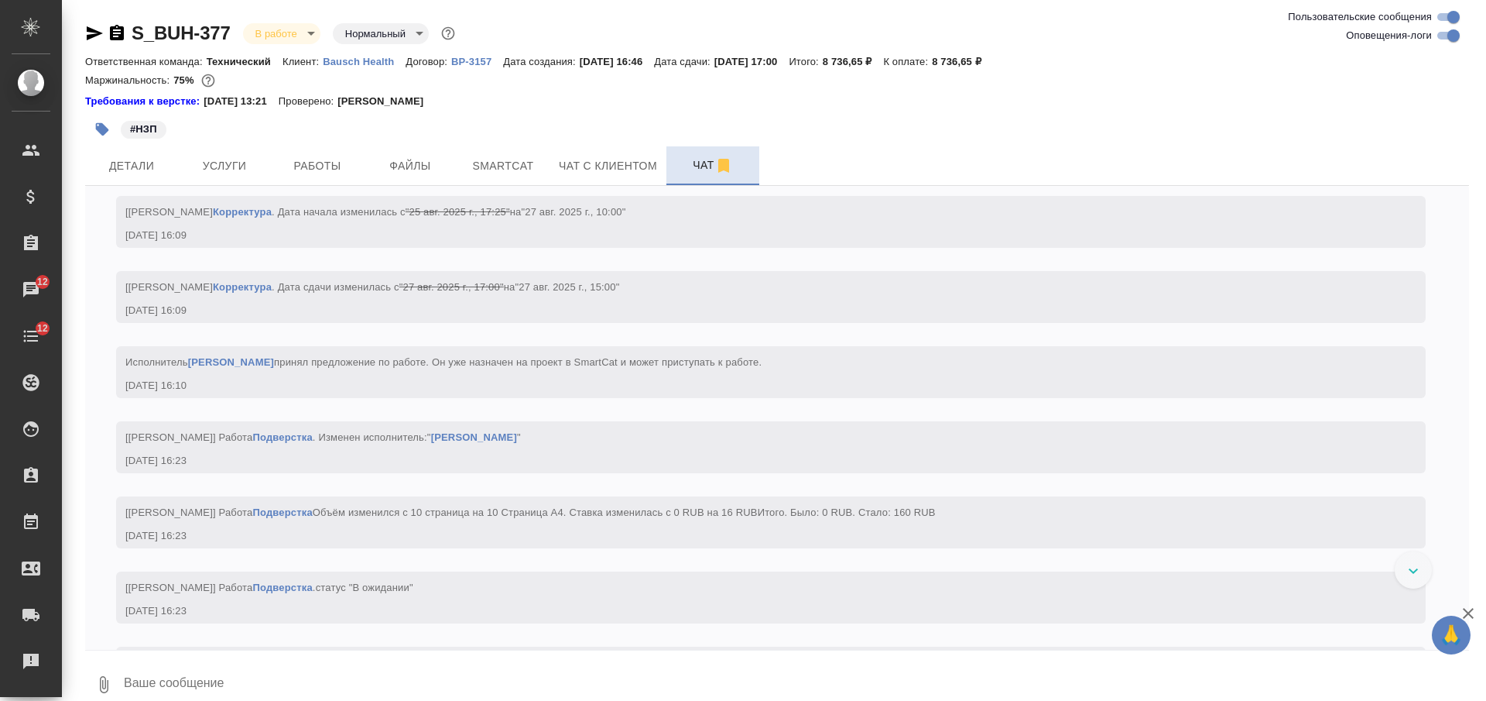
scroll to position [4484, 0]
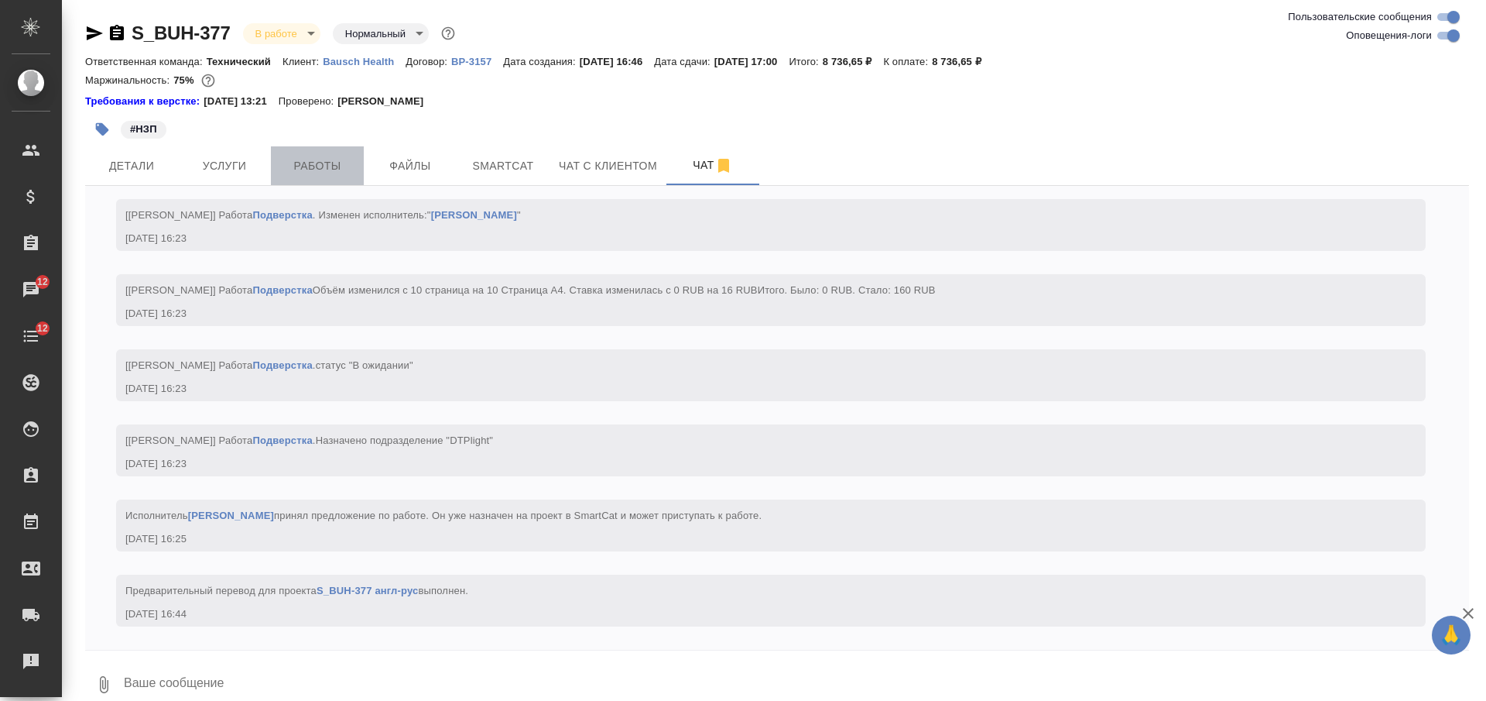
click at [331, 171] on span "Работы" at bounding box center [317, 165] width 74 height 19
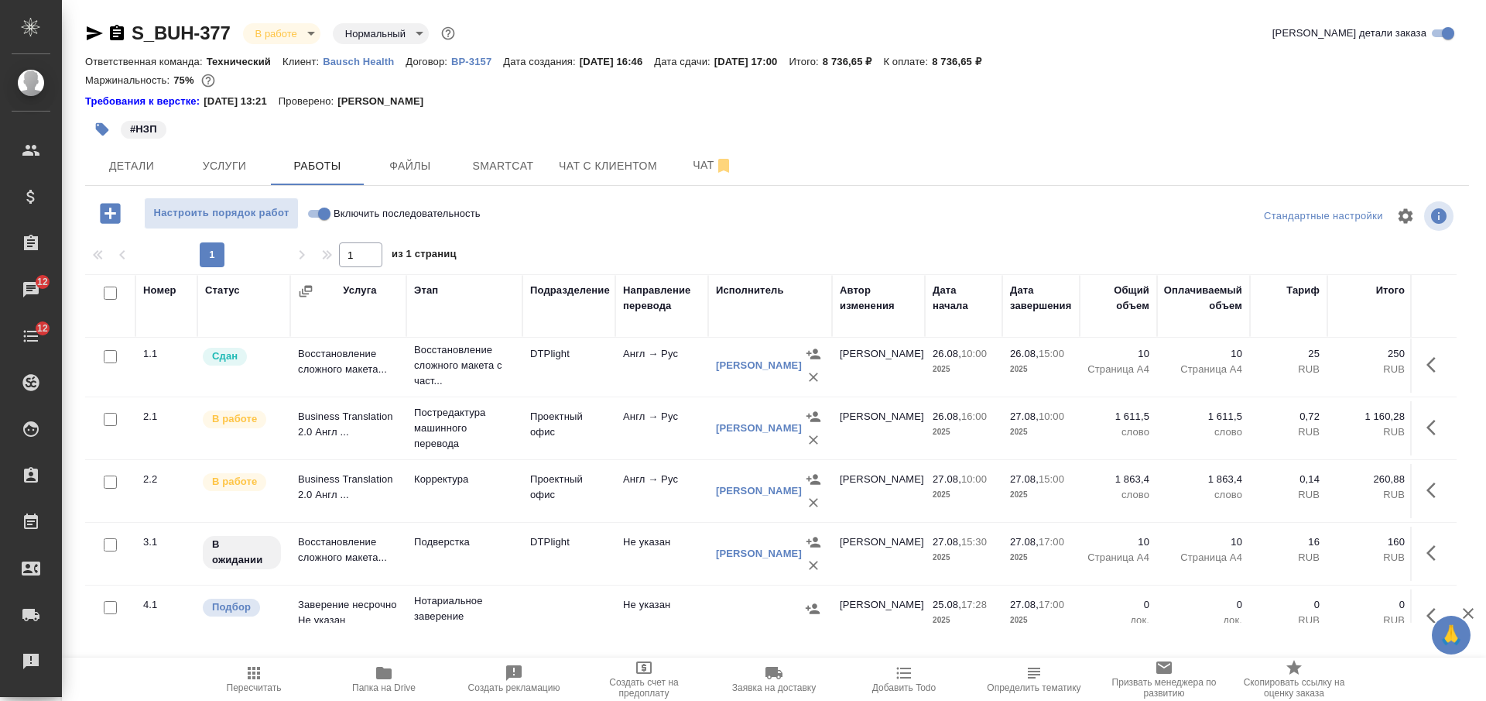
scroll to position [99, 0]
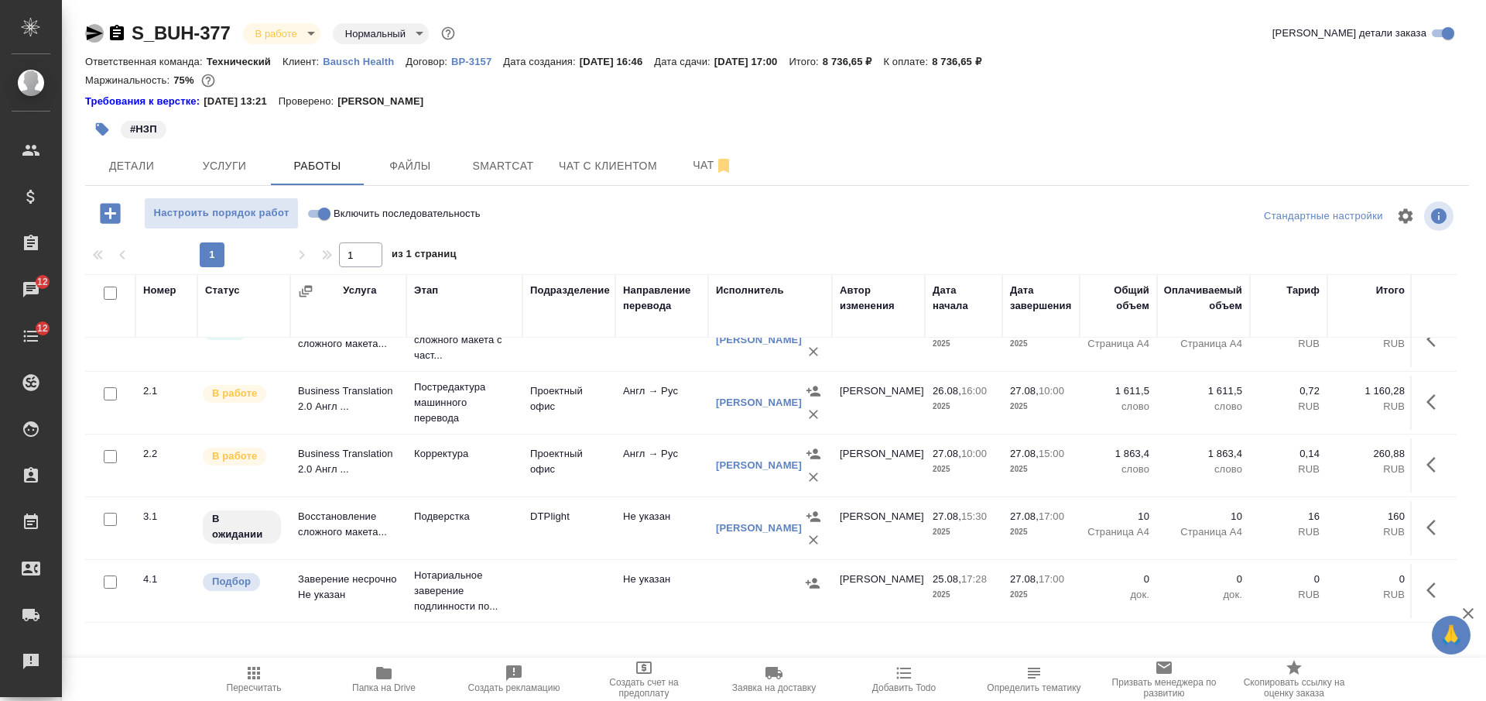
click at [94, 33] on icon "button" at bounding box center [95, 33] width 16 height 14
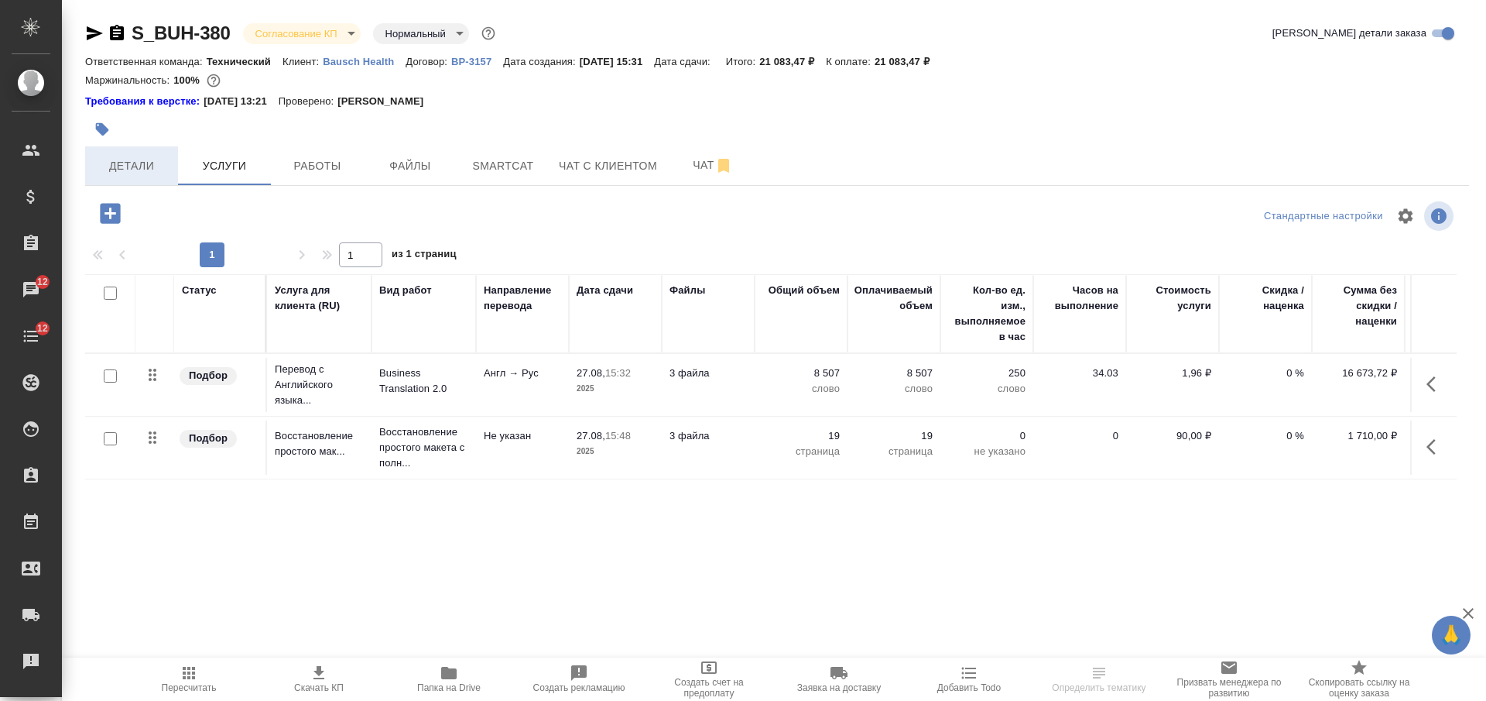
click at [141, 165] on span "Детали" at bounding box center [131, 165] width 74 height 19
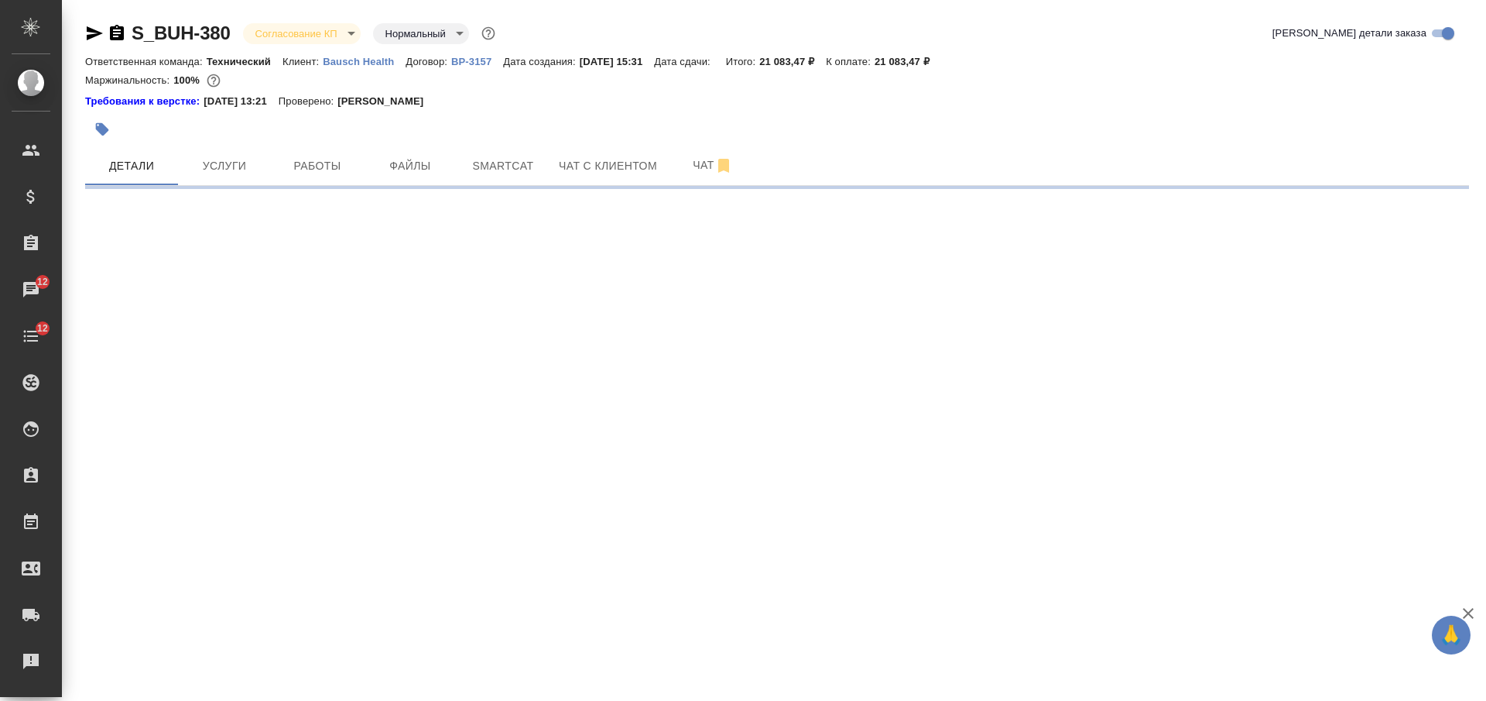
select select "RU"
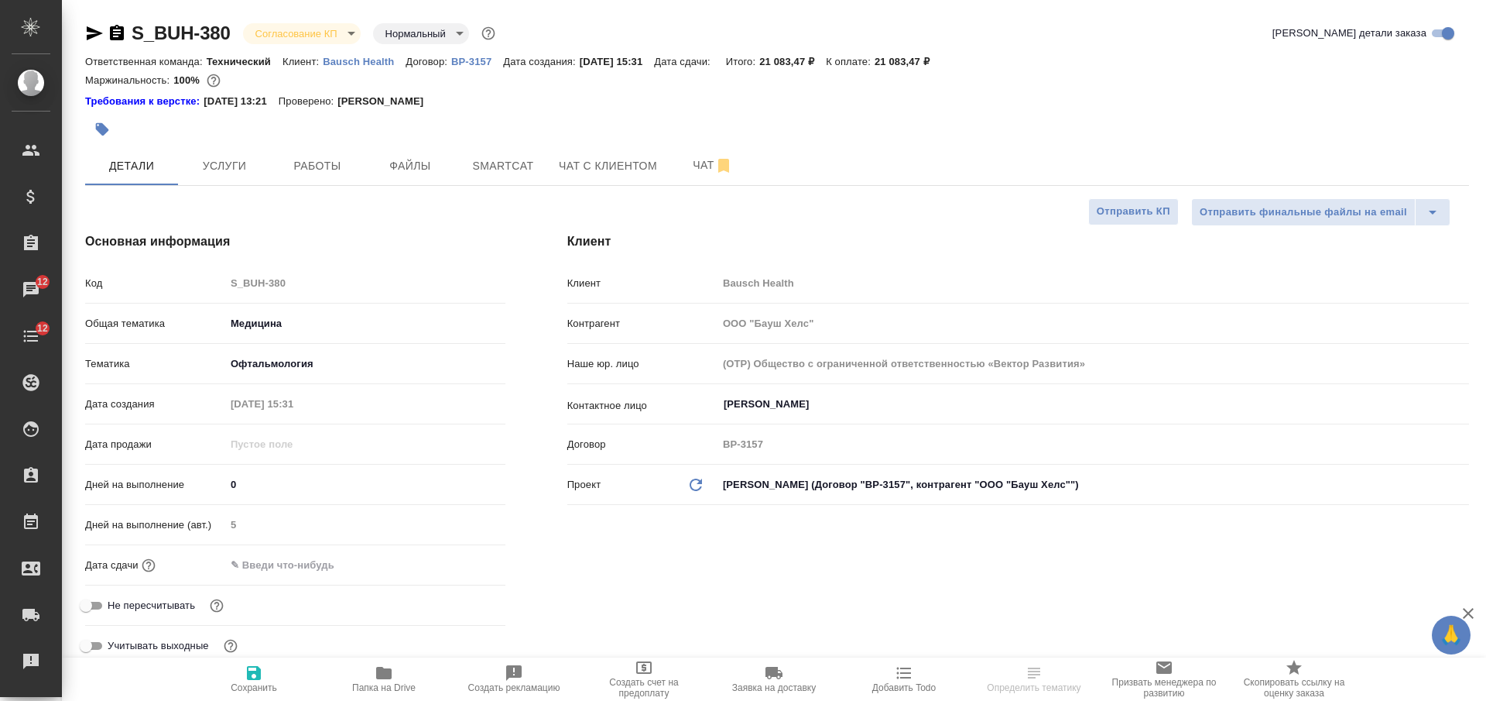
type textarea "x"
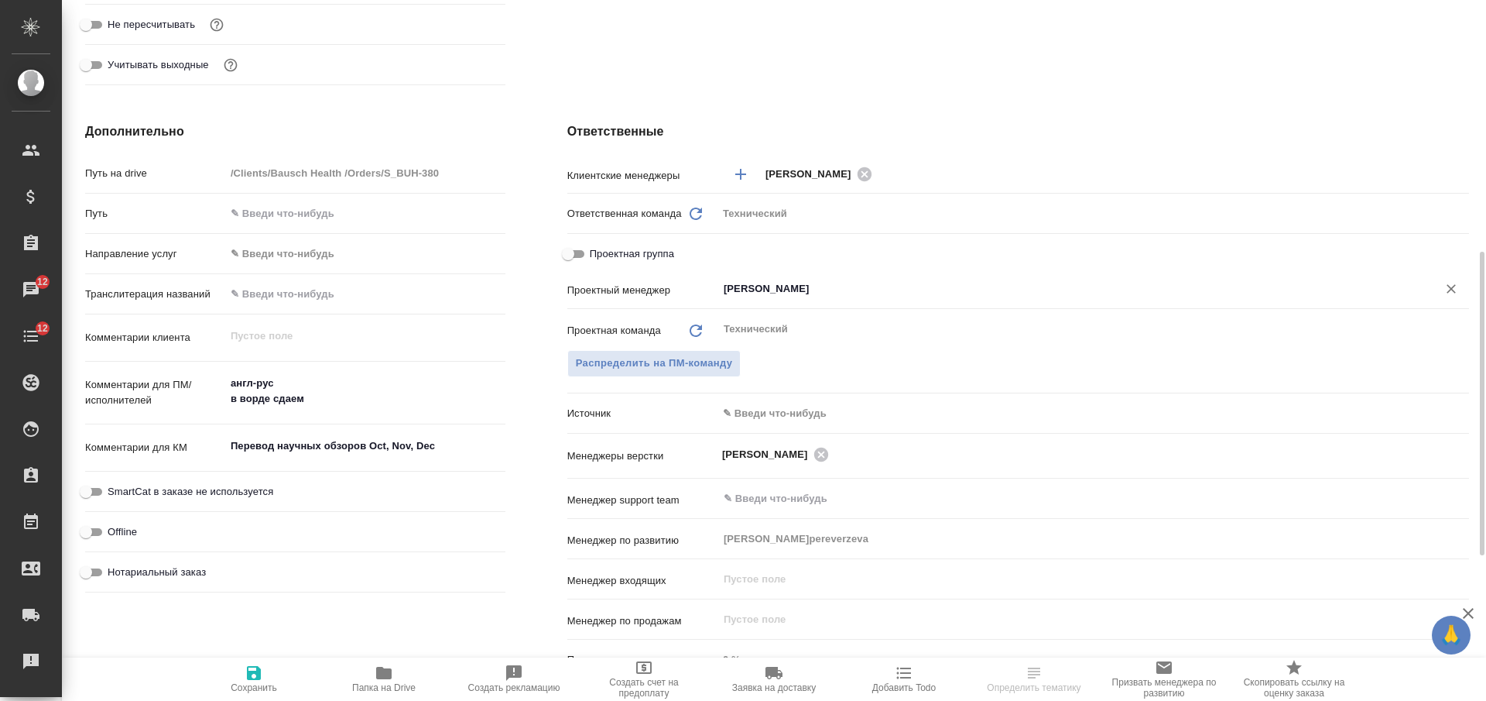
click at [1451, 288] on icon "Очистить" at bounding box center [1451, 288] width 15 height 15
type textarea "x"
click at [242, 680] on span "Сохранить" at bounding box center [253, 677] width 111 height 29
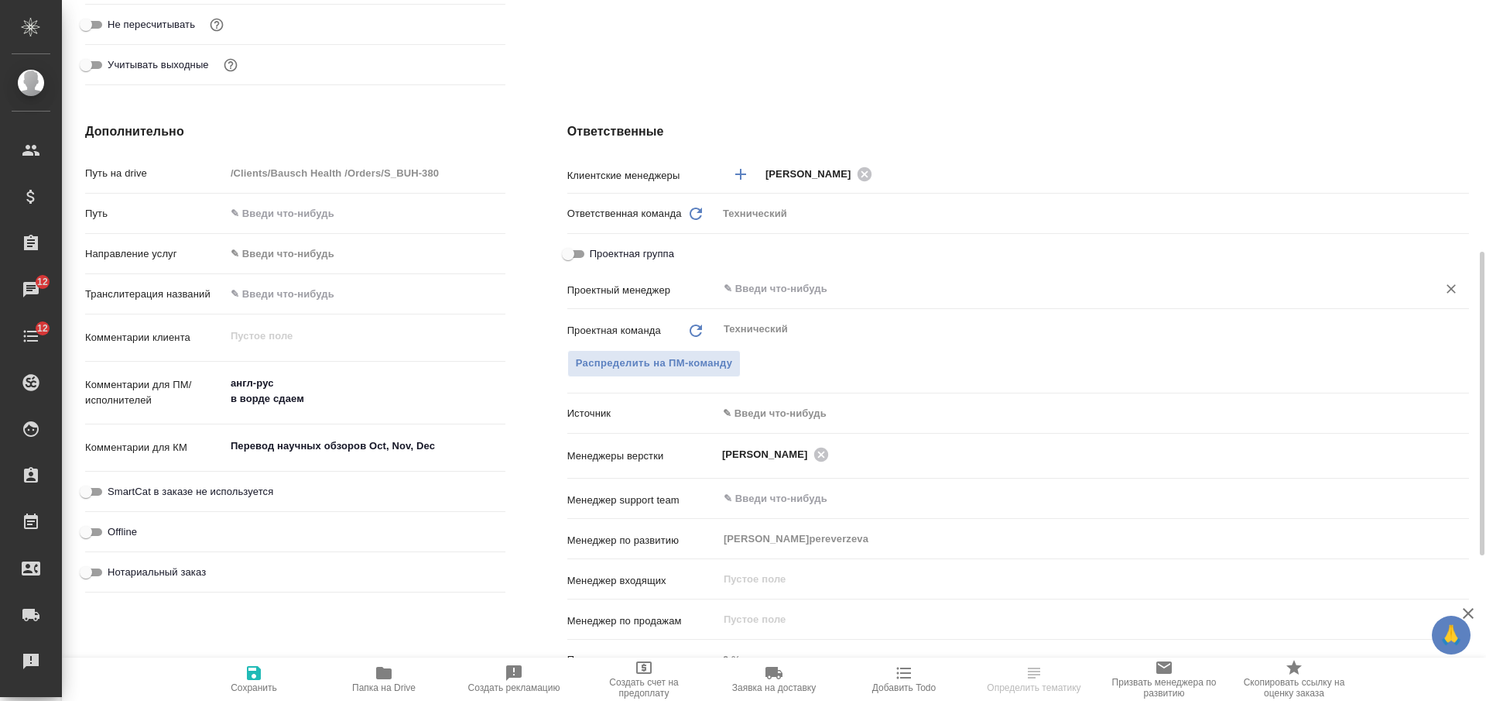
type textarea "x"
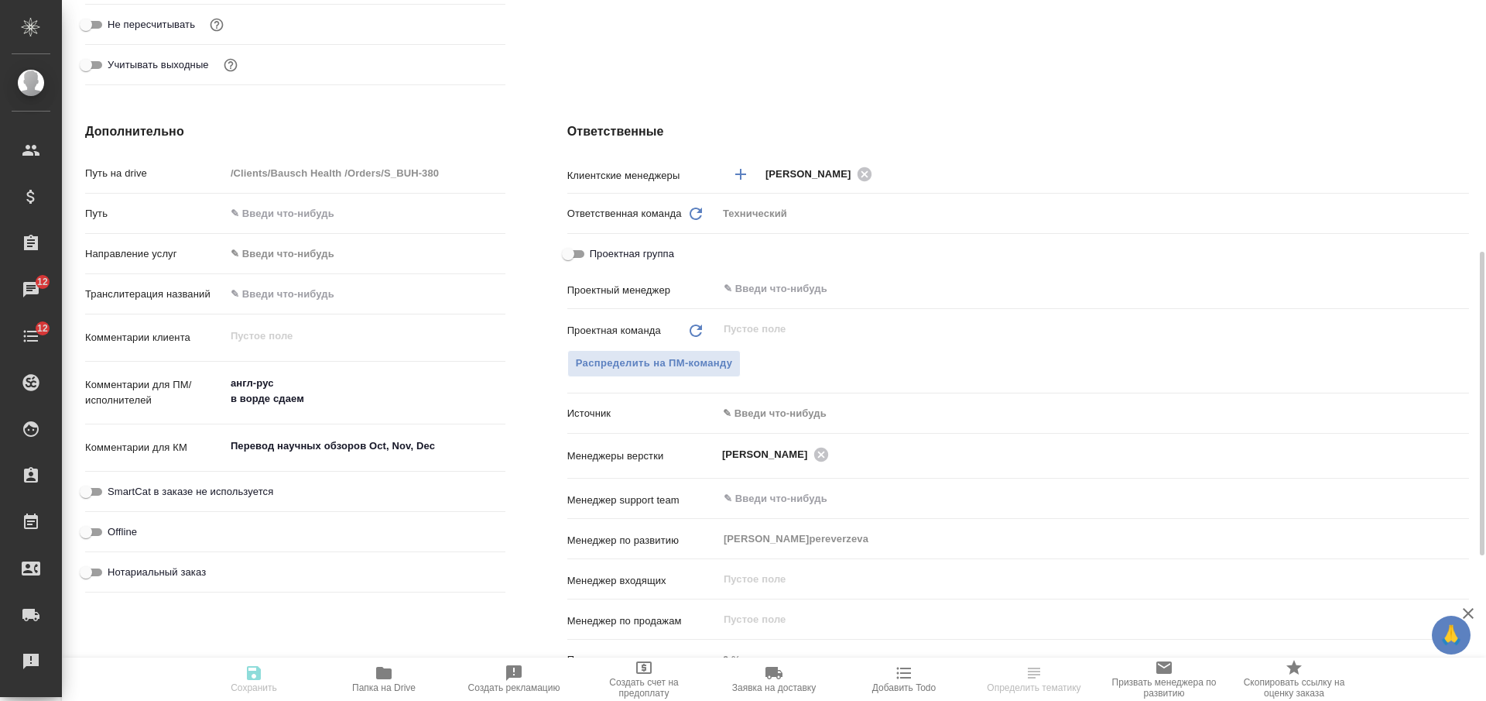
type textarea "x"
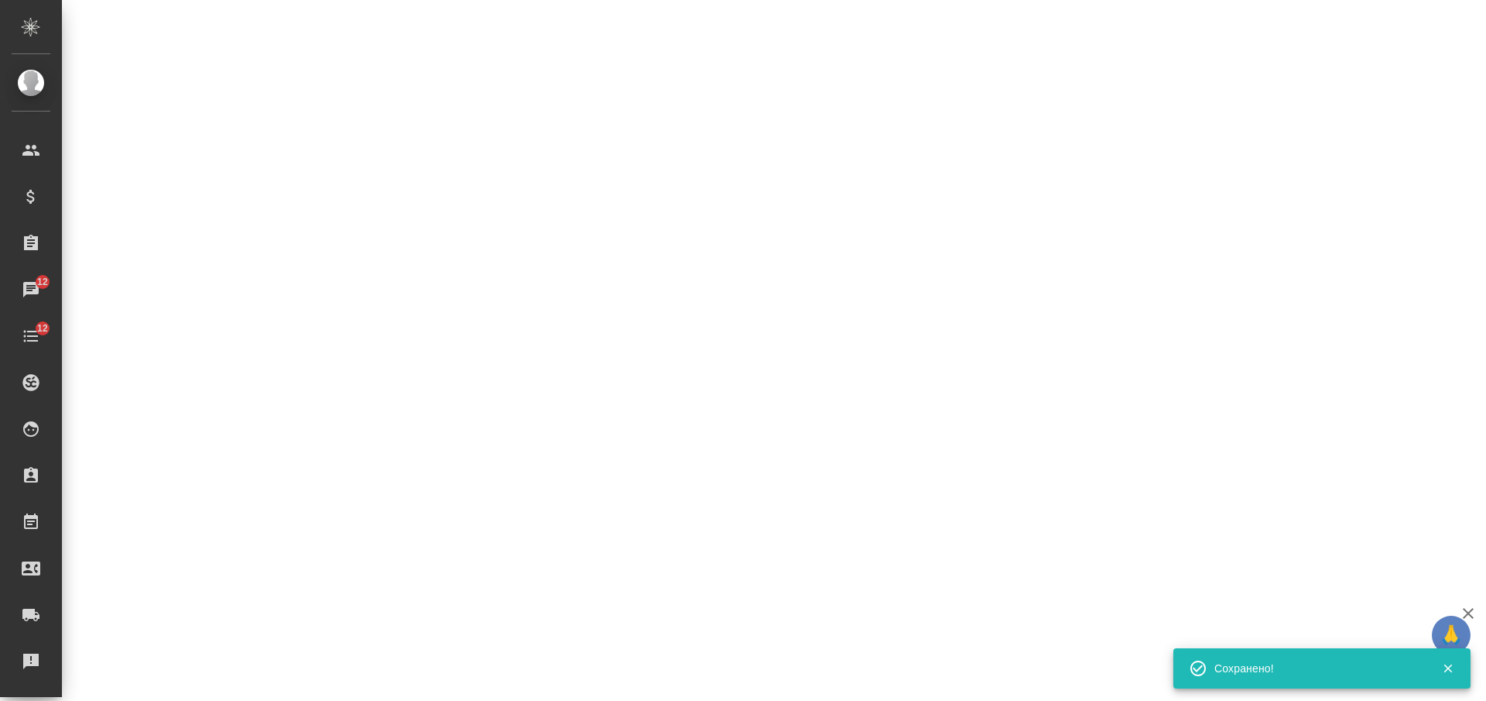
select select "RU"
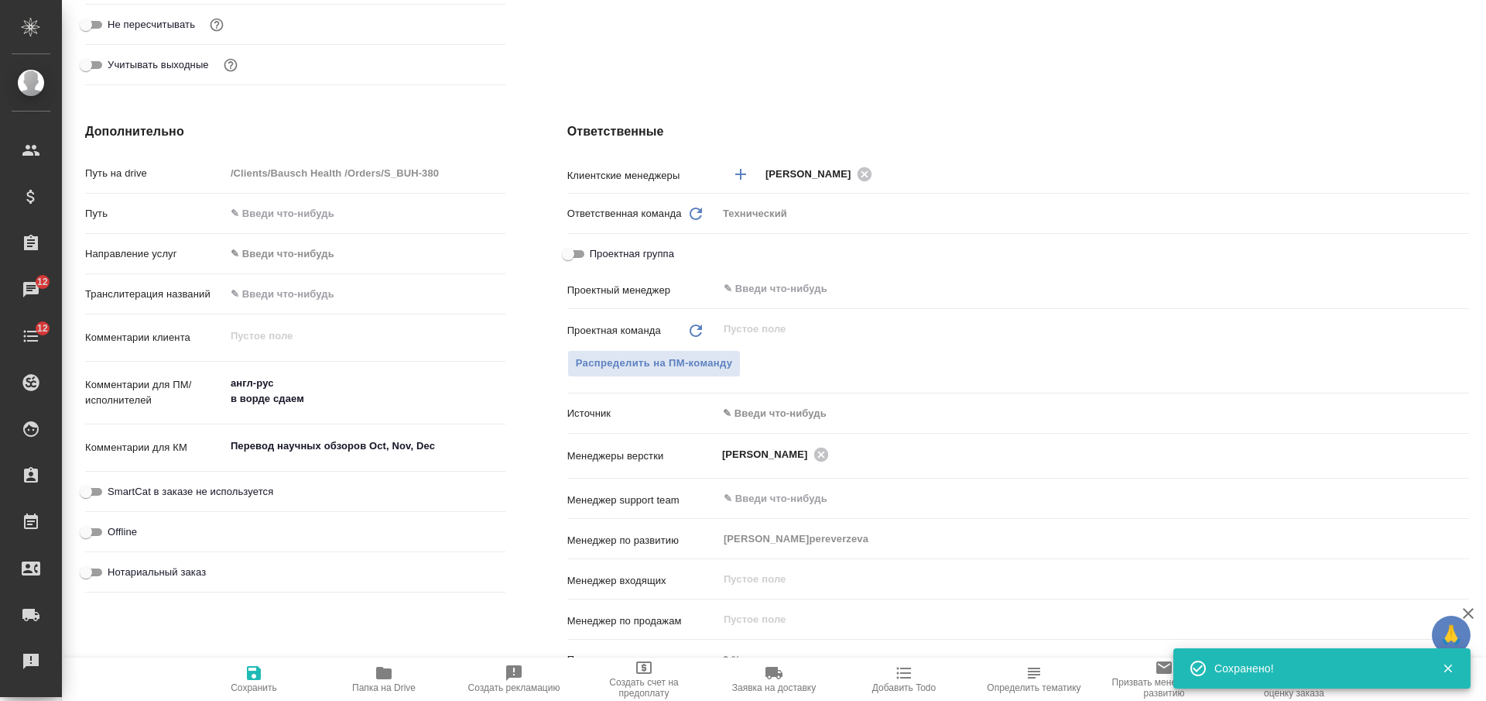
type textarea "x"
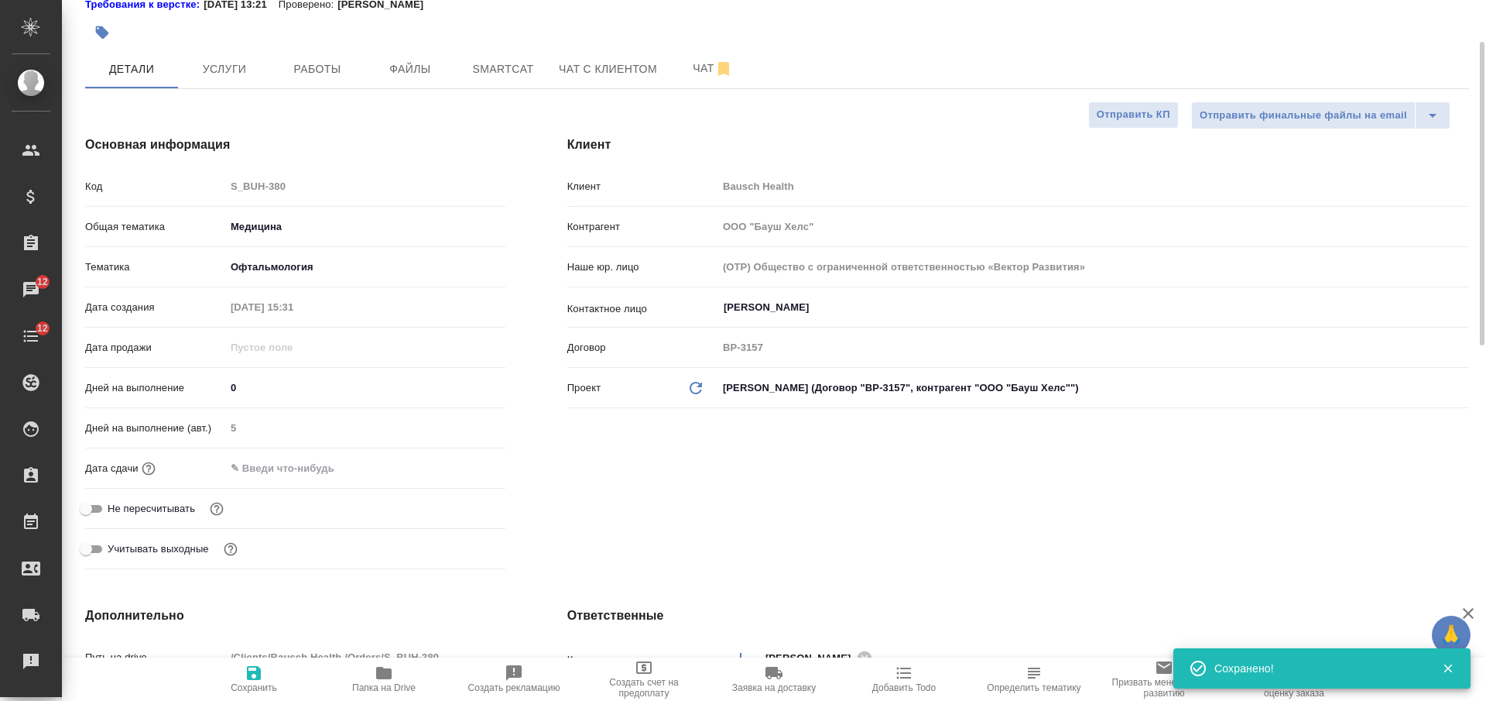
click at [324, 489] on div "Дата сдачи" at bounding box center [295, 474] width 420 height 40
click at [320, 470] on input "text" at bounding box center [292, 468] width 135 height 22
type input "0_.__.____ __:__"
type textarea "x"
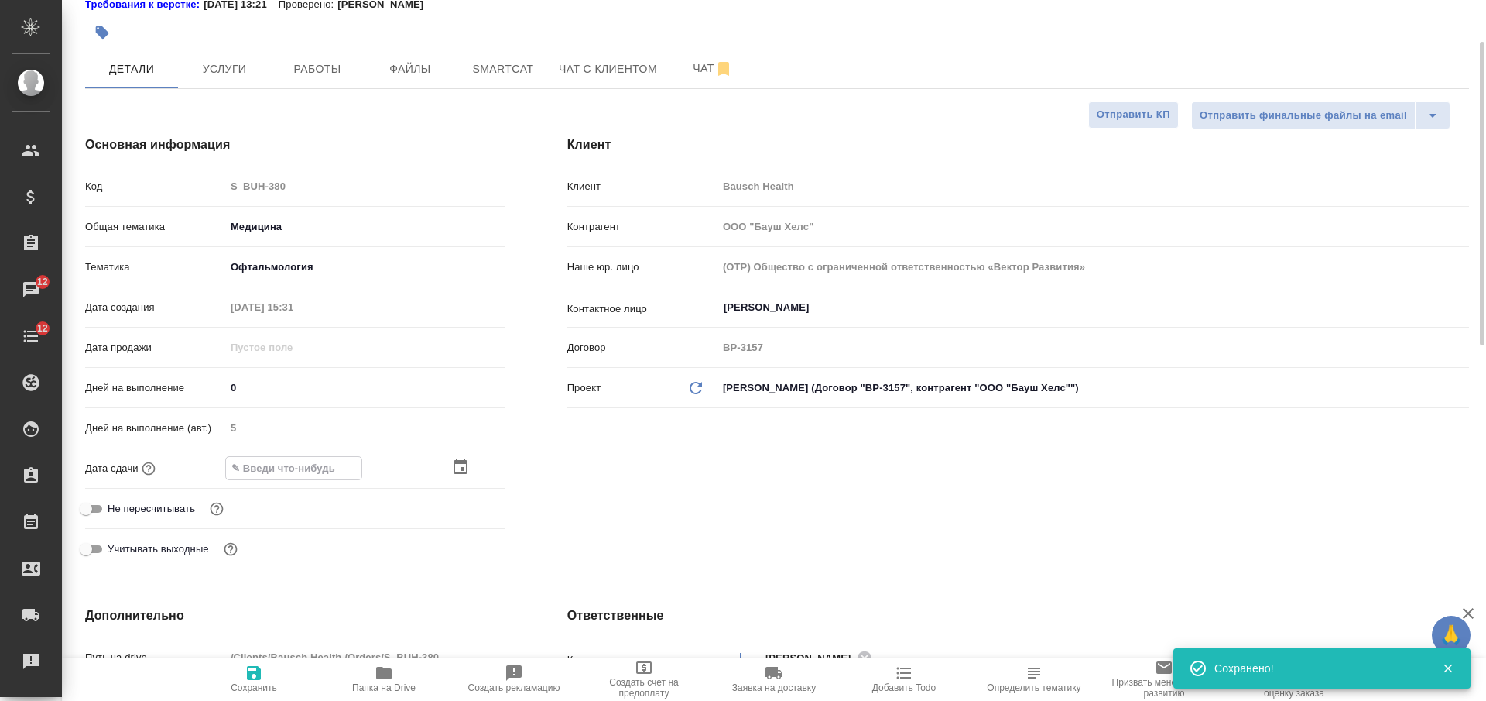
type textarea "x"
type input "03.__.____ __:__"
type textarea "x"
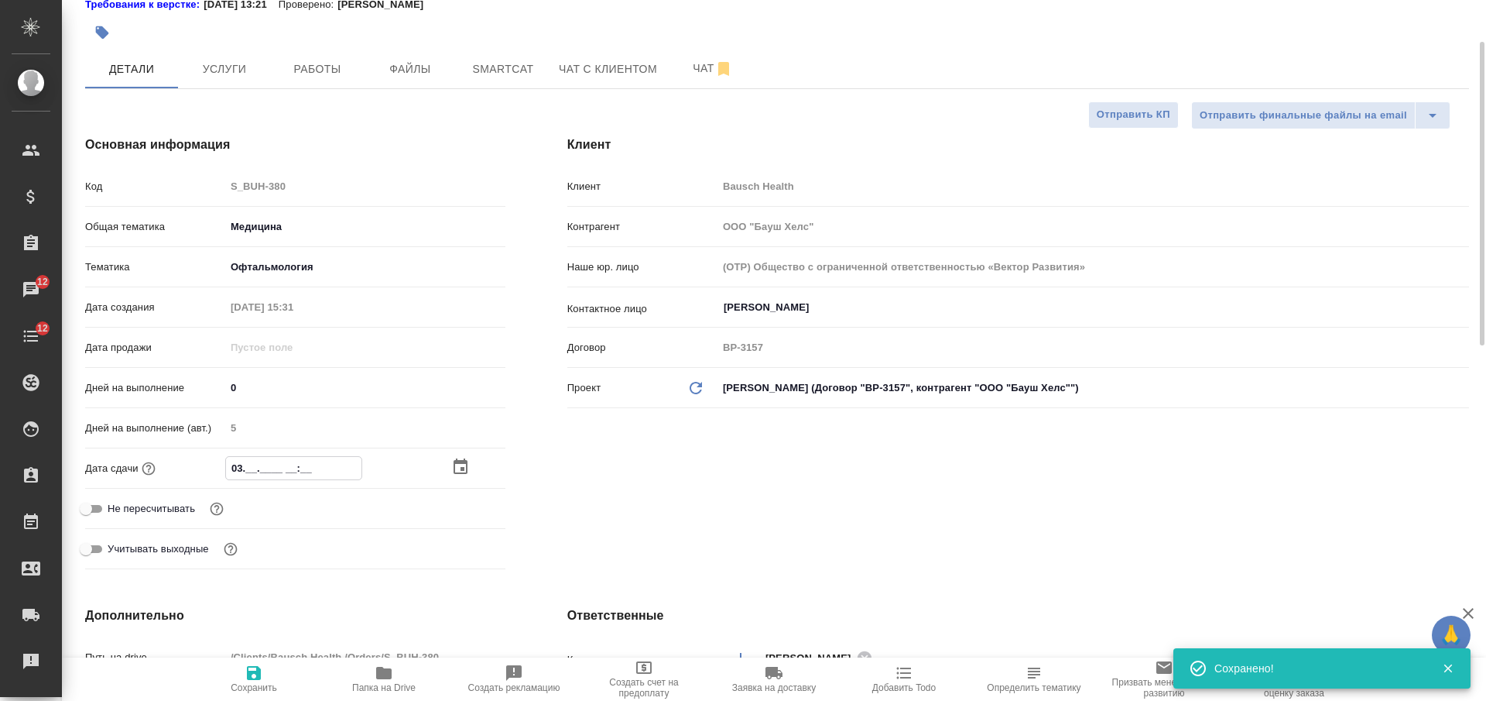
type input "03.0_.____ __:__"
type textarea "x"
type input "03.09.____ __:__"
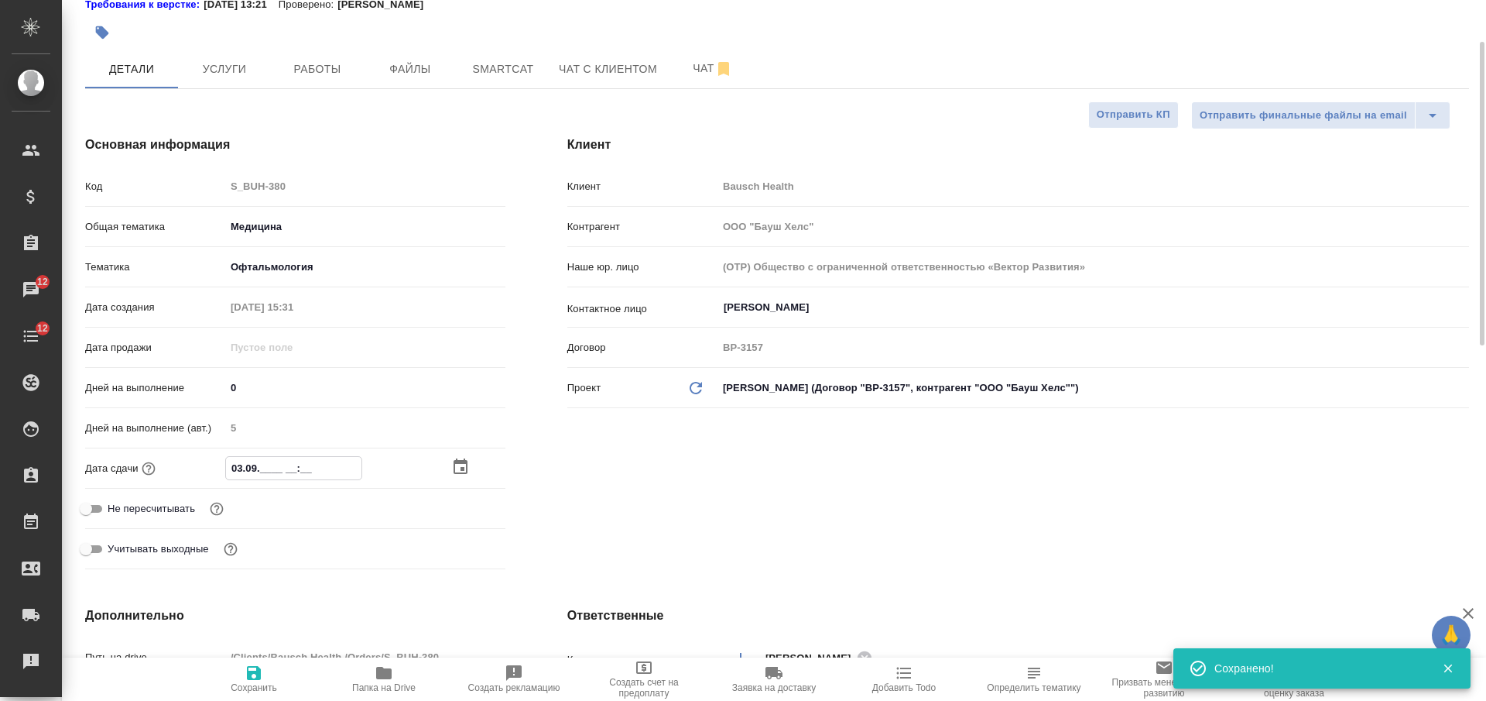
type textarea "x"
type input "03.09.2___ __:__"
type textarea "x"
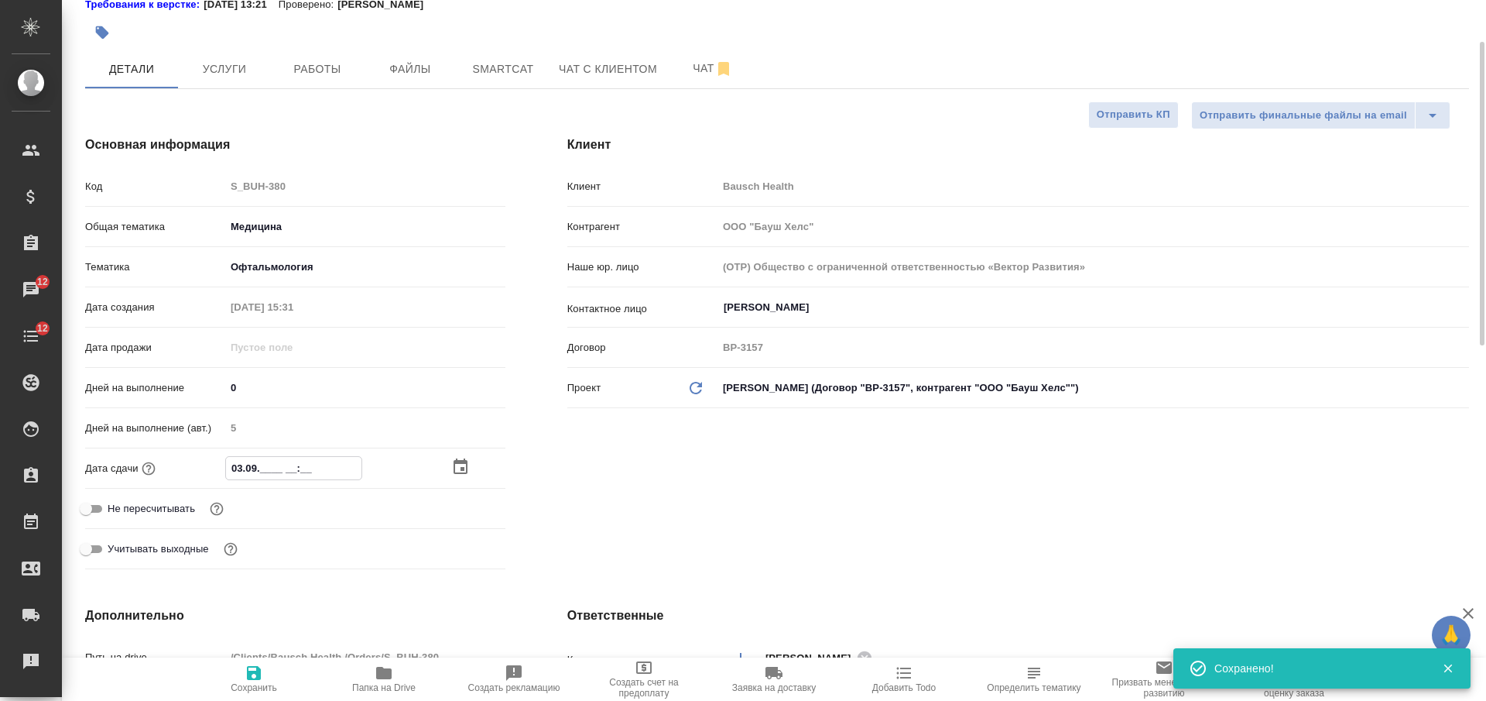
type textarea "x"
type input "[DATE]__ __:__"
type textarea "x"
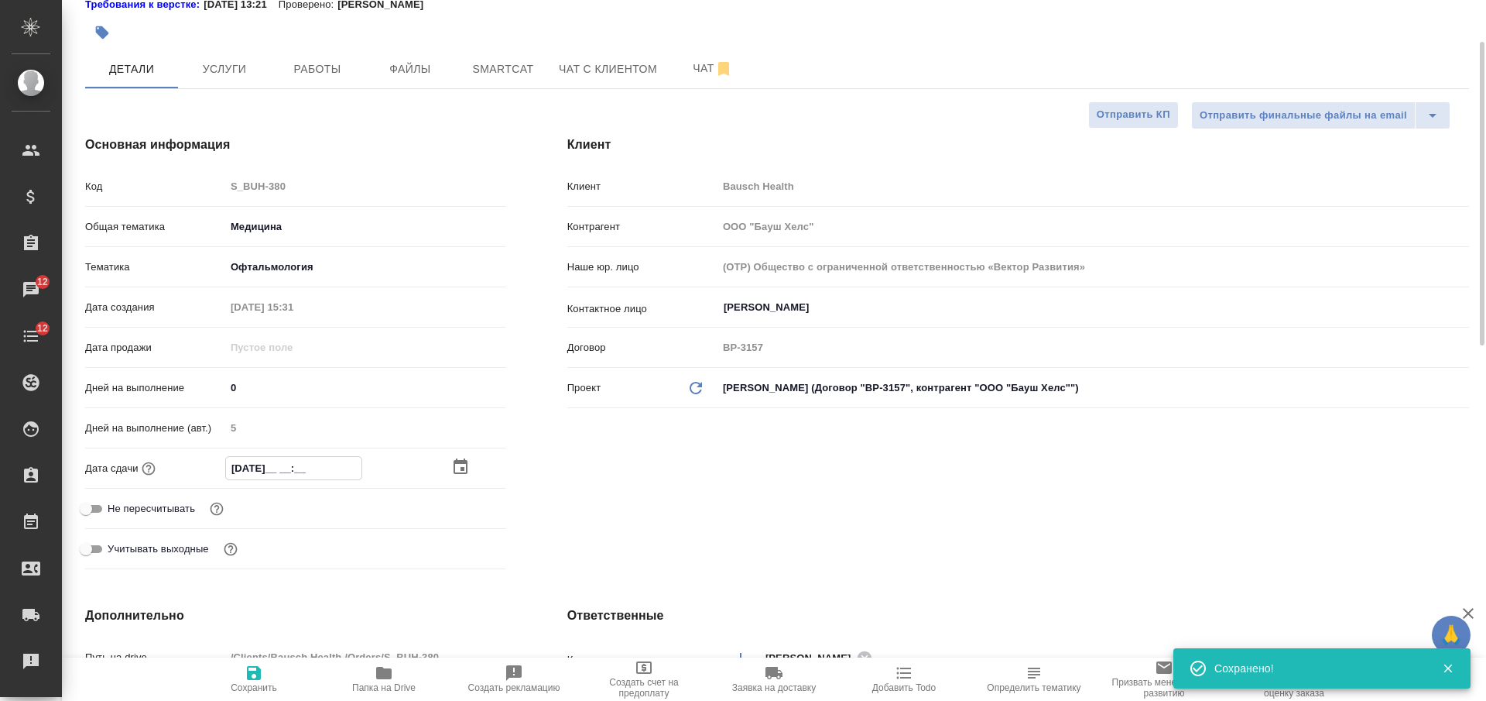
type textarea "x"
type input "[DATE]_ __:__"
type textarea "x"
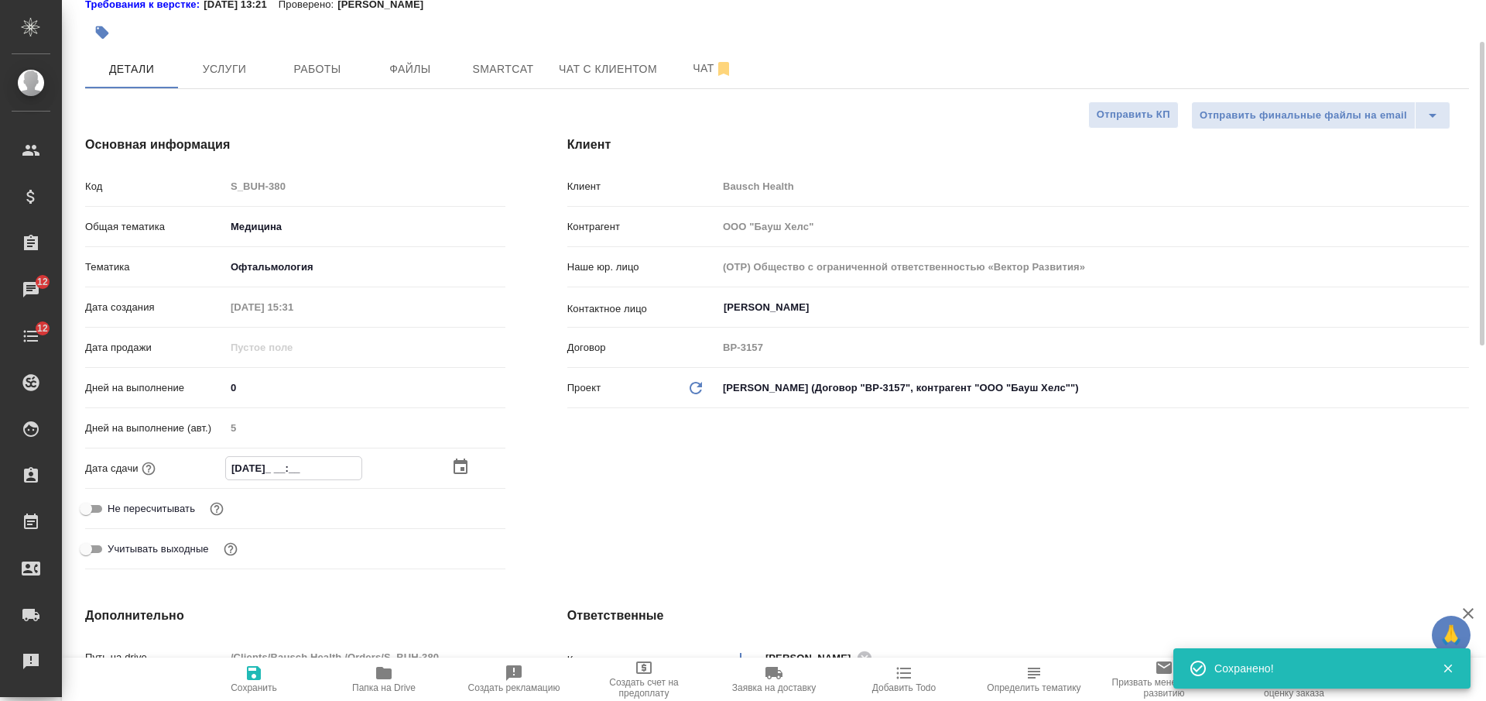
type input "[DATE] __:__"
type textarea "x"
type input "[DATE] 1_:__"
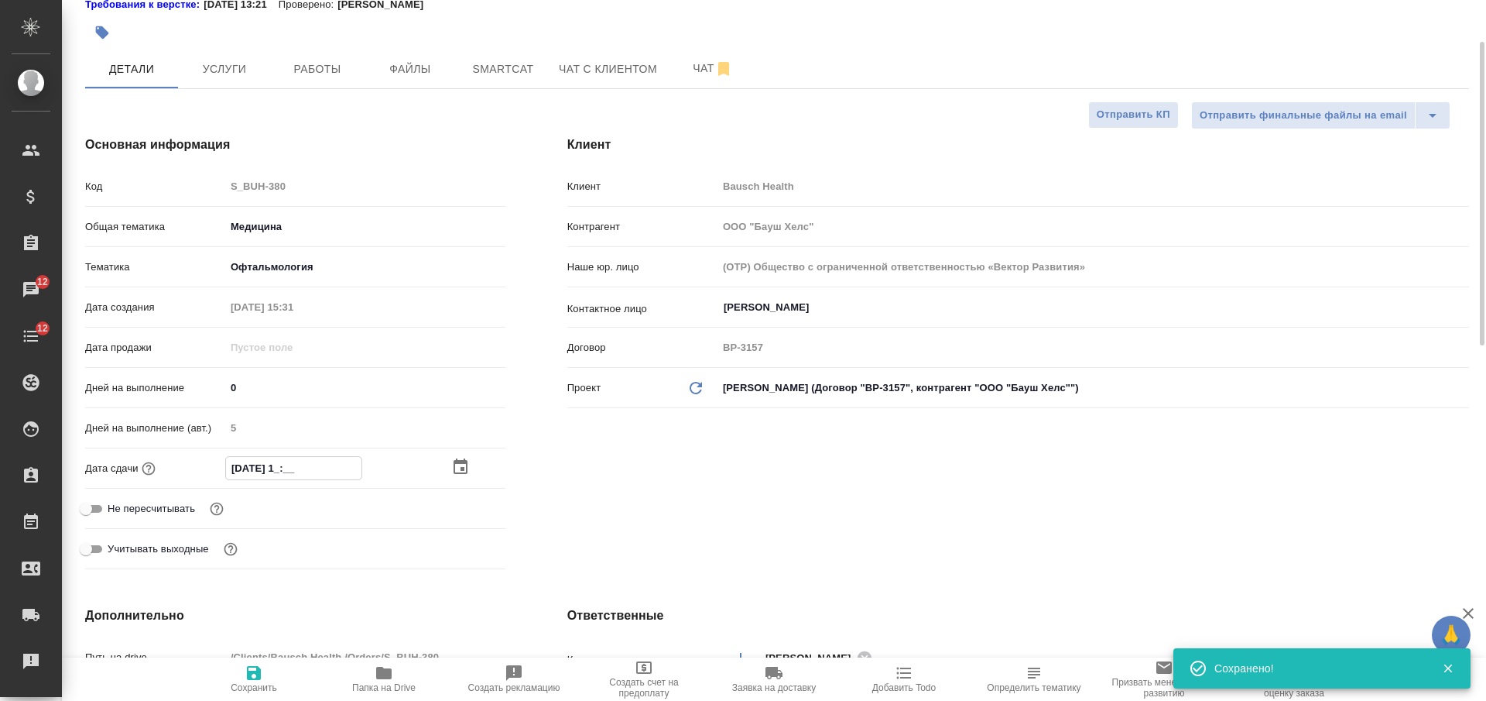
type textarea "x"
type input "[DATE] 17:__"
type textarea "x"
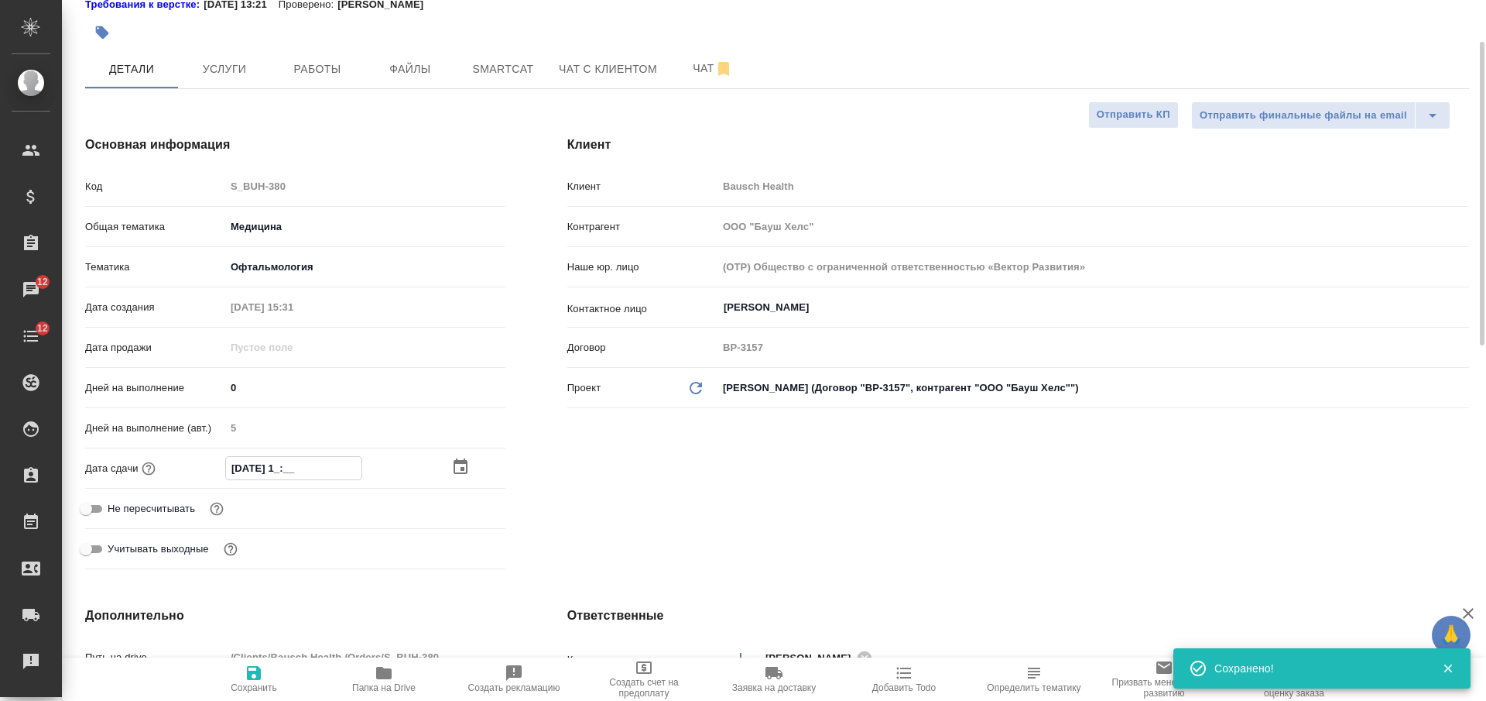
type textarea "x"
type input "[DATE] 17:0_"
type textarea "x"
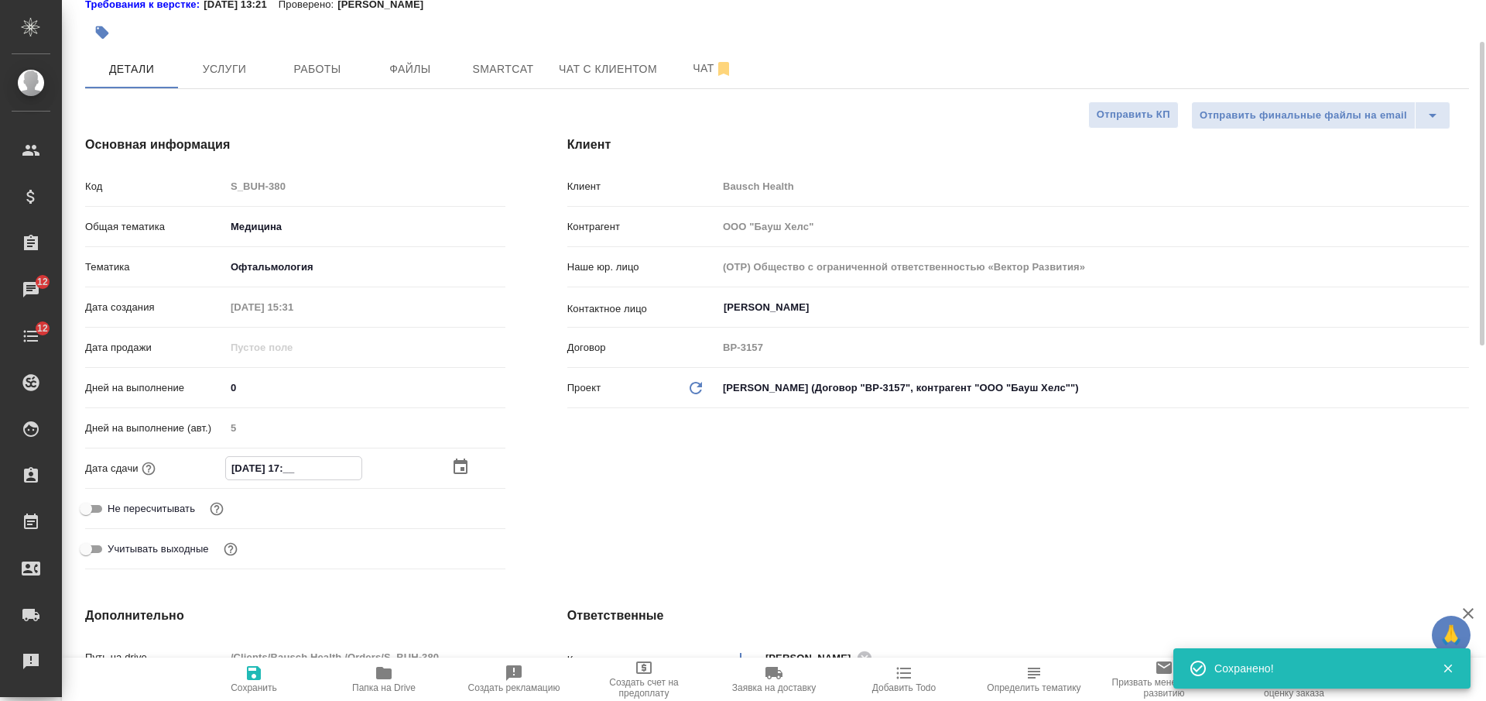
type textarea "x"
type input "[DATE] 17:00"
type textarea "x"
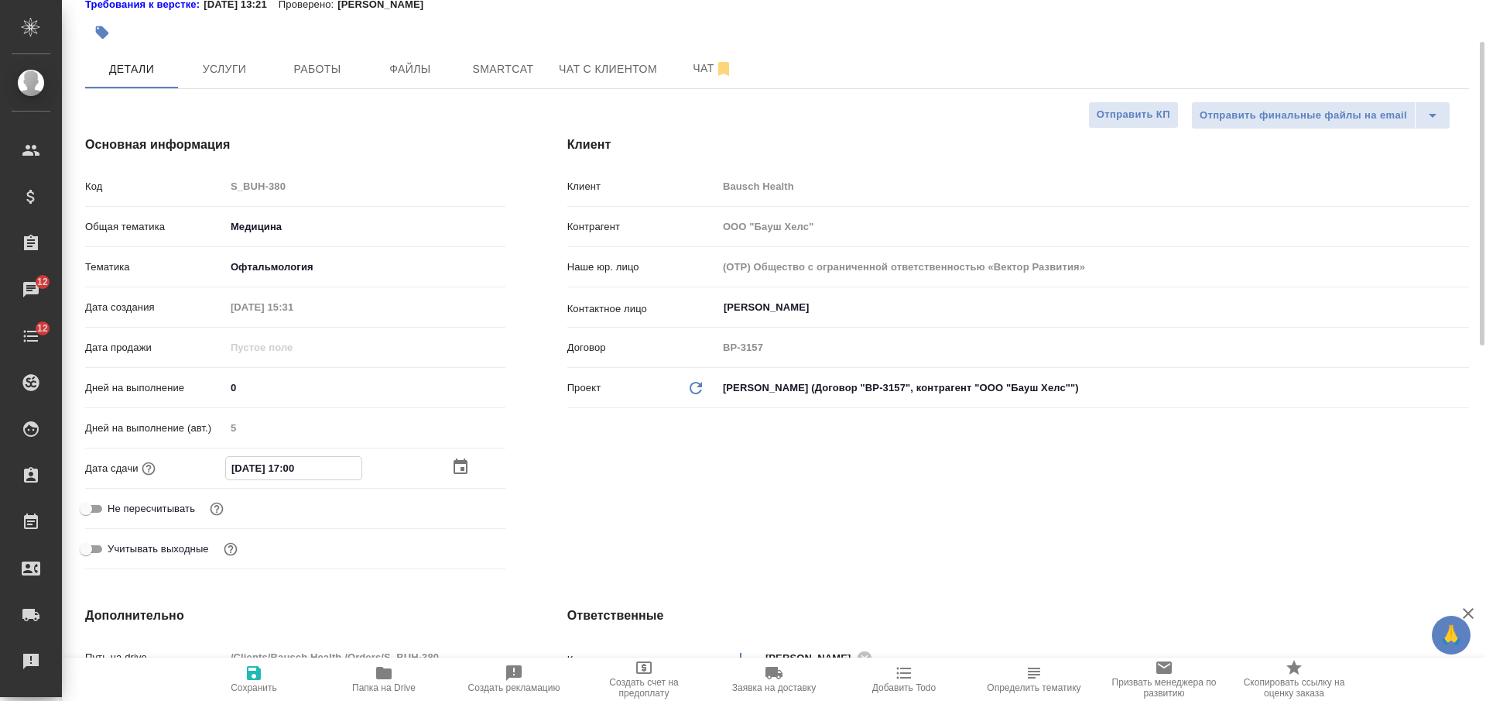
type input "[DATE] 17:00"
click at [269, 685] on span "Сохранить" at bounding box center [254, 687] width 46 height 11
type textarea "x"
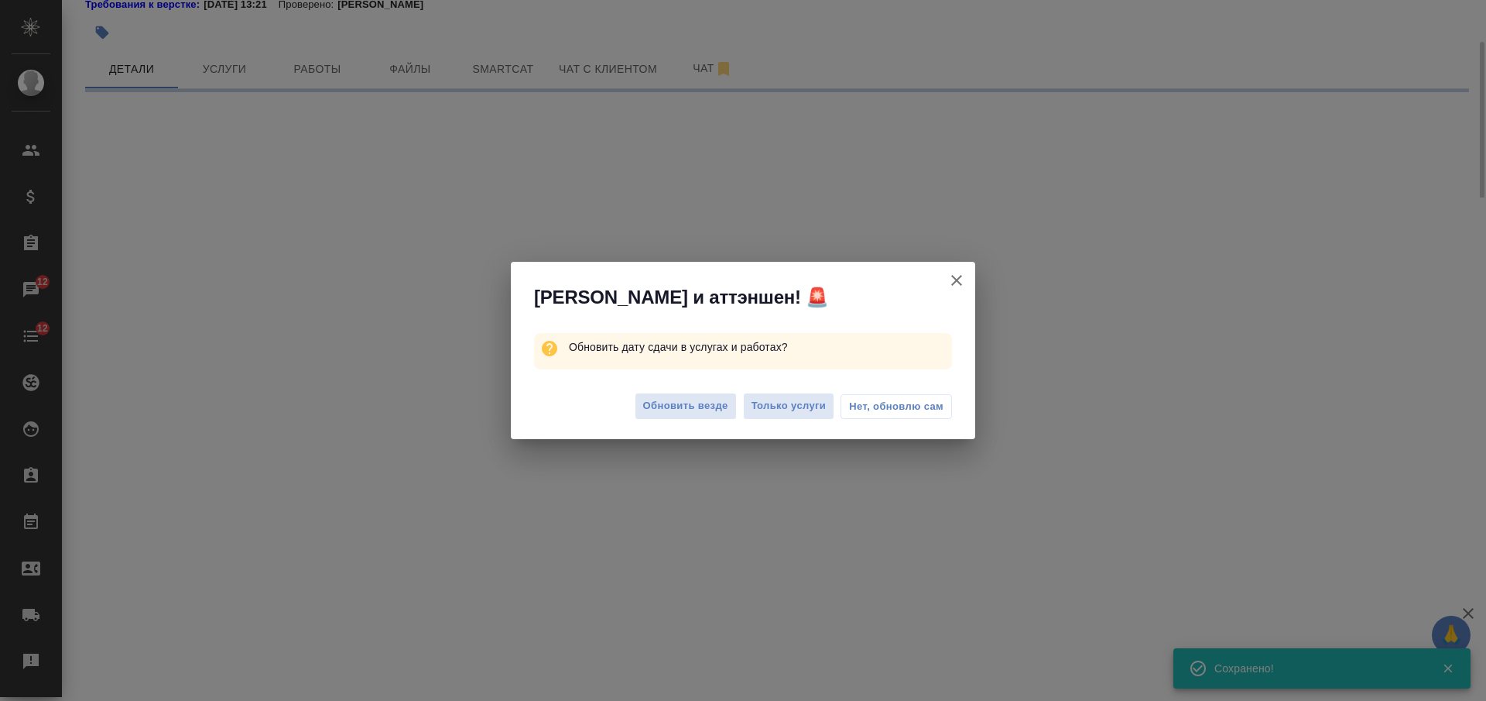
select select "RU"
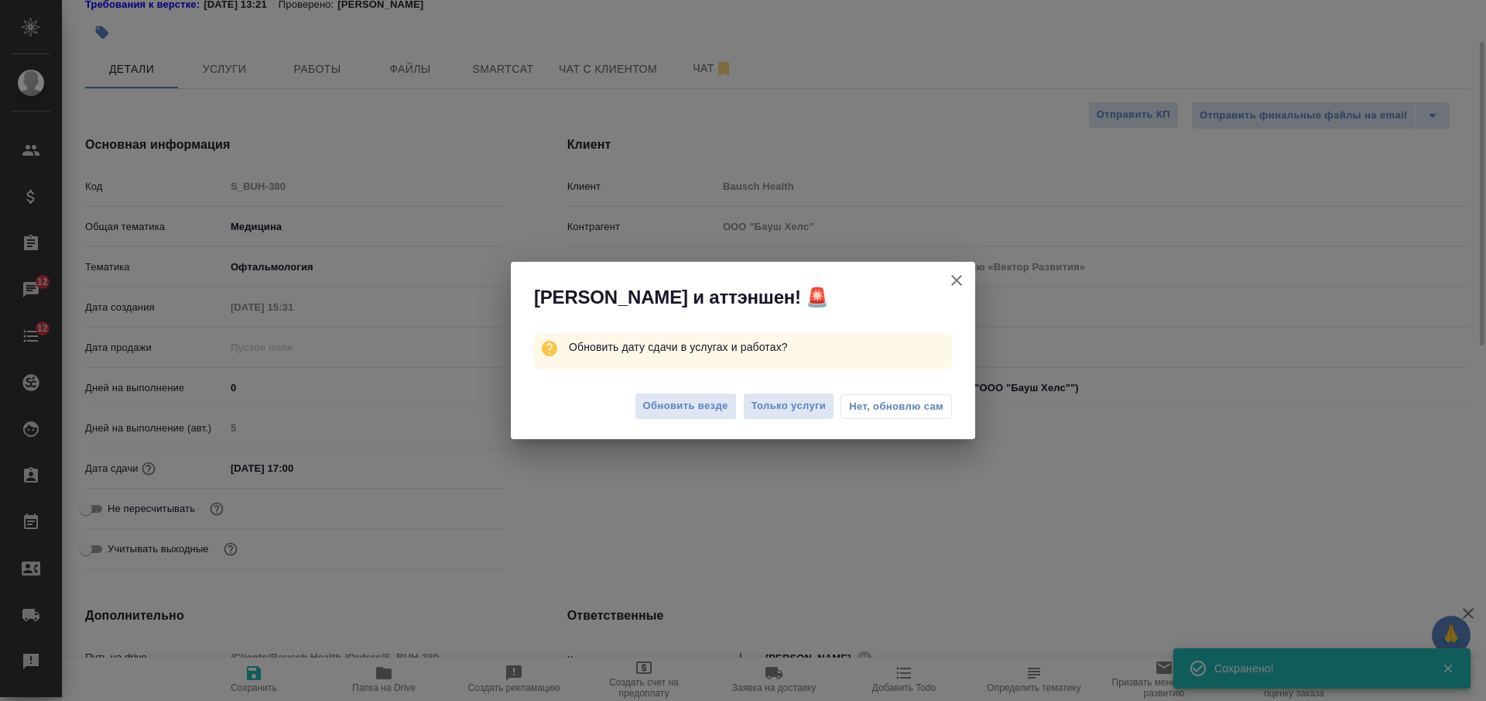
type textarea "x"
click at [704, 397] on span "Обновить везде" at bounding box center [685, 406] width 85 height 18
type textarea "x"
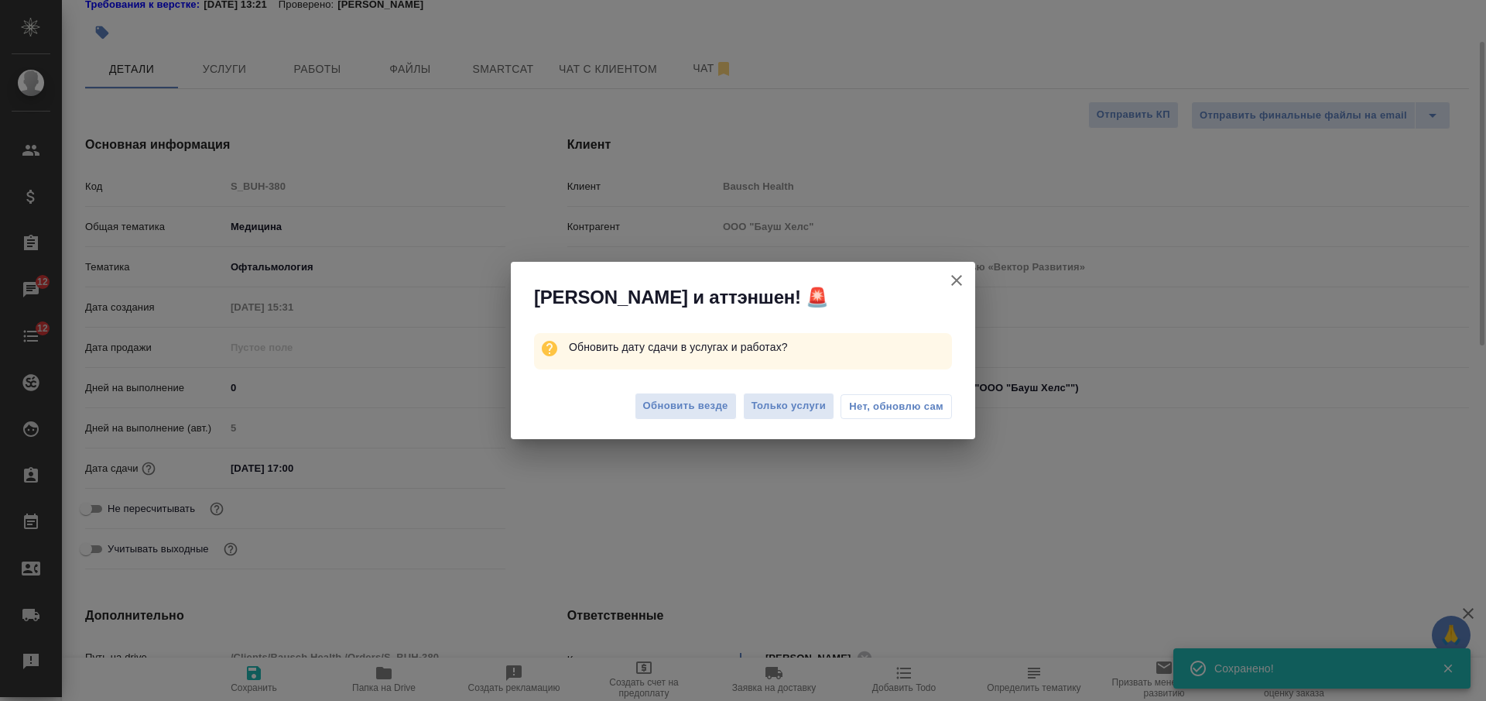
type textarea "x"
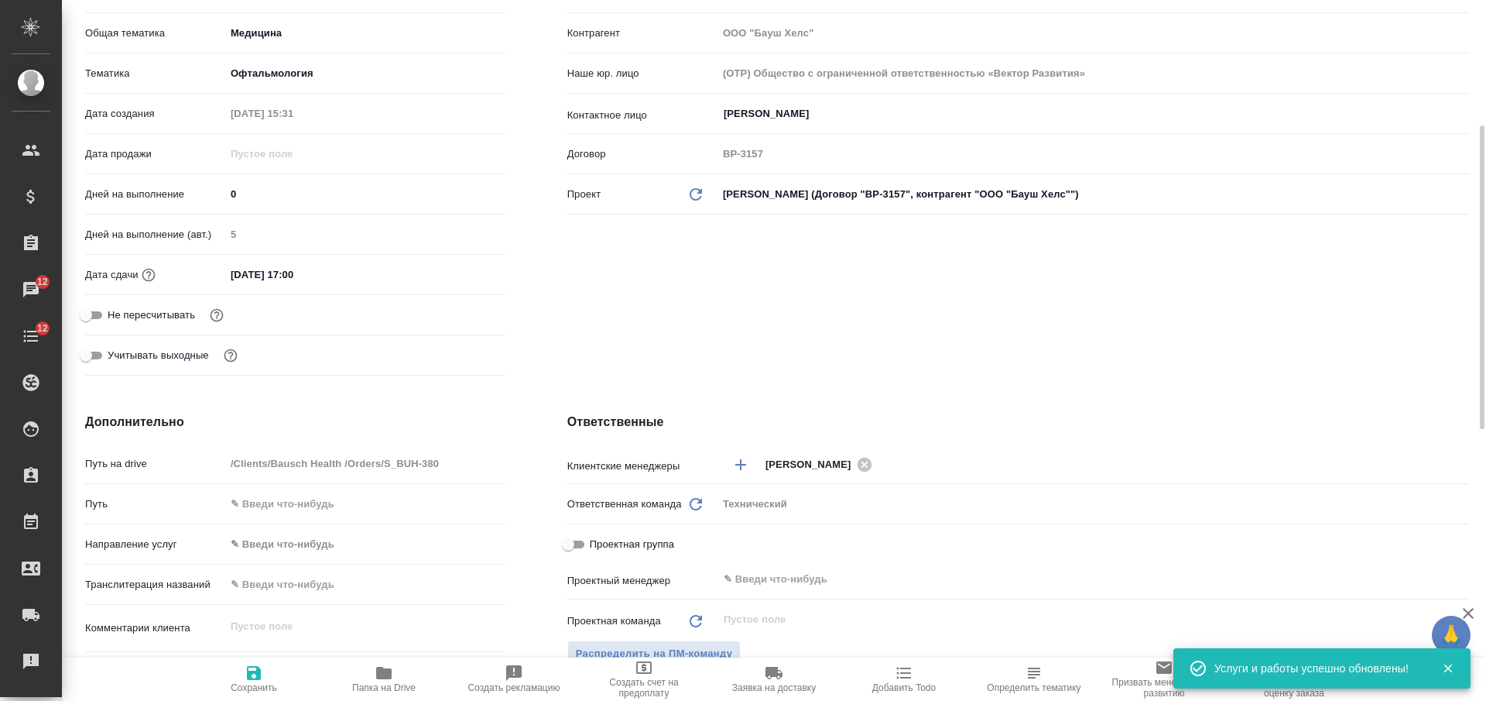
scroll to position [581, 0]
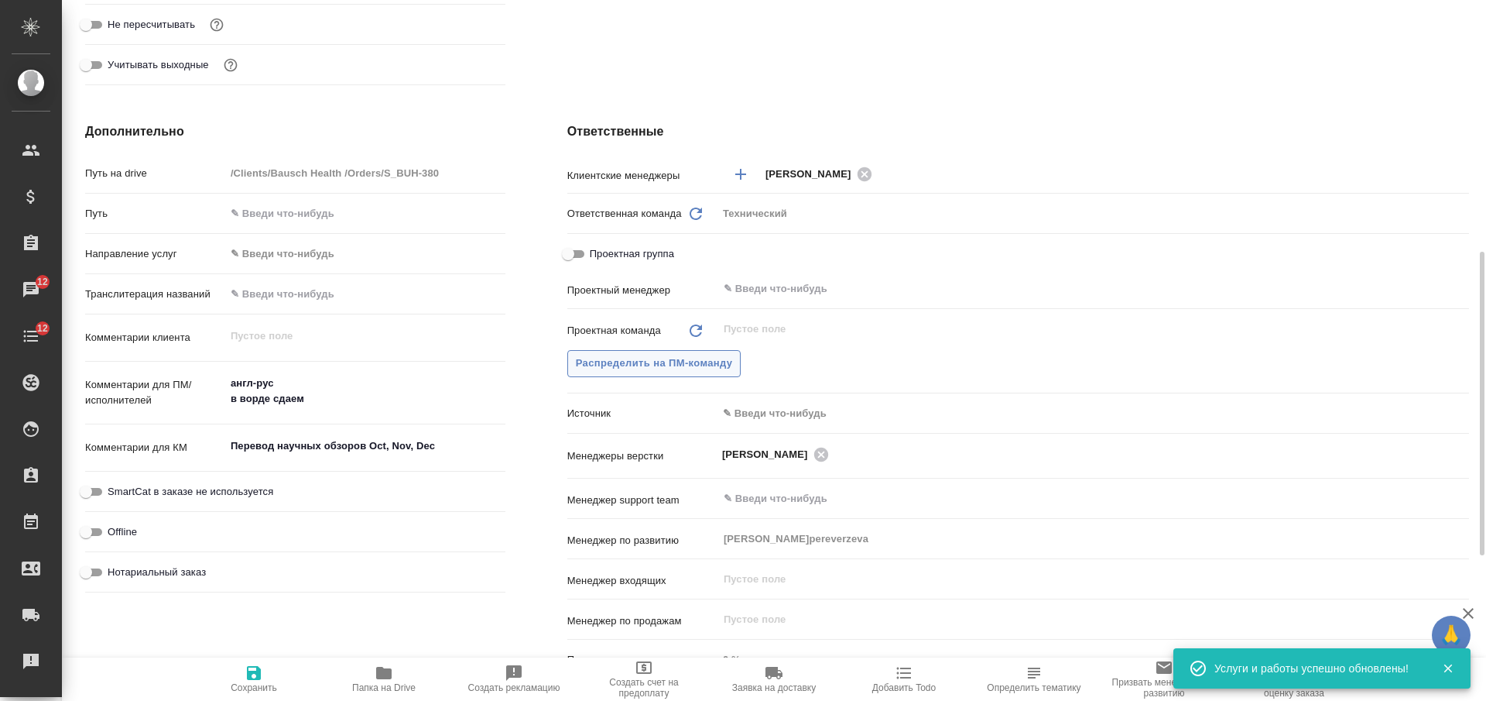
click at [708, 361] on span "Распределить на ПМ-команду" at bounding box center [654, 364] width 157 height 18
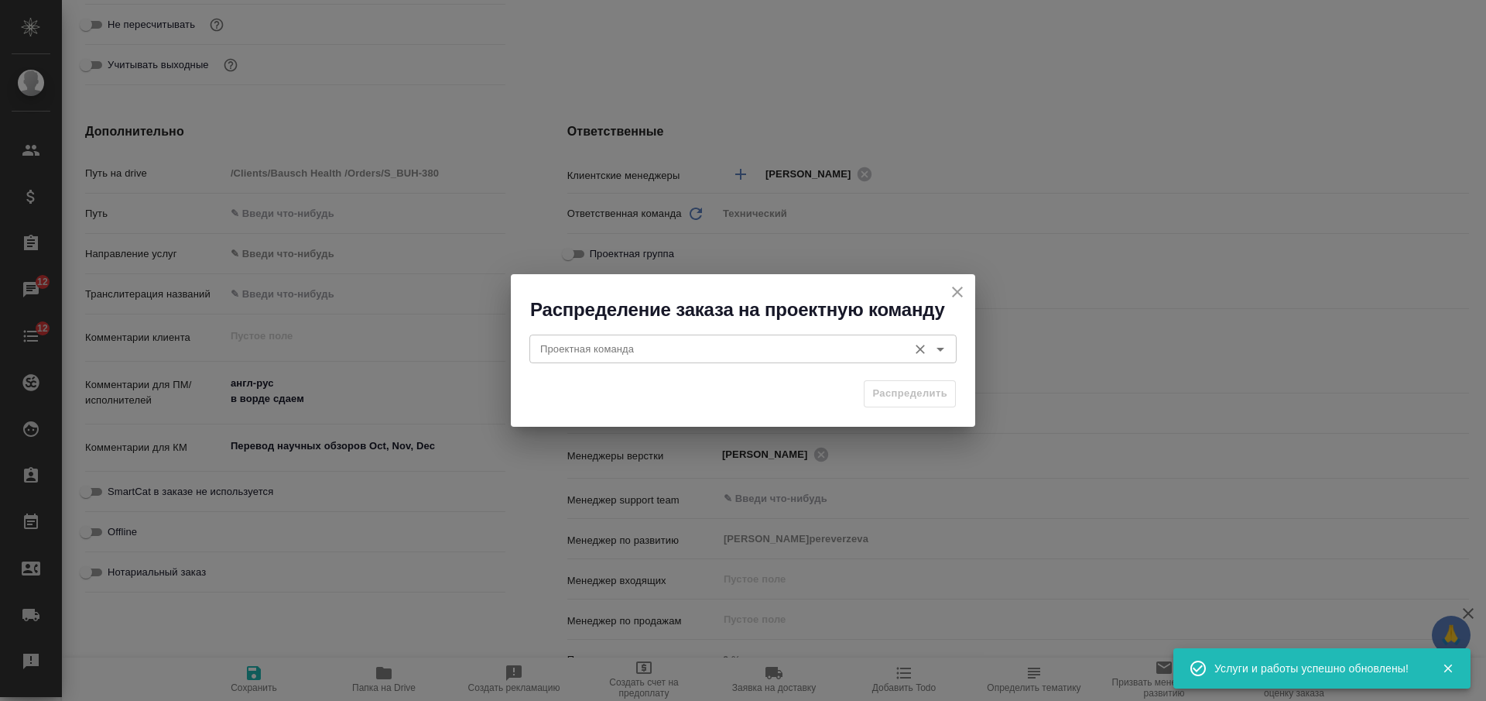
click at [688, 342] on input "Проектная команда" at bounding box center [717, 348] width 366 height 19
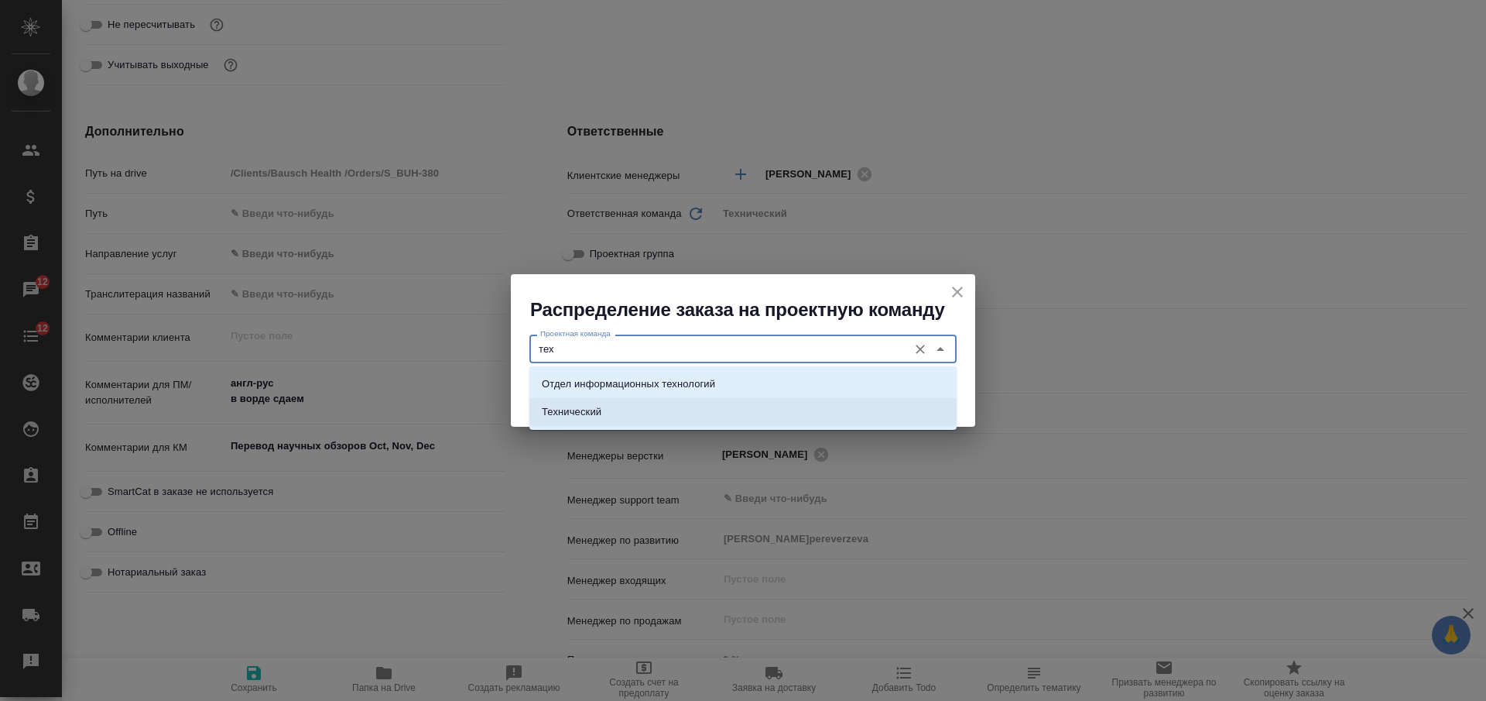
click at [725, 413] on li "Технический" at bounding box center [742, 412] width 427 height 28
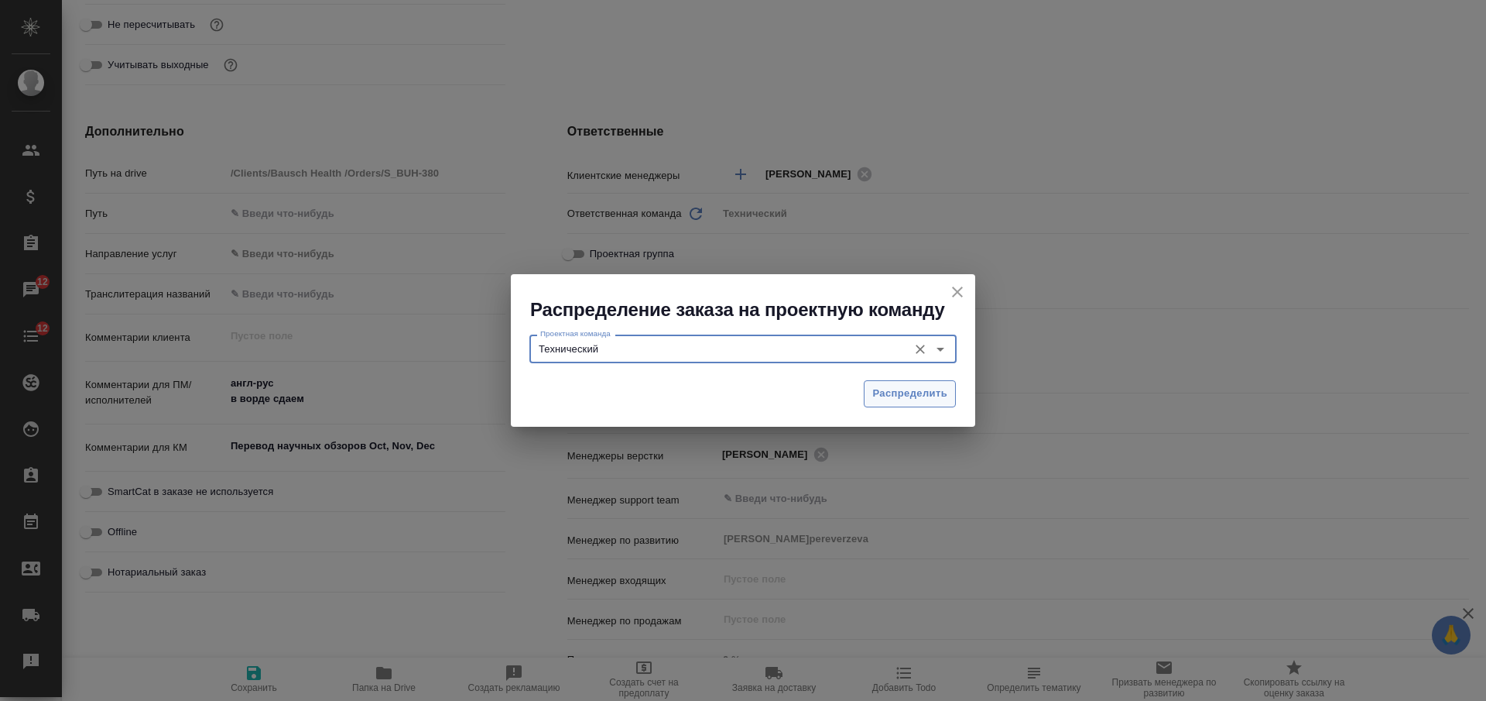
type input "Технический"
click at [943, 401] on span "Распределить" at bounding box center [909, 394] width 75 height 18
type textarea "x"
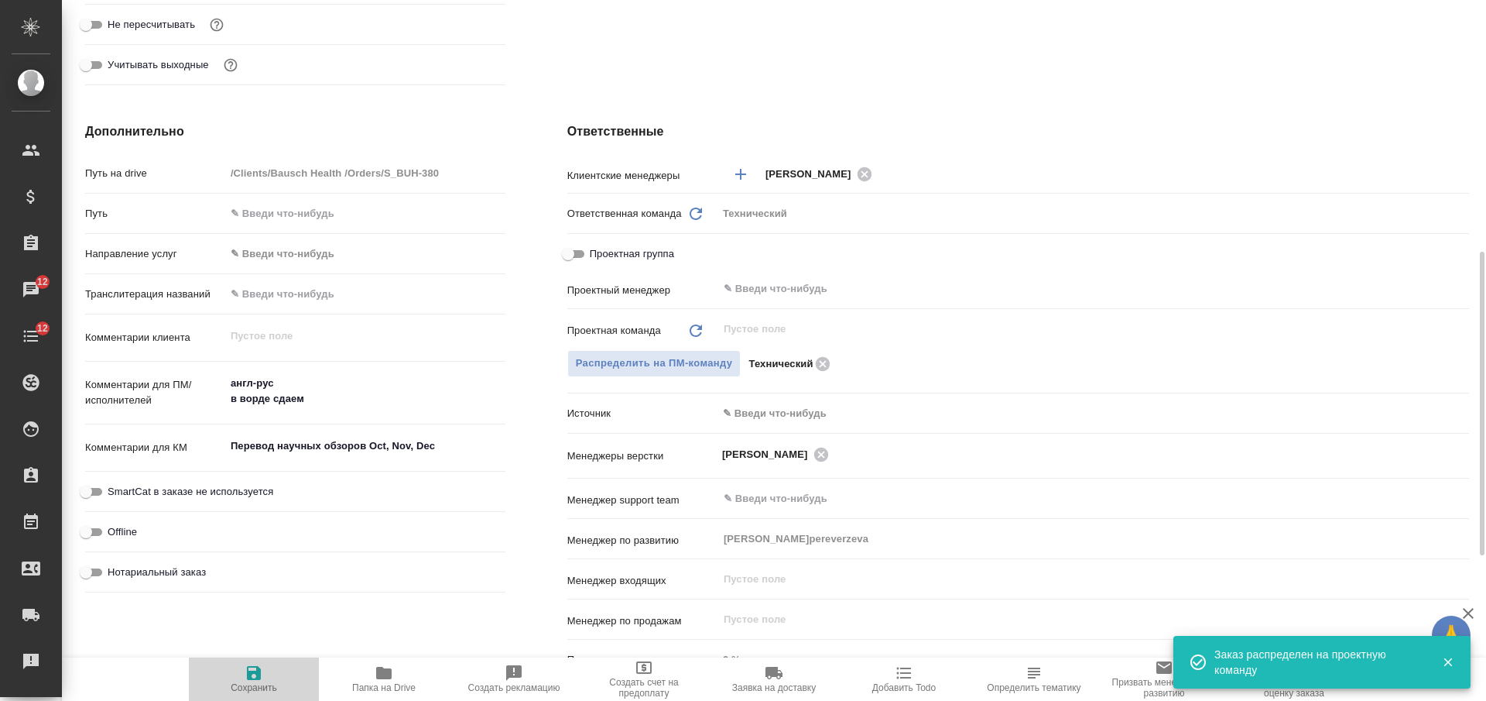
click at [261, 667] on icon "button" at bounding box center [254, 672] width 19 height 19
type textarea "x"
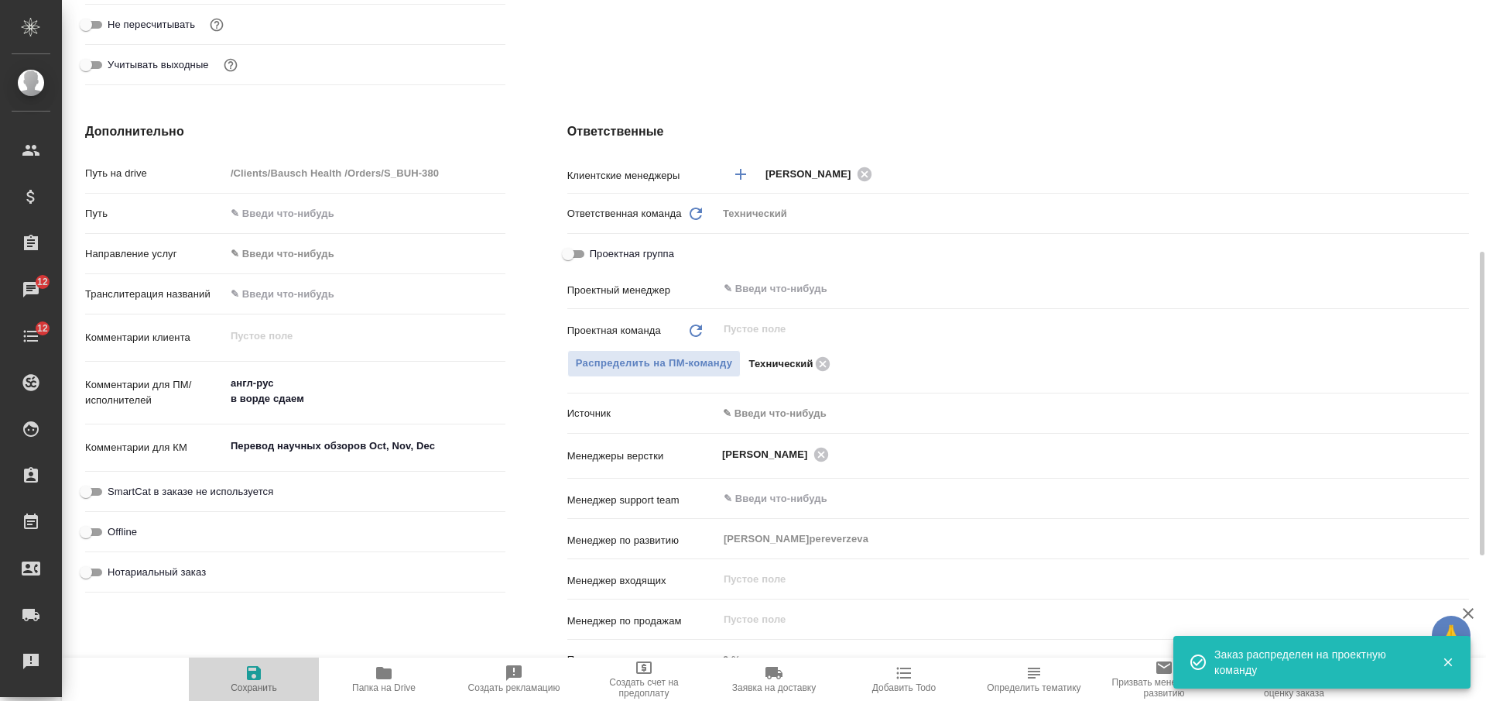
type textarea "x"
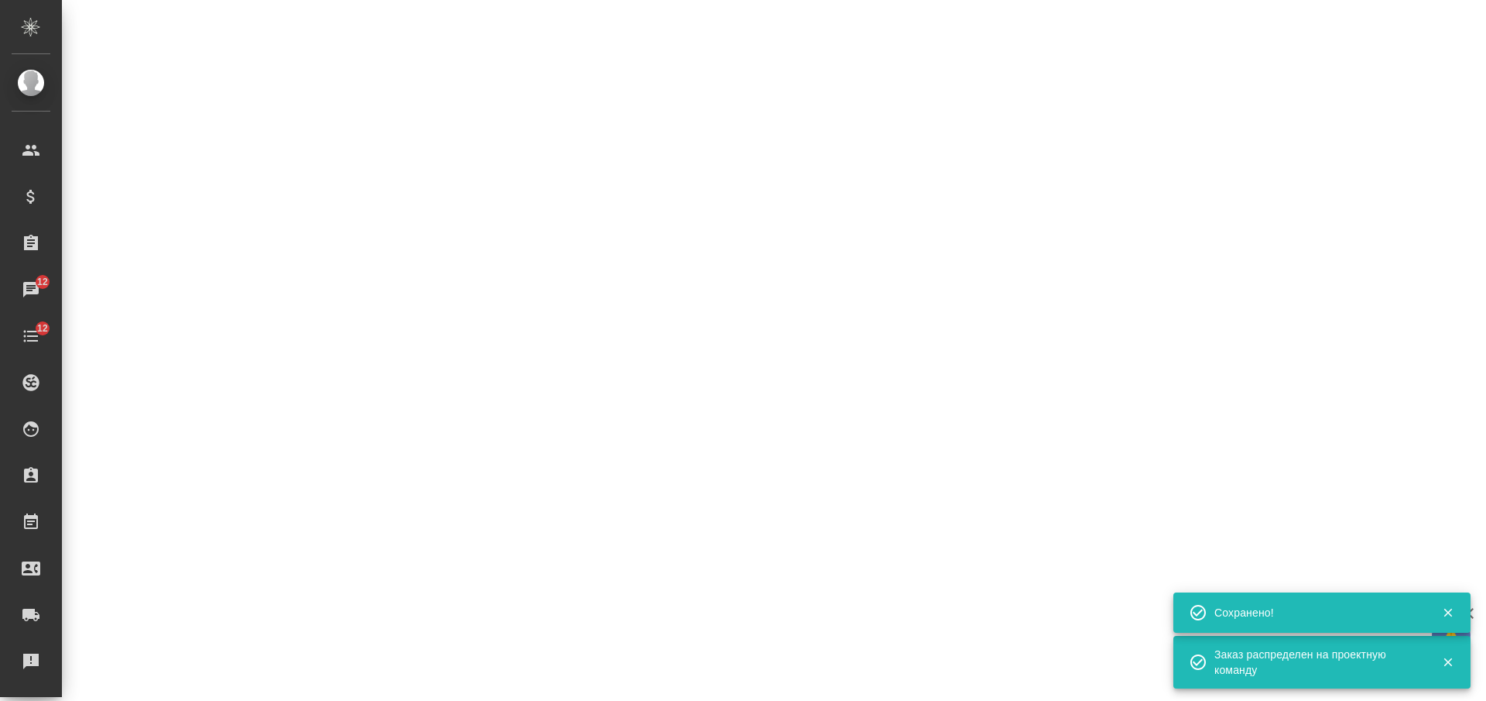
select select "RU"
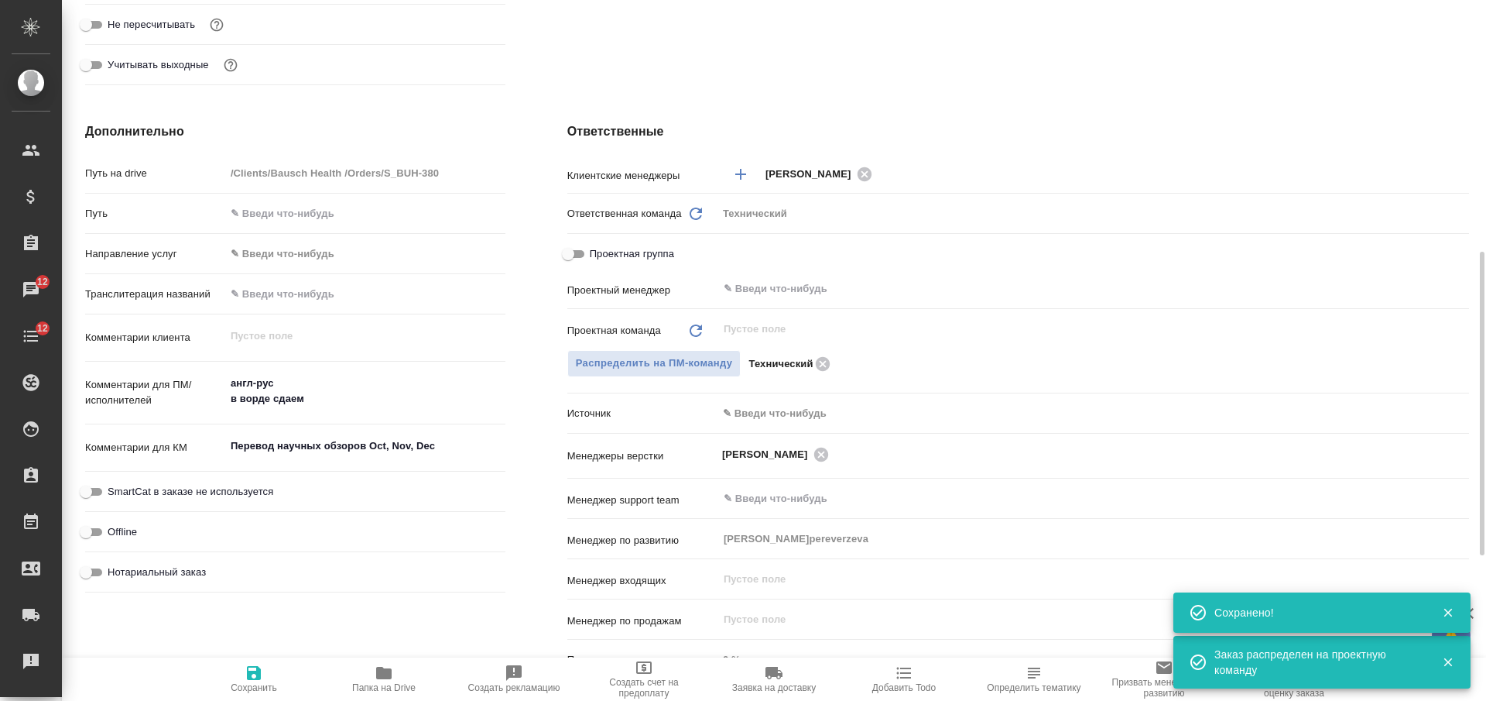
type textarea "x"
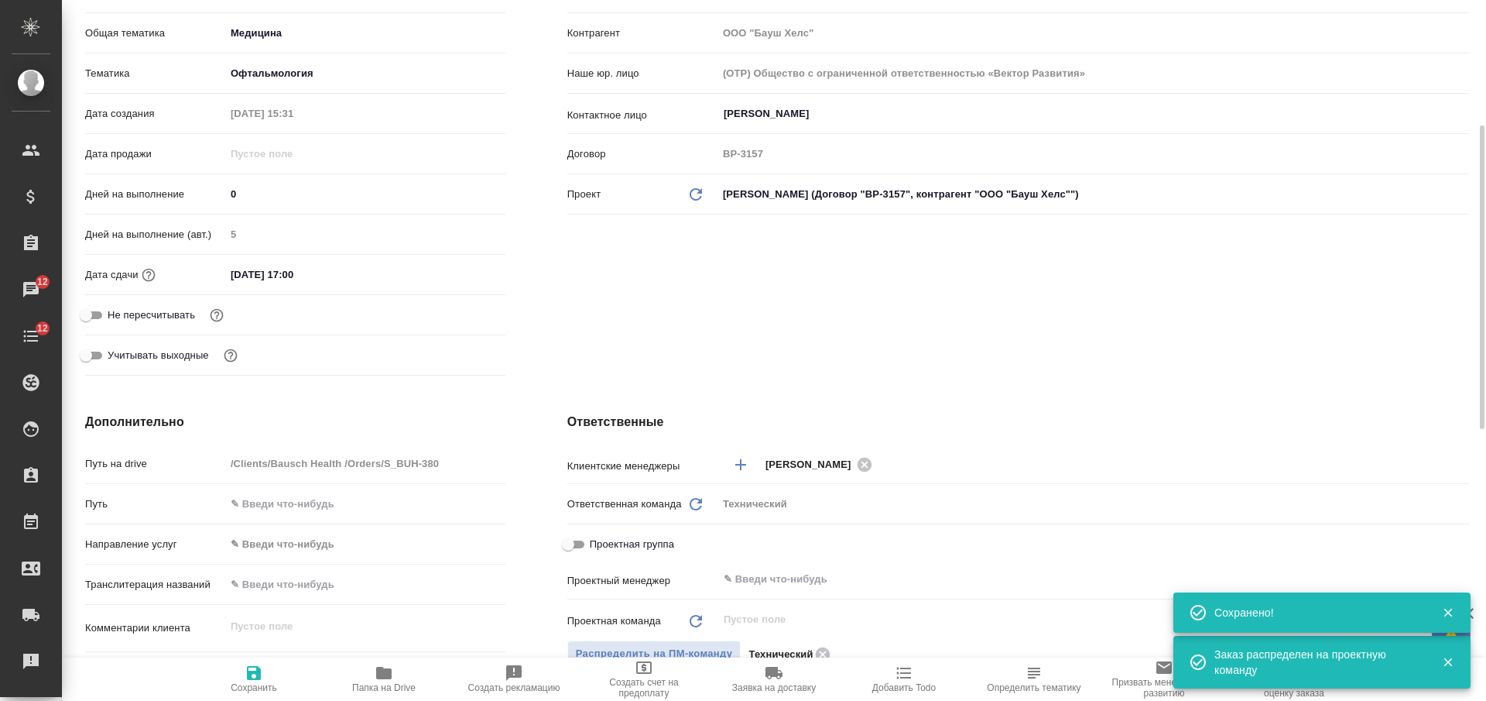
scroll to position [0, 0]
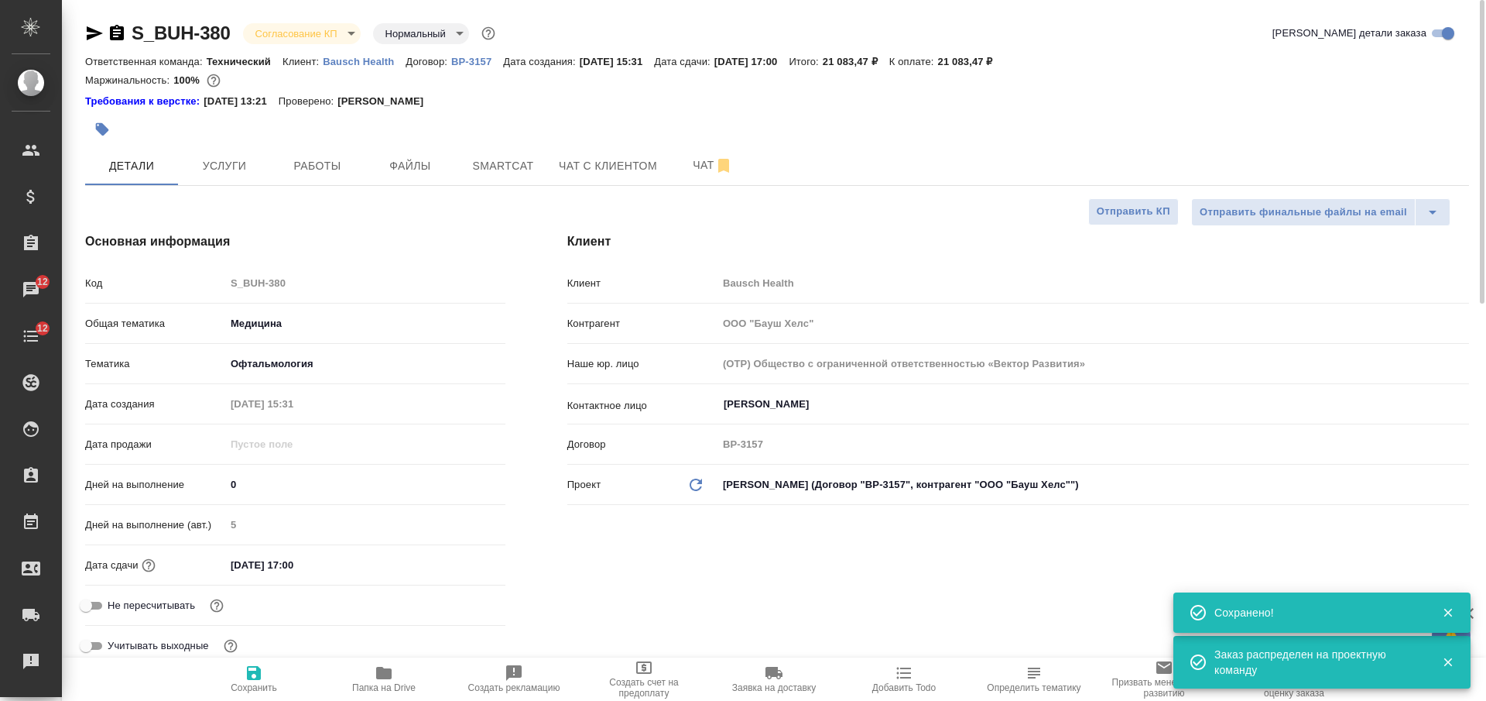
click at [268, 39] on body "🙏 .cls-1 fill:#fff; AWATERA [PERSON_NAME] Спецификации Заказы 12 Чаты 12 Todo П…" at bounding box center [743, 350] width 1486 height 701
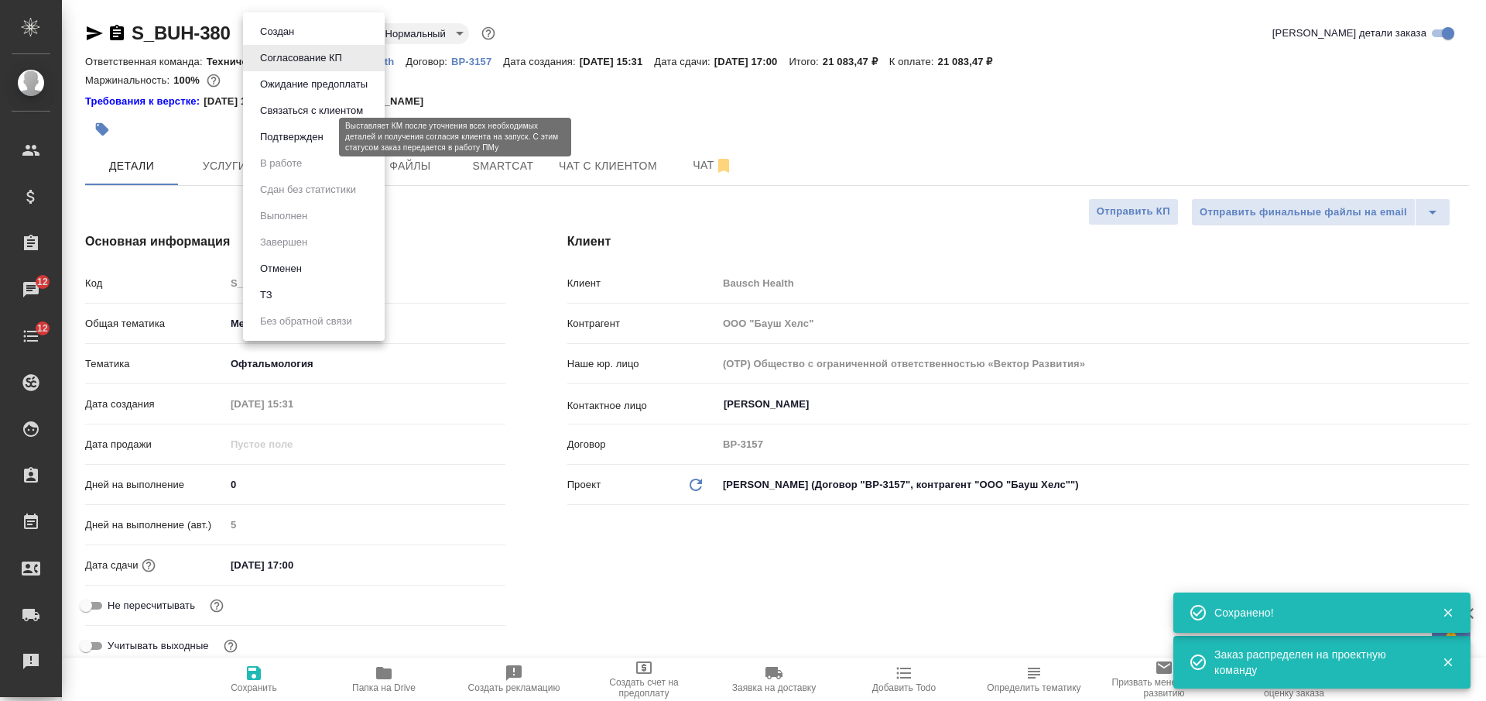
click at [299, 137] on button "Подтвержден" at bounding box center [291, 136] width 73 height 17
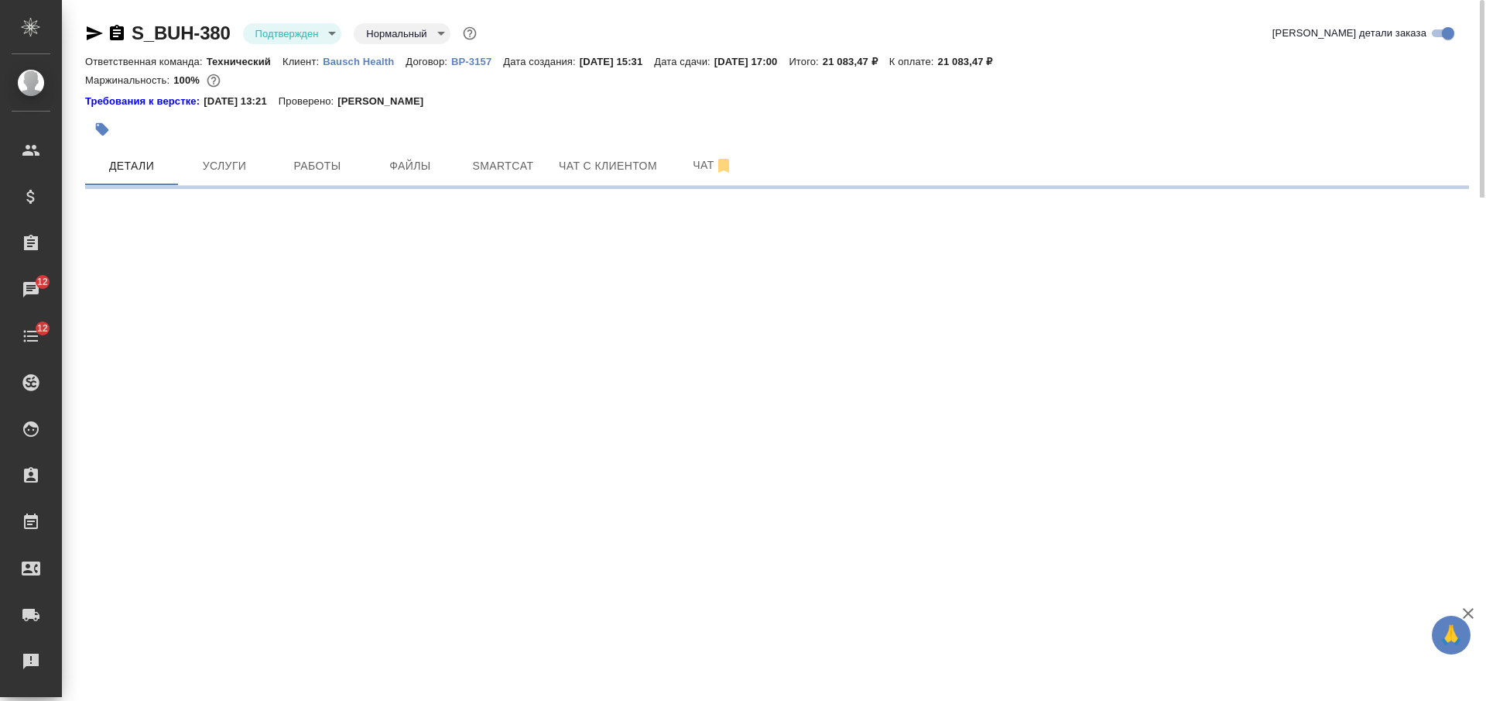
select select "RU"
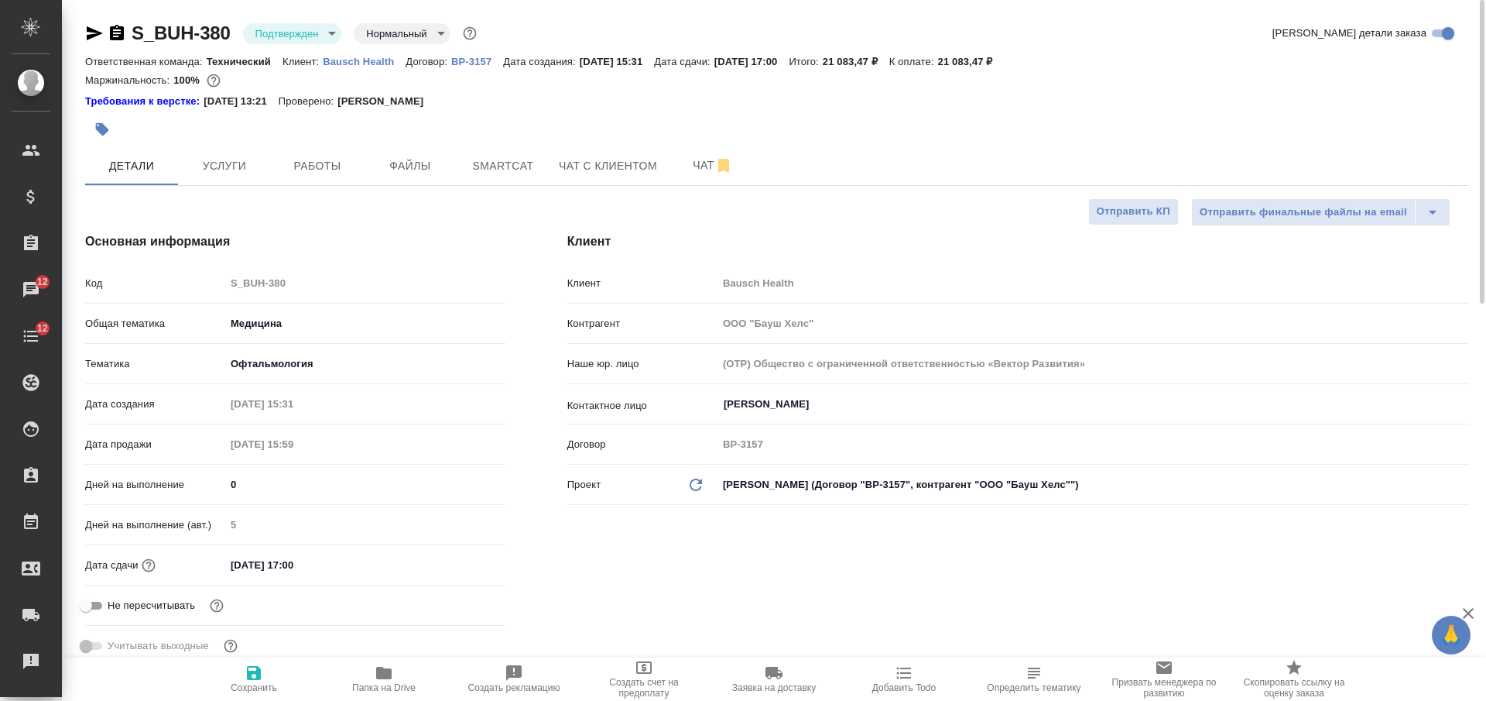
type textarea "x"
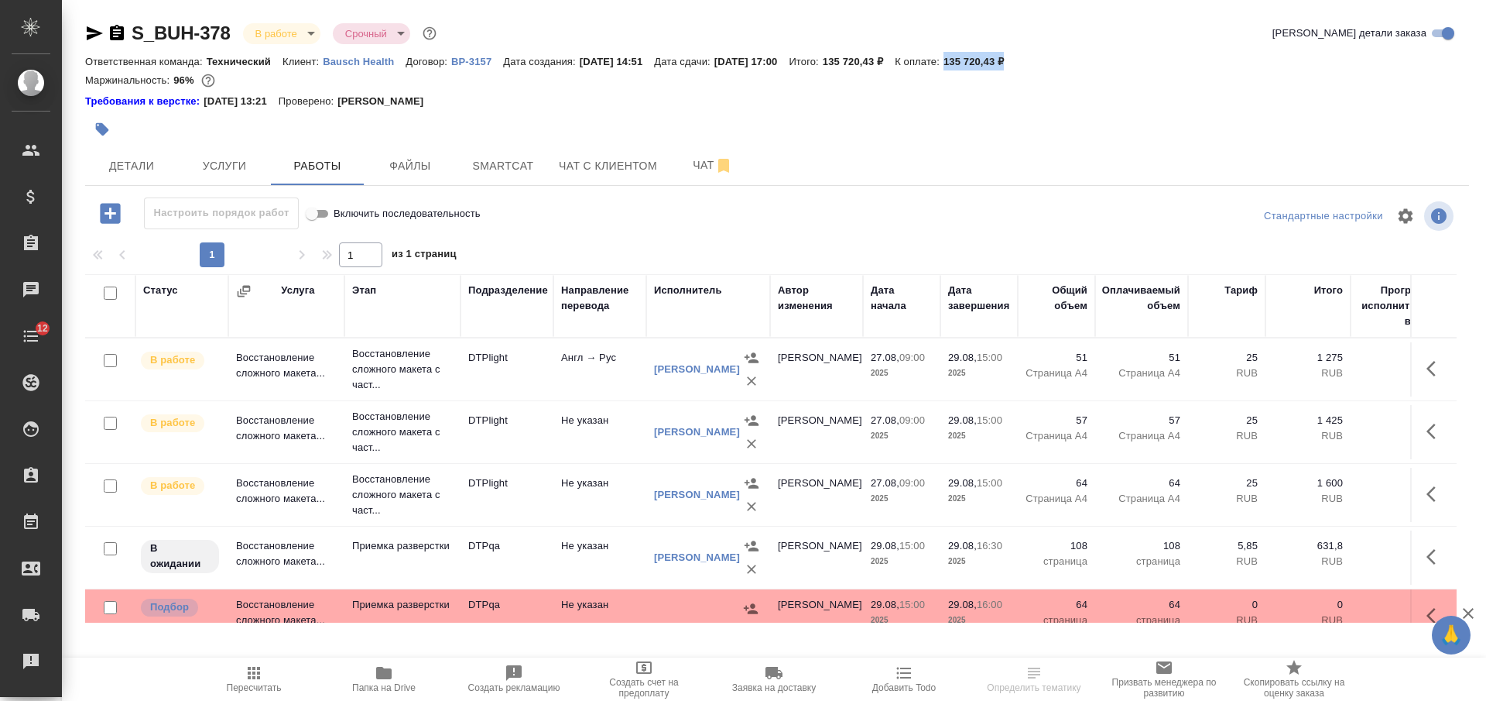
drag, startPoint x: 1051, startPoint y: 60, endPoint x: 984, endPoint y: 58, distance: 67.4
click at [984, 58] on p "135 720,43 ₽" at bounding box center [980, 62] width 72 height 12
copy p "135 720,43 ₽"
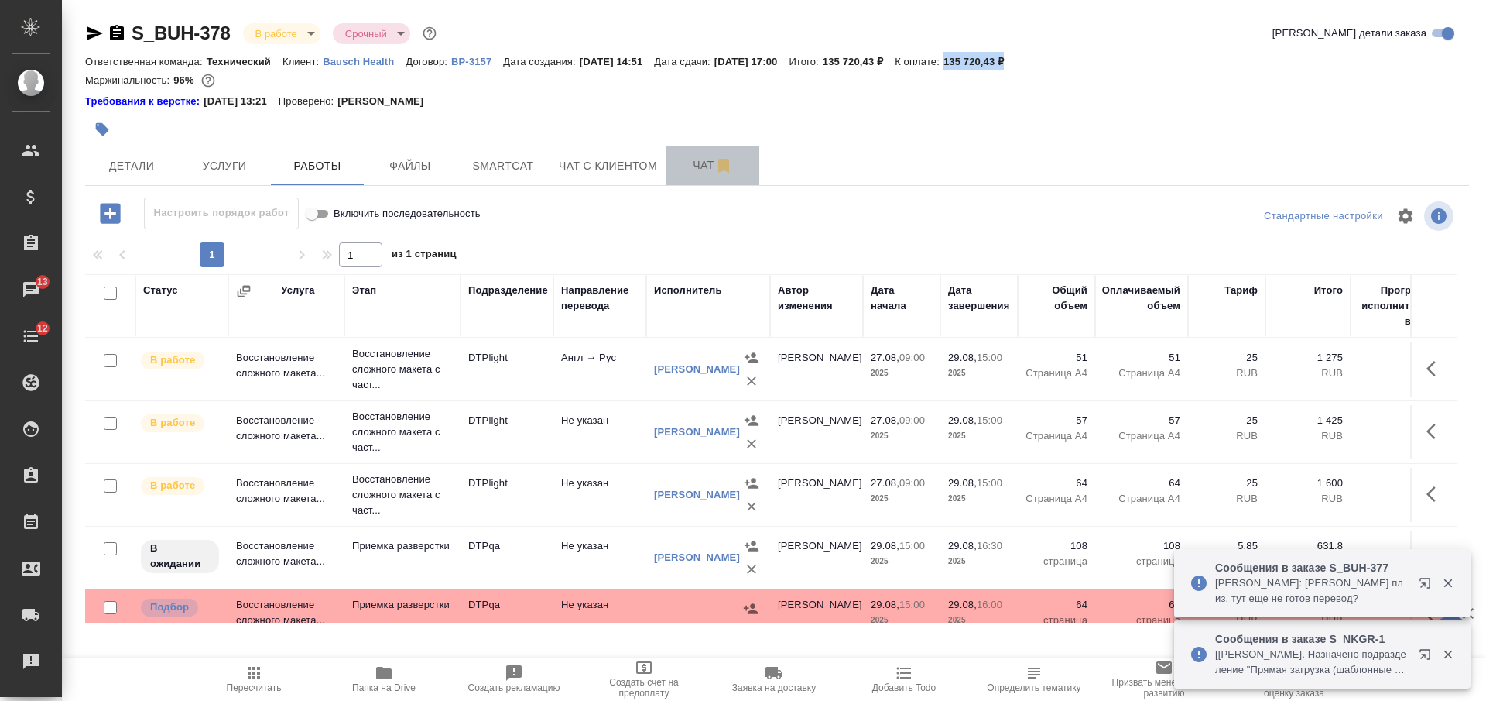
click at [690, 156] on span "Чат" at bounding box center [713, 165] width 74 height 19
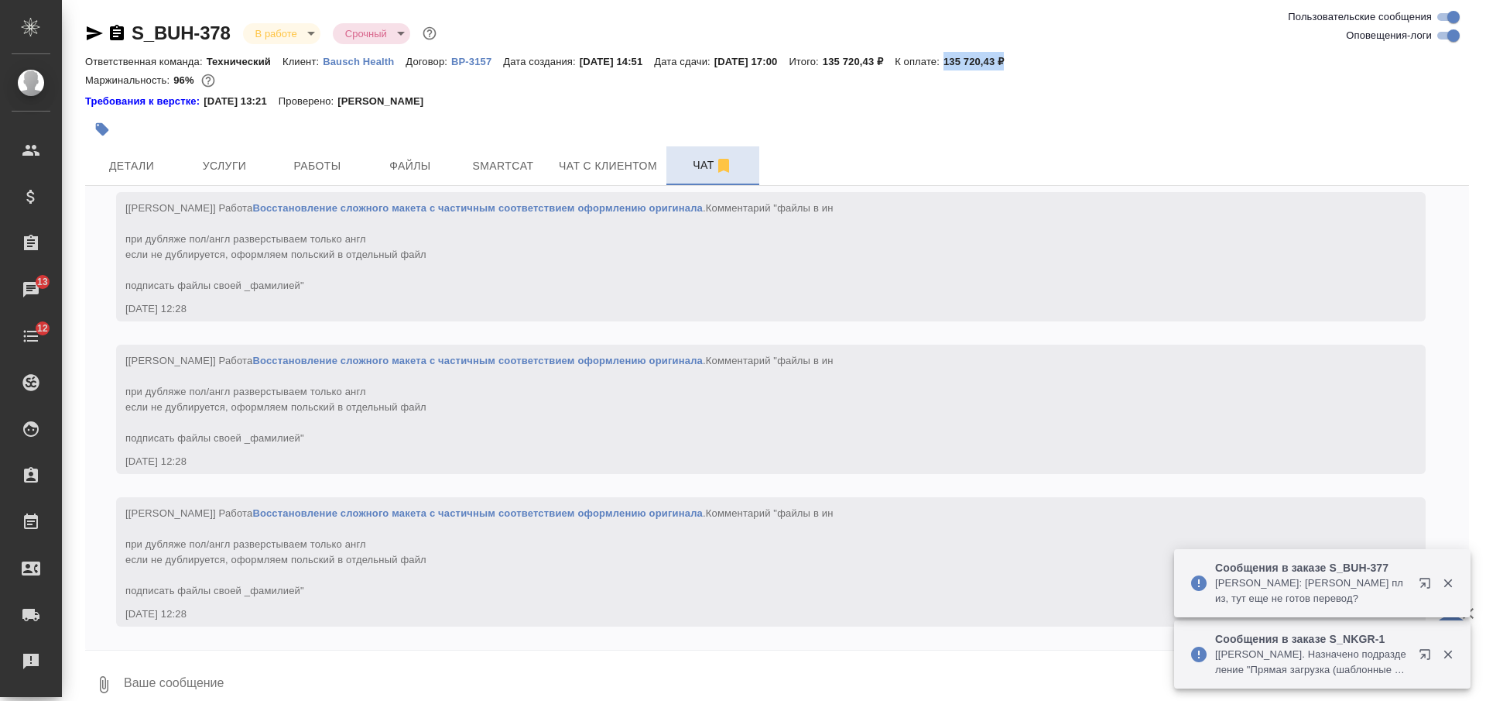
scroll to position [5497, 0]
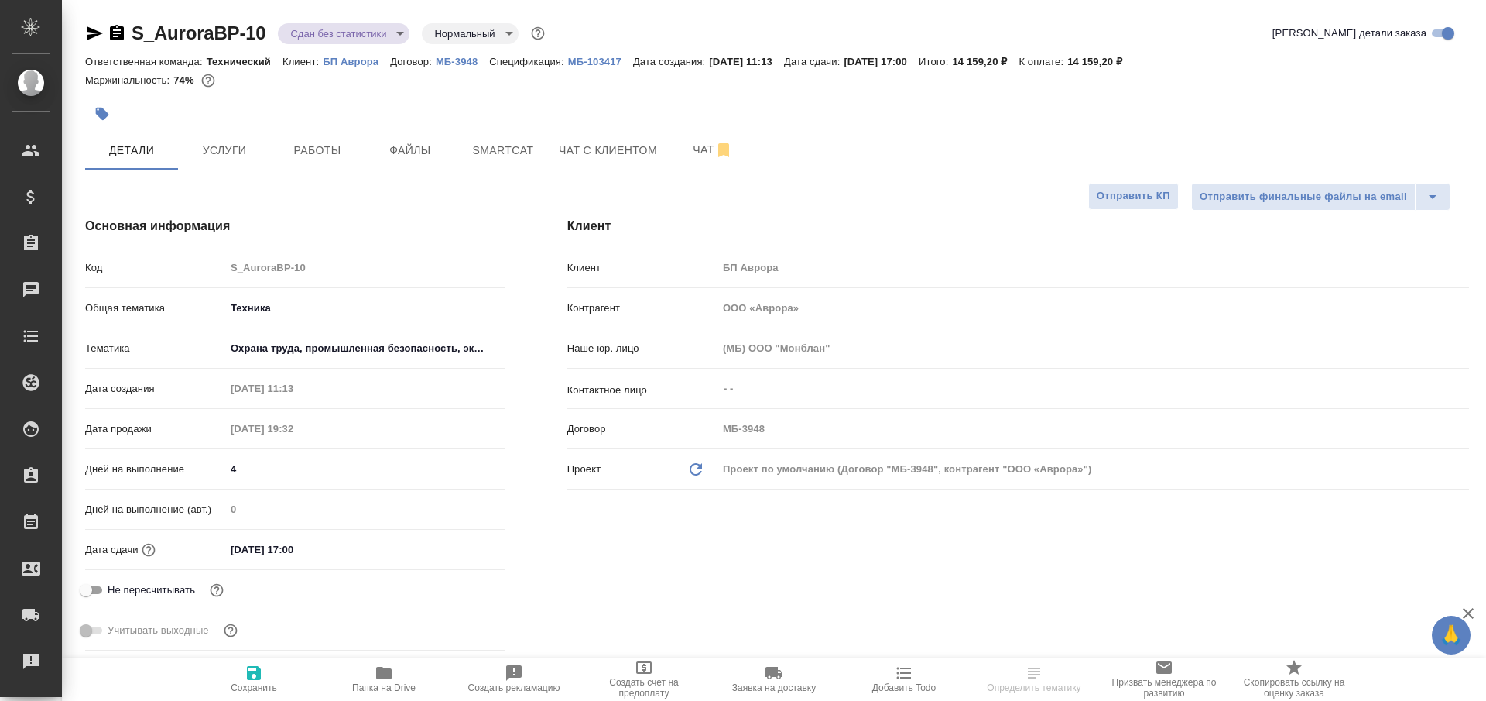
select select "RU"
click at [122, 26] on icon "button" at bounding box center [117, 33] width 19 height 19
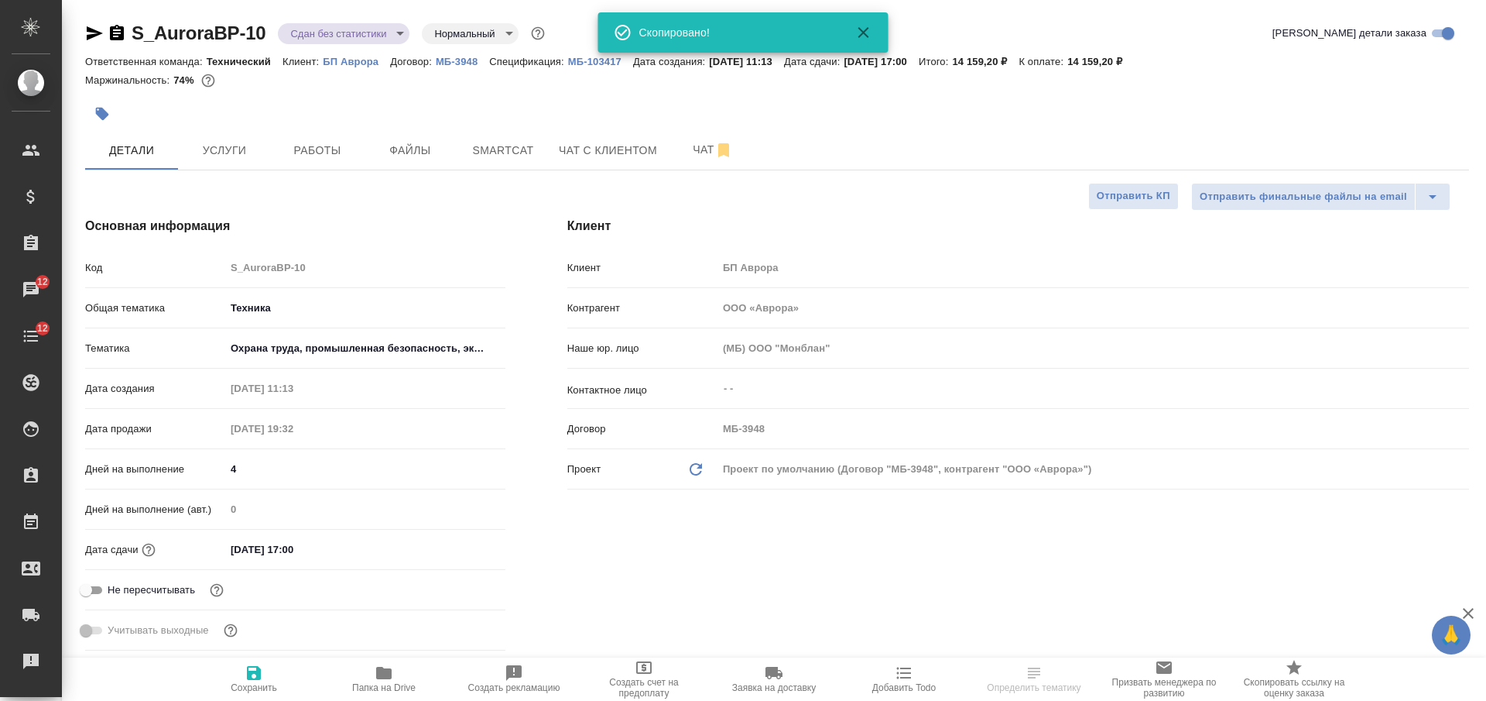
select select "RU"
type textarea "x"
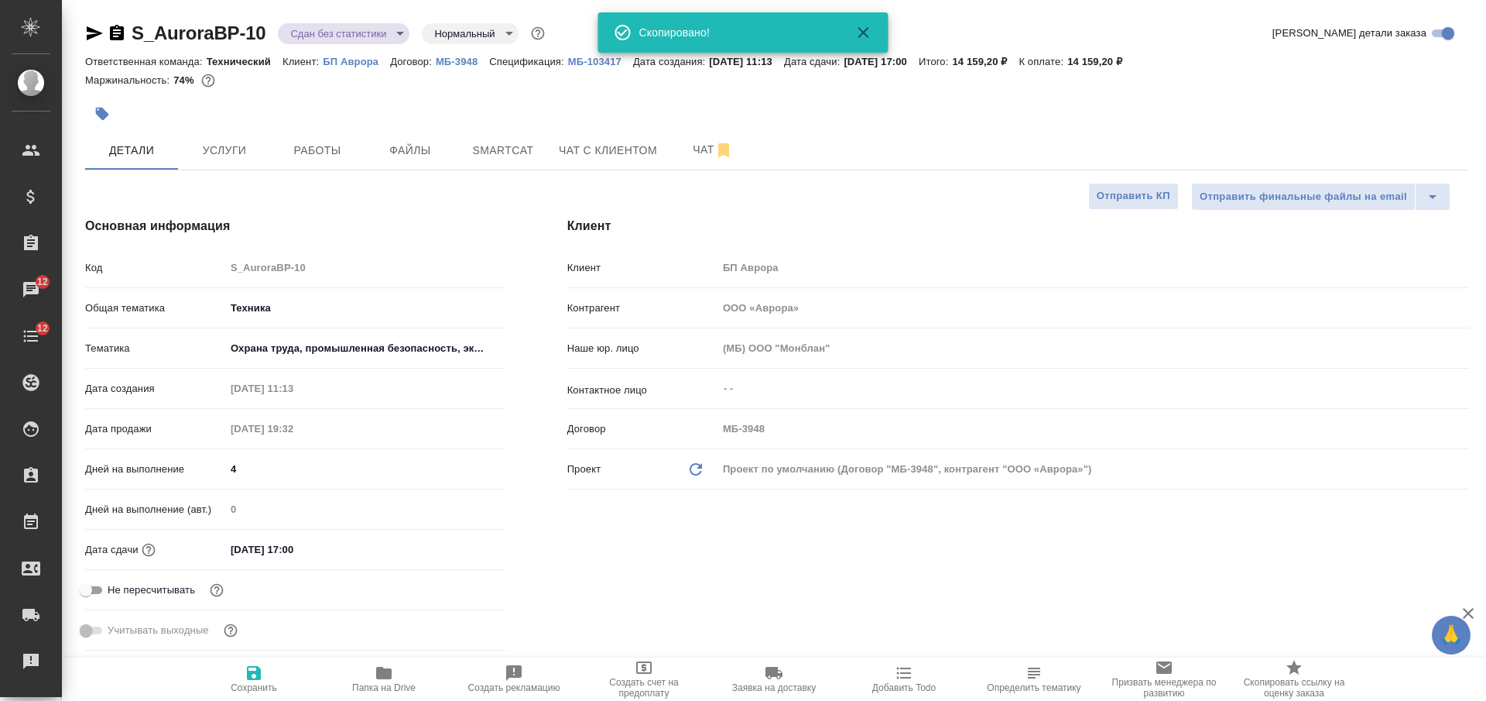
type textarea "x"
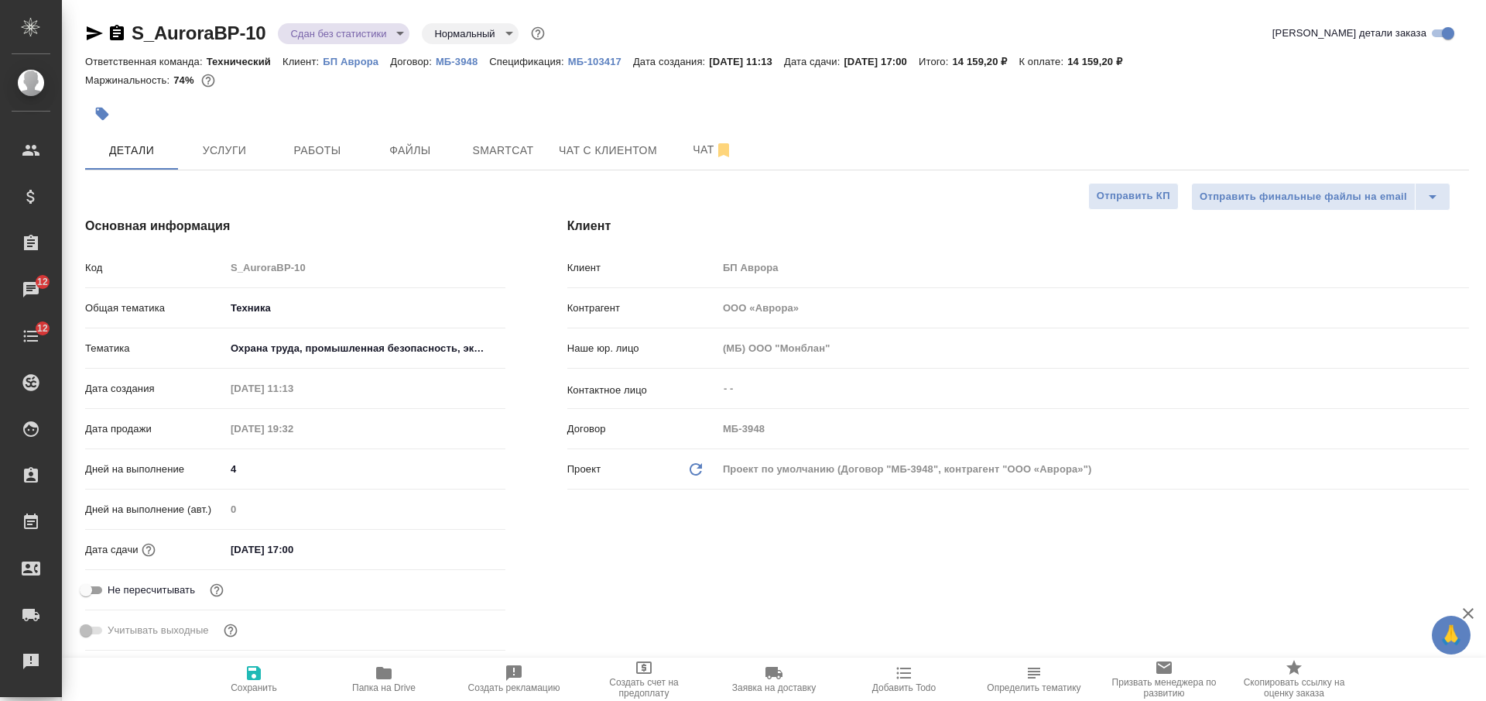
click at [237, 160] on button "Услуги" at bounding box center [224, 150] width 93 height 39
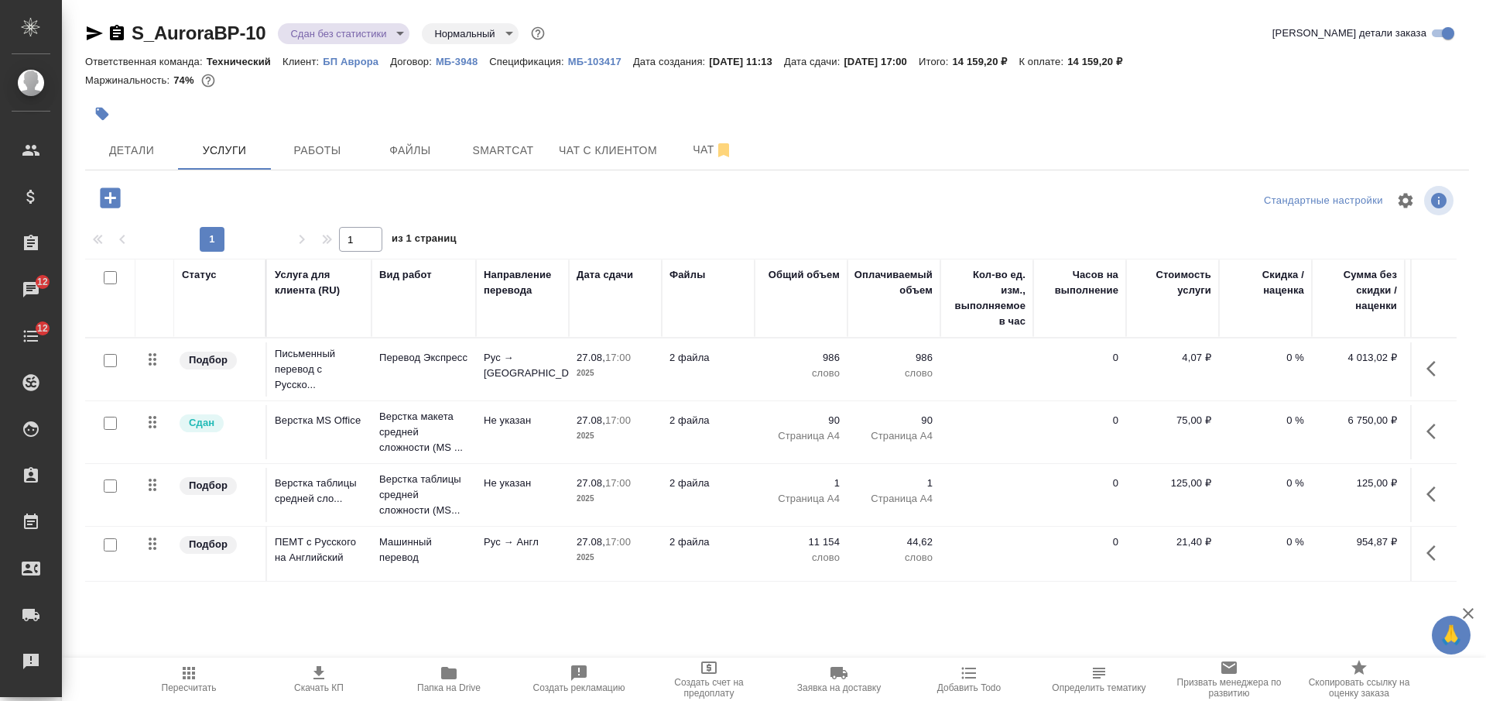
scroll to position [5, 0]
click at [588, 57] on p "МБ-103417" at bounding box center [600, 62] width 65 height 12
click at [107, 124] on button "button" at bounding box center [102, 114] width 34 height 34
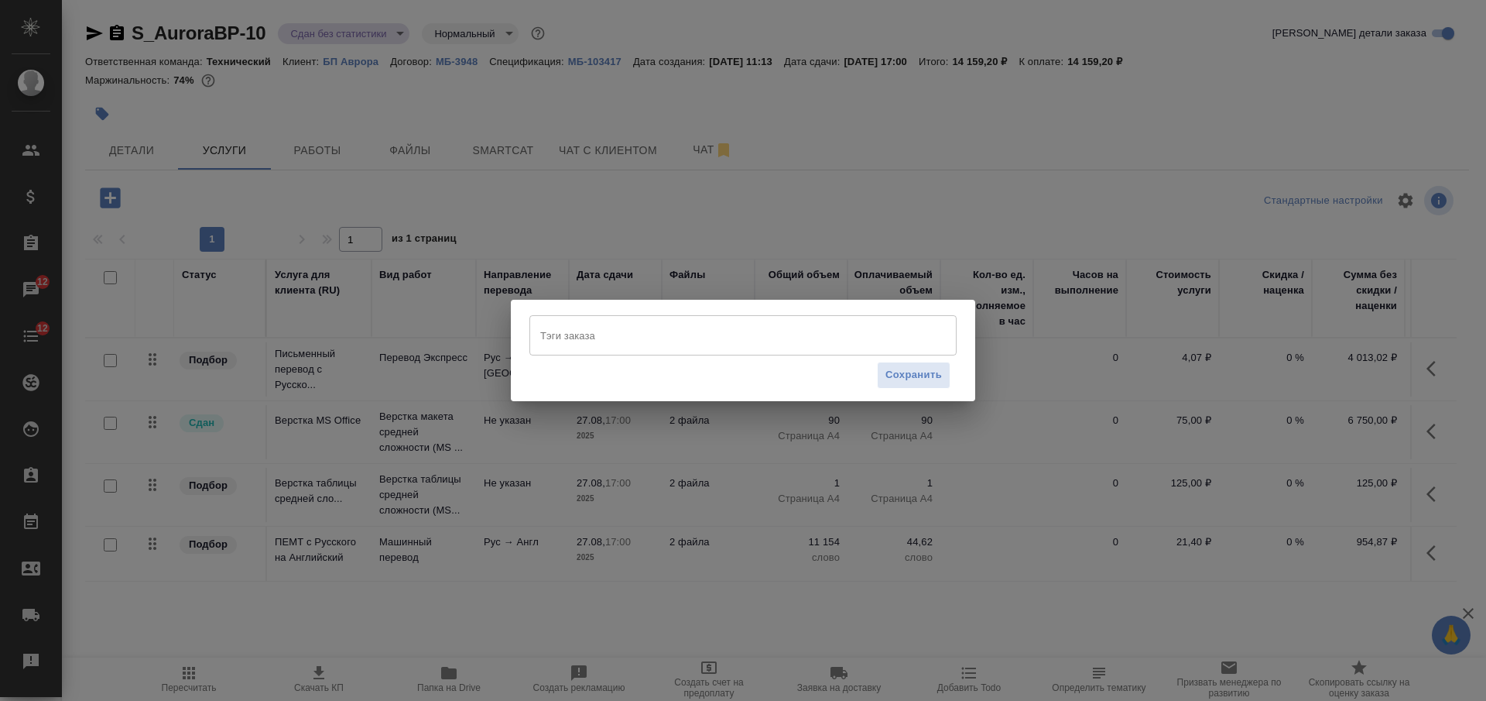
click at [692, 331] on input "Тэги заказа" at bounding box center [728, 335] width 384 height 26
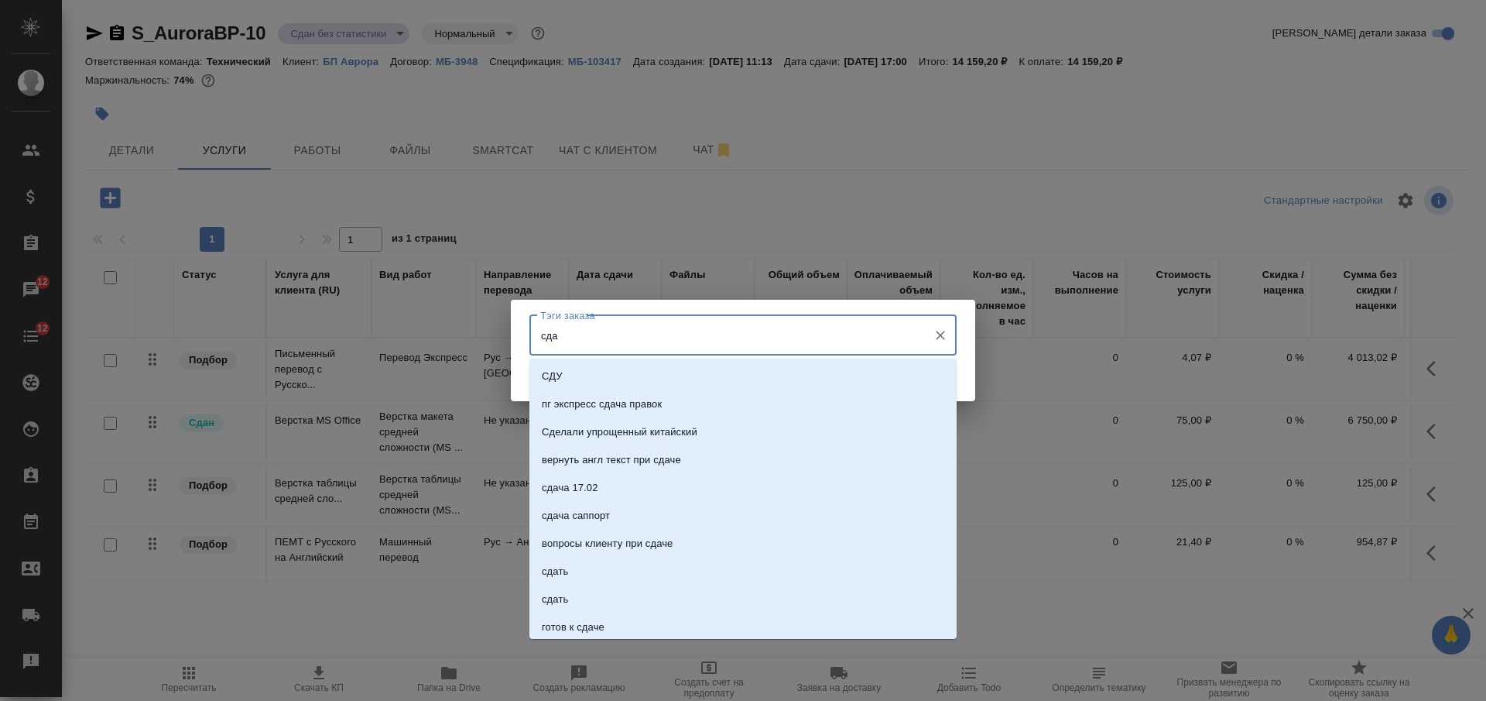
type input "сдан"
click at [681, 460] on li "сдан" at bounding box center [742, 460] width 427 height 28
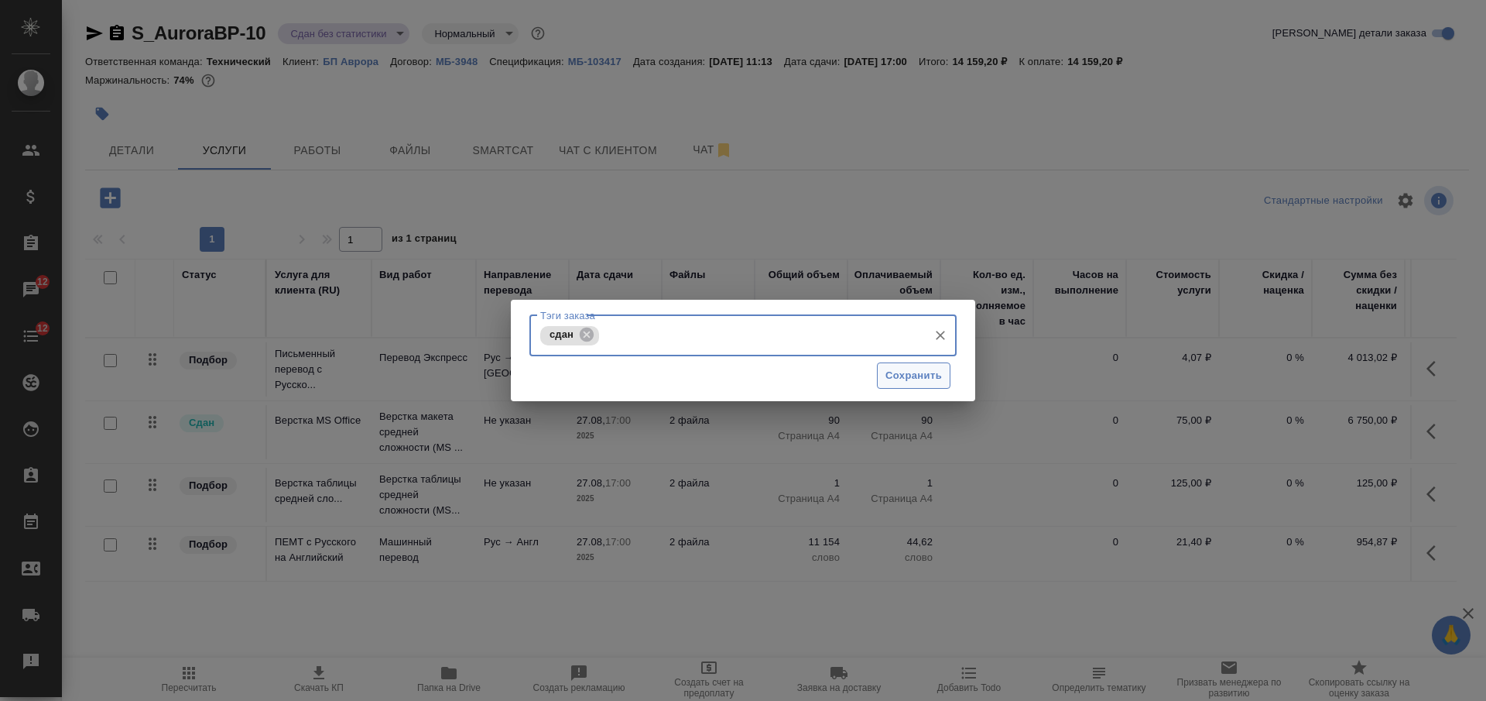
click at [892, 373] on span "Сохранить" at bounding box center [914, 376] width 57 height 18
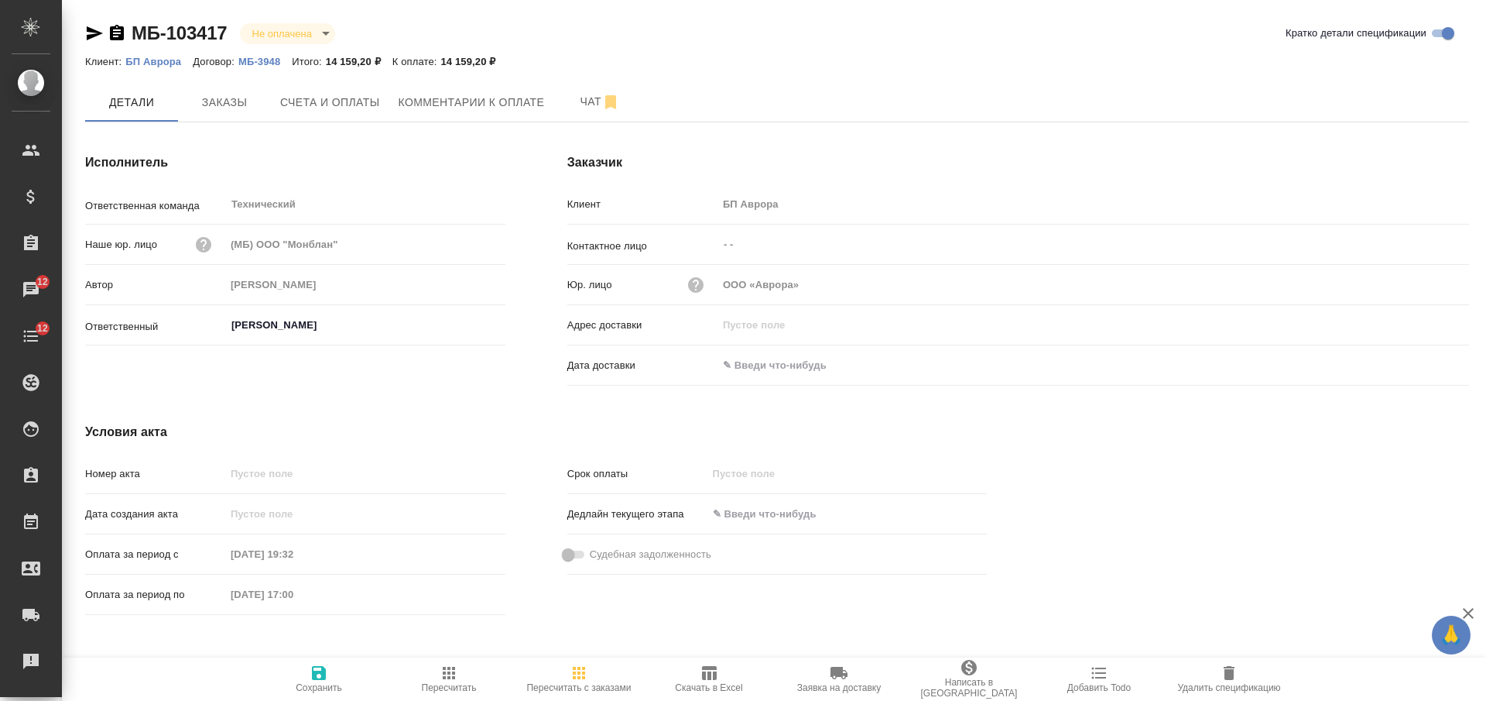
click at [115, 29] on icon "button" at bounding box center [117, 32] width 14 height 15
